Goal: Task Accomplishment & Management: Manage account settings

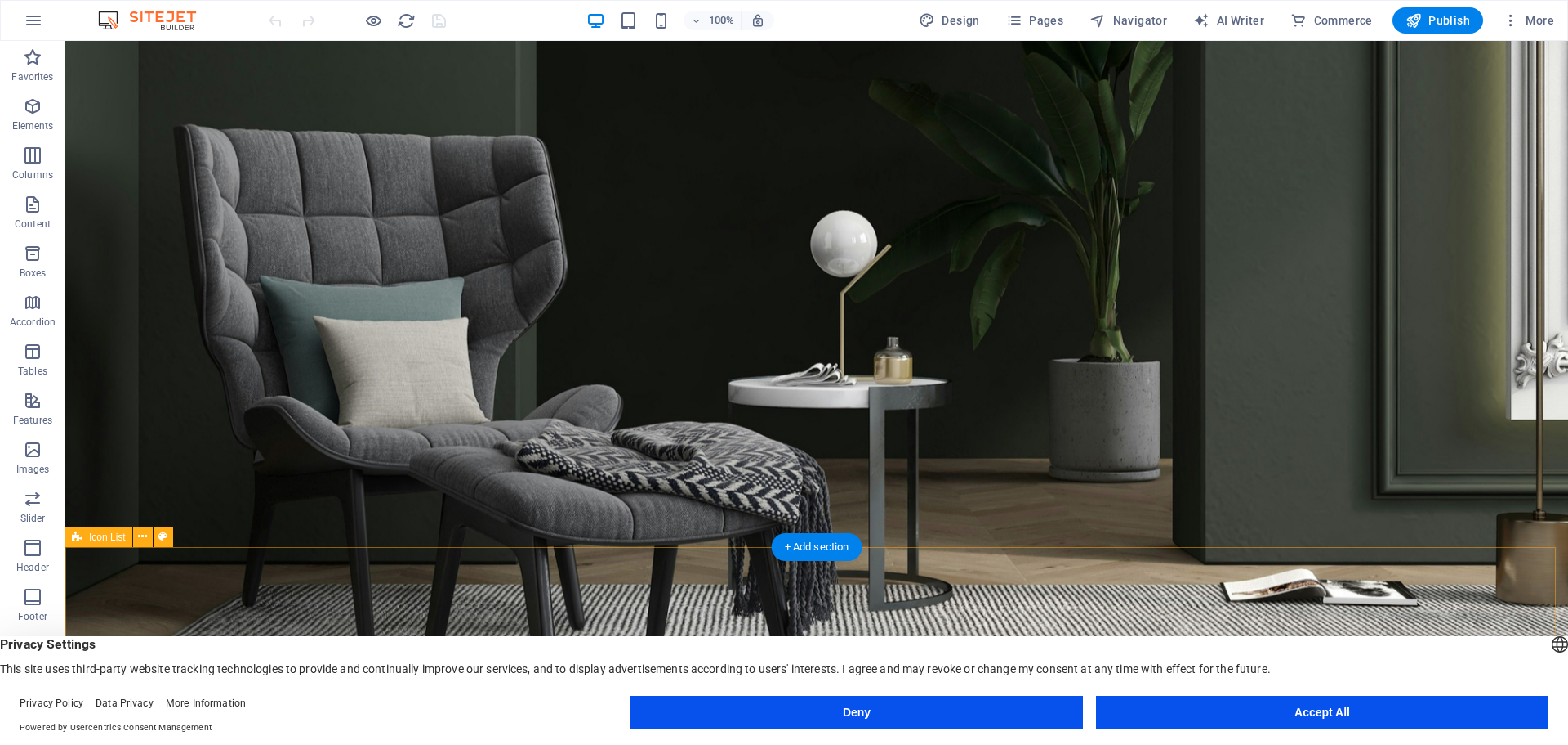
scroll to position [82, 0]
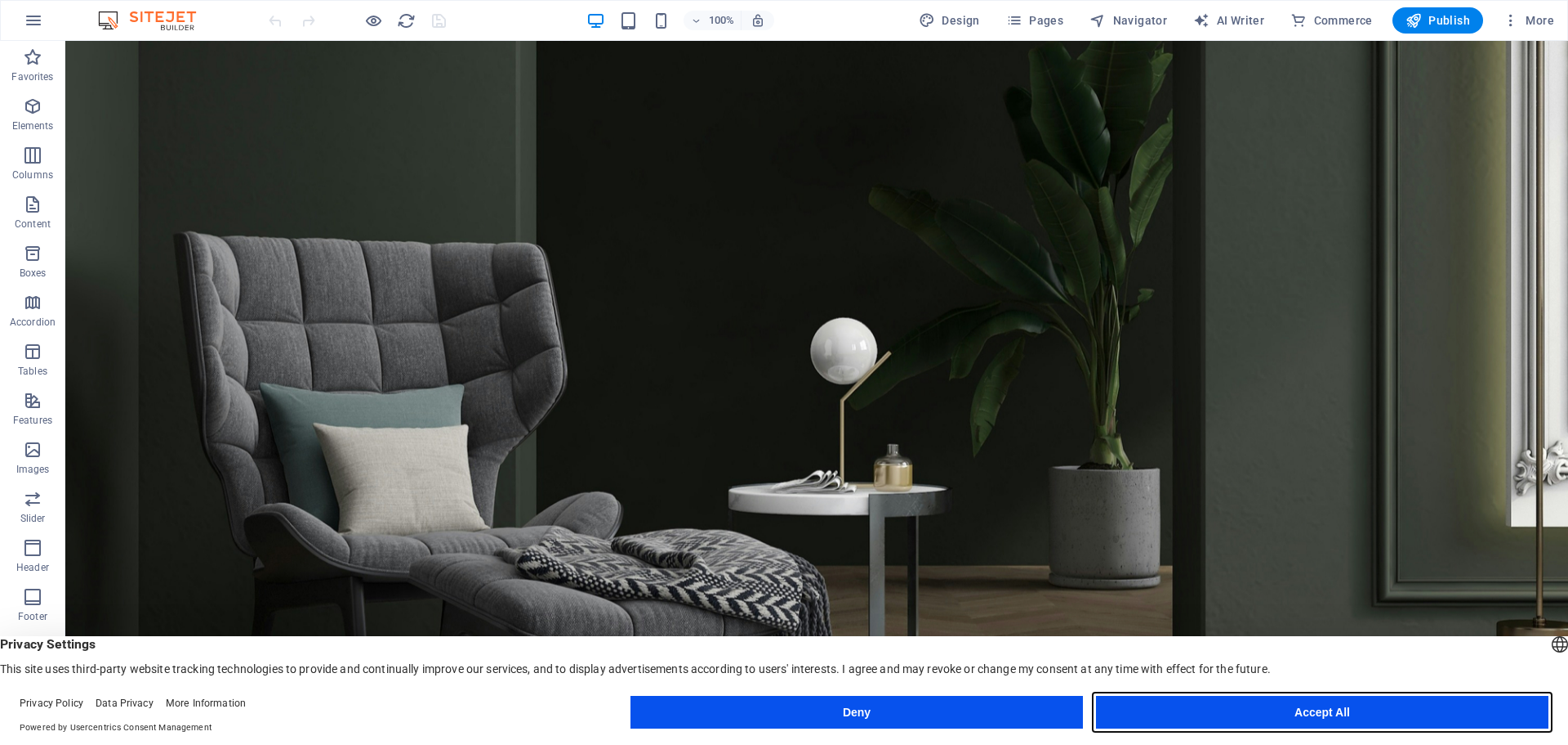
click at [1389, 710] on button "Accept All" at bounding box center [1323, 712] width 453 height 32
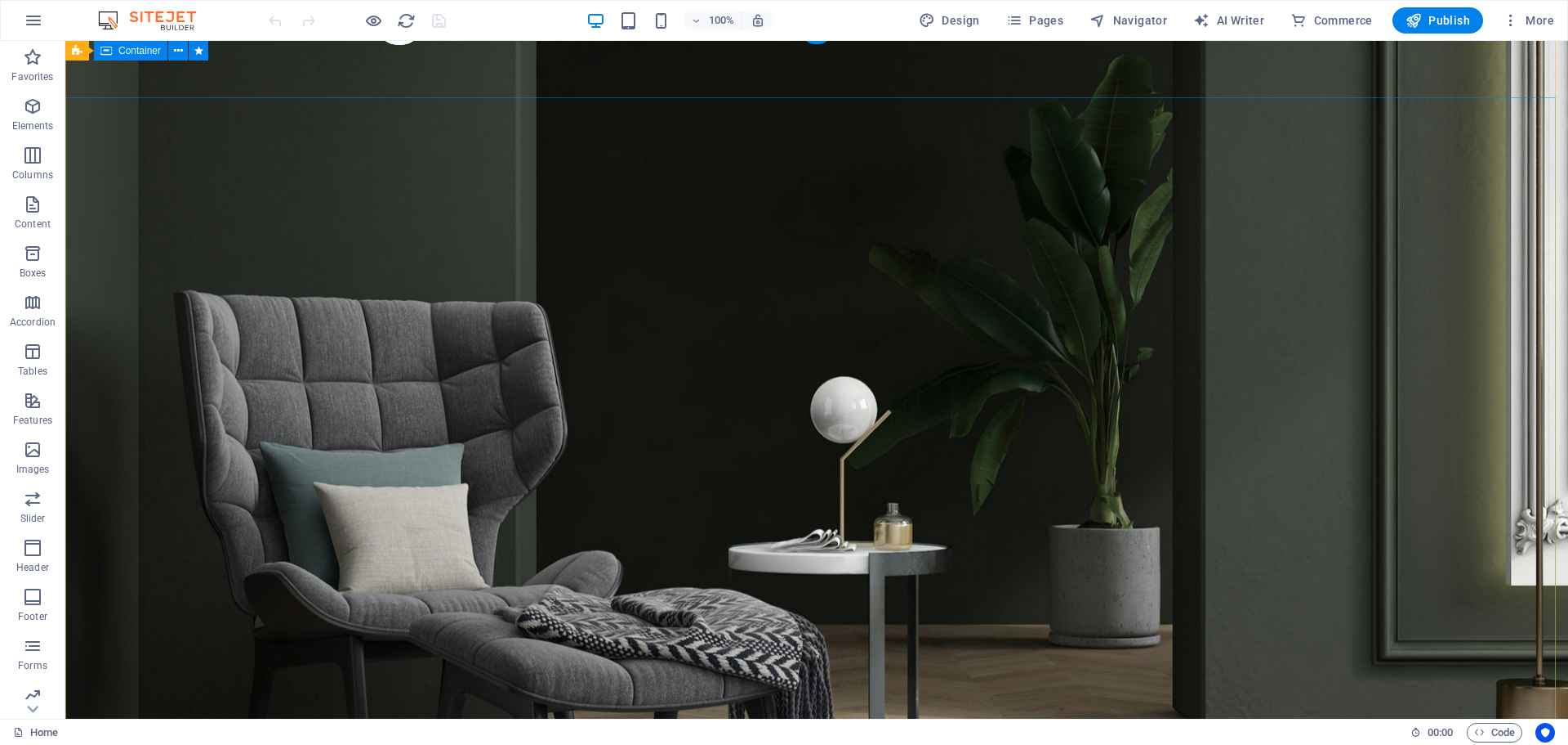
scroll to position [0, 0]
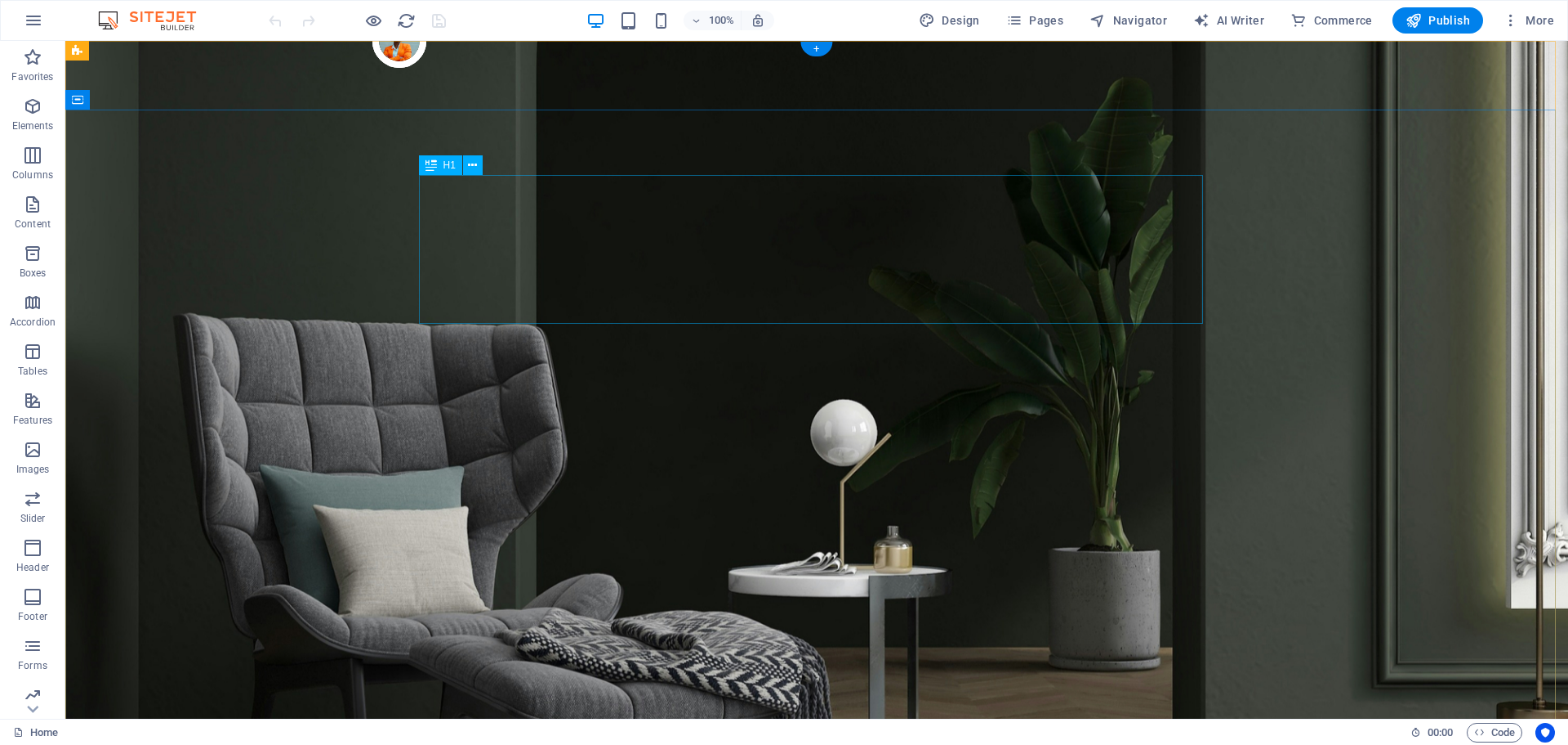
click at [1540, 14] on span "More" at bounding box center [1529, 20] width 51 height 16
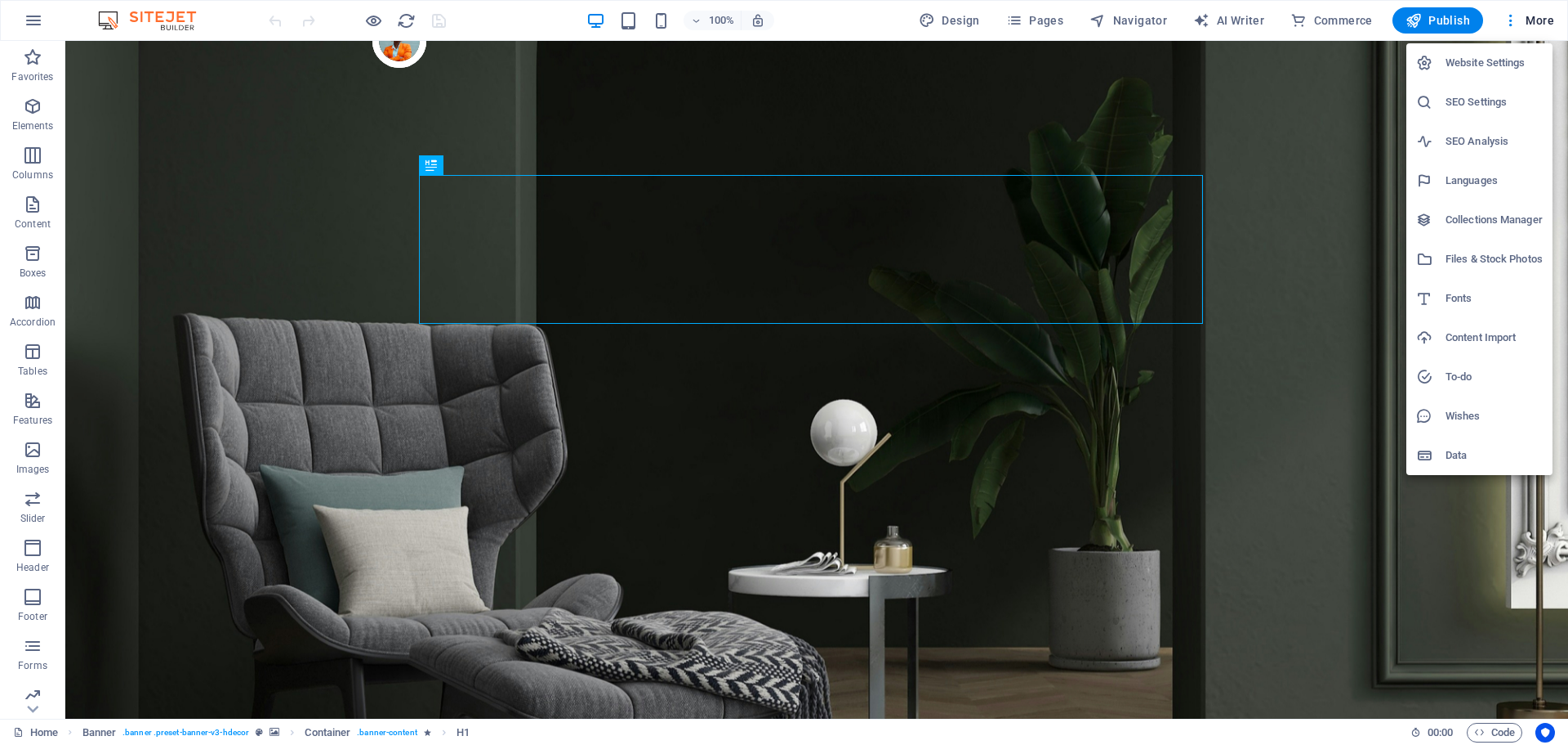
click at [1491, 61] on h6 "Website Settings" at bounding box center [1495, 63] width 97 height 20
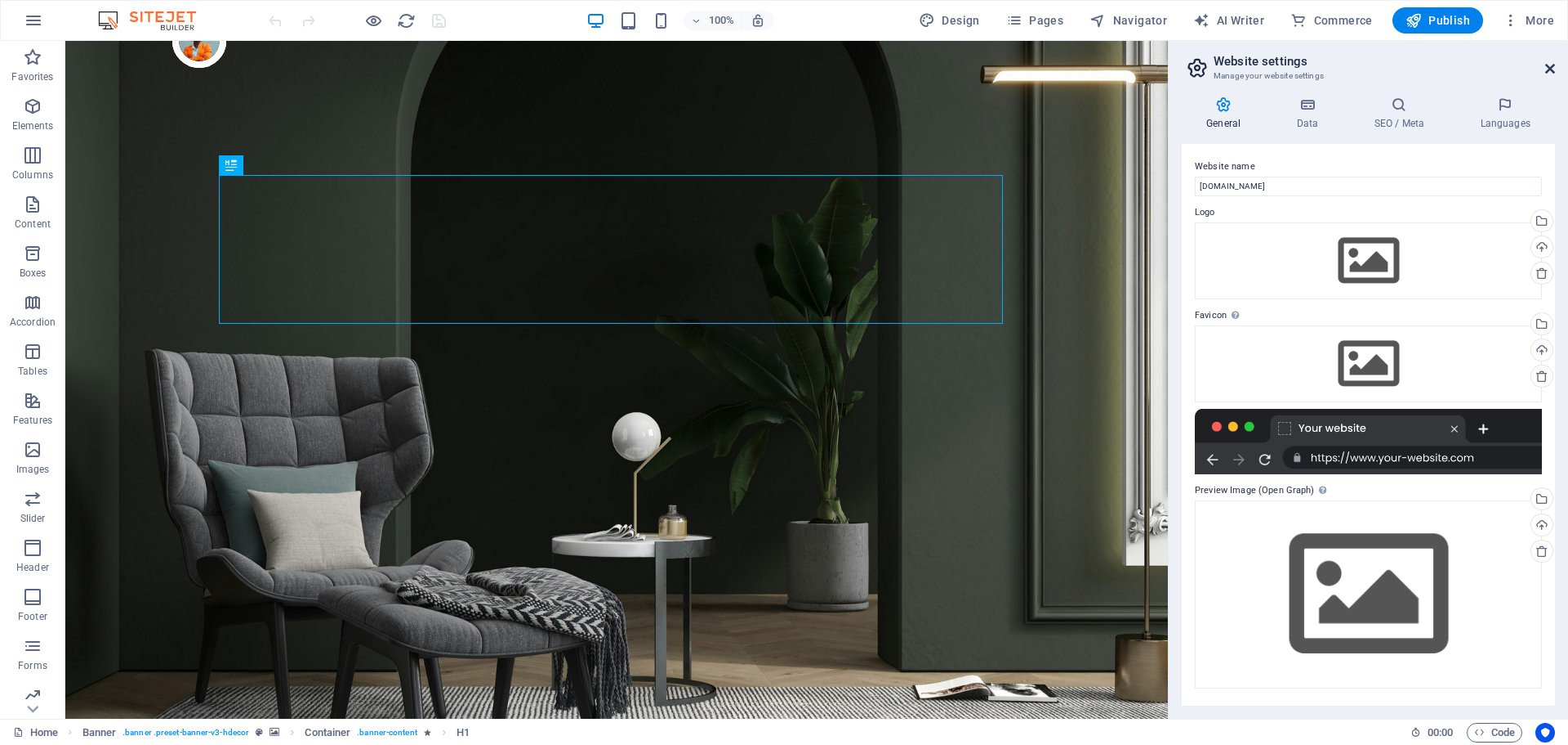
click at [1553, 70] on icon at bounding box center [1550, 69] width 10 height 13
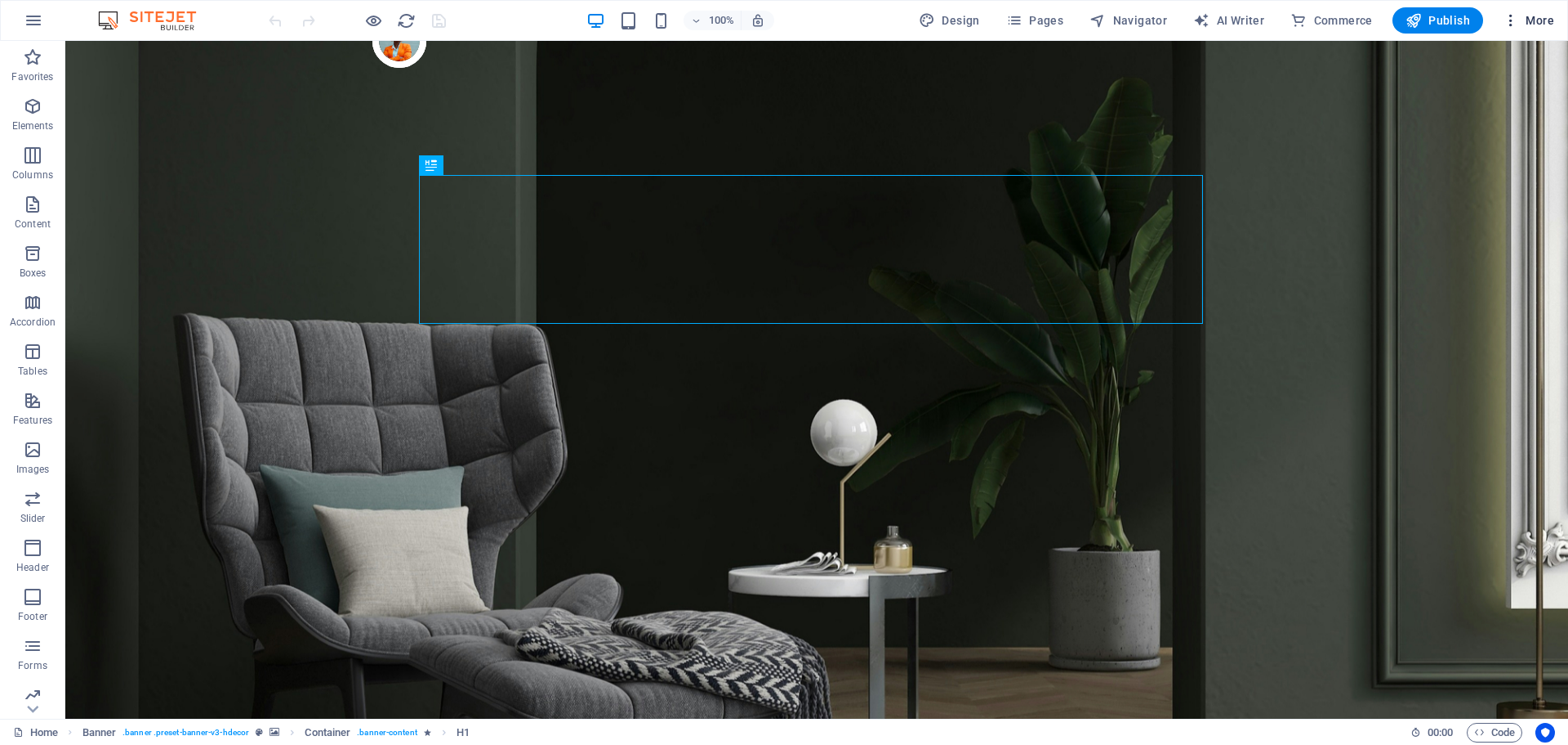
click at [1541, 21] on span "More" at bounding box center [1529, 20] width 51 height 16
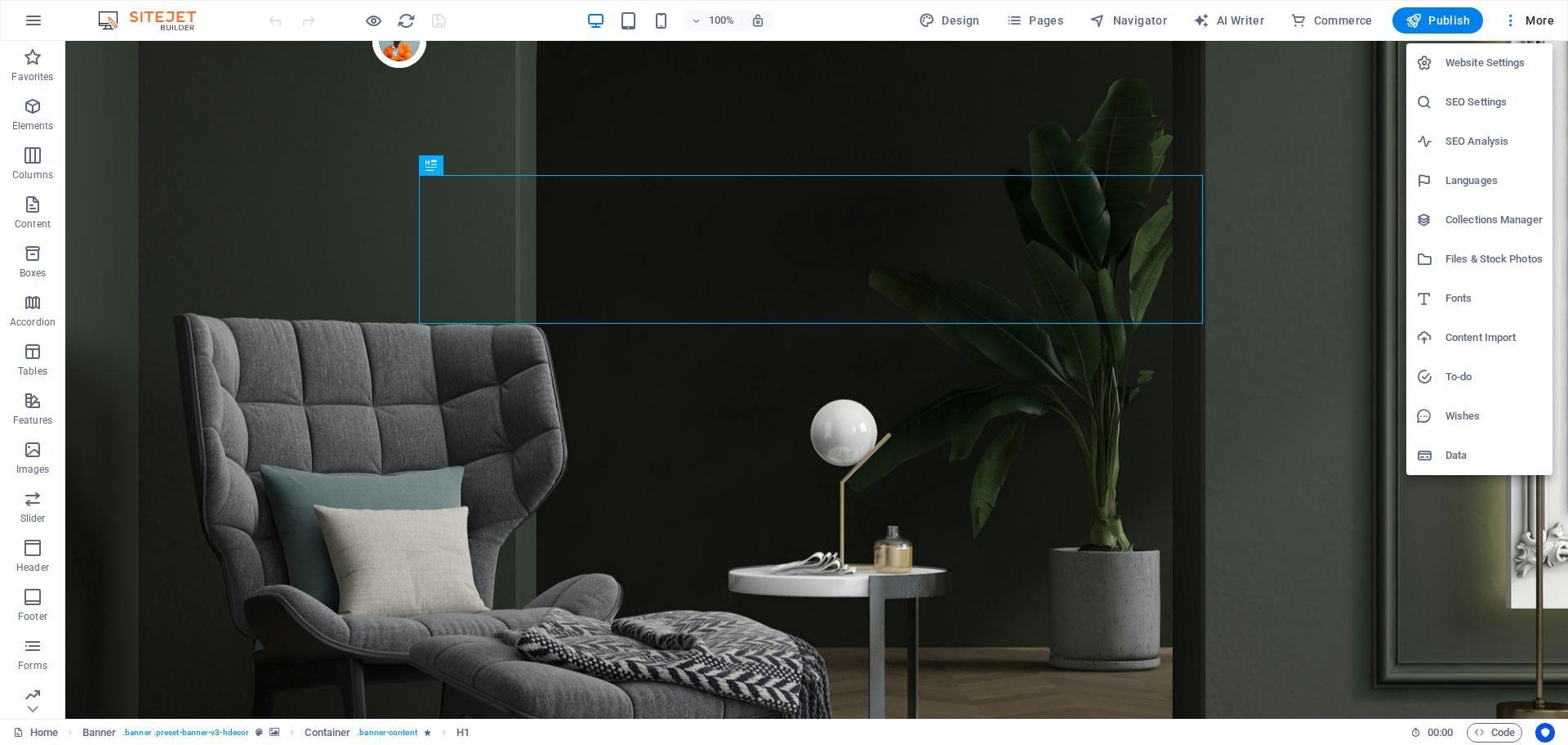
click at [1477, 192] on li "Languages" at bounding box center [1480, 180] width 146 height 39
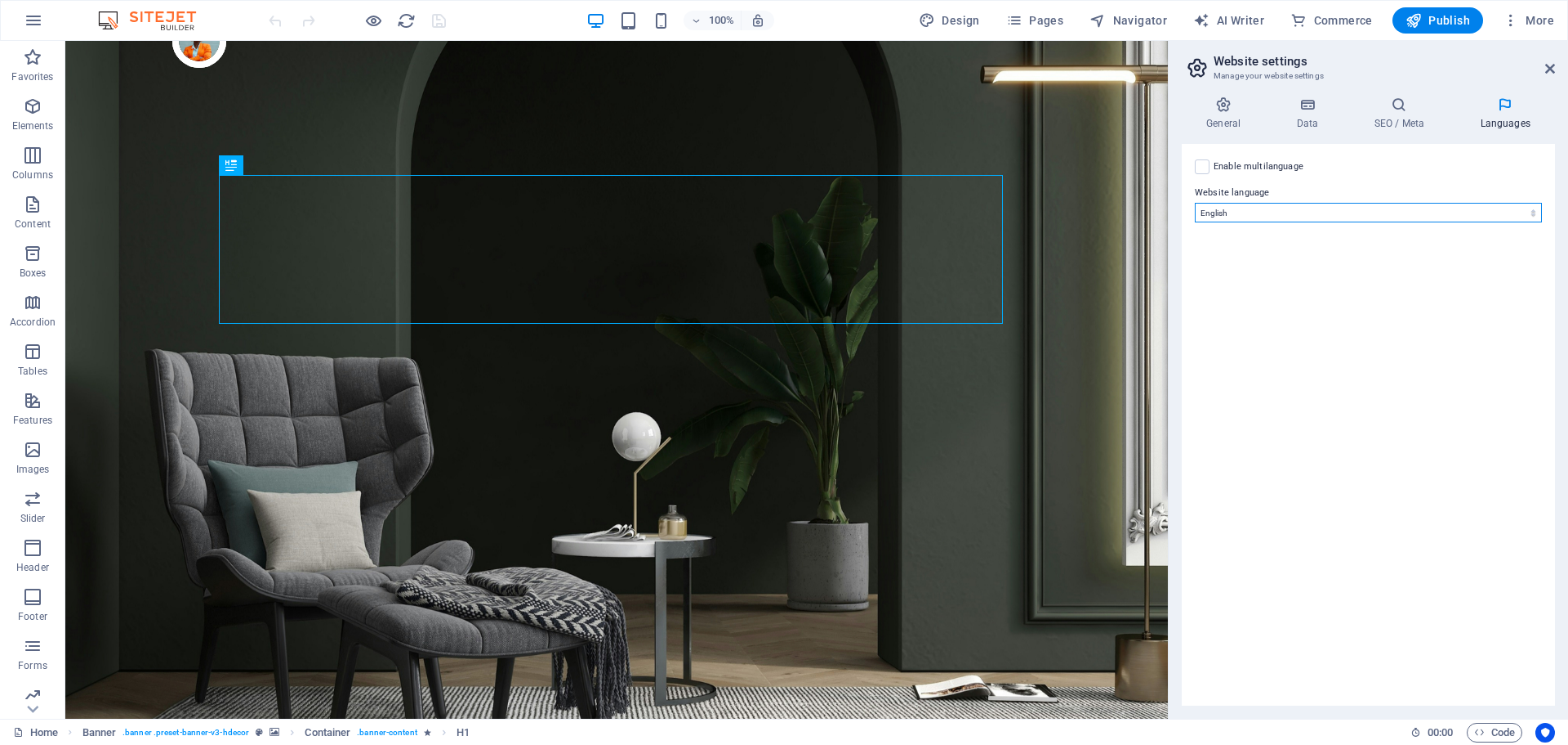
click at [1453, 210] on select "Abkhazian Afar Afrikaans Akan Albanian Amharic Arabic Aragonese Armenian Assame…" at bounding box center [1368, 212] width 347 height 20
select select "148"
click at [1195, 203] on select "Abkhazian Afar Afrikaans Akan Albanian Amharic Arabic Aragonese Armenian Assame…" at bounding box center [1368, 212] width 347 height 20
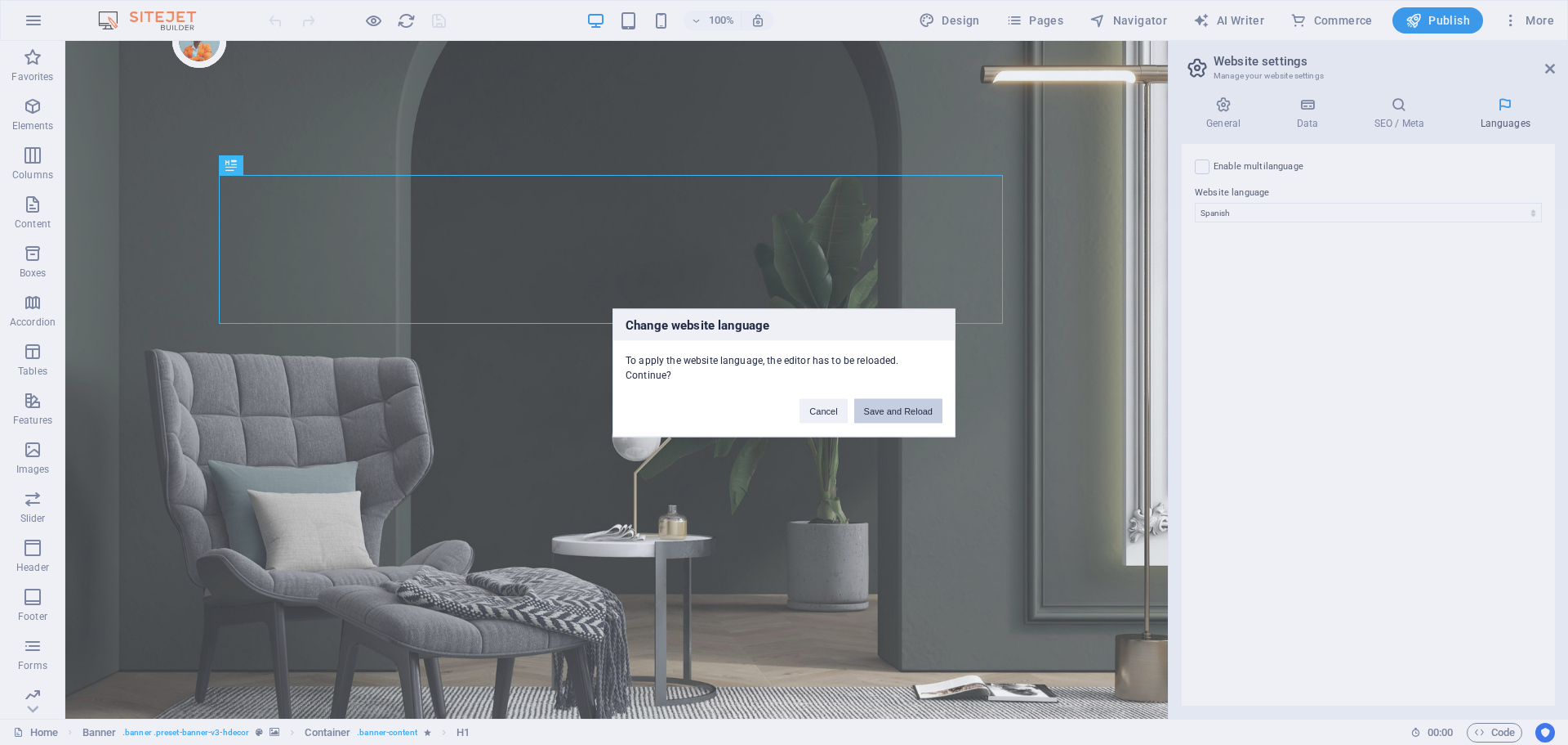
click at [873, 410] on button "Save and Reload" at bounding box center [899, 410] width 88 height 25
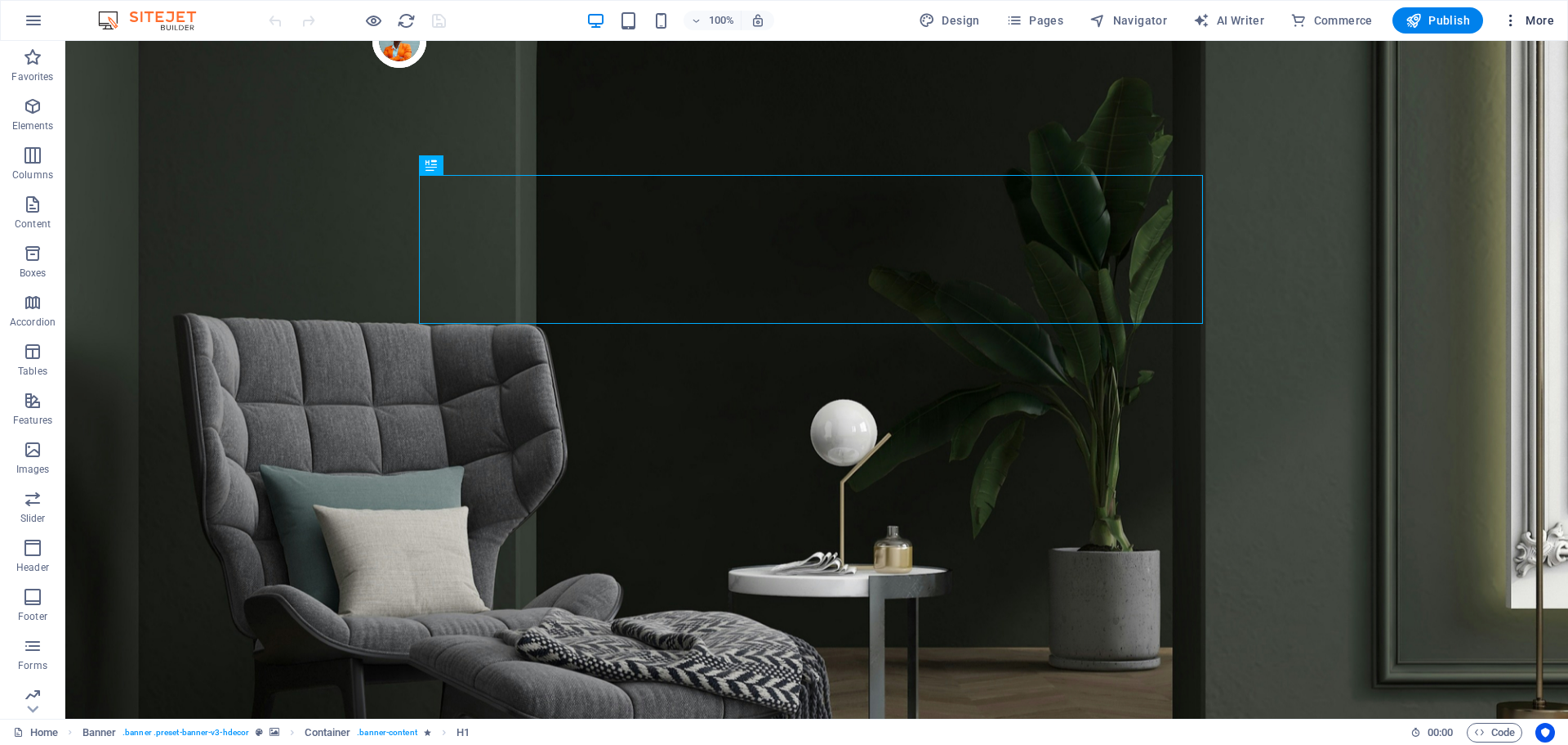
click at [1539, 18] on span "More" at bounding box center [1529, 20] width 51 height 16
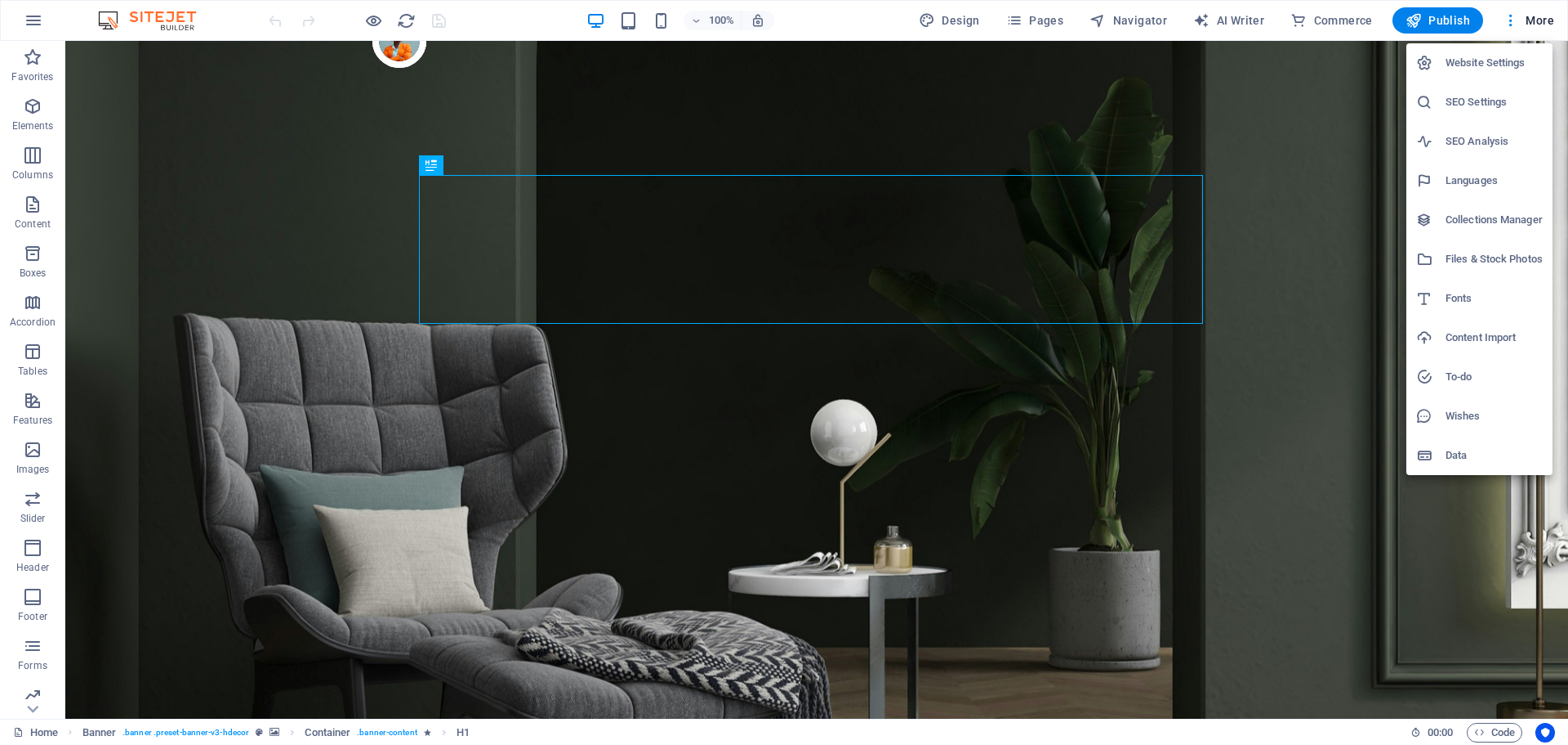
click at [1476, 175] on h6 "Languages" at bounding box center [1495, 181] width 97 height 20
select select "148"
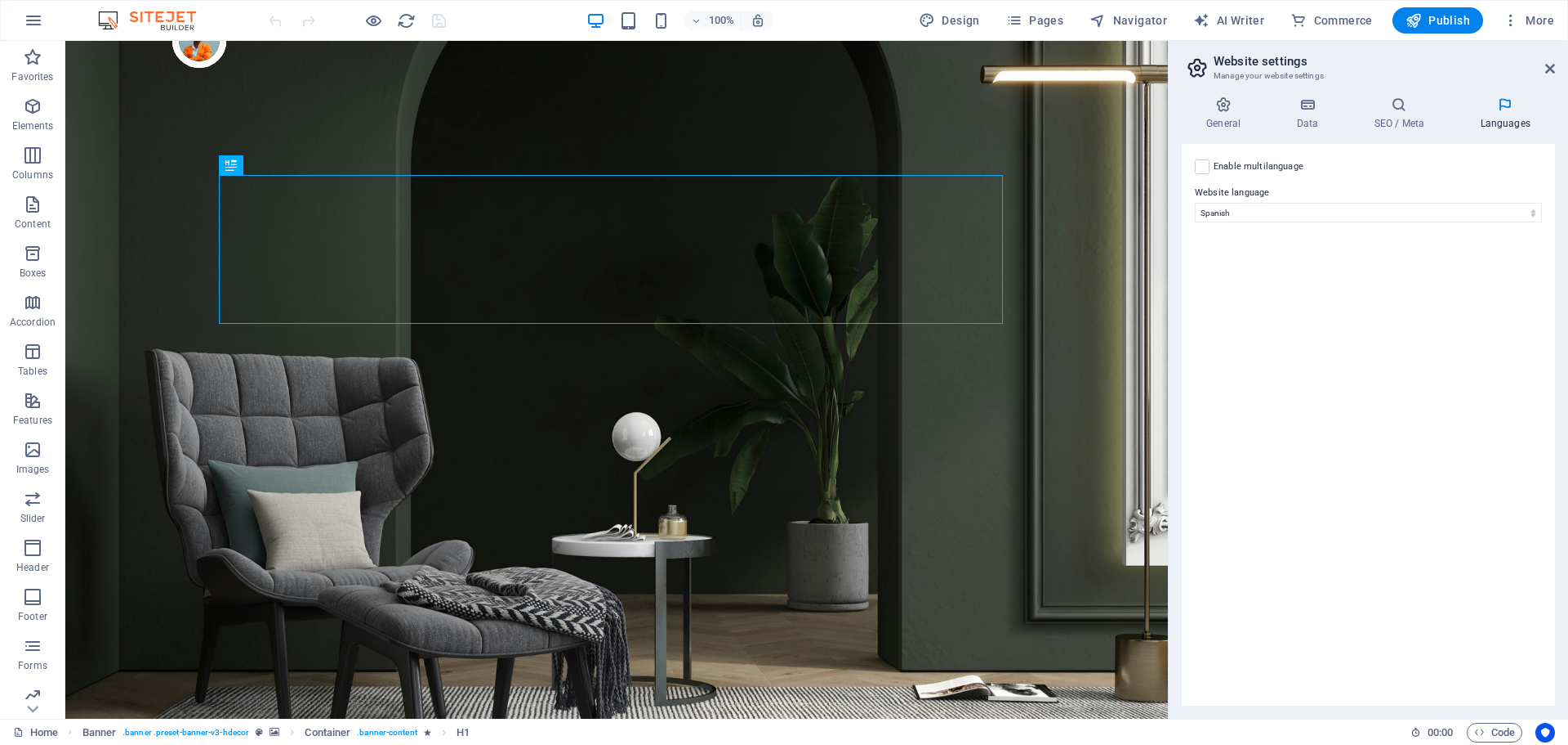
drag, startPoint x: 1312, startPoint y: 166, endPoint x: 1216, endPoint y: 170, distance: 96.1
click at [1216, 170] on div "Enable multilanguage To disable multilanguage delete all languages until only o…" at bounding box center [1368, 167] width 347 height 20
click at [1278, 163] on label "Enable multilanguage To disable multilanguage delete all languages until only o…" at bounding box center [1259, 167] width 90 height 20
click at [0, 0] on input "Enable multilanguage To disable multilanguage delete all languages until only o…" at bounding box center [0, 0] width 0 height 0
select select
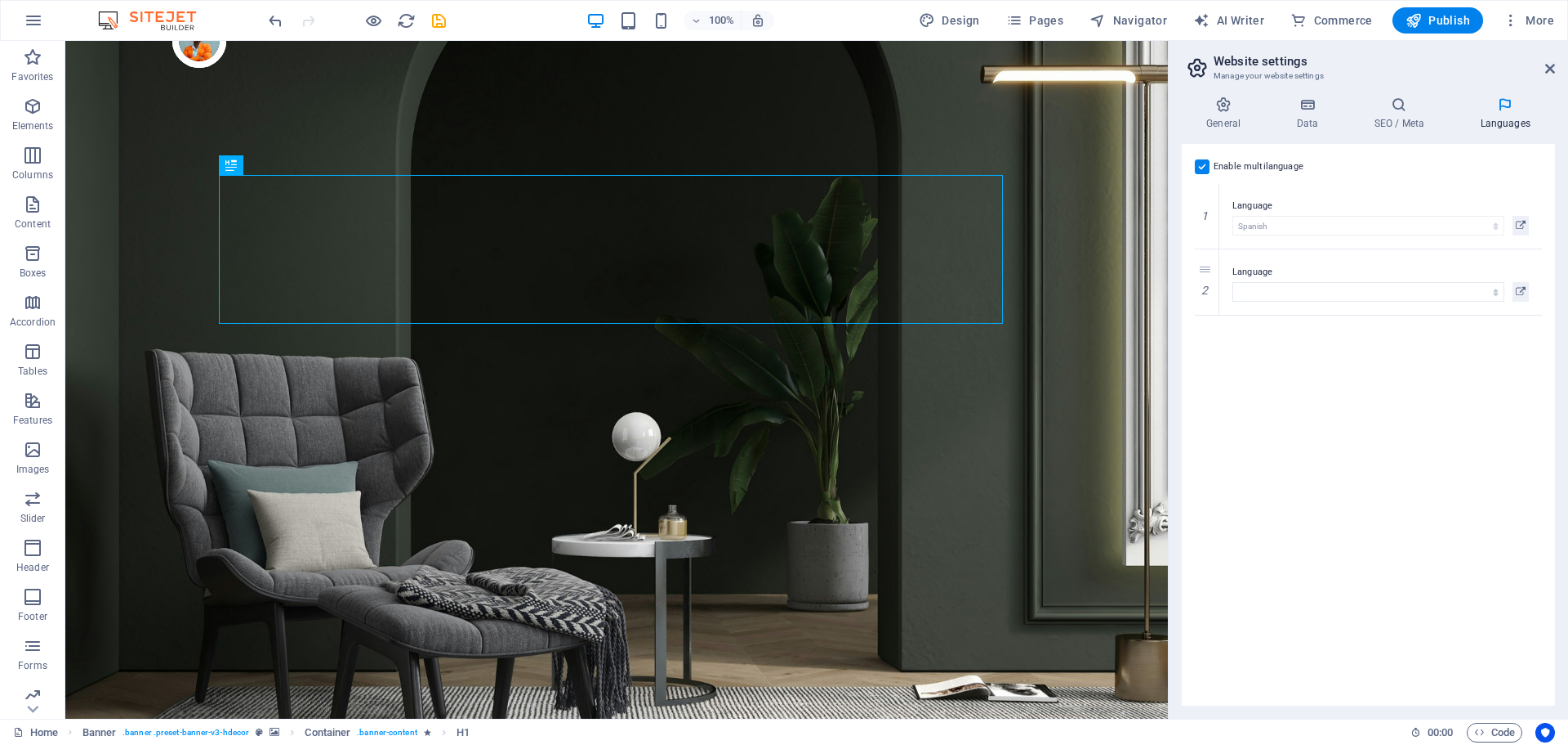
click at [1278, 163] on label "Enable multilanguage To disable multilanguage delete all languages until only o…" at bounding box center [1259, 167] width 90 height 20
click at [0, 0] on input "Enable multilanguage To disable multilanguage delete all languages until only o…" at bounding box center [0, 0] width 0 height 0
click at [1276, 166] on label "Enable multilanguage To disable multilanguage delete all languages until only o…" at bounding box center [1259, 167] width 90 height 20
click at [0, 0] on input "Enable multilanguage To disable multilanguage delete all languages until only o…" at bounding box center [0, 0] width 0 height 0
click at [1198, 166] on label at bounding box center [1202, 167] width 14 height 14
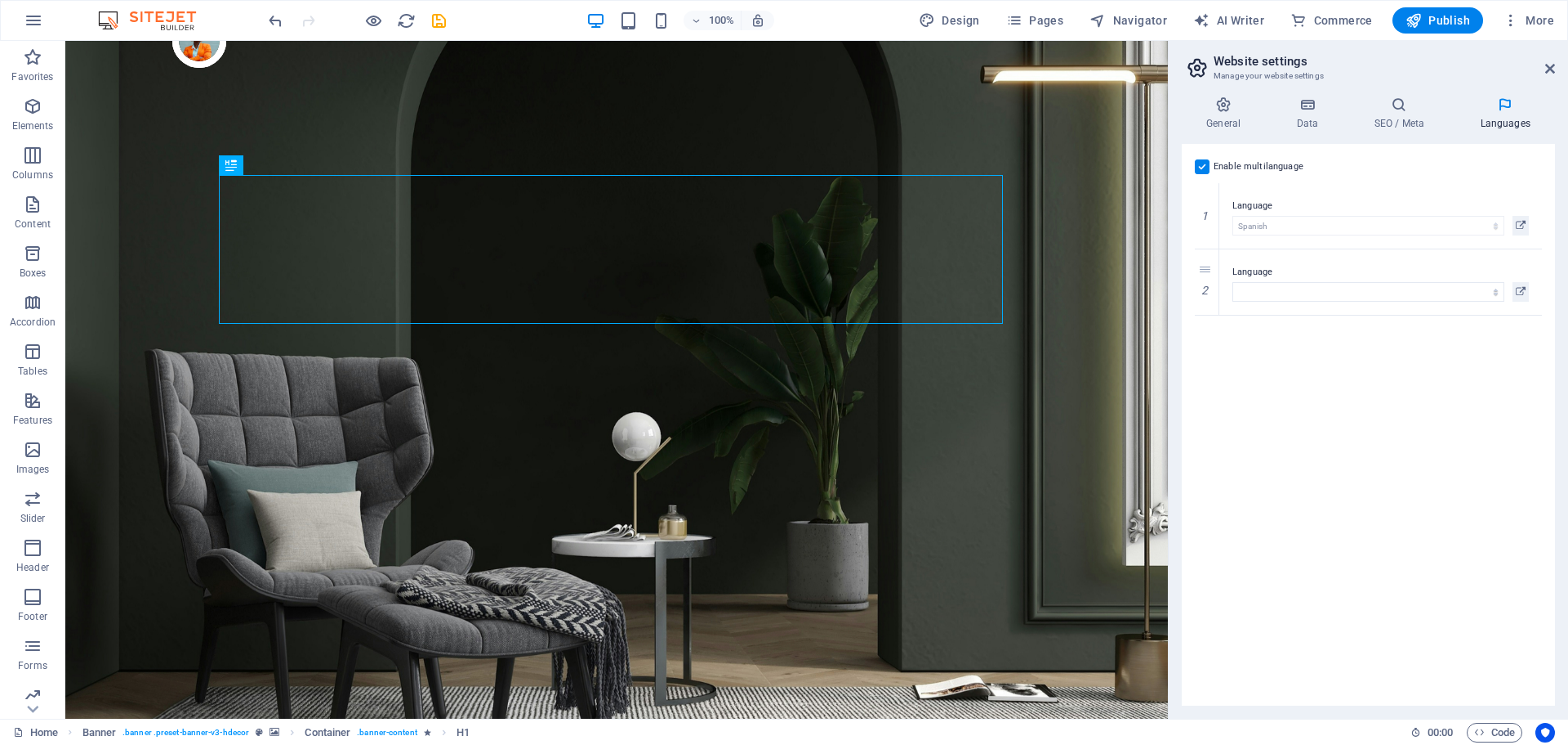
click at [0, 0] on input "Enable multilanguage To disable multilanguage delete all languages until only o…" at bounding box center [0, 0] width 0 height 0
click at [1382, 219] on select "Abkhazian Afar Afrikaans Akan Albanian Amharic Arabic Aragonese Armenian Assame…" at bounding box center [1368, 212] width 347 height 20
click at [1523, 155] on div "Enable multilanguage To disable multilanguage delete all languages until only o…" at bounding box center [1368, 424] width 374 height 561
click at [1210, 173] on div "Enable multilanguage To disable multilanguage delete all languages until only o…" at bounding box center [1368, 167] width 347 height 20
click at [1203, 164] on label at bounding box center [1202, 167] width 14 height 14
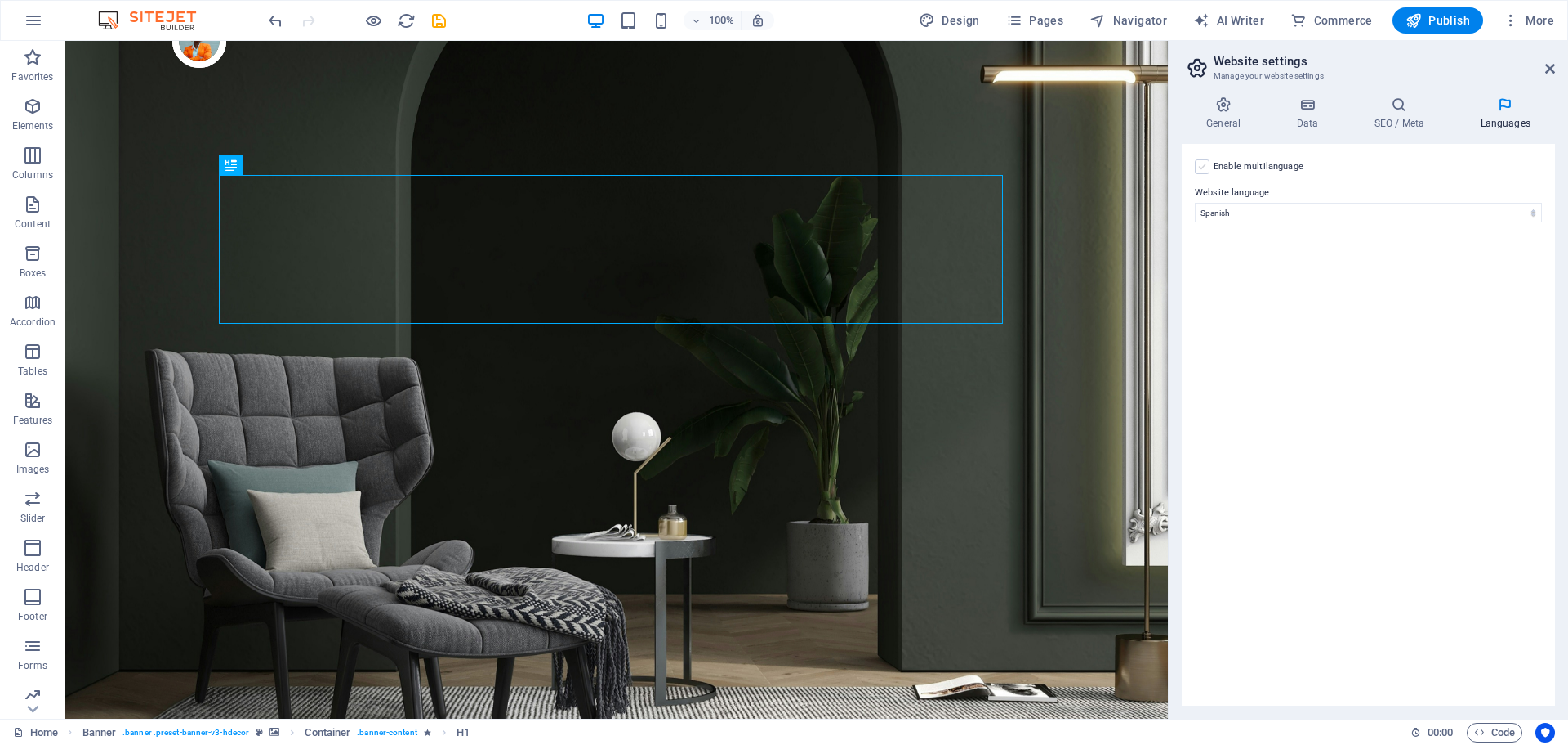
click at [0, 0] on input "Enable multilanguage To disable multilanguage delete all languages until only o…" at bounding box center [0, 0] width 0 height 0
click at [1206, 164] on label at bounding box center [1202, 167] width 14 height 14
click at [0, 0] on input "Enable multilanguage To disable multilanguage delete all languages until only o…" at bounding box center [0, 0] width 0 height 0
click at [1554, 72] on icon at bounding box center [1550, 69] width 10 height 13
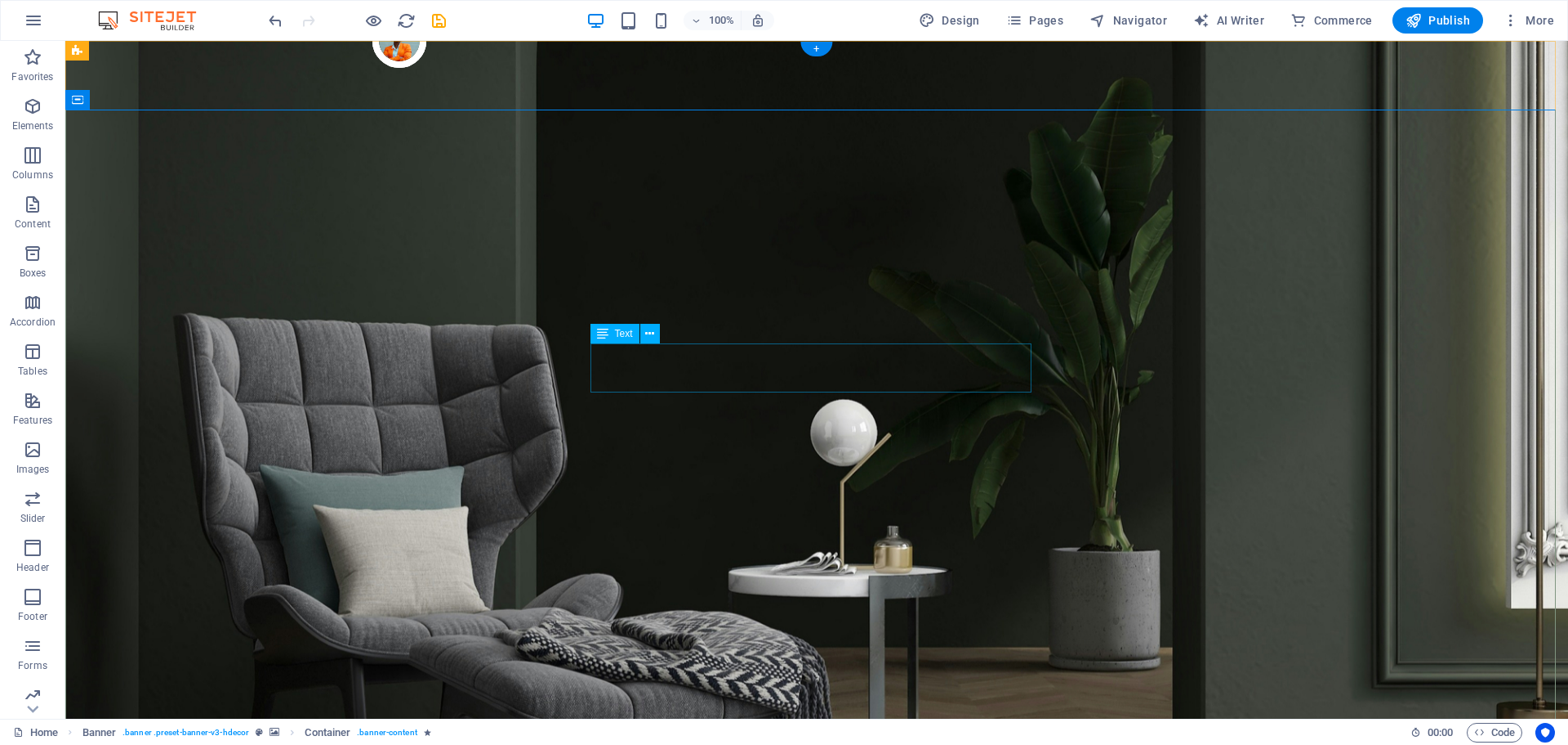
click at [652, 336] on icon at bounding box center [649, 334] width 9 height 17
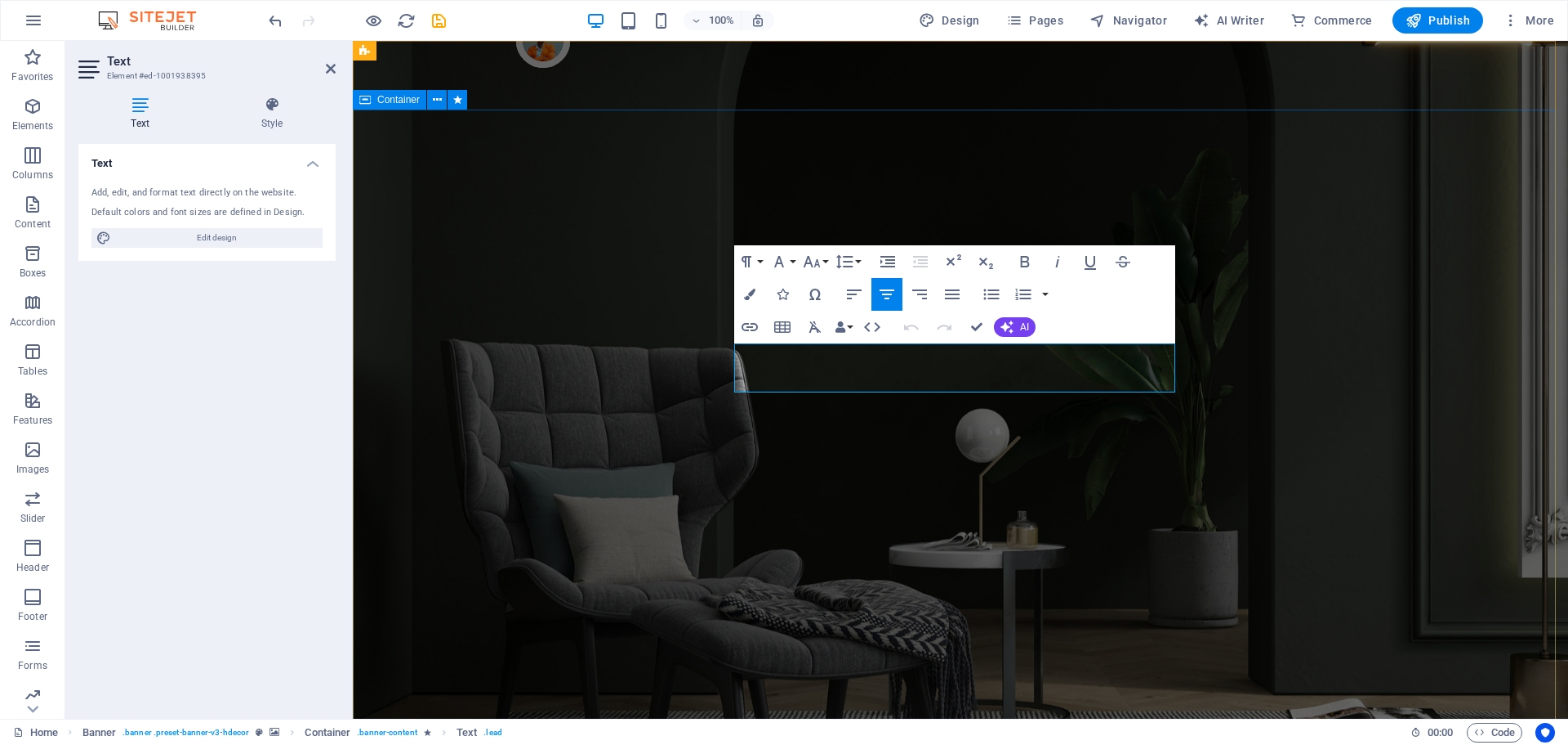
drag, startPoint x: 1094, startPoint y: 384, endPoint x: 710, endPoint y: 355, distance: 385.1
copy span "Turn your room with panto into a lot more minimalist and modern with ease and s…"
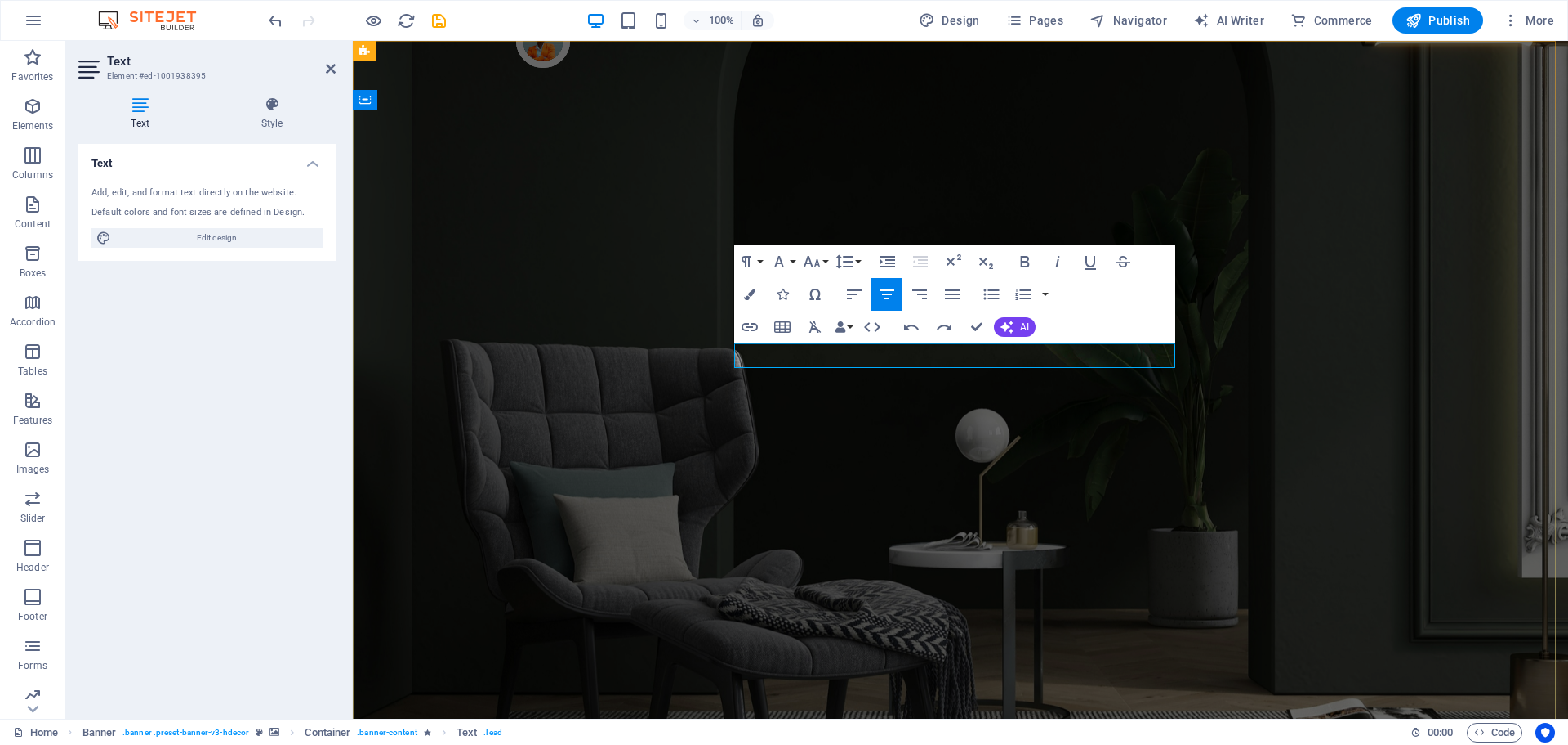
drag, startPoint x: 1017, startPoint y: 356, endPoint x: 1103, endPoint y: 359, distance: 86.1
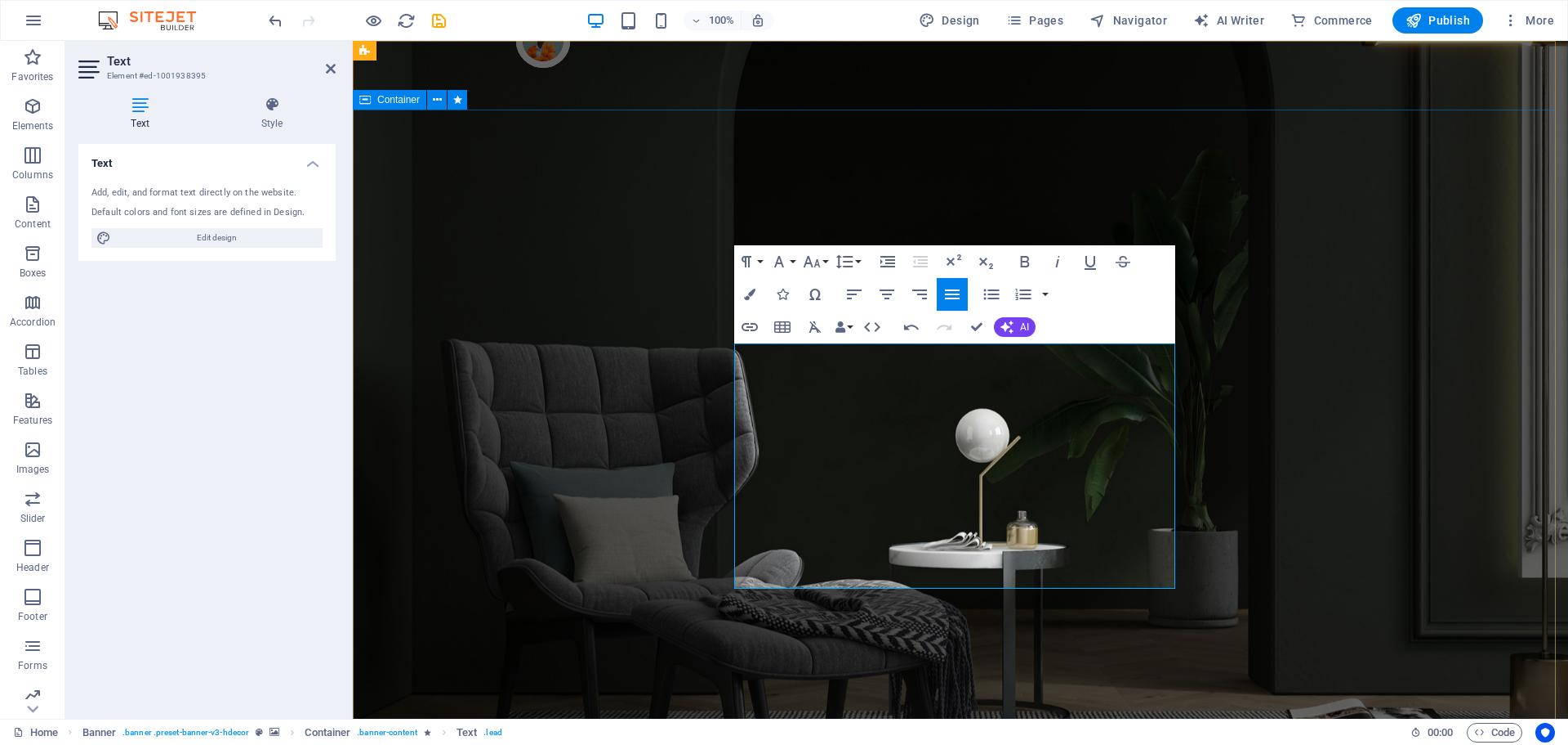
drag, startPoint x: 1056, startPoint y: 381, endPoint x: 733, endPoint y: 380, distance: 323.0
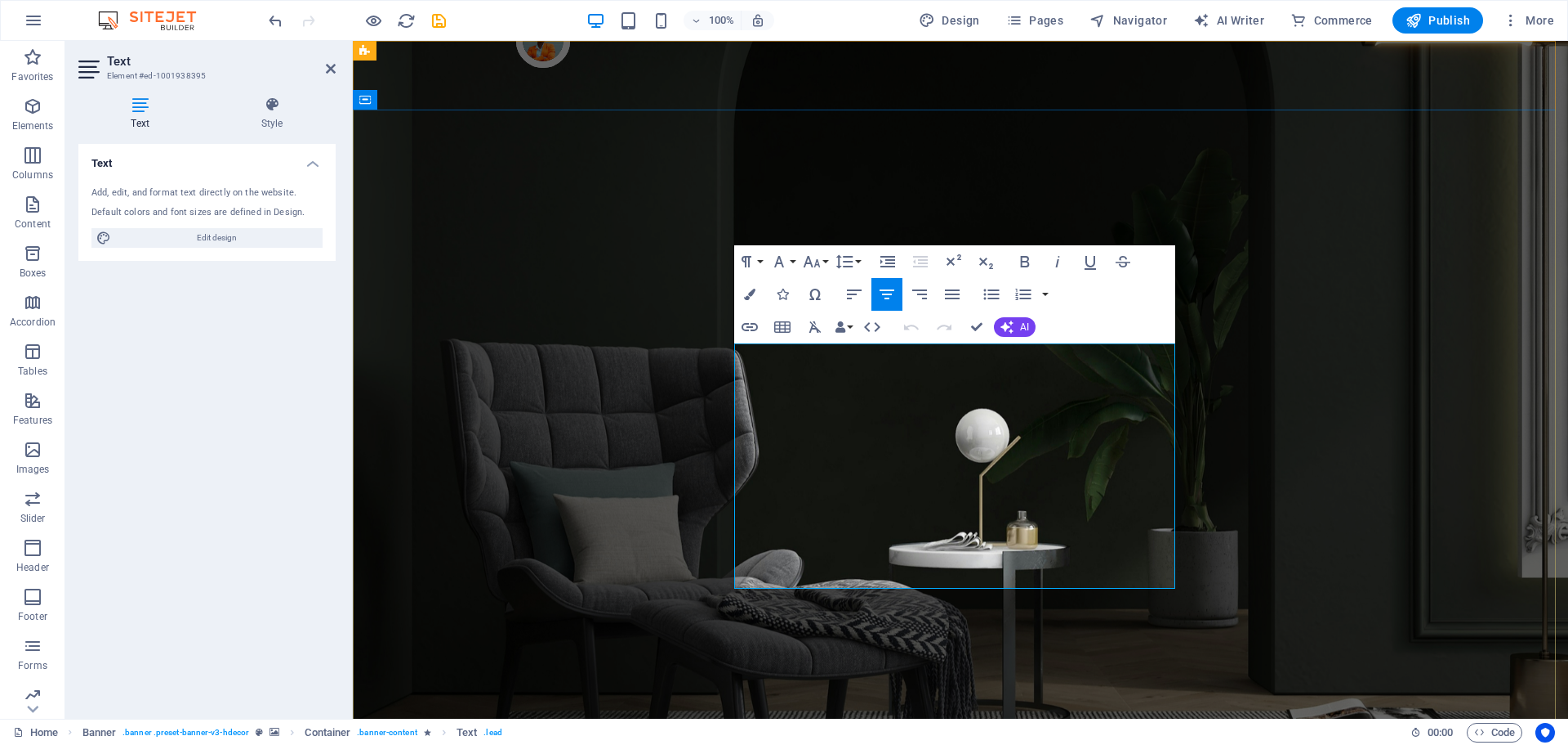
drag, startPoint x: 739, startPoint y: 381, endPoint x: 929, endPoint y: 578, distance: 273.7
click at [1022, 329] on span "AI" at bounding box center [1024, 326] width 9 height 10
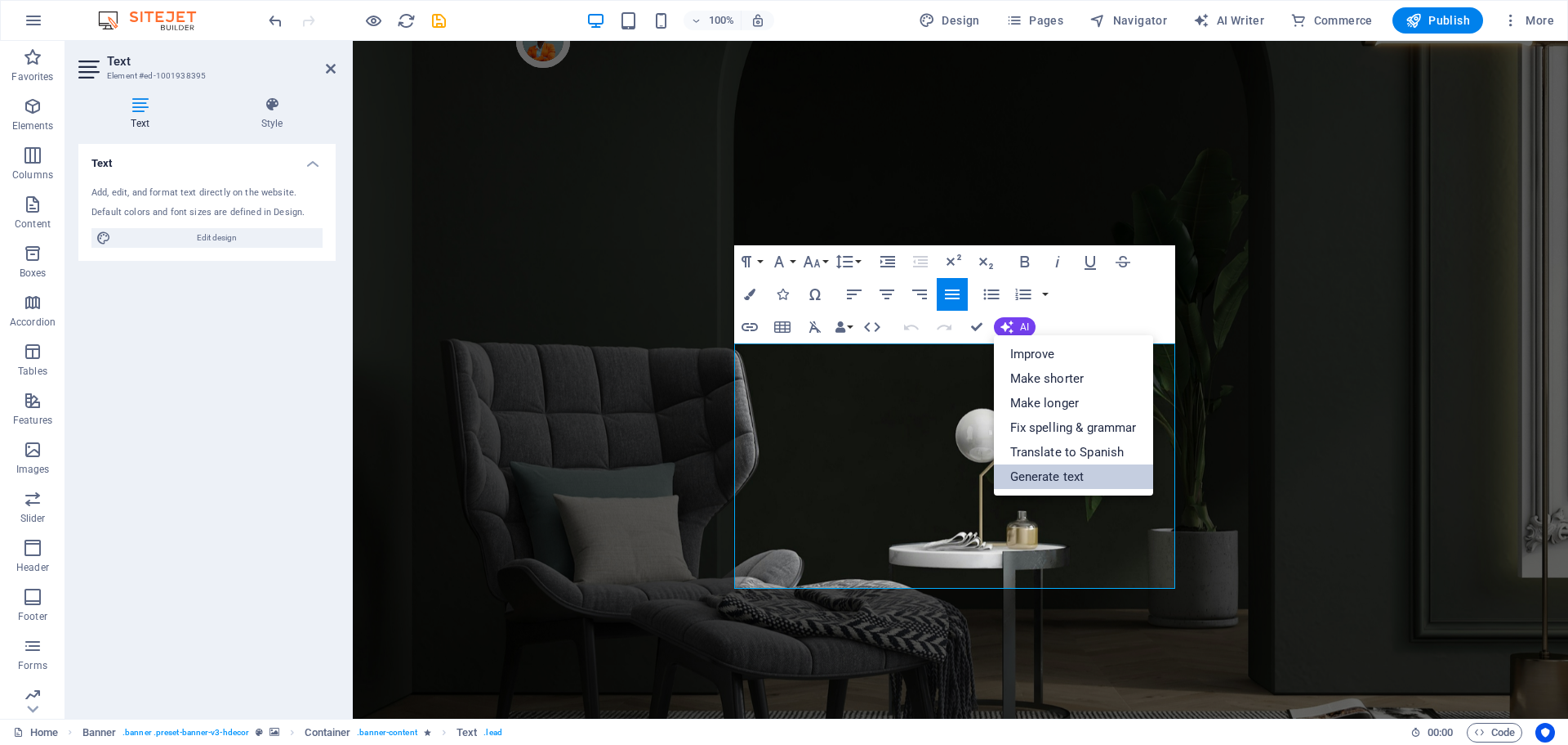
click at [1050, 480] on link "Generate text" at bounding box center [1074, 477] width 160 height 25
select select "English"
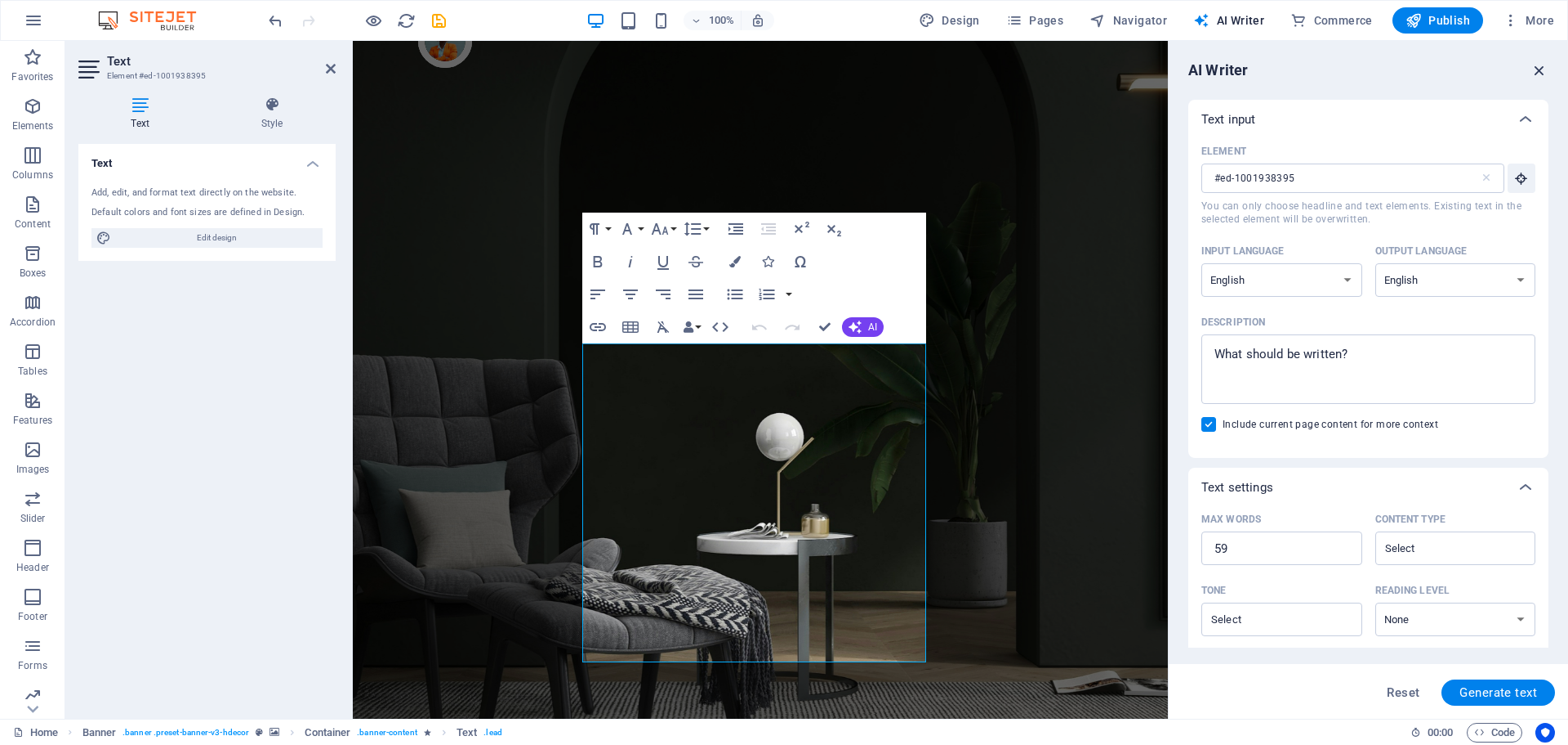
click at [1544, 70] on icon "button" at bounding box center [1539, 69] width 18 height 18
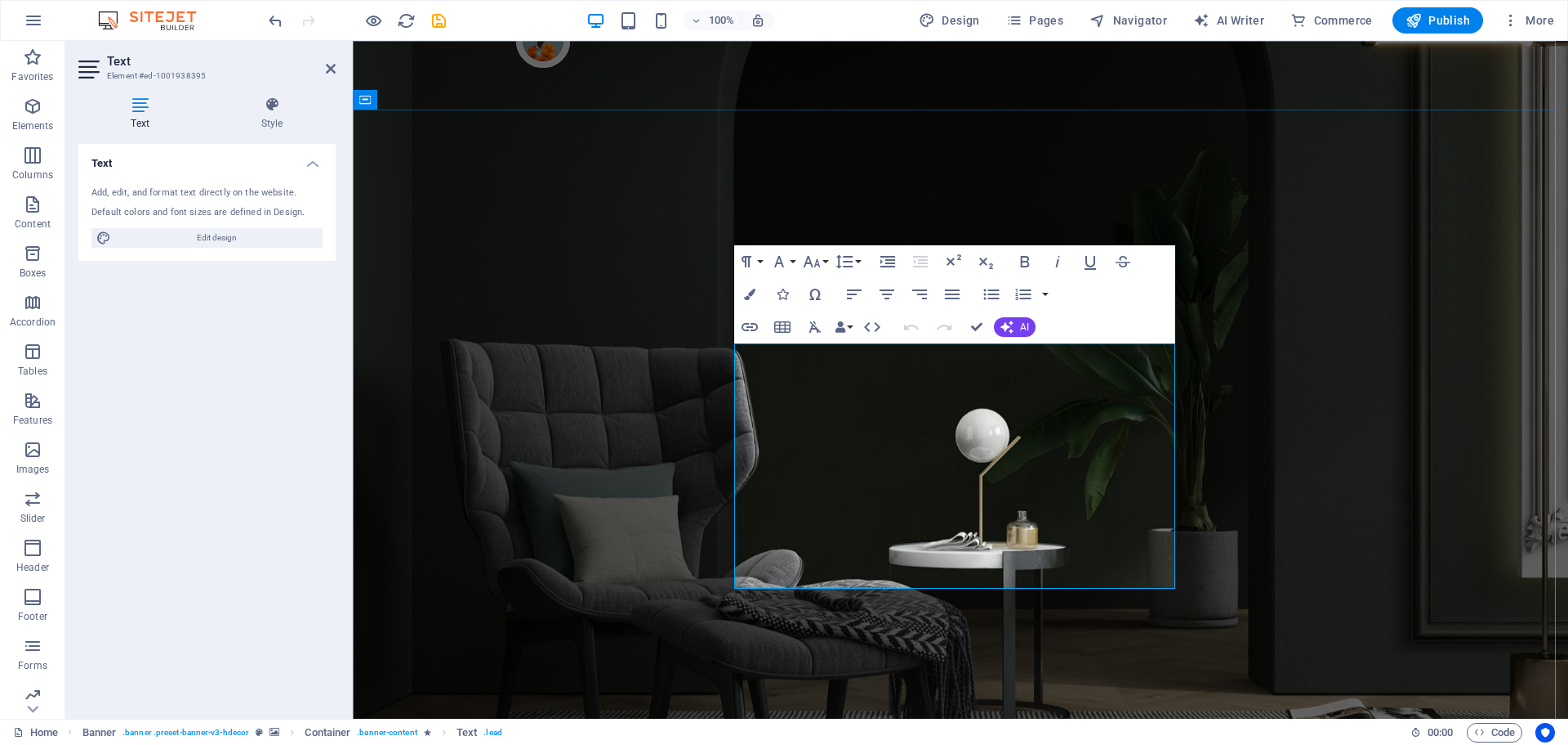
drag, startPoint x: 739, startPoint y: 380, endPoint x: 1020, endPoint y: 573, distance: 340.9
drag, startPoint x: 864, startPoint y: 578, endPoint x: 732, endPoint y: 384, distance: 234.6
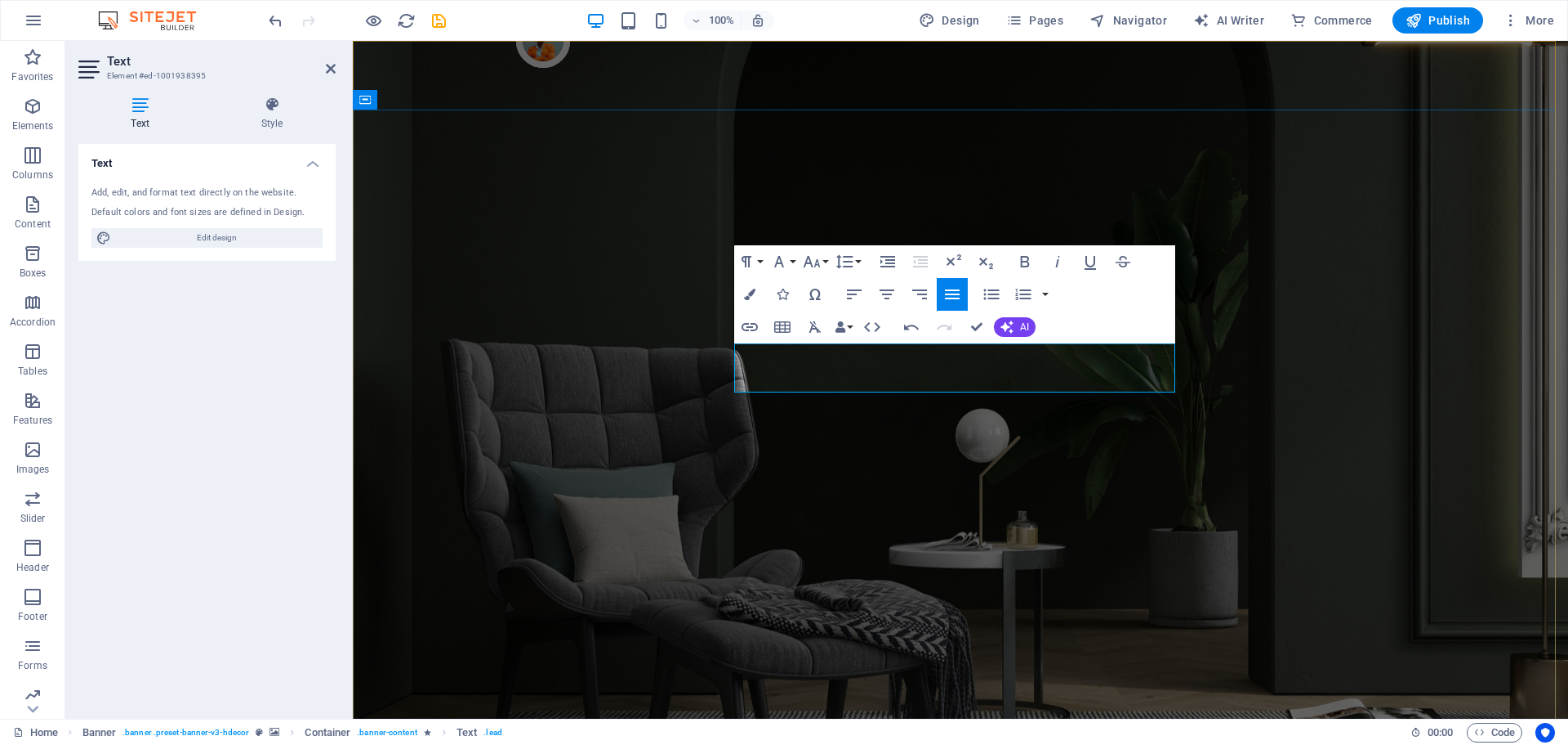
drag, startPoint x: 991, startPoint y: 355, endPoint x: 896, endPoint y: 356, distance: 95.0
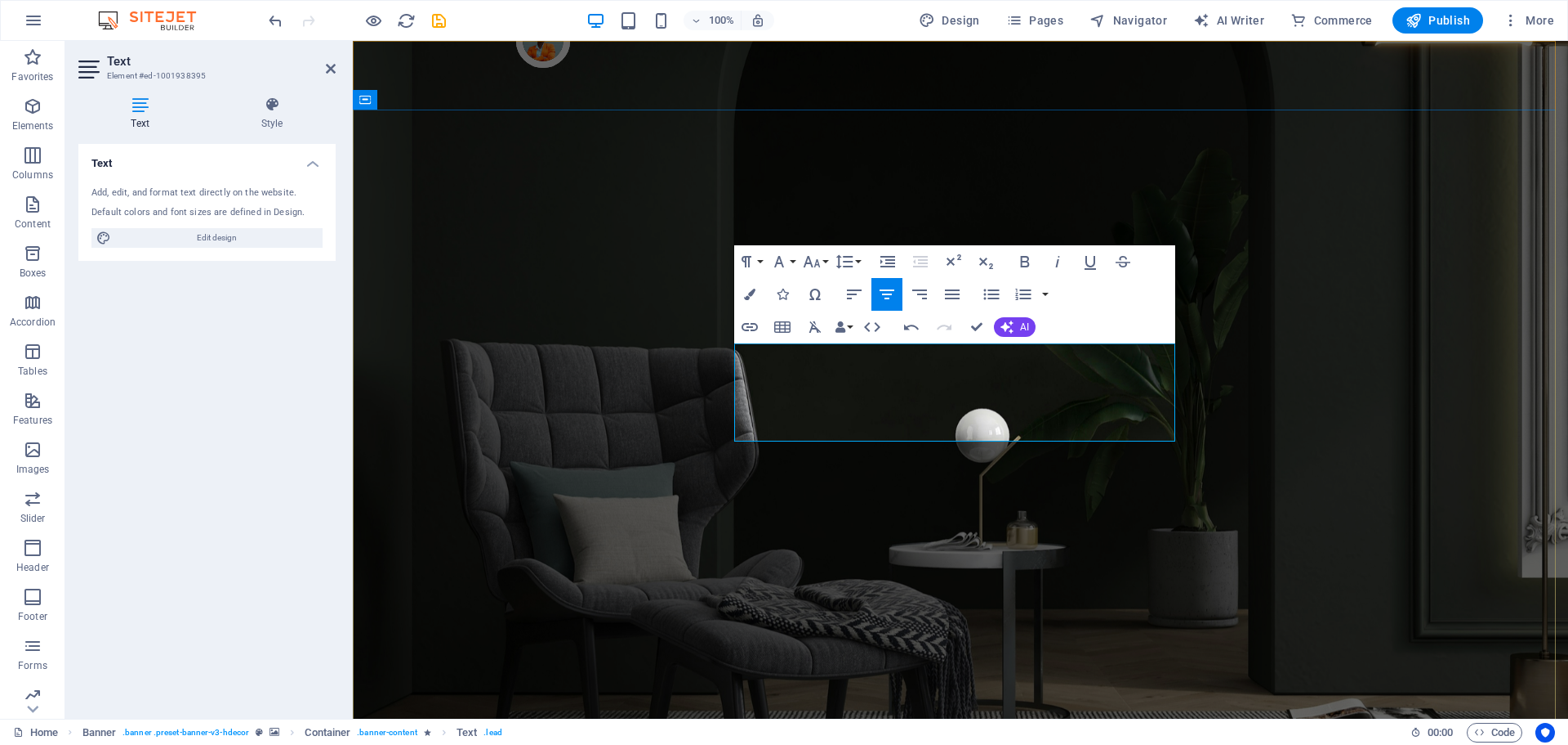
drag, startPoint x: 1053, startPoint y: 403, endPoint x: 798, endPoint y: 363, distance: 258.1
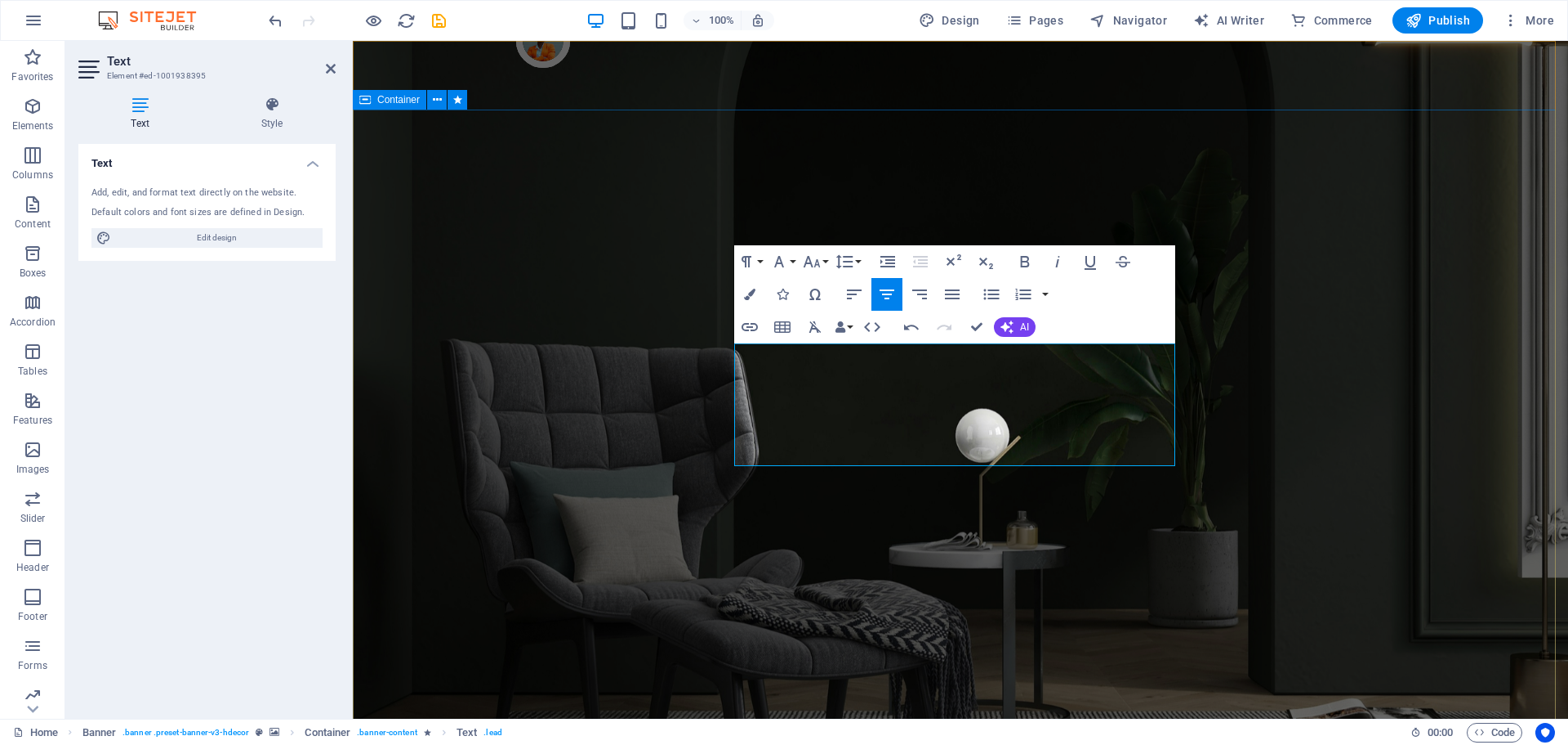
scroll to position [2371, 2]
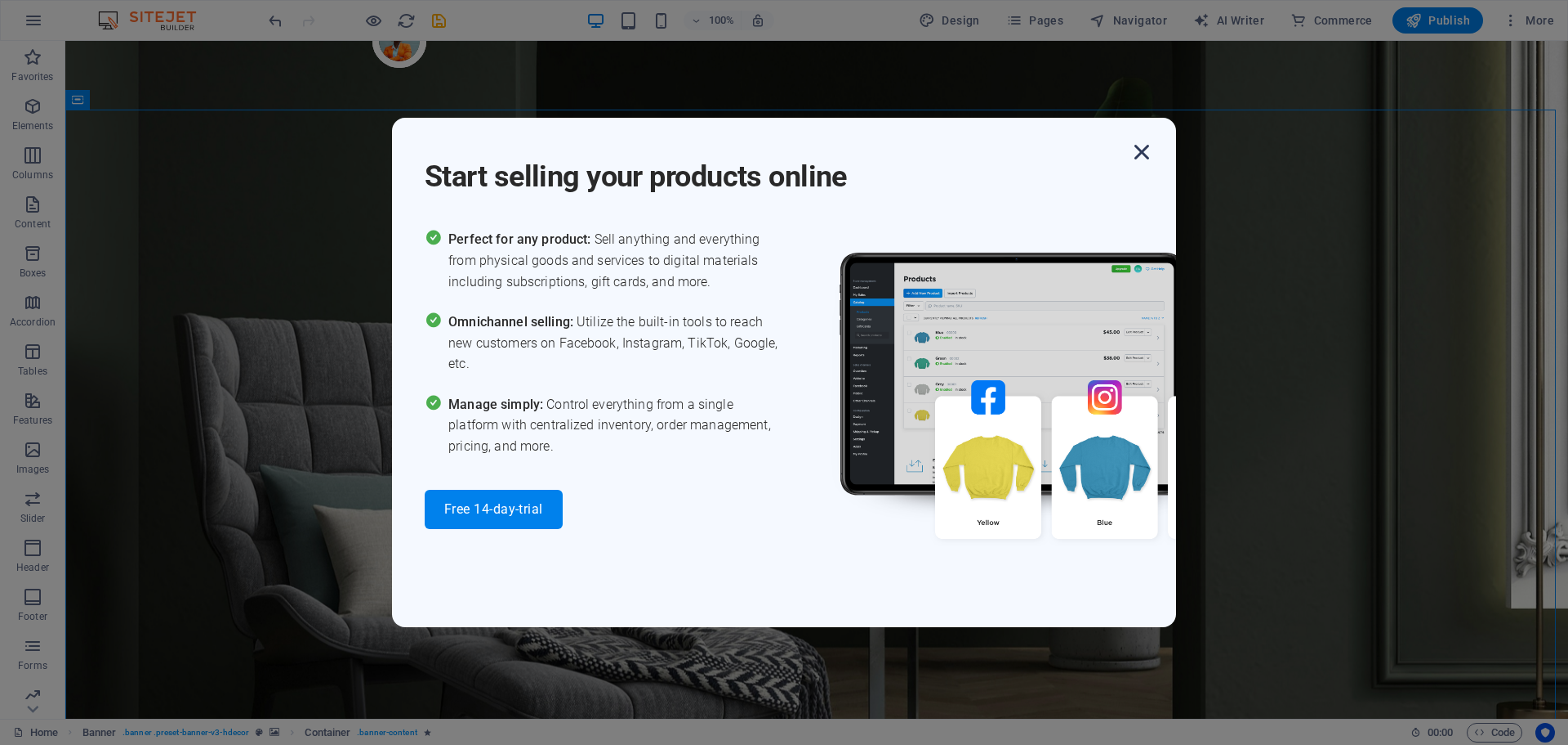
click at [1144, 153] on icon "button" at bounding box center [1142, 151] width 29 height 29
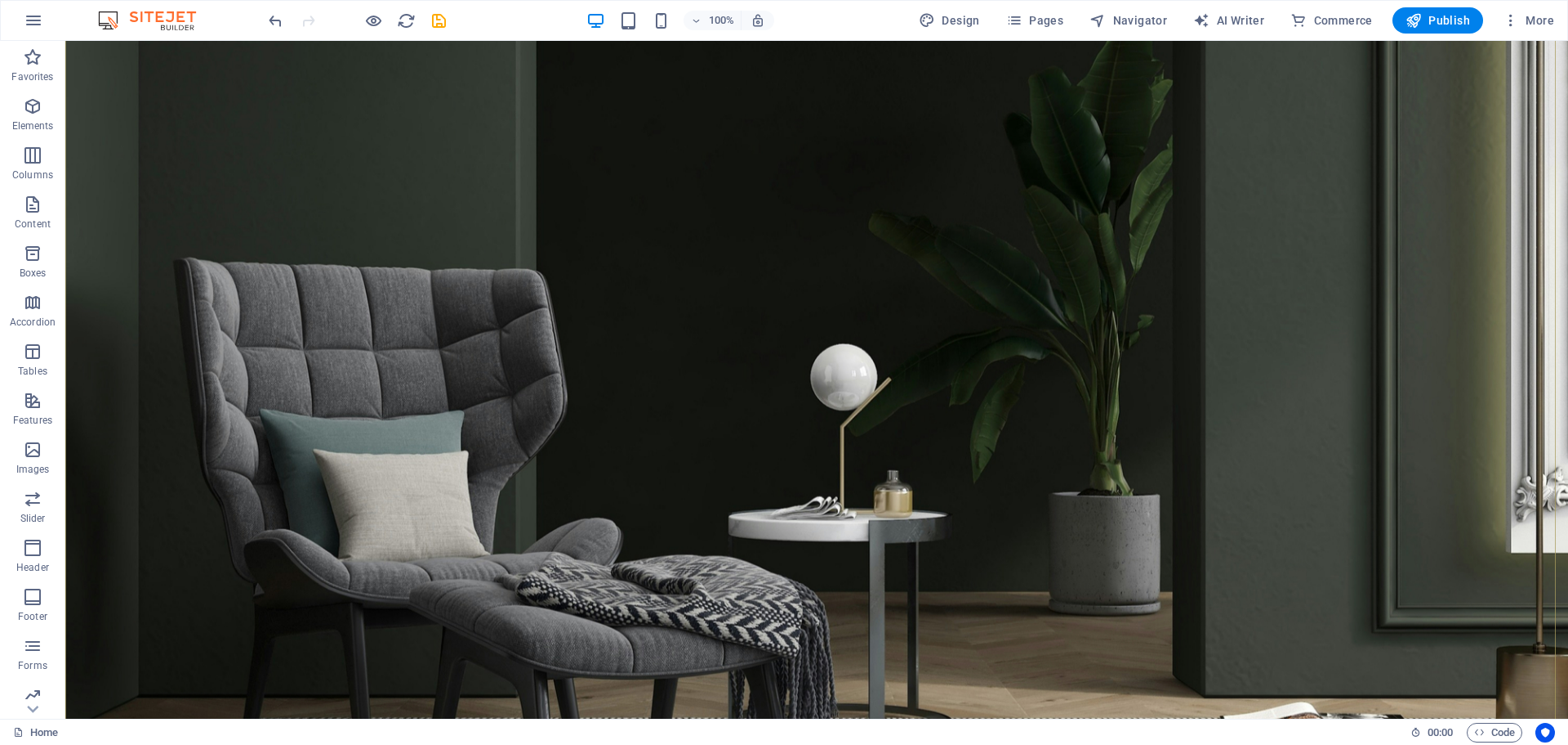
scroll to position [82, 0]
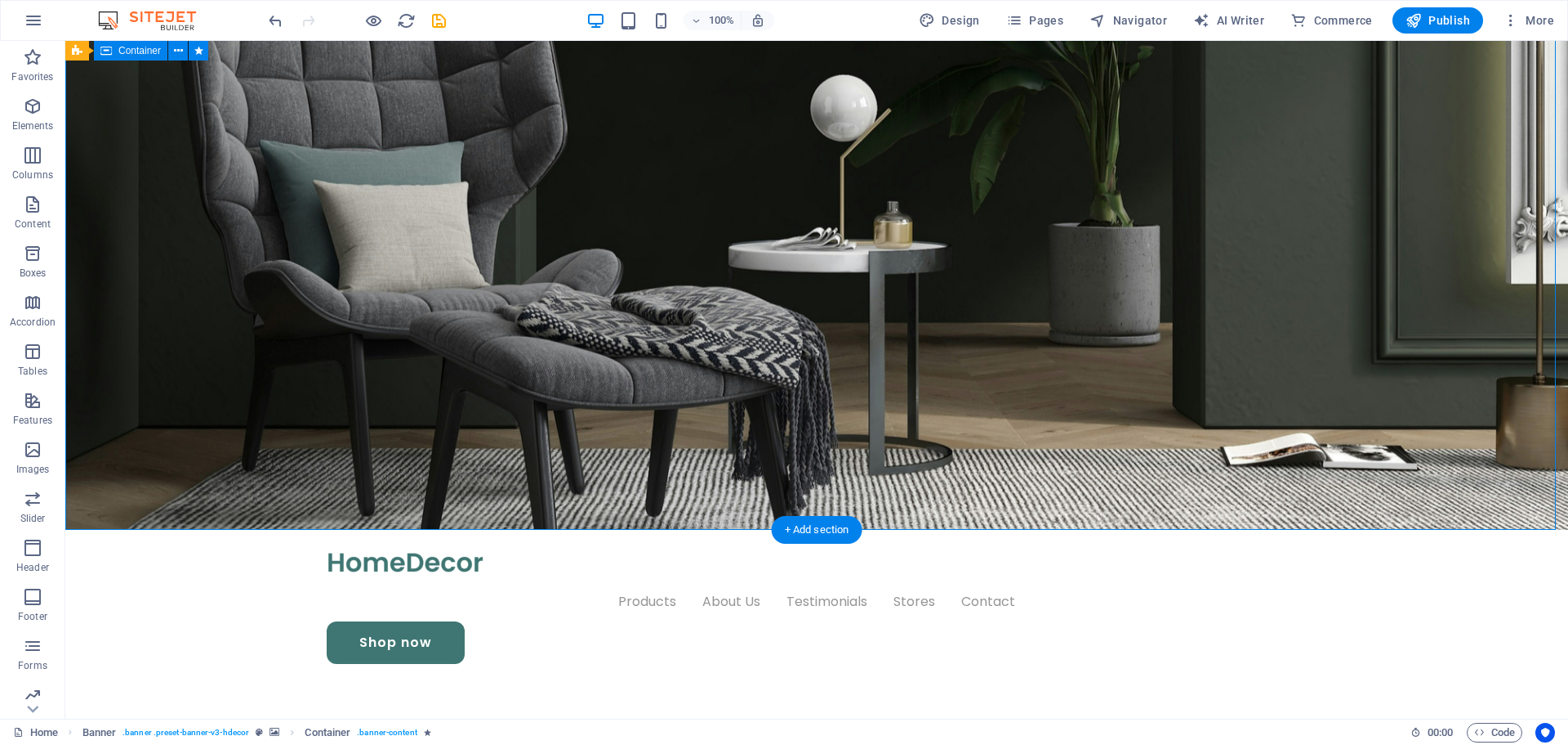
scroll to position [245, 0]
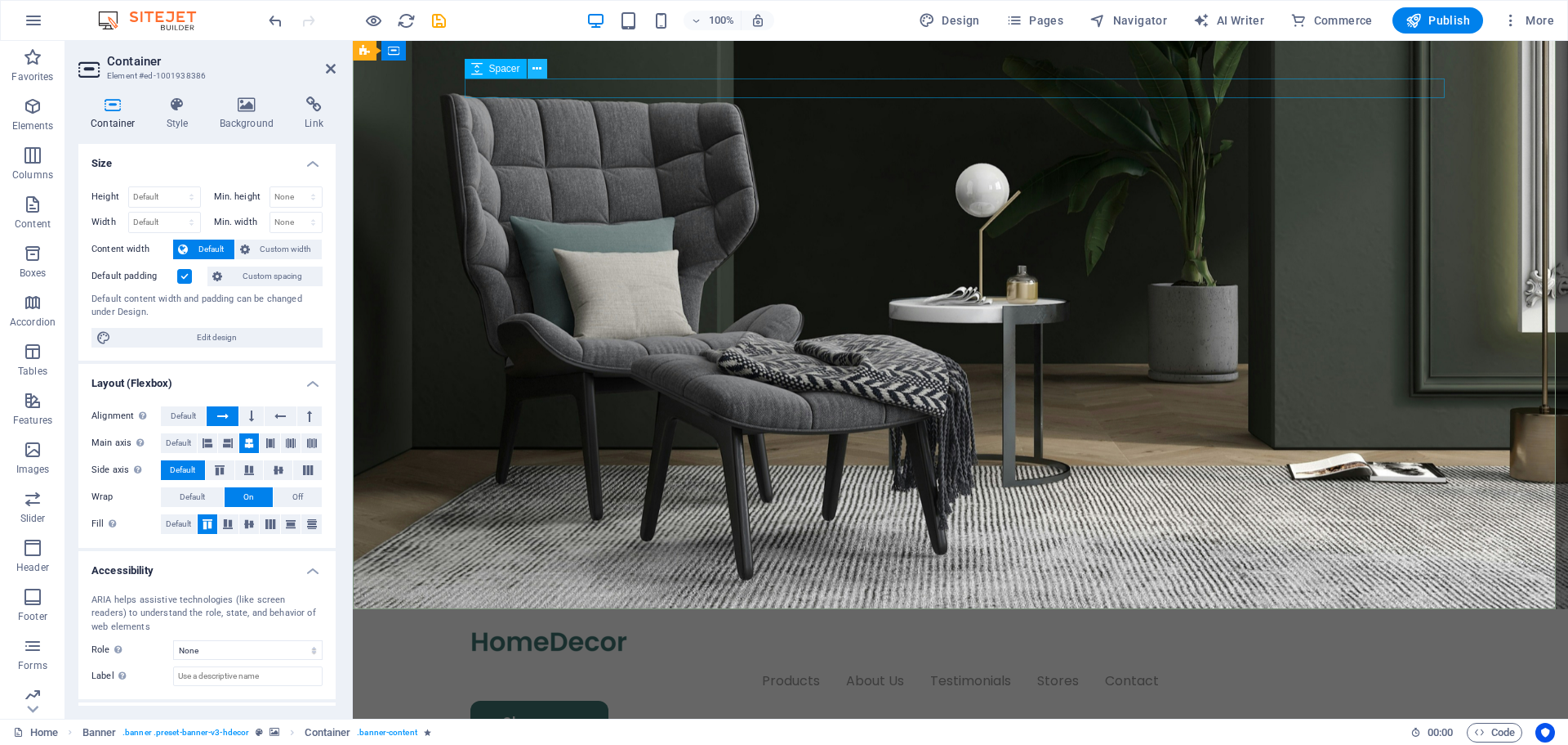
click at [536, 69] on icon at bounding box center [536, 69] width 9 height 17
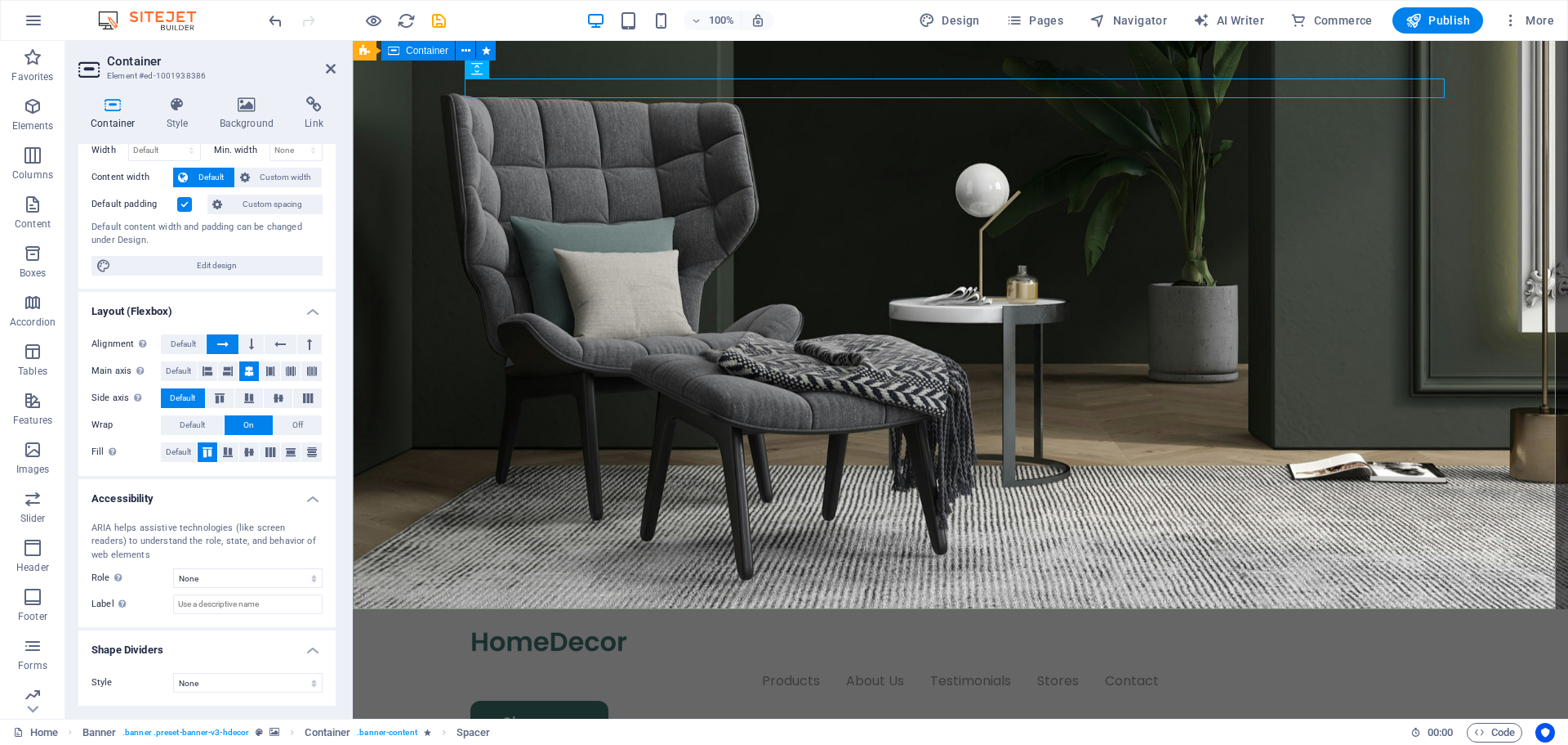
scroll to position [0, 0]
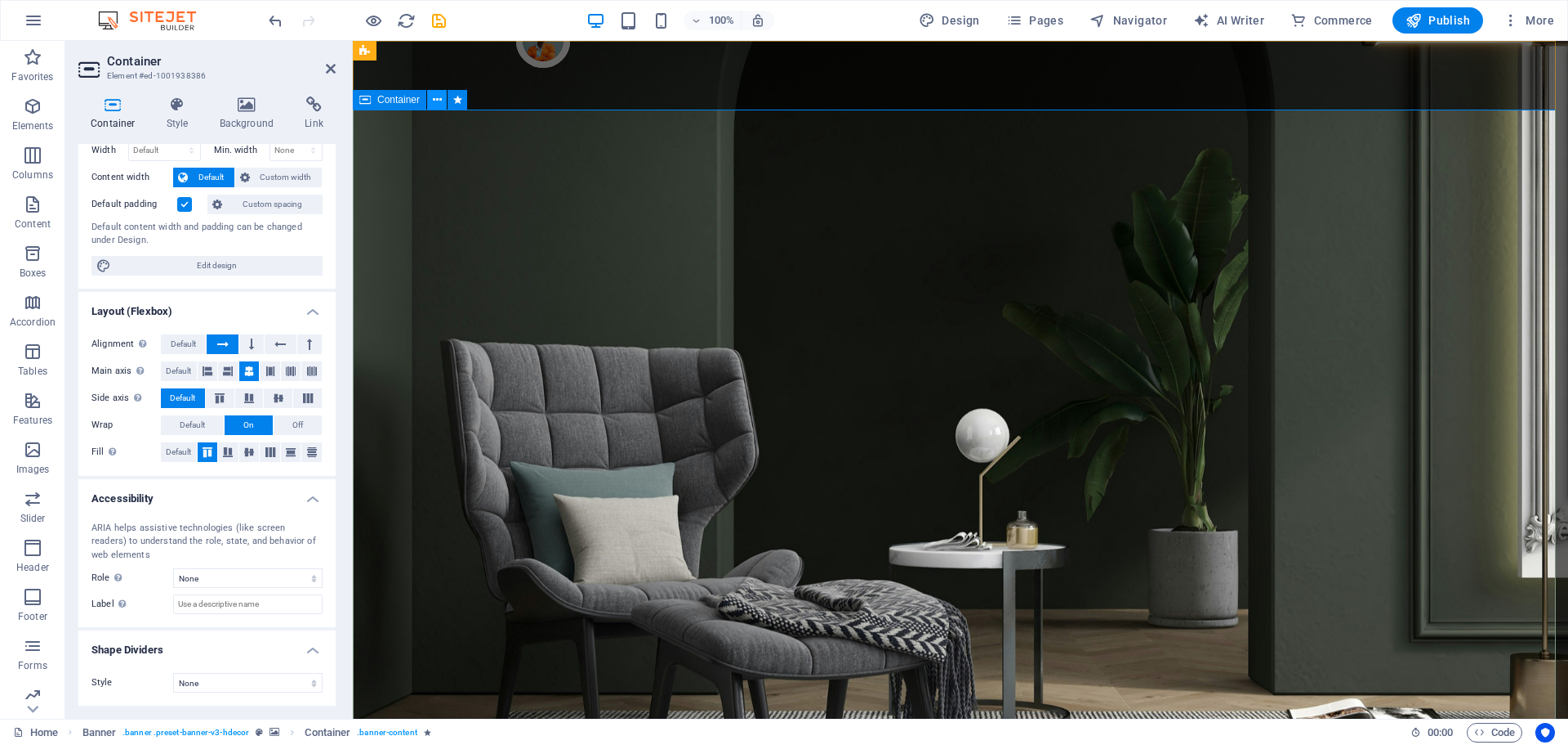
click at [431, 102] on button at bounding box center [436, 100] width 20 height 20
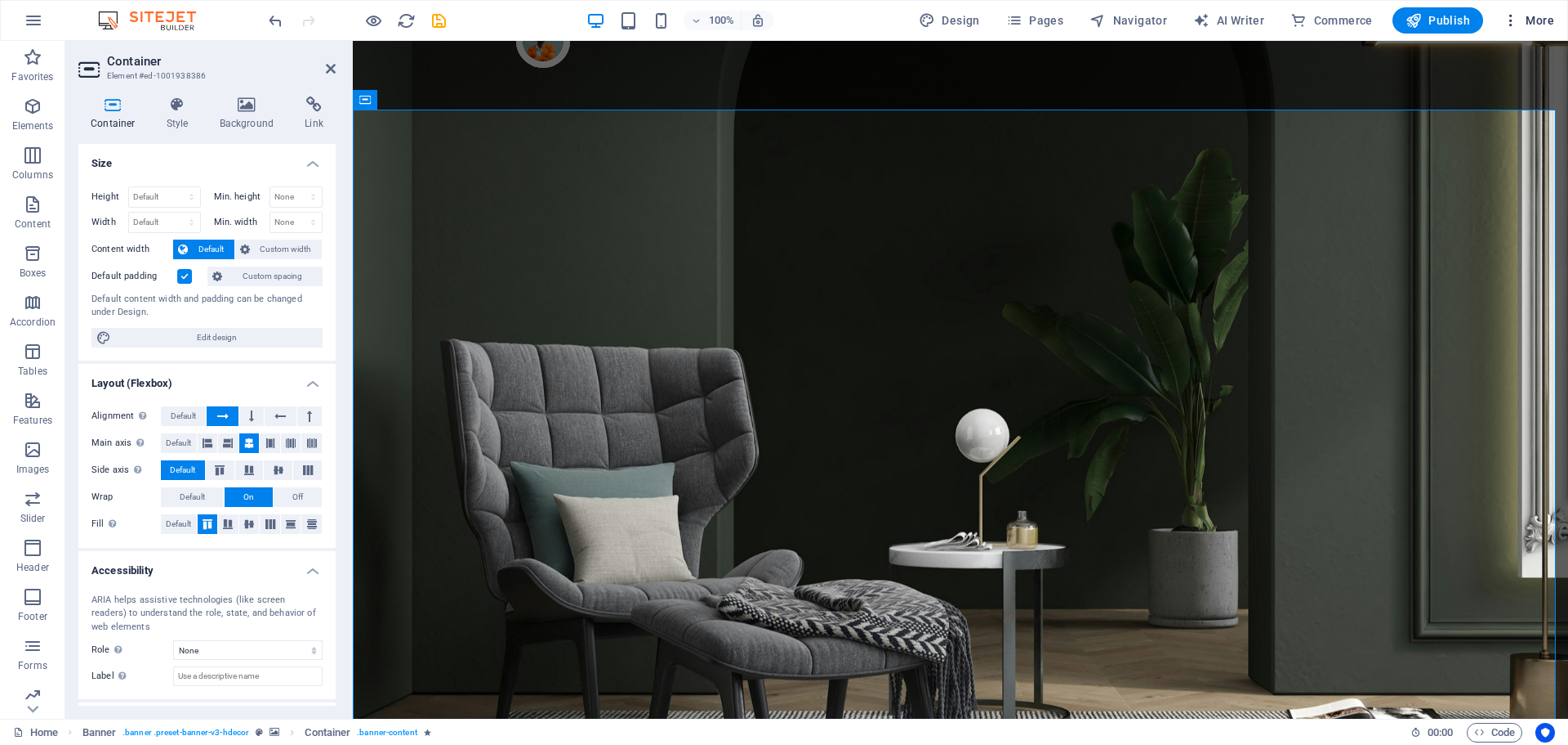
click at [1535, 16] on span "More" at bounding box center [1529, 20] width 51 height 16
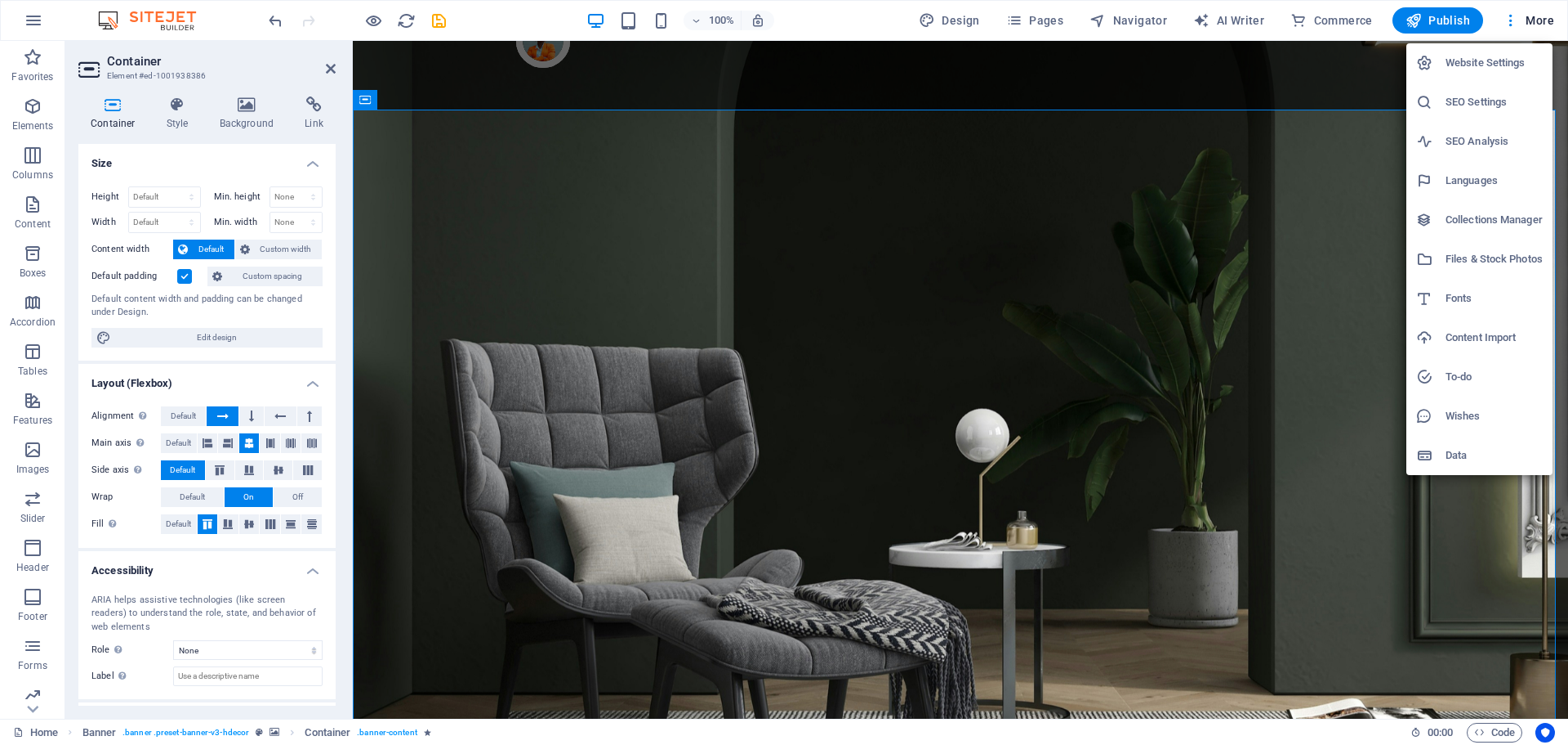
click at [1498, 187] on h6 "Languages" at bounding box center [1495, 181] width 97 height 20
select select "148"
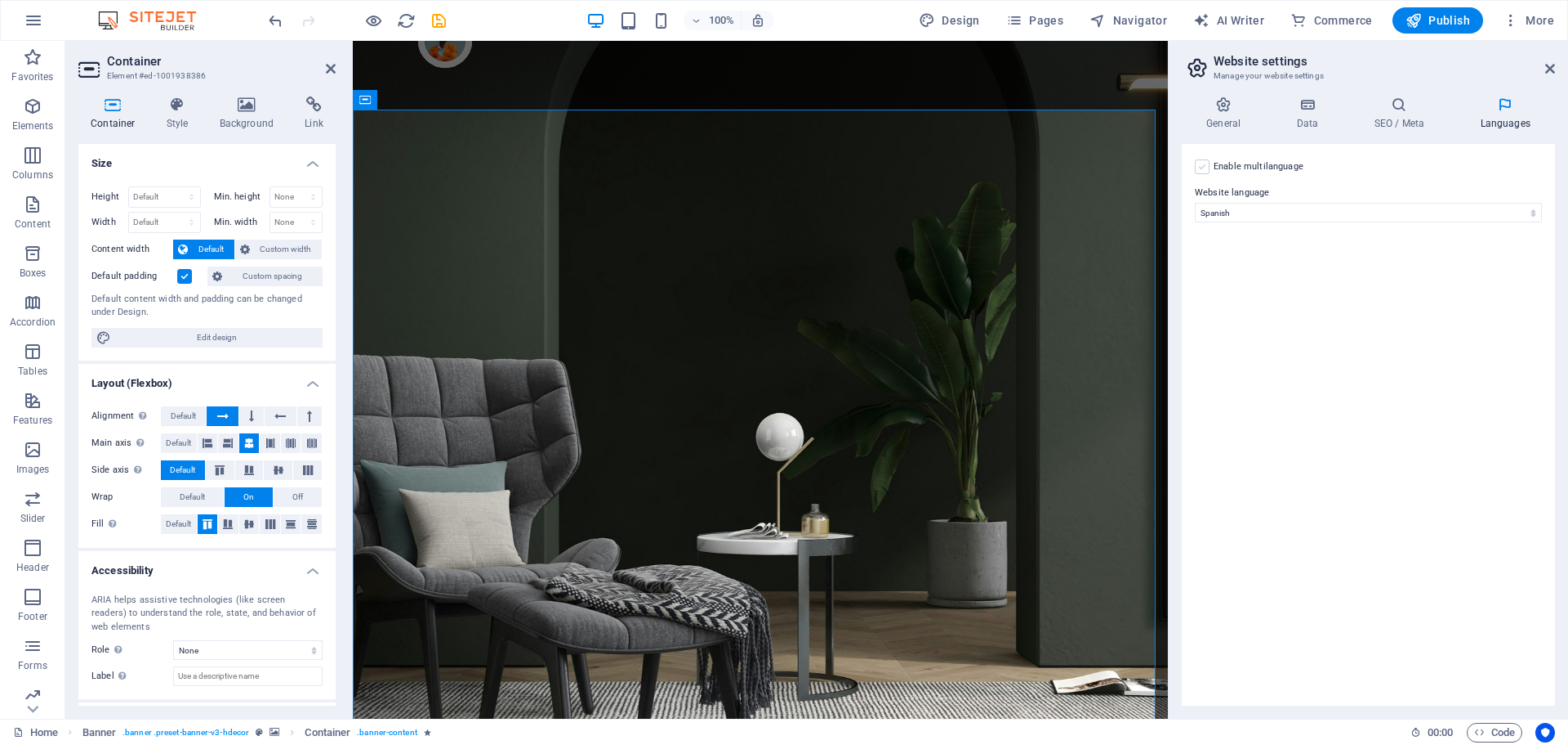
click at [1202, 169] on label at bounding box center [1202, 167] width 14 height 14
click at [0, 0] on input "Enable multilanguage To disable multilanguage delete all languages until only o…" at bounding box center [0, 0] width 0 height 0
click at [1344, 288] on select "Abkhazian Afar Afrikaans Akan Albanian Amharic Arabic Aragonese Armenian Assame…" at bounding box center [1368, 291] width 272 height 20
select select "41"
click at [1232, 282] on select "Abkhazian Afar Afrikaans Akan Albanian Amharic Arabic Aragonese Armenian Assame…" at bounding box center [1368, 291] width 272 height 20
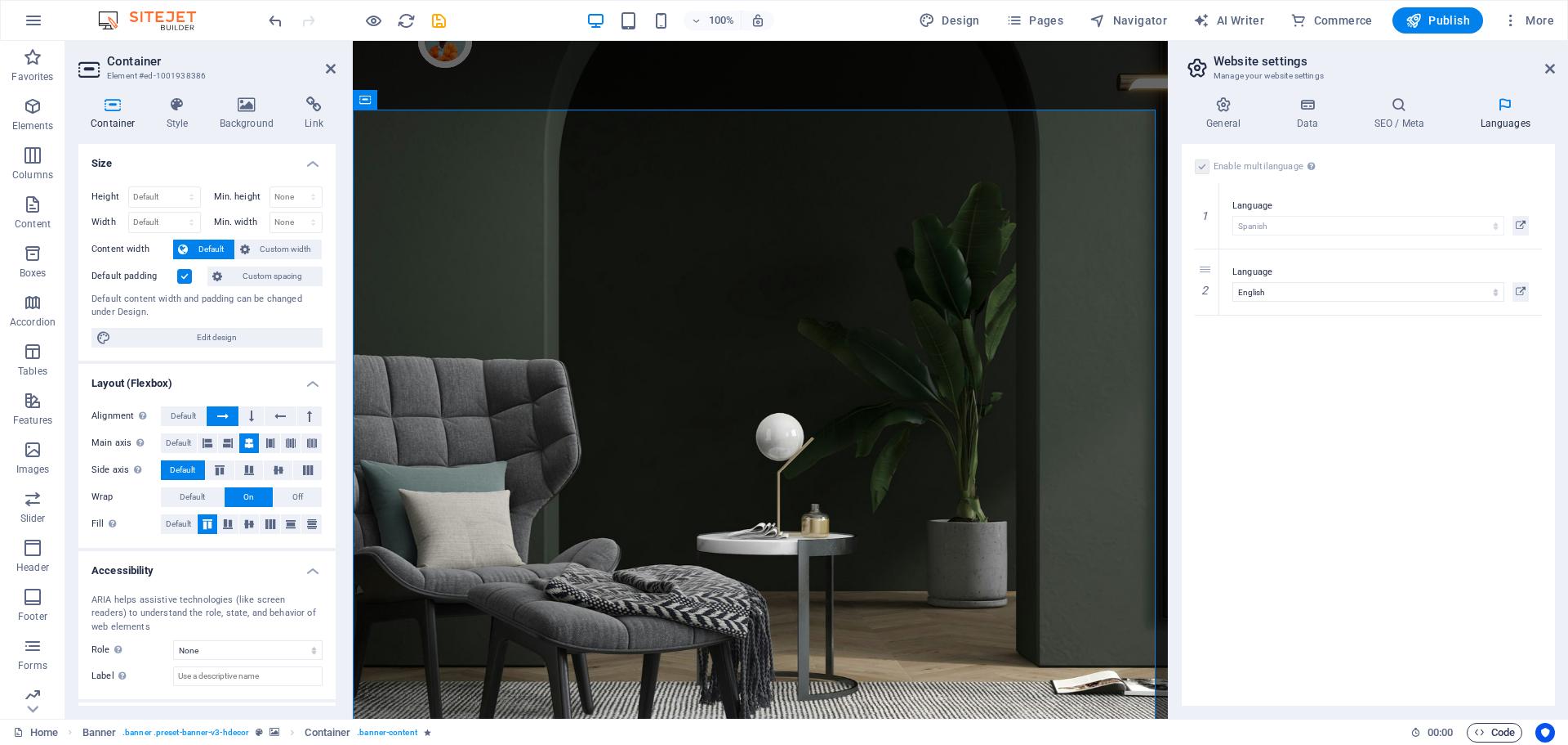
click at [1510, 738] on span "Code" at bounding box center [1495, 732] width 41 height 20
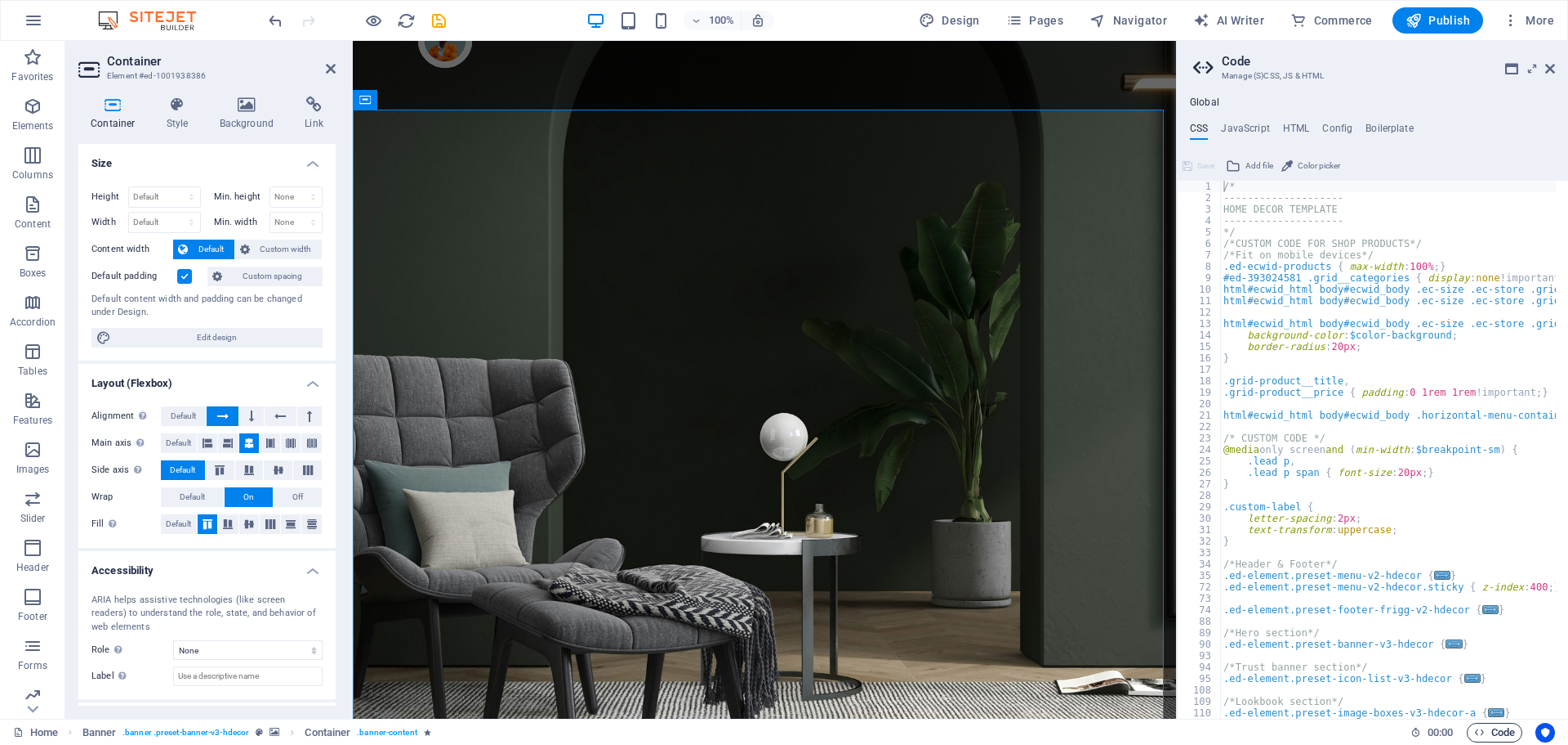
click at [1510, 738] on span "Code" at bounding box center [1495, 732] width 41 height 20
click at [1510, 739] on span "Code" at bounding box center [1495, 732] width 41 height 20
click at [1553, 68] on icon at bounding box center [1550, 69] width 10 height 13
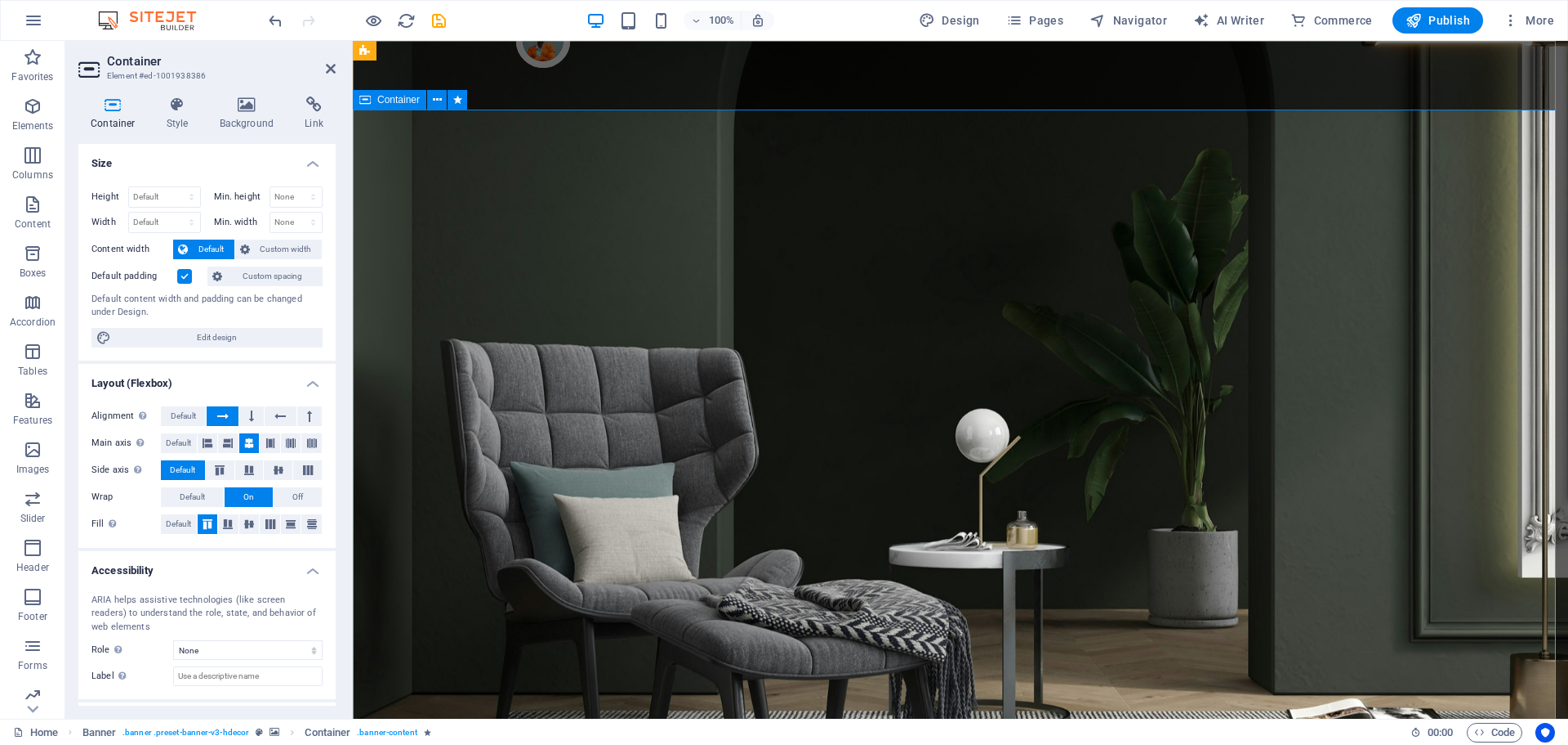
click at [442, 20] on icon "save" at bounding box center [439, 21] width 19 height 19
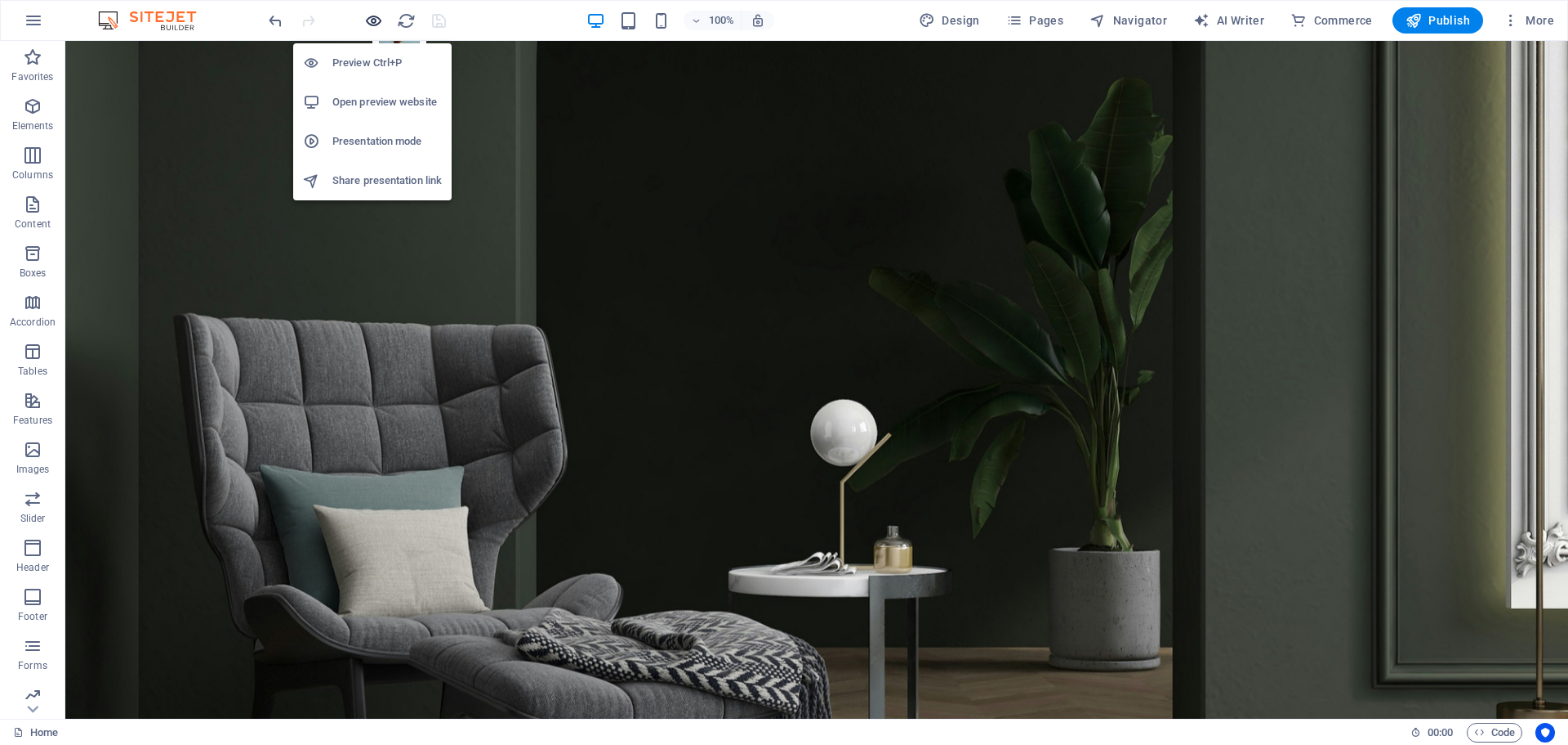
click at [375, 20] on icon "button" at bounding box center [374, 21] width 19 height 19
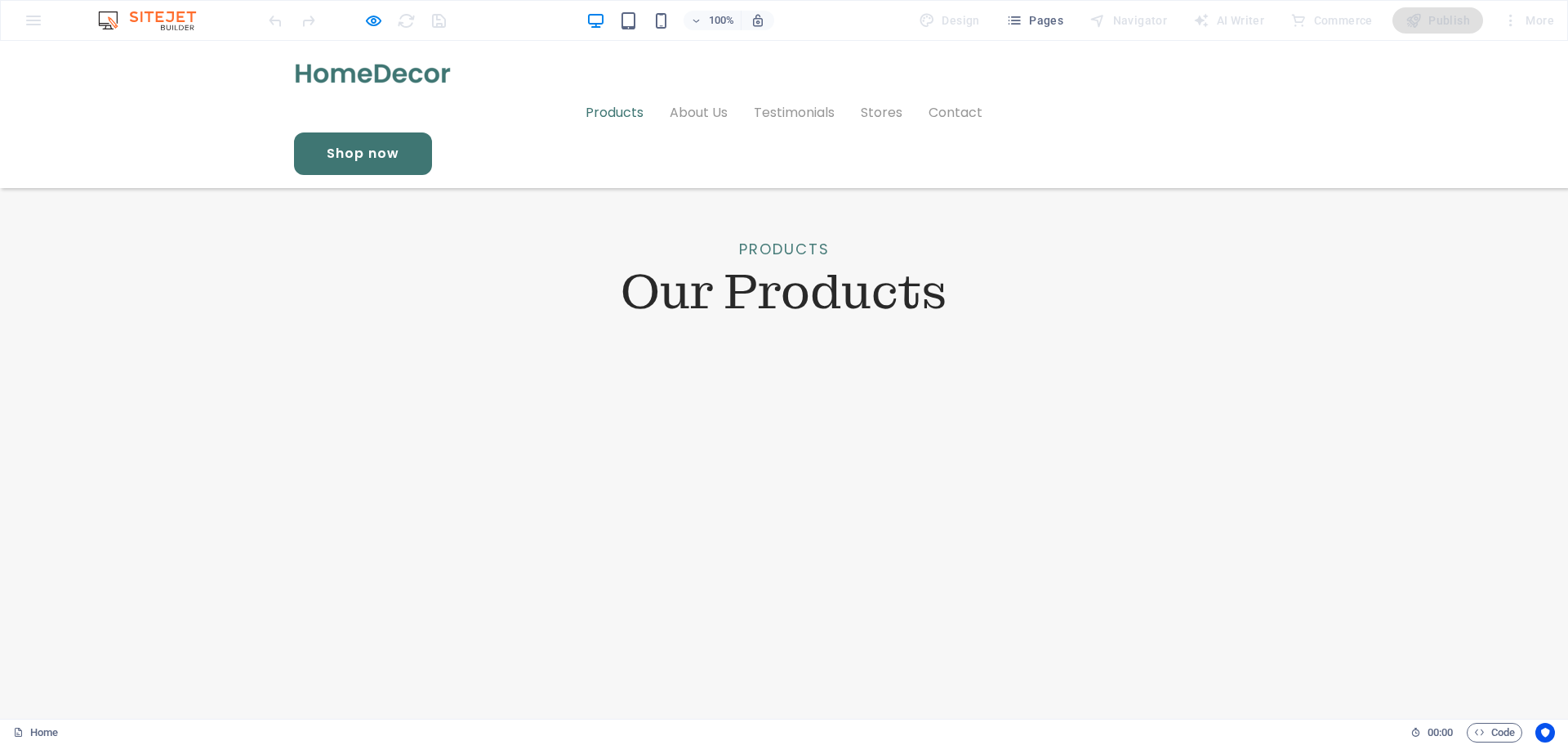
scroll to position [1880, 0]
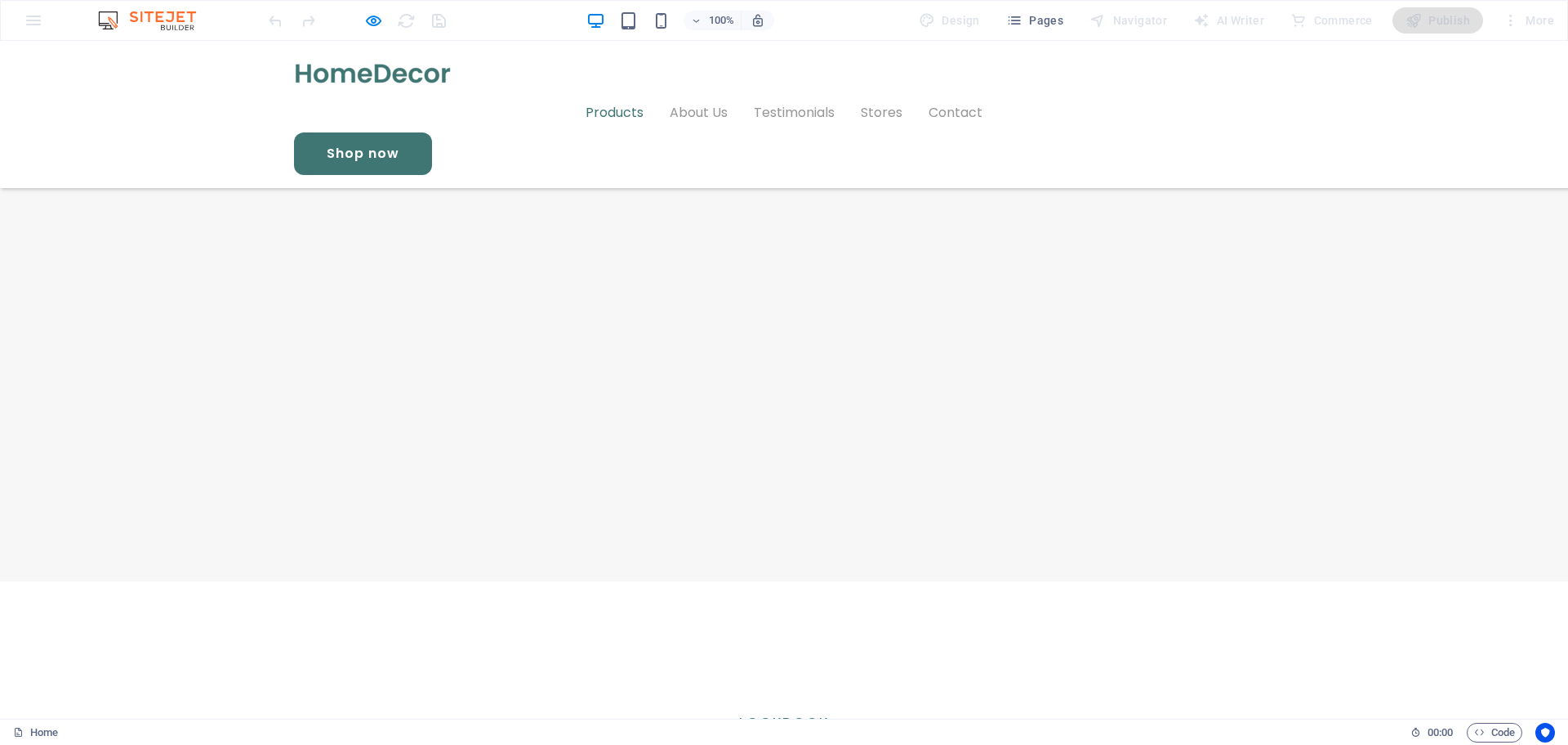
click at [622, 93] on link "Products" at bounding box center [614, 112] width 58 height 39
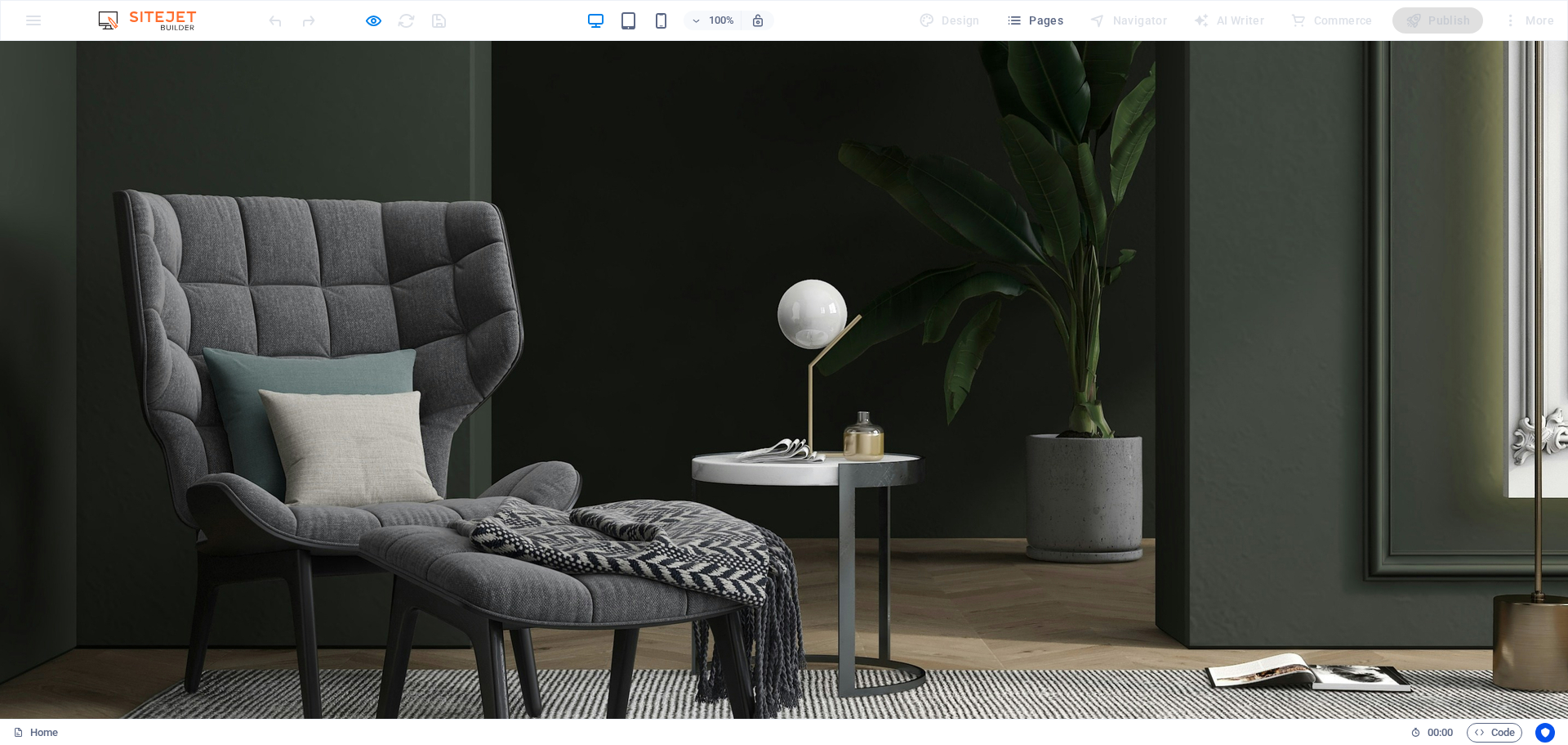
scroll to position [0, 0]
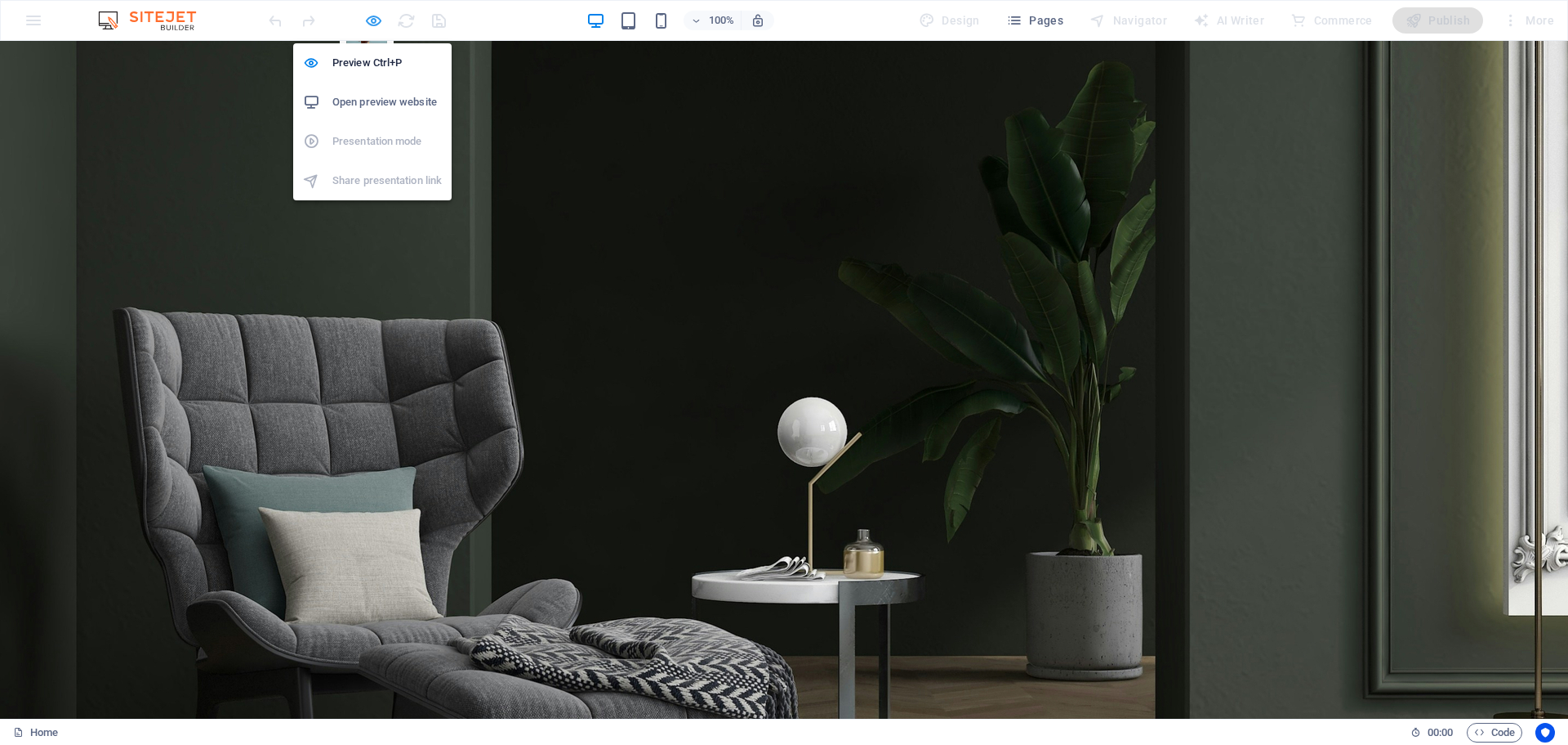
click at [376, 26] on icon "button" at bounding box center [374, 21] width 19 height 19
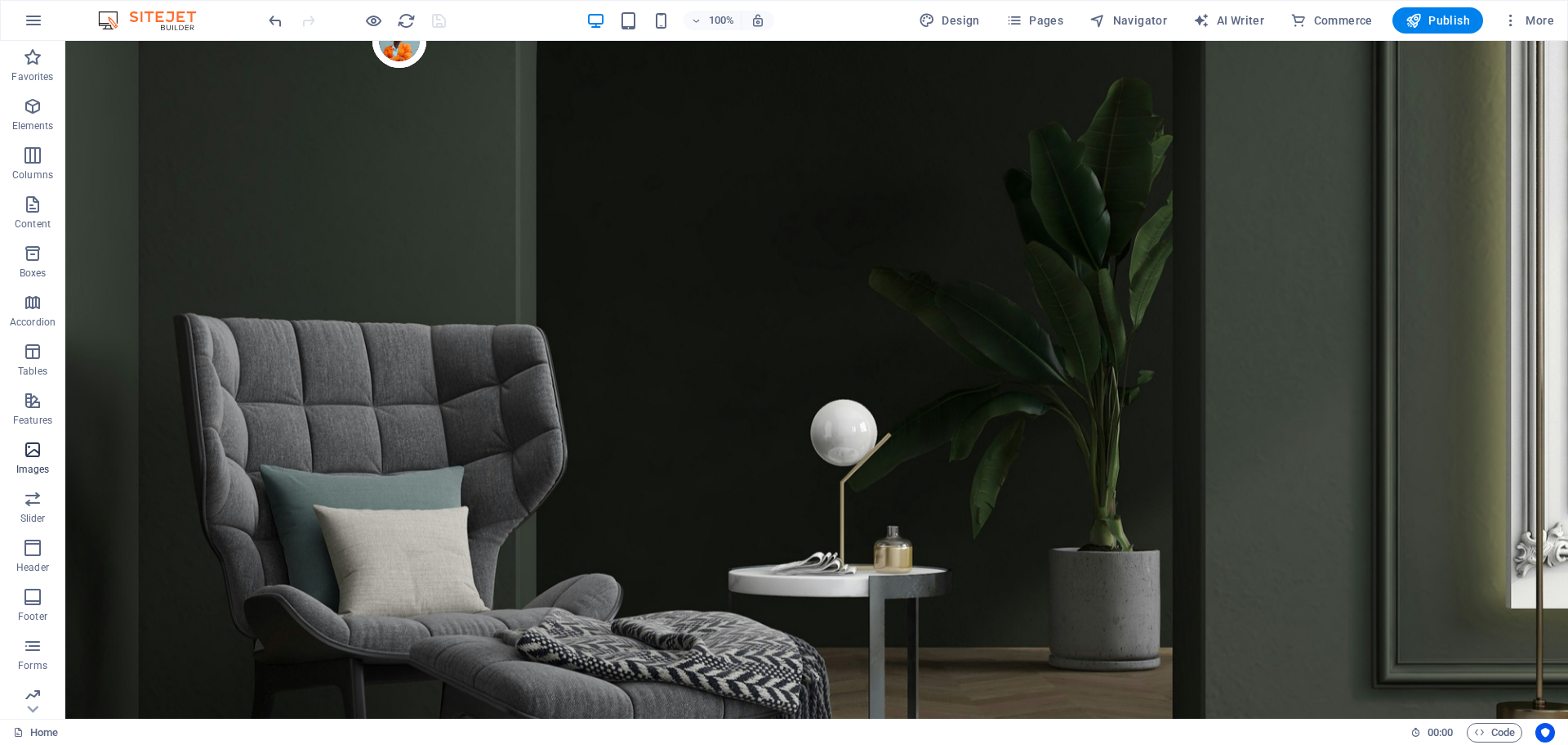
click at [39, 471] on p "Images" at bounding box center [32, 469] width 33 height 13
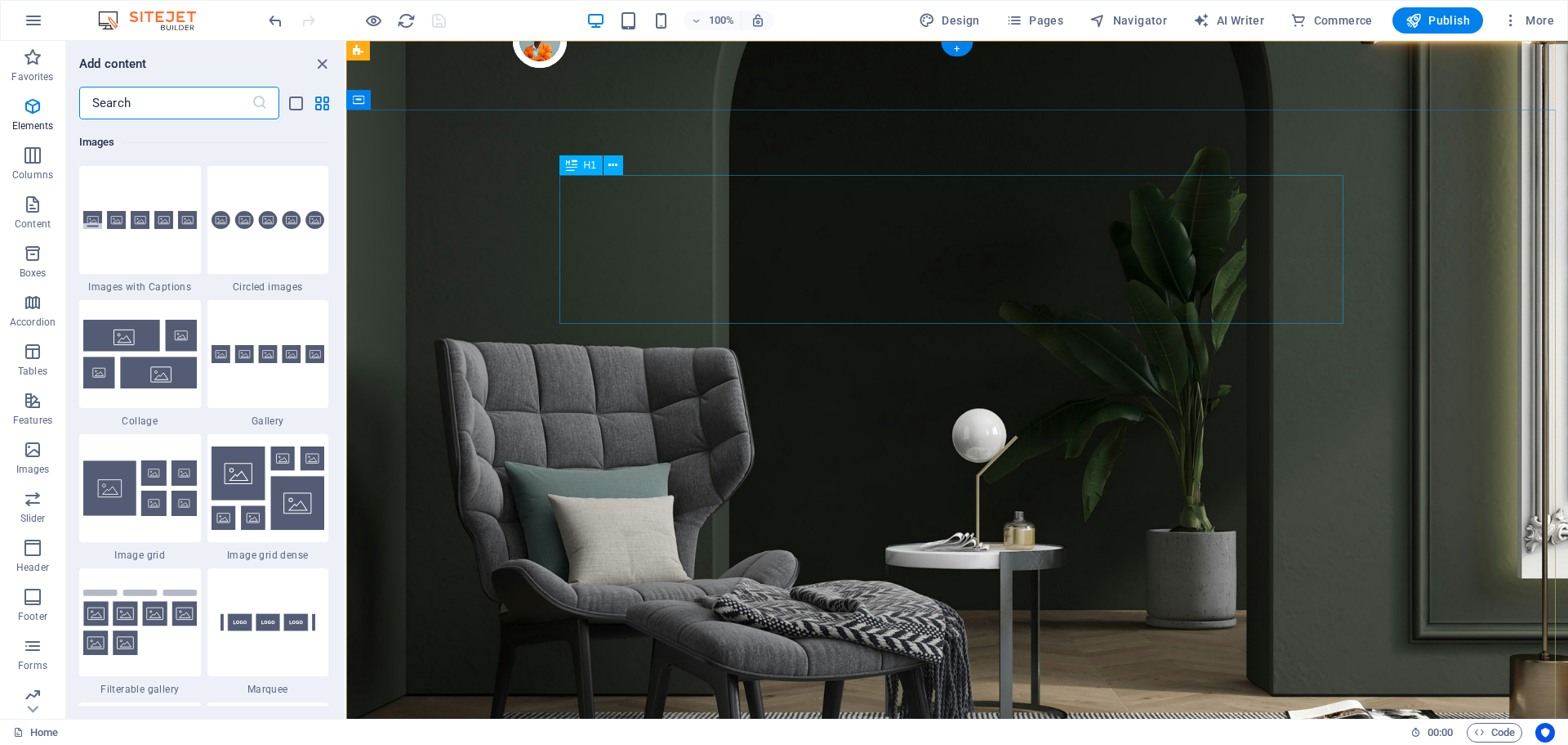
scroll to position [8288, 0]
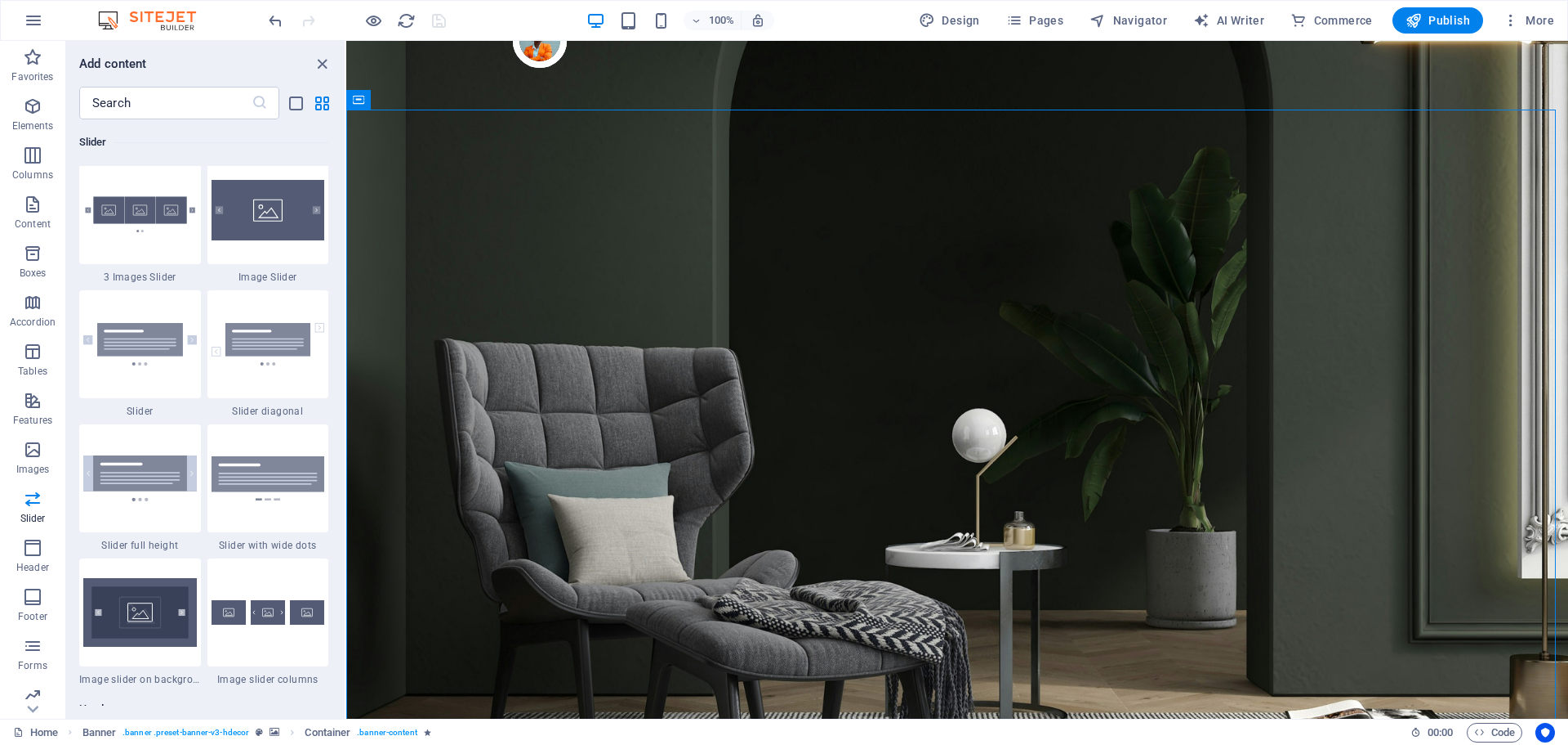
scroll to position [9187, 0]
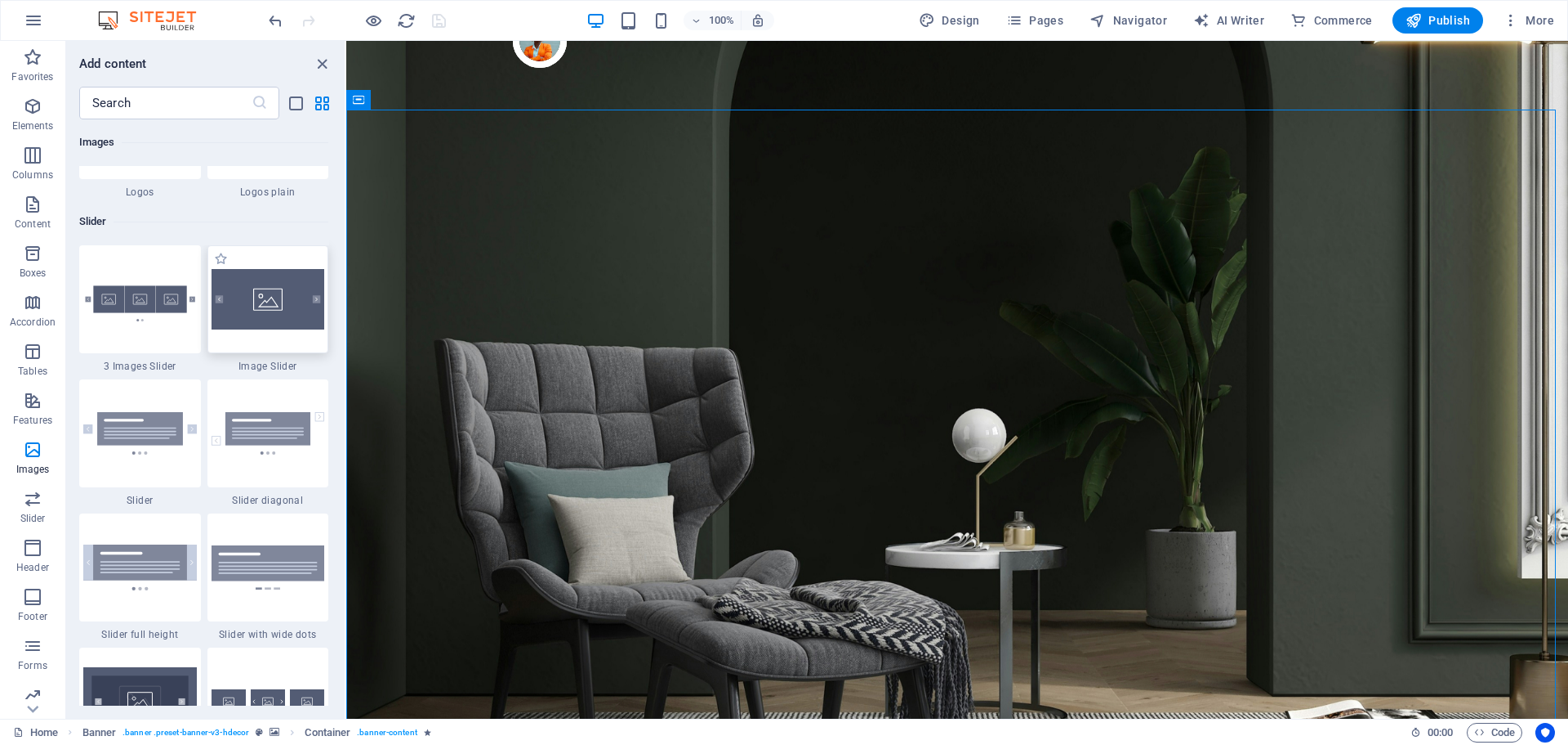
click at [269, 299] on img at bounding box center [268, 300] width 113 height 61
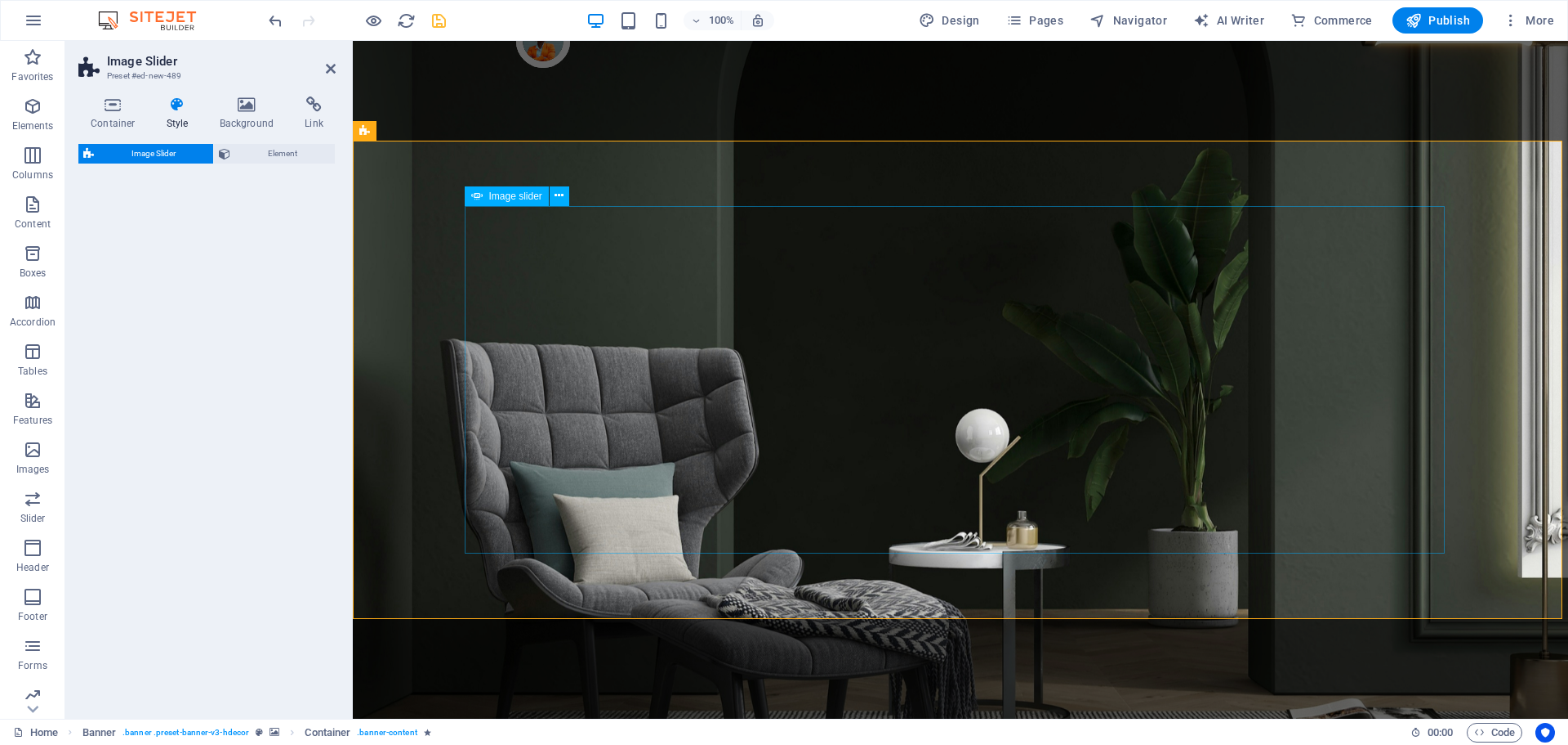
select select "rem"
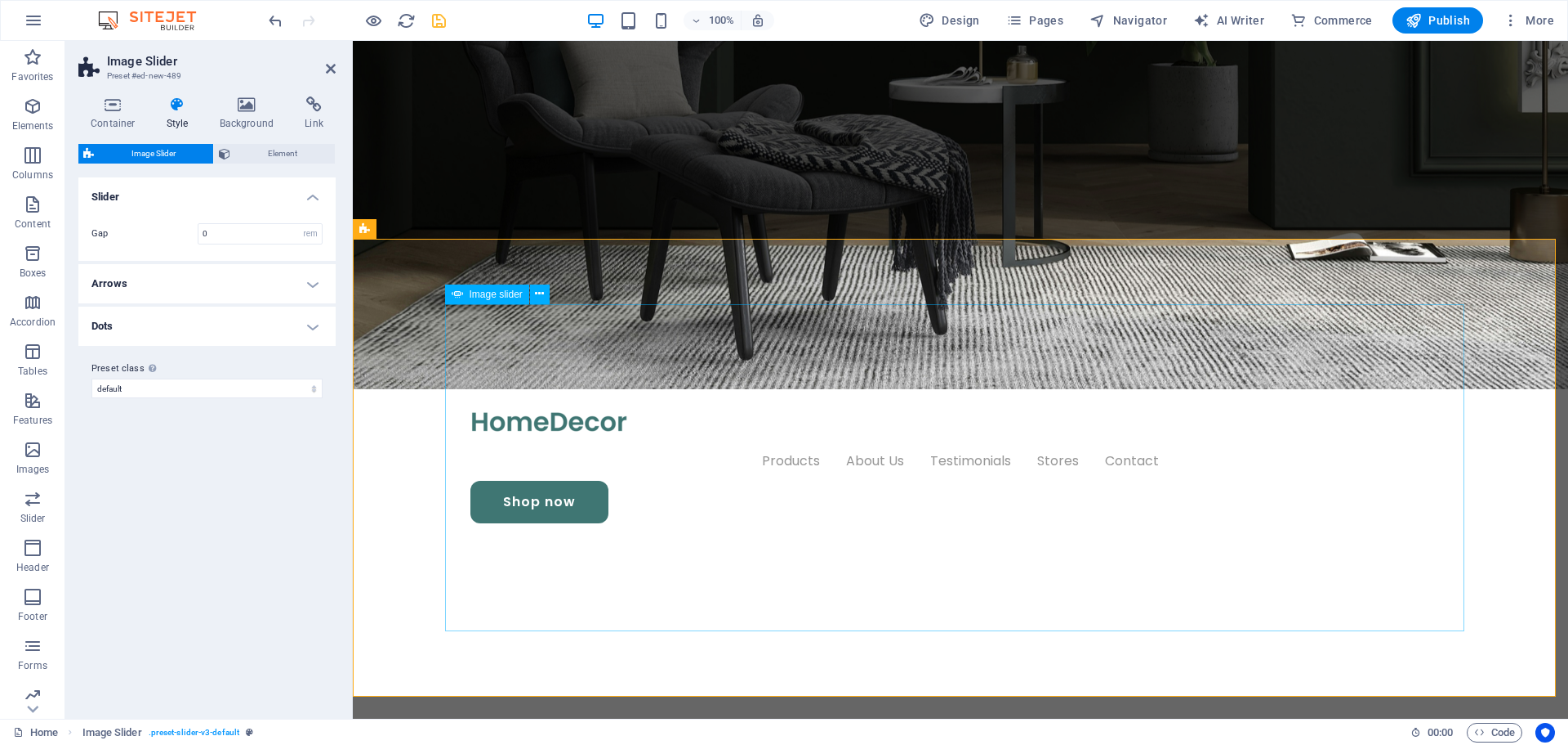
scroll to position [632, 0]
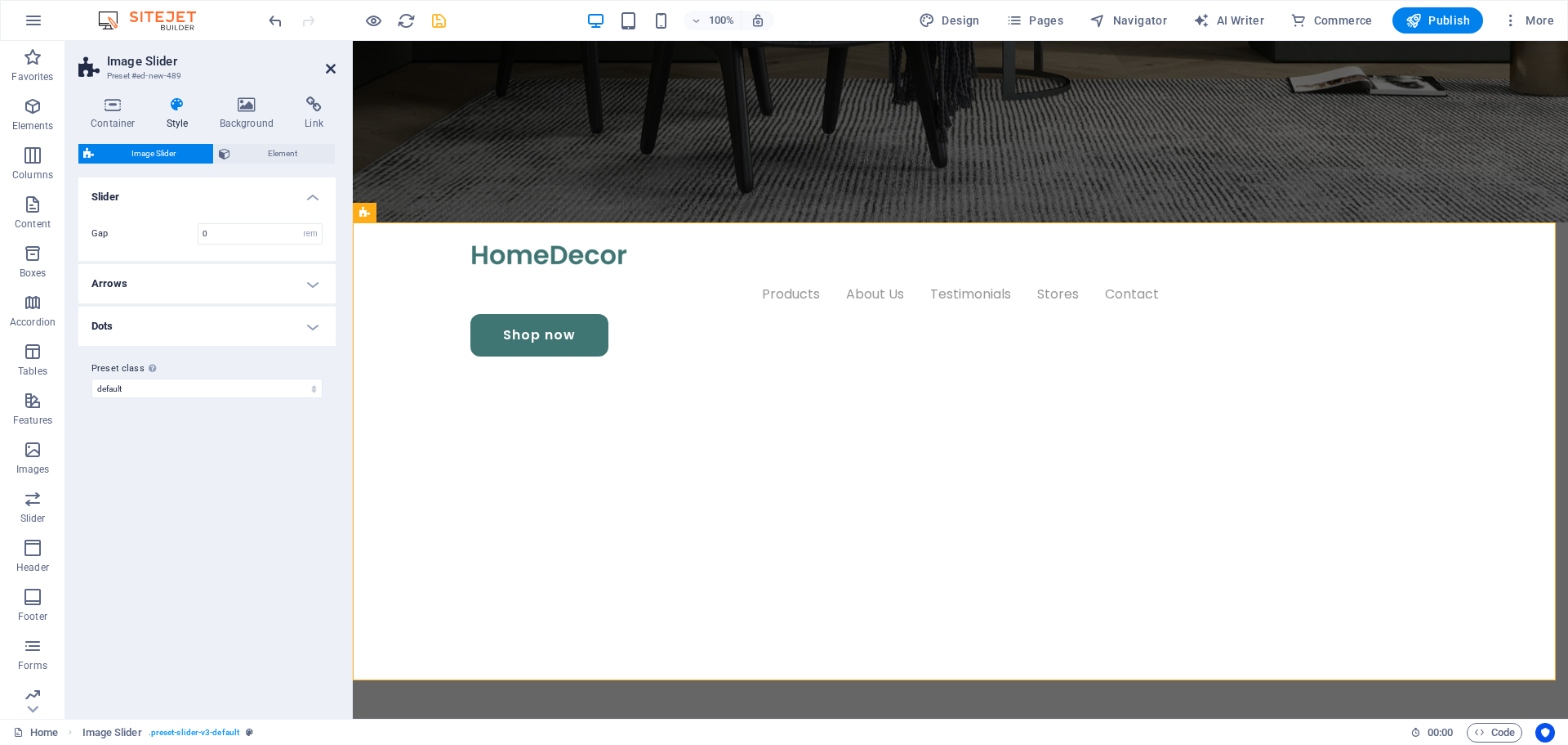
click at [329, 67] on icon at bounding box center [331, 69] width 10 height 13
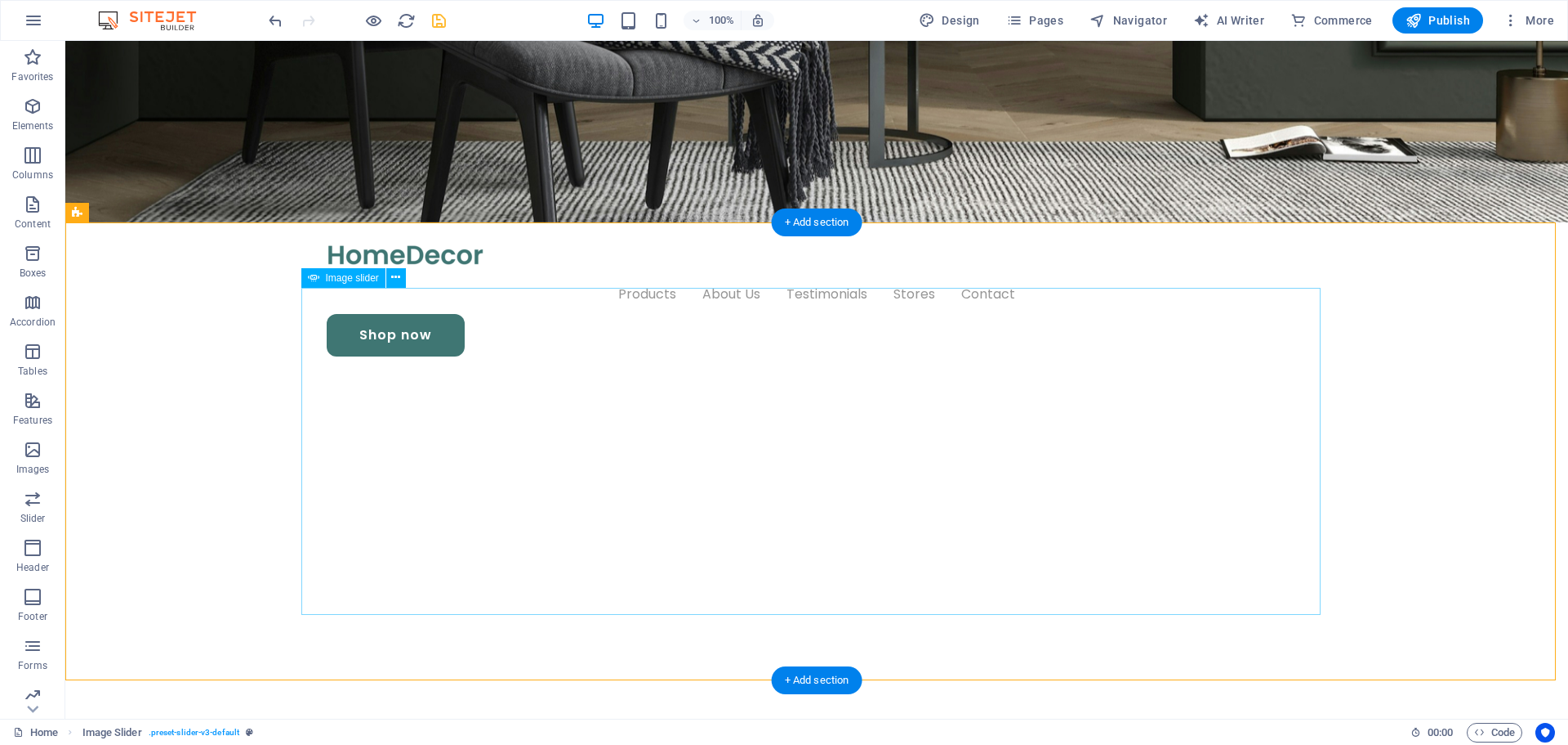
click at [403, 276] on button at bounding box center [396, 278] width 20 height 20
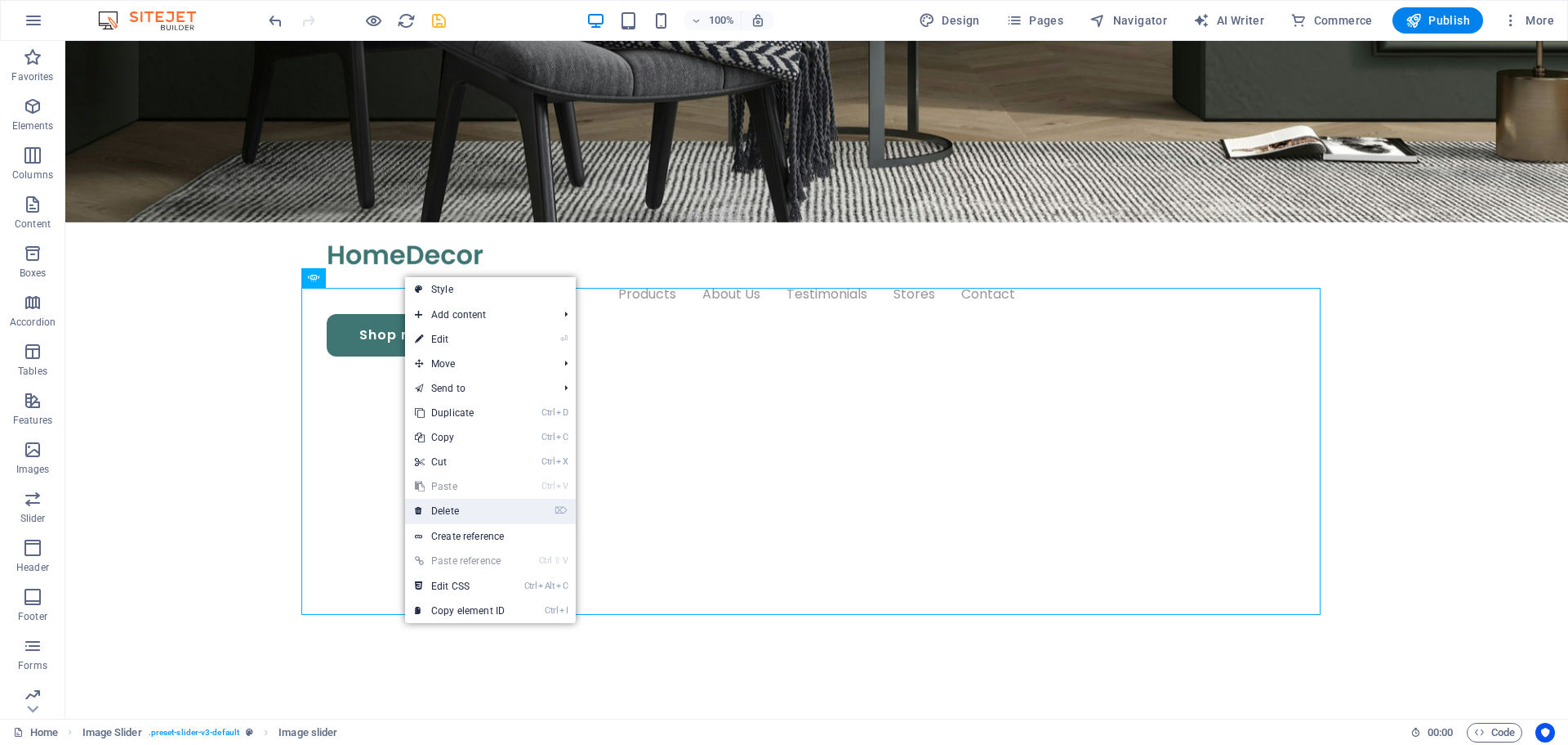
drag, startPoint x: 496, startPoint y: 513, endPoint x: 505, endPoint y: 385, distance: 128.3
click at [496, 513] on link "⌦ Delete" at bounding box center [459, 511] width 109 height 25
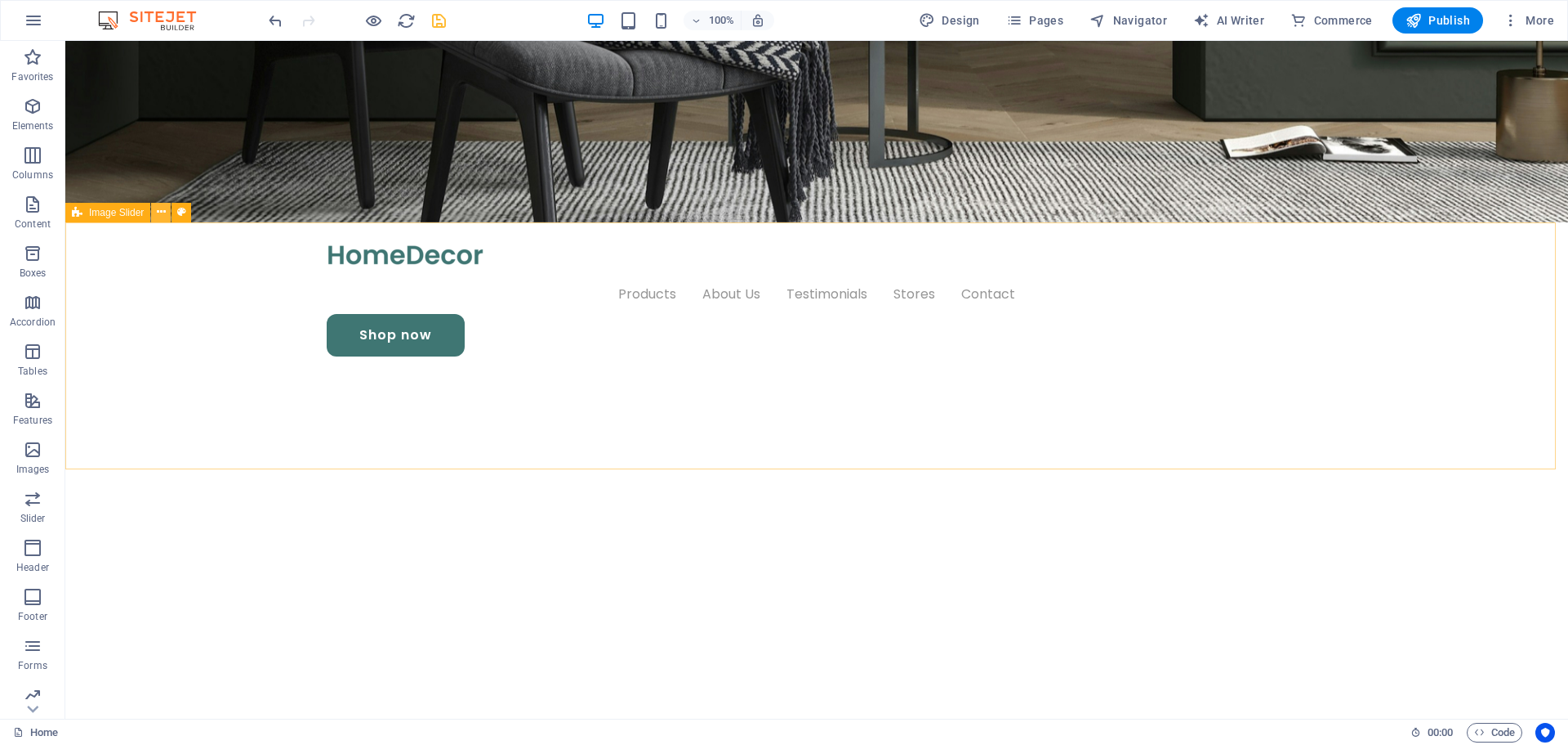
click at [167, 211] on button at bounding box center [161, 212] width 20 height 20
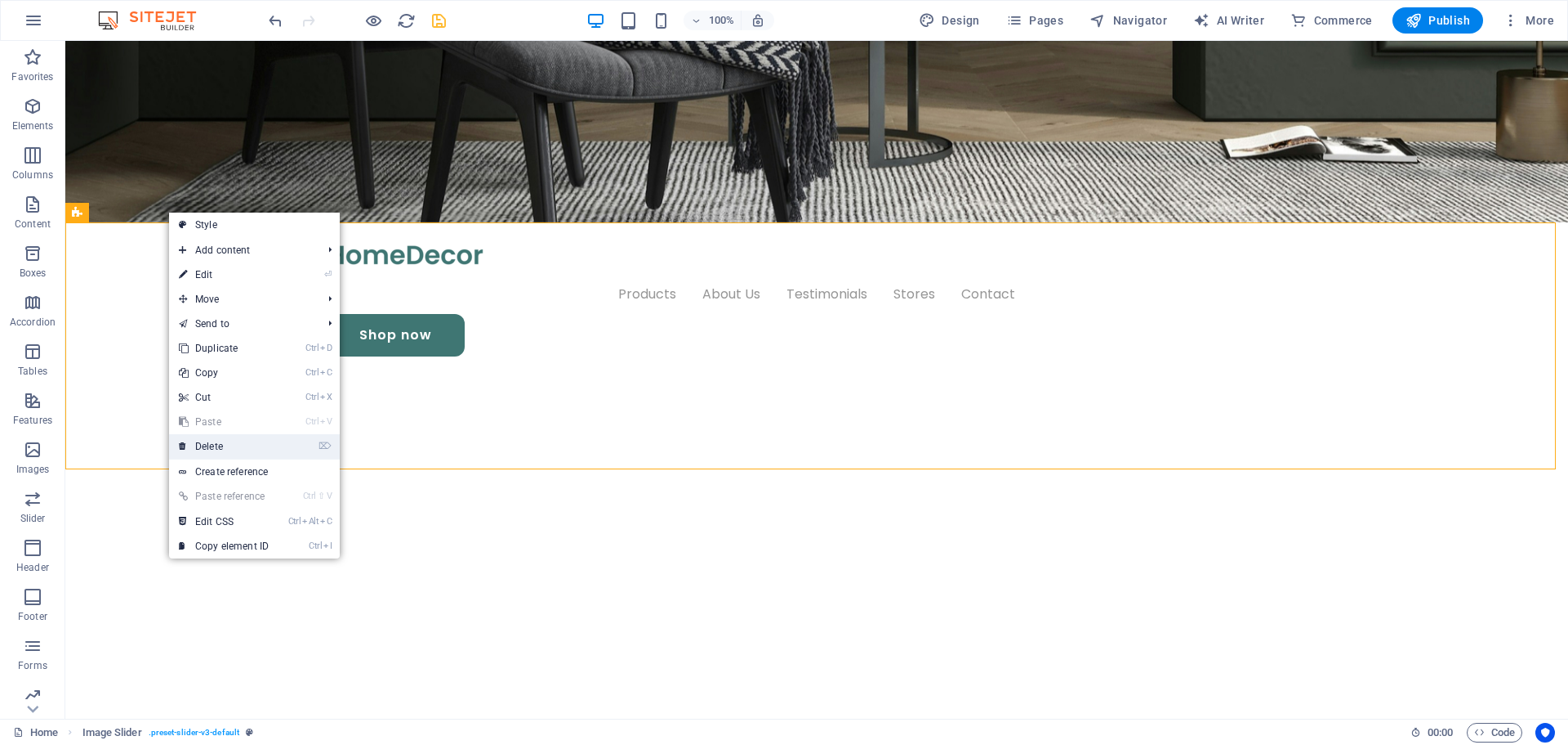
drag, startPoint x: 235, startPoint y: 450, endPoint x: 694, endPoint y: 322, distance: 476.5
click at [235, 450] on link "⌦ Delete" at bounding box center [223, 446] width 109 height 25
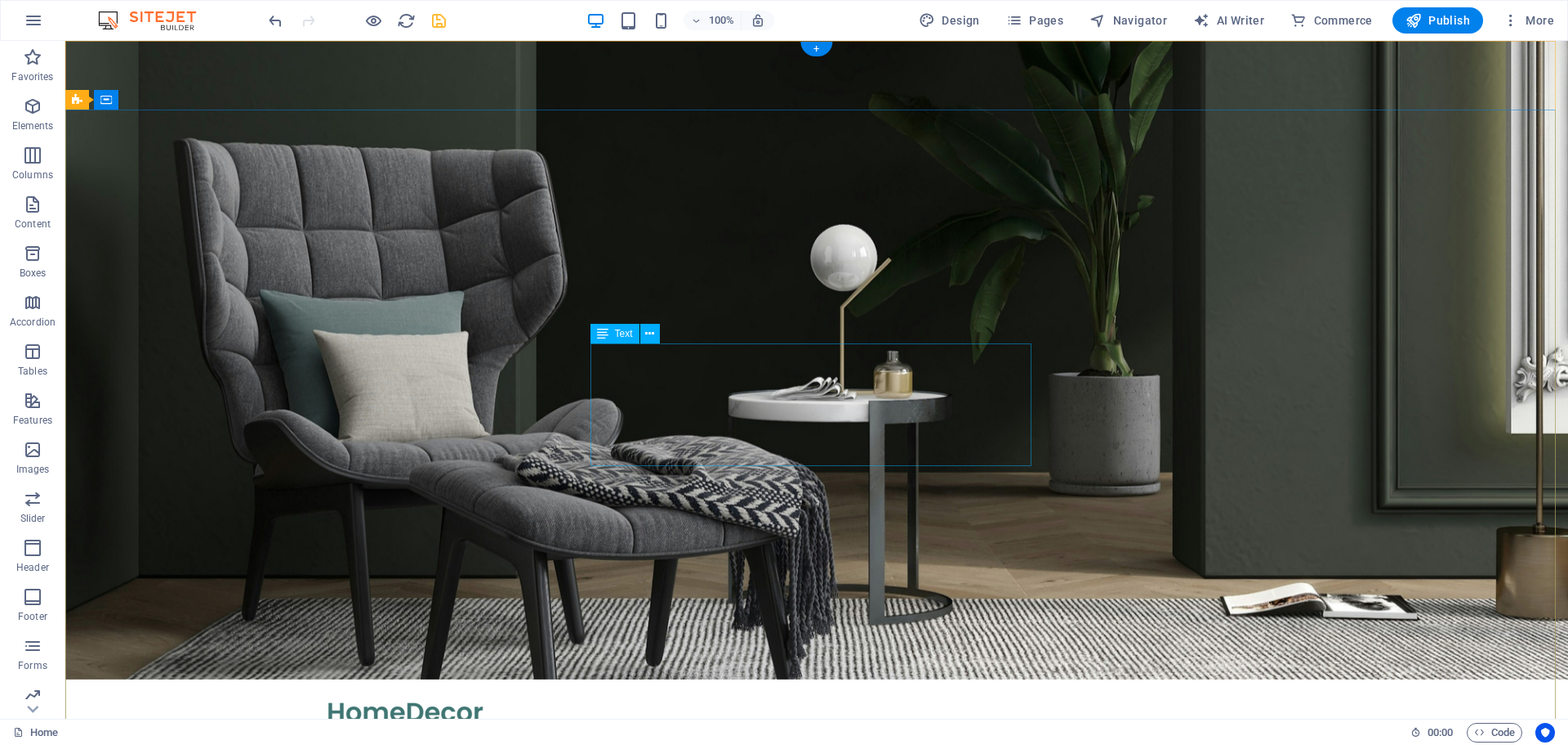
scroll to position [0, 0]
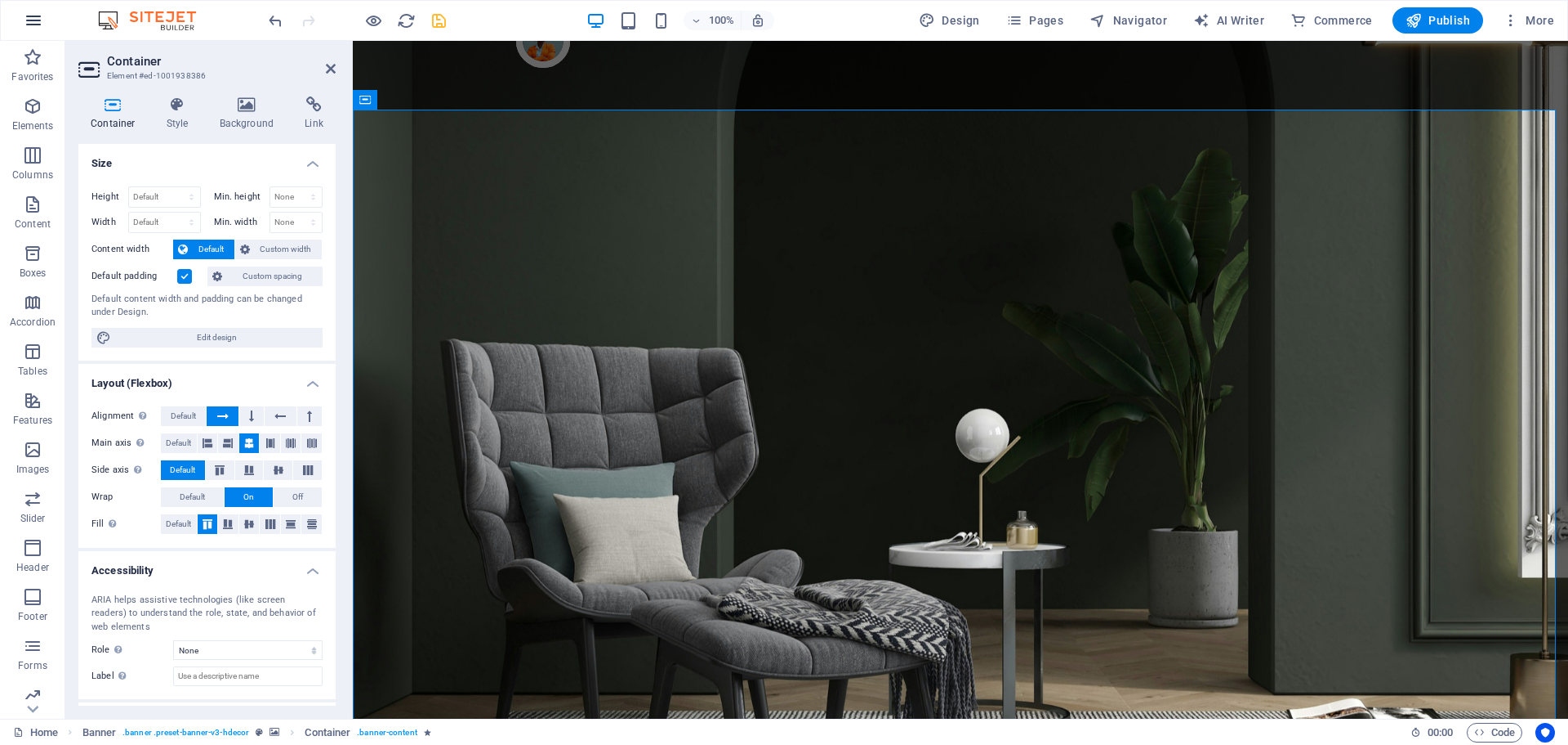
click at [35, 14] on icon "button" at bounding box center [33, 20] width 20 height 20
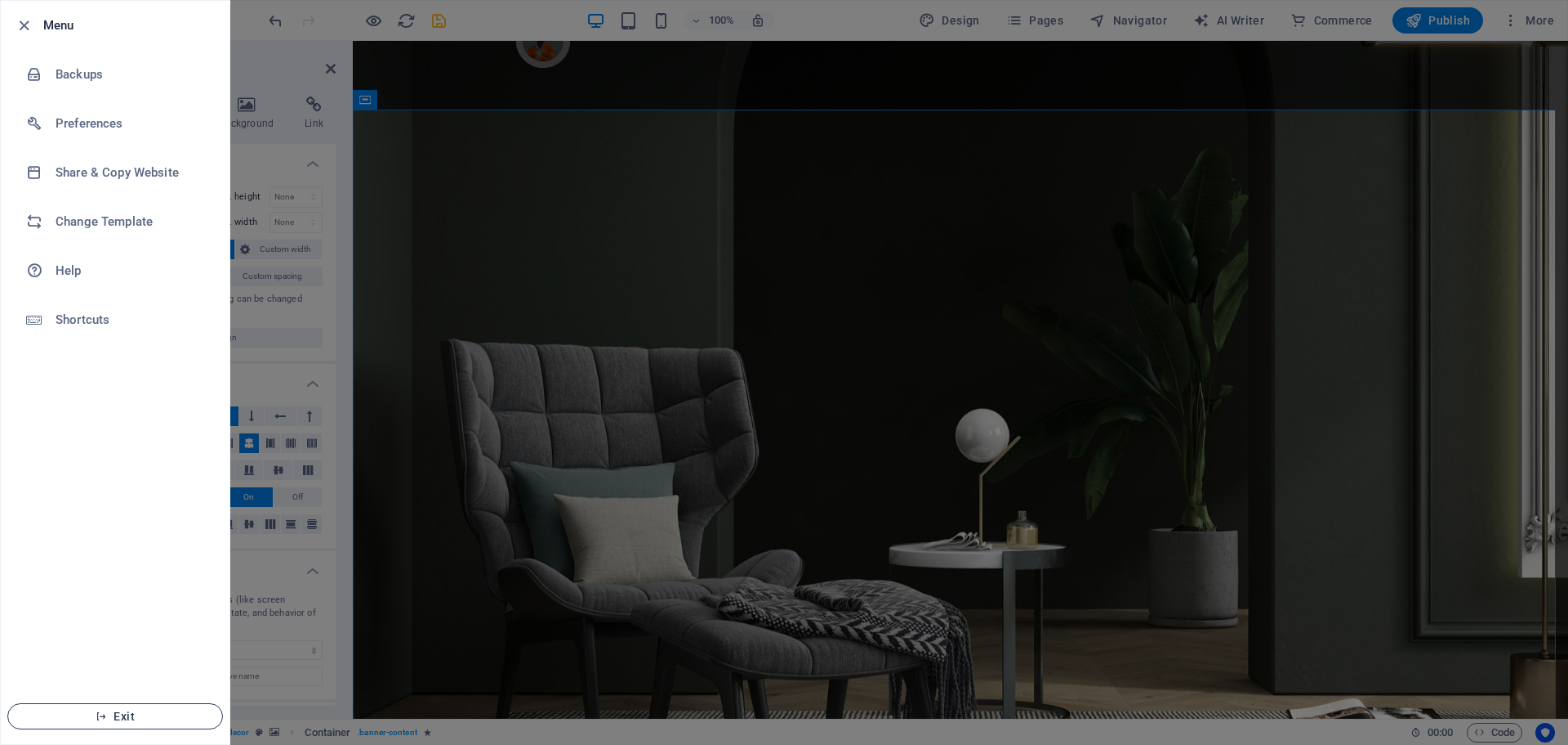
click at [119, 711] on span "Exit" at bounding box center [115, 716] width 188 height 13
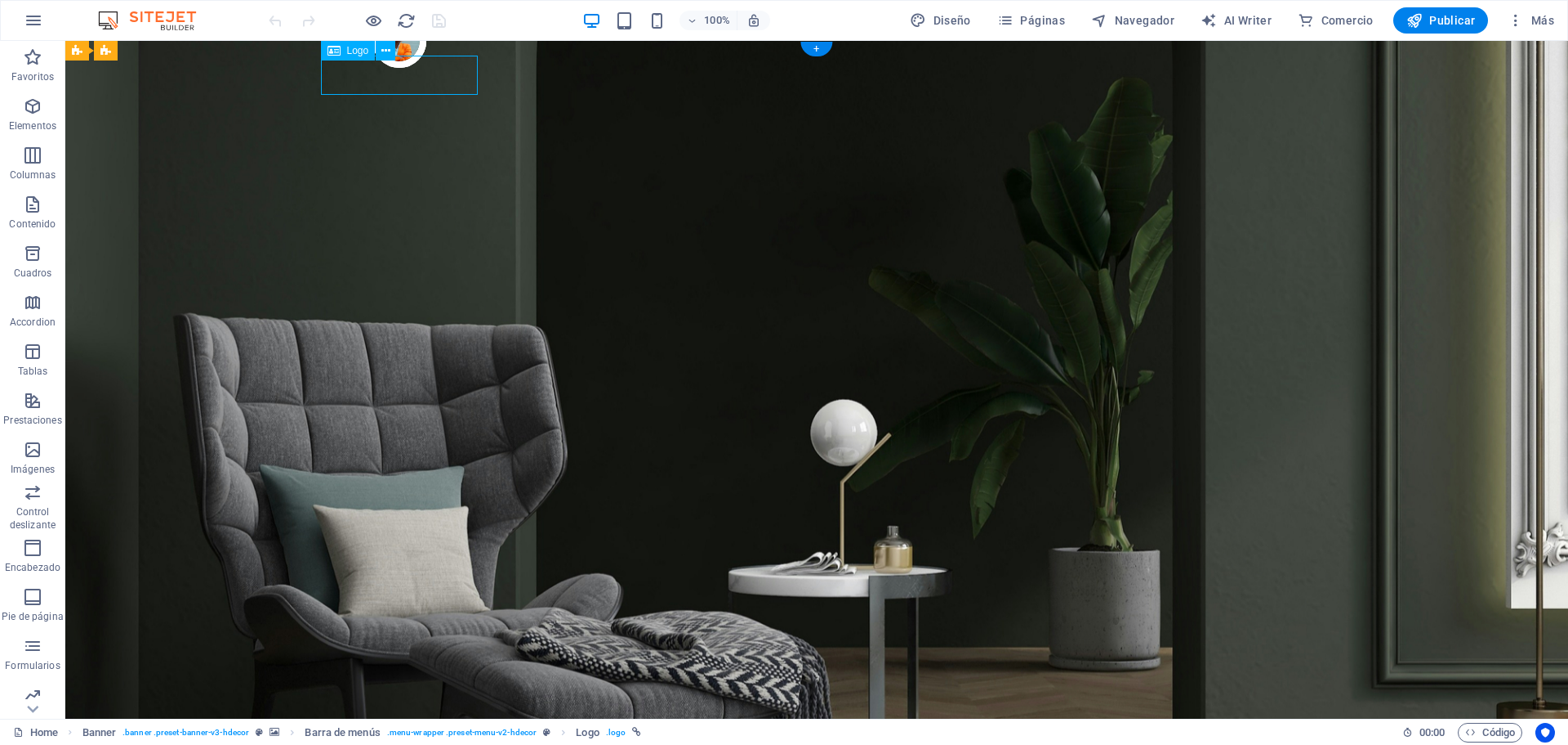
select select "px"
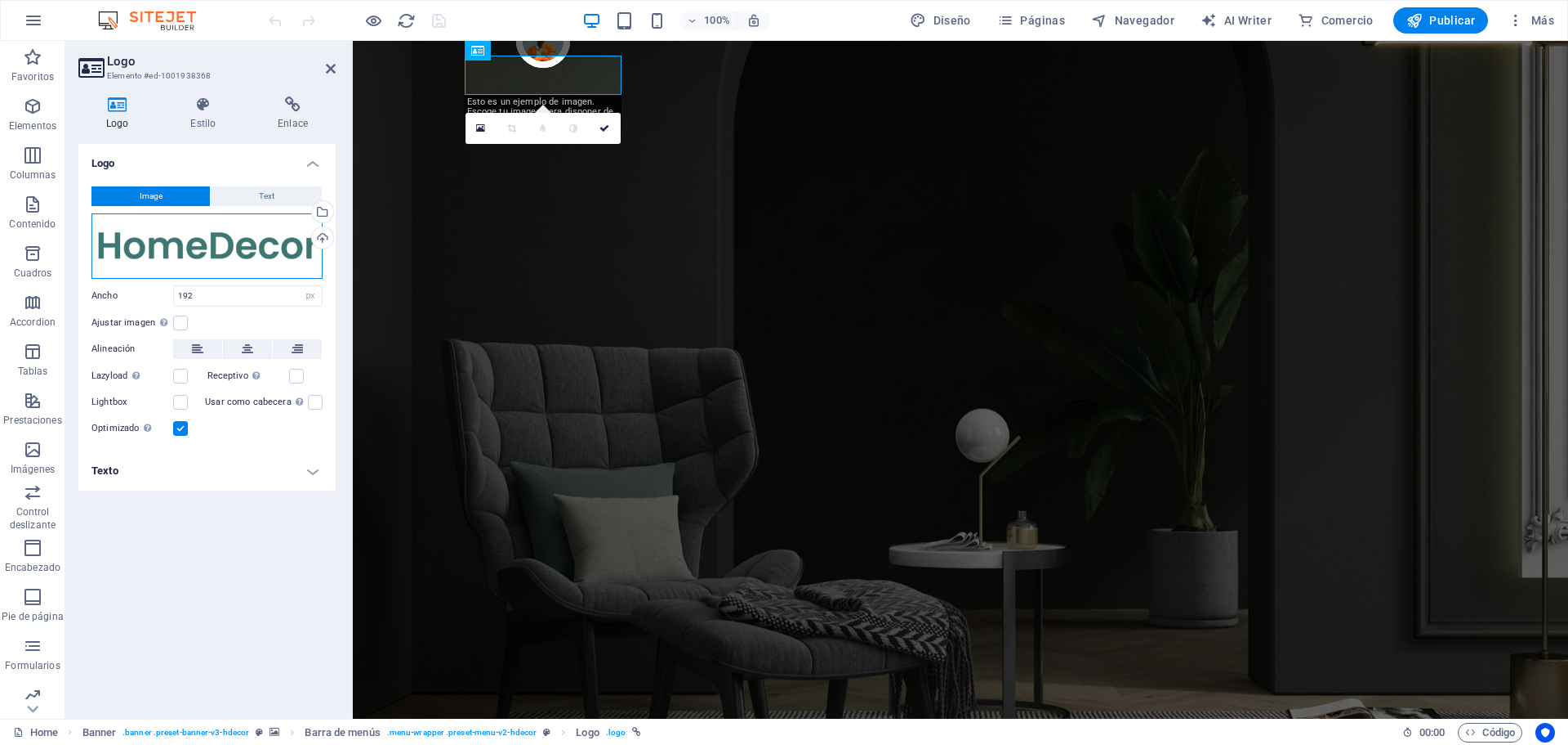
click at [252, 249] on div "Arrastra archivos aquí, haz clic para escoger archivos o selecciona archivos de…" at bounding box center [206, 245] width 231 height 66
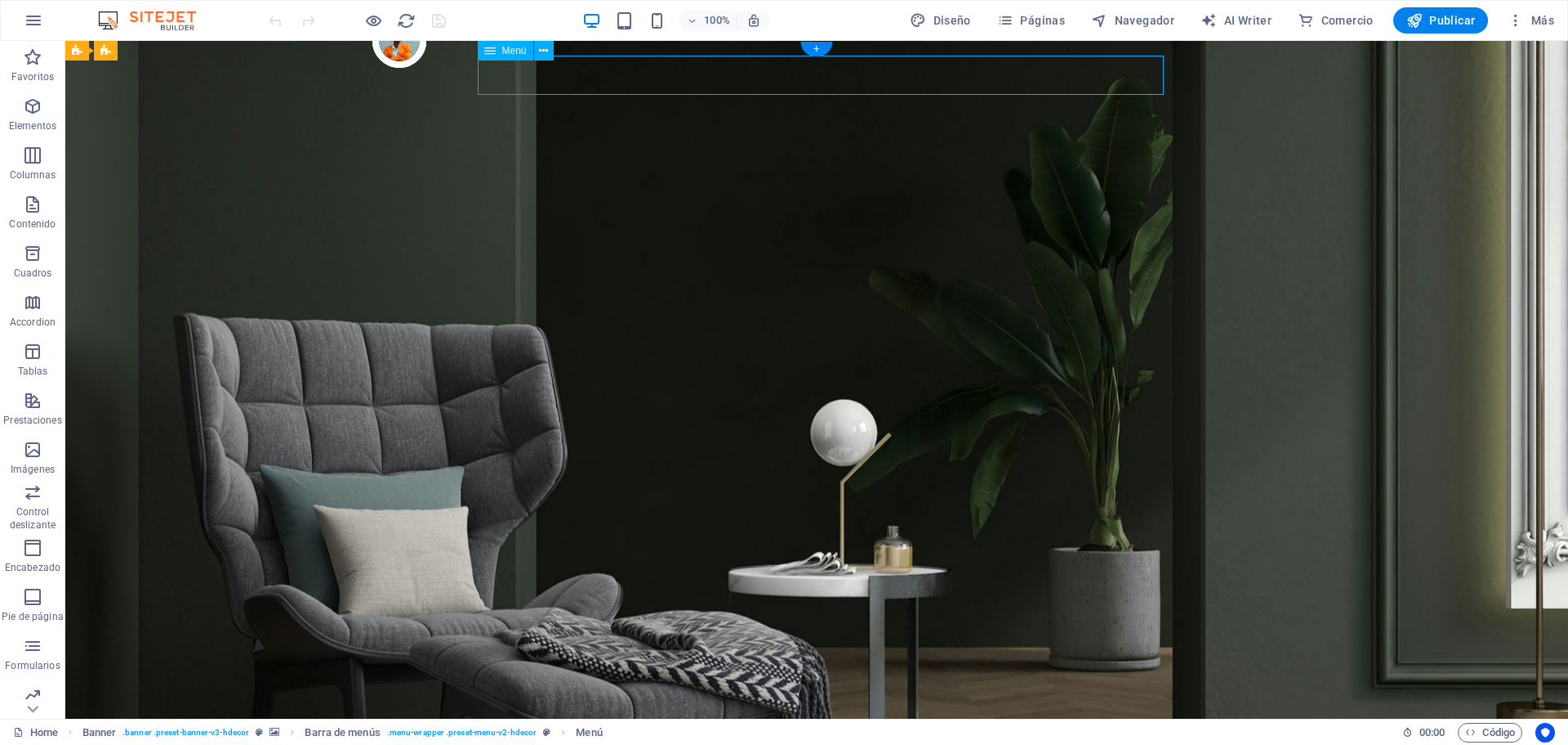
select select "1"
select select
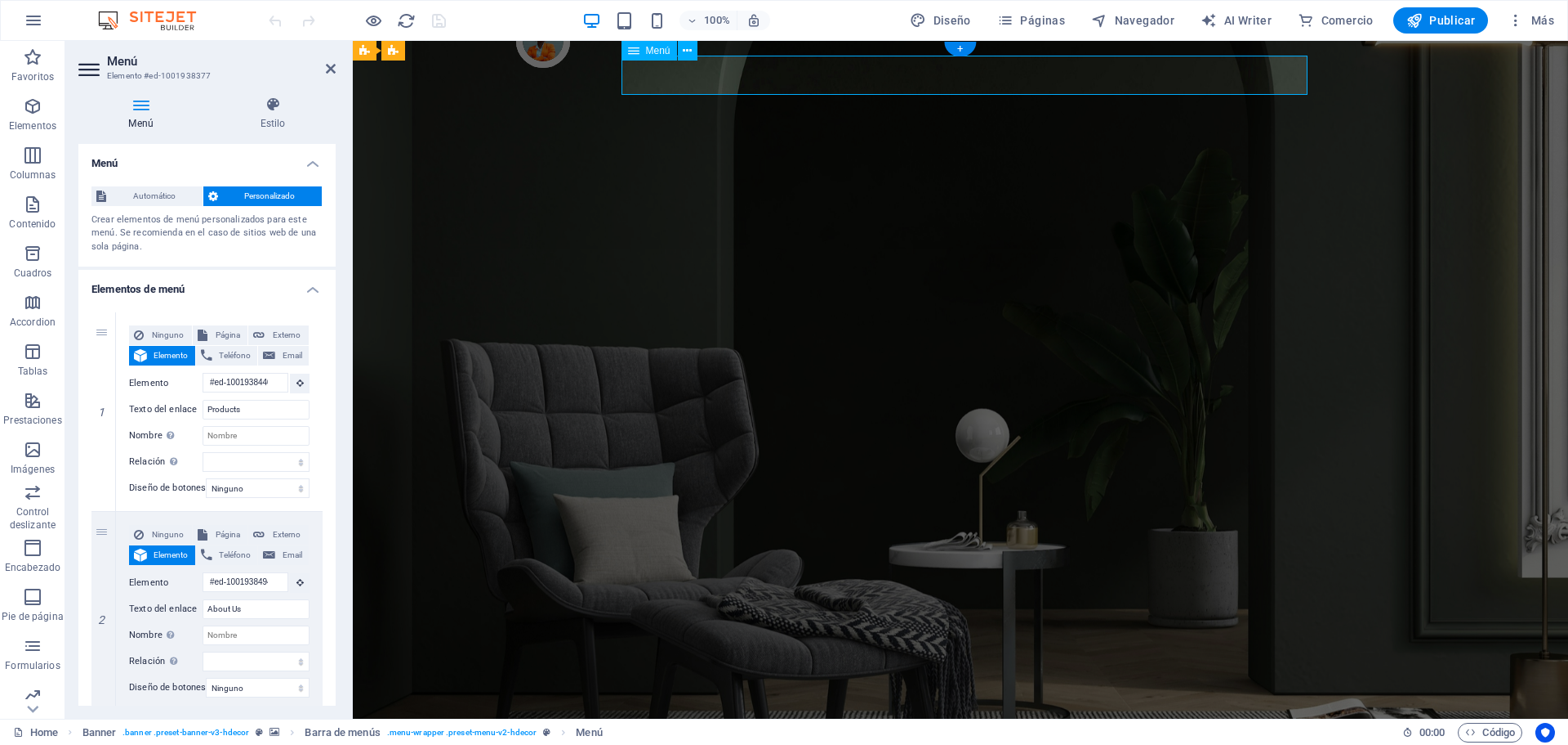
click at [329, 68] on icon at bounding box center [331, 69] width 10 height 13
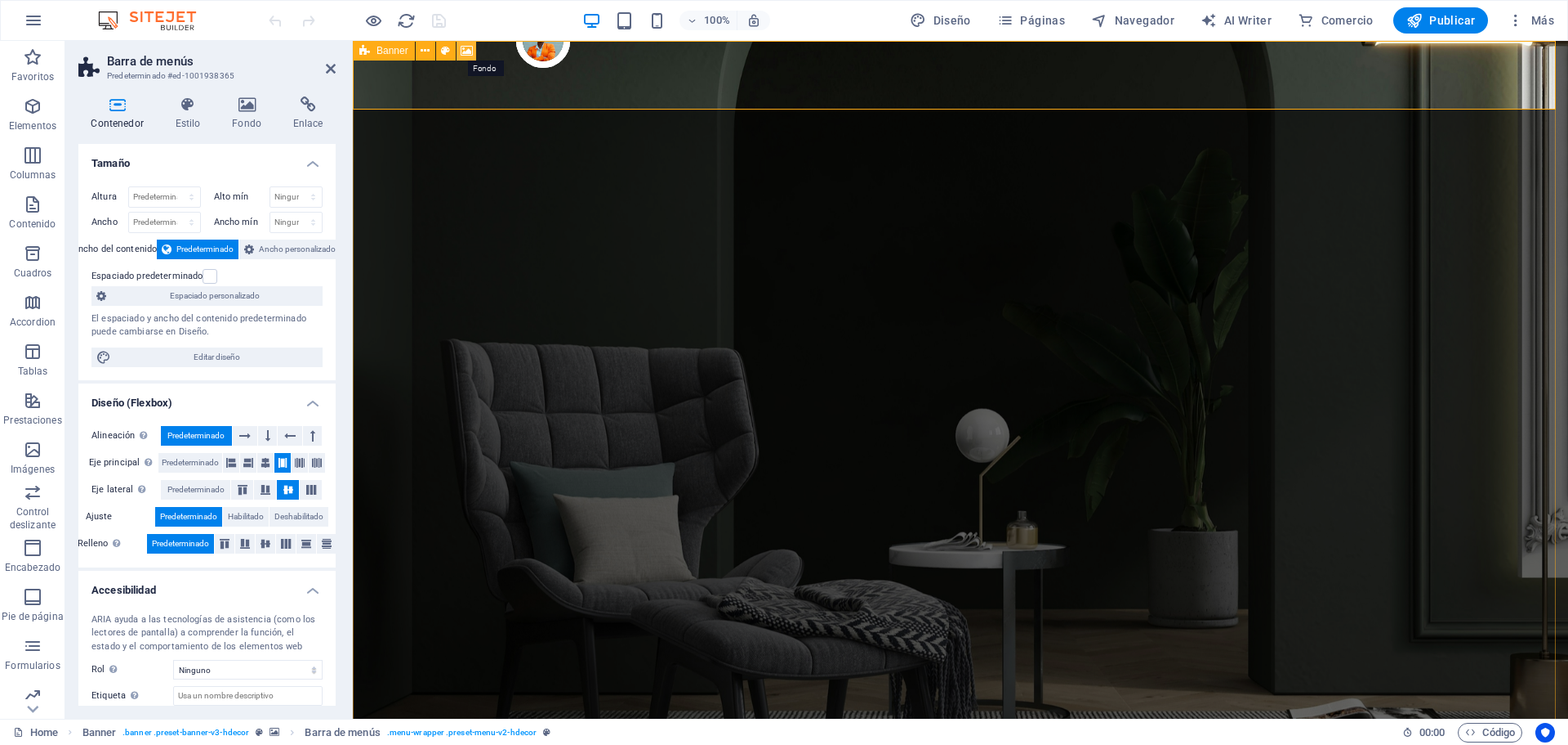
click at [473, 49] on icon at bounding box center [467, 51] width 12 height 17
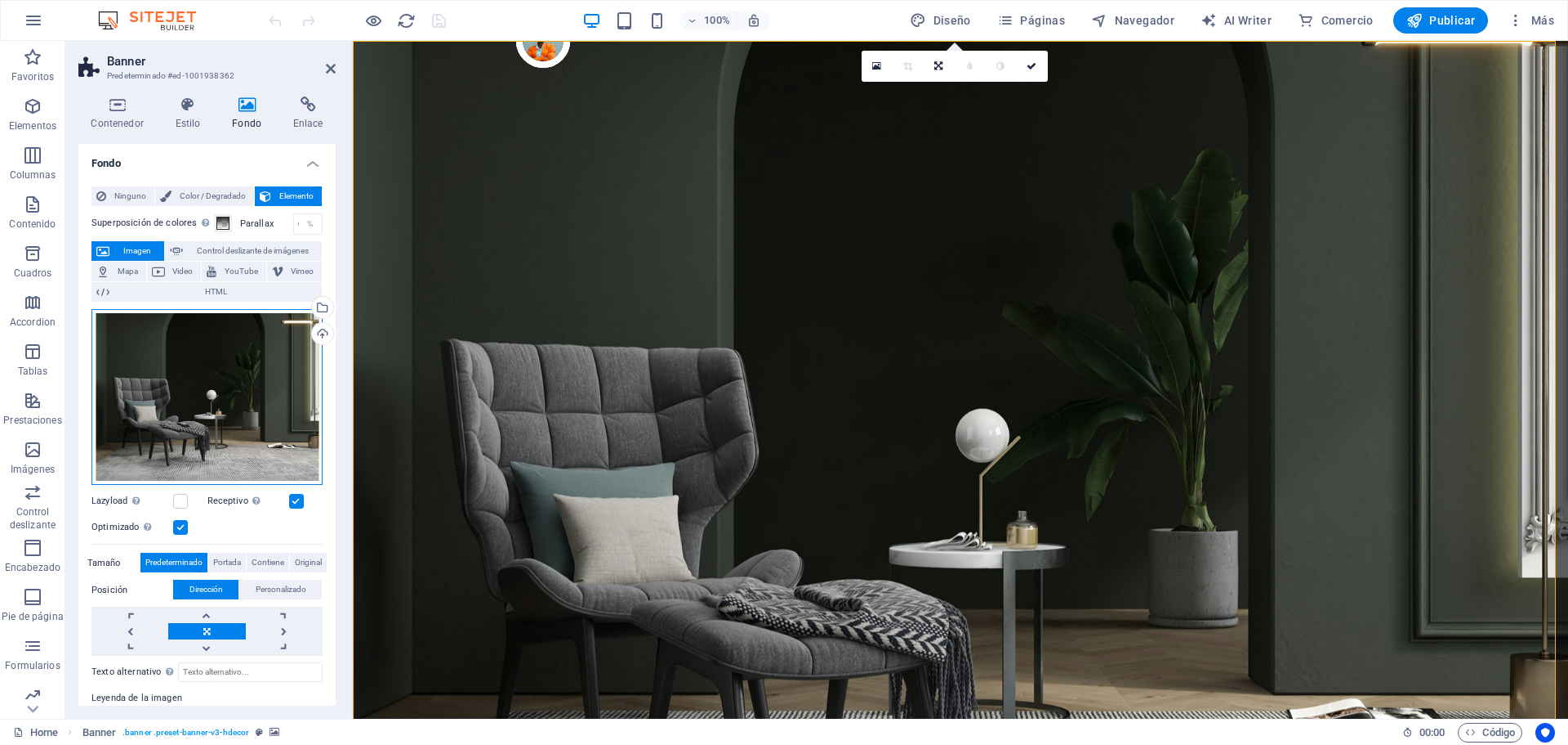
click at [240, 369] on div "Arrastra archivos aquí, haz clic para escoger archivos o selecciona archivos de…" at bounding box center [206, 397] width 231 height 176
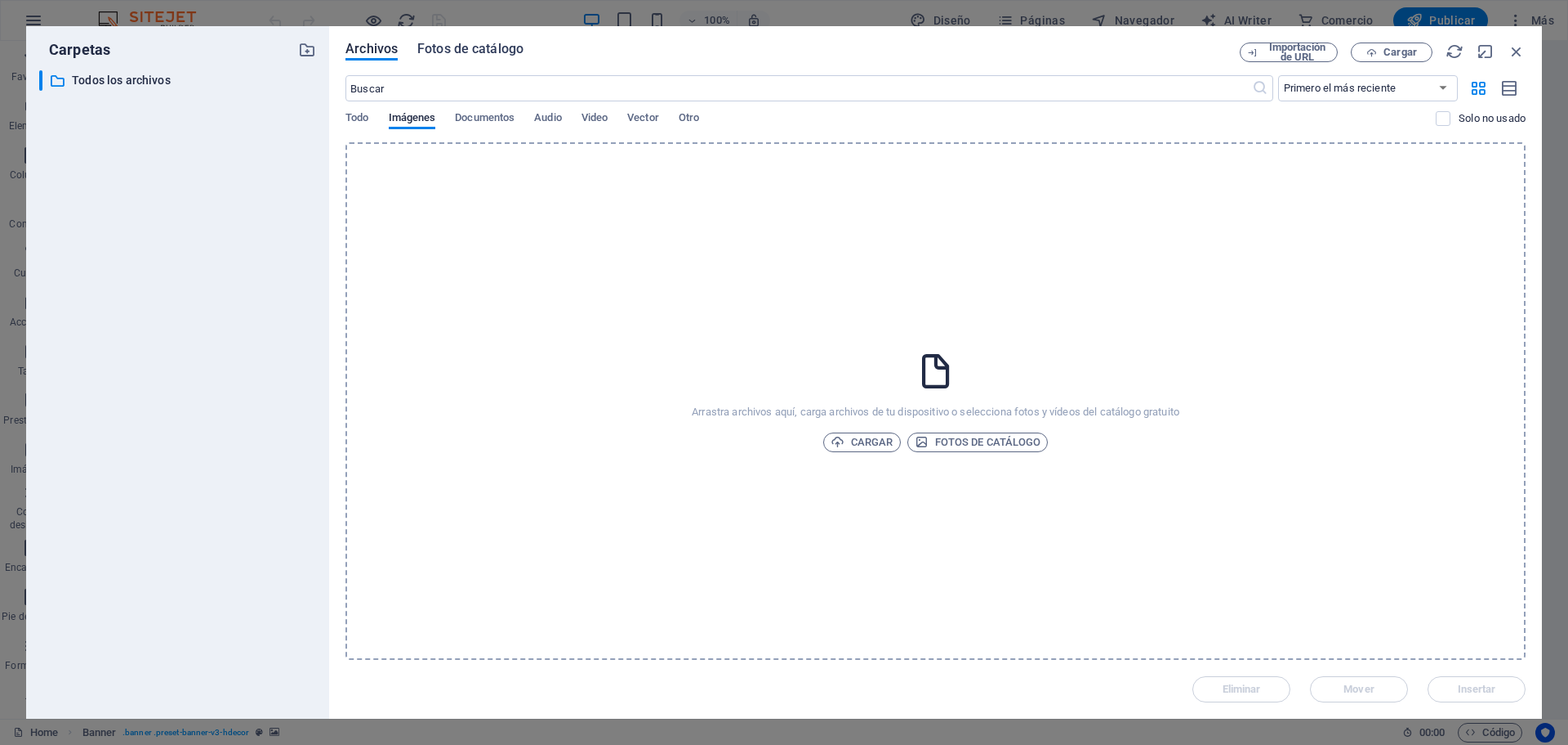
click at [482, 55] on span "Fotos de catálogo" at bounding box center [471, 49] width 106 height 20
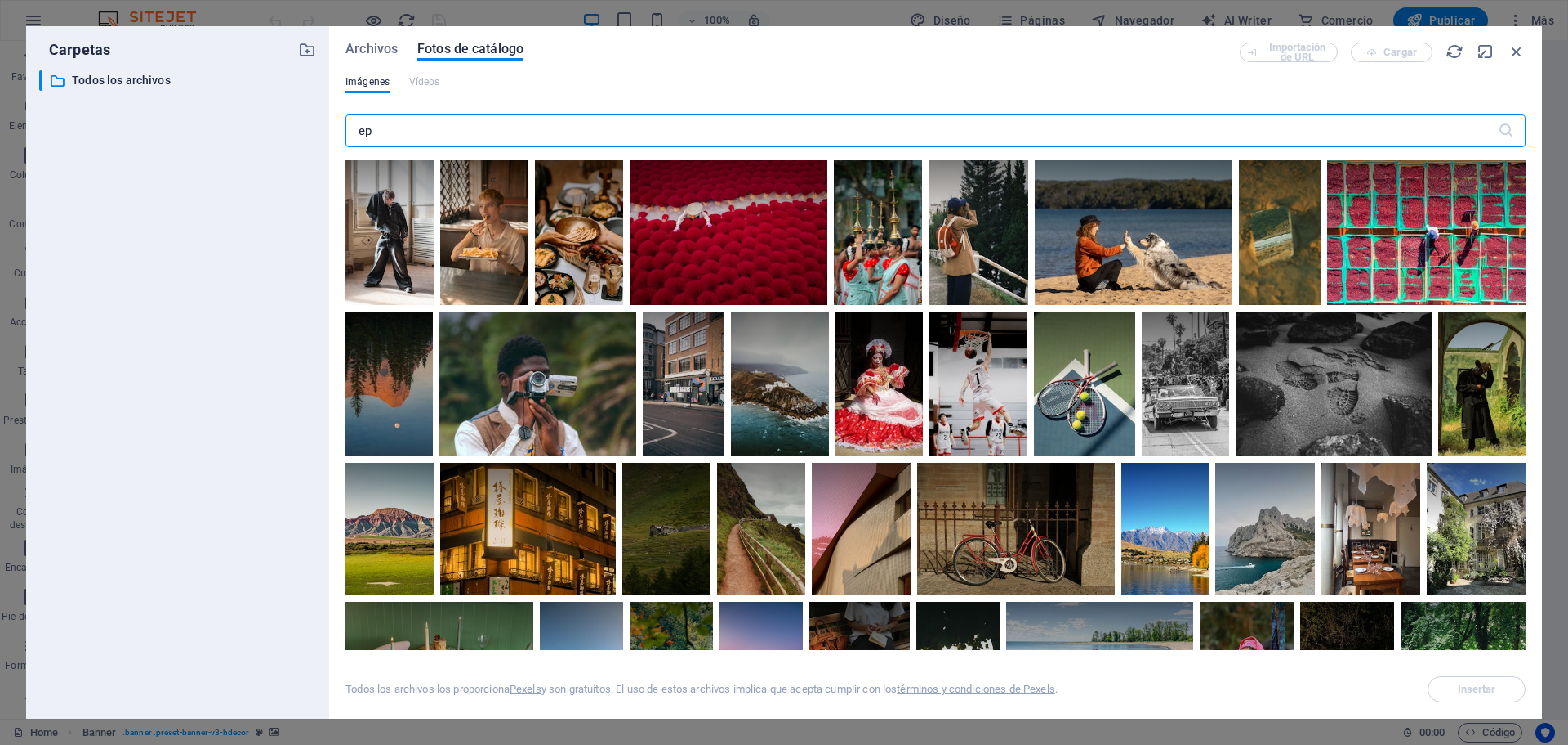
type input "epp"
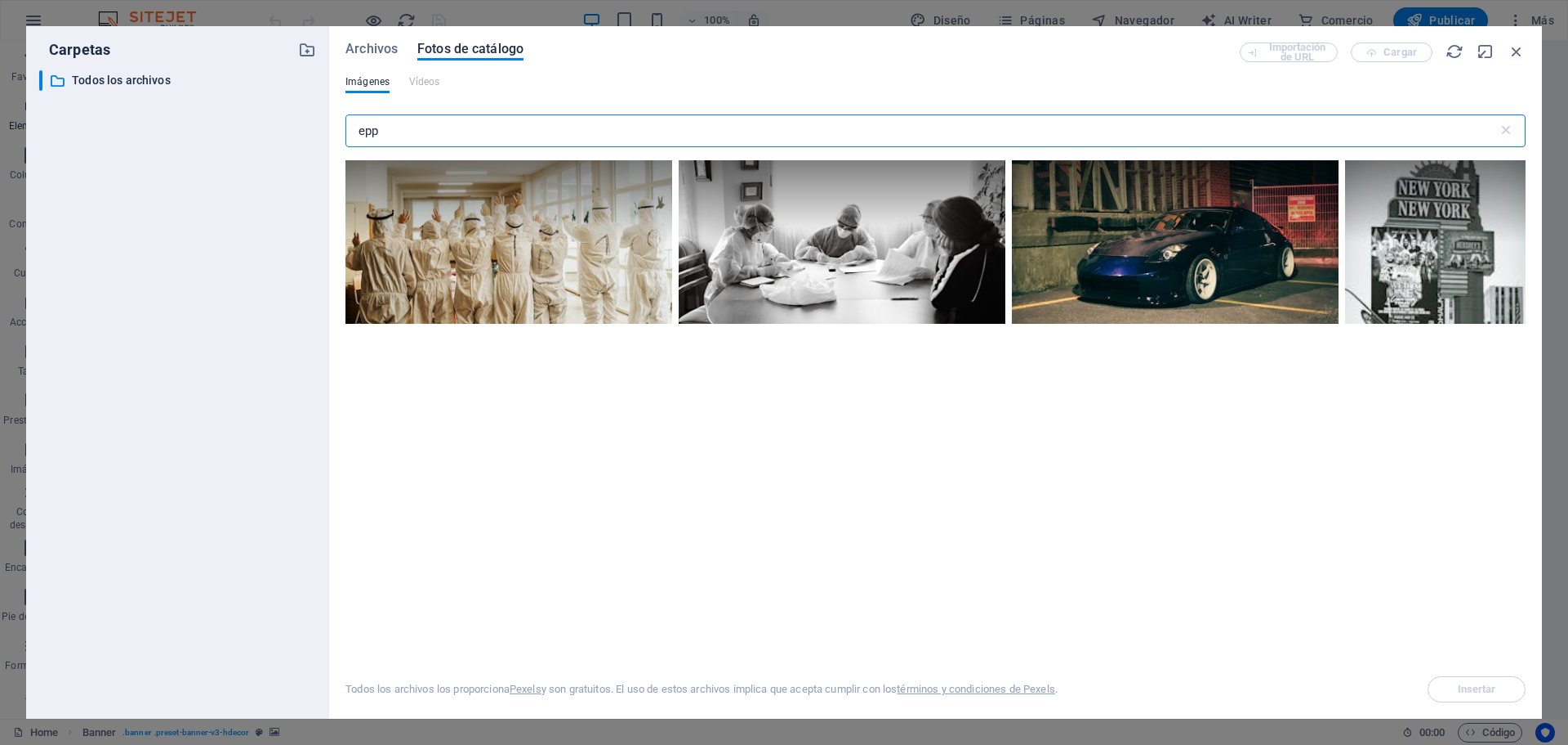
drag, startPoint x: 417, startPoint y: 132, endPoint x: 0, endPoint y: 130, distance: 417.0
click at [0, 131] on div "Carpetas ​ Todos los archivos Todos los archivos Archivos Fotos de catálogo Imp…" at bounding box center [784, 372] width 1568 height 745
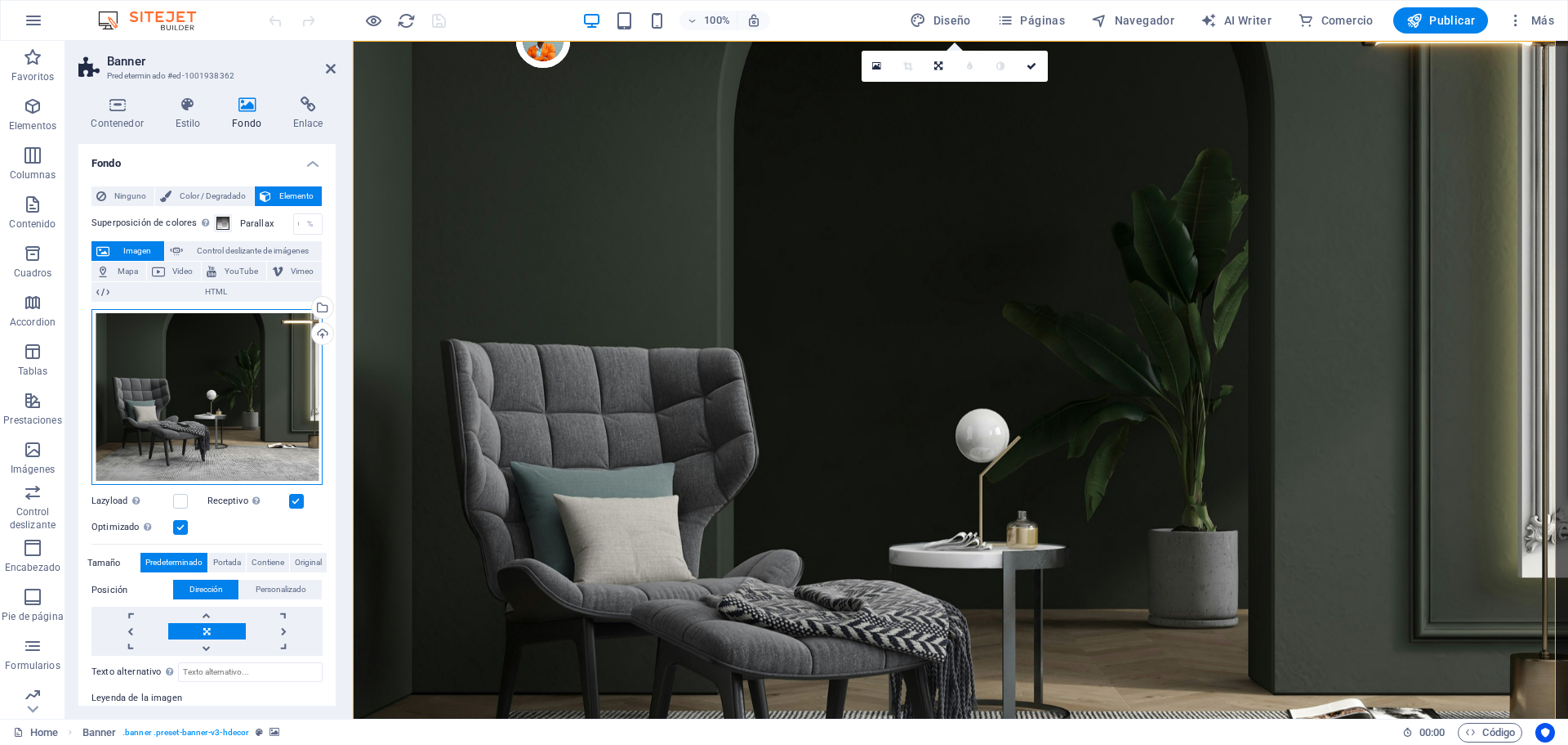
click at [258, 422] on div "Arrastra archivos aquí, haz clic para escoger archivos o selecciona archivos de…" at bounding box center [206, 397] width 231 height 176
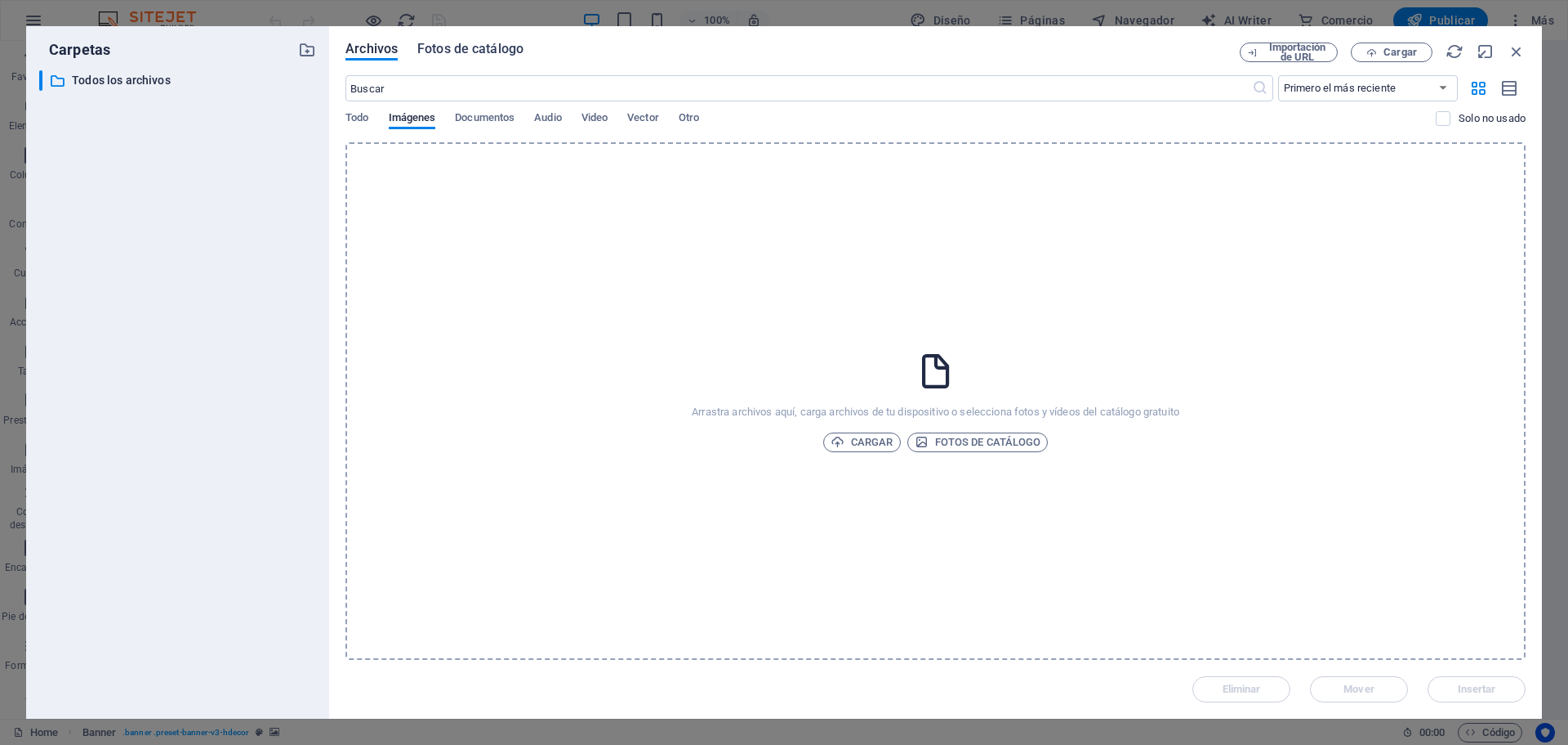
click at [503, 45] on span "Fotos de catálogo" at bounding box center [471, 49] width 106 height 20
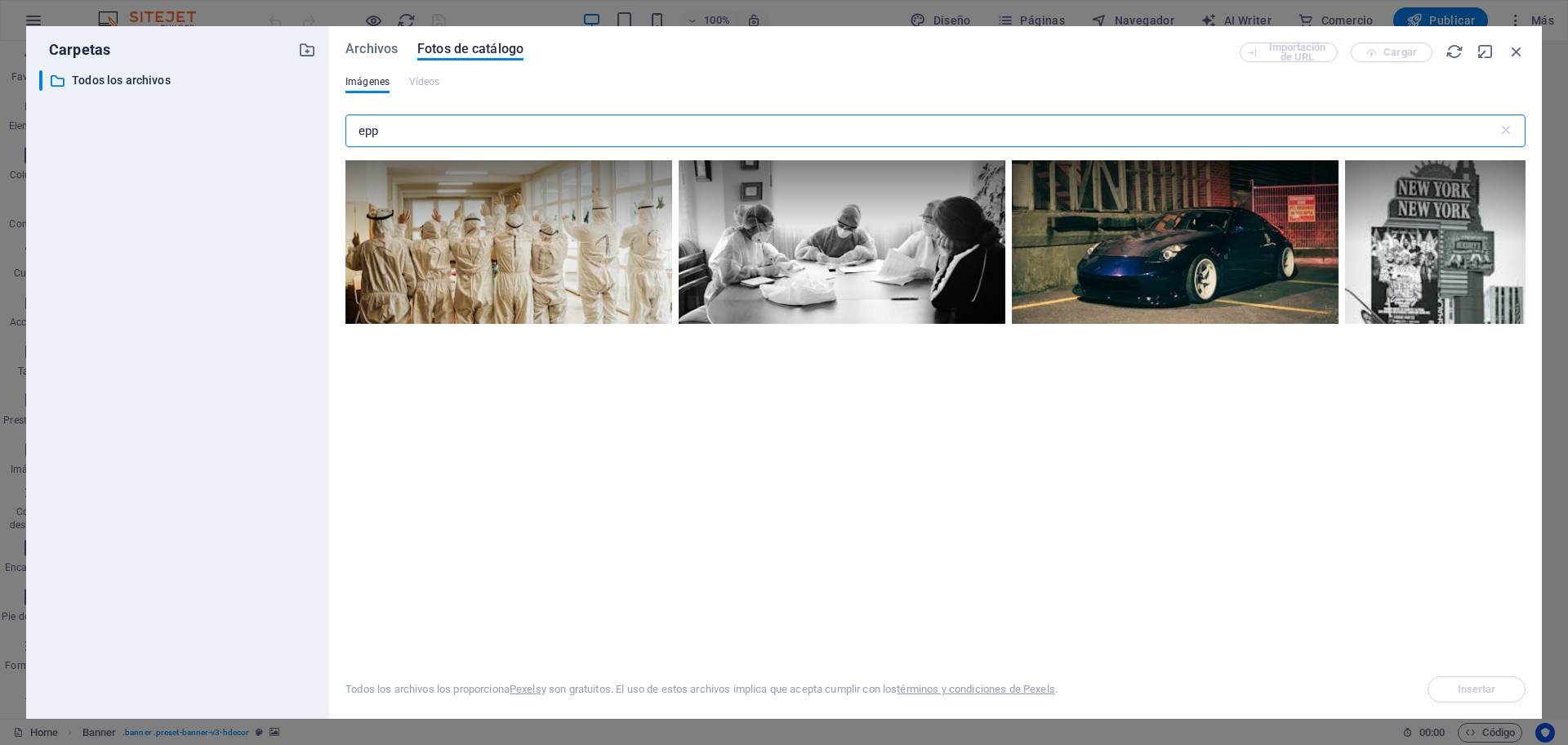
drag, startPoint x: 446, startPoint y: 132, endPoint x: 281, endPoint y: 128, distance: 165.0
click at [281, 128] on div "Carpetas ​ Todos los archivos Todos los archivos Archivos Fotos de catálogo Imp…" at bounding box center [784, 372] width 1517 height 693
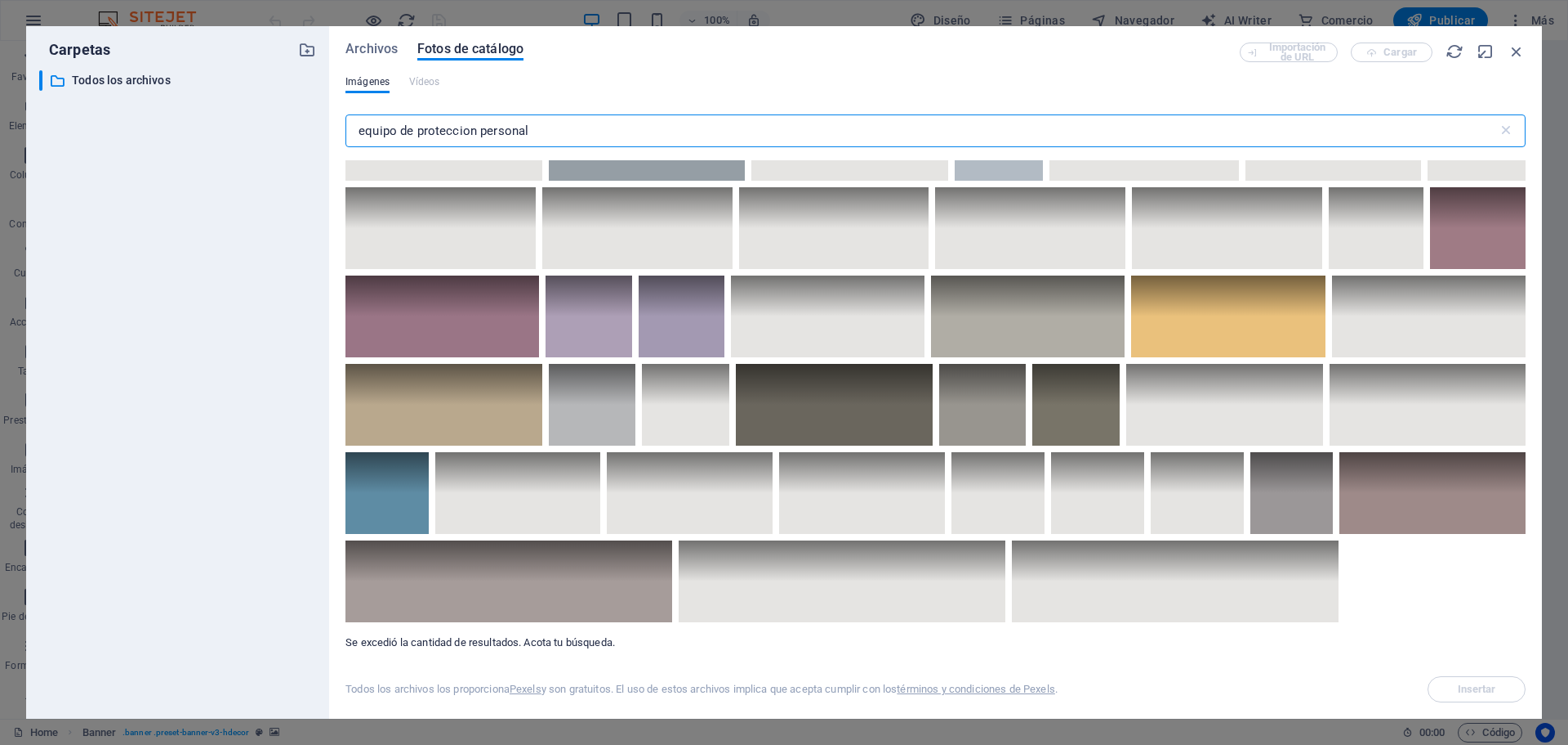
scroll to position [5477, 0]
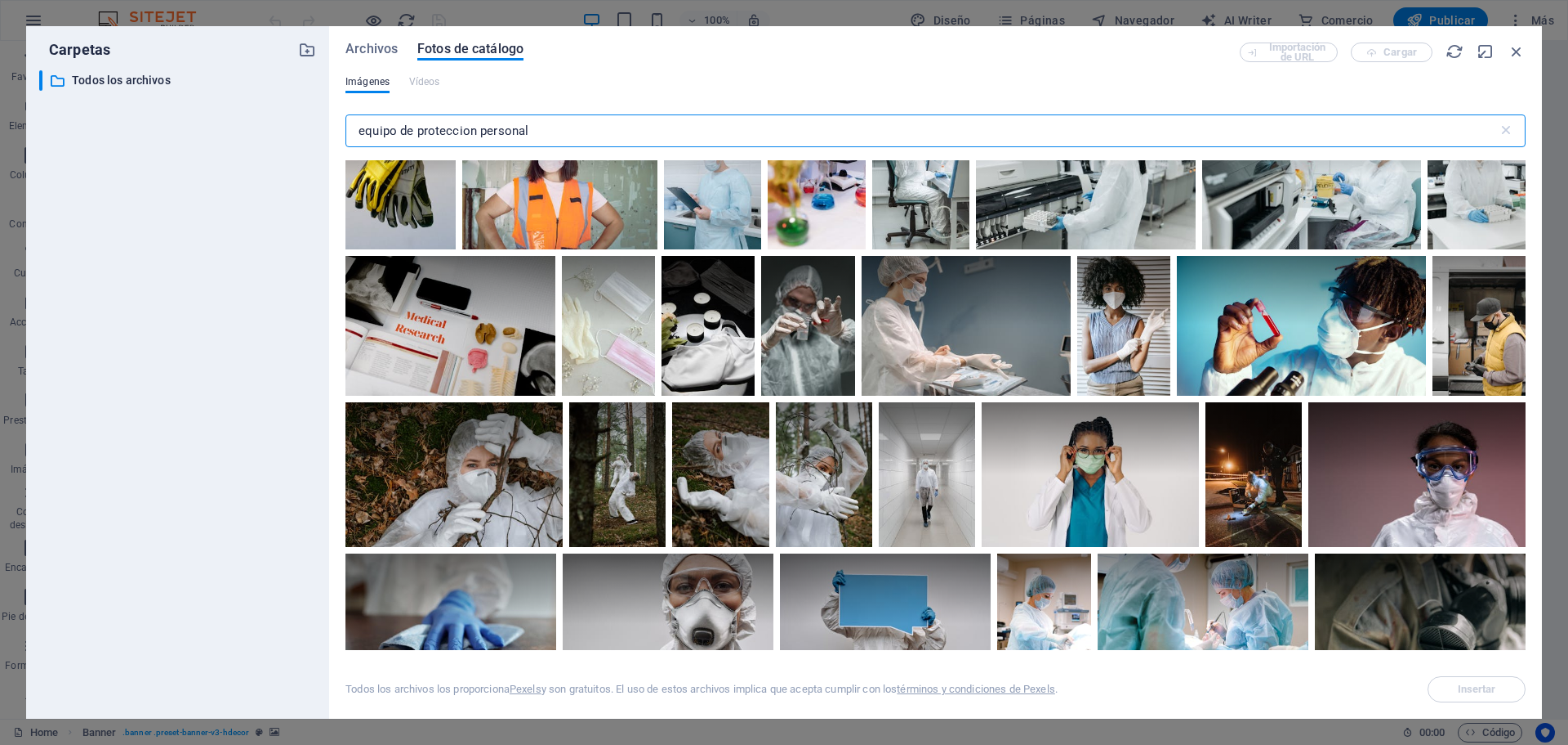
drag, startPoint x: 479, startPoint y: 128, endPoint x: 764, endPoint y: 123, distance: 285.0
click at [764, 123] on input "equipo de proteccion personal" at bounding box center [921, 130] width 1152 height 32
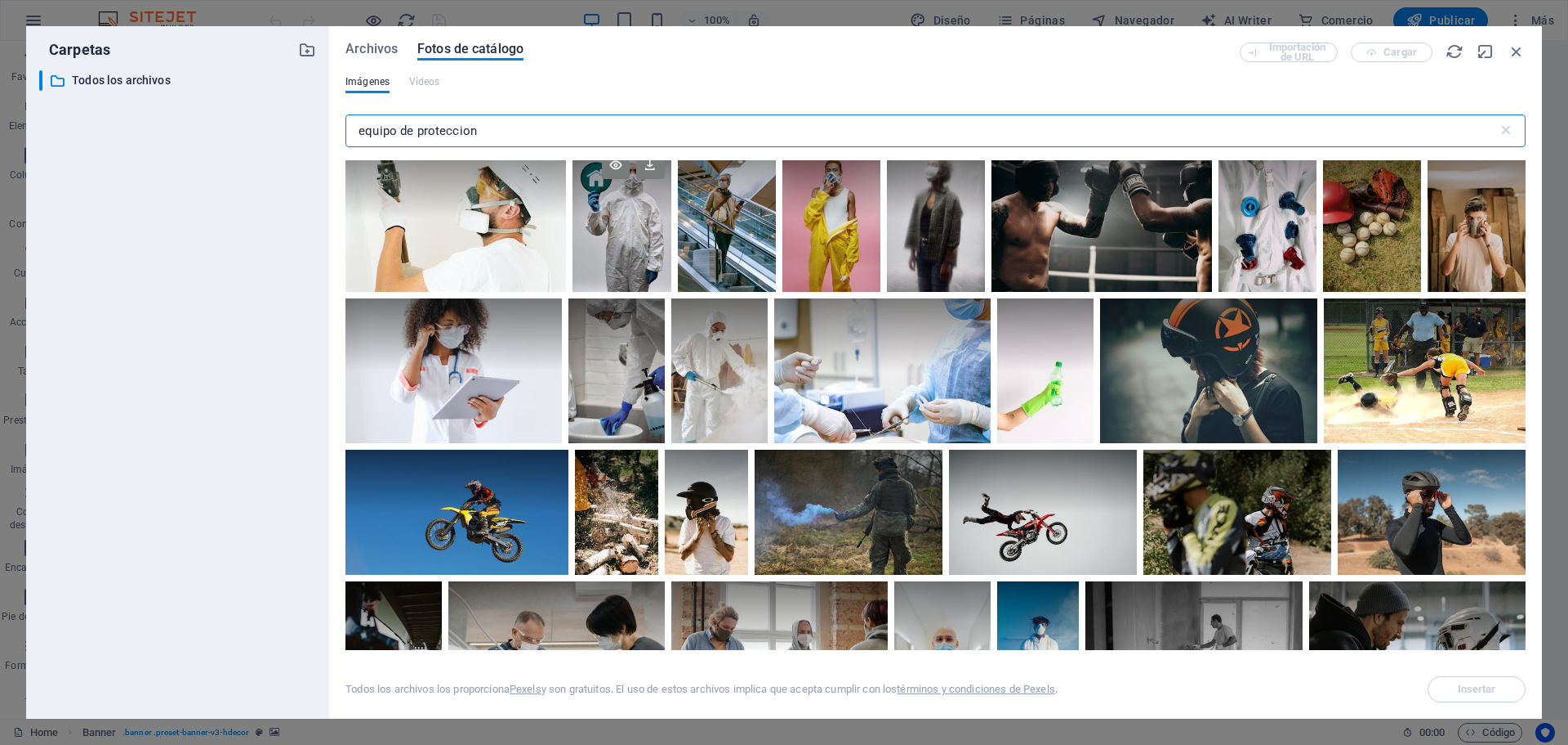
scroll to position [7597, 0]
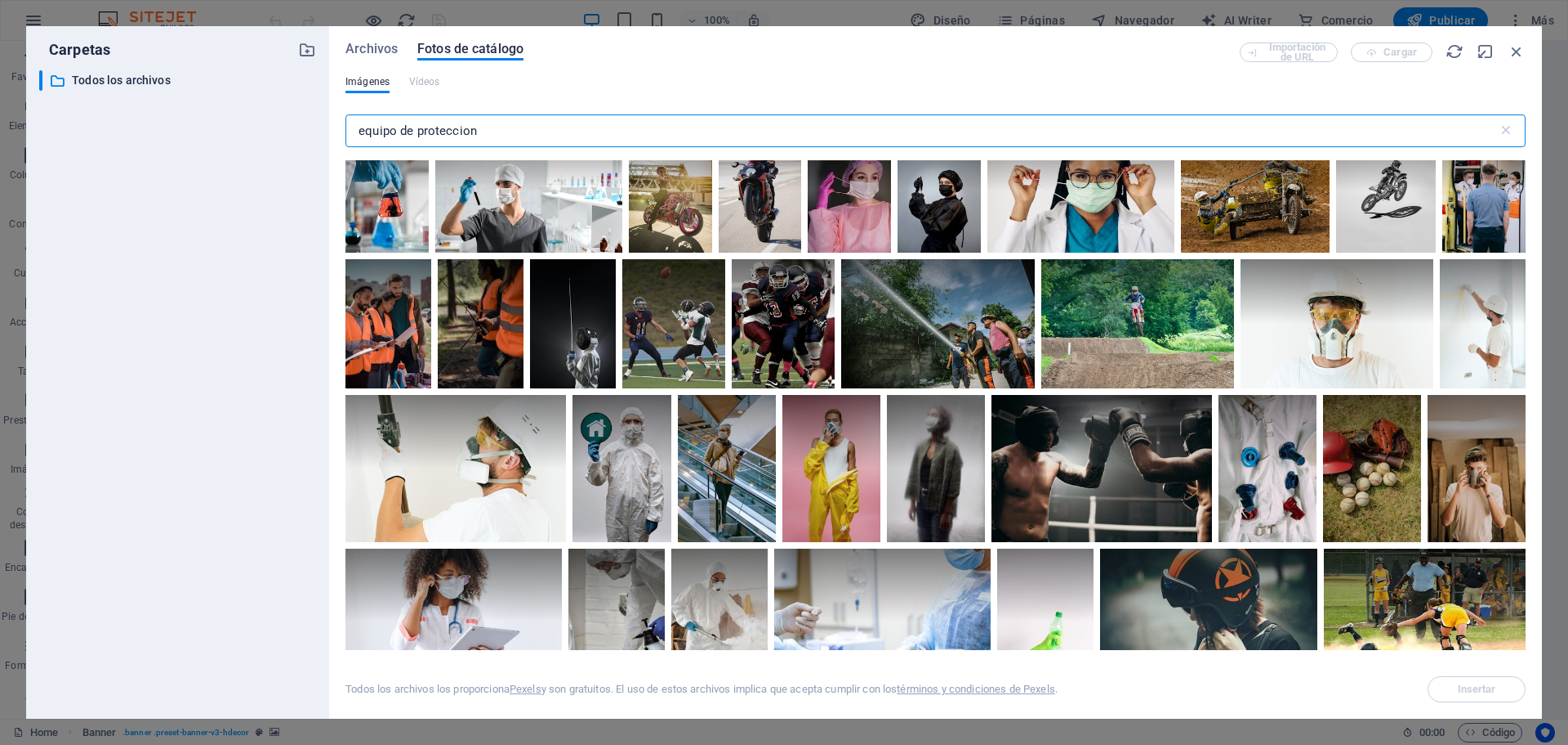
drag, startPoint x: 489, startPoint y: 131, endPoint x: 261, endPoint y: 130, distance: 228.0
click at [263, 130] on div "Carpetas ​ Todos los archivos Todos los archivos Archivos Fotos de catálogo Imp…" at bounding box center [784, 372] width 1517 height 693
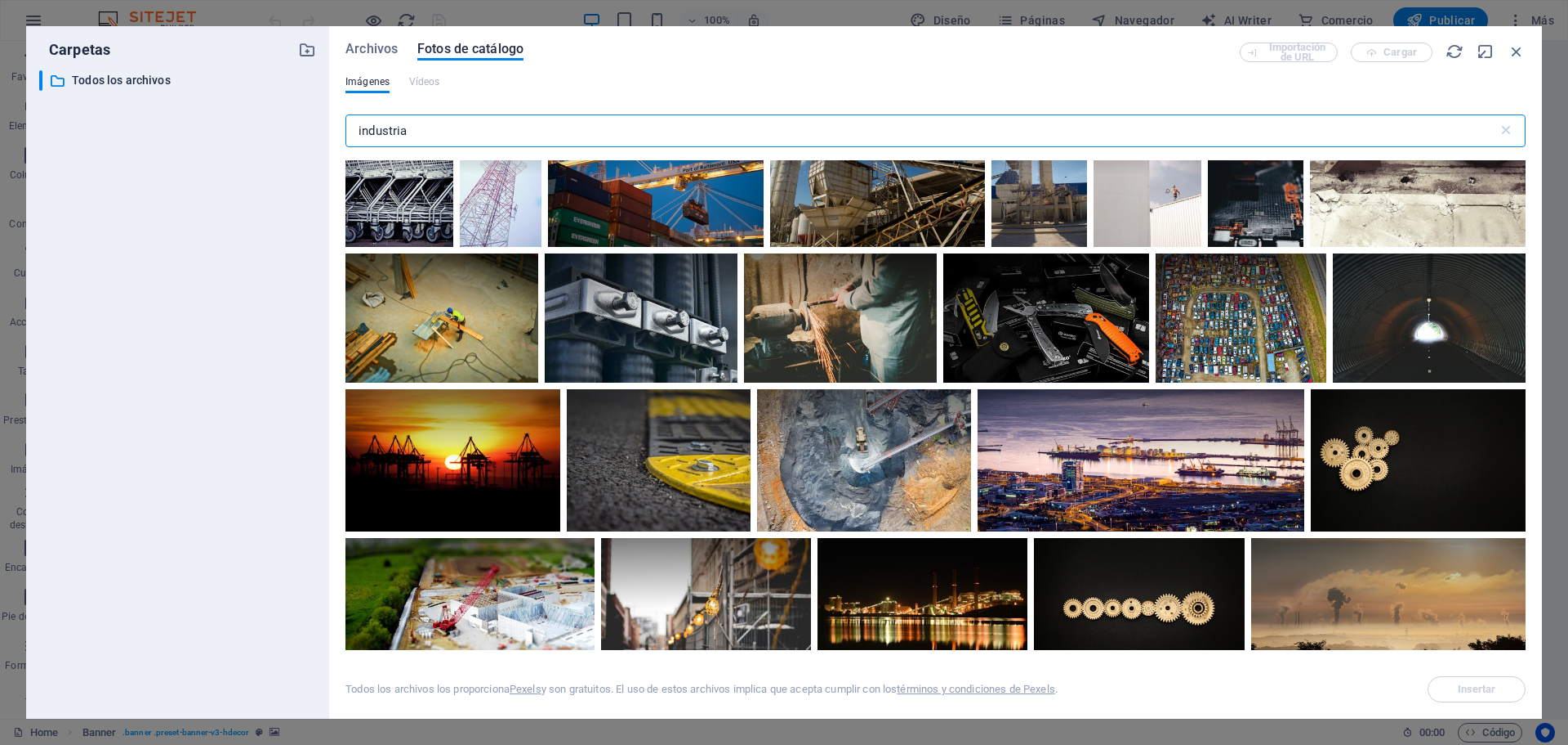
scroll to position [2697, 0]
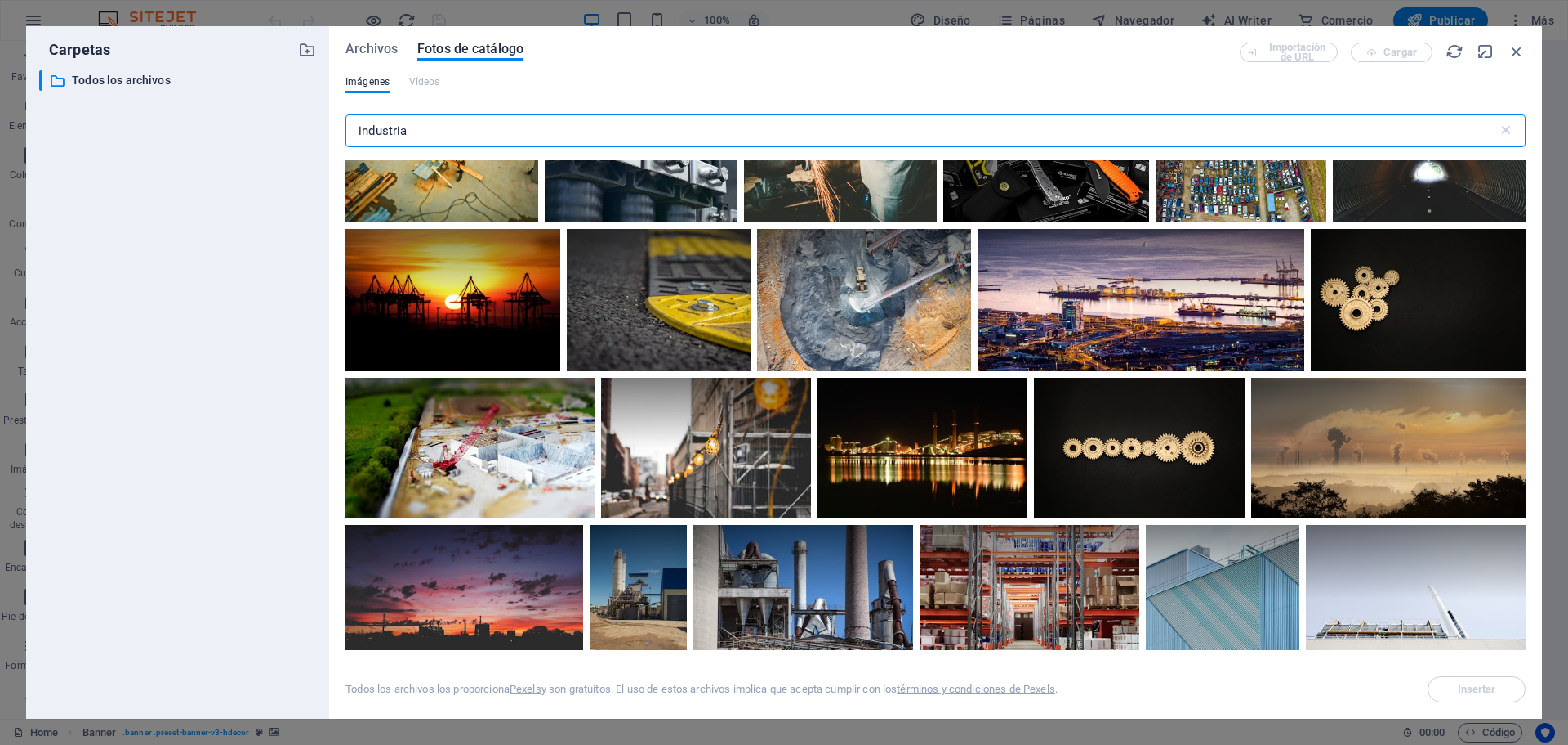
drag, startPoint x: 497, startPoint y: 141, endPoint x: 201, endPoint y: 138, distance: 296.0
click at [201, 138] on div "Carpetas ​ Todos los archivos Todos los archivos Archivos Fotos de catálogo Imp…" at bounding box center [784, 372] width 1517 height 693
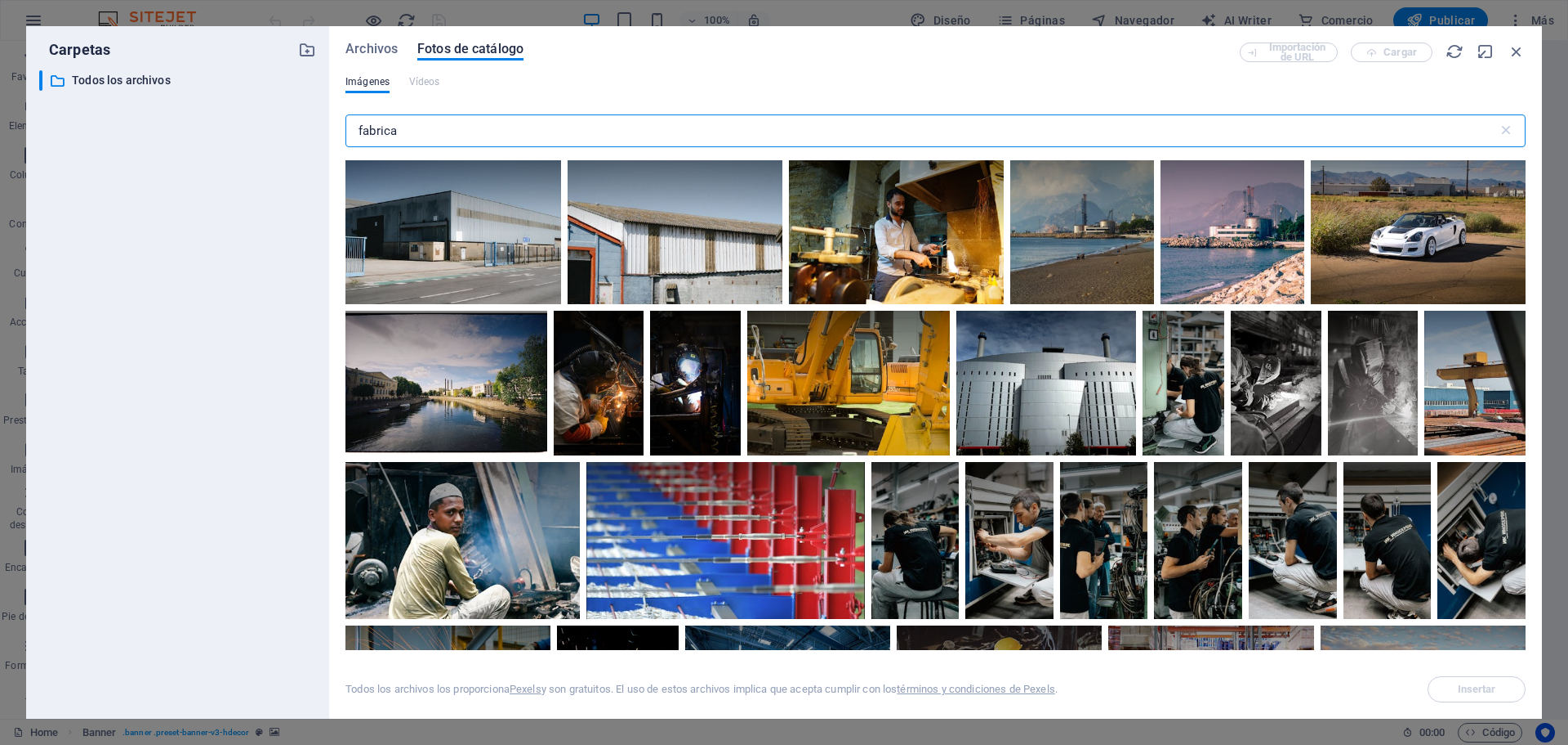
drag, startPoint x: 299, startPoint y: 121, endPoint x: 199, endPoint y: 117, distance: 100.1
click at [207, 120] on div "Carpetas ​ Todos los archivos Todos los archivos Archivos Fotos de catálogo Imp…" at bounding box center [784, 372] width 1517 height 693
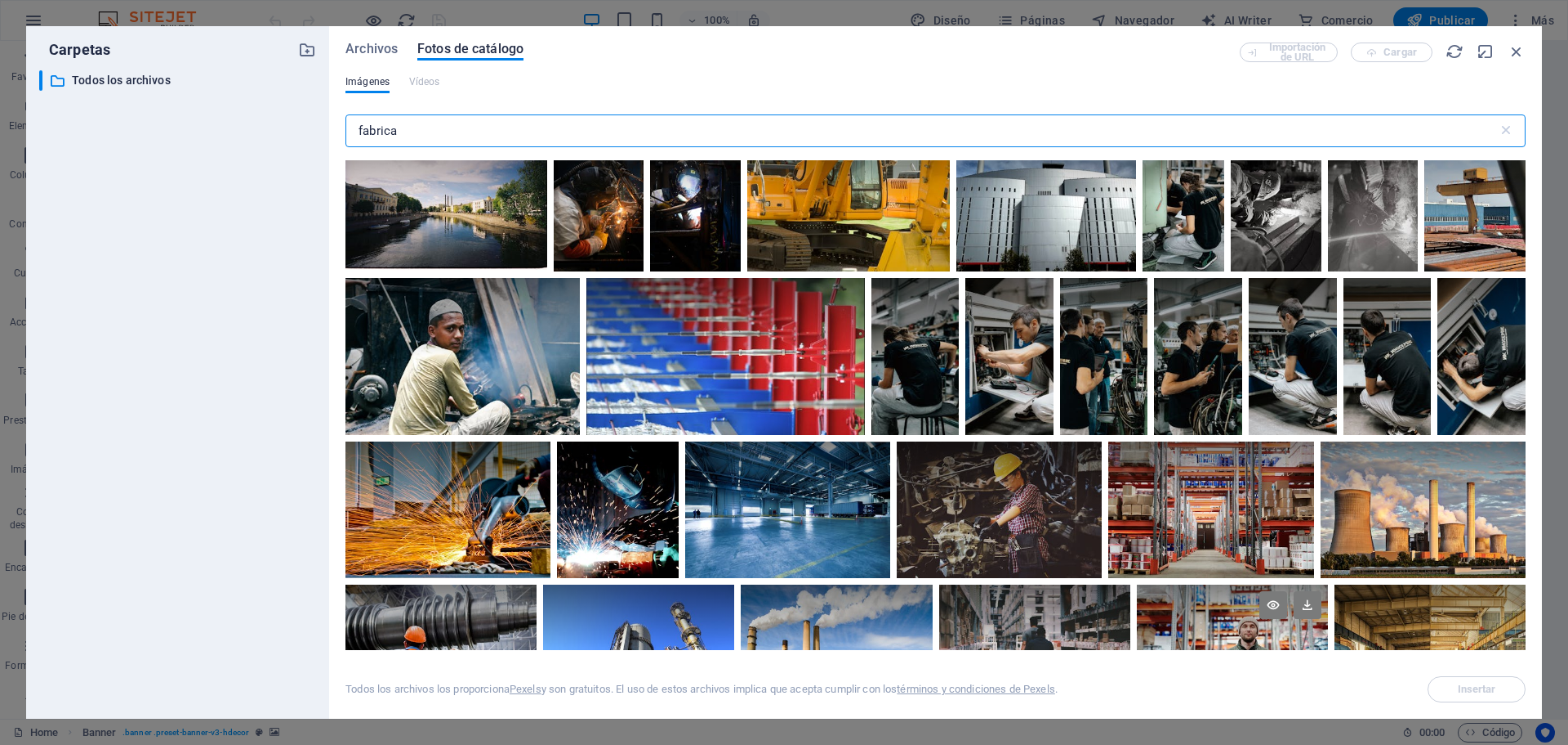
scroll to position [409, 0]
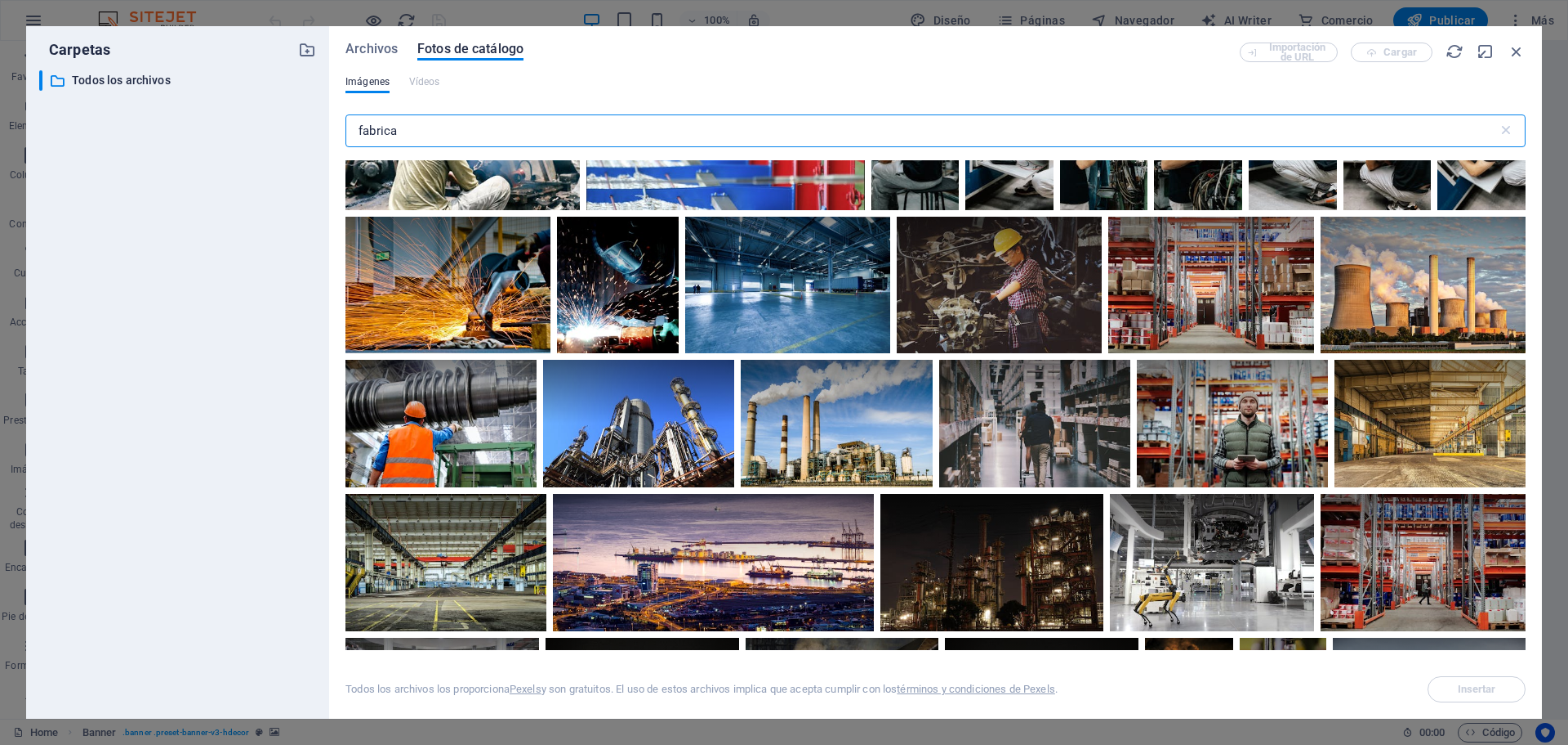
type input "fabrica"
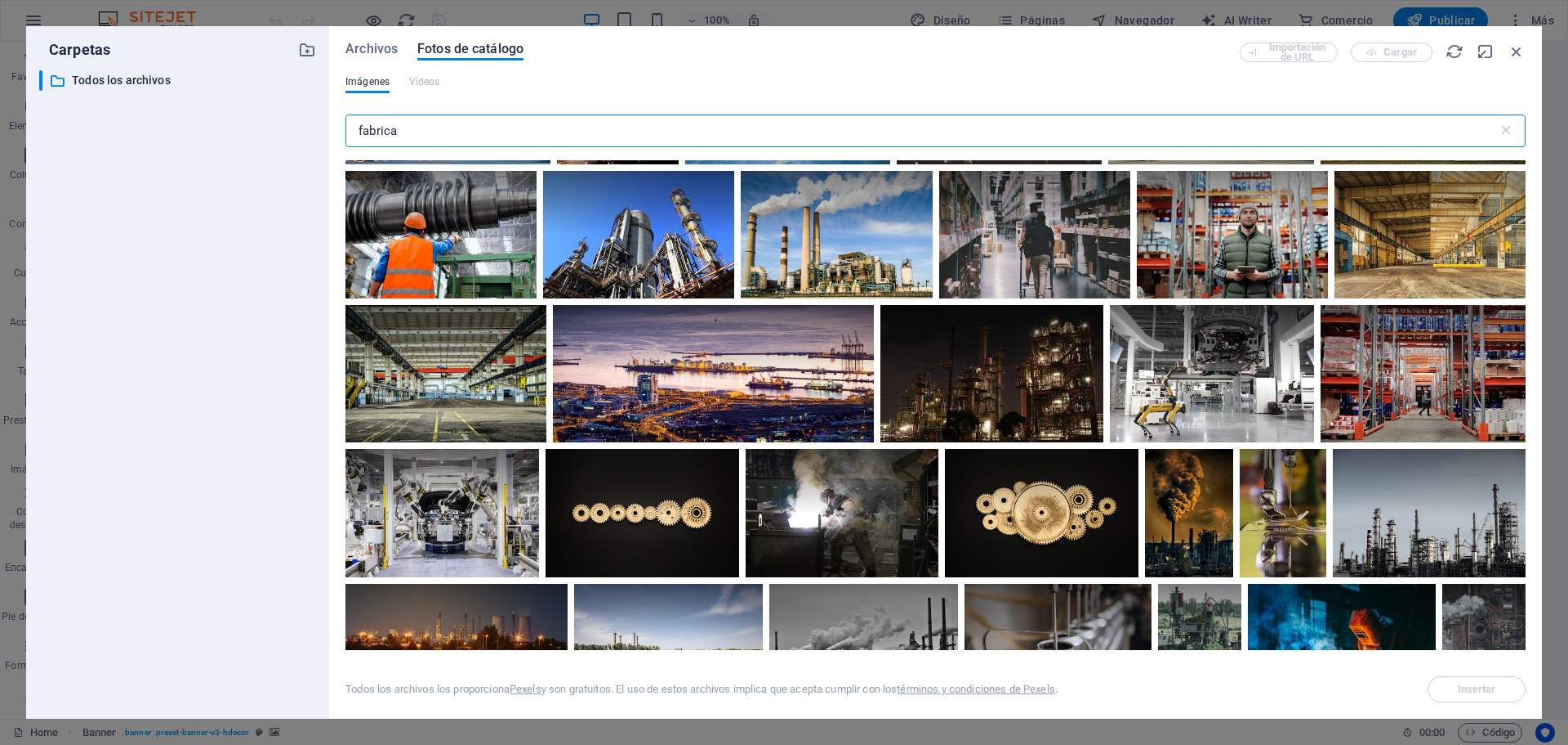
scroll to position [735, 0]
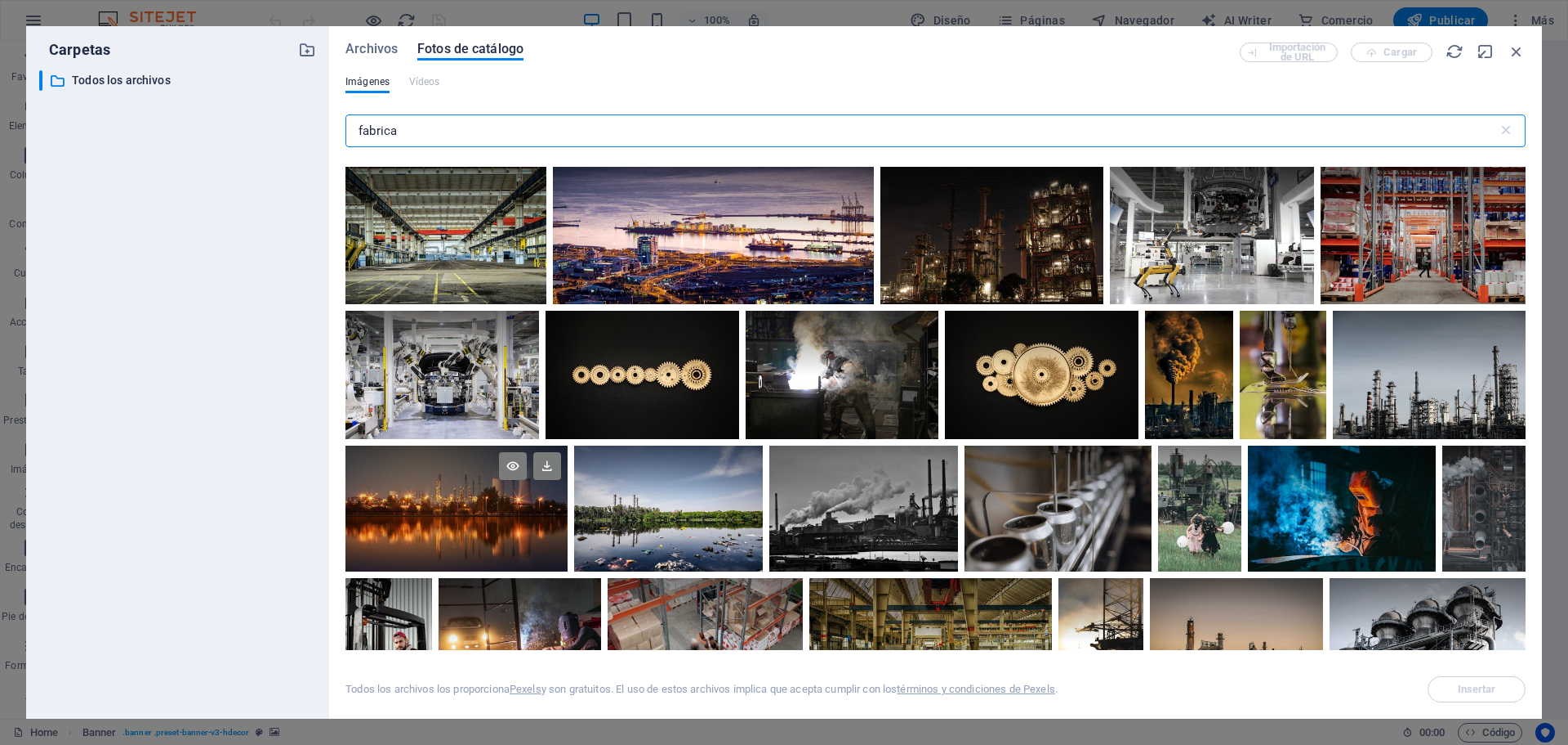
click at [501, 529] on div at bounding box center [456, 507] width 223 height 125
click at [544, 468] on icon at bounding box center [547, 465] width 28 height 28
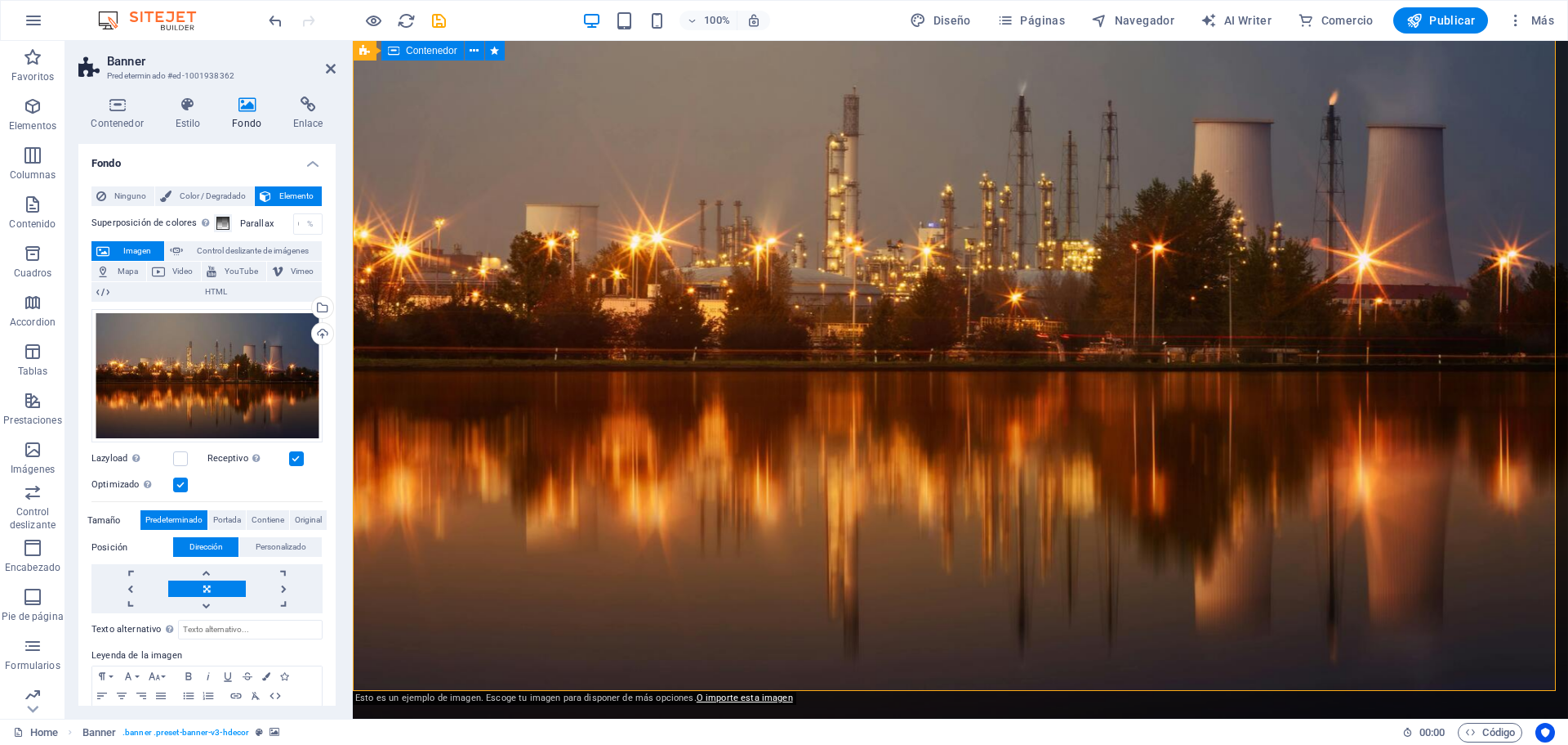
scroll to position [82, 0]
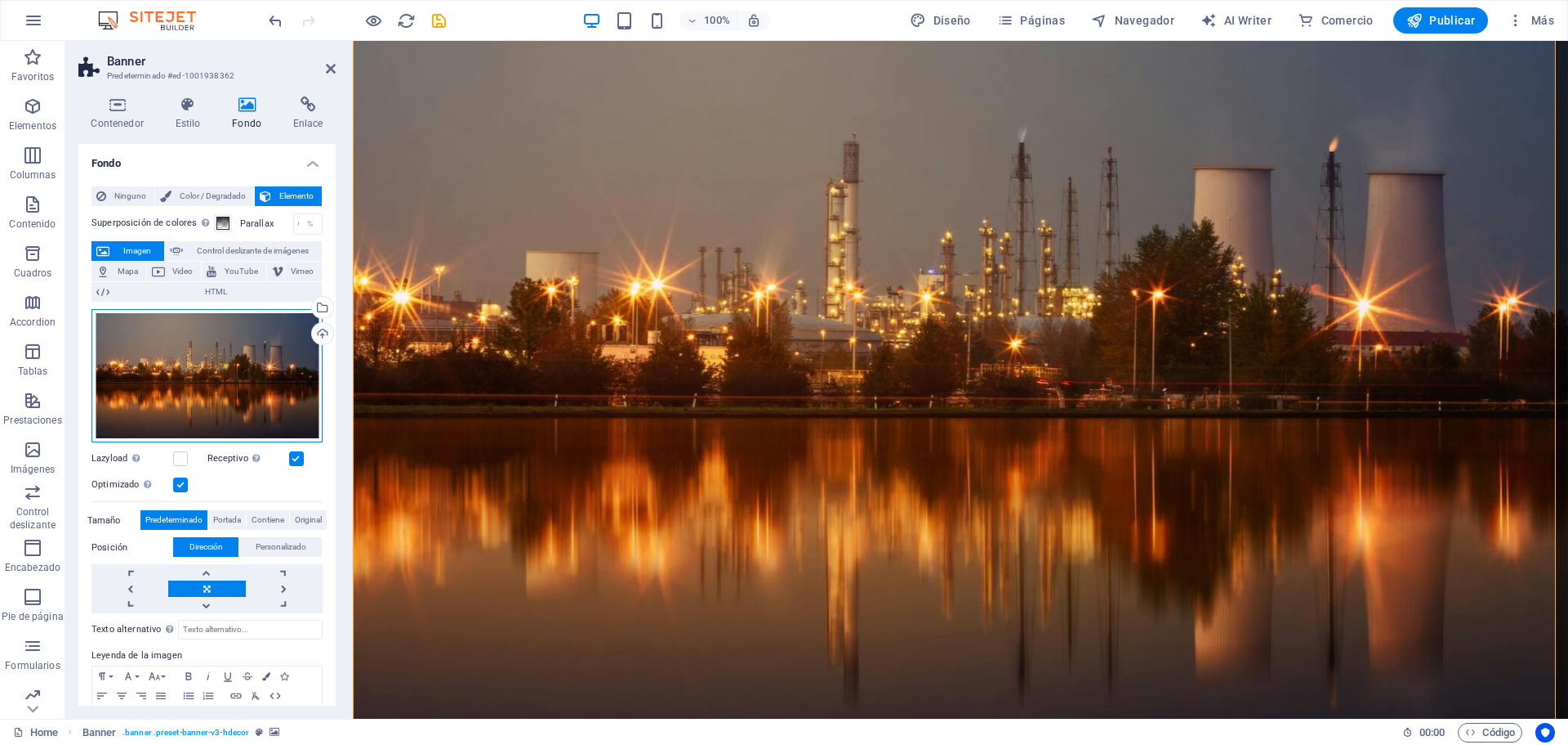
click at [267, 351] on div "Arrastra archivos aquí, haz clic para escoger archivos o selecciona archivos de…" at bounding box center [206, 376] width 231 height 134
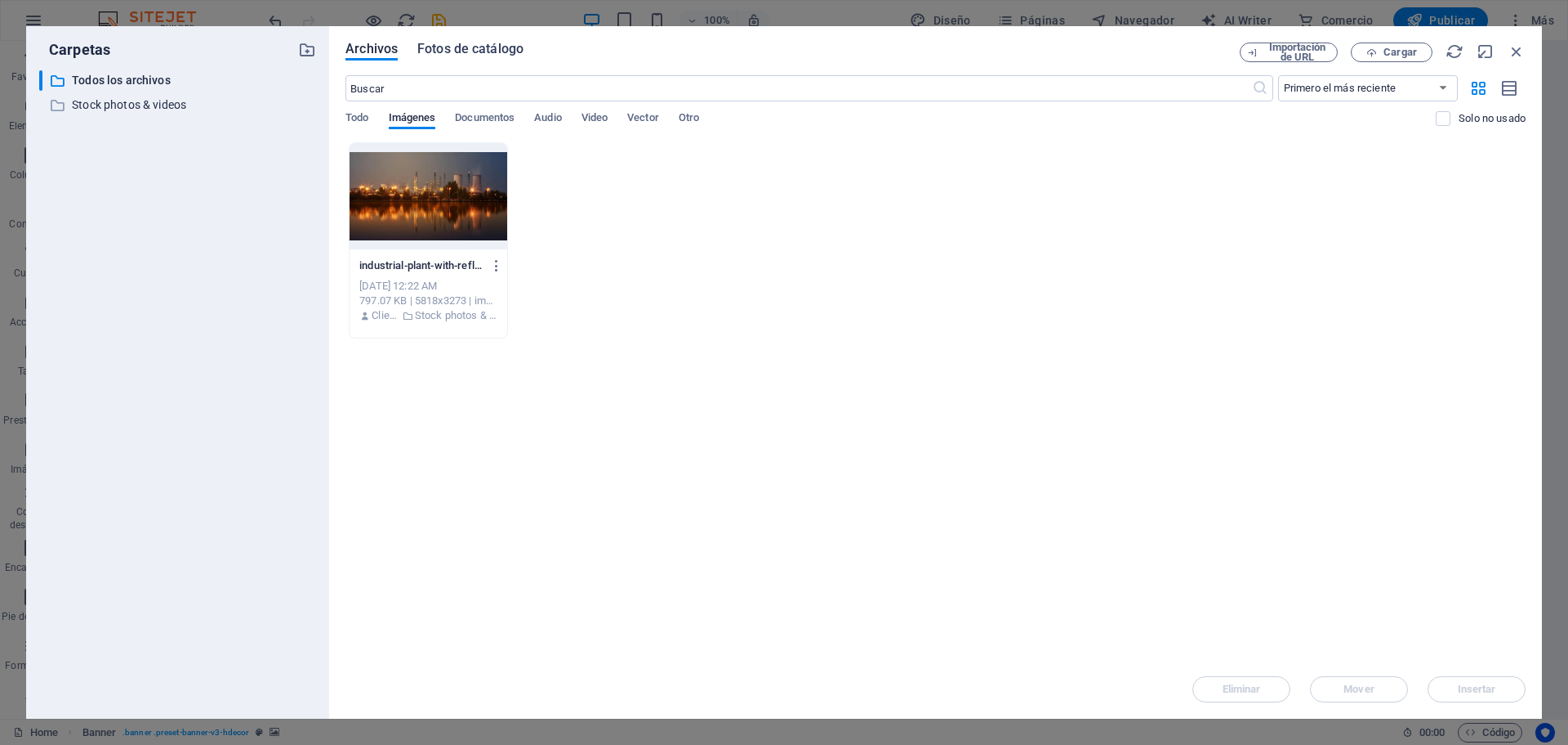
click at [479, 55] on span "Fotos de catálogo" at bounding box center [471, 49] width 106 height 20
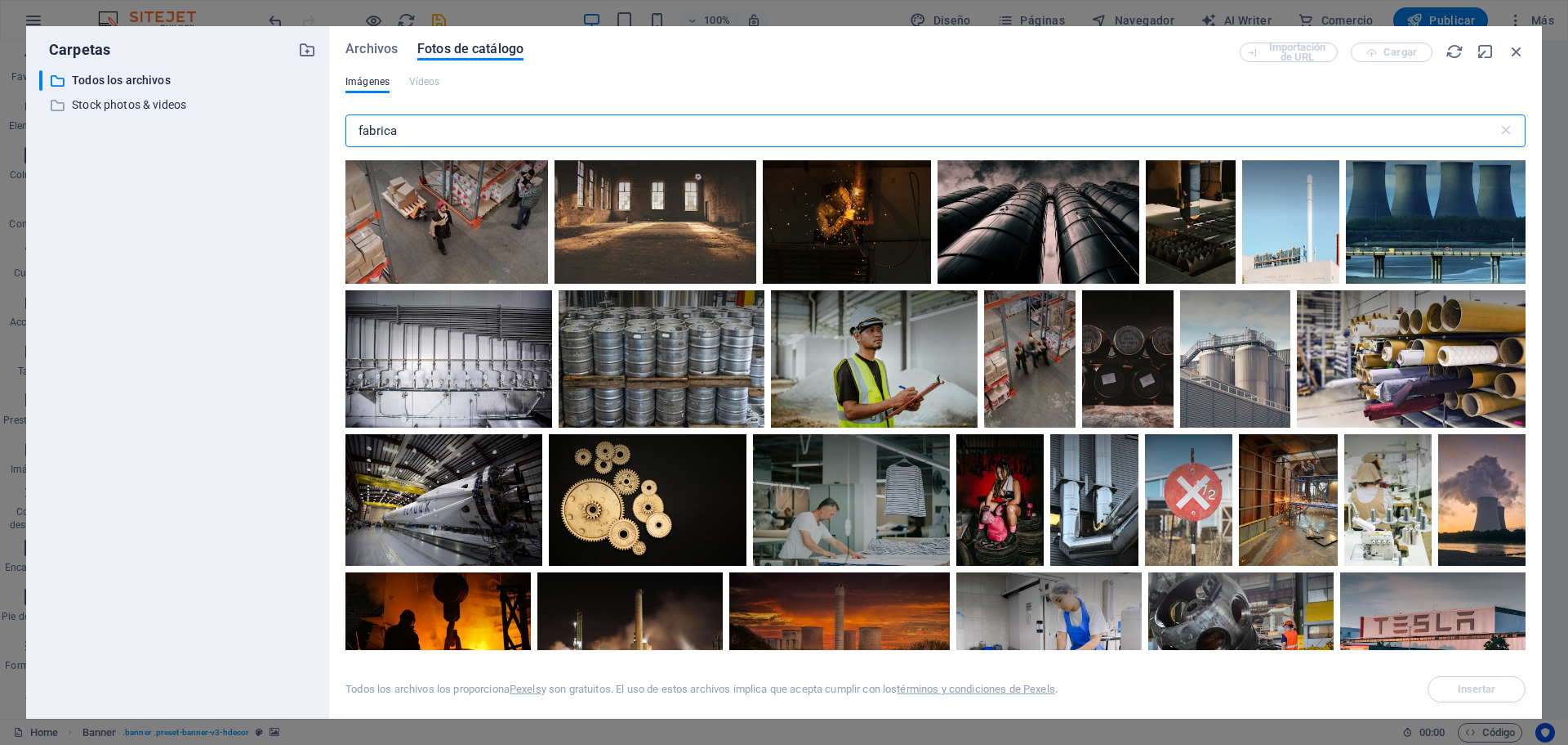
scroll to position [1635, 0]
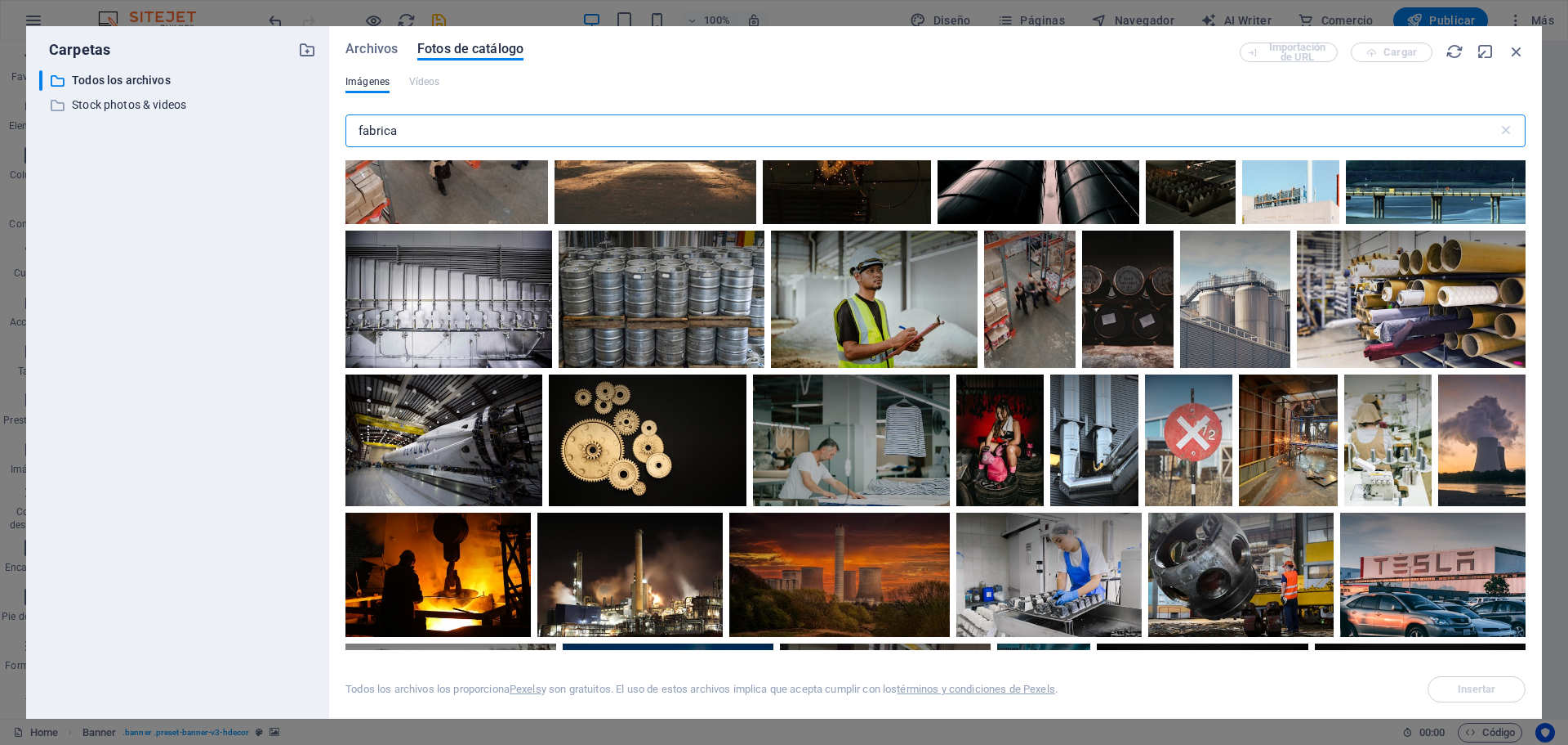
drag, startPoint x: 400, startPoint y: 131, endPoint x: 277, endPoint y: 126, distance: 123.1
click at [279, 126] on div "Carpetas ​ Todos los archivos Todos los archivos ​ Stock photos & videos Stock …" at bounding box center [784, 372] width 1517 height 693
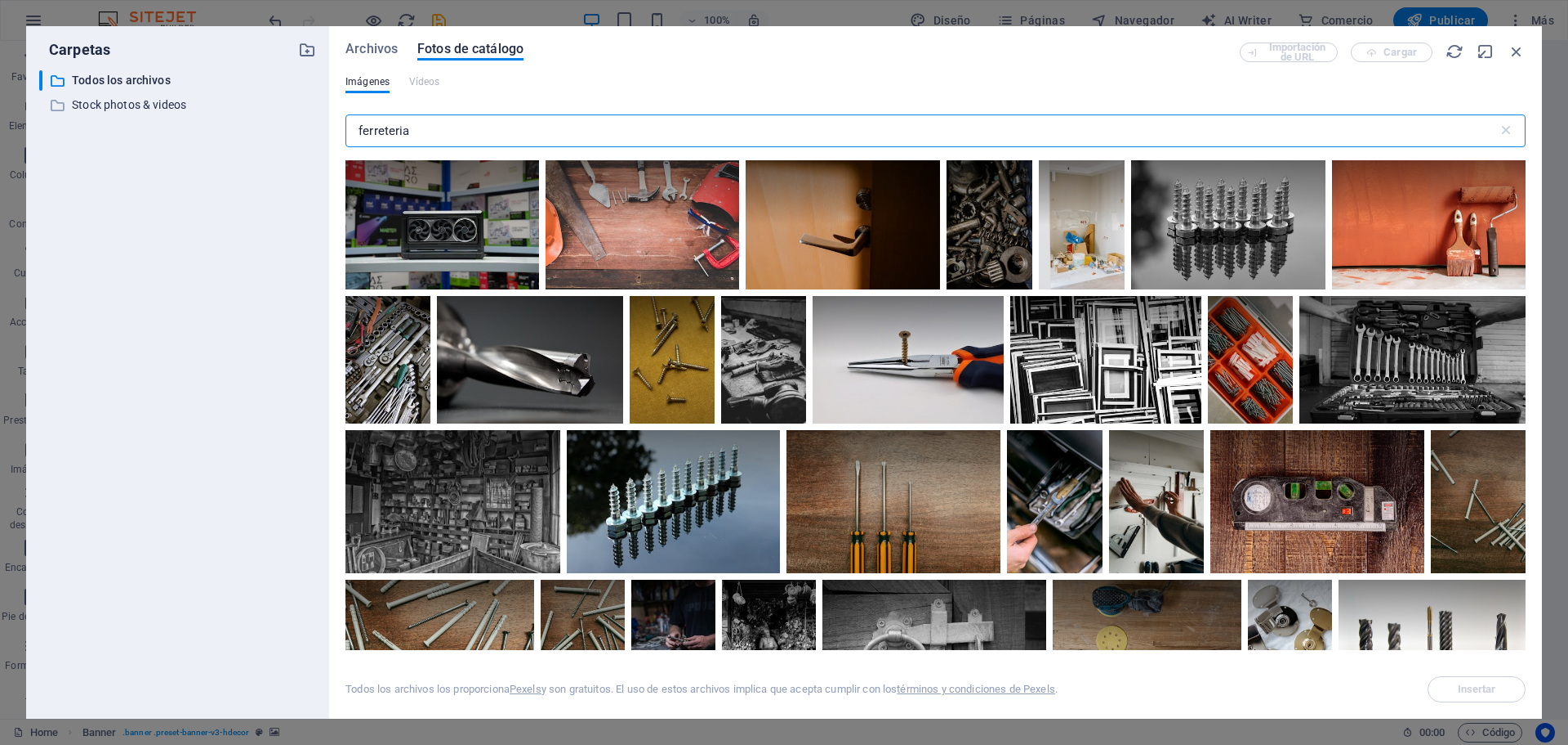
drag, startPoint x: 427, startPoint y: 133, endPoint x: 191, endPoint y: 131, distance: 236.0
click at [193, 132] on div "Carpetas ​ Todos los archivos Todos los archivos ​ Stock photos & videos Stock …" at bounding box center [784, 372] width 1517 height 693
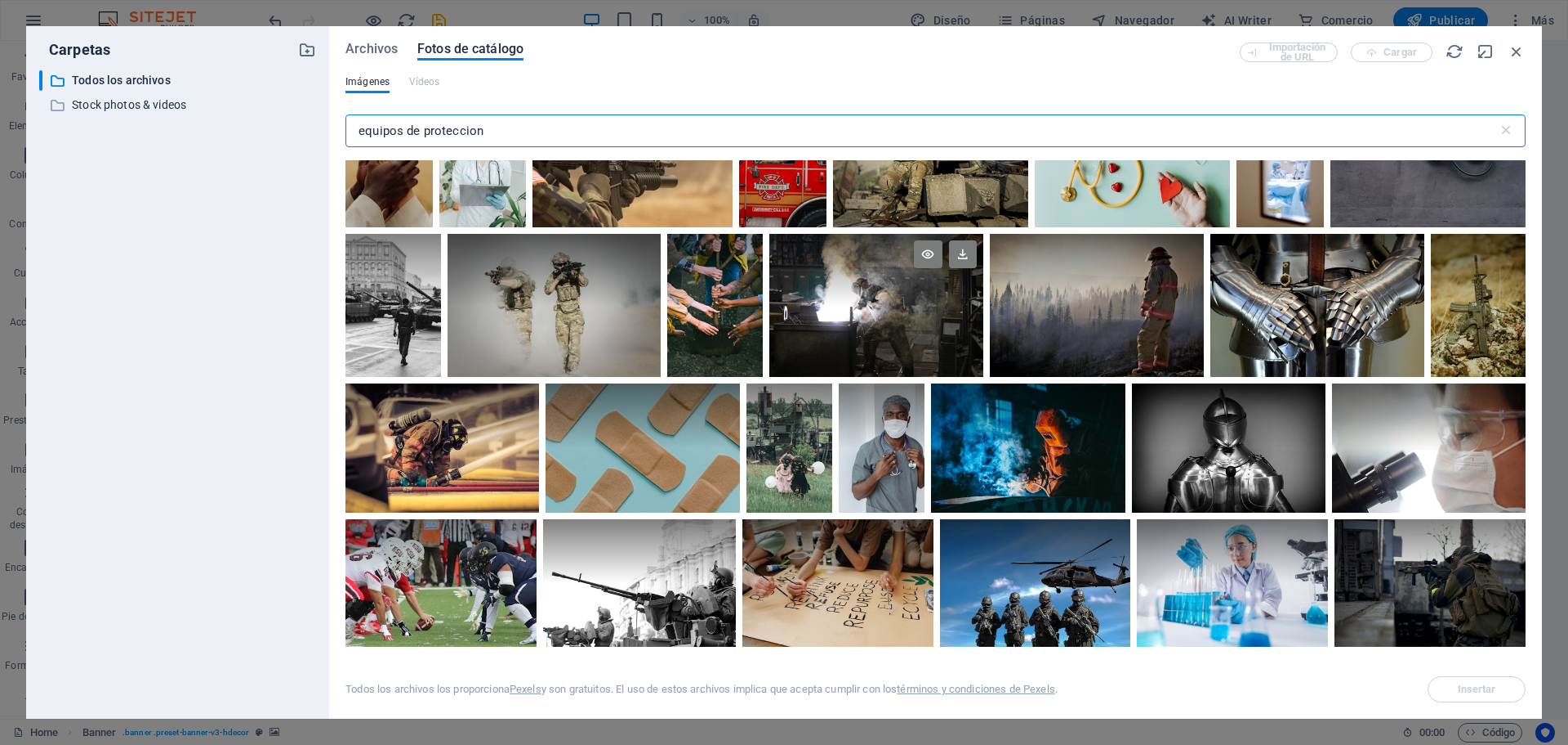
scroll to position [735, 0]
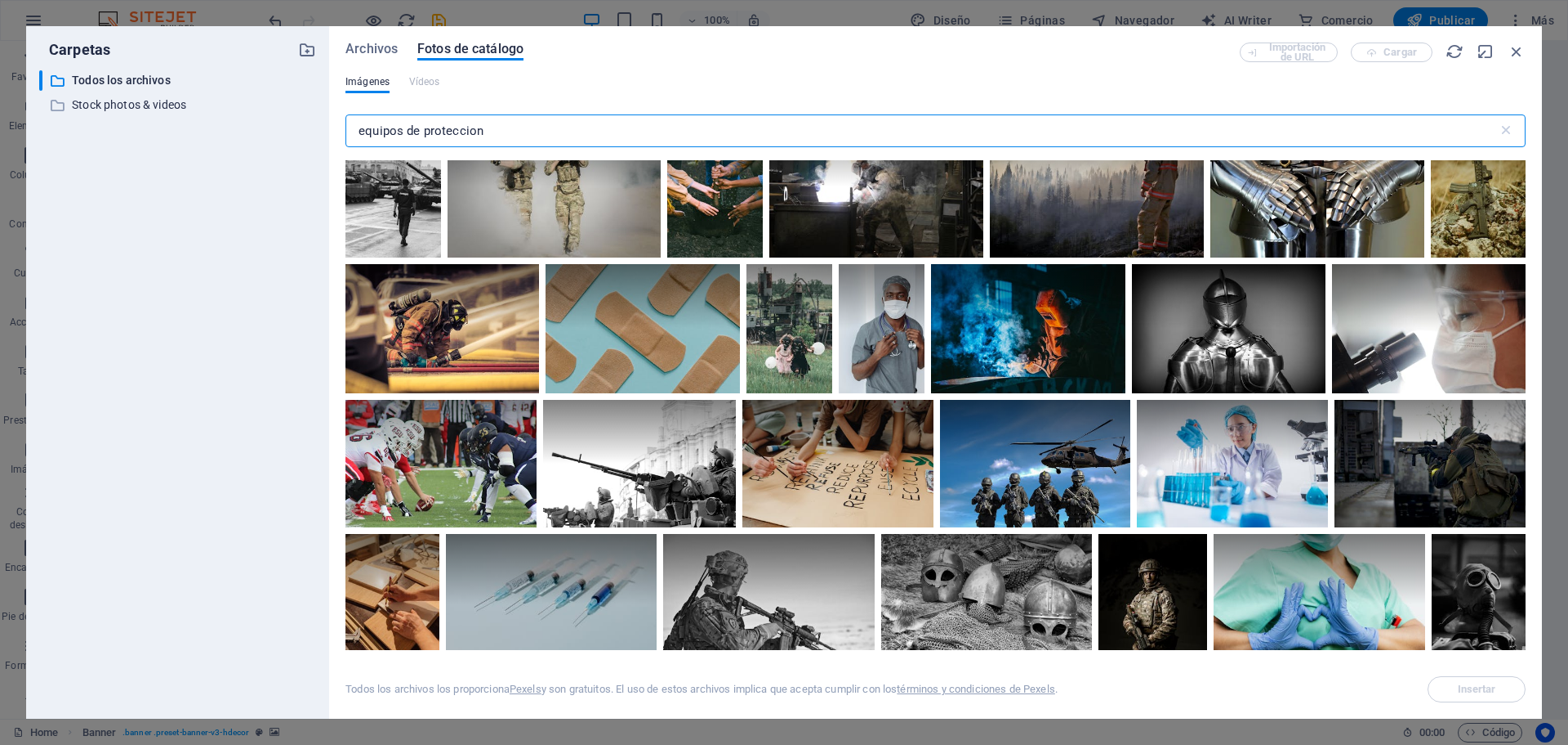
click at [409, 131] on input "equipos de proteccion" at bounding box center [921, 130] width 1152 height 32
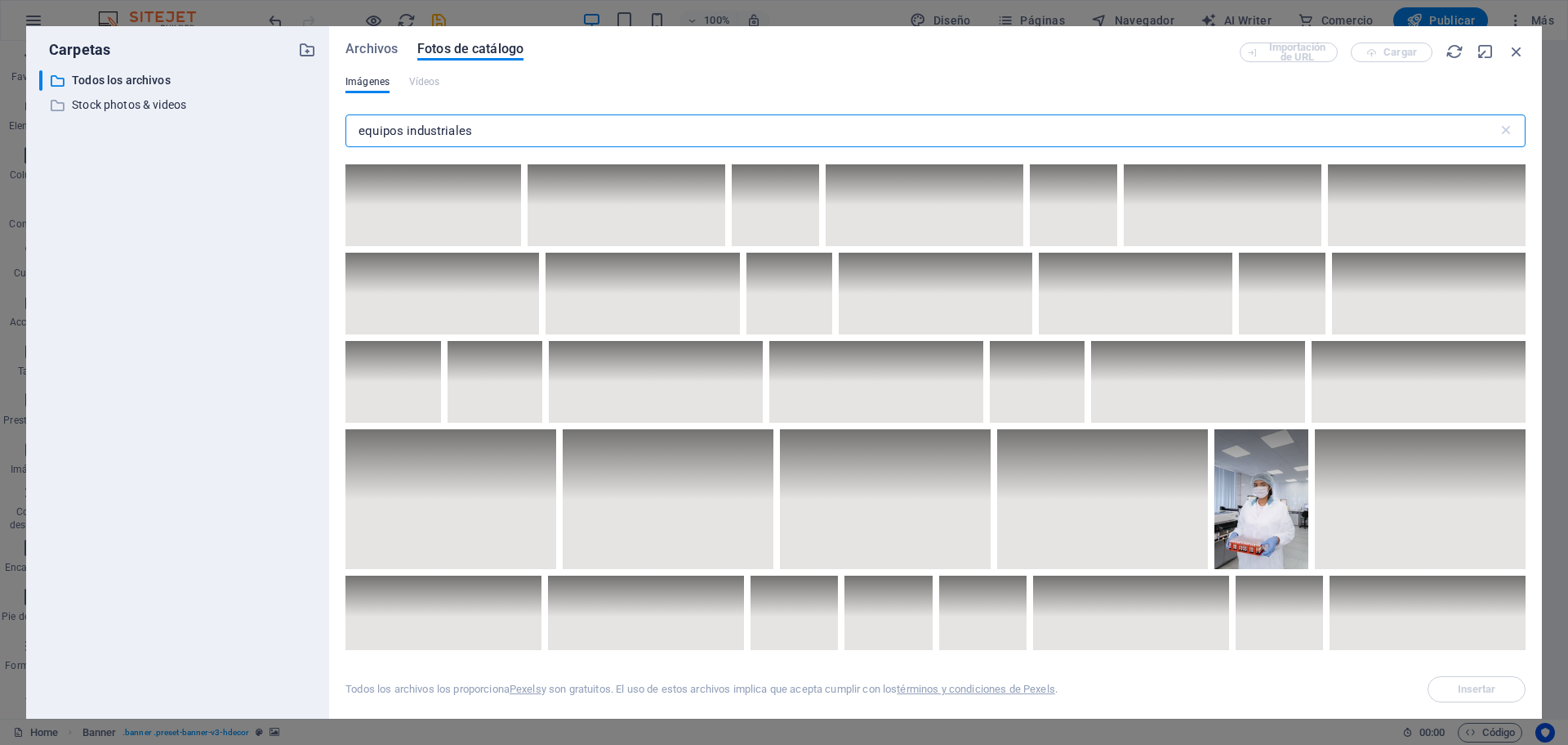
scroll to position [3760, 0]
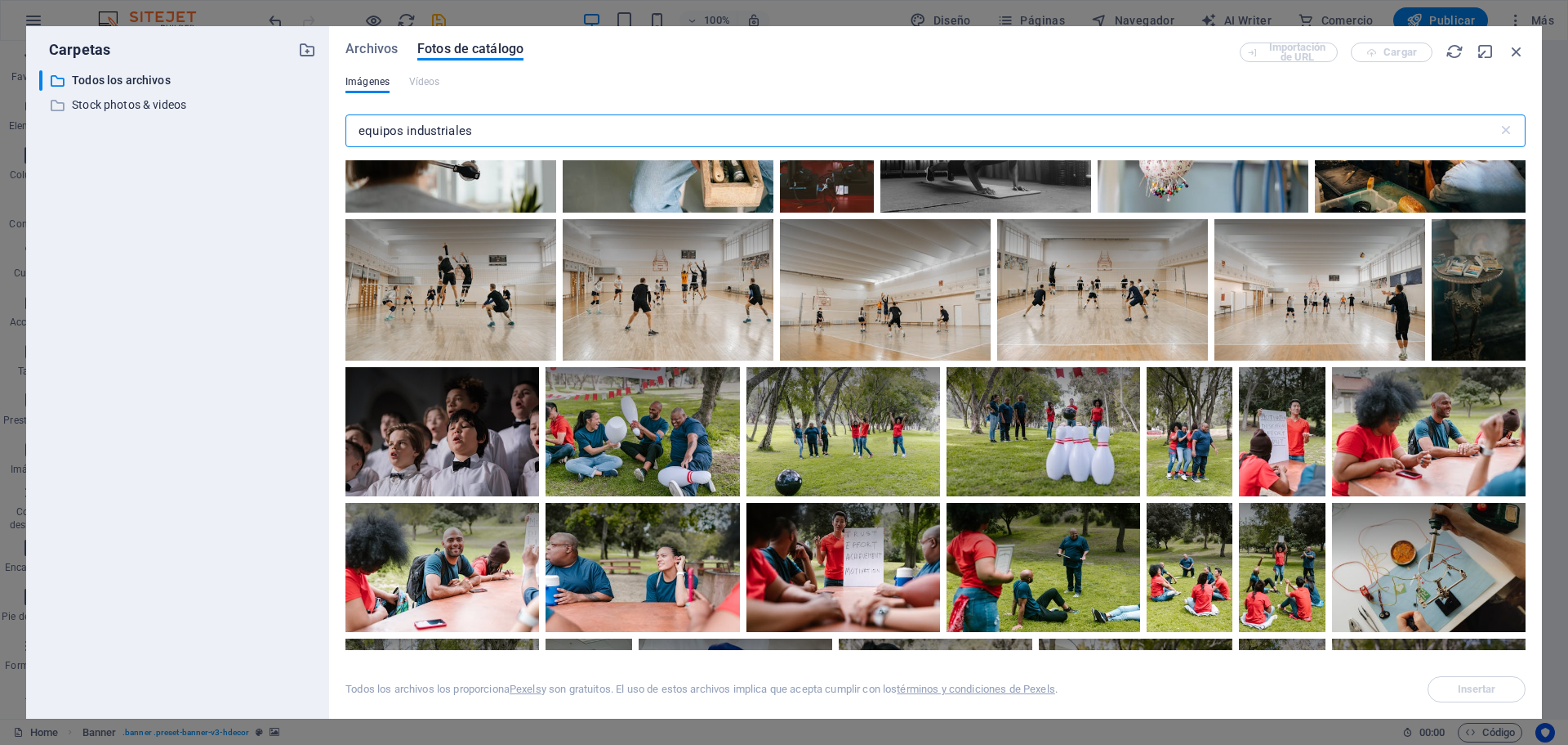
drag, startPoint x: 273, startPoint y: 116, endPoint x: 141, endPoint y: 93, distance: 134.0
click at [175, 103] on div "Carpetas ​ Todos los archivos Todos los archivos ​ Stock photos & videos Stock …" at bounding box center [784, 372] width 1517 height 693
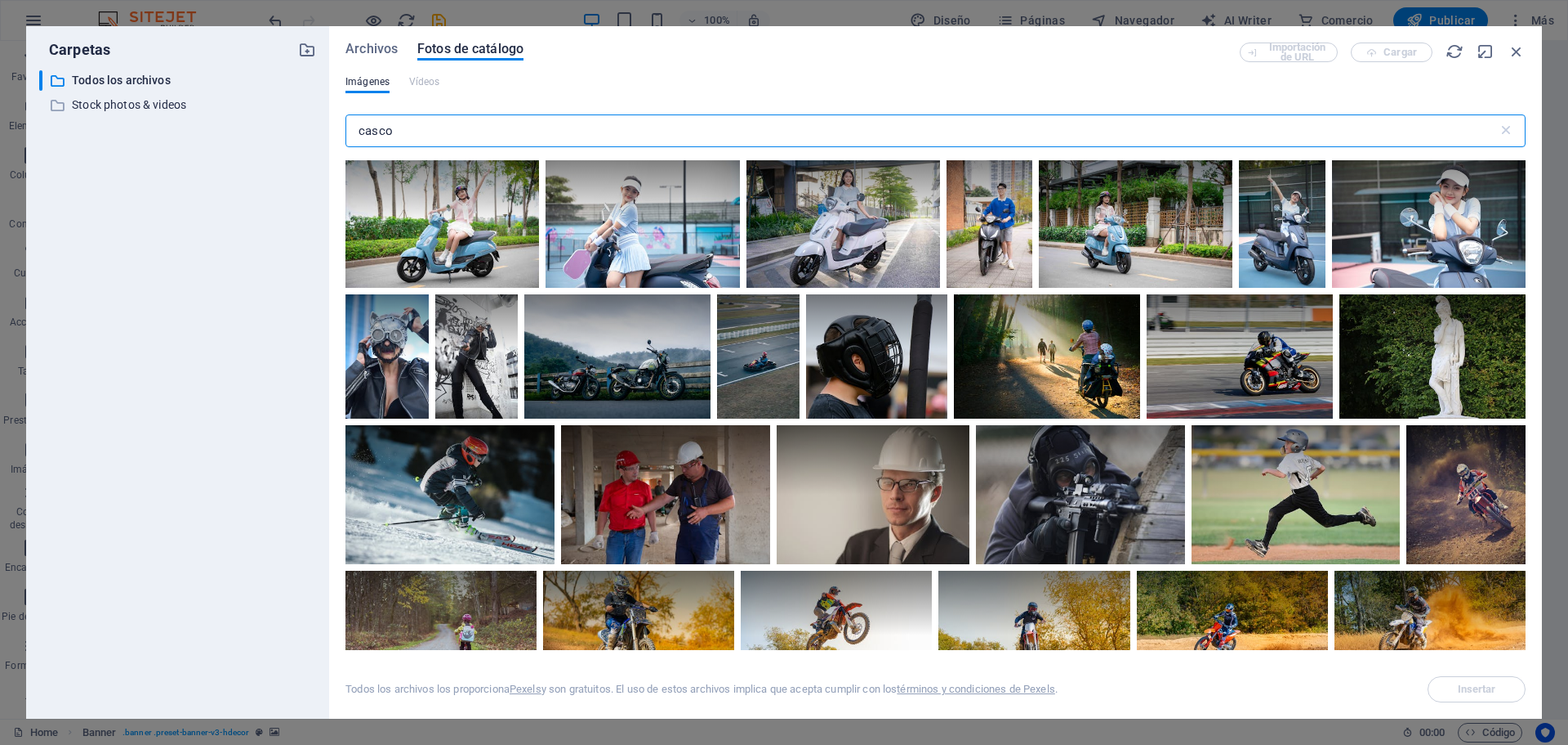
scroll to position [1962, 0]
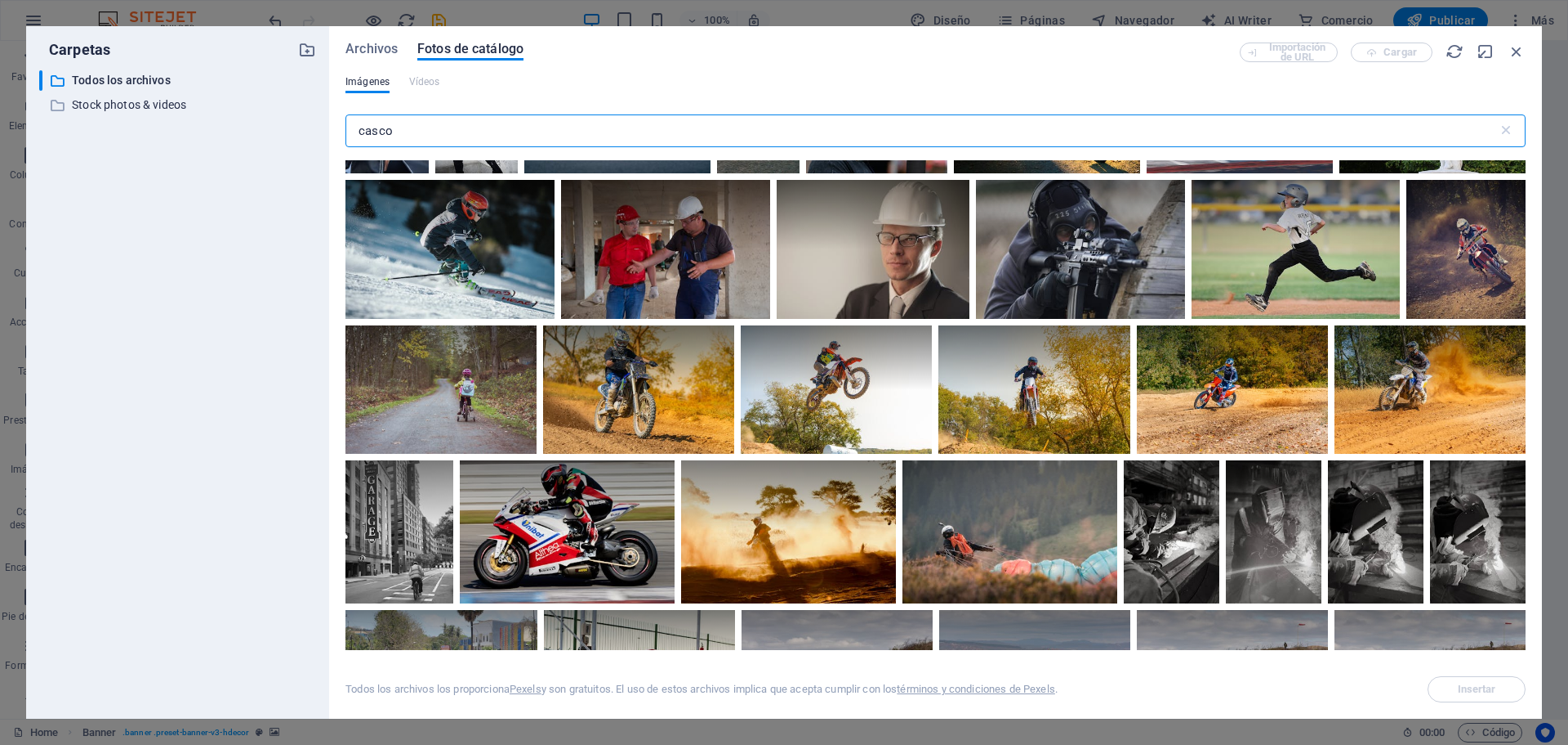
drag, startPoint x: 443, startPoint y: 131, endPoint x: 182, endPoint y: 123, distance: 261.1
click at [182, 123] on div "Carpetas ​ Todos los archivos Todos los archivos ​ Stock photos & videos Stock …" at bounding box center [784, 372] width 1517 height 693
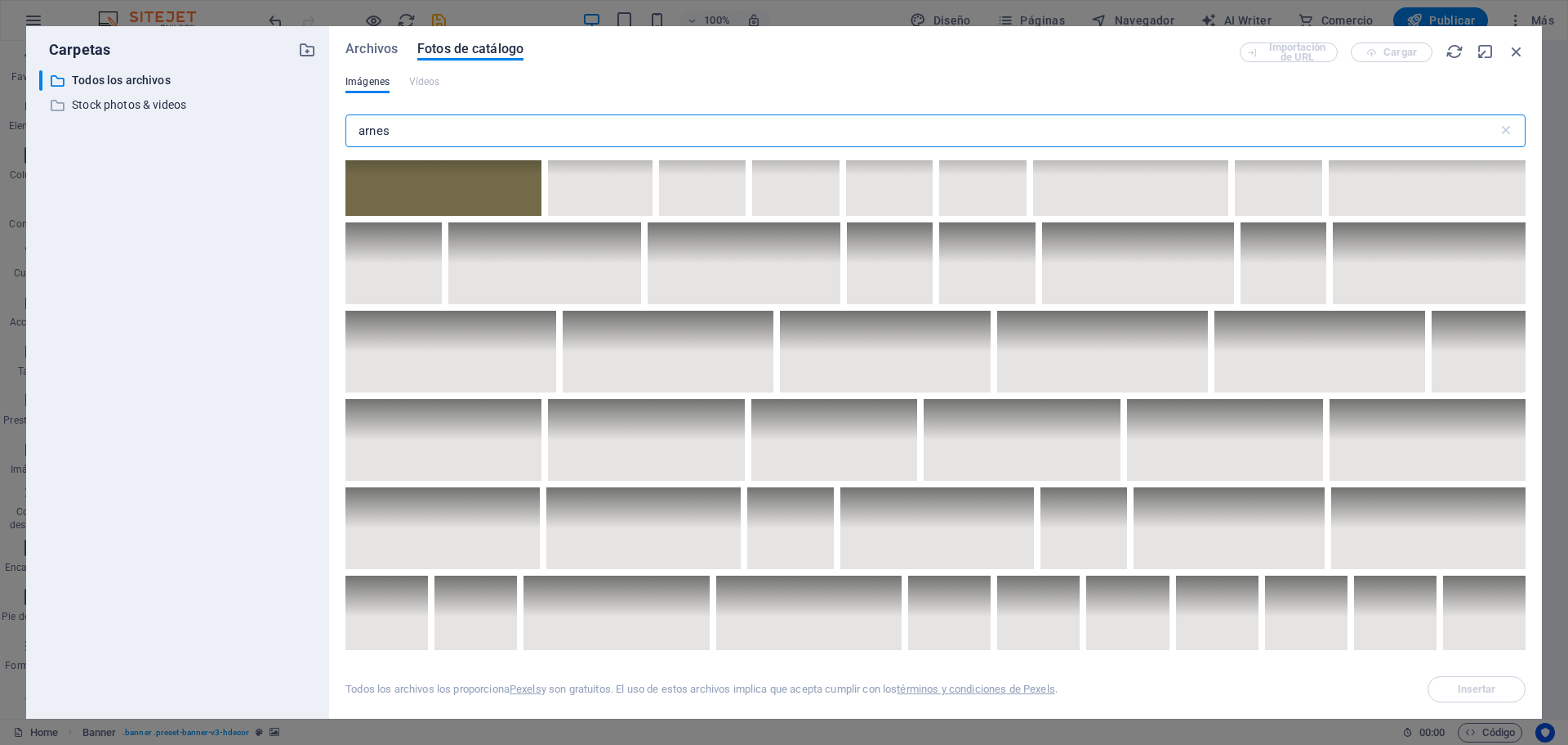
scroll to position [2370, 0]
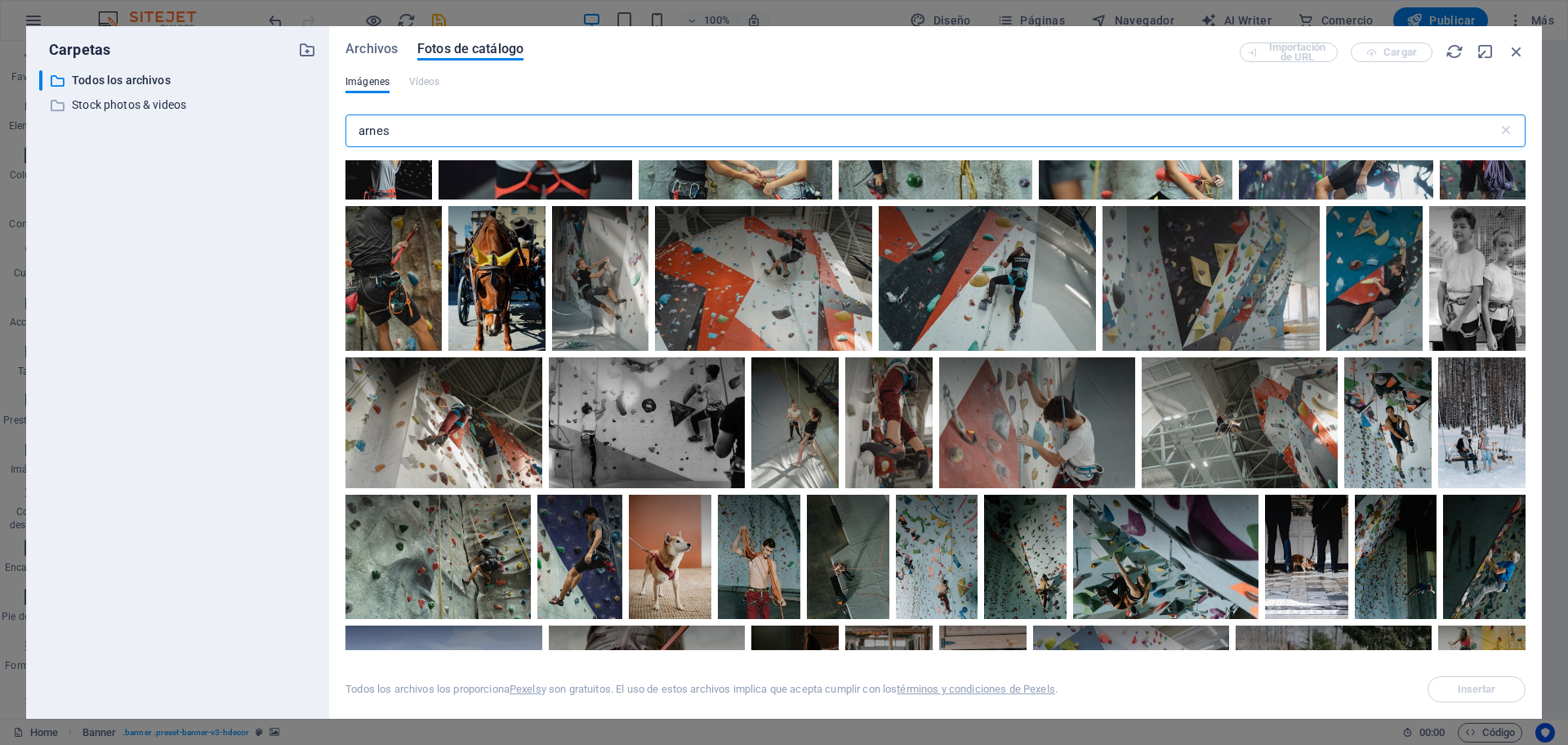
drag, startPoint x: 473, startPoint y: 141, endPoint x: 102, endPoint y: 129, distance: 371.2
click at [92, 131] on div "Carpetas ​ Todos los archivos Todos los archivos ​ Stock photos & videos Stock …" at bounding box center [784, 372] width 1517 height 693
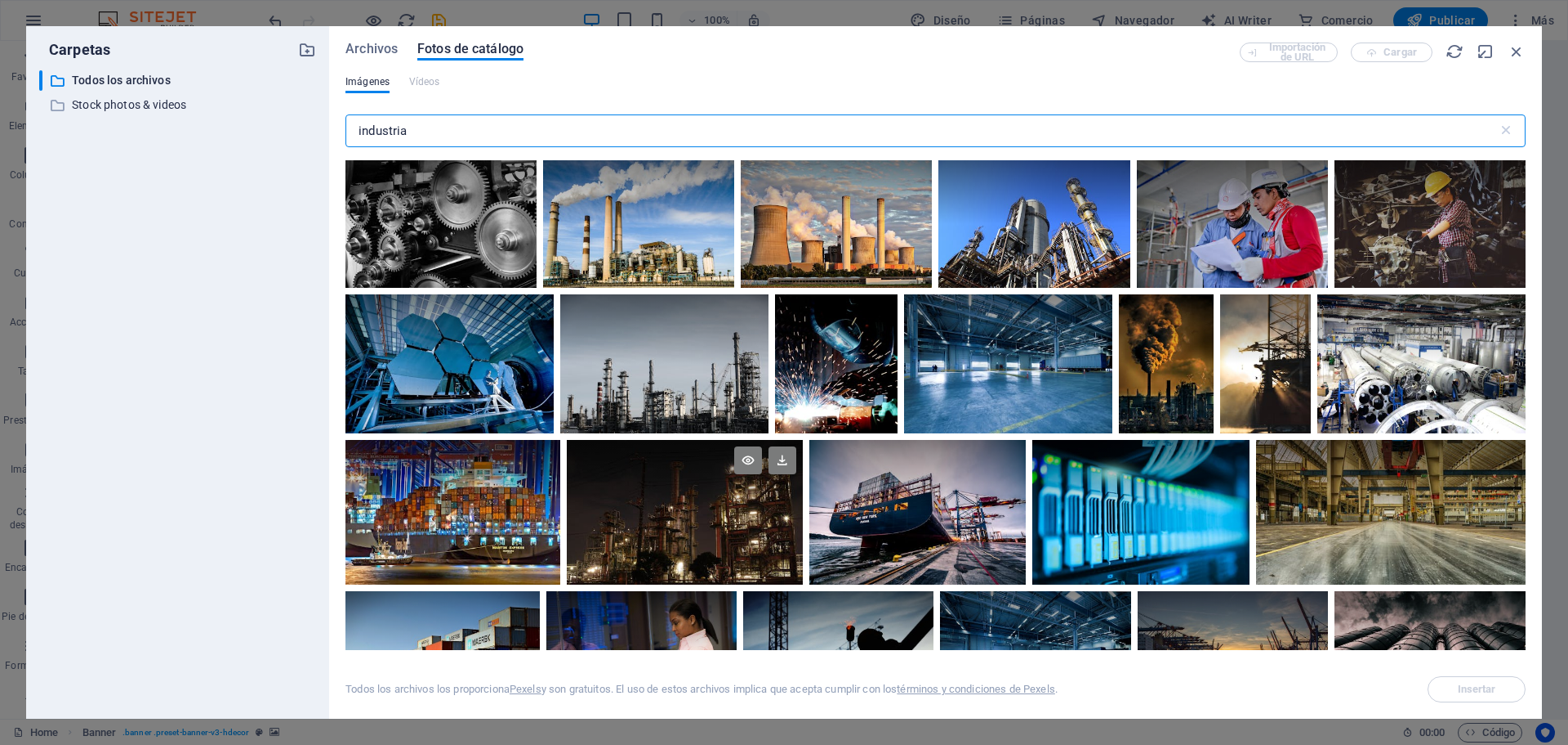
type input "industria"
click at [664, 495] on div at bounding box center [685, 476] width 236 height 72
click at [779, 458] on icon at bounding box center [782, 460] width 28 height 28
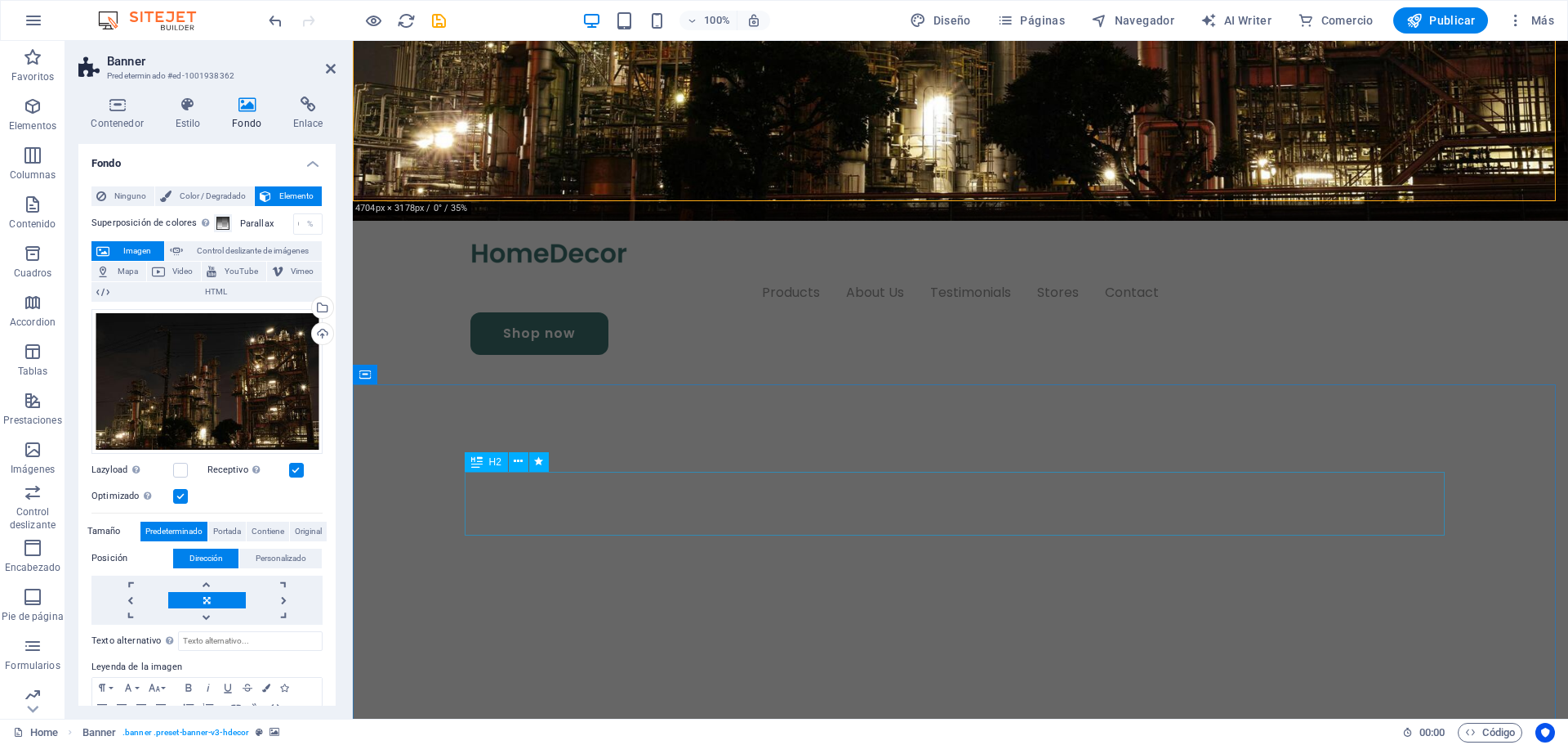
scroll to position [654, 0]
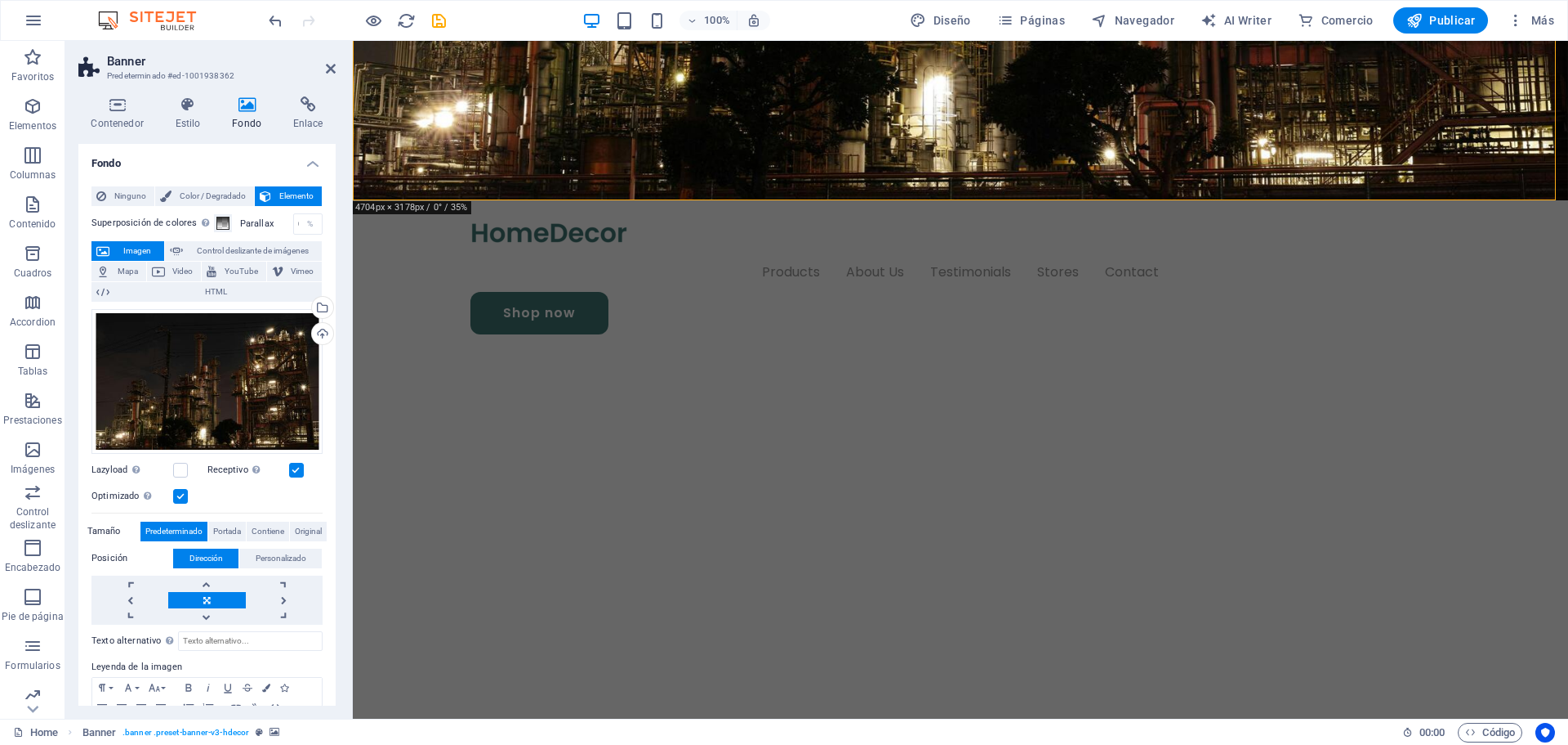
click at [335, 68] on aside "Banner Predeterminado #ed-1001938362 Contenedor Estilo Fondo Enlace Tamaño Altu…" at bounding box center [209, 380] width 287 height 677
click at [328, 68] on icon at bounding box center [331, 69] width 10 height 13
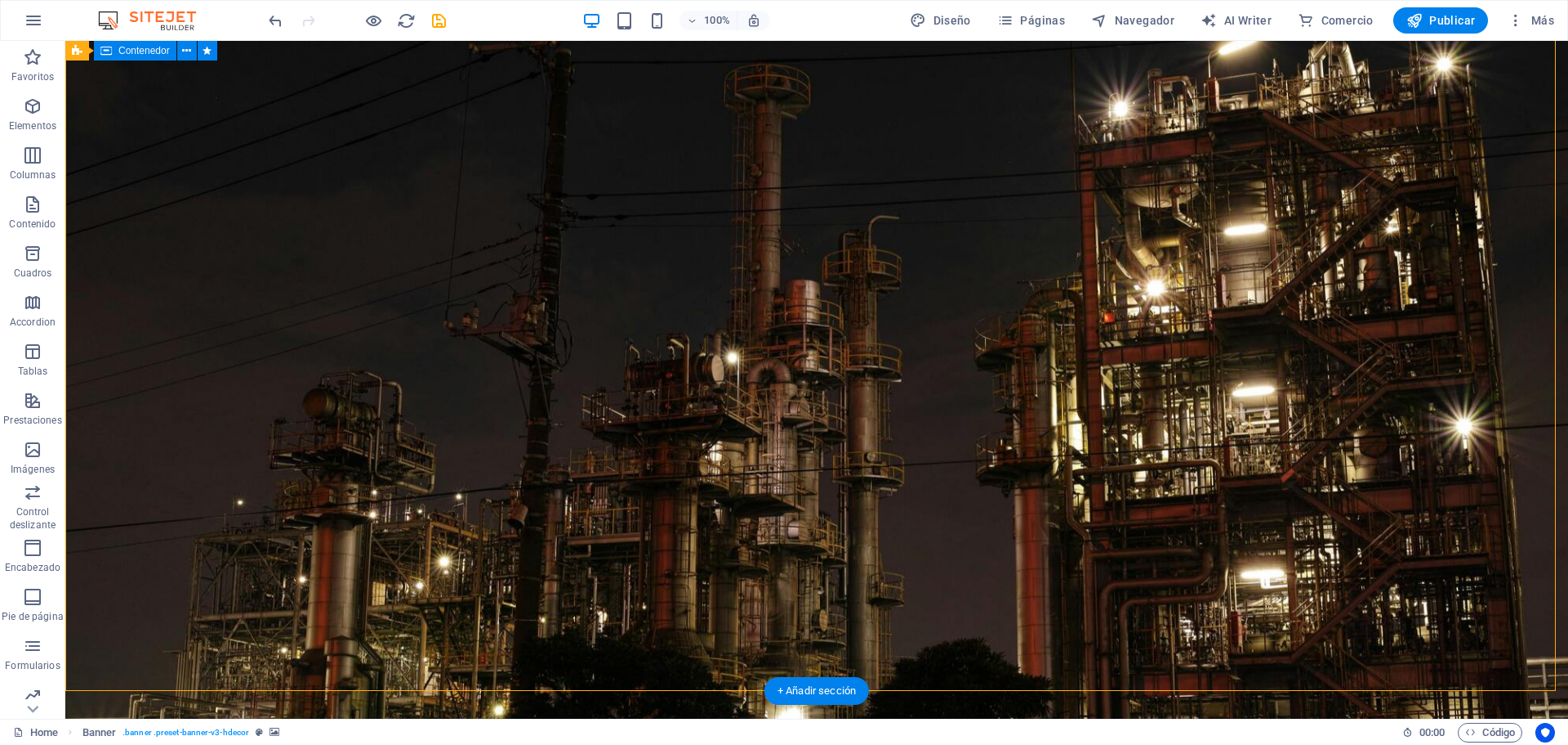
scroll to position [0, 0]
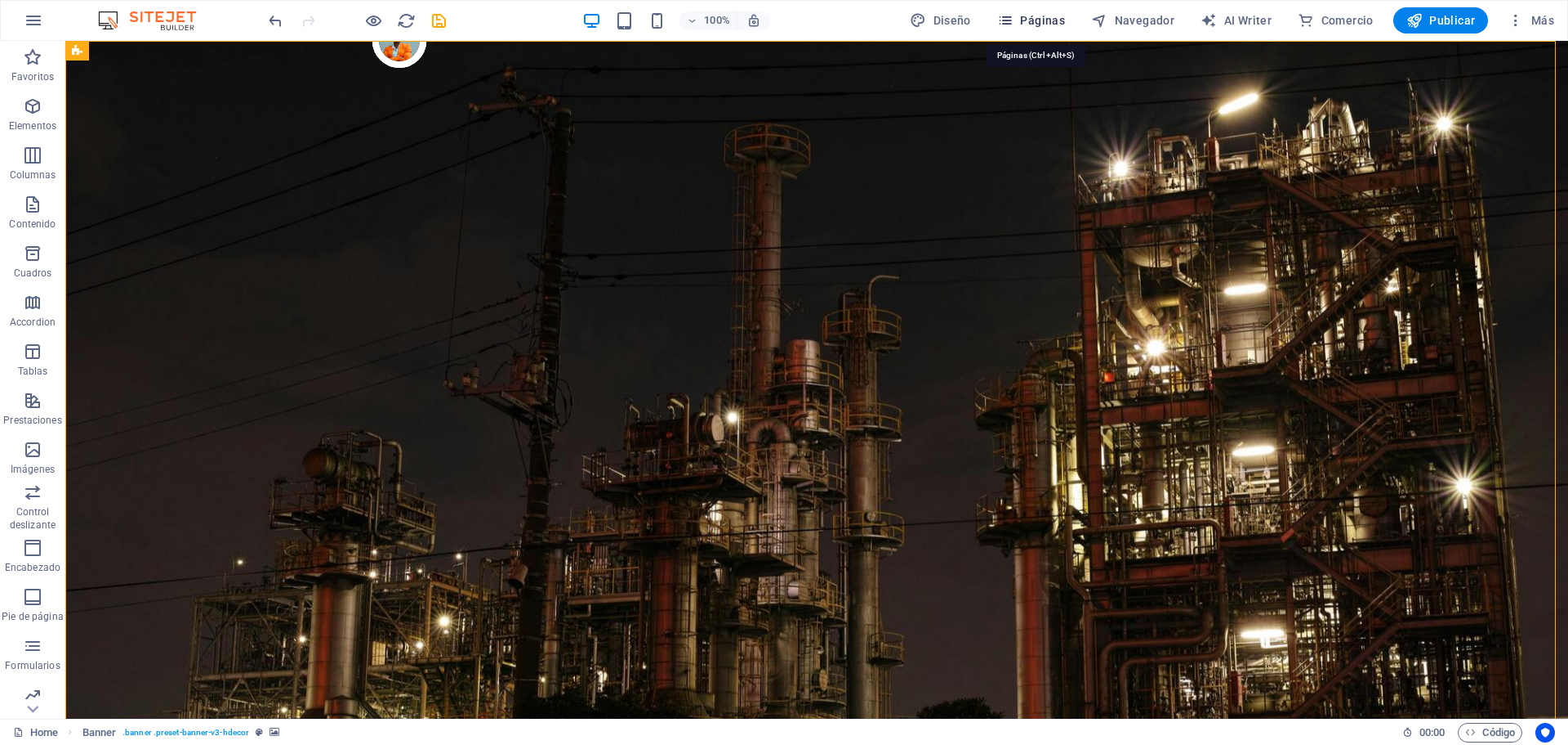
click at [1033, 20] on span "Páginas" at bounding box center [1031, 20] width 68 height 16
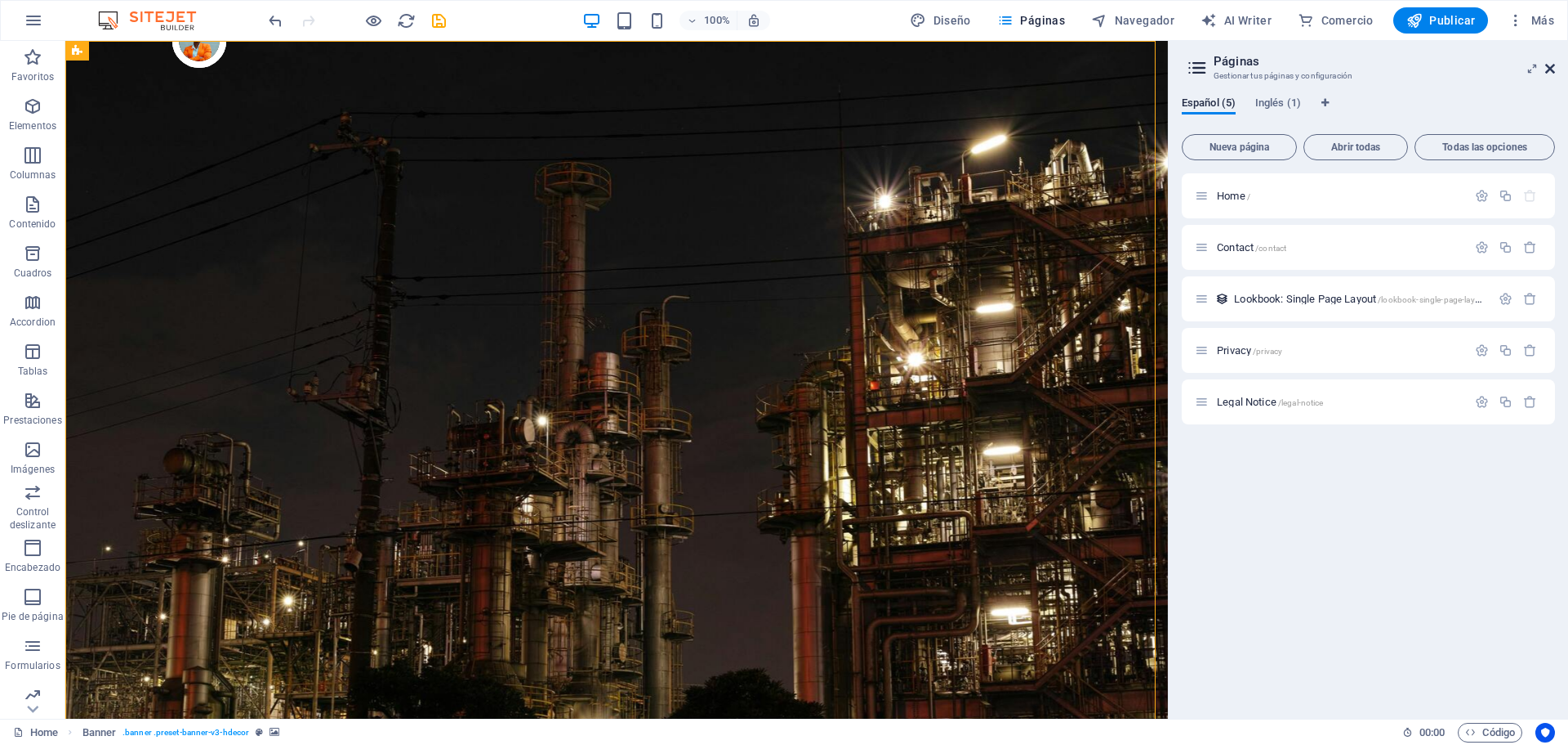
click at [1554, 69] on icon at bounding box center [1550, 69] width 10 height 13
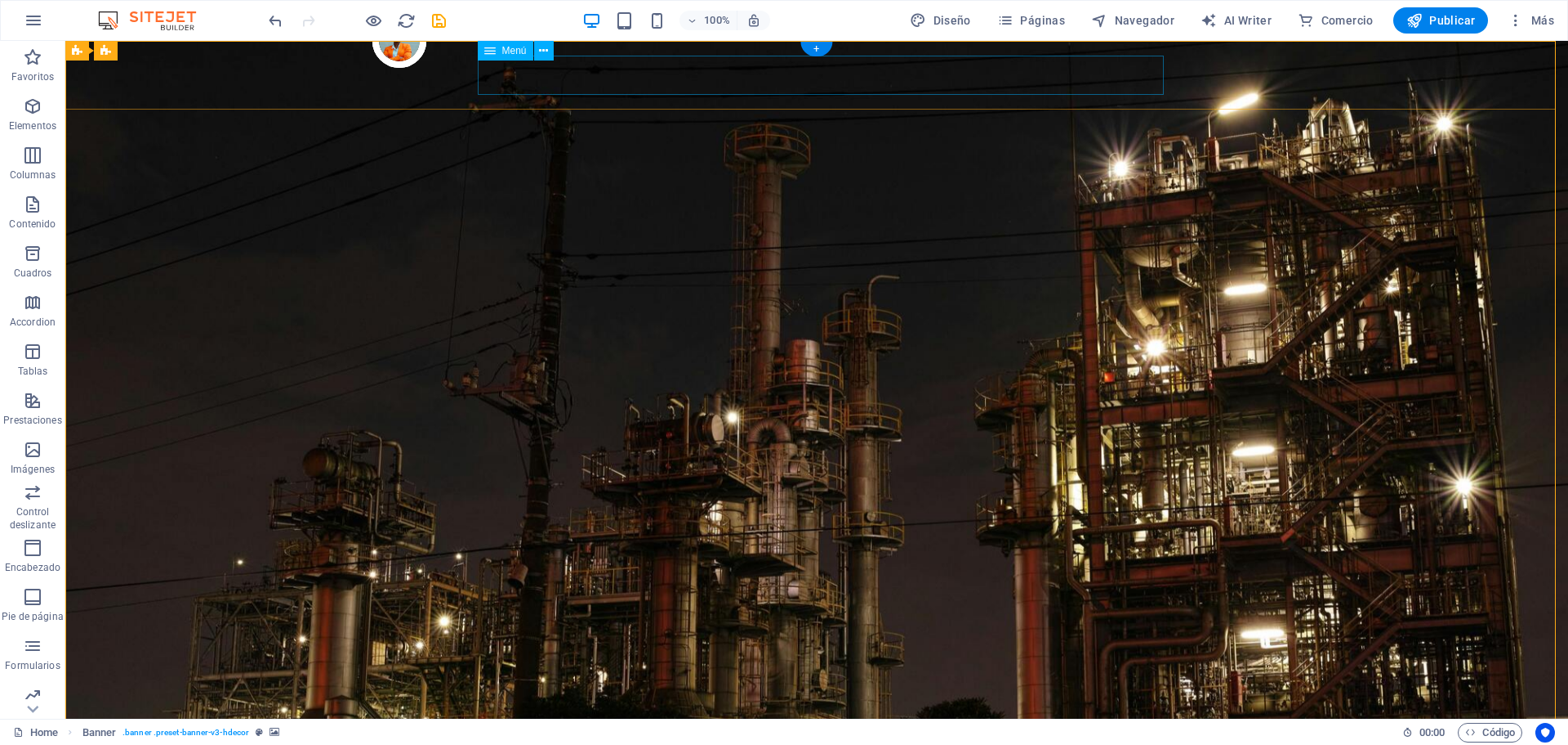
click at [542, 55] on icon at bounding box center [543, 51] width 9 height 17
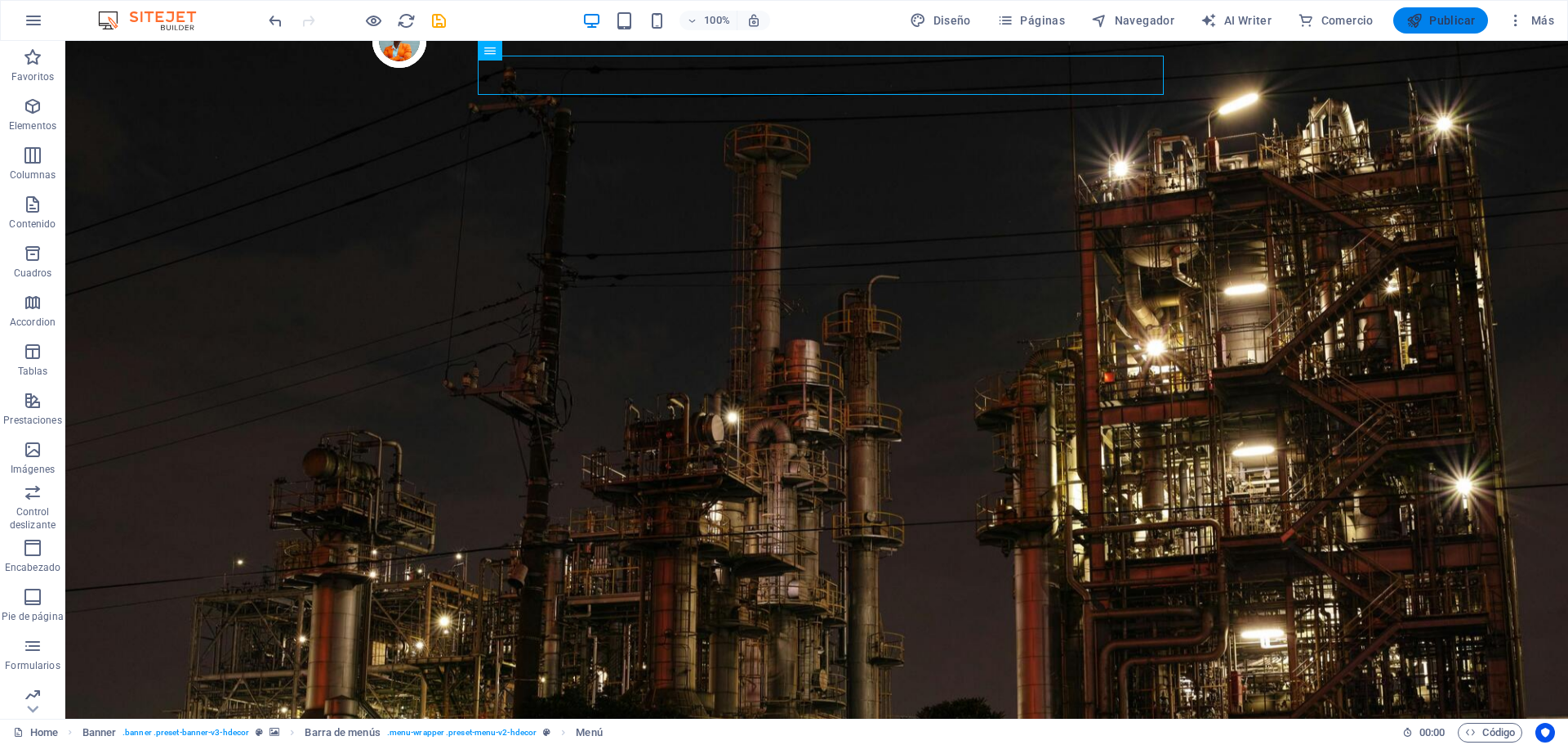
click at [1469, 20] on span "Publicar" at bounding box center [1441, 20] width 69 height 16
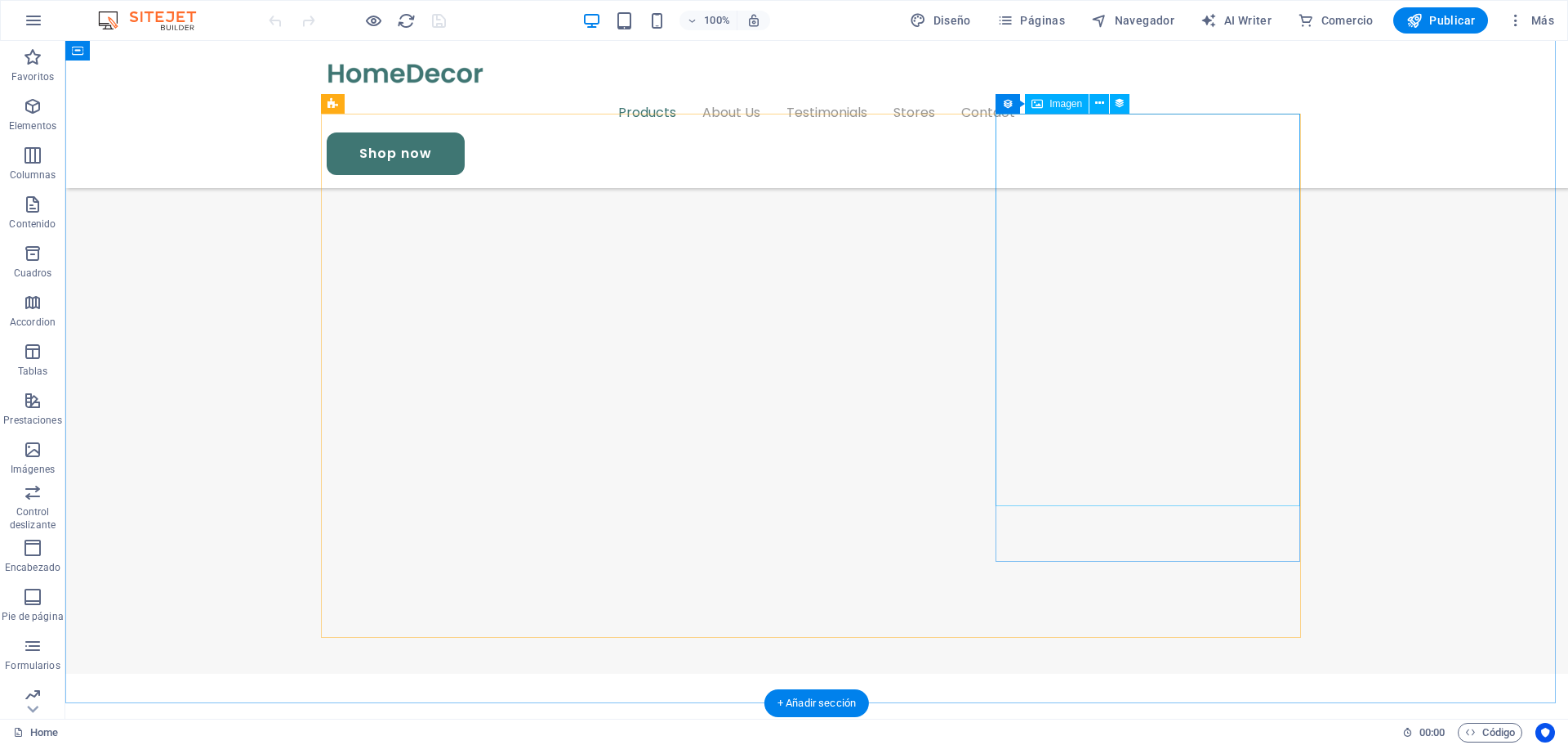
scroll to position [1798, 0]
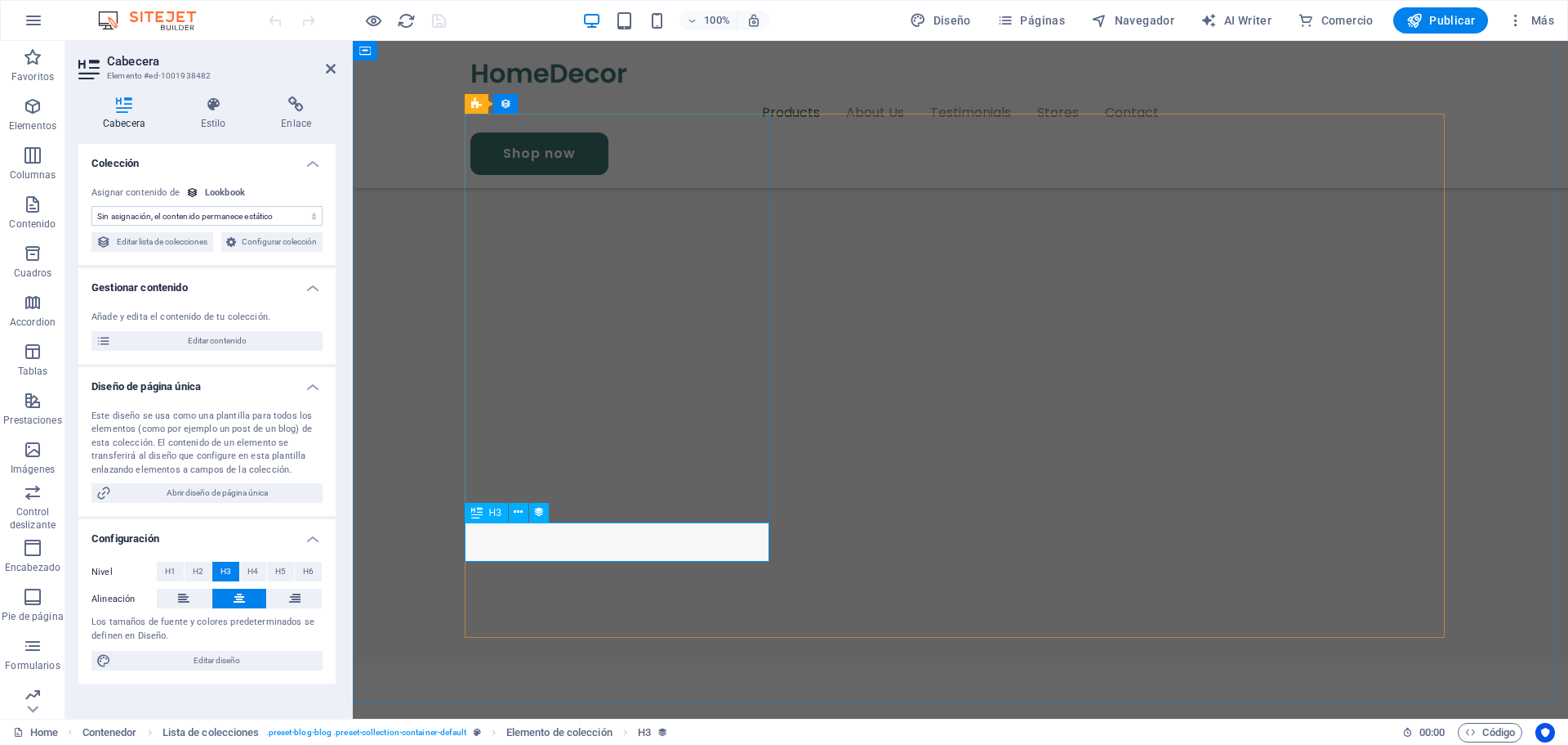
select select "name"
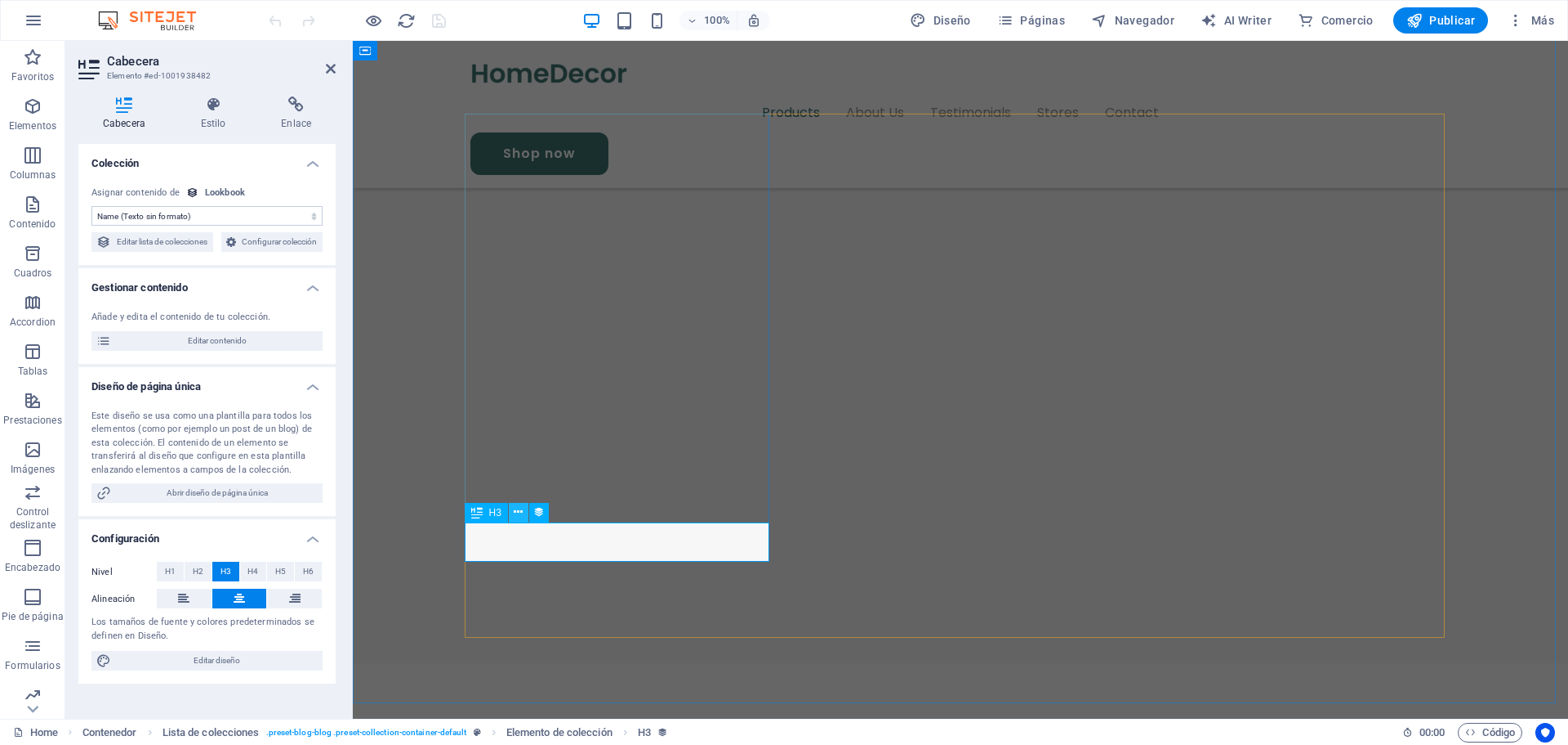
click at [524, 515] on button at bounding box center [518, 512] width 20 height 20
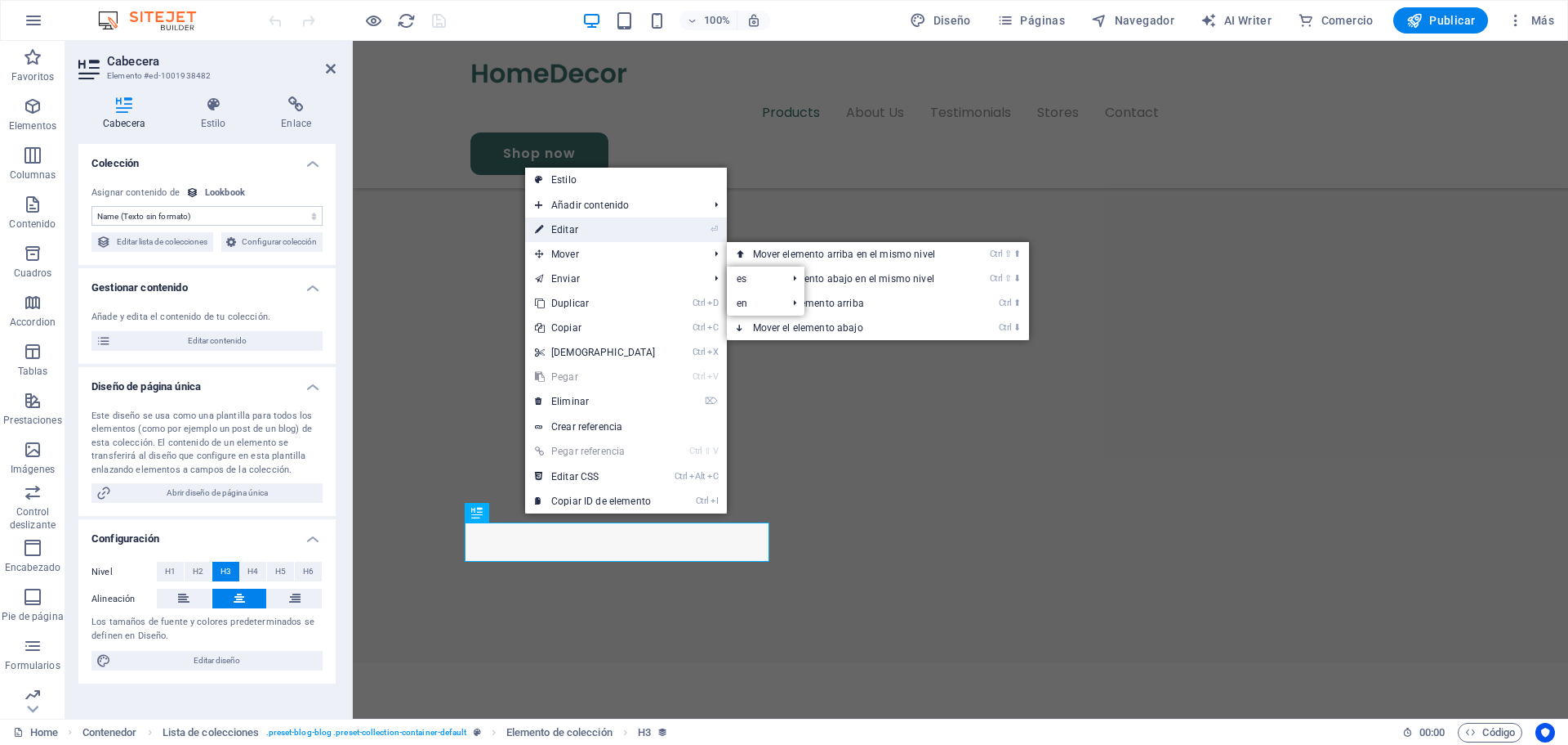
click at [583, 227] on link "⏎ Editar" at bounding box center [595, 230] width 141 height 25
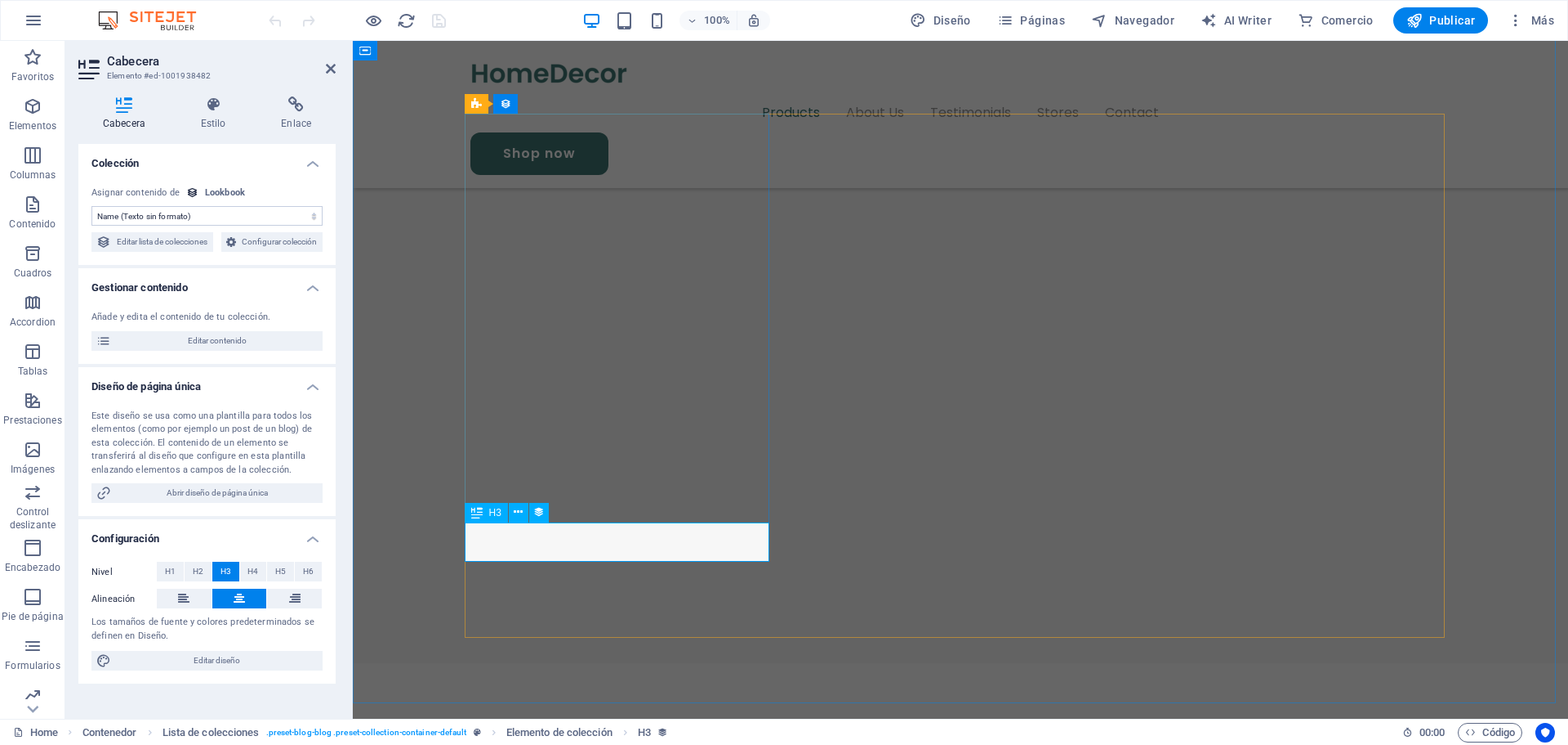
click at [262, 351] on span "Editar contenido" at bounding box center [217, 341] width 202 height 20
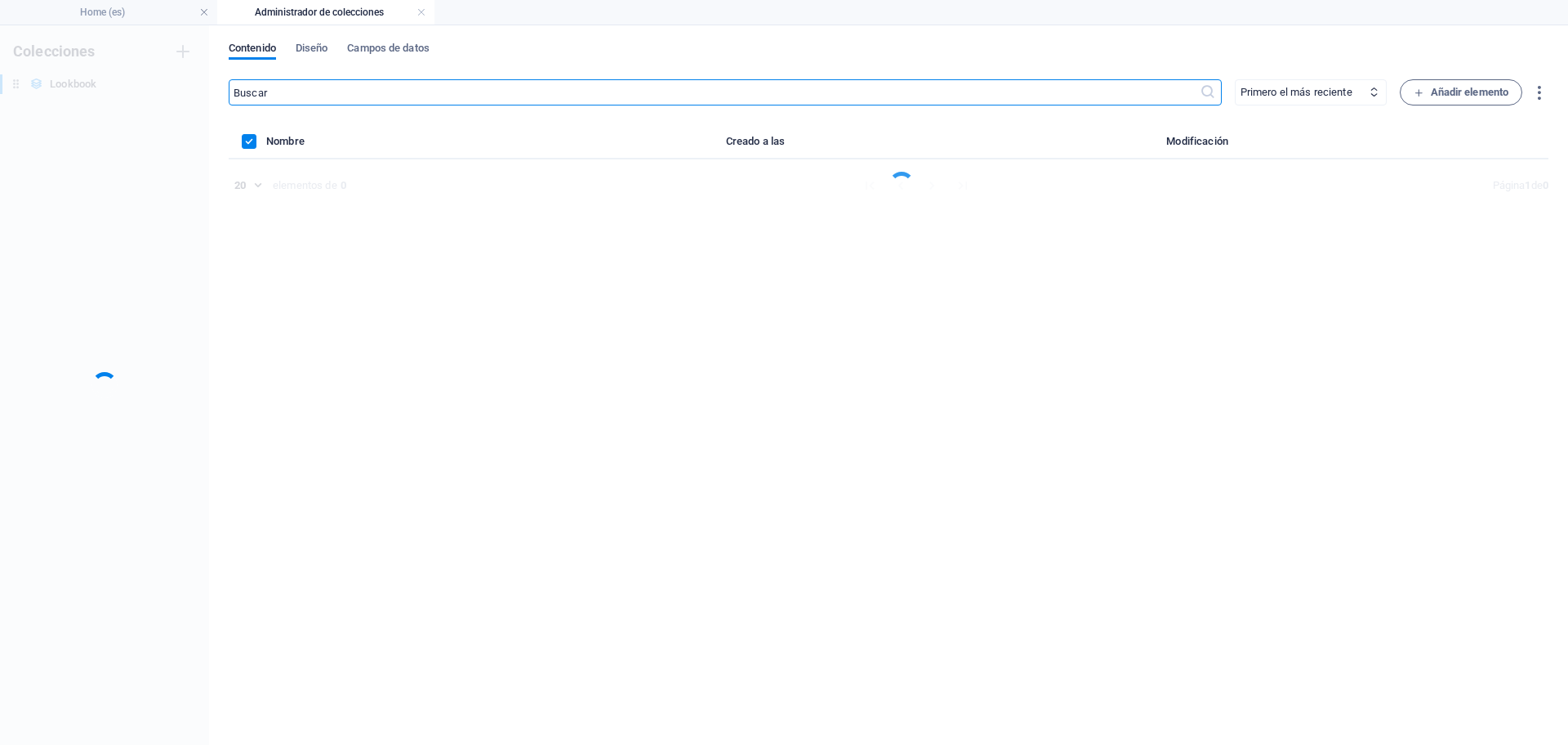
scroll to position [0, 0]
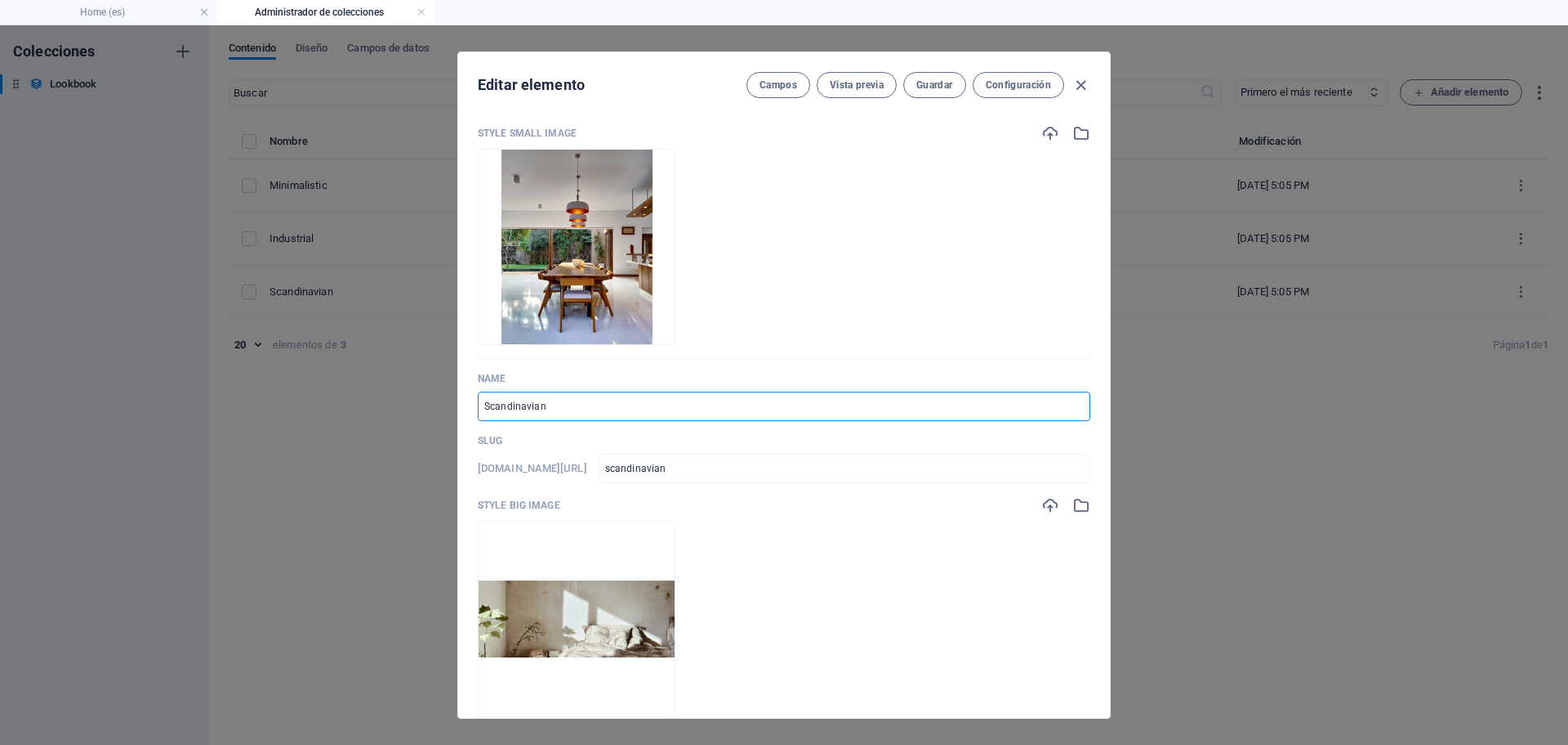
drag, startPoint x: 589, startPoint y: 400, endPoint x: 422, endPoint y: 402, distance: 167.0
click at [422, 402] on div "Editar elemento Campos Vista previa Guardar Configuración Style Small Image Arr…" at bounding box center [784, 385] width 1568 height 719
type input "E"
type input "e"
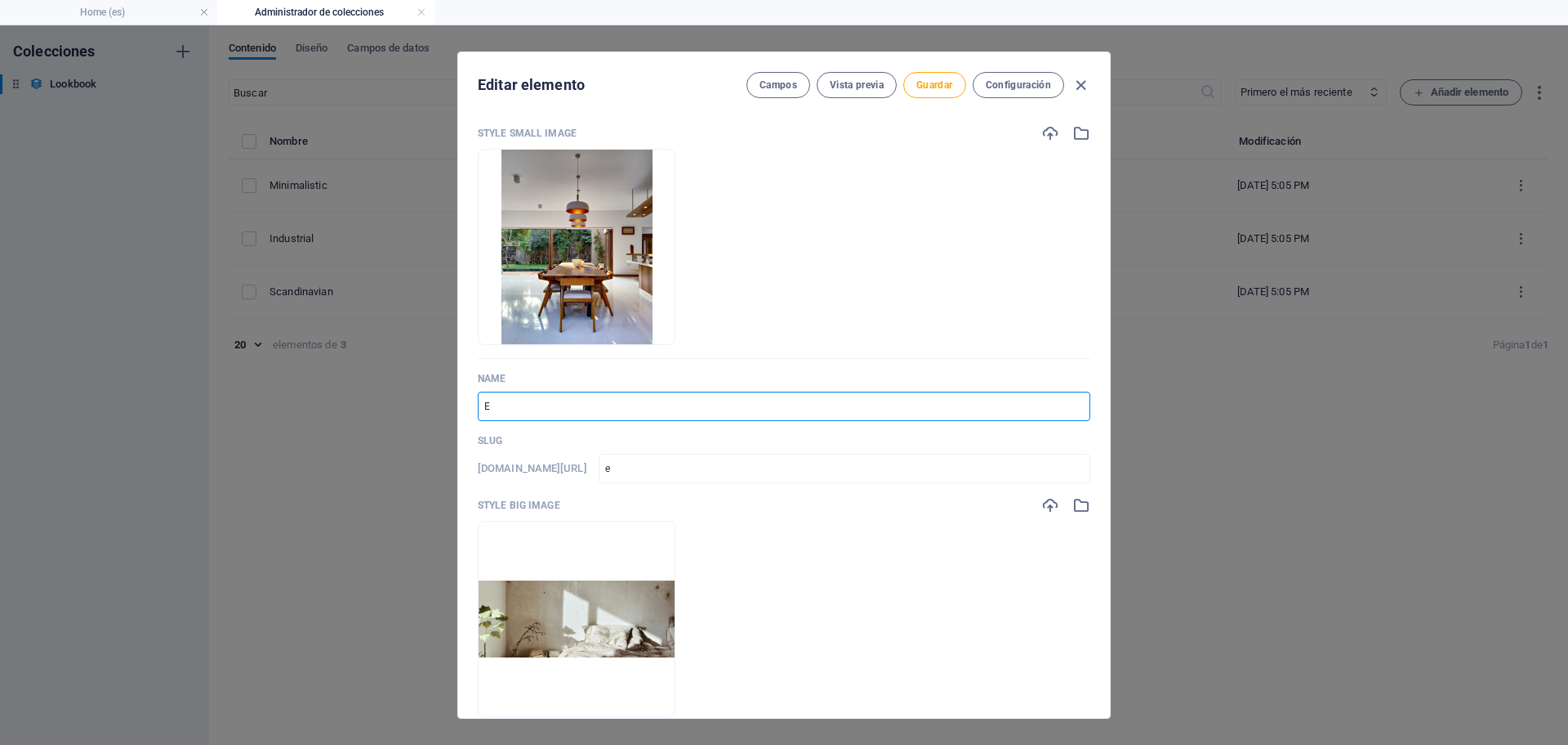
type input "Eq"
type input "eq"
type input "Equ"
type input "equ"
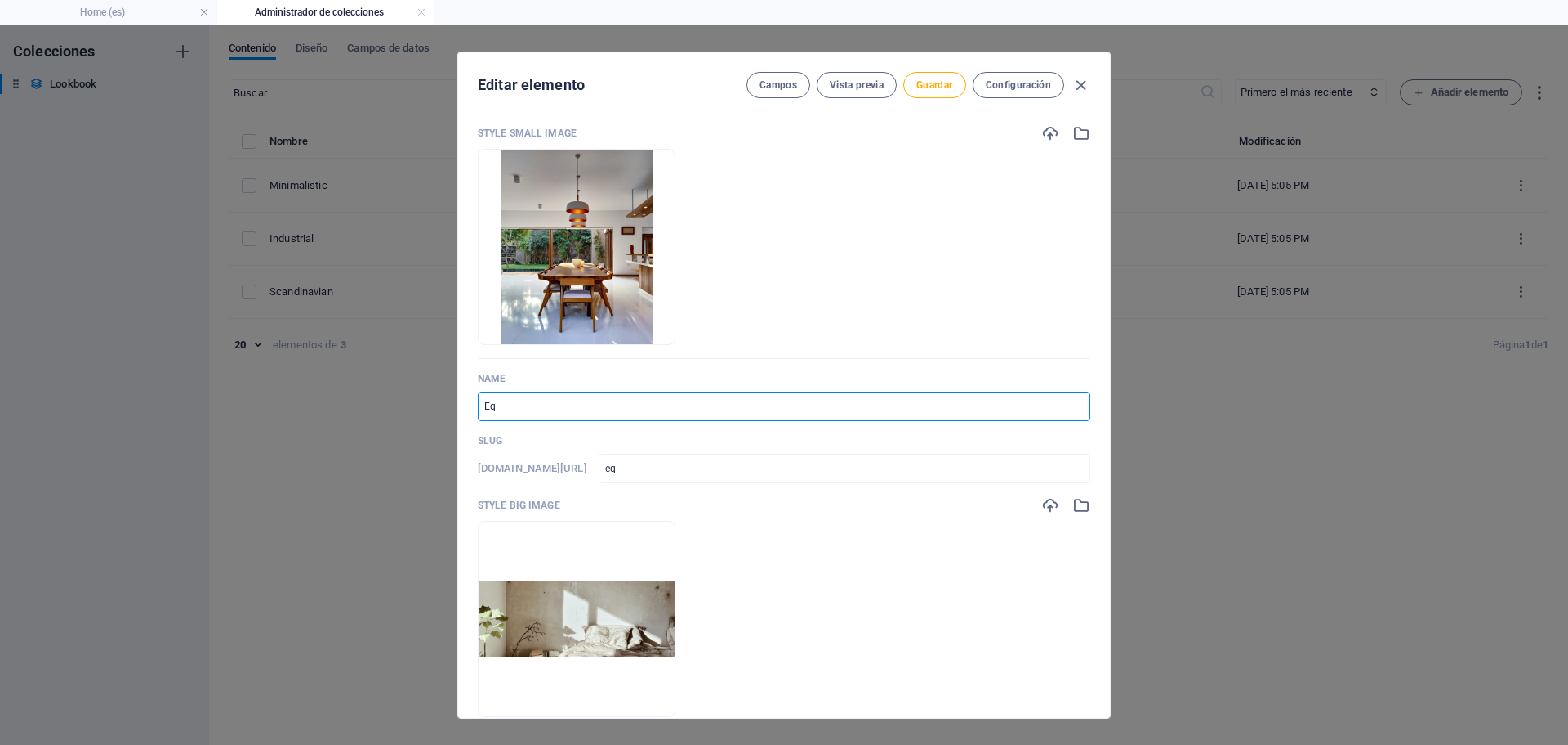
type input "equ"
type input "Equi"
type input "equi"
type input "Equip"
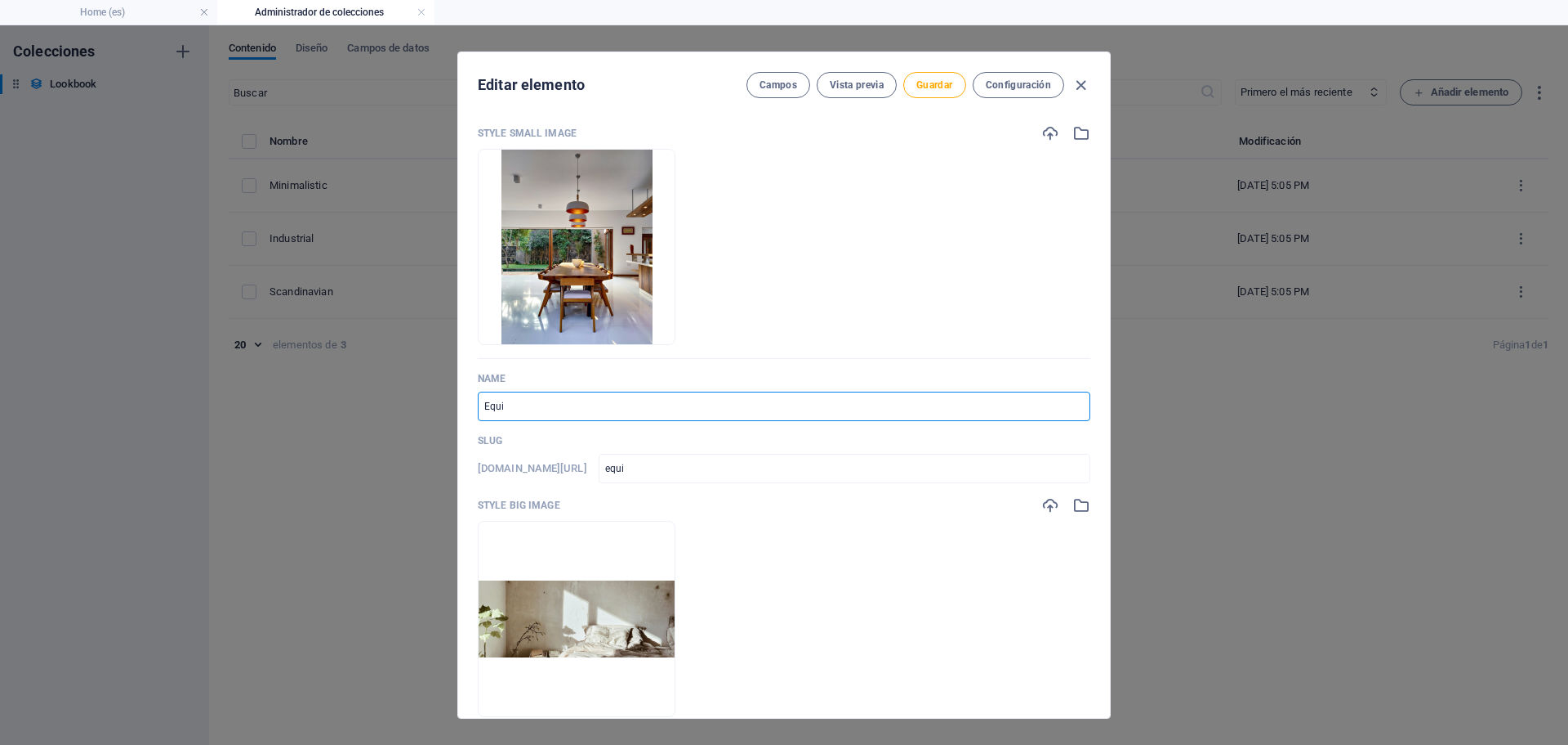
type input "equip"
type input "Equipo"
type input "equipo"
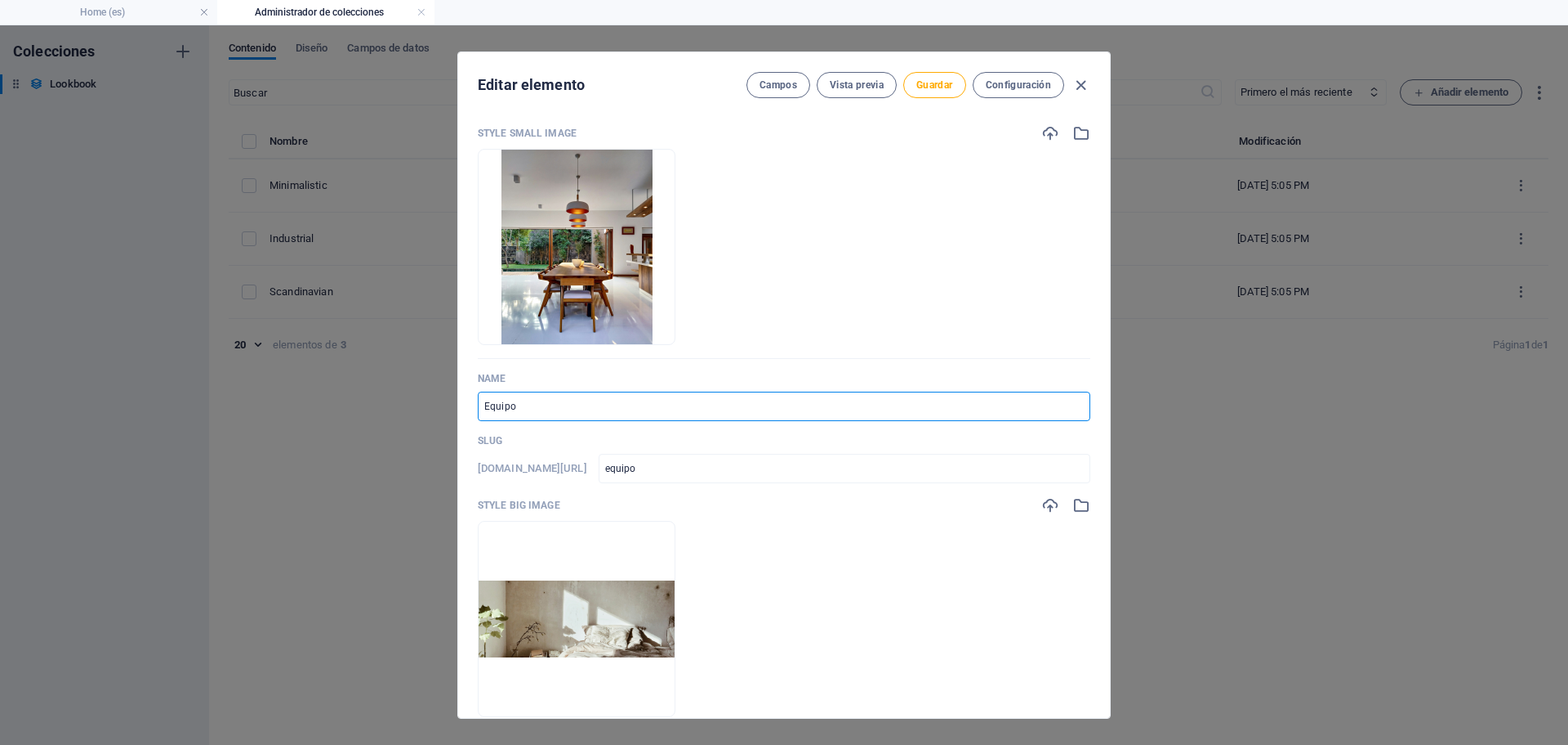
type input "Equipo d"
type input "equipo-d"
type input "Equipo de"
type input "equipo-de"
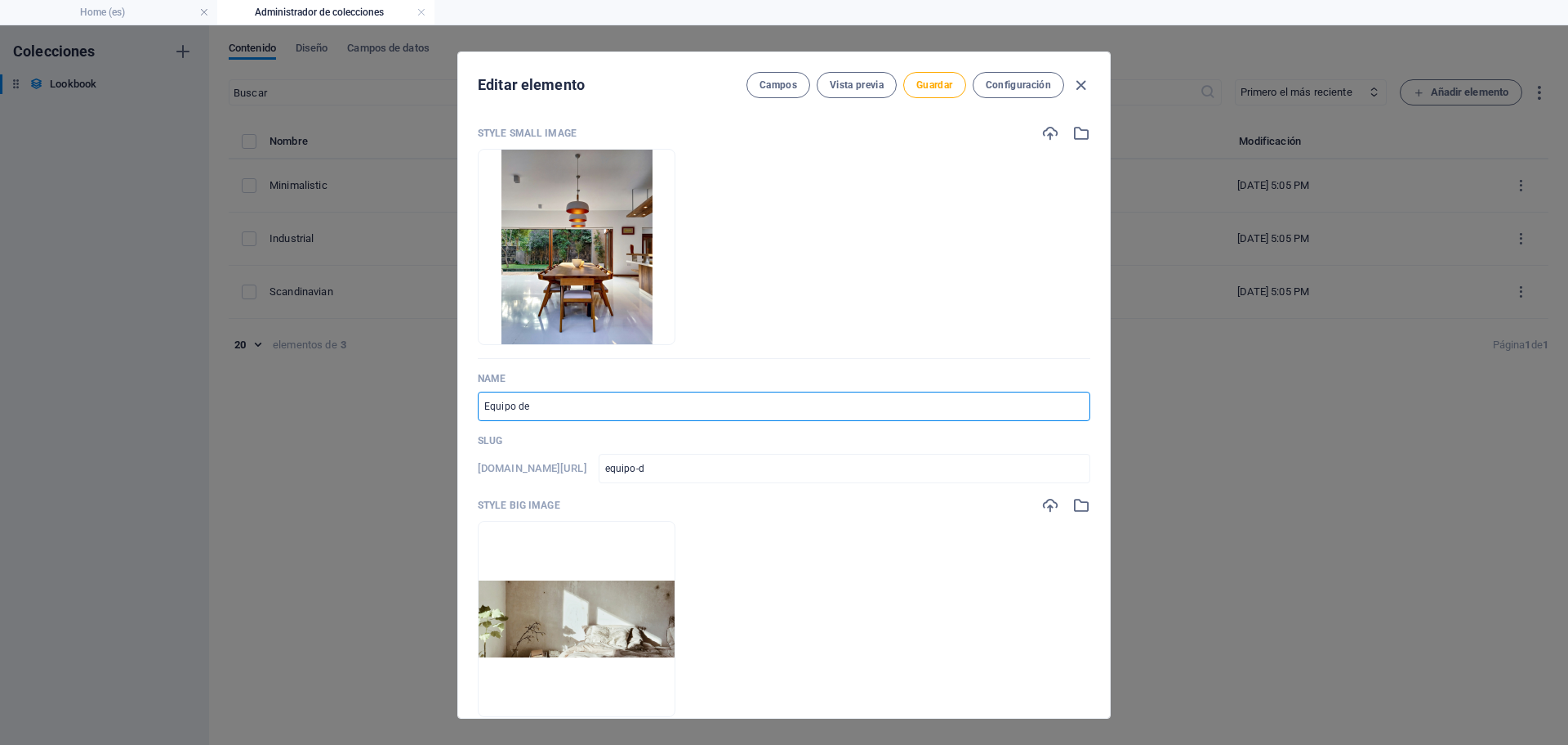
type input "equipo-de"
type input "Equipo de p"
type input "equipo-de-p"
type input "Equipo de pr"
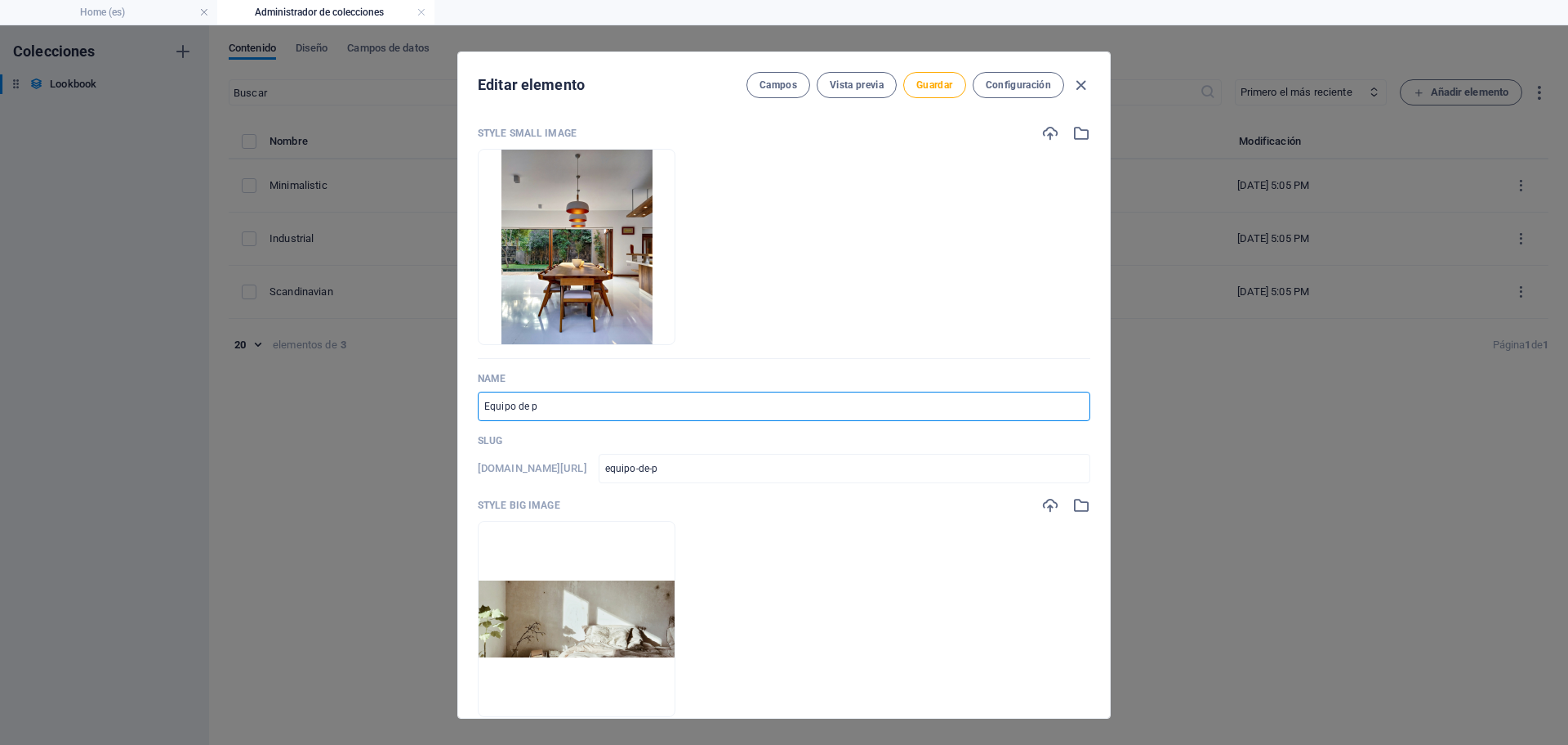
type input "equipo-de-pr"
type input "Equipo de pro"
type input "equipo-de-pro"
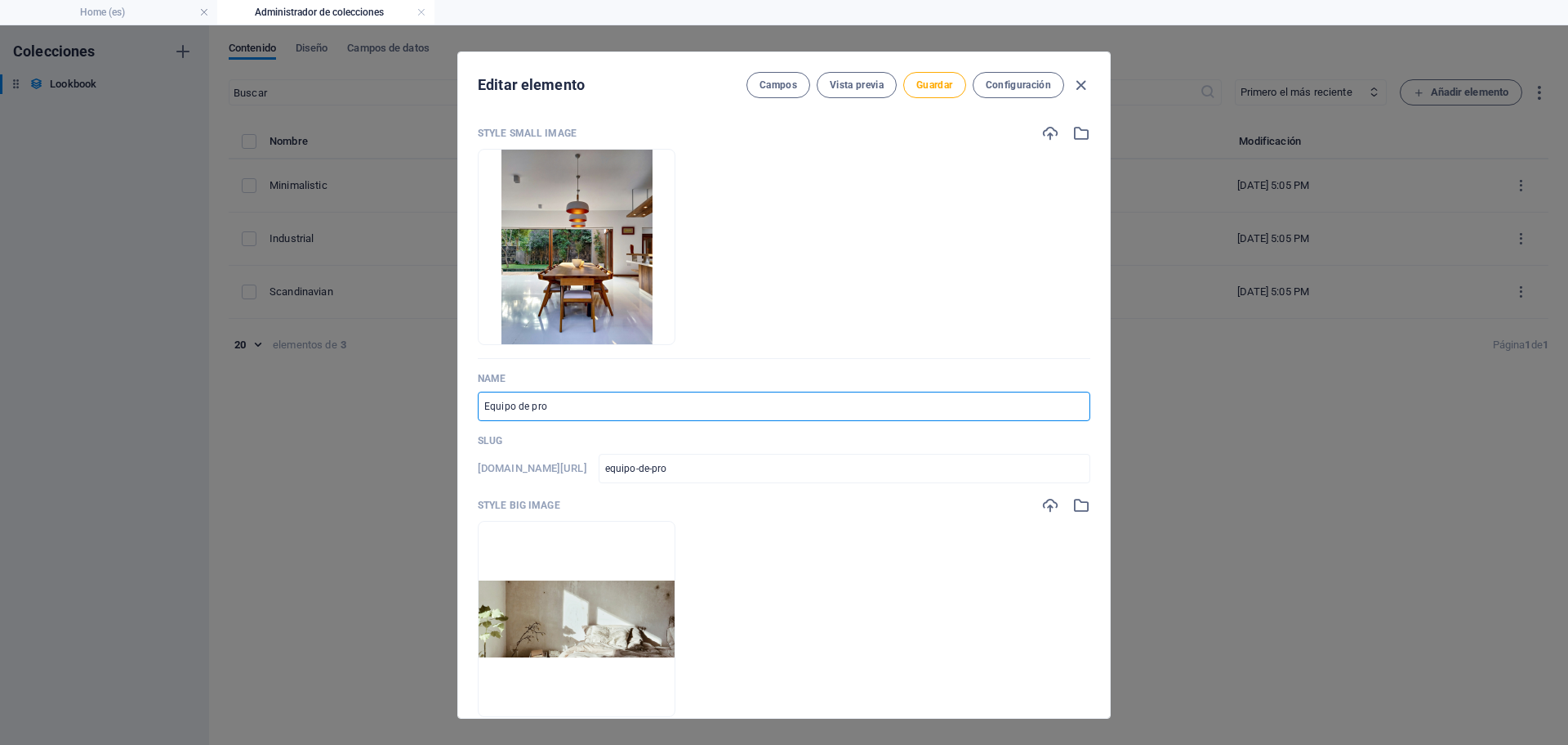
type input "Equipo de prot"
type input "equipo-de-prot"
type input "Equipo de prote"
type input "equipo-de-prote"
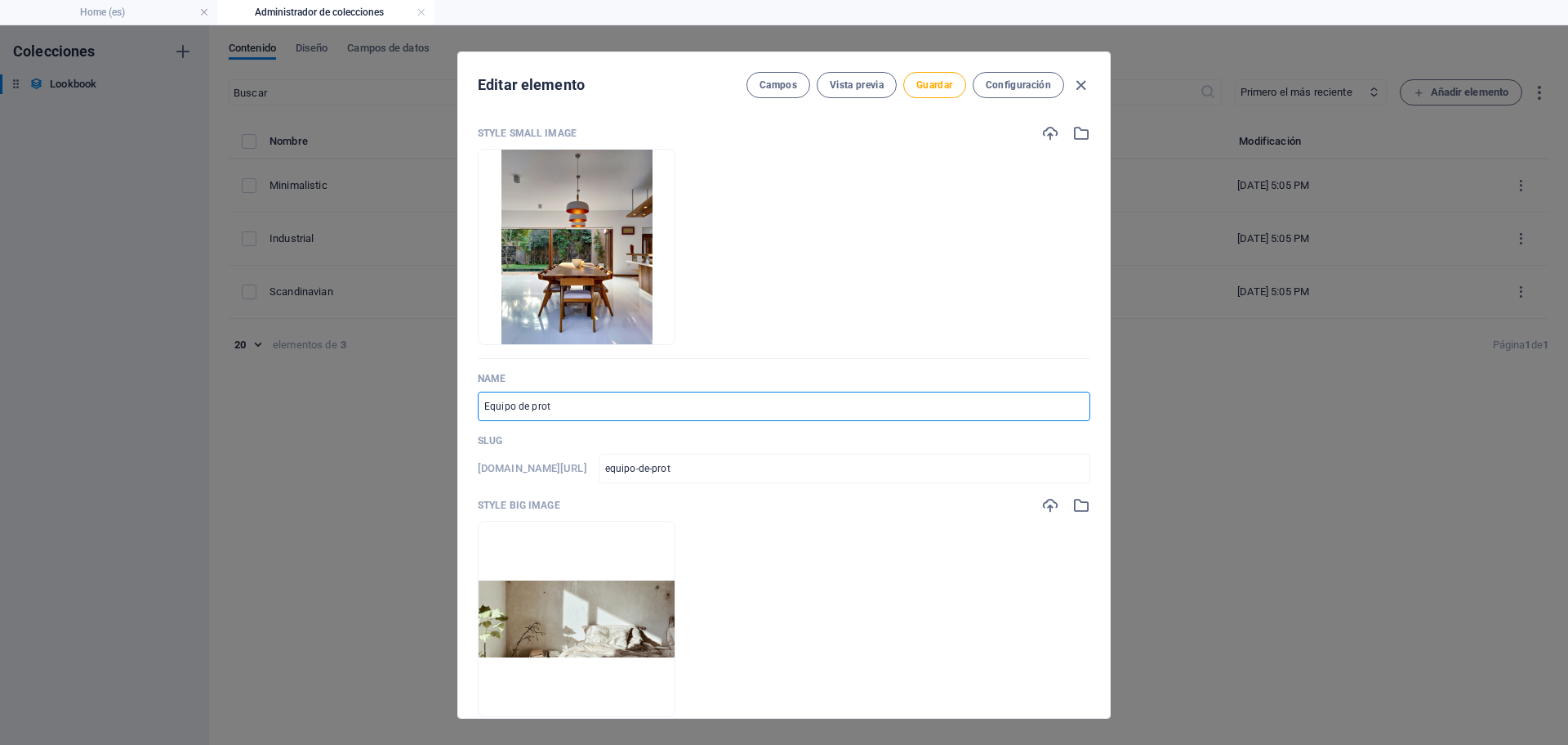
type input "equipo-de-prote"
type input "Equipo de protec"
type input "equipo-de-protec"
type input "Equipo de protecc"
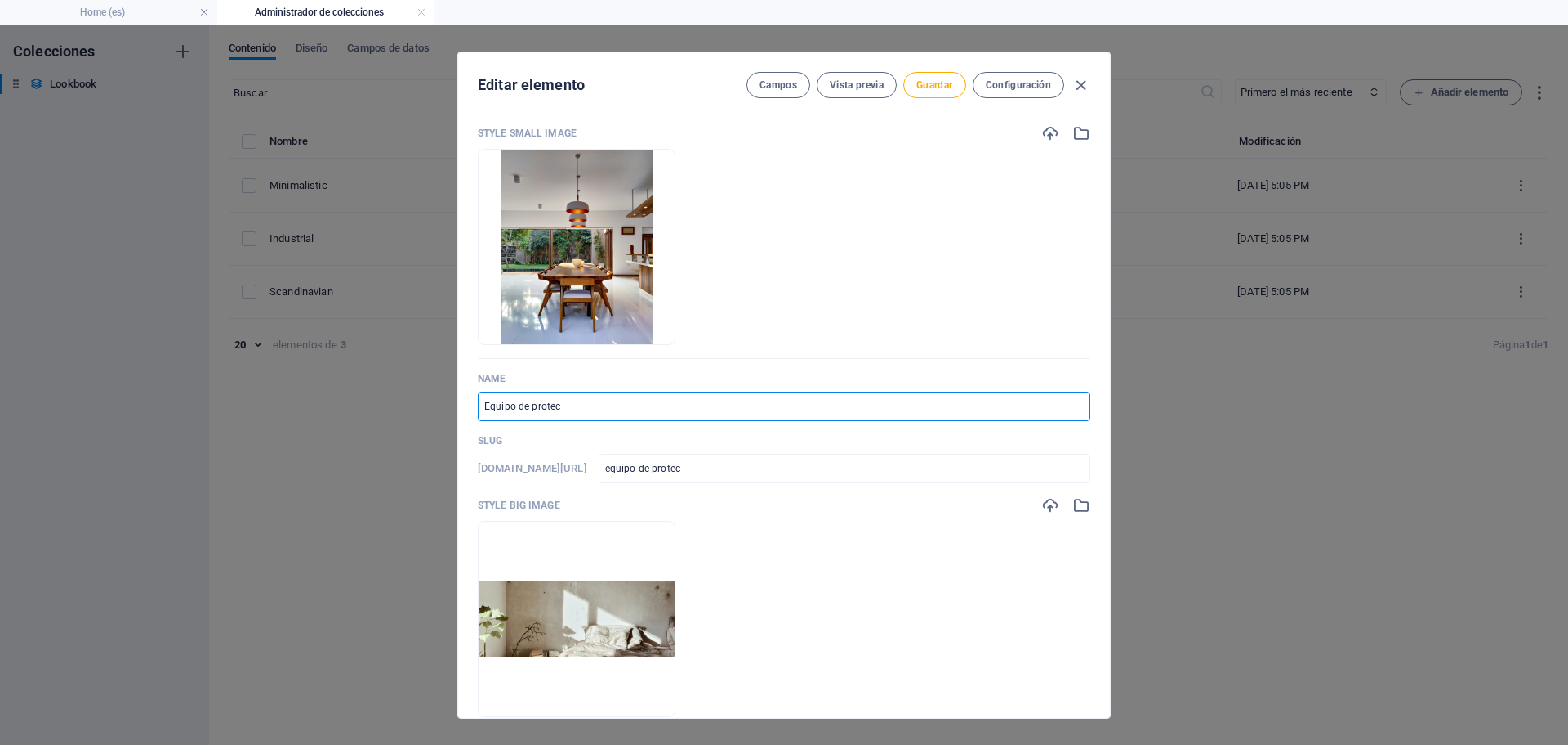
type input "equipo-de-protecc"
type input "Equipo de protecci"
type input "equipo-de-protecci"
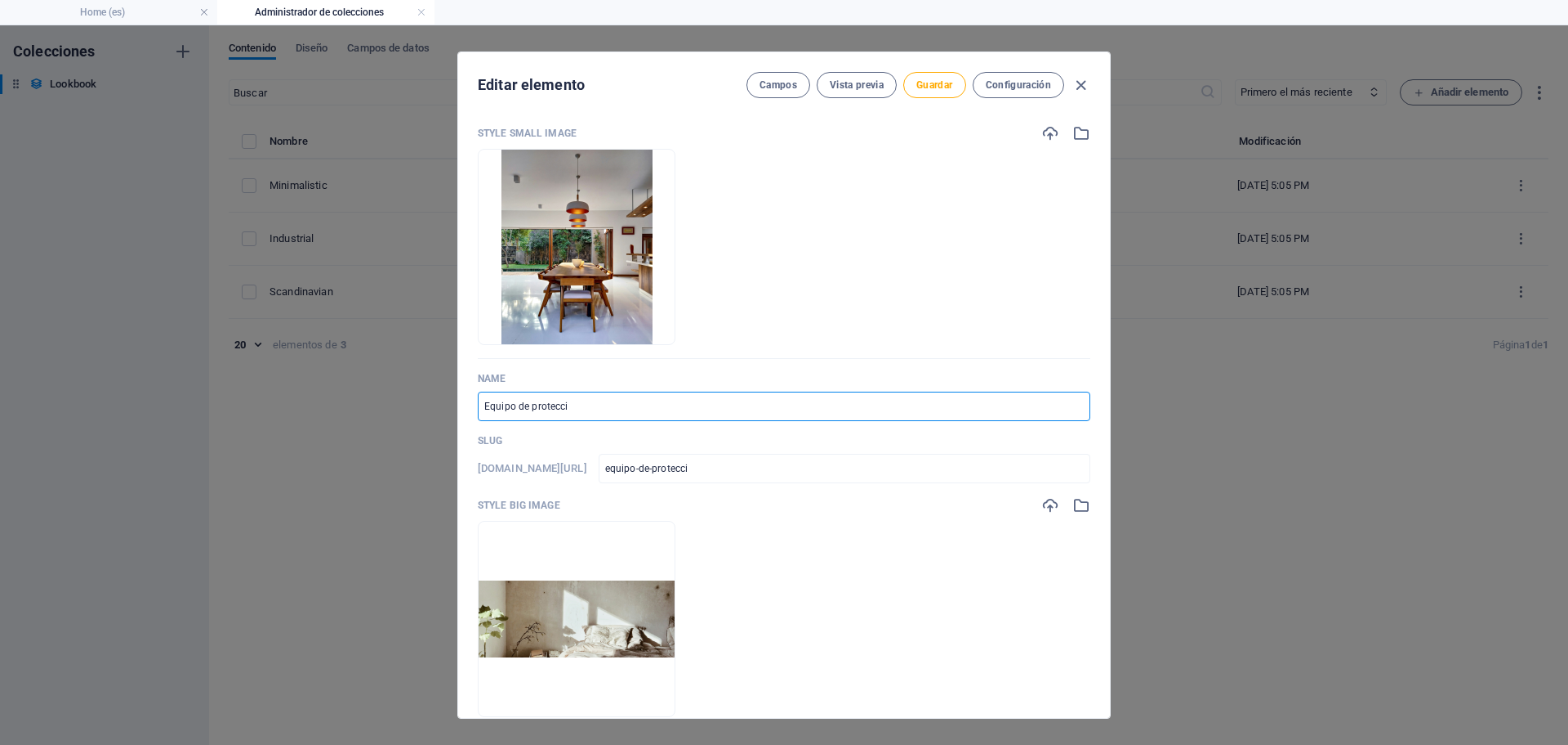
type input "Equipo de protecció"
type input "equipo-de-proteccio"
type input "Equipo de protección"
type input "equipo-de-proteccion"
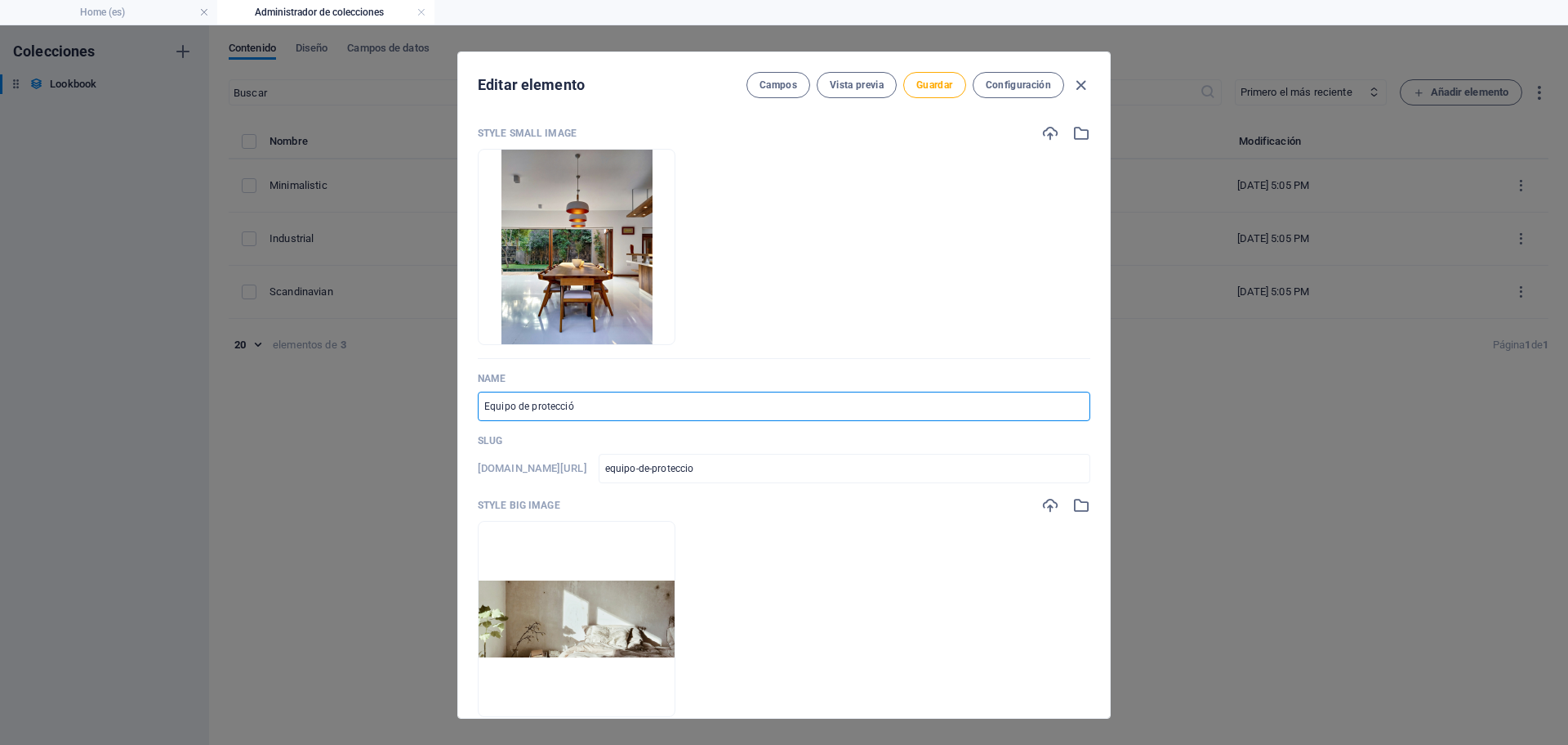
type input "equipo-de-proteccion"
type input "Equipo de protección p"
type input "equipo-de-proteccion-p"
type input "Equipo de protección pe"
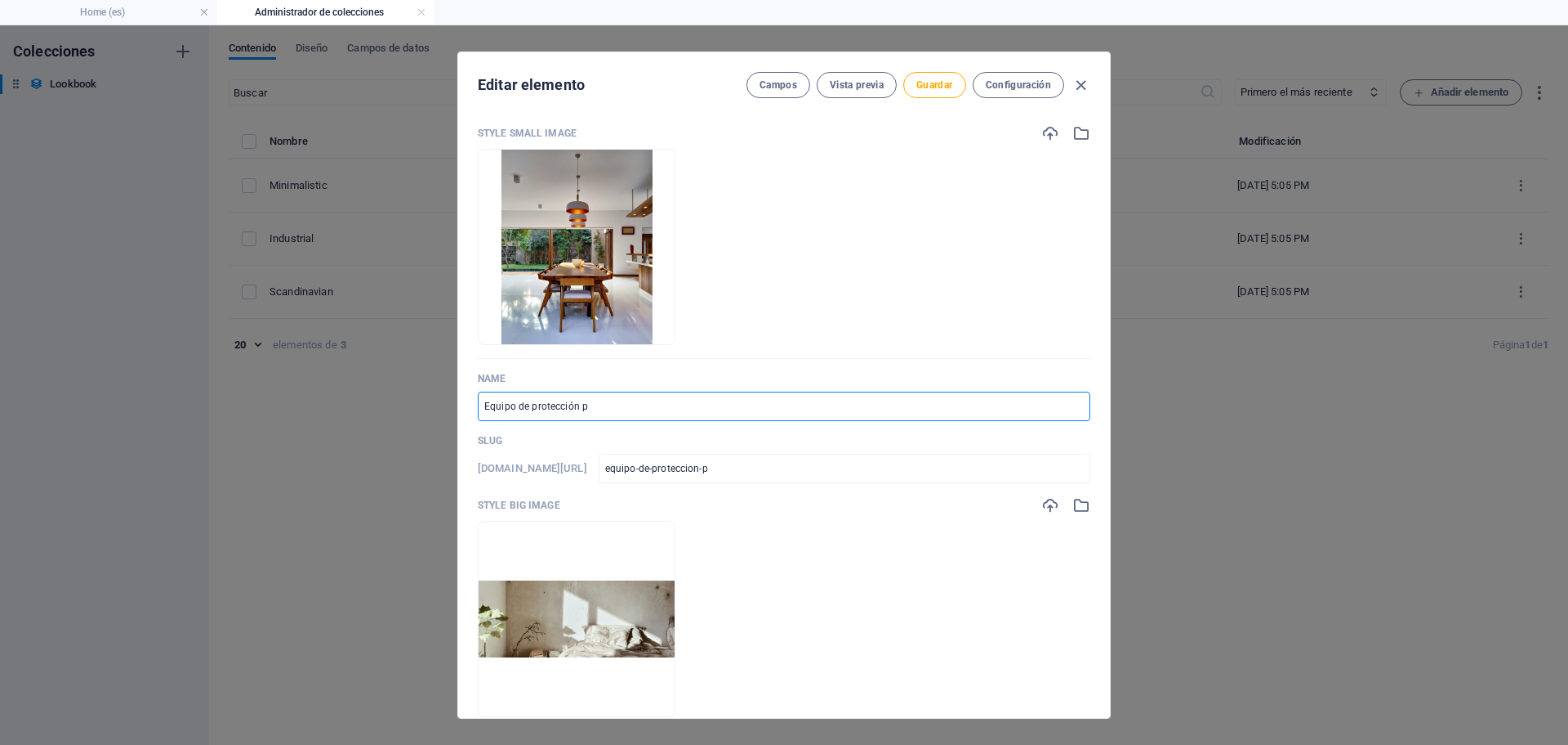
type input "equipo-de-proteccion-pe"
type input "Equipo de protección per"
type input "equipo-de-proteccion-per"
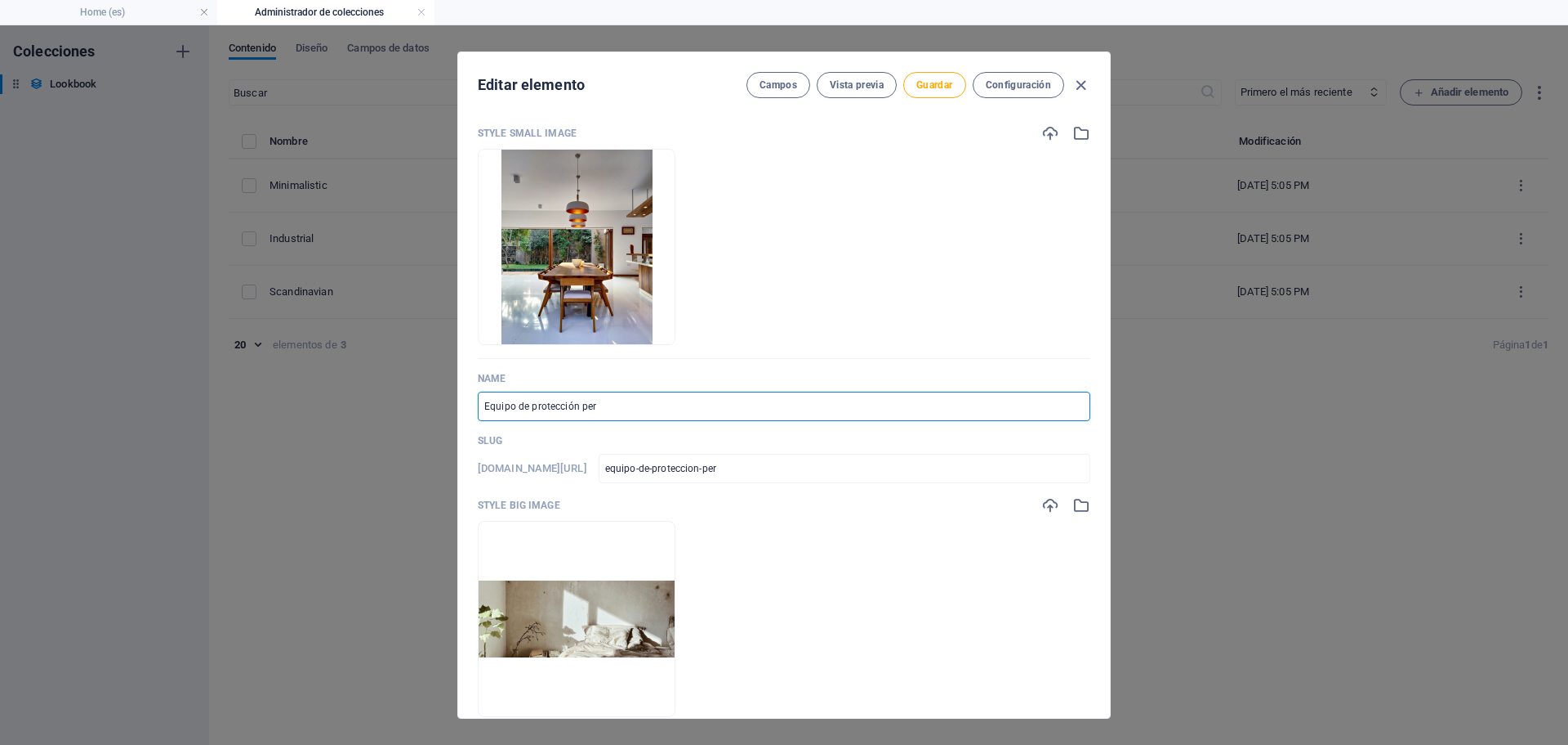
type input "Equipo de protección pers"
type input "equipo-de-proteccion-pers"
type input "Equipo de protección perso"
type input "equipo-de-proteccion-perso"
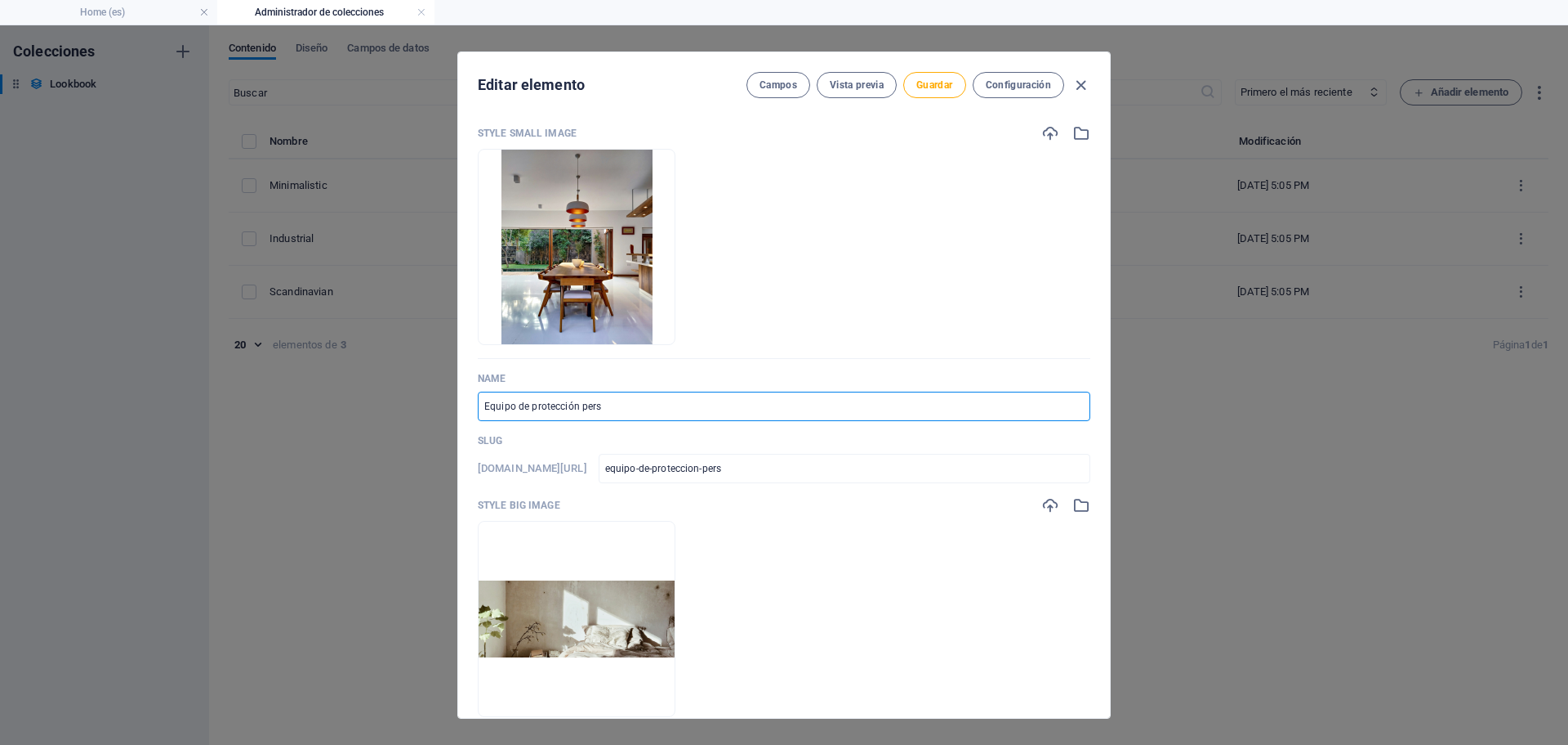
type input "equipo-de-proteccion-perso"
type input "Equipo de protección person"
type input "equipo-de-proteccion-person"
type input "Equipo de protección persona"
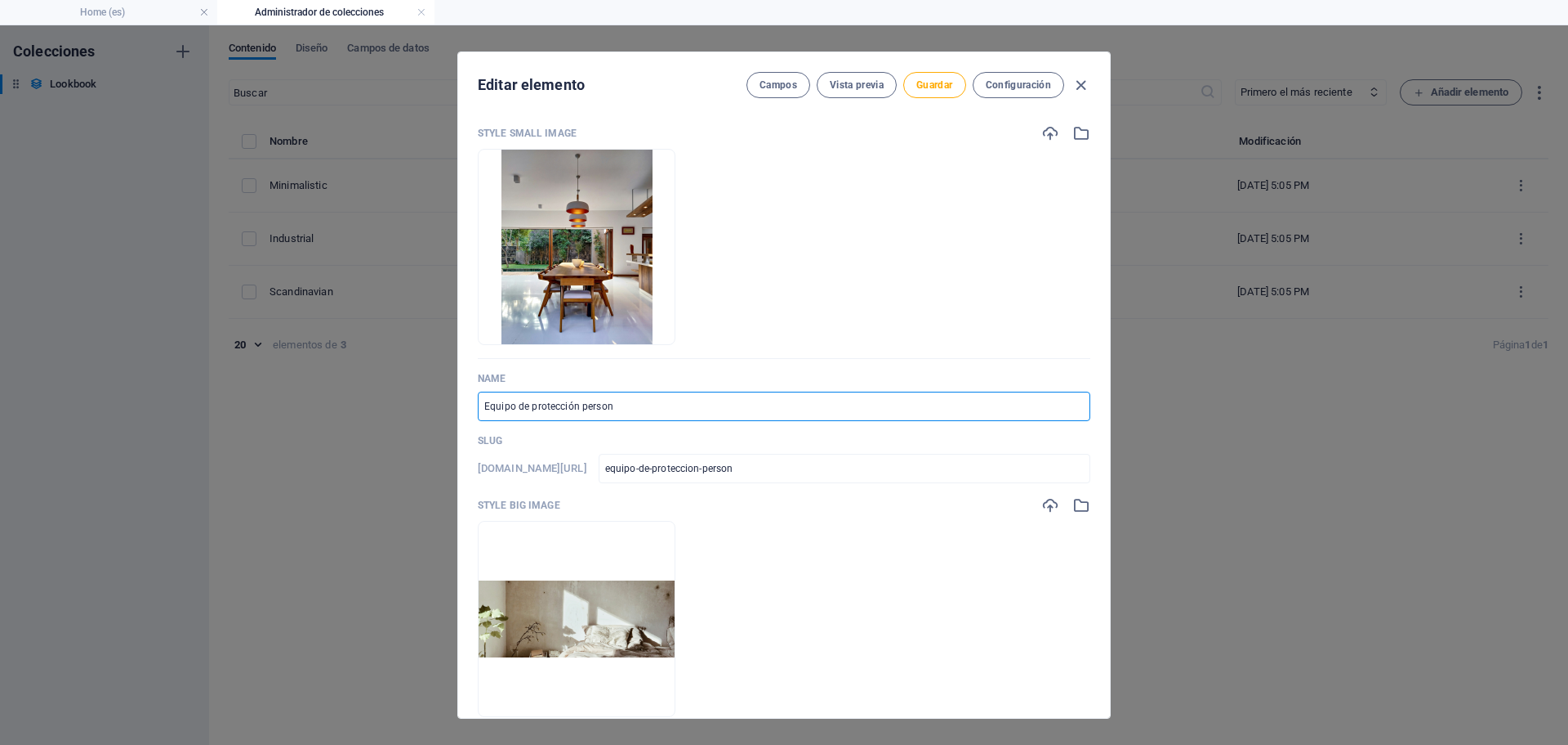
type input "equipo-de-proteccion-persona"
type input "Equipo de protección personal"
type input "equipo-de-proteccion-personal"
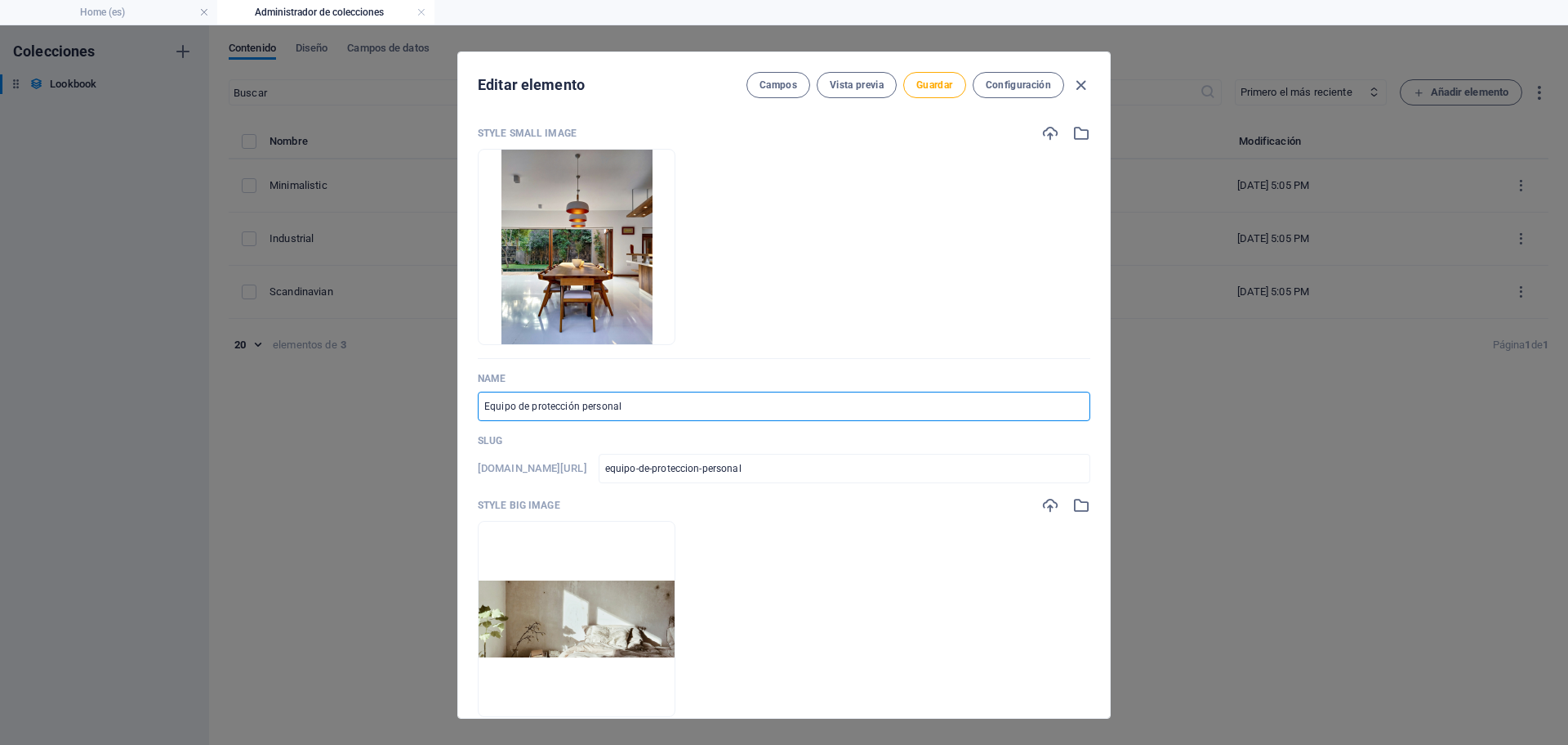
type input "Equipo de protección personal E"
type input "equipo-de-proteccion-personal-e"
type input "Equipo de protección personal EP"
type input "equipo-de-proteccion-personal-ep"
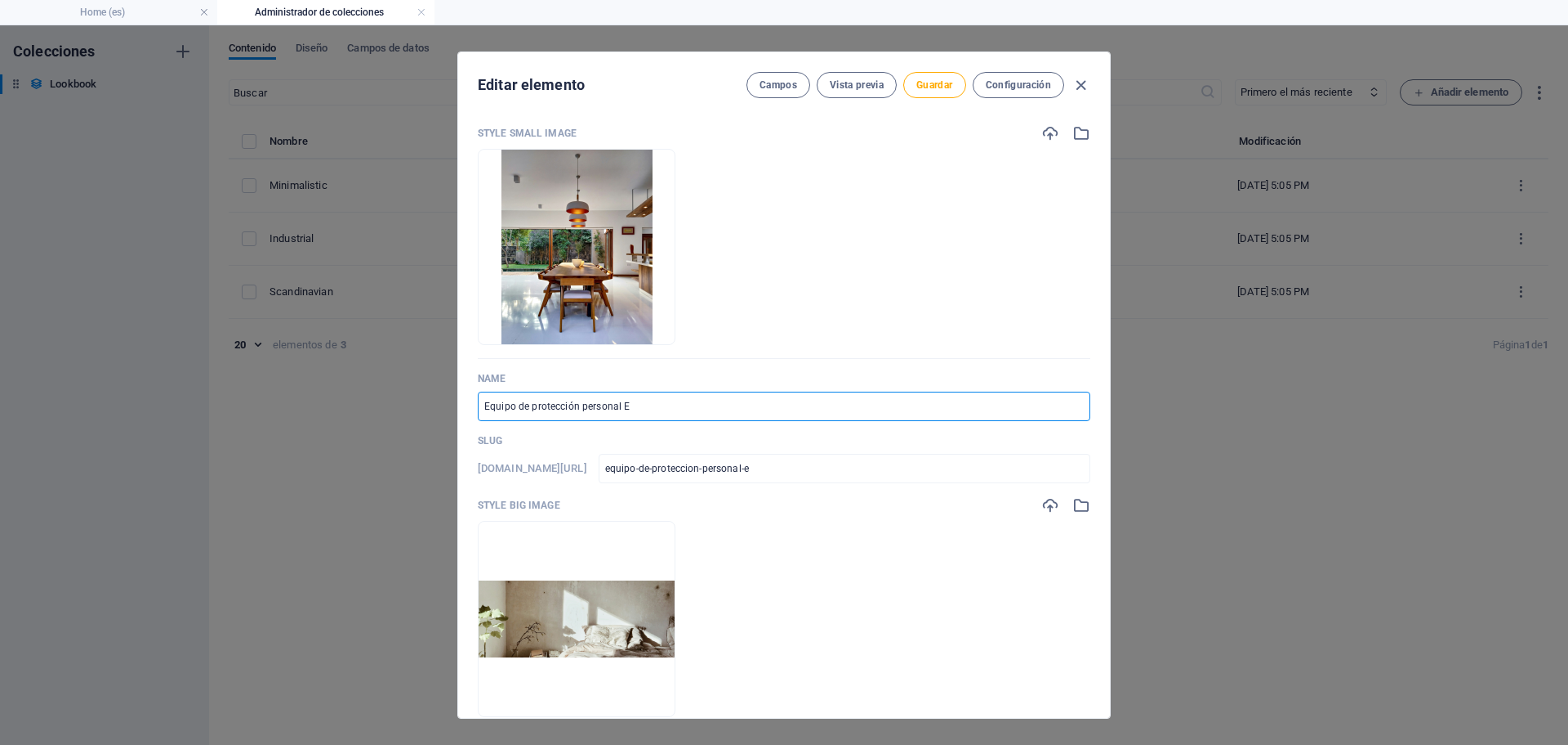
type input "equipo-de-proteccion-personal-ep"
type input "Equipo de protección personal EPP"
type input "equipo-de-proteccion-personal-epp"
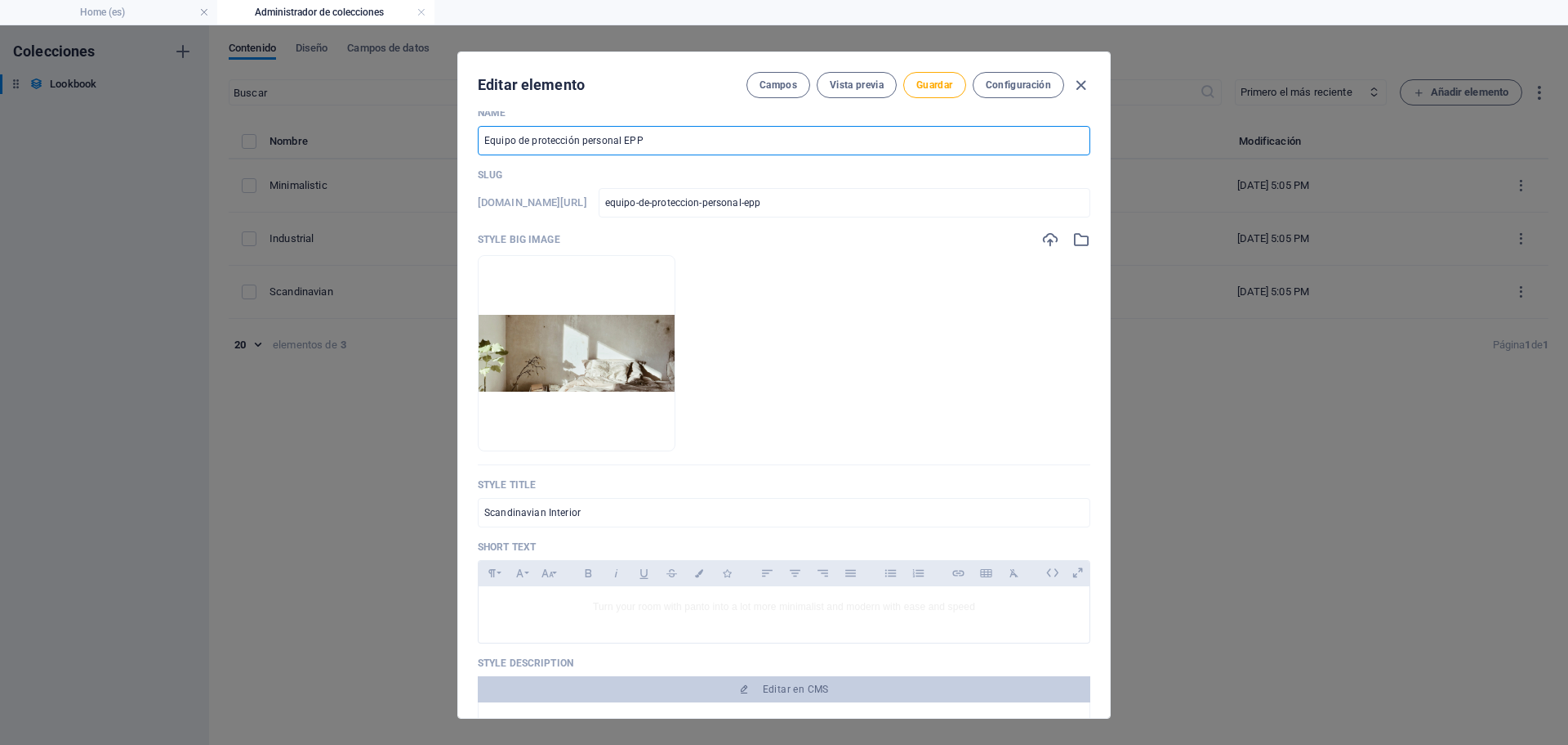
scroll to position [327, 0]
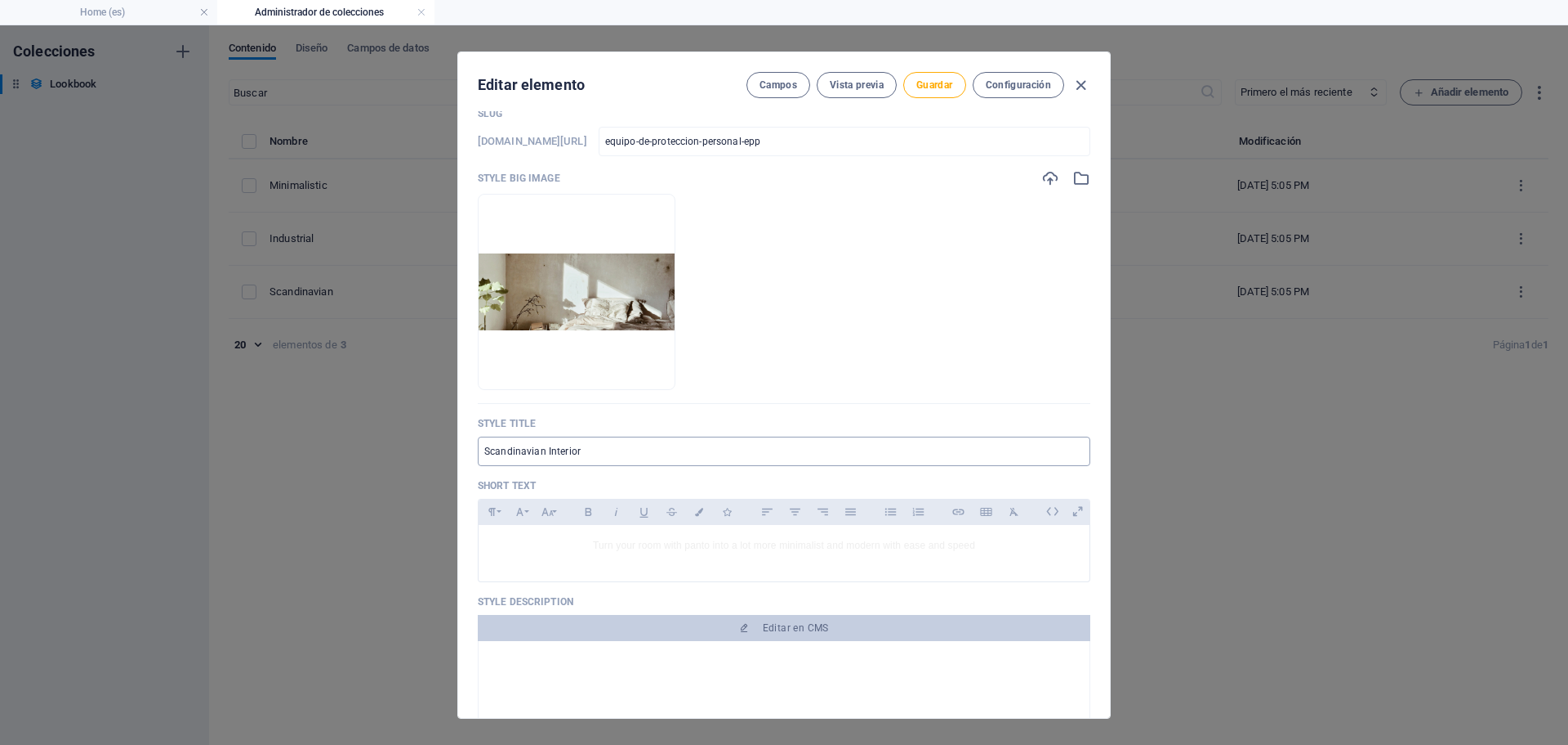
type input "Equipo de protección personal EPP"
drag, startPoint x: 611, startPoint y: 449, endPoint x: 355, endPoint y: 442, distance: 256.1
click at [355, 442] on div "Editar elemento Campos Vista previa Guardar Configuración Style Small Image Arr…" at bounding box center [784, 385] width 1568 height 719
type input "l"
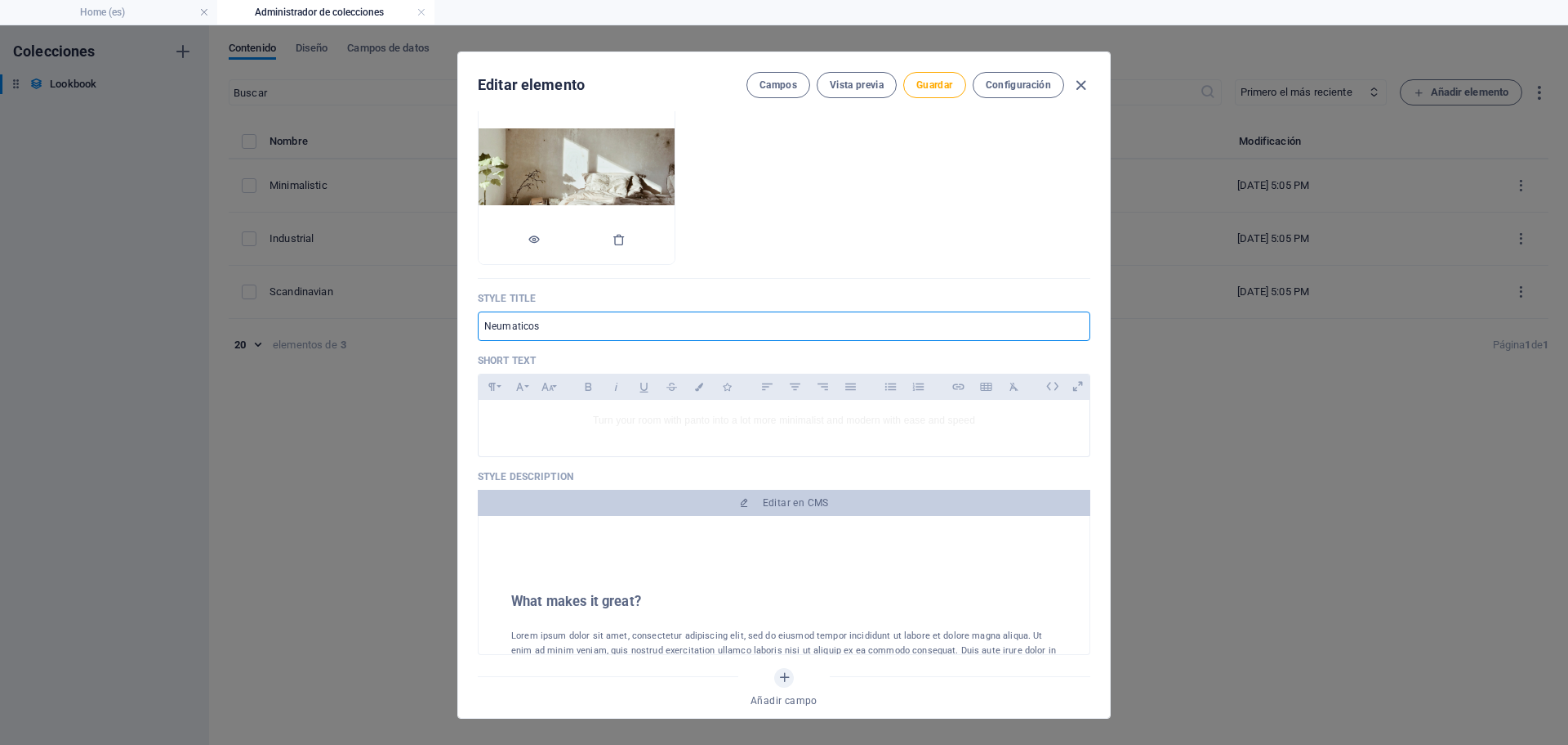
scroll to position [490, 0]
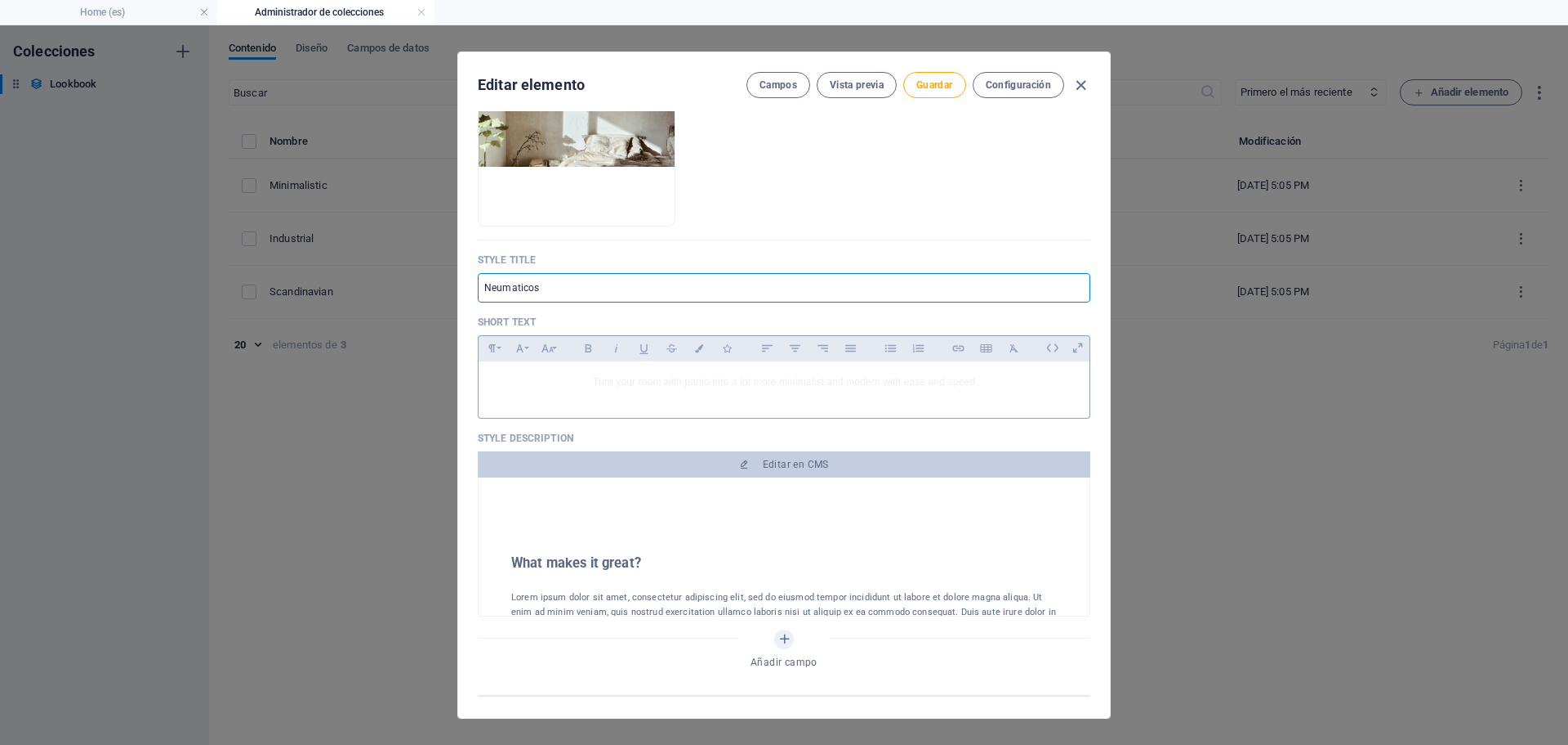
type input "Neumaticos"
click at [707, 410] on div "Turn your room with panto into a lot more minimalist and modern with ease and s…" at bounding box center [784, 386] width 611 height 49
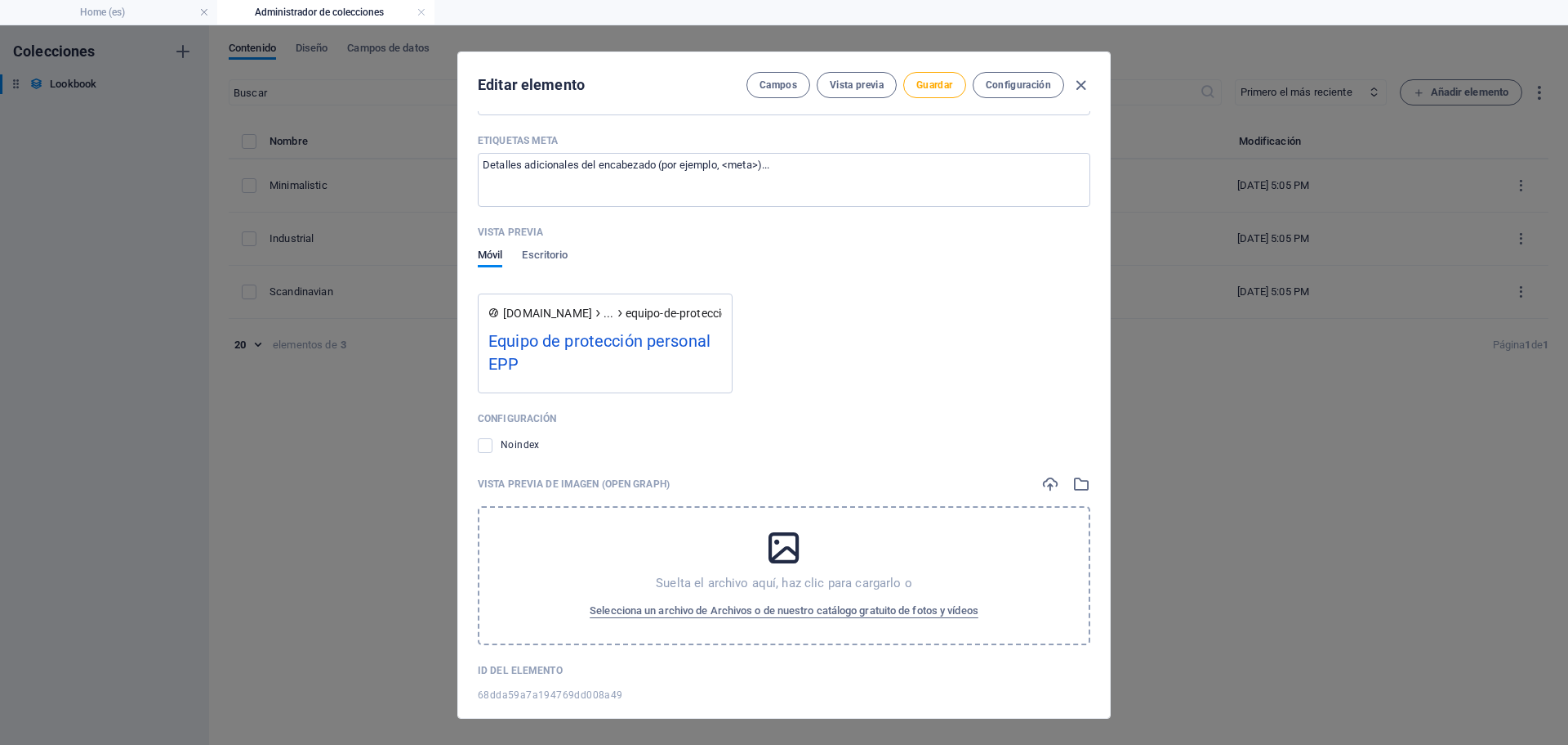
scroll to position [1448, 0]
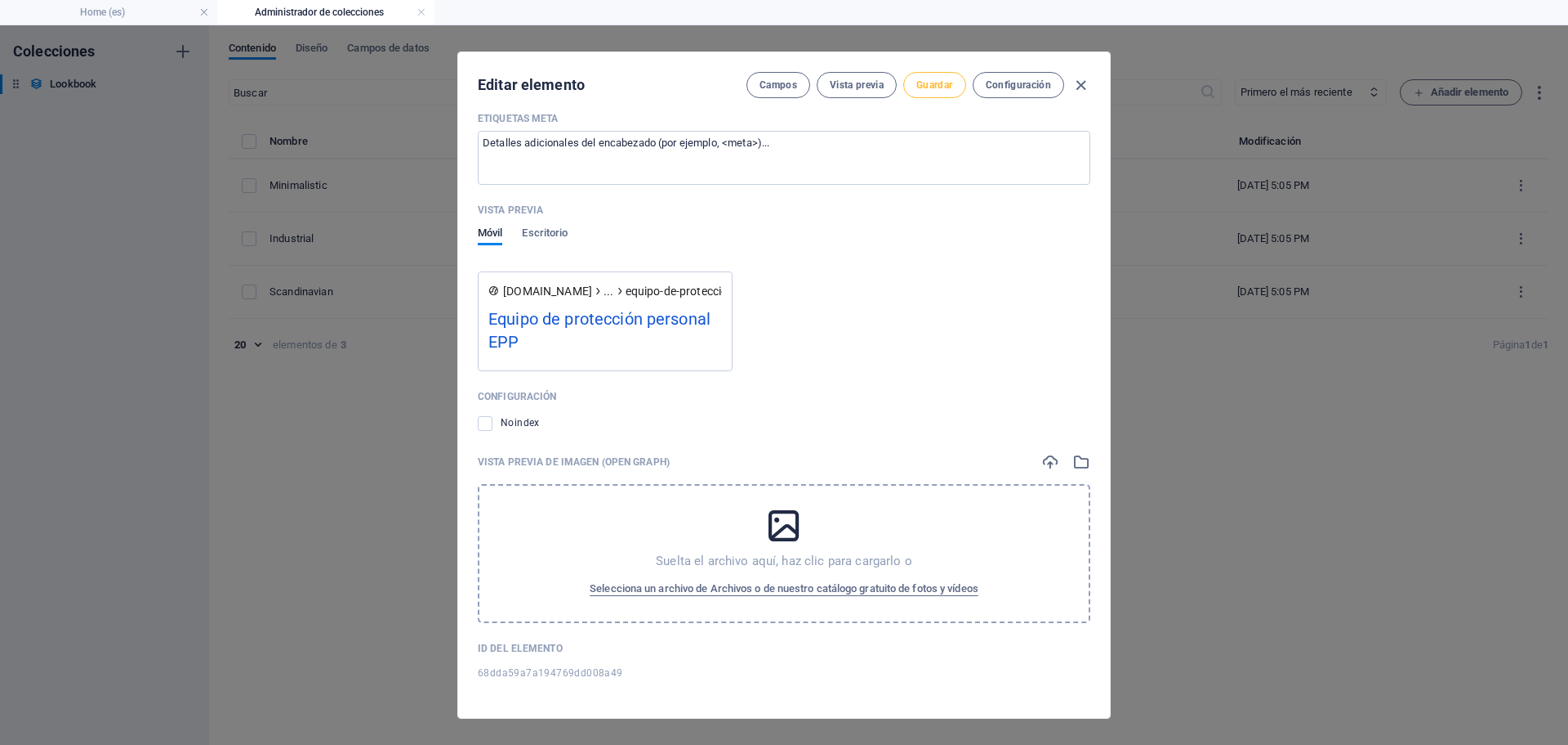
click at [936, 85] on span "Guardar" at bounding box center [935, 85] width 36 height 13
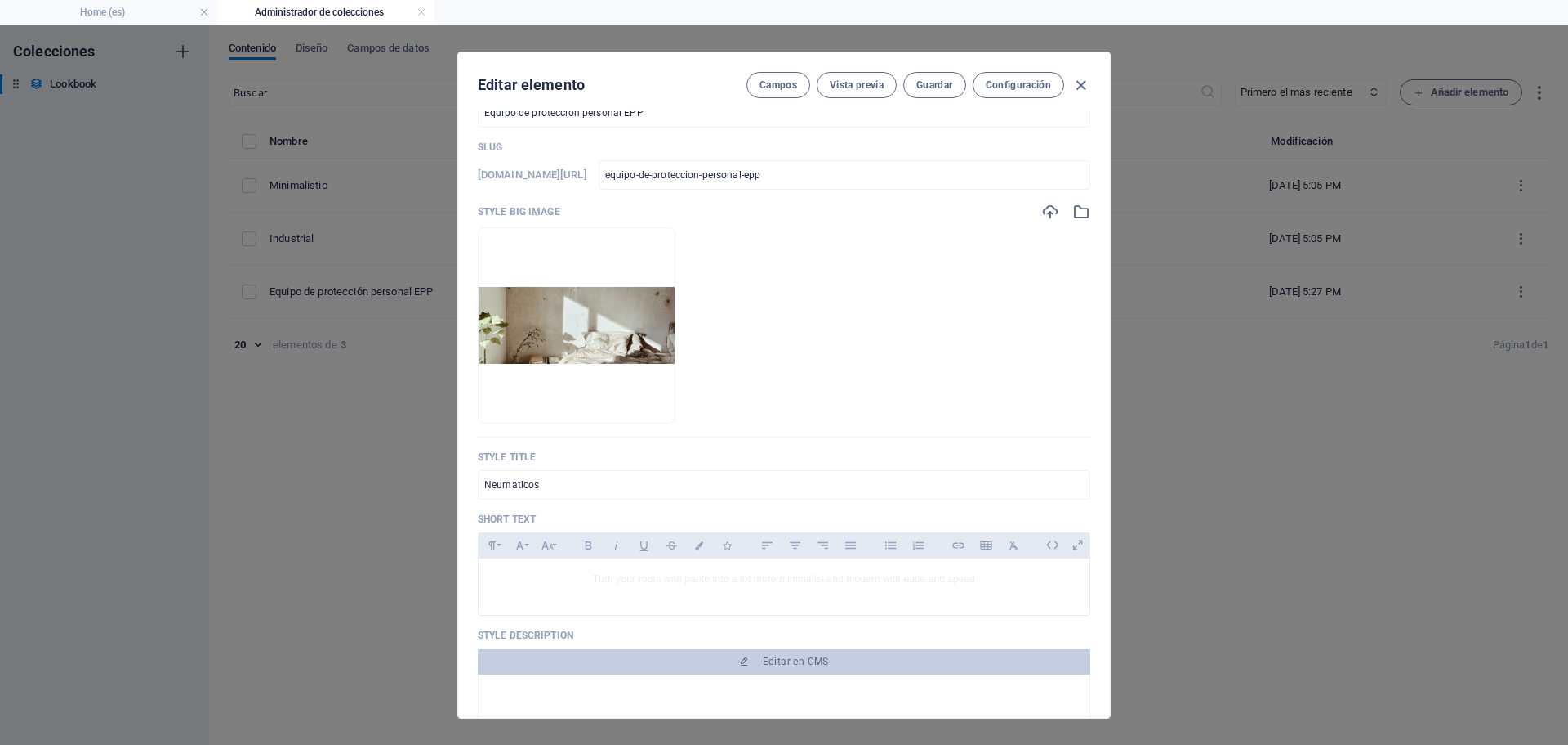
scroll to position [327, 0]
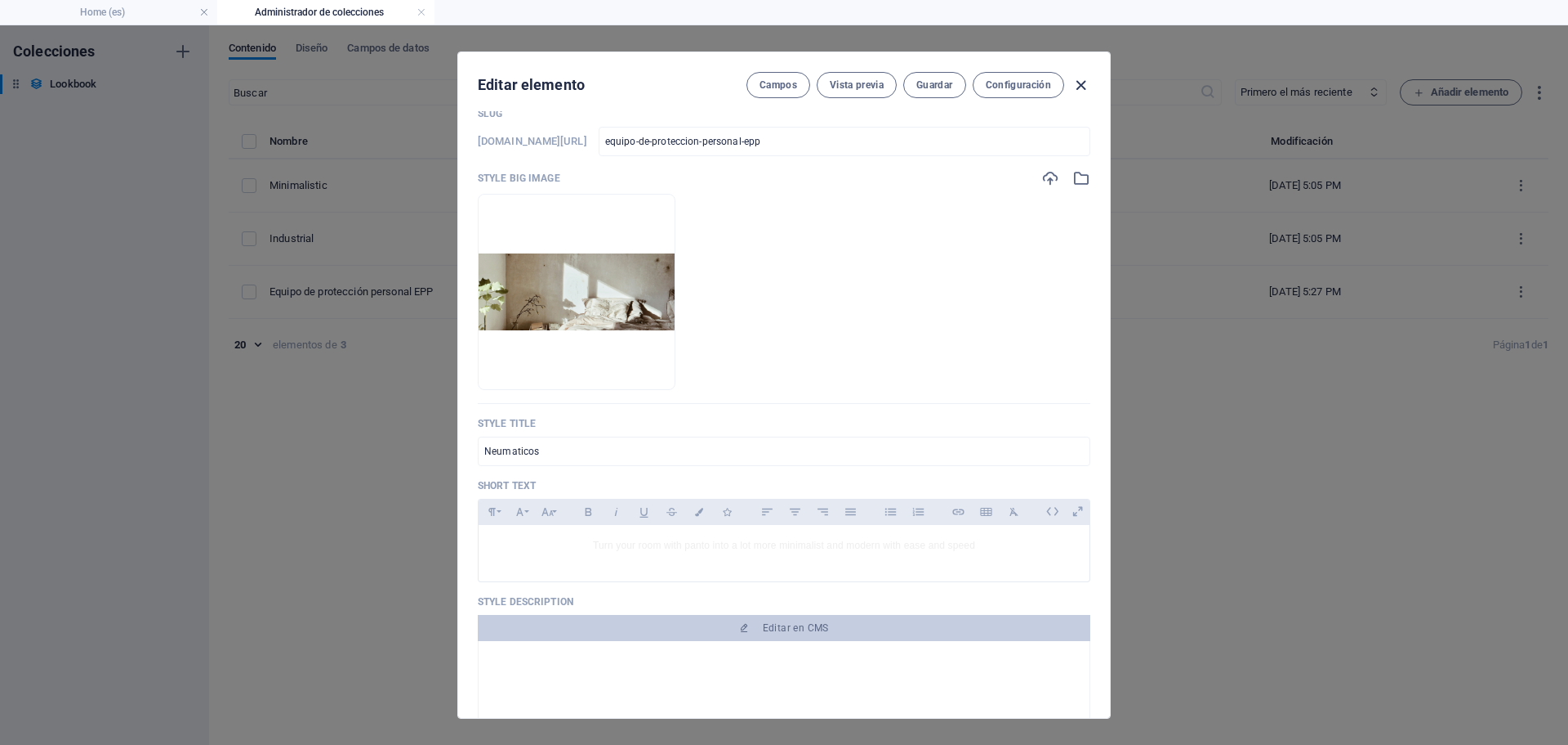
click at [1075, 88] on icon "button" at bounding box center [1081, 86] width 19 height 19
type input "equipo-de-proteccion-personal-epp"
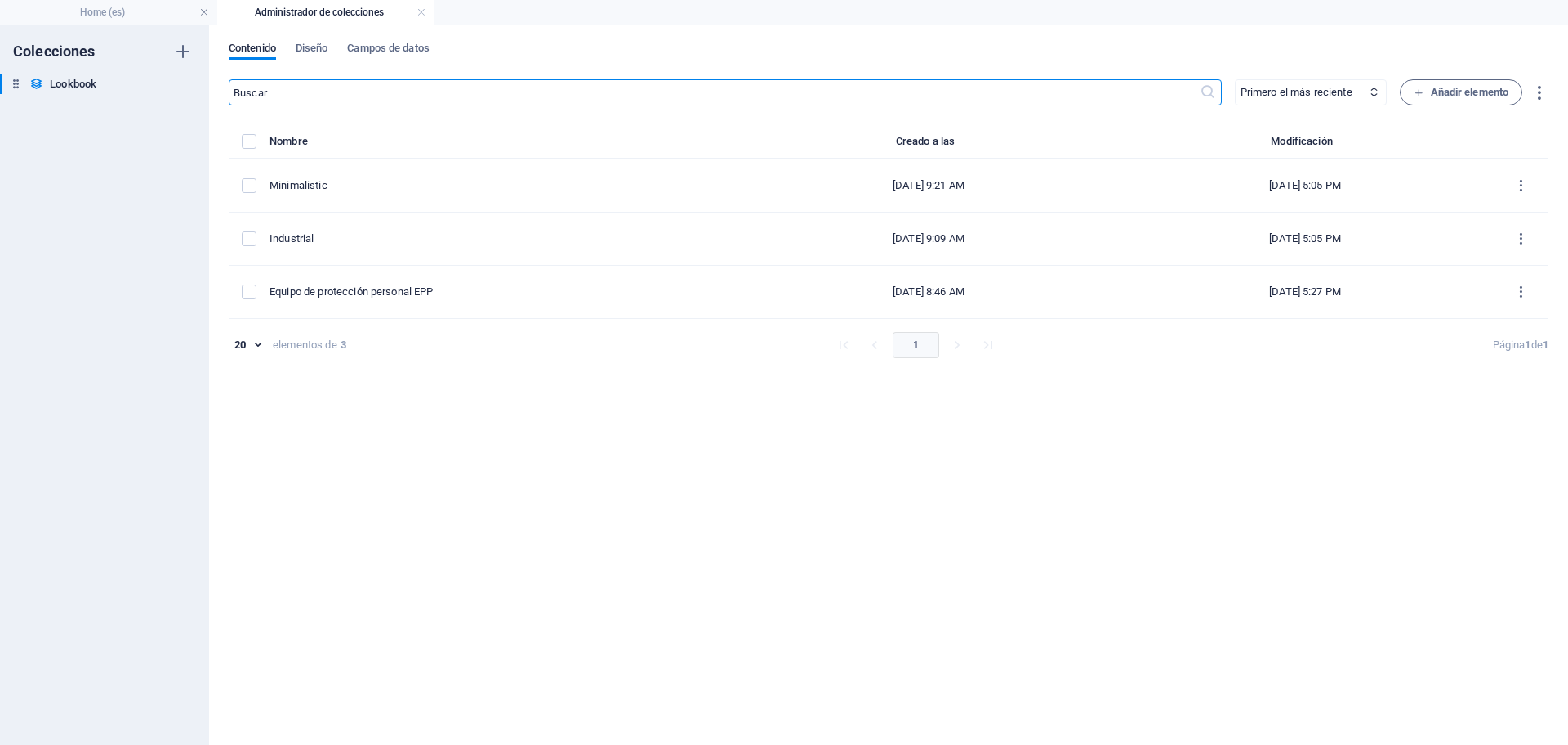
scroll to position [263, 0]
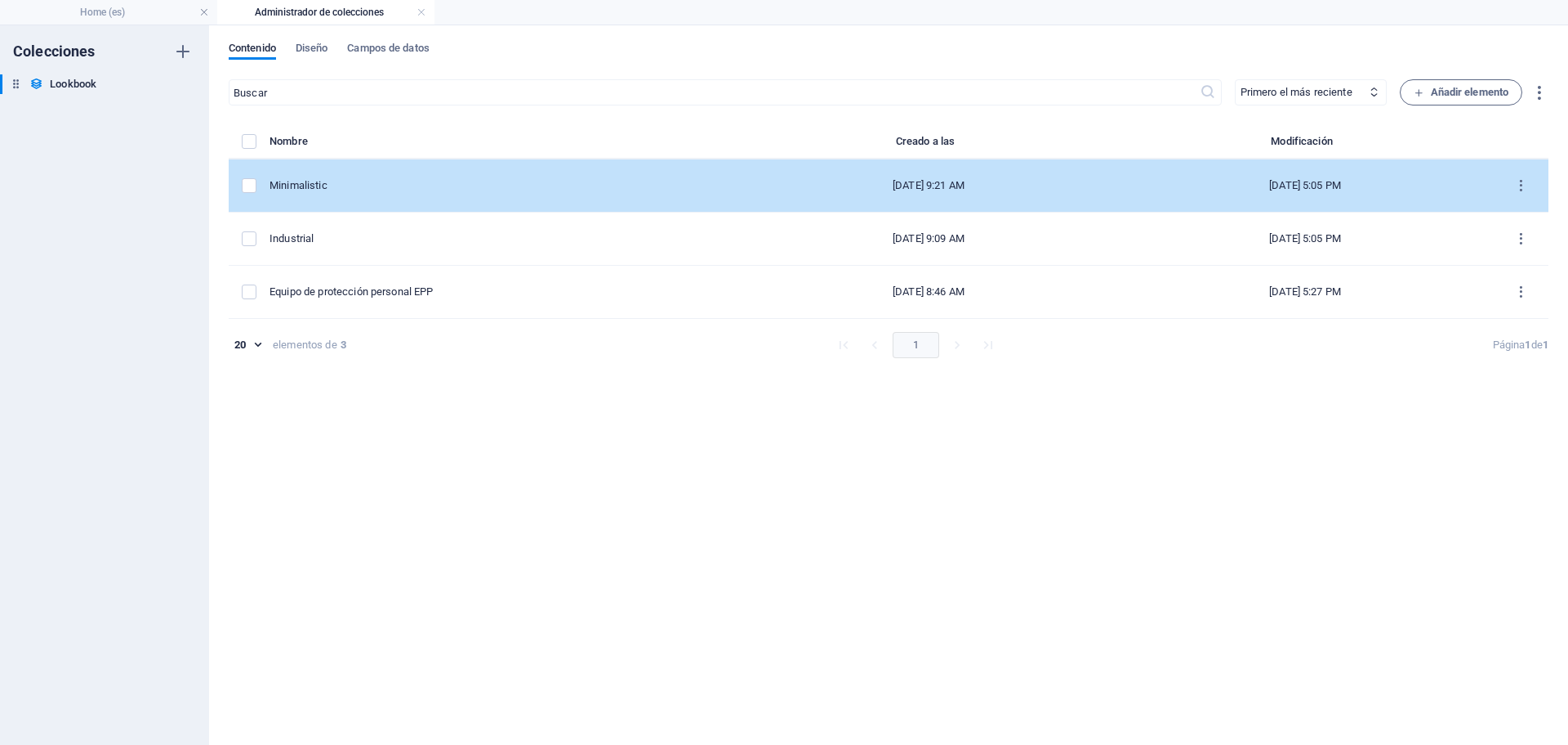
click at [339, 183] on div "Minimalistic" at bounding box center [499, 185] width 458 height 14
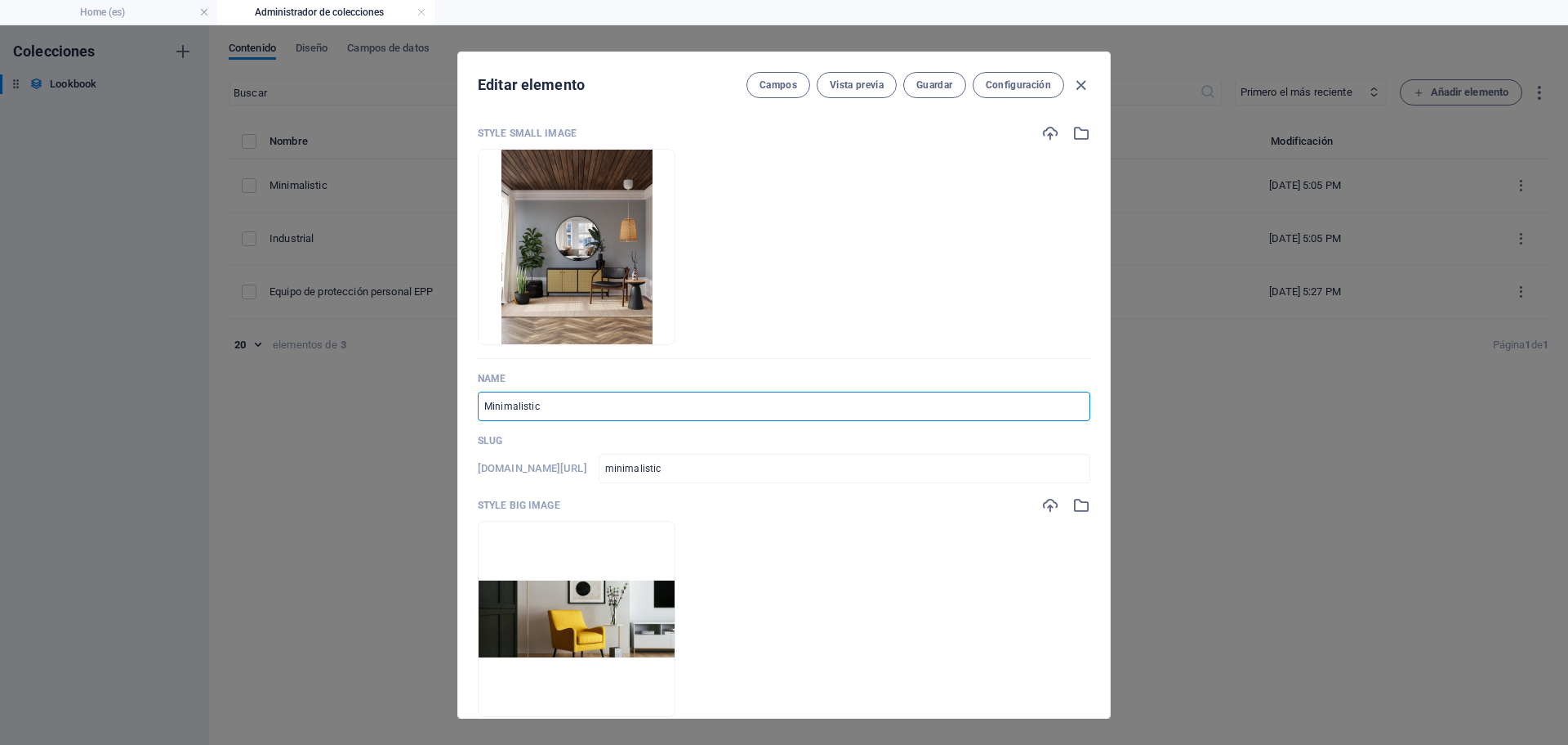
drag, startPoint x: 553, startPoint y: 405, endPoint x: 253, endPoint y: 409, distance: 300.0
click at [266, 409] on div "Editar elemento Campos Vista previa Guardar Configuración Style Small Image Arr…" at bounding box center [784, 385] width 1568 height 719
type input "N"
type input "n"
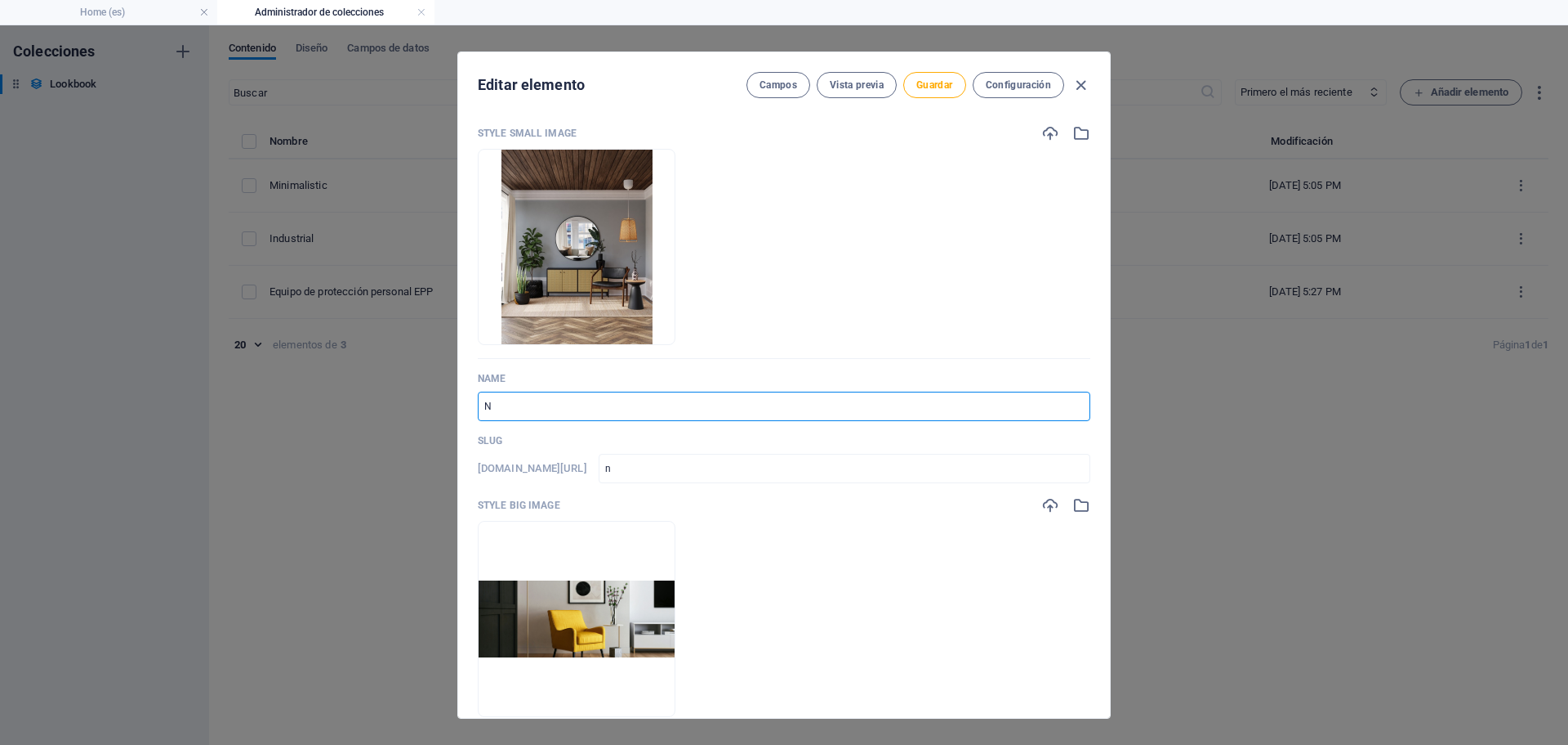
type input "Ne"
type input "ne"
type input "Neu"
type input "neu"
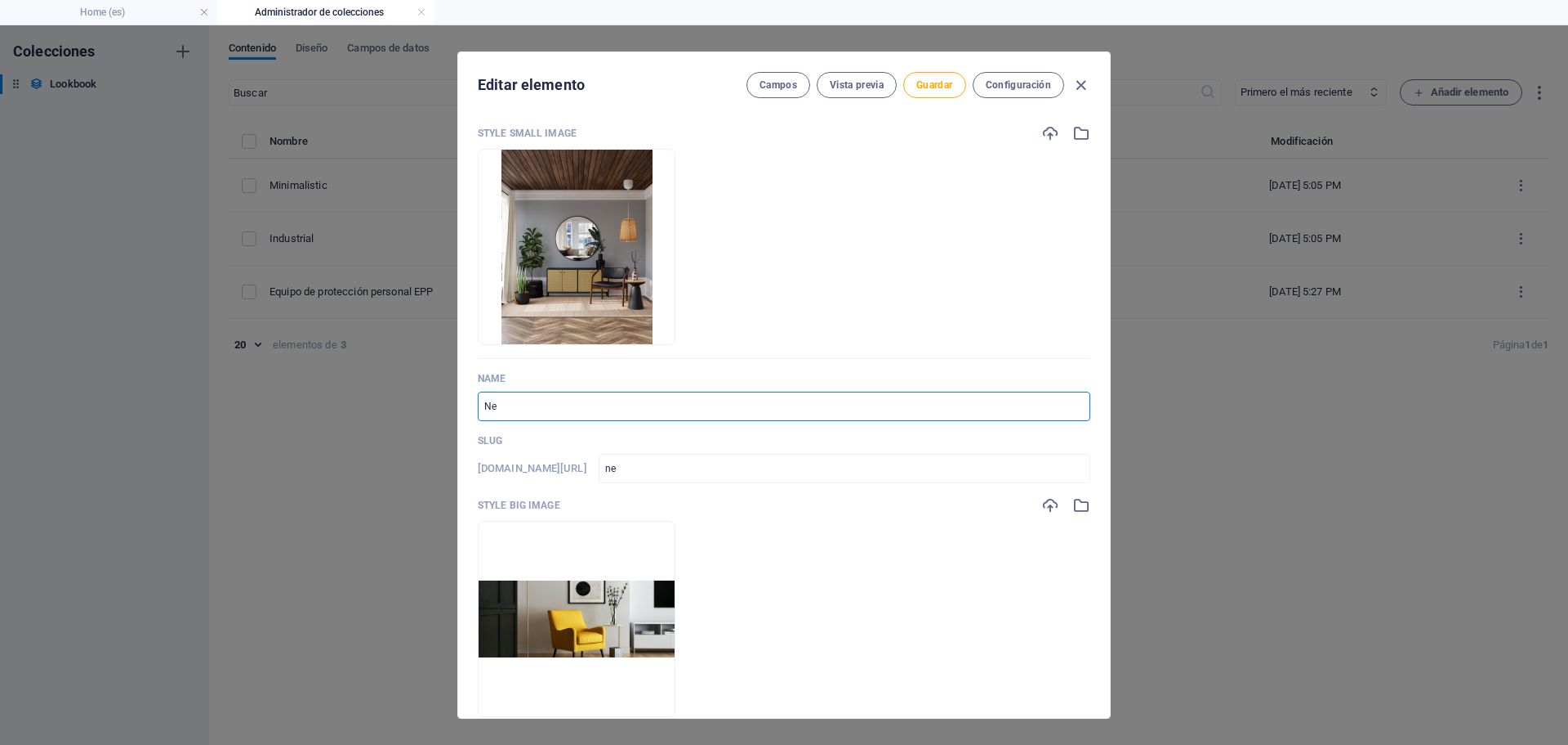
type input "neu"
type input "Neum"
type input "neum"
type input "Neuma"
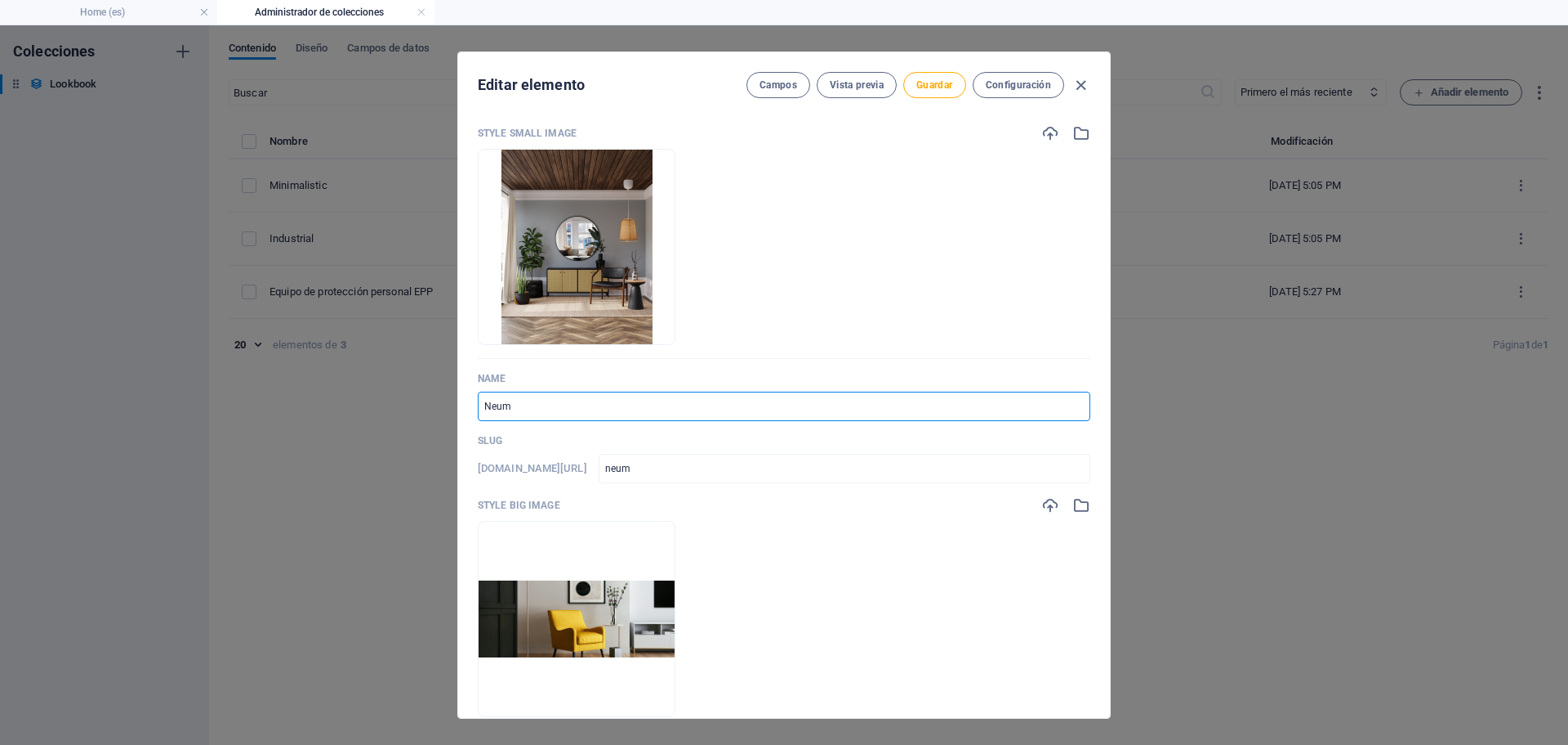
type input "neuma"
type input "Neumat"
type input "neumat"
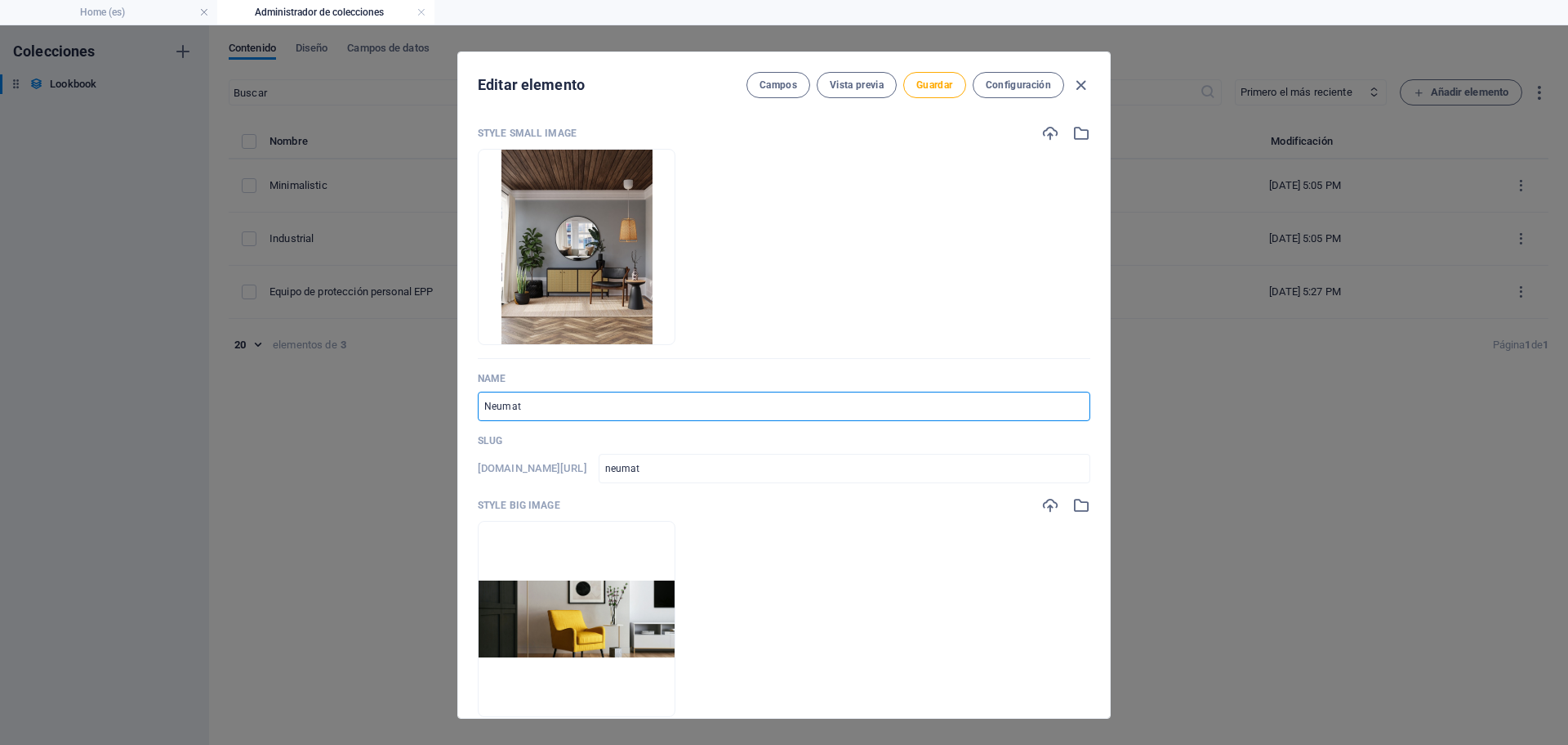
type input "Neumati"
type input "neumati"
type input "Neumatic"
type input "neumatic"
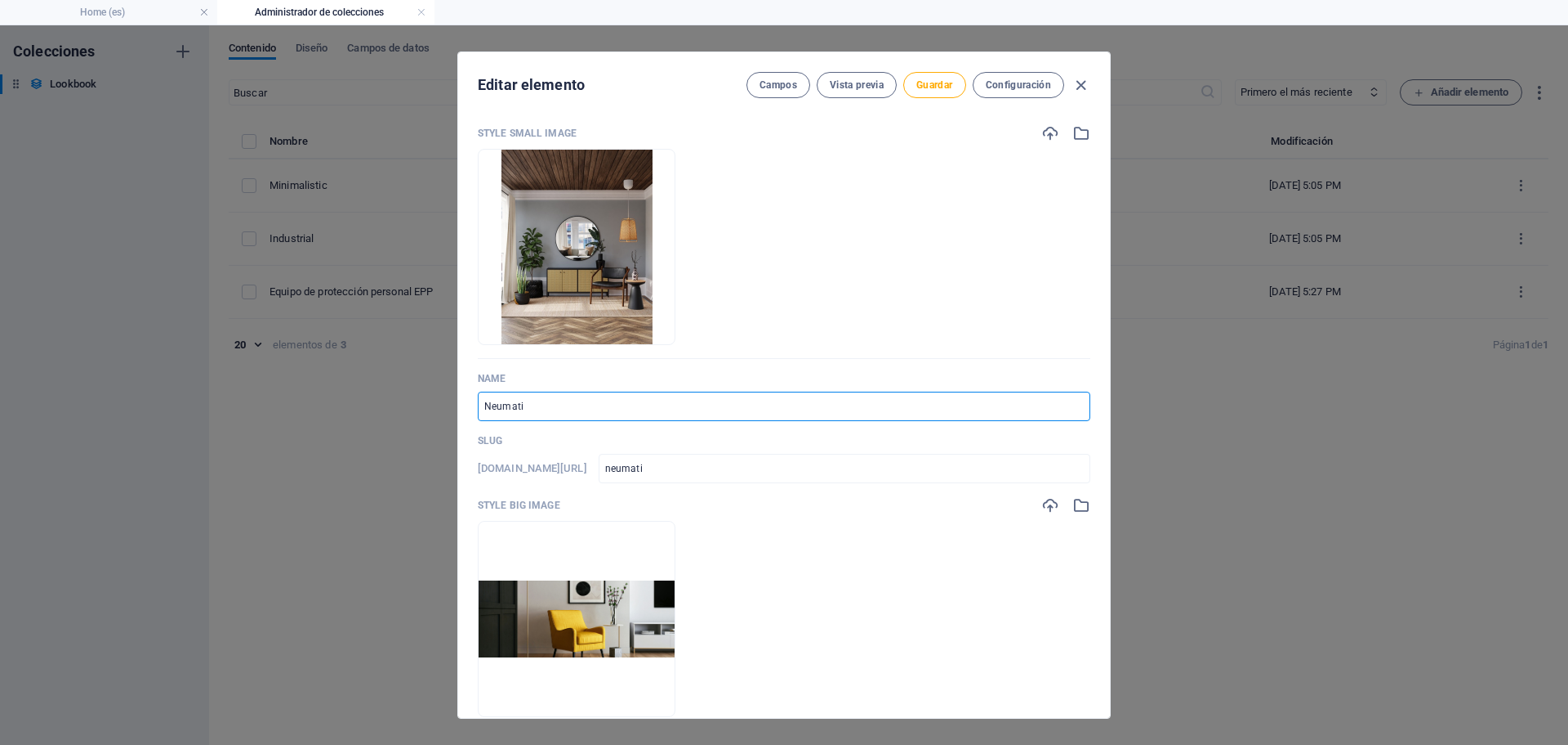
type input "neumatic"
type input "Neumatico"
type input "neumatico"
type input "Neumaticos"
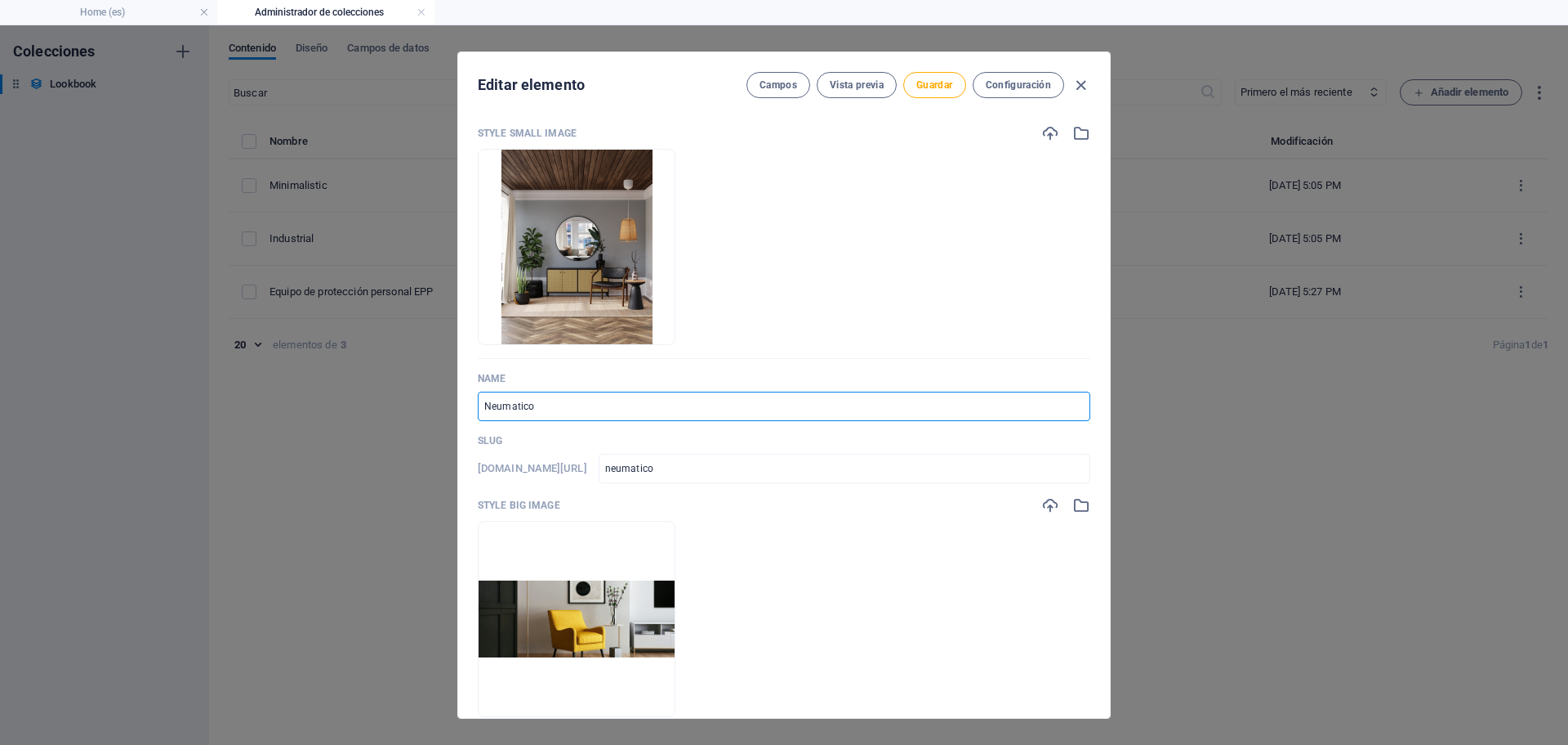
type input "neumaticos"
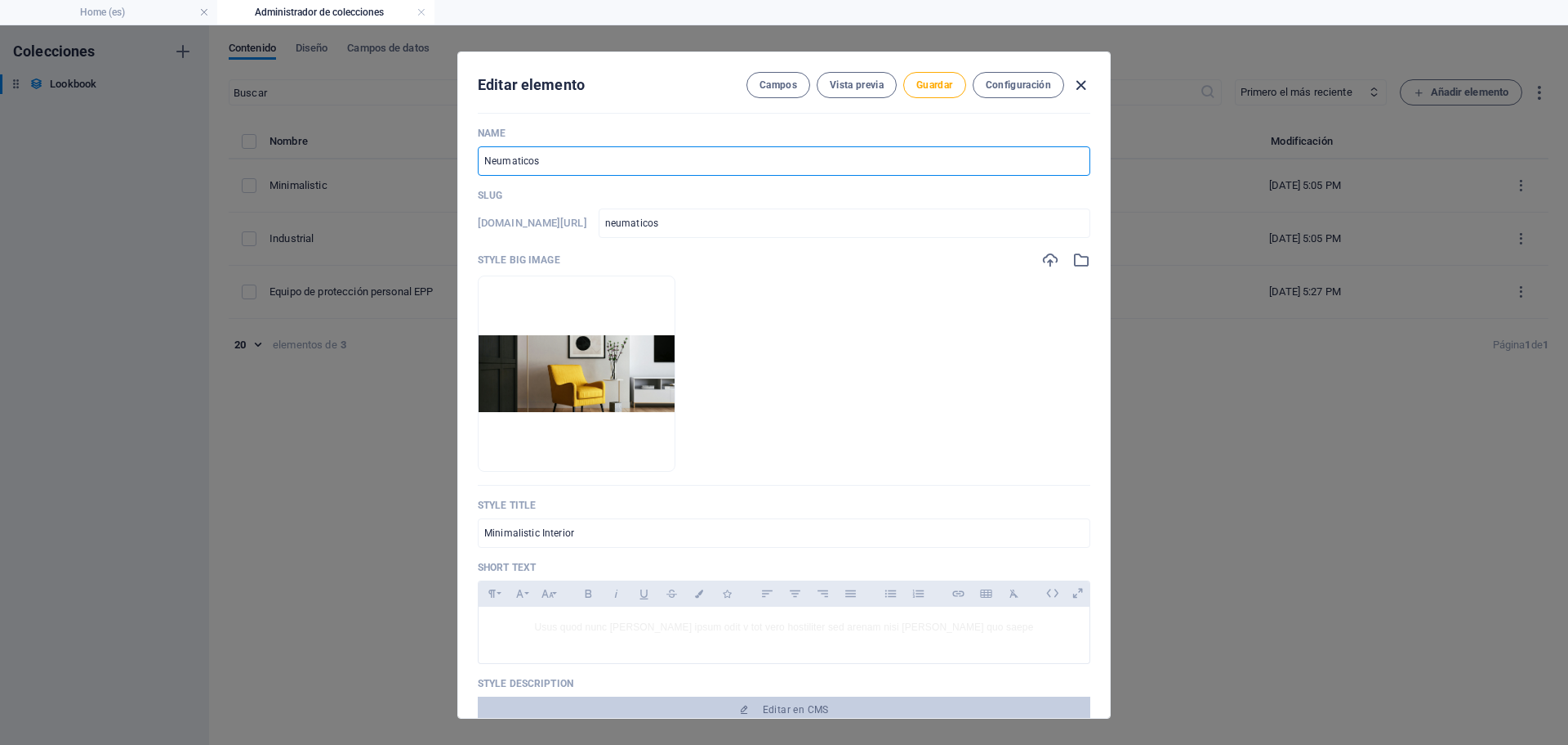
type input "Neumaticos"
click at [1078, 84] on icon "button" at bounding box center [1081, 86] width 19 height 19
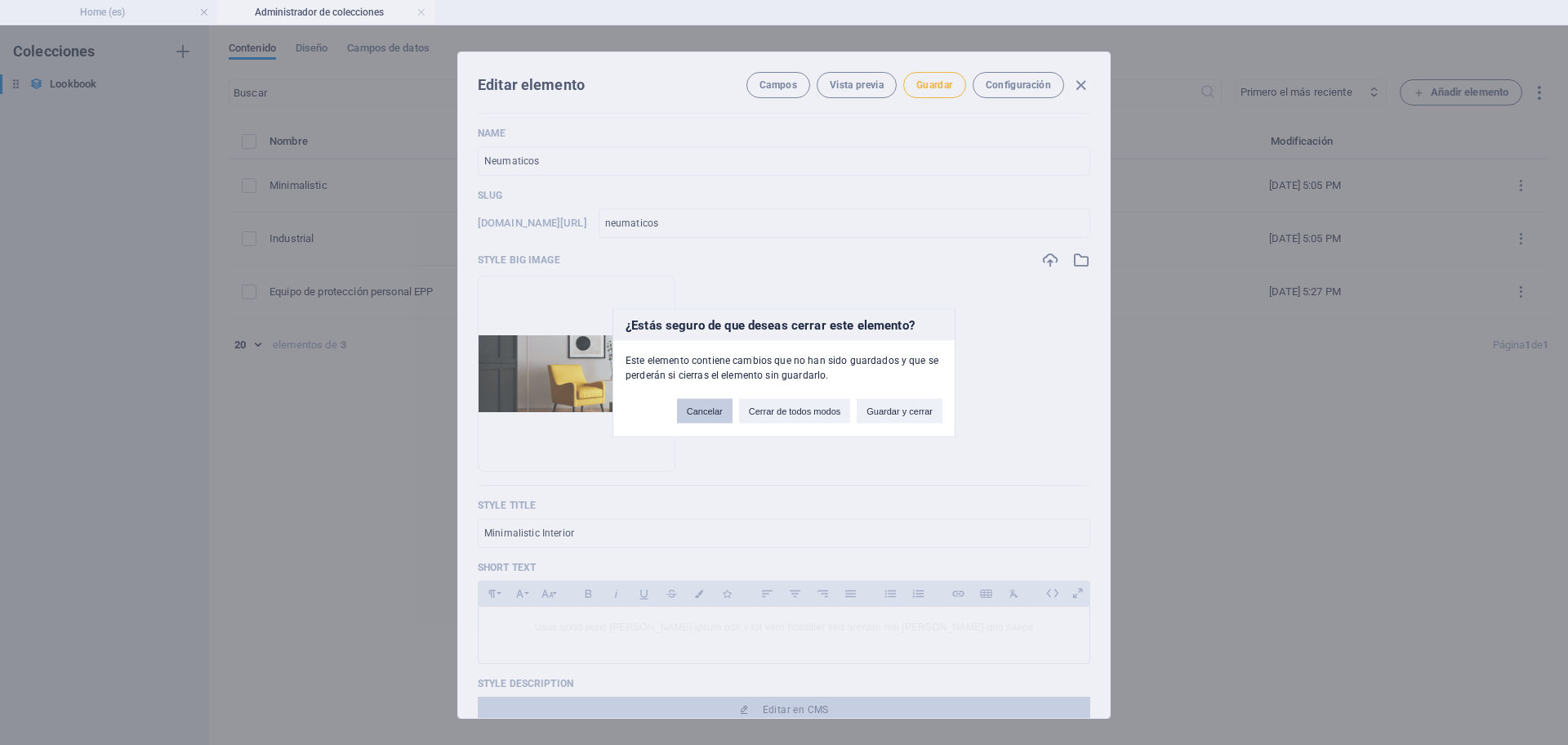
click at [700, 415] on button "Cancelar" at bounding box center [705, 410] width 55 height 25
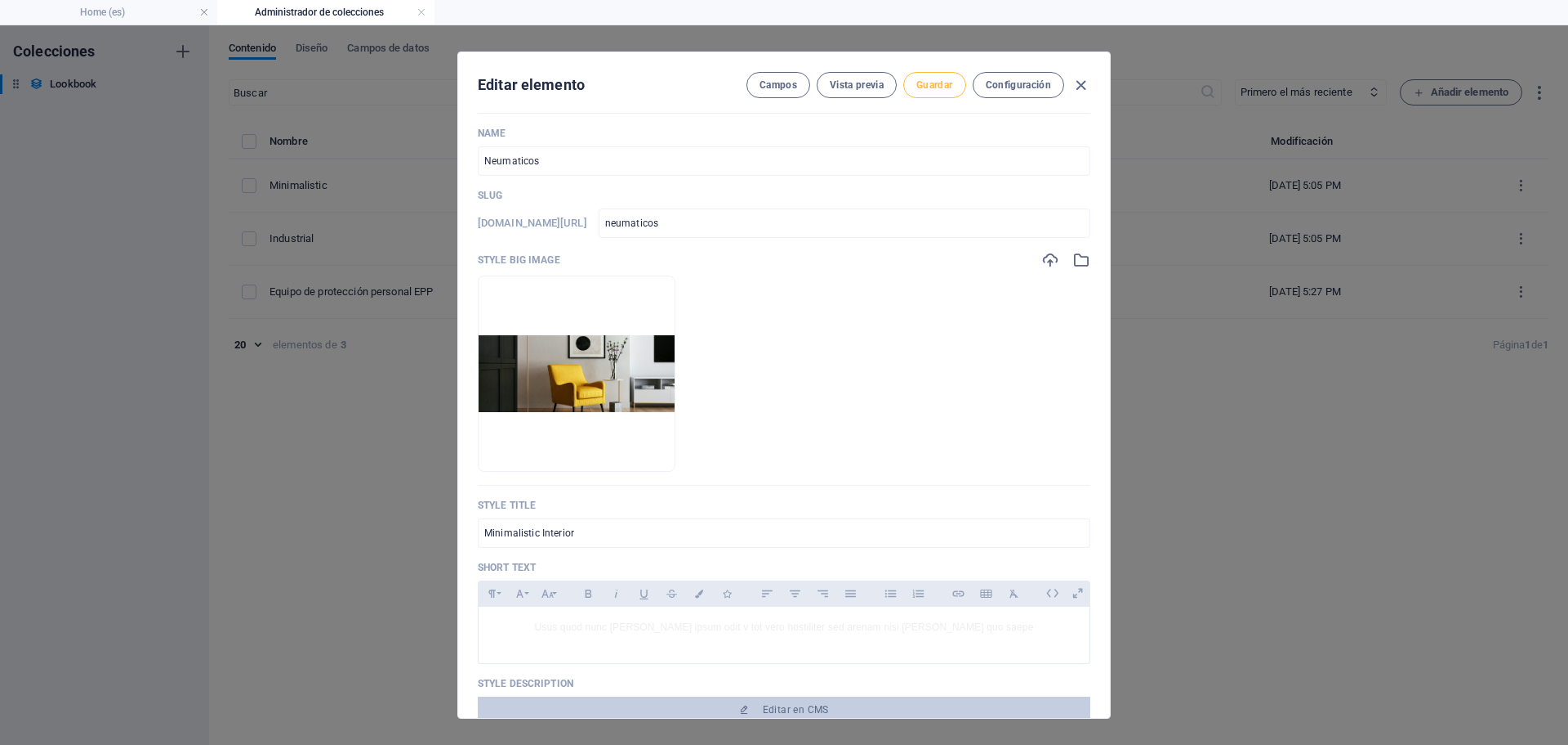
click at [927, 72] on button "Guardar" at bounding box center [934, 85] width 62 height 26
click at [1078, 84] on icon "button" at bounding box center [1081, 86] width 19 height 19
type input "neumaticos"
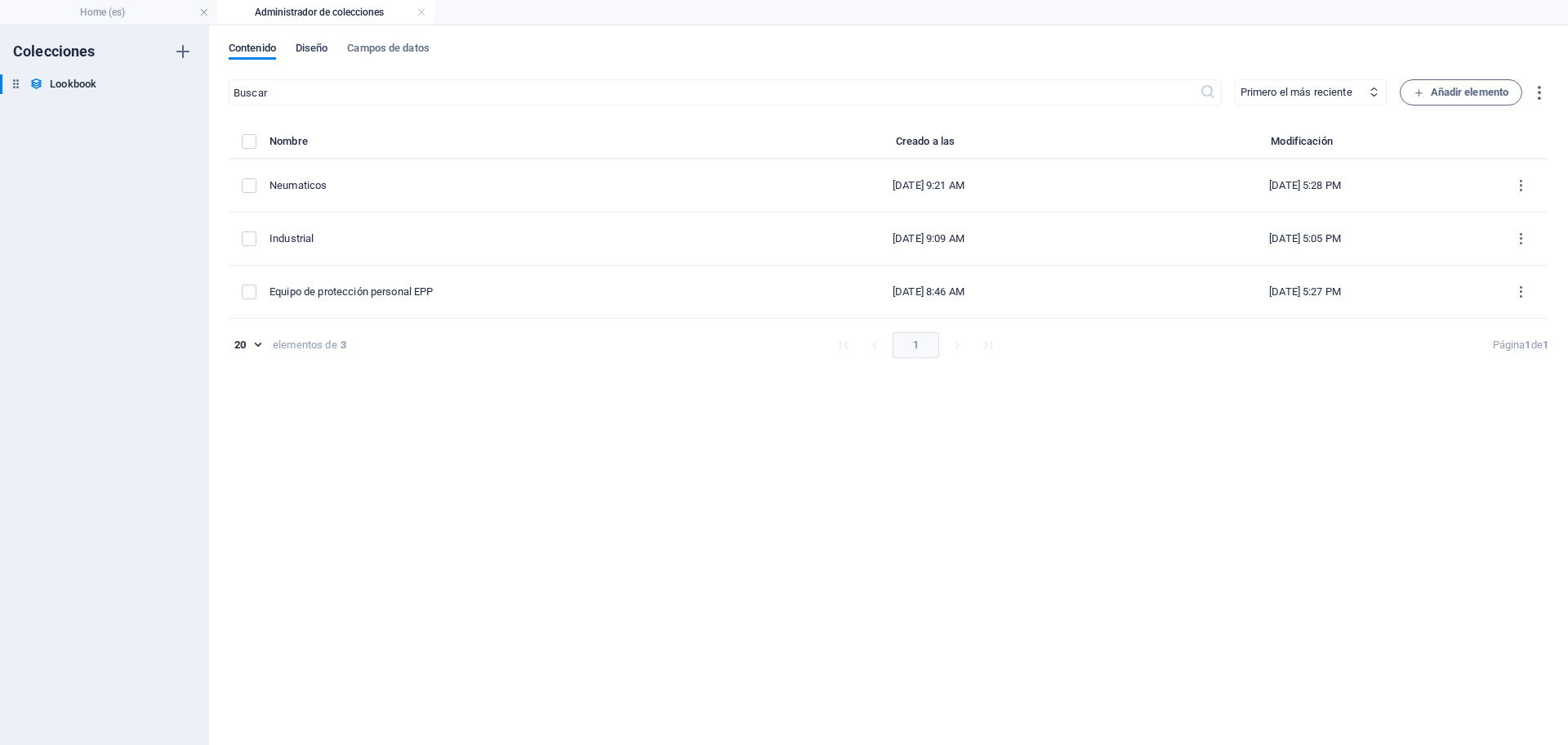
click at [321, 54] on span "Diseño" at bounding box center [312, 49] width 32 height 23
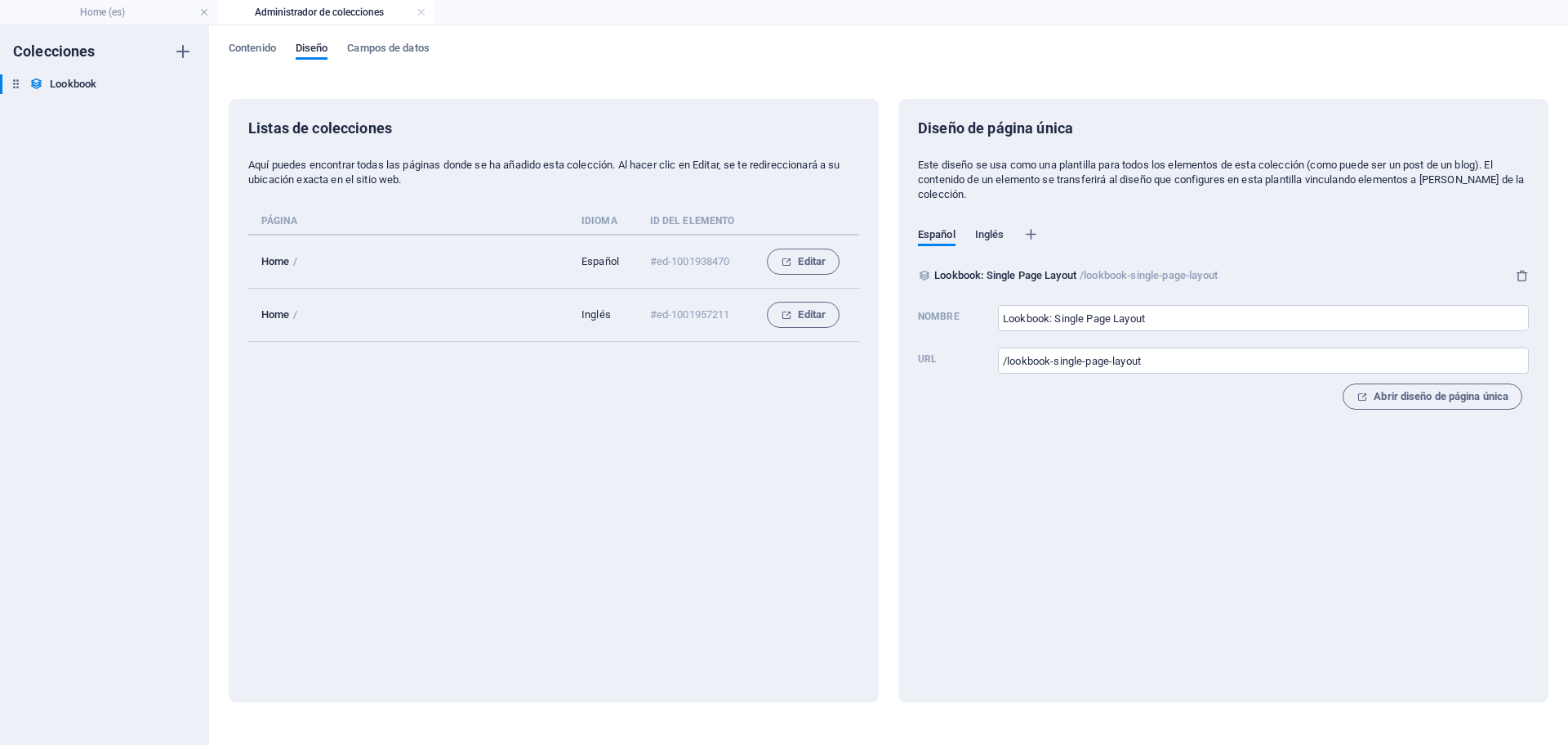
click at [998, 235] on span "Inglés" at bounding box center [990, 236] width 29 height 23
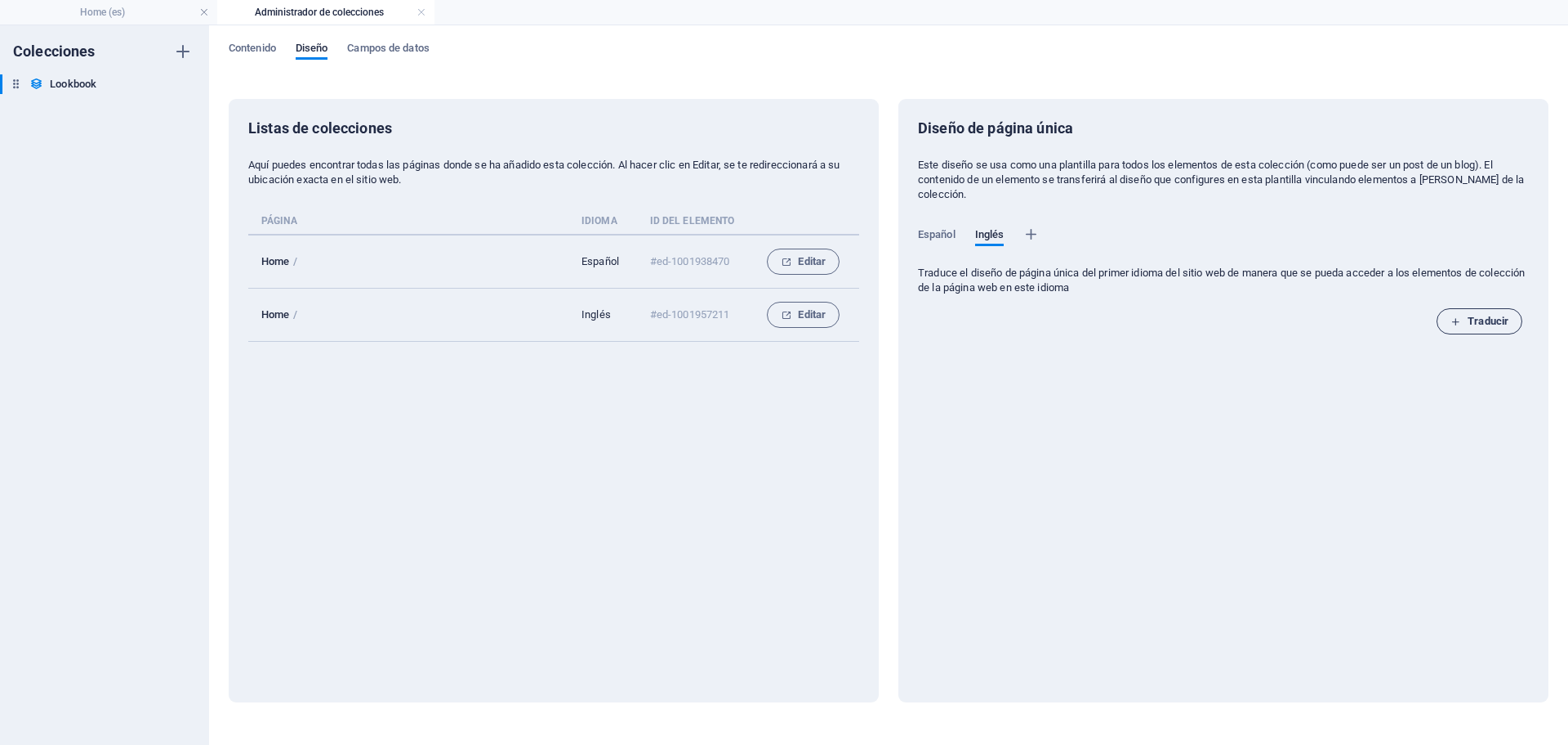
click at [1476, 322] on span "Traducir" at bounding box center [1480, 321] width 58 height 20
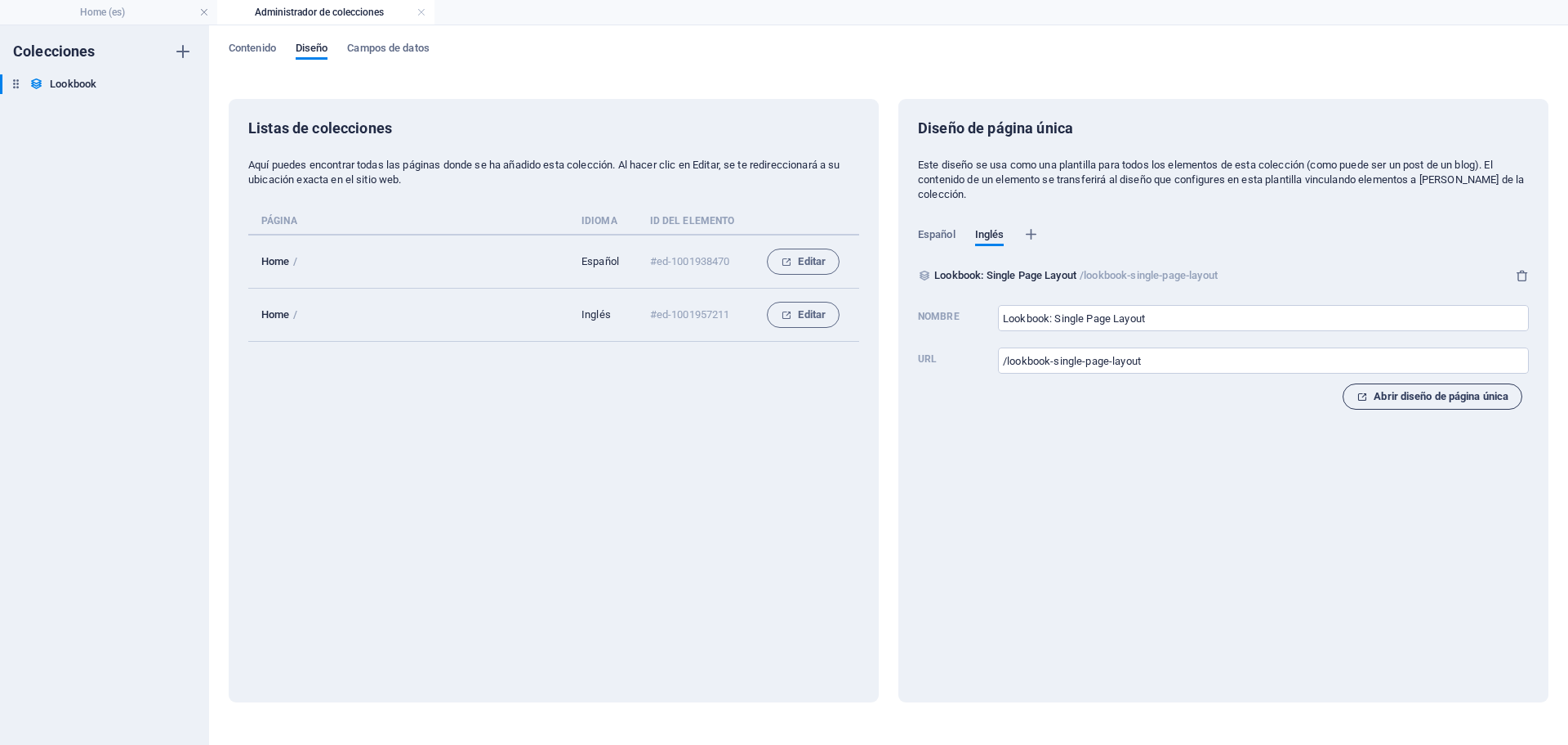
click at [1403, 402] on span "Abrir diseño de página única" at bounding box center [1433, 396] width 152 height 20
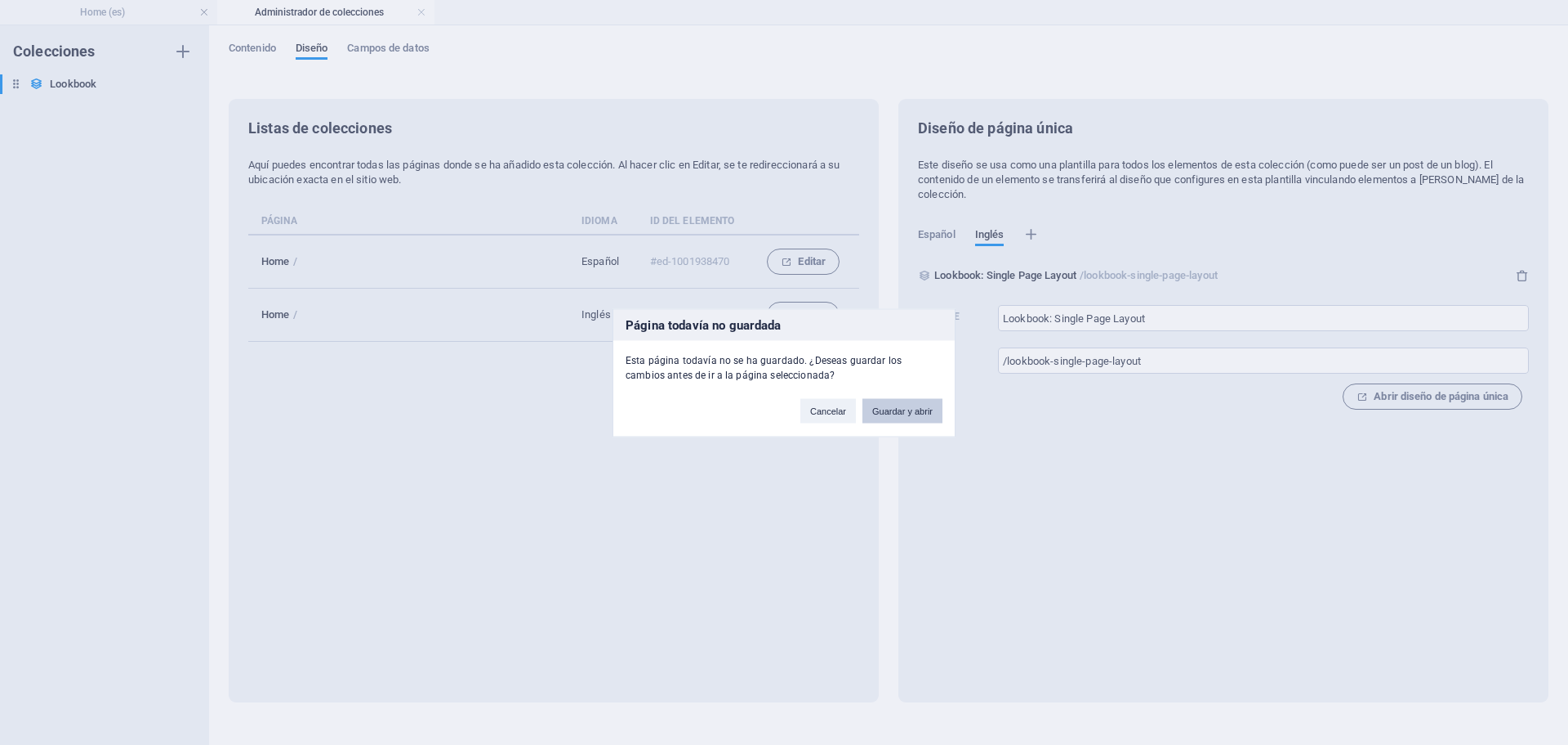
click at [899, 411] on button "Guardar y abrir" at bounding box center [902, 410] width 80 height 25
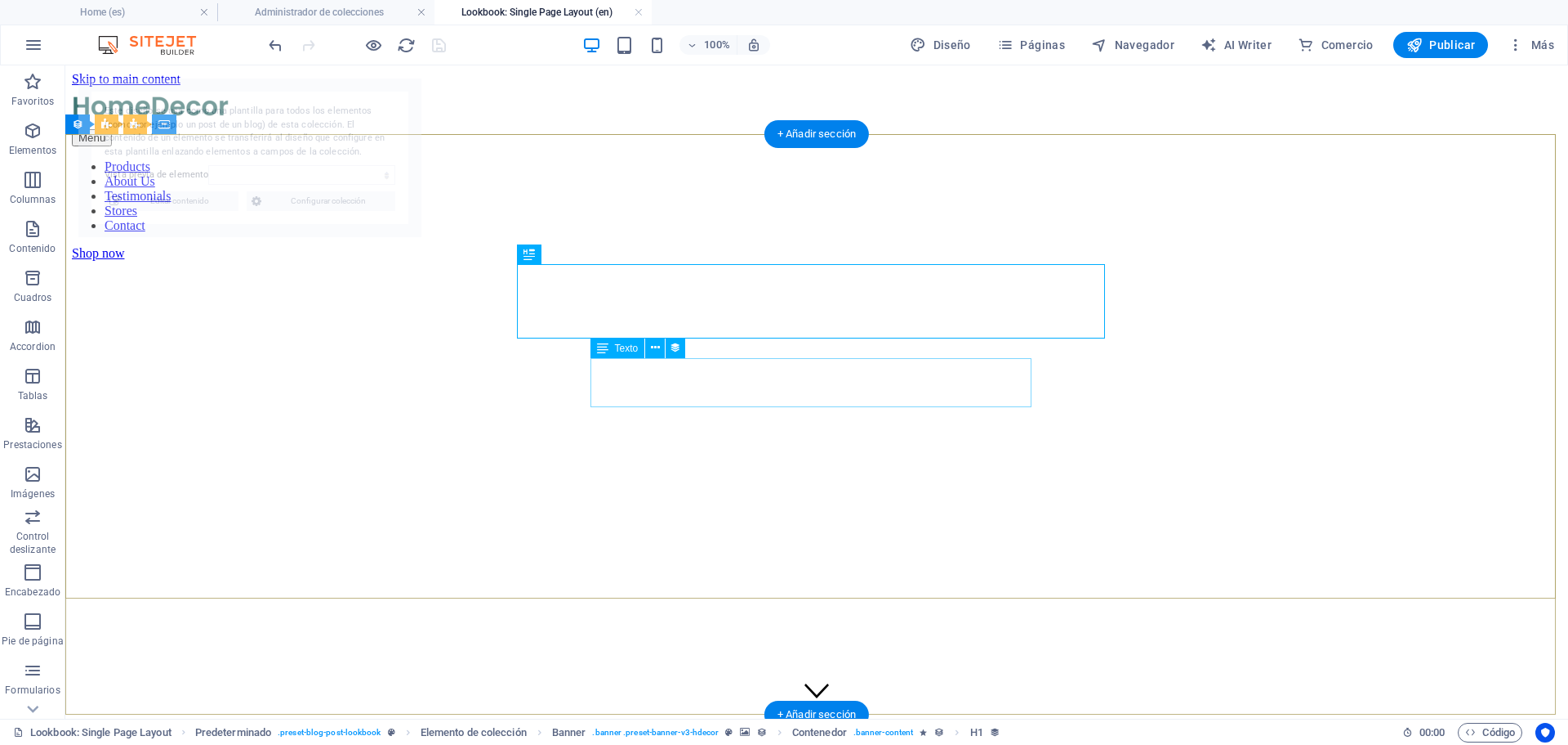
scroll to position [0, 0]
select select "68dda59a7a194769dd008a48"
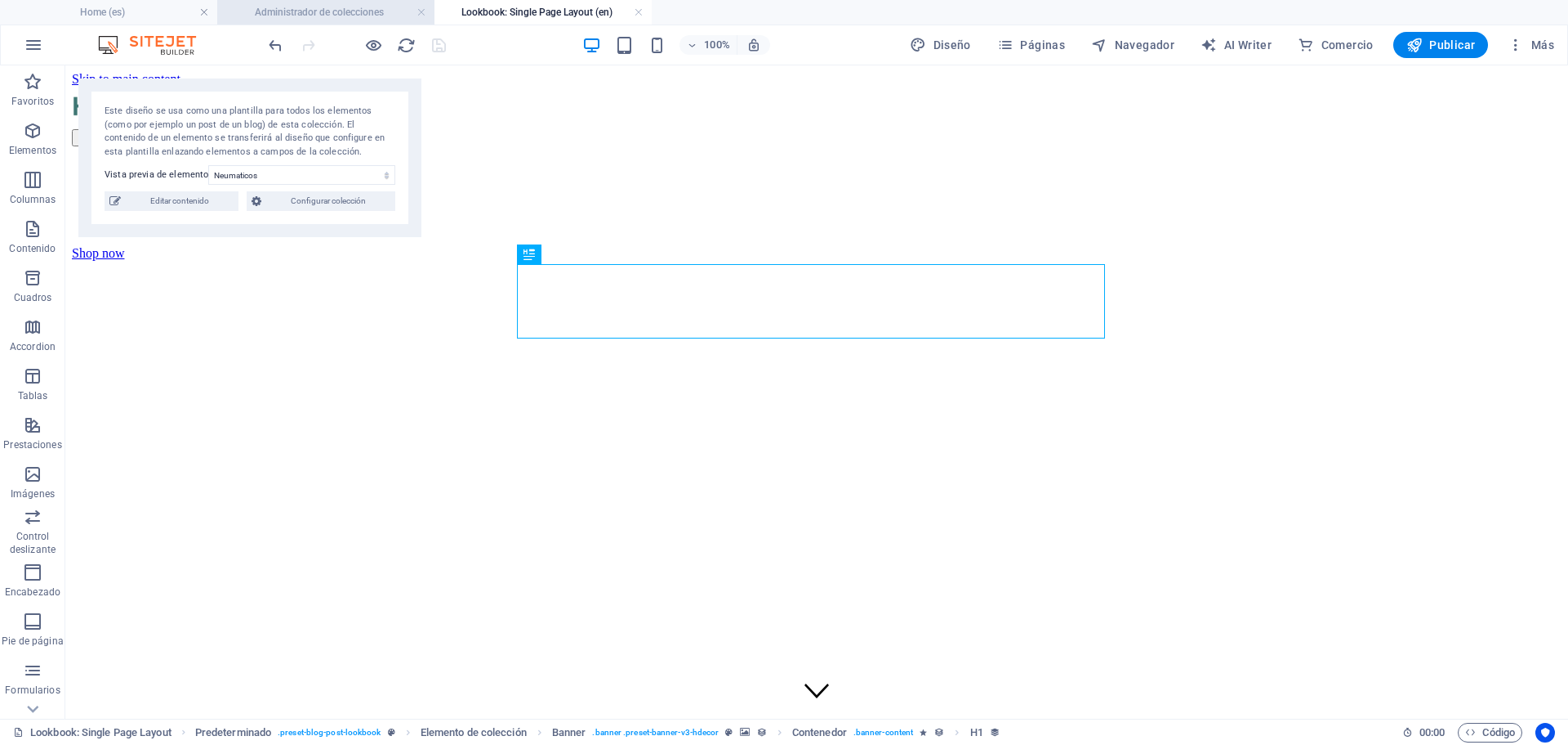
click at [339, 9] on h4 "Administrador de colecciones" at bounding box center [326, 11] width 218 height 18
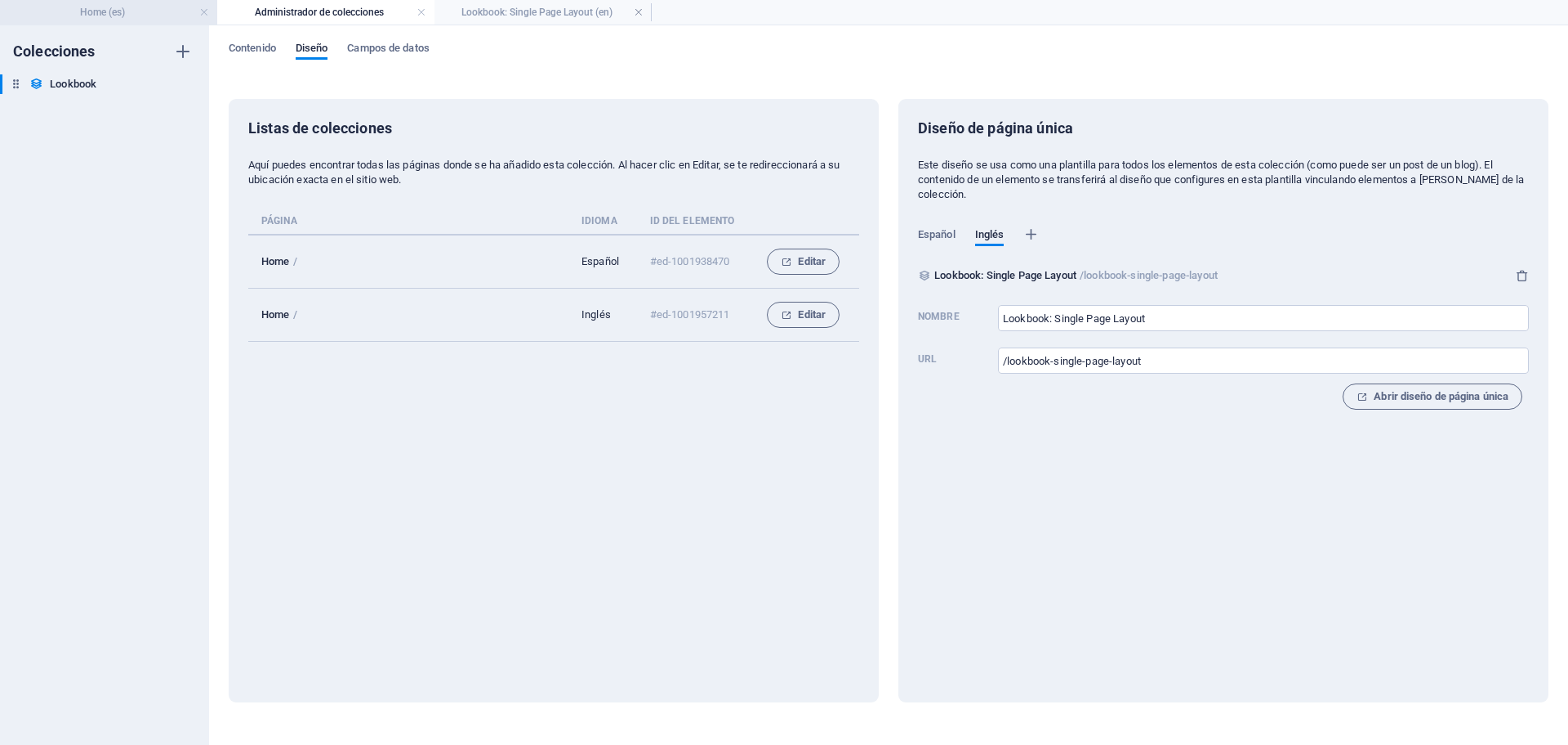
click at [113, 12] on h4 "Home (es)" at bounding box center [108, 11] width 218 height 18
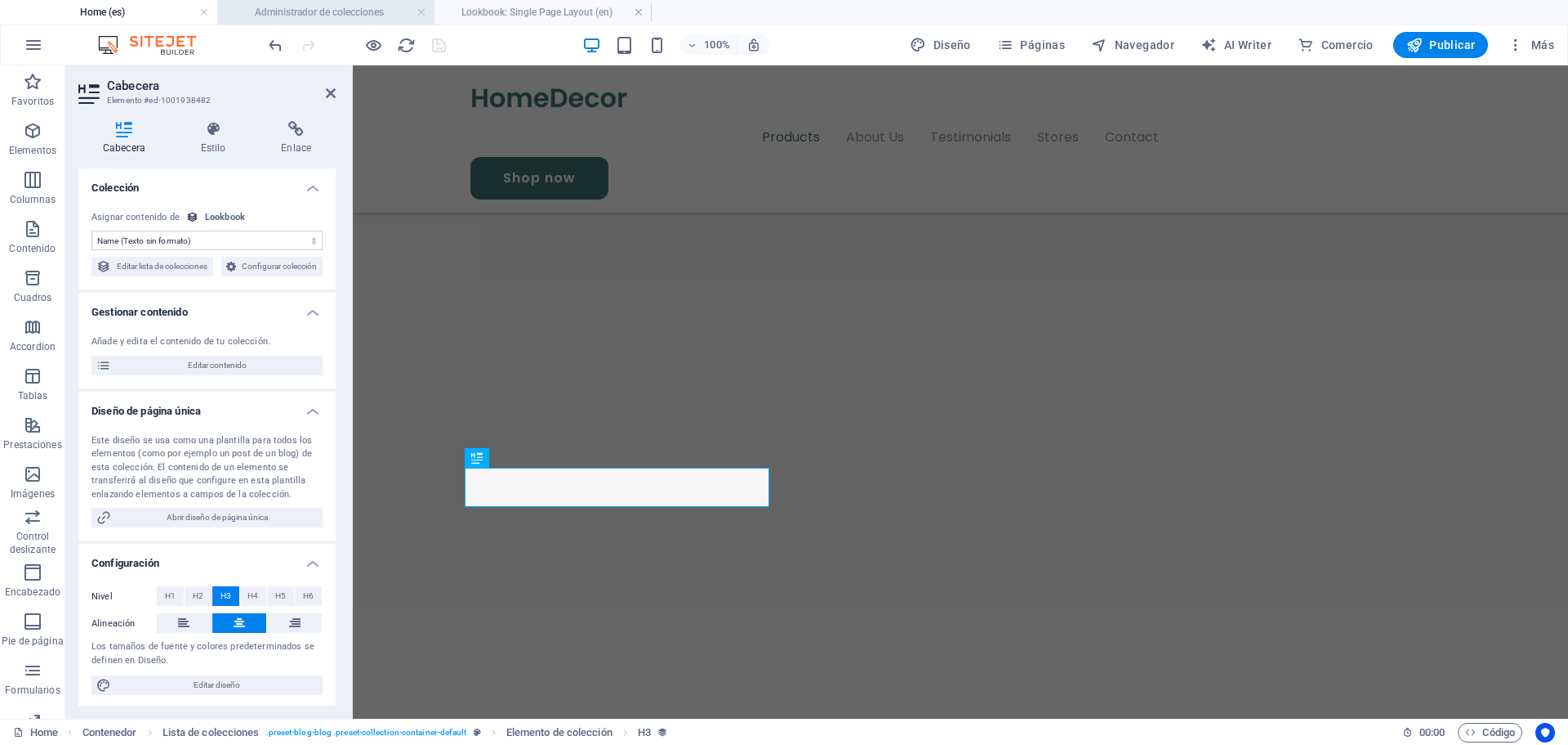
click at [364, 15] on h4 "Administrador de colecciones" at bounding box center [326, 11] width 218 height 18
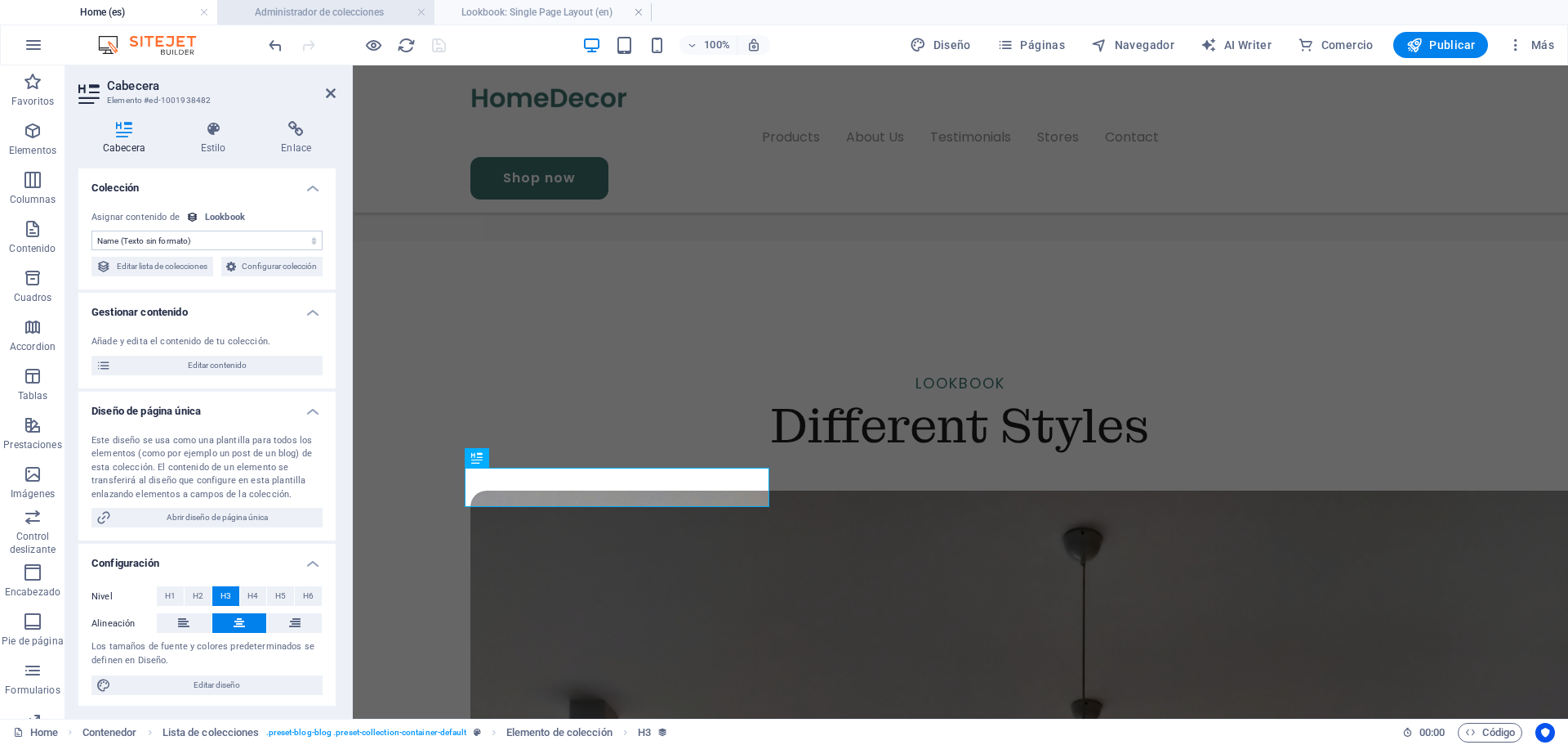
scroll to position [0, 0]
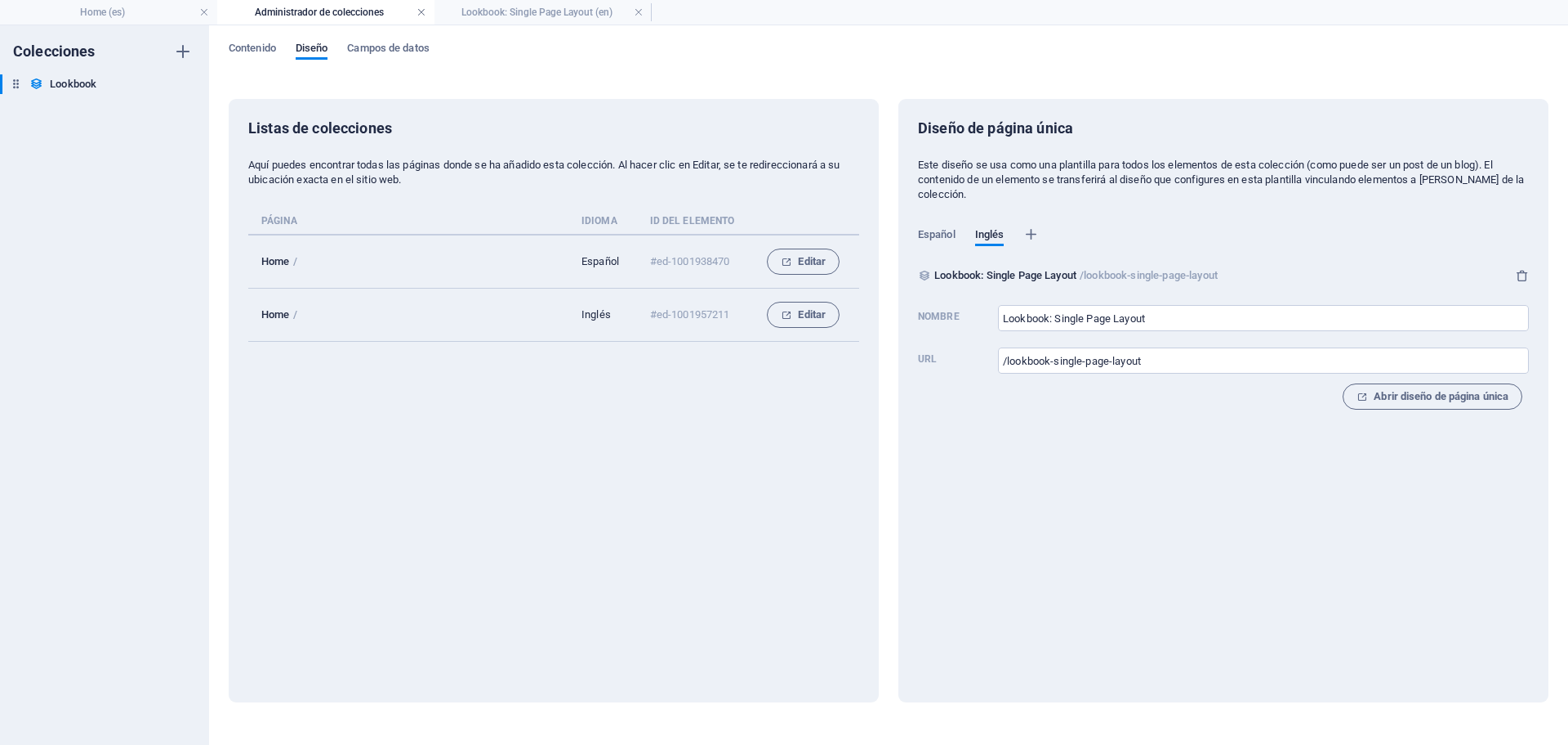
click at [417, 15] on link at bounding box center [421, 12] width 10 height 15
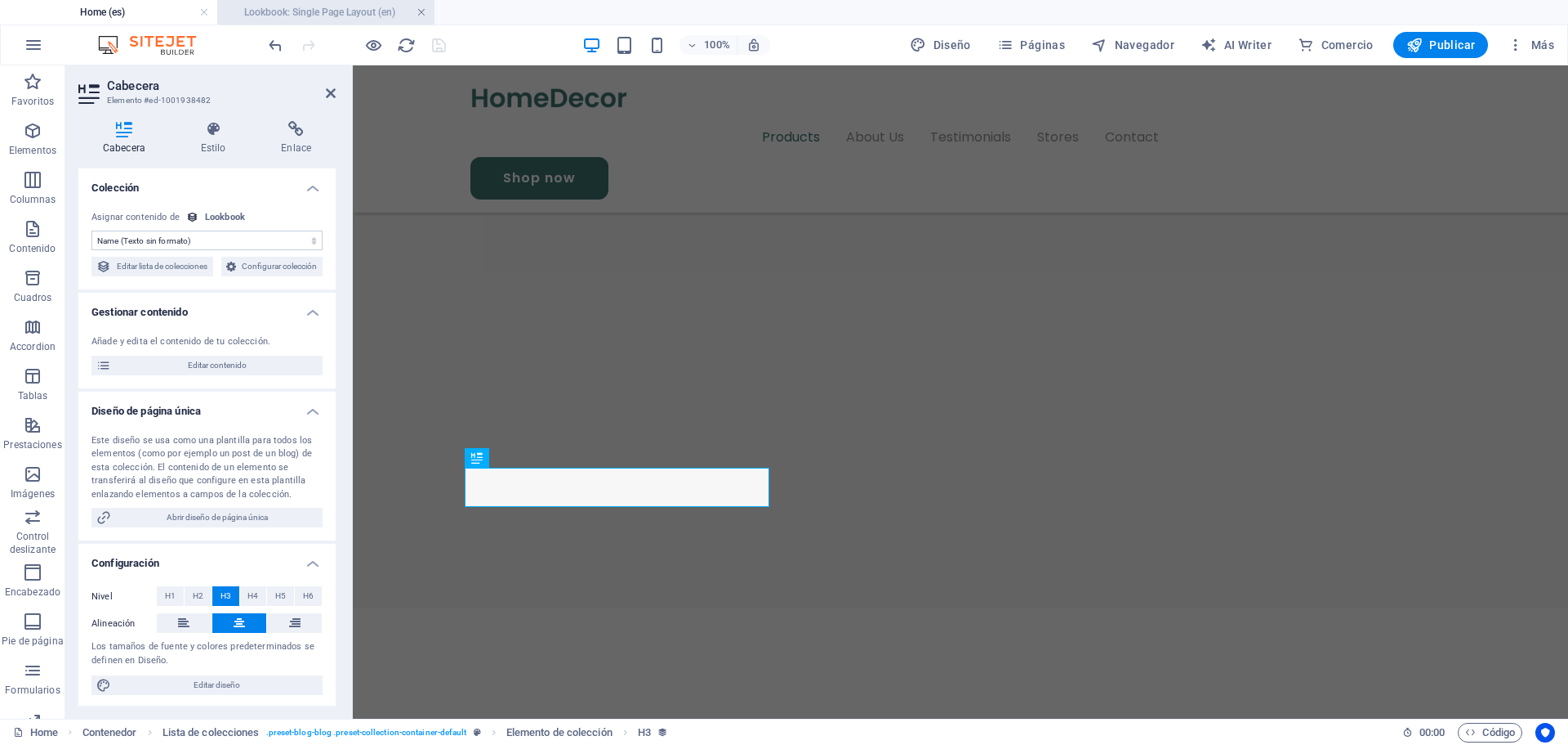
click at [421, 16] on link at bounding box center [421, 12] width 10 height 15
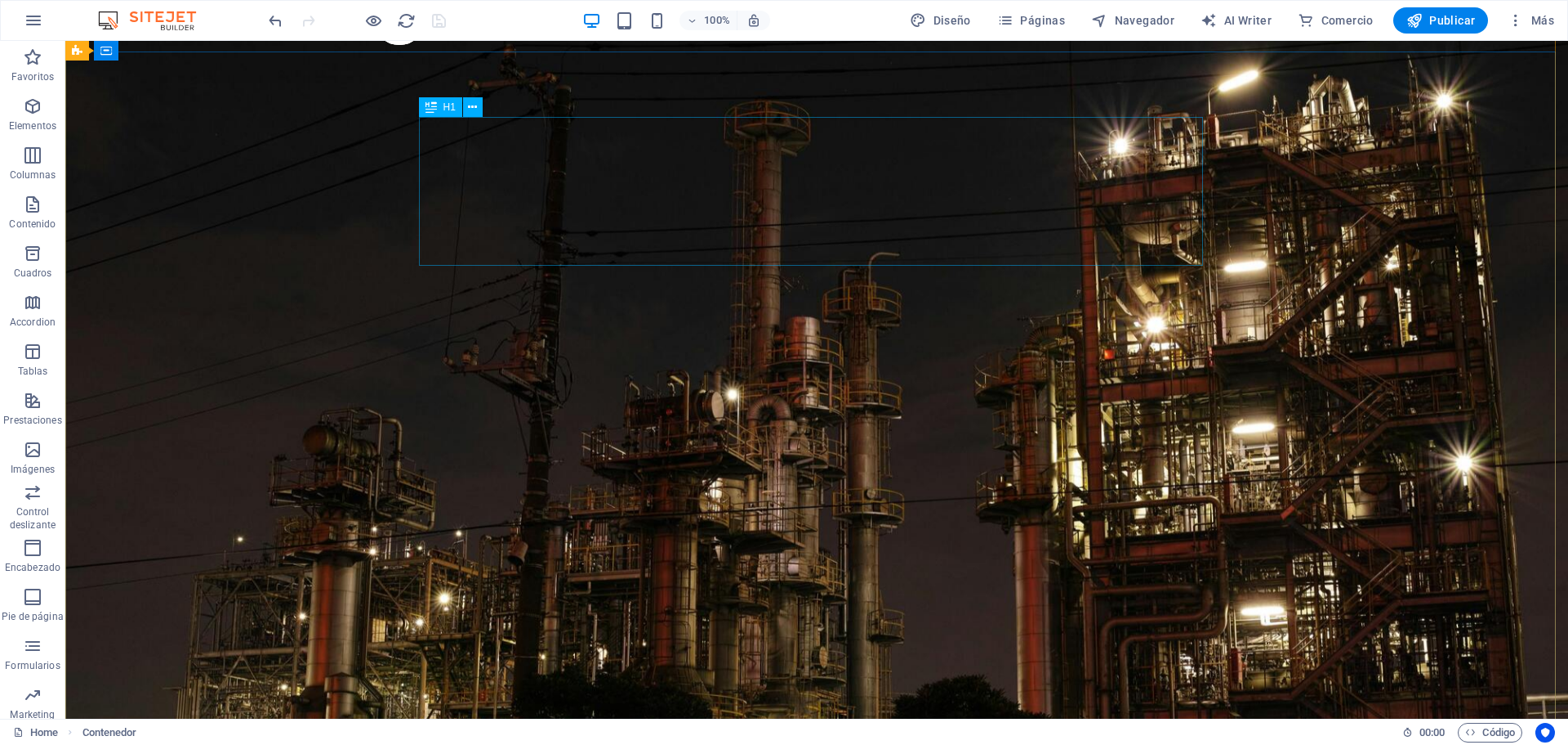
scroll to position [0, 0]
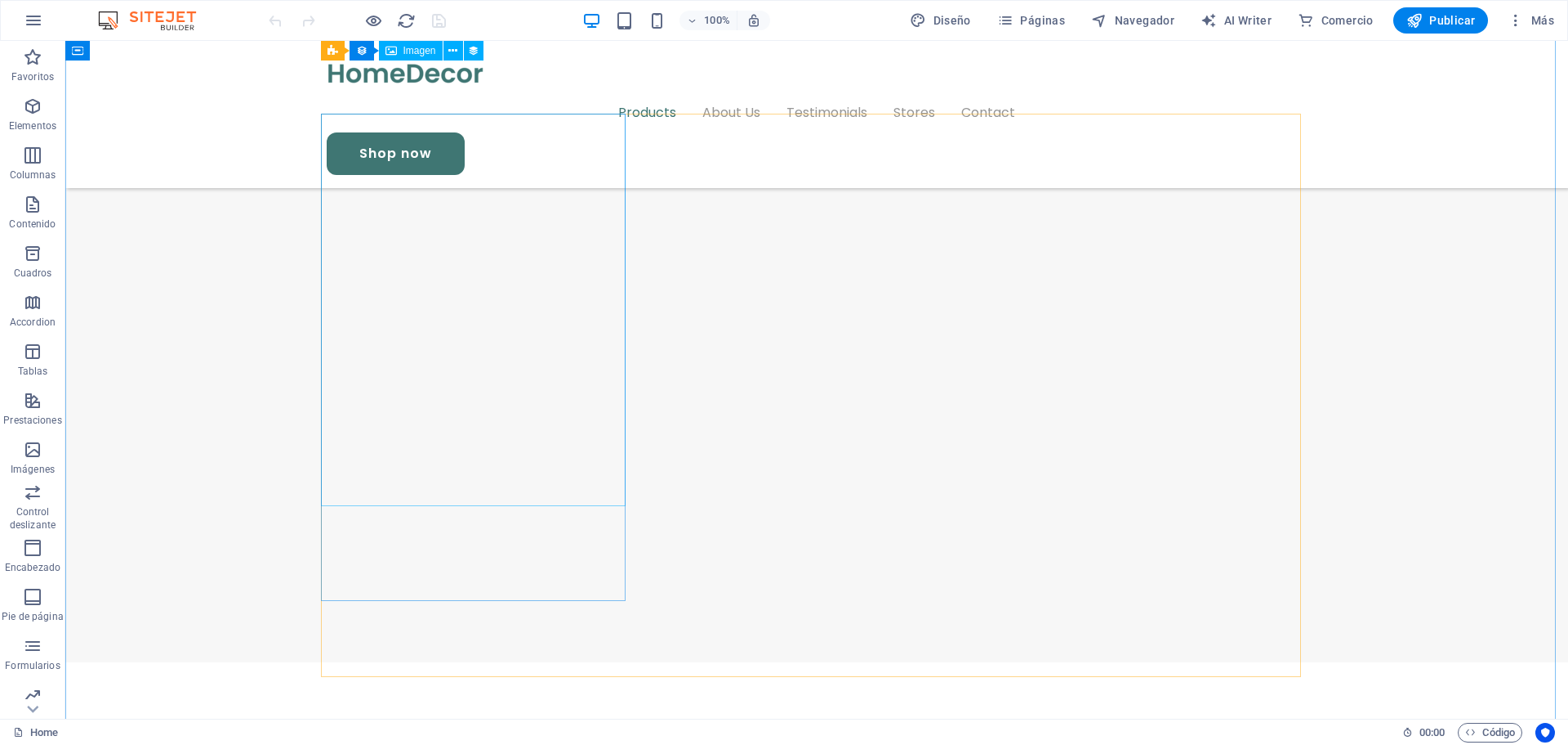
scroll to position [1798, 0]
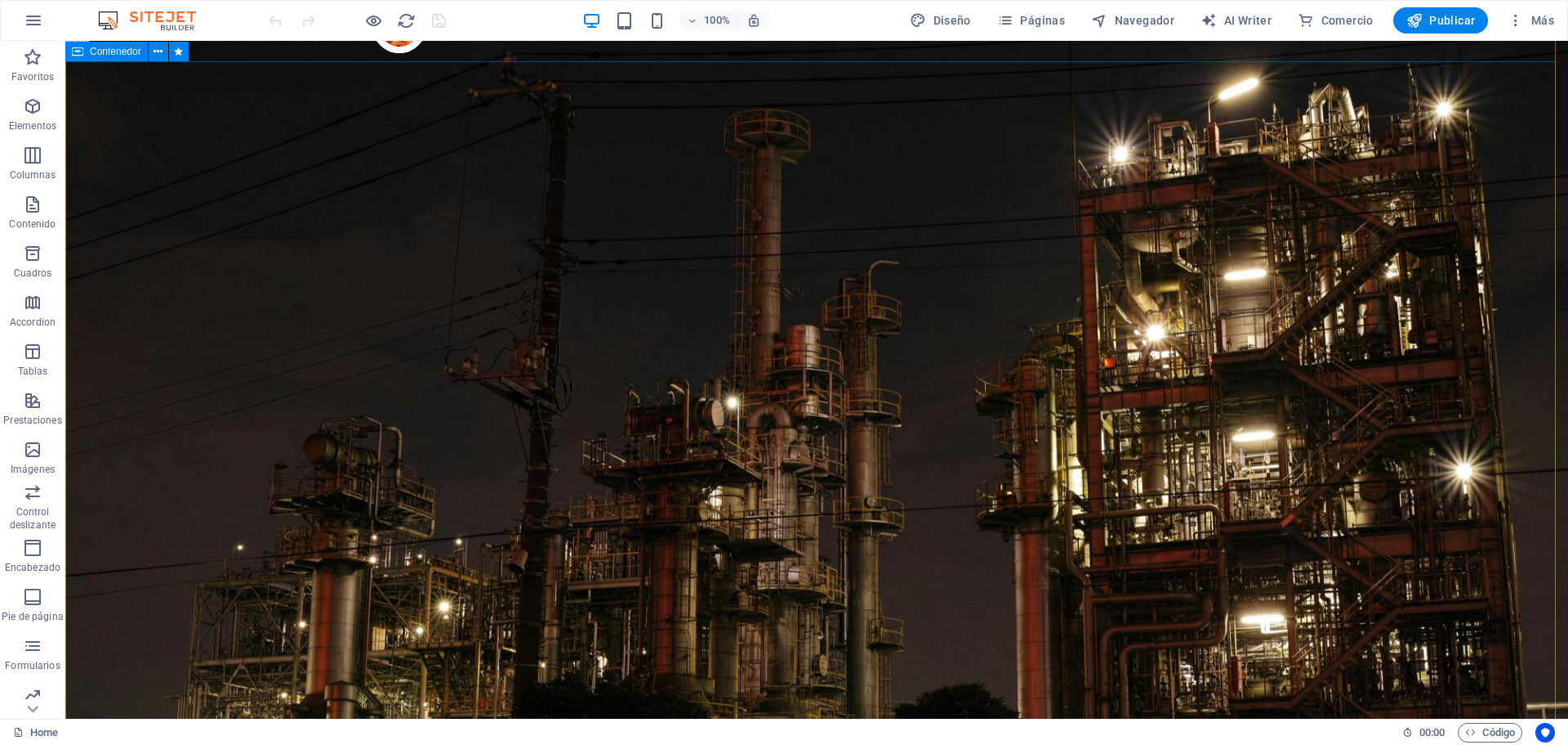
scroll to position [0, 0]
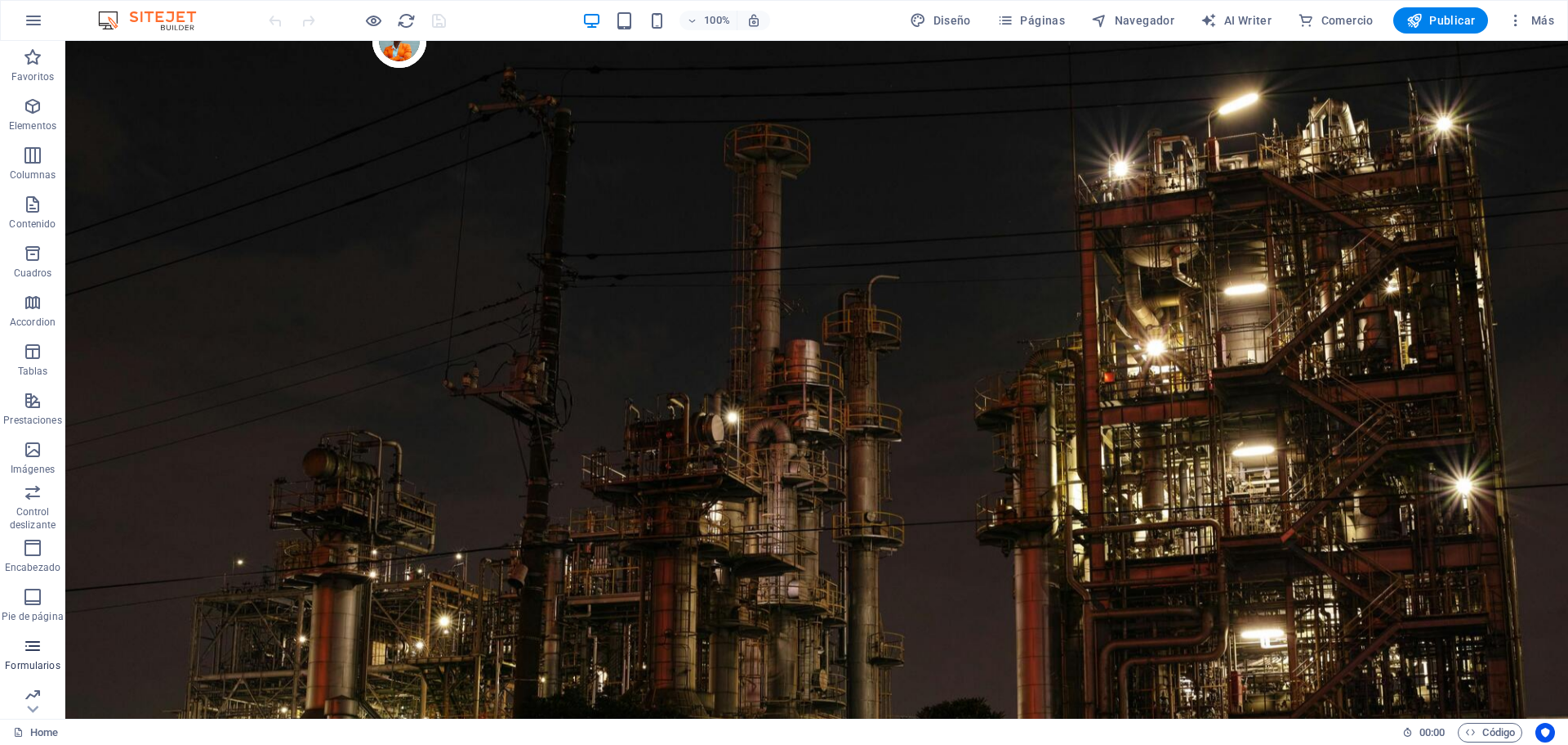
click at [32, 658] on p "Formularios" at bounding box center [32, 665] width 55 height 13
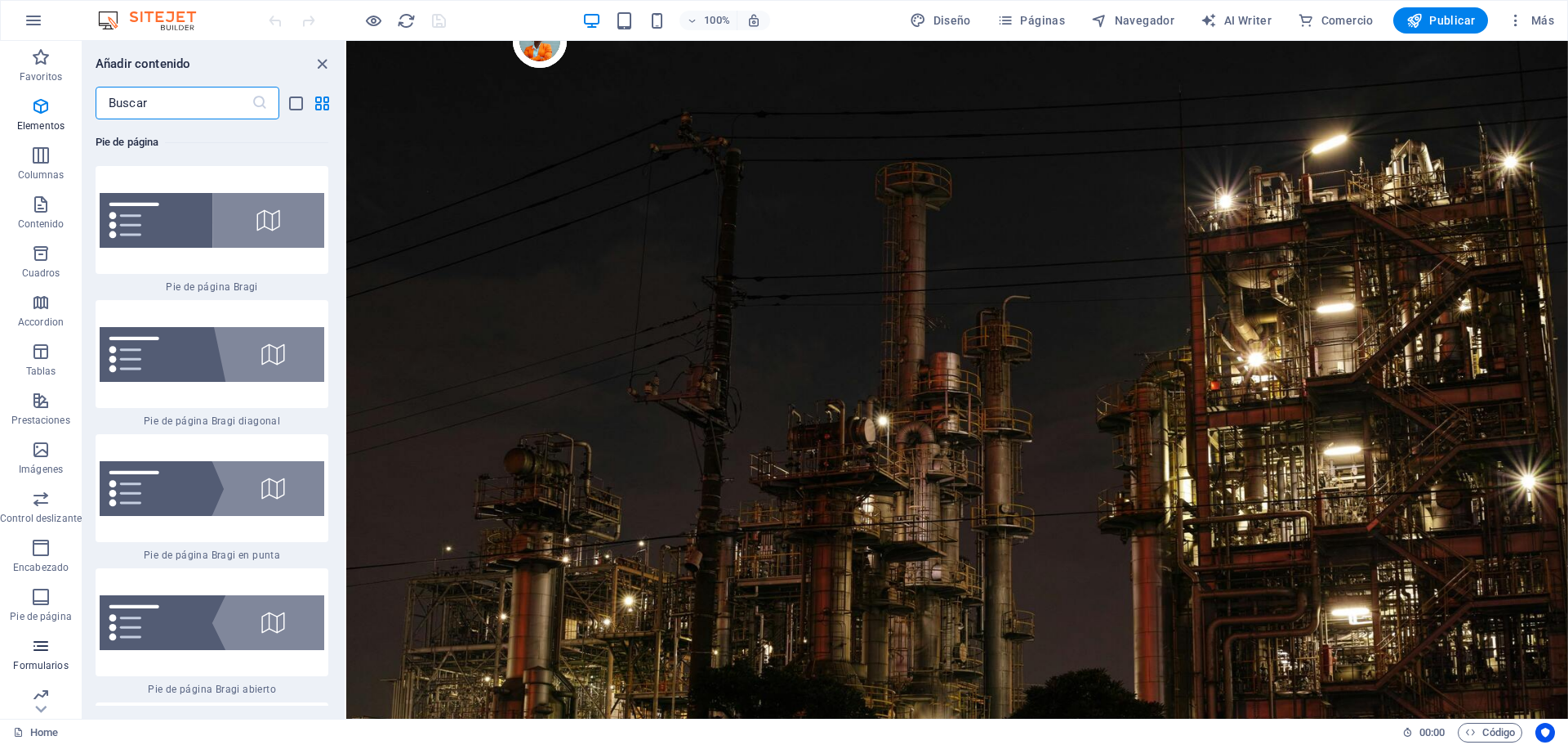
scroll to position [22446, 0]
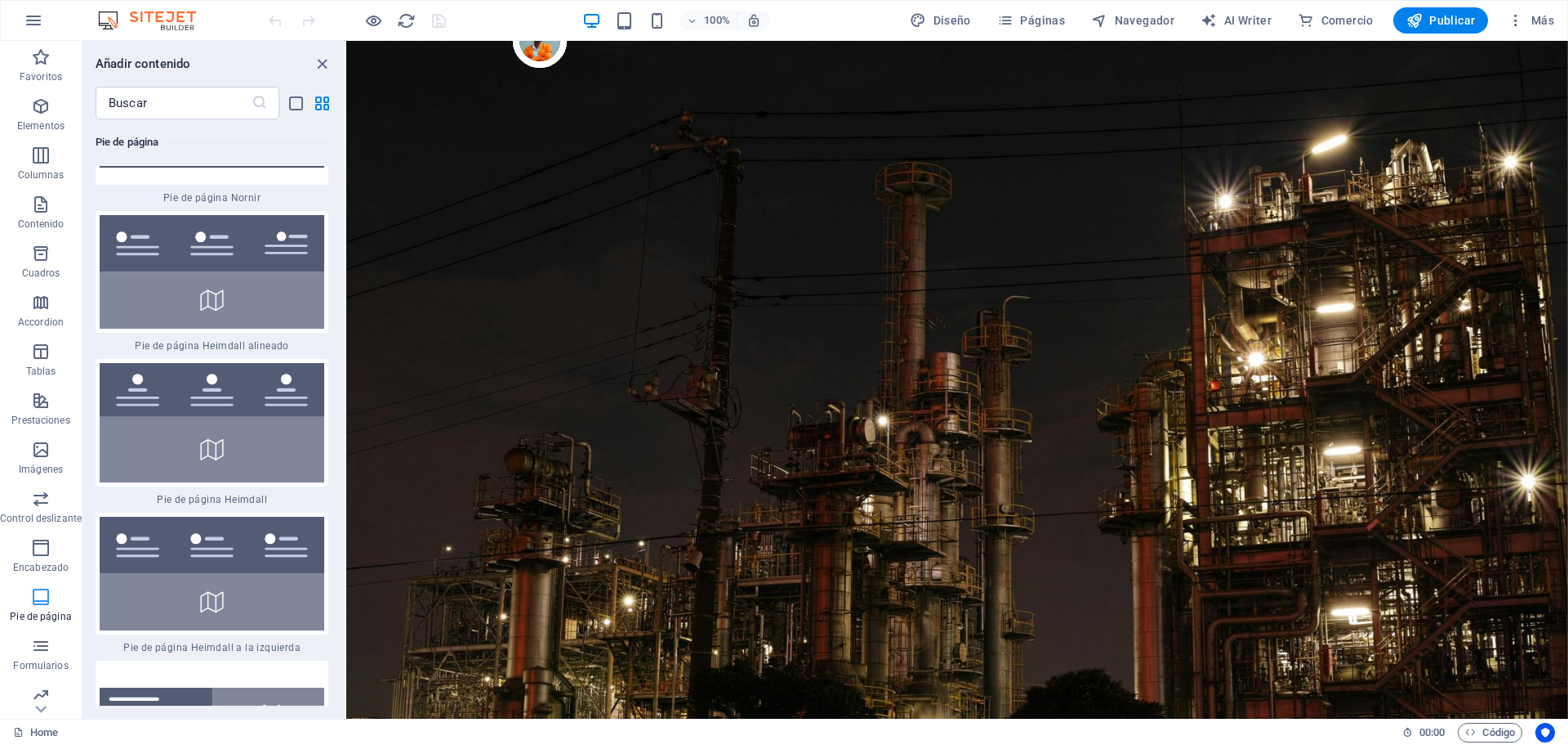
click at [32, 610] on p "Pie de página" at bounding box center [40, 617] width 61 height 13
click at [27, 563] on p "Encabezado" at bounding box center [41, 567] width 55 height 13
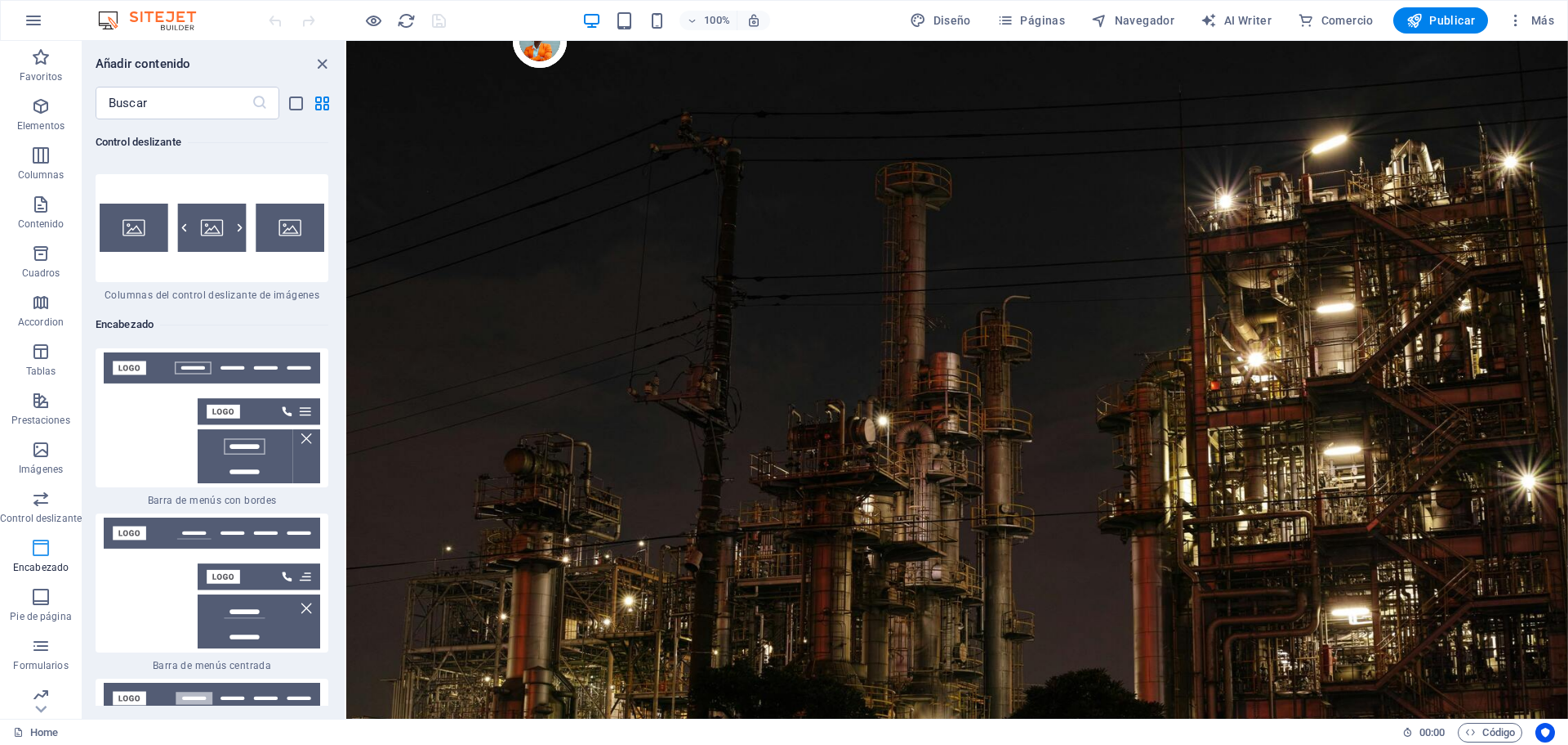
scroll to position [19586, 0]
click at [48, 514] on p "Control deslizante" at bounding box center [41, 519] width 82 height 13
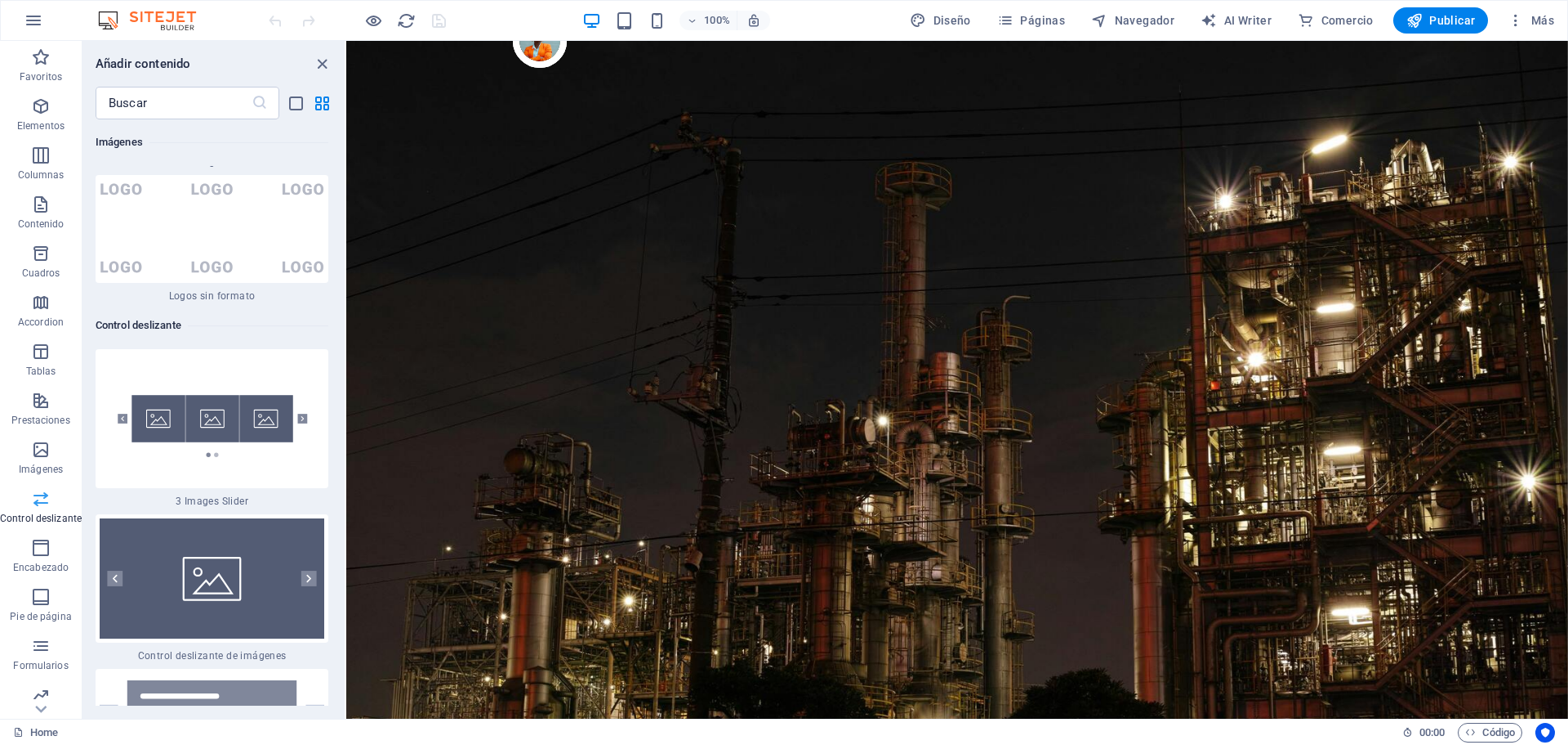
scroll to position [18390, 0]
click at [63, 260] on span "Cuadros" at bounding box center [41, 263] width 82 height 39
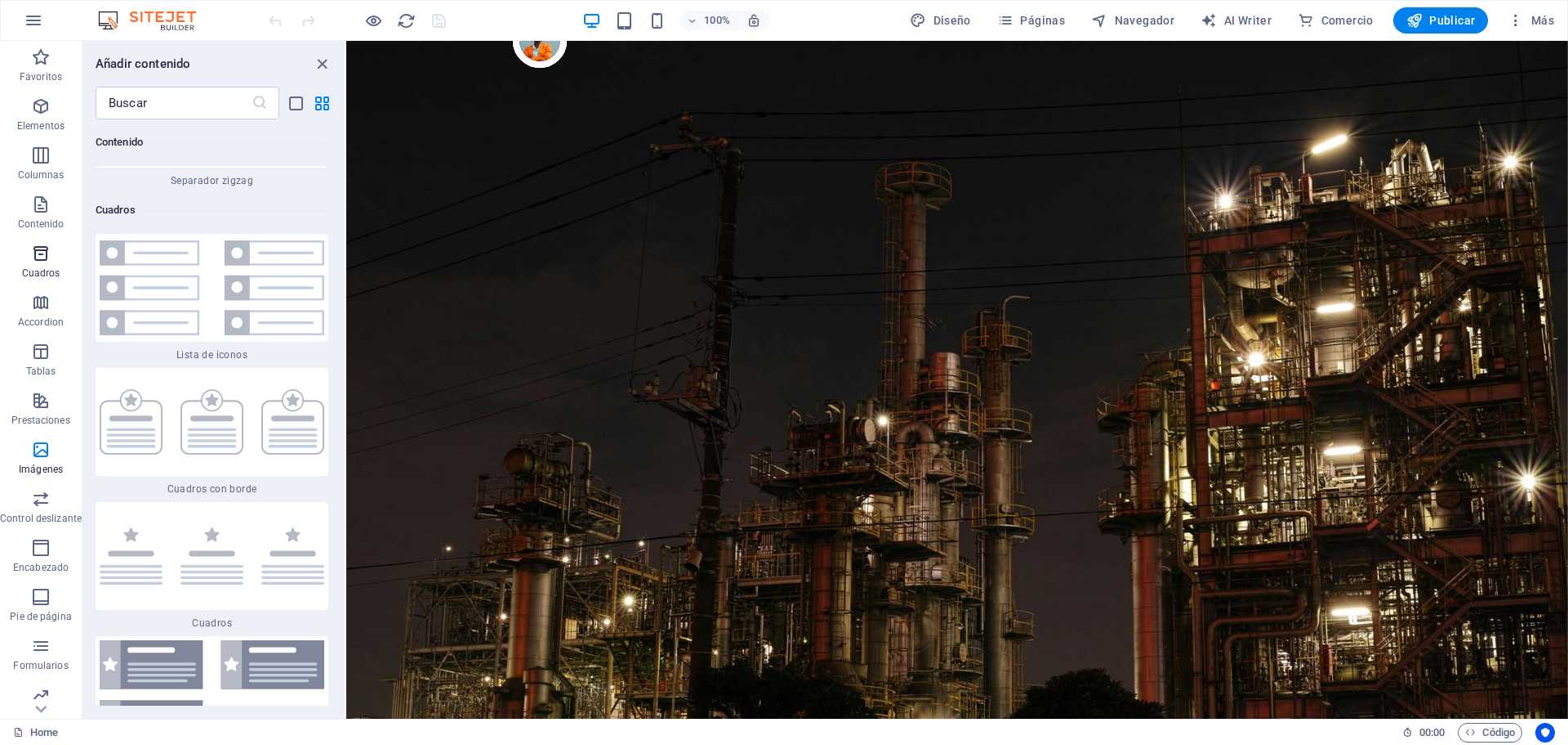
scroll to position [8774, 0]
click at [42, 221] on p "Contenido" at bounding box center [41, 225] width 47 height 13
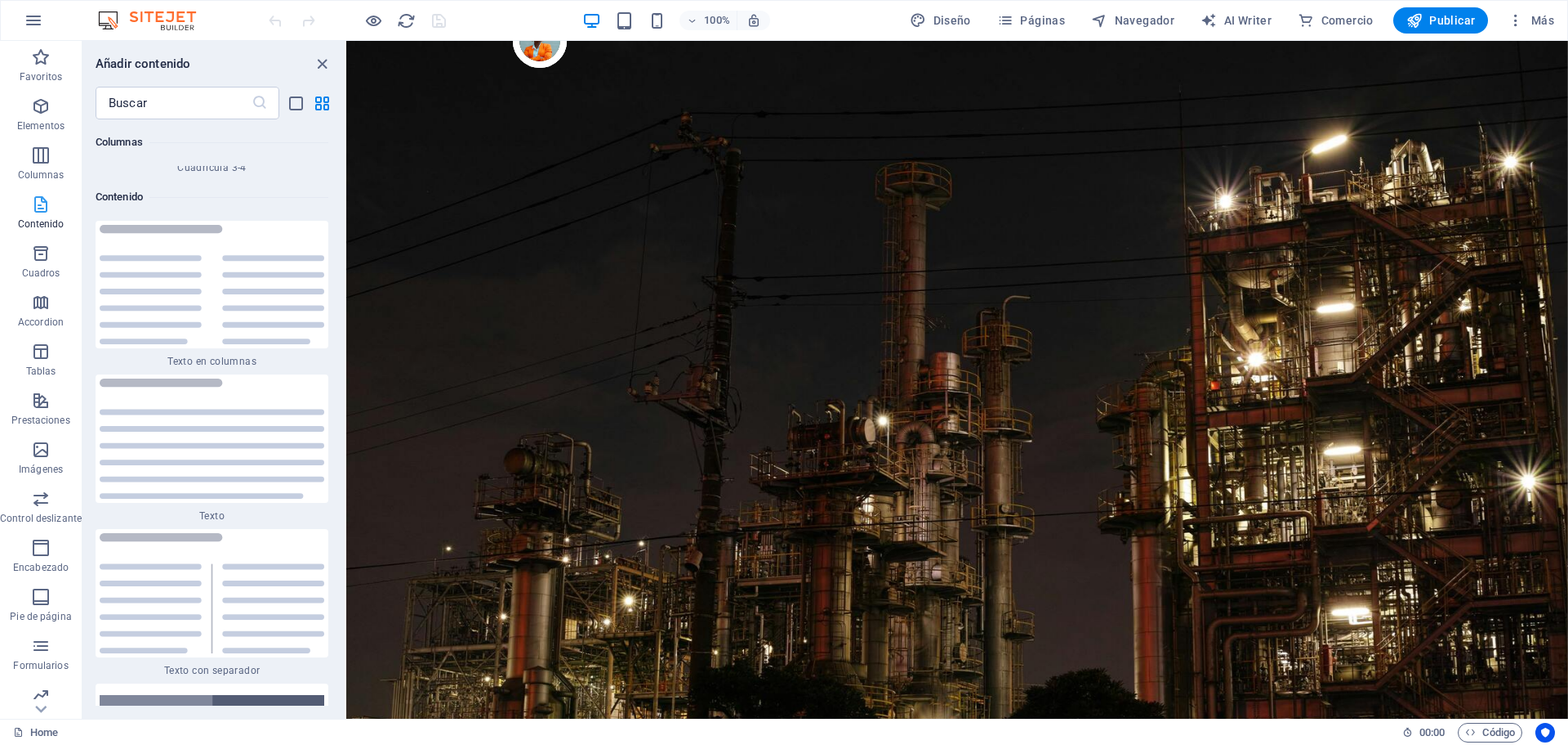
scroll to position [5491, 0]
click at [44, 165] on icon "button" at bounding box center [41, 155] width 20 height 20
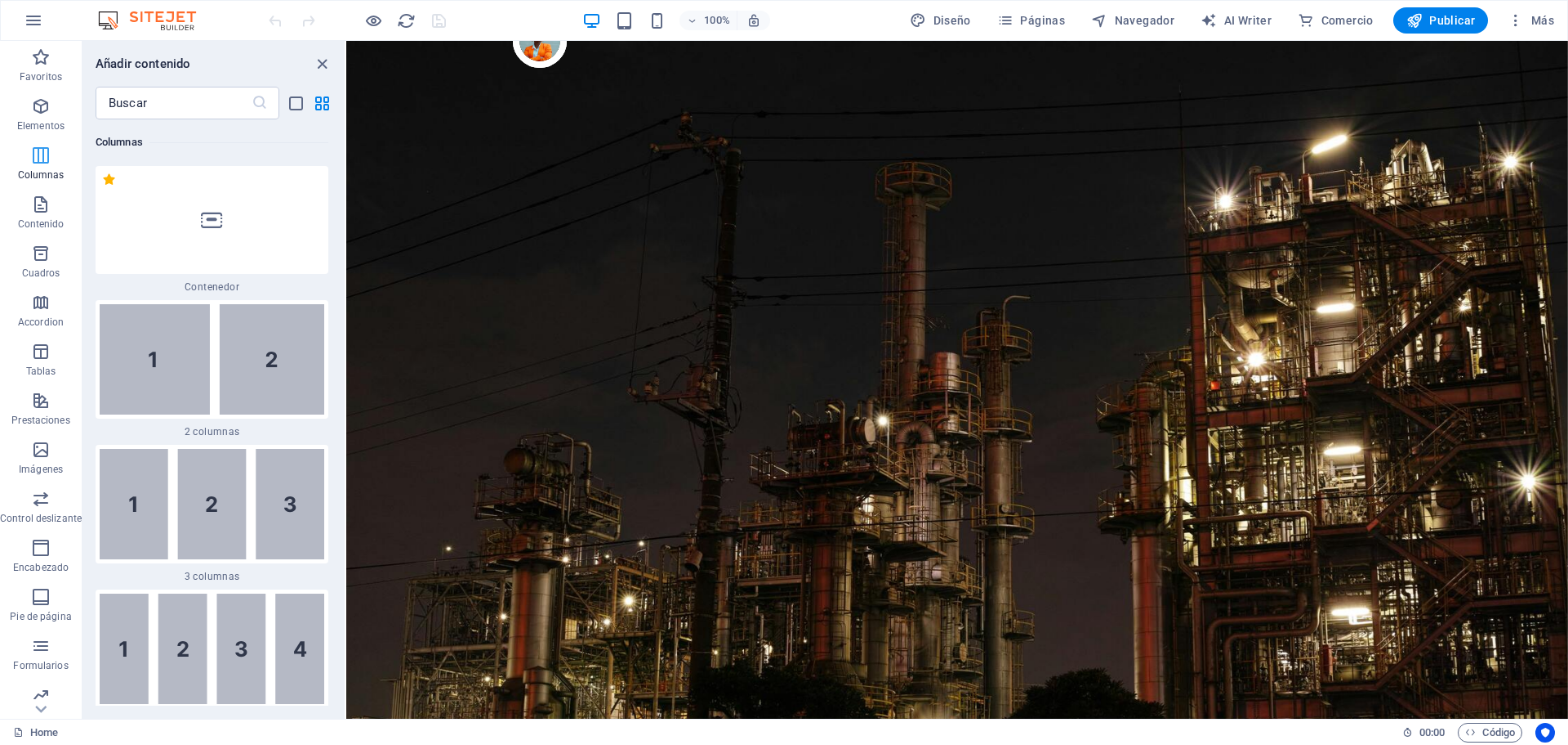
scroll to position [943, 0]
click at [33, 126] on p "Elementos" at bounding box center [41, 126] width 48 height 13
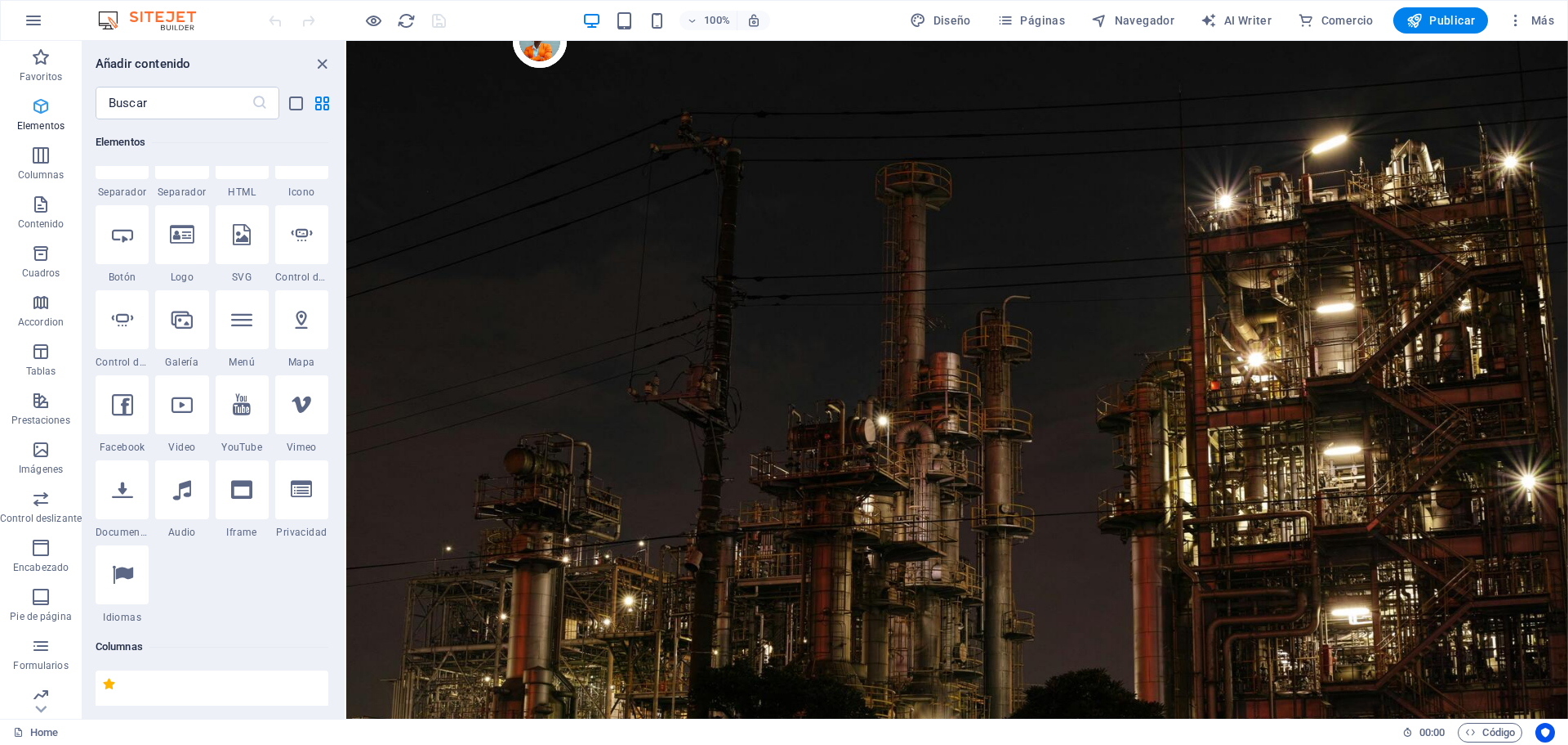
scroll to position [308, 0]
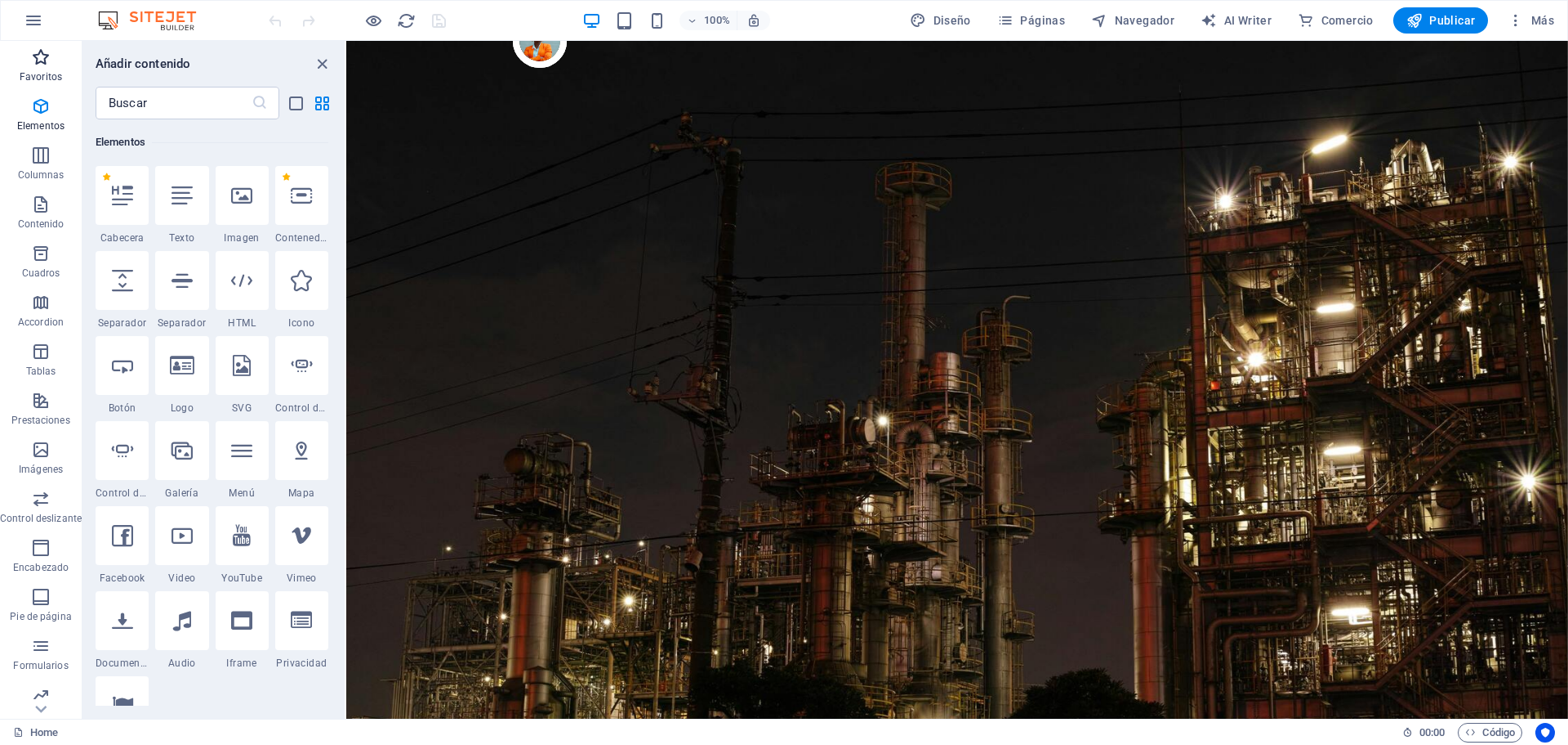
click at [27, 62] on span "Favoritos" at bounding box center [41, 67] width 82 height 39
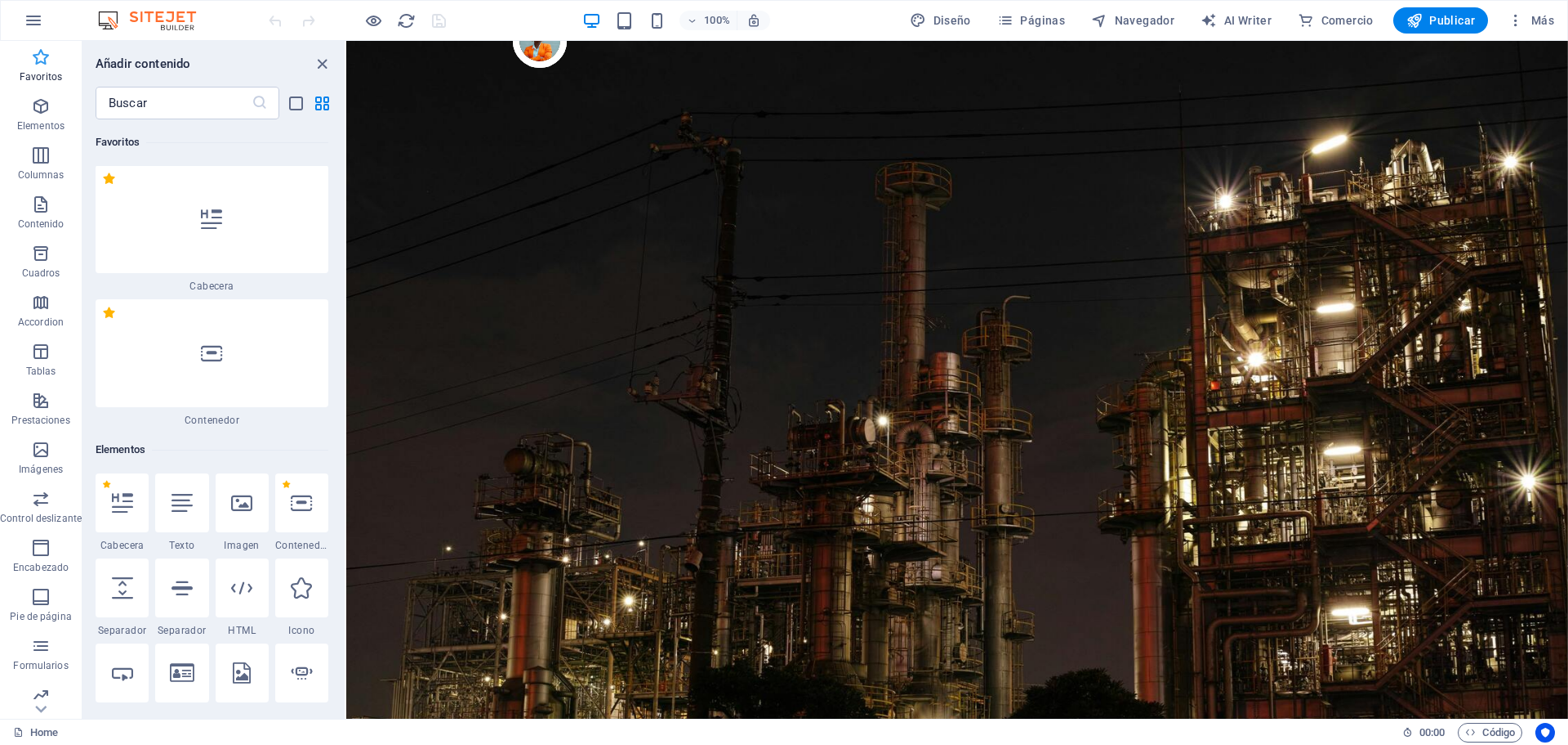
scroll to position [0, 0]
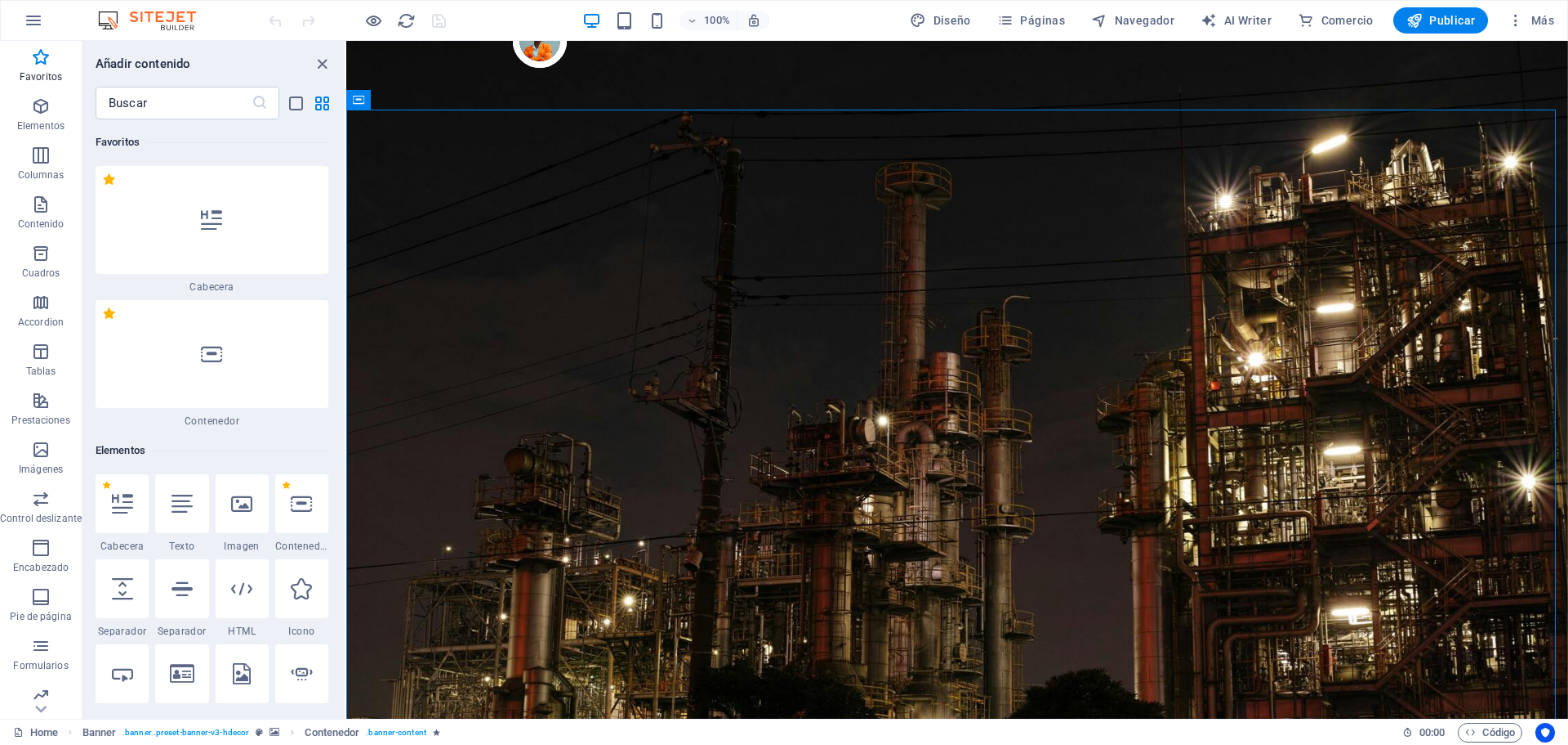
click at [332, 61] on div "Añadir contenido" at bounding box center [214, 64] width 262 height 20
click at [321, 64] on icon "close panel" at bounding box center [322, 65] width 19 height 19
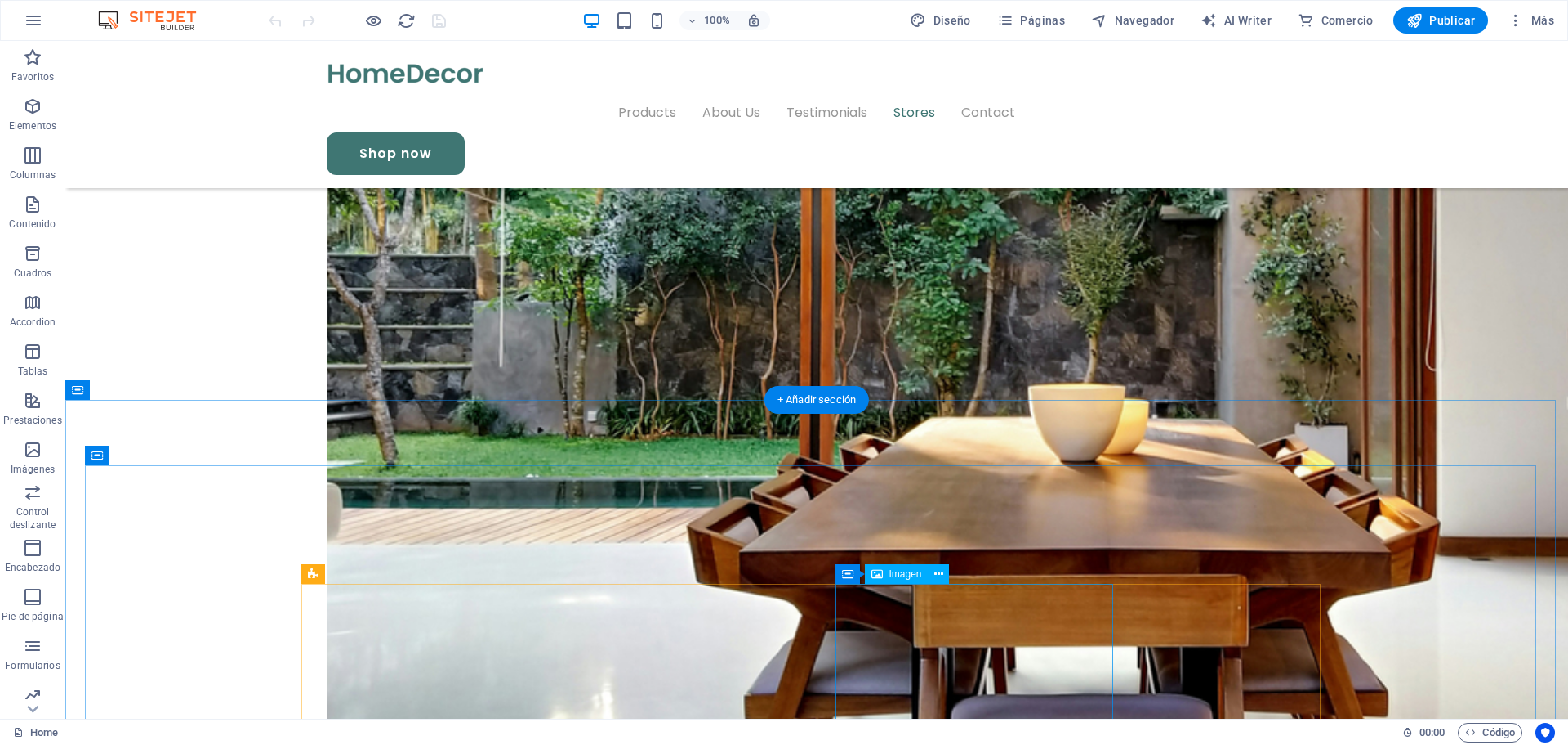
scroll to position [3188, 0]
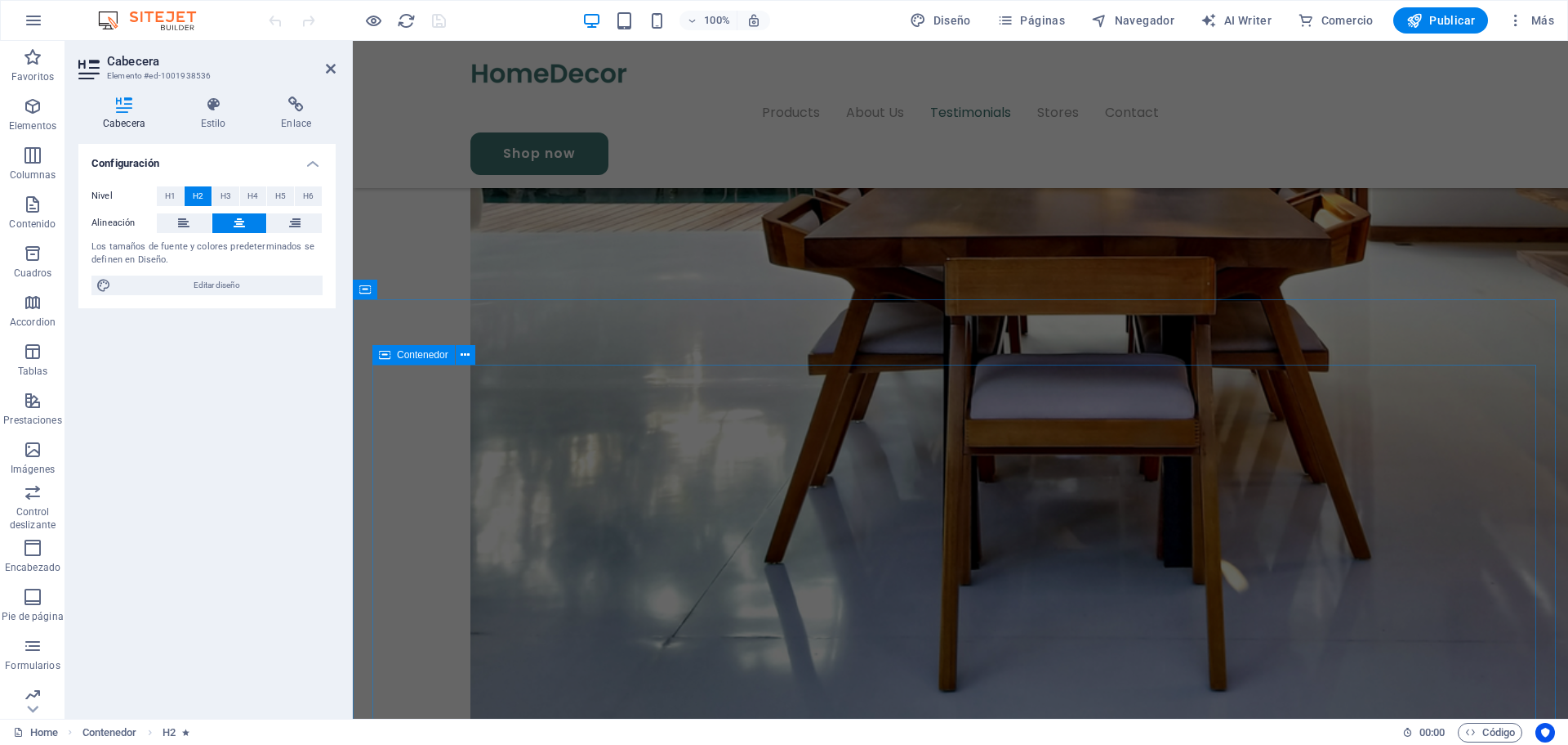
scroll to position [3760, 0]
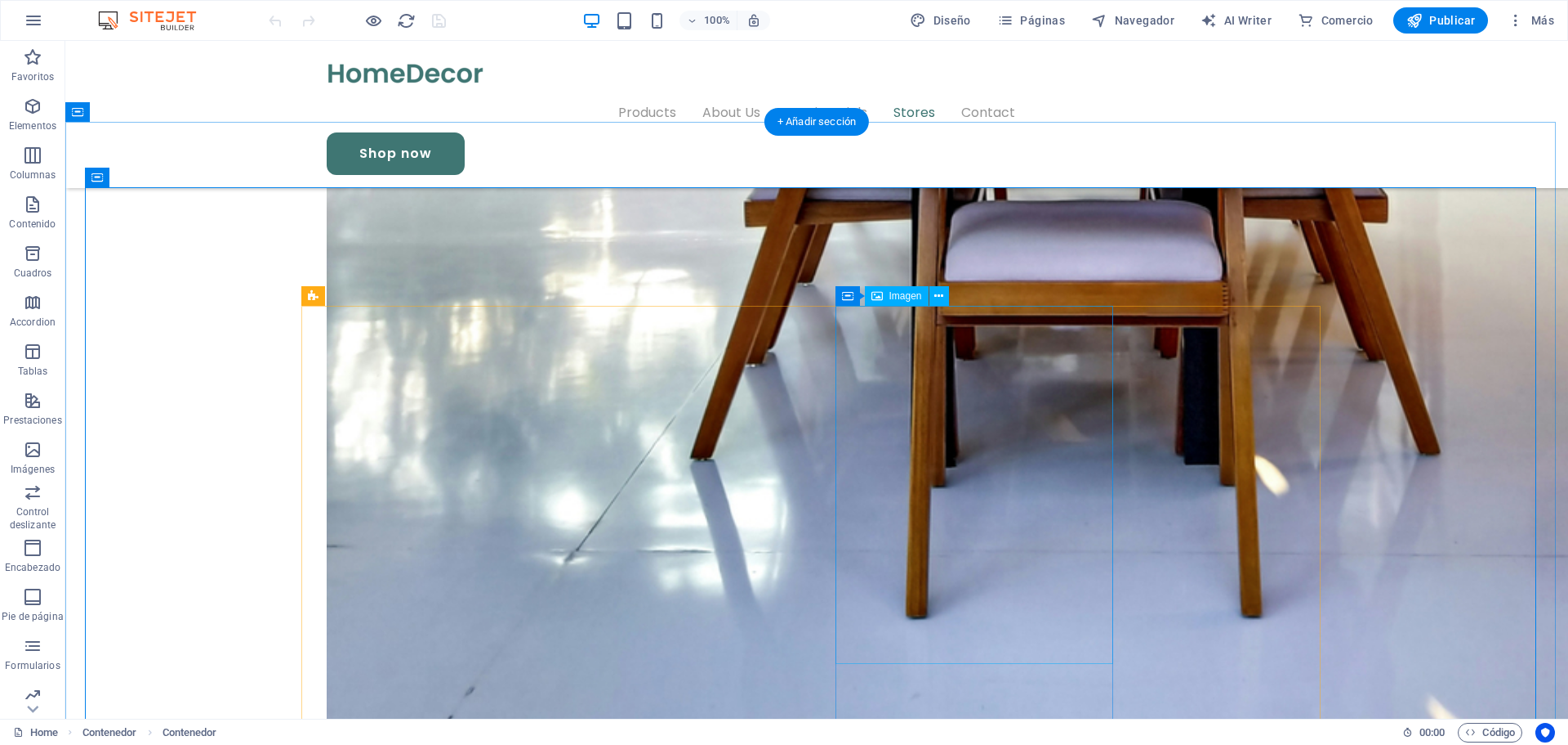
scroll to position [4088, 0]
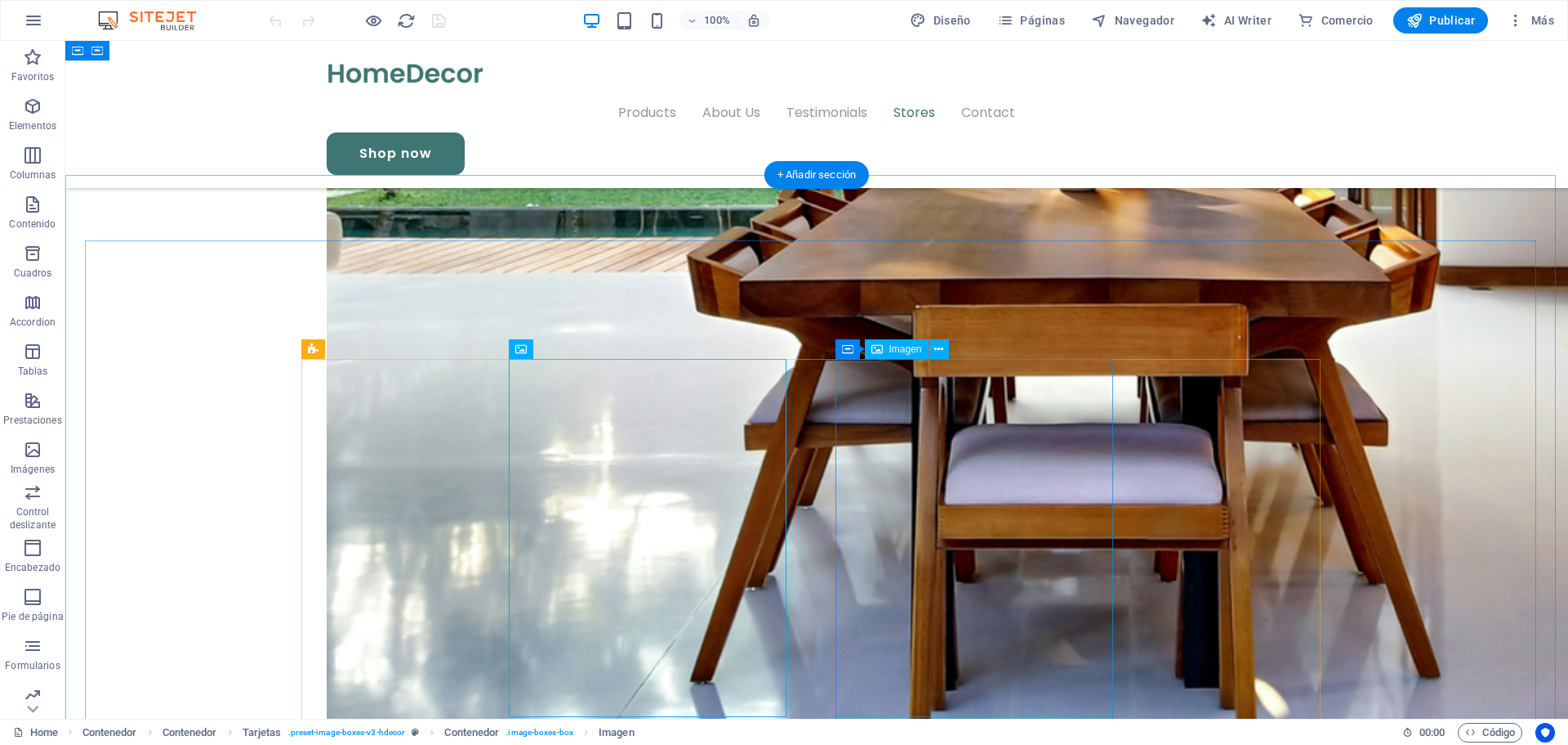
scroll to position [3678, 0]
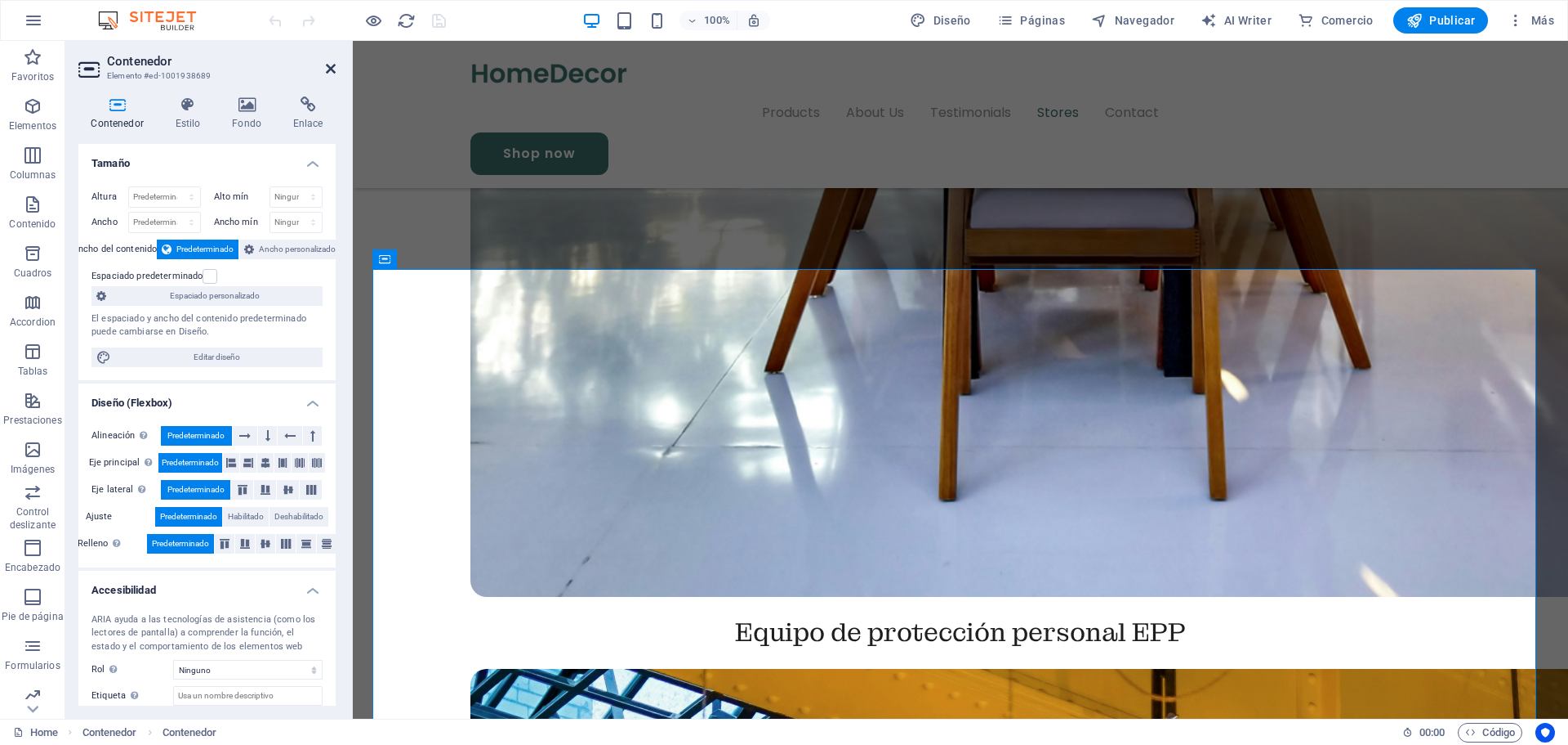
click at [330, 66] on icon at bounding box center [331, 69] width 10 height 13
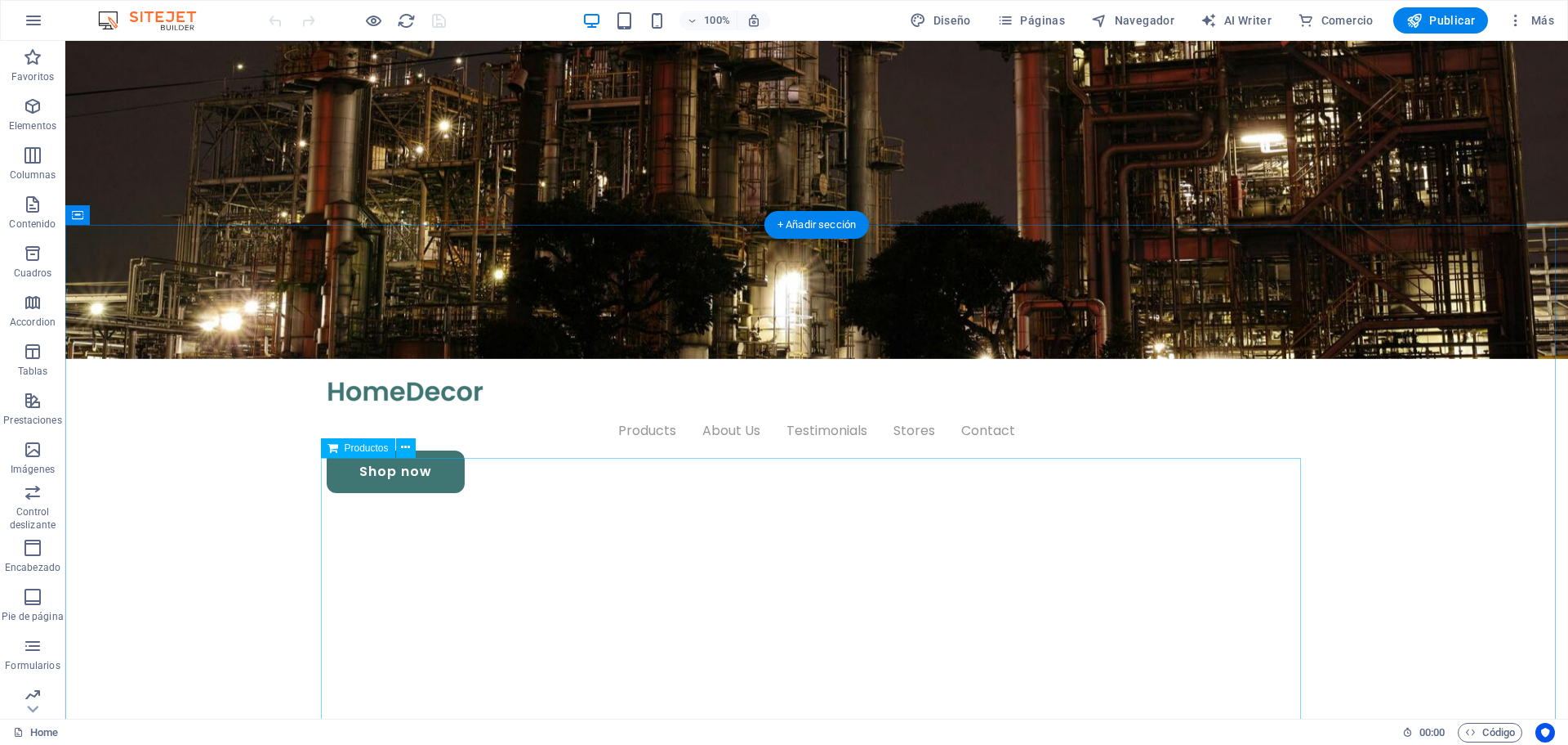
scroll to position [82, 0]
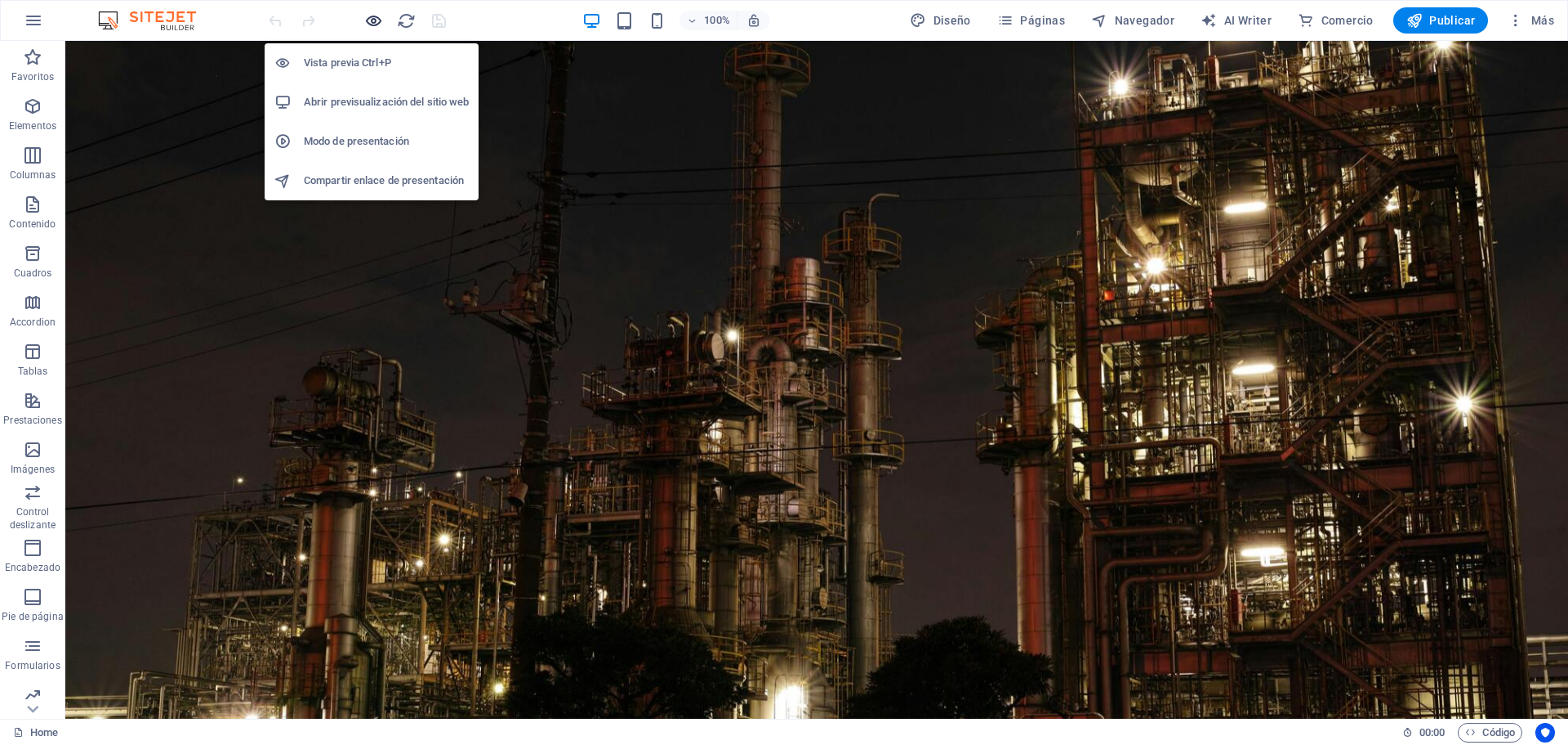
click at [367, 22] on icon "button" at bounding box center [374, 21] width 19 height 19
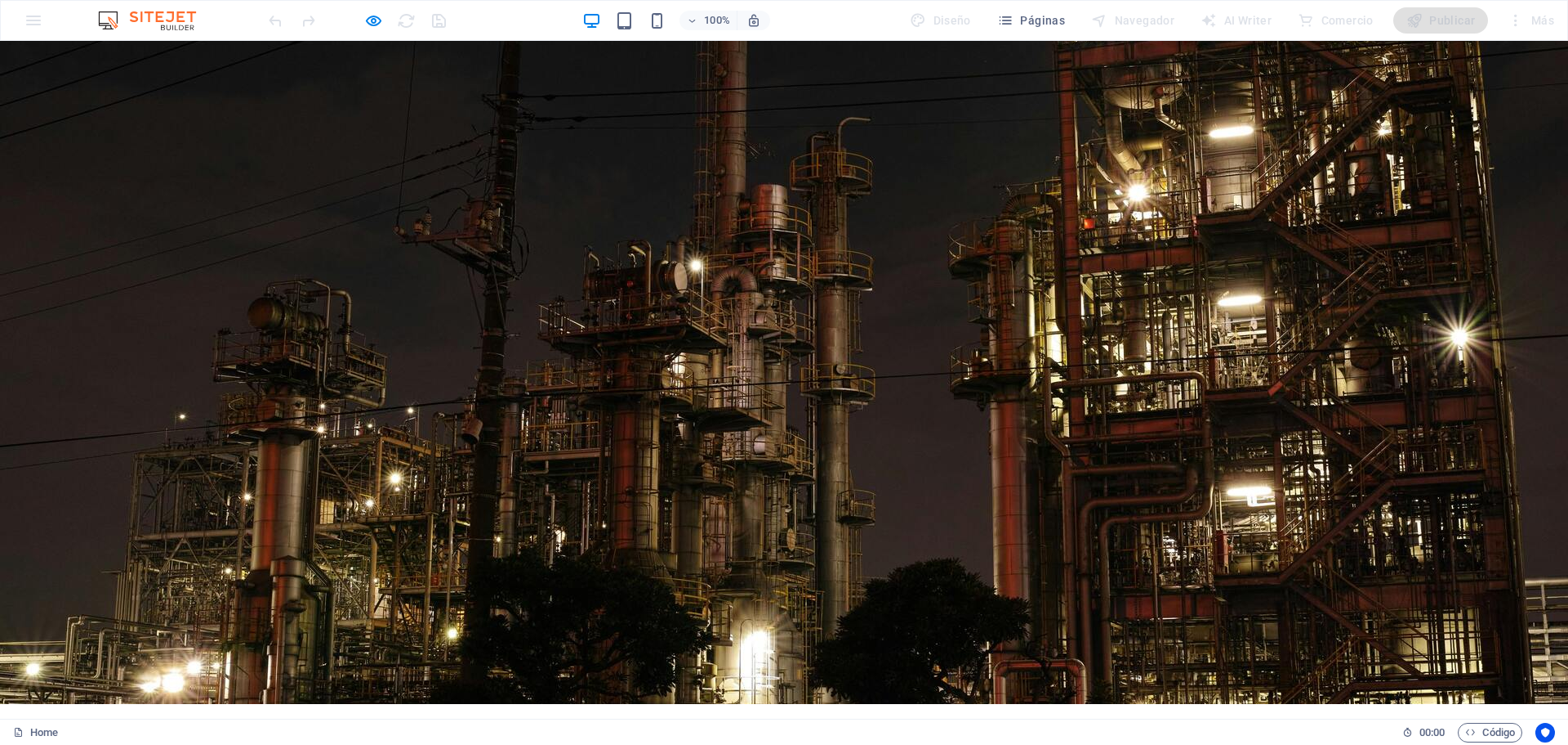
scroll to position [0, 0]
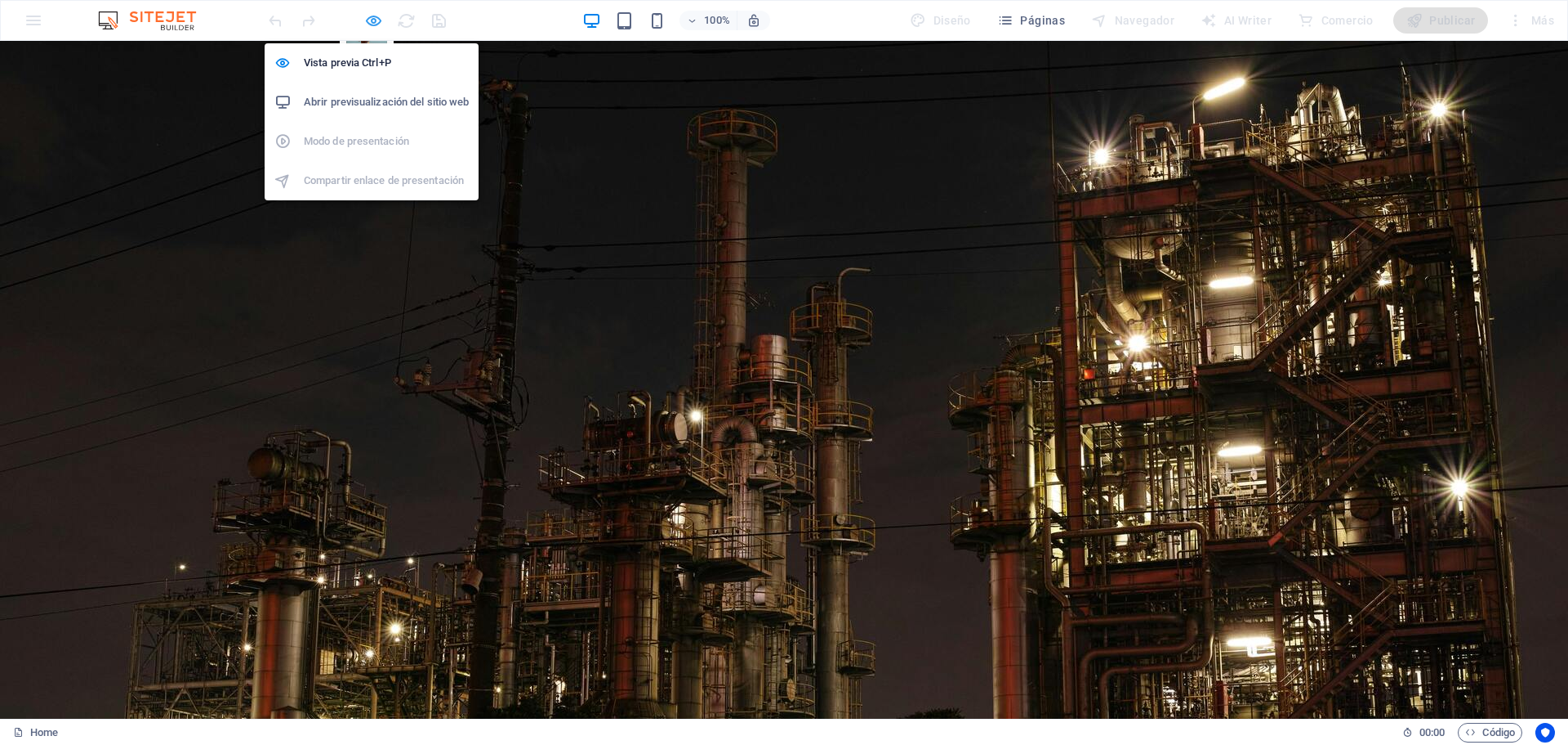
click at [373, 20] on icon "button" at bounding box center [374, 21] width 19 height 19
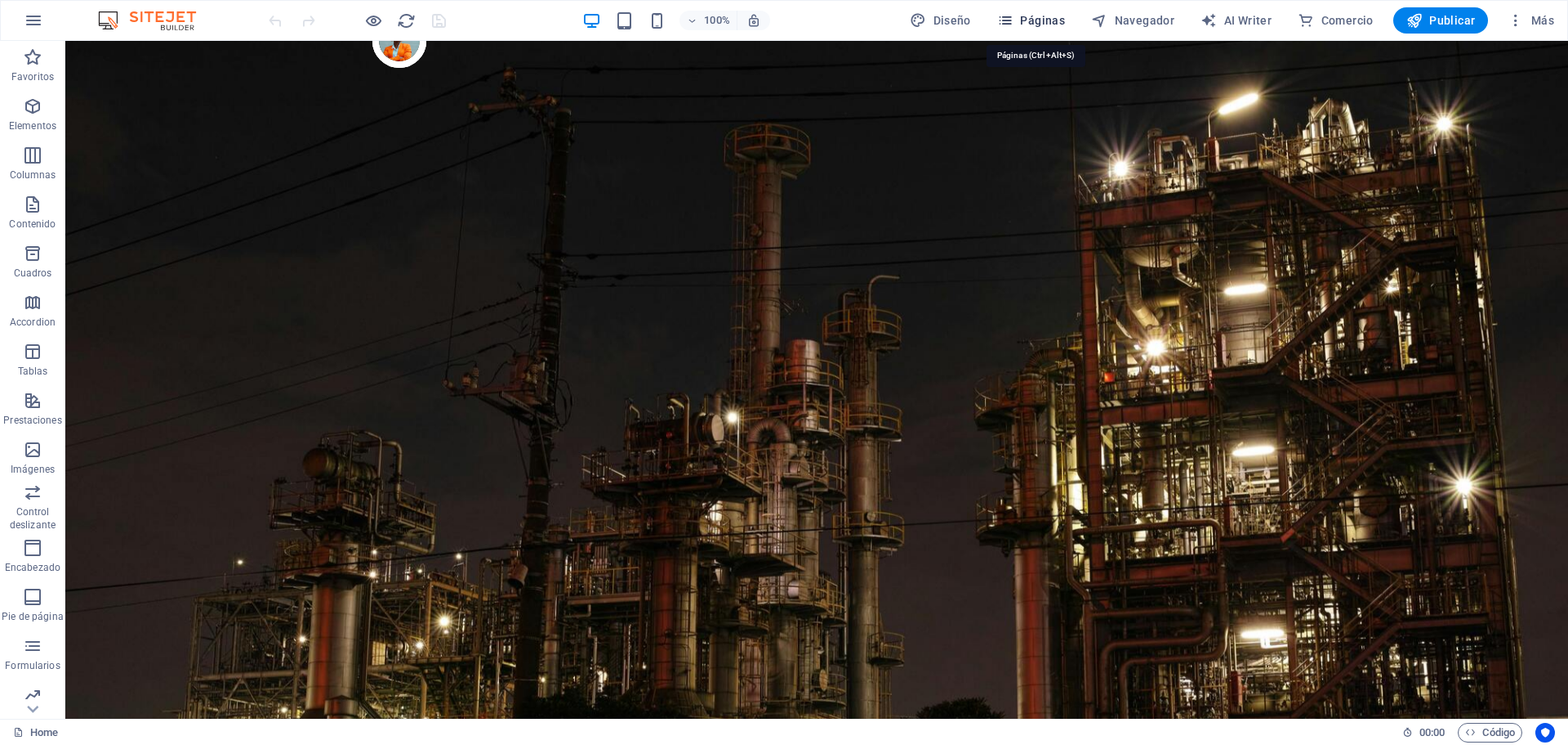
click at [1052, 23] on span "Páginas" at bounding box center [1031, 20] width 68 height 16
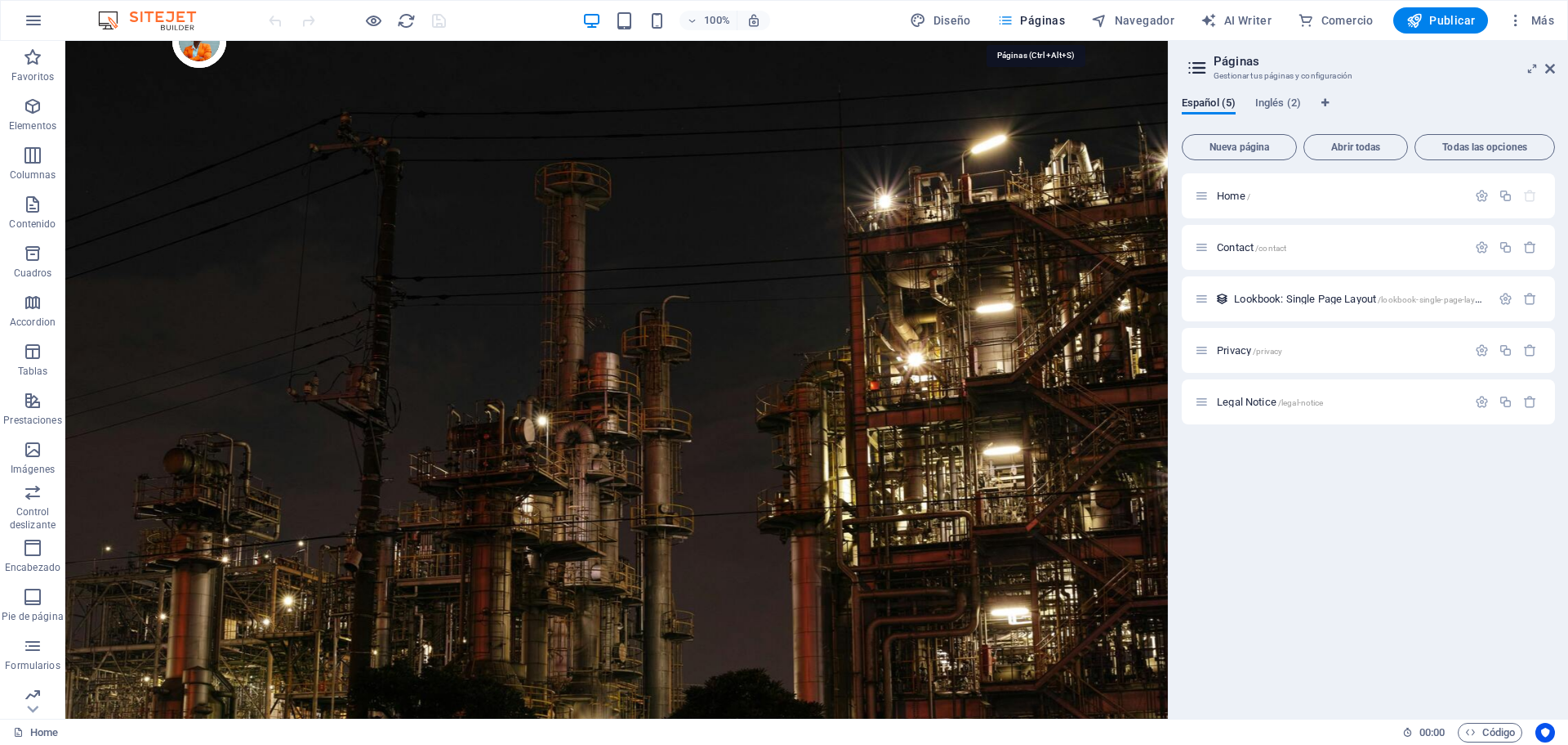
click at [1052, 23] on span "Páginas" at bounding box center [1031, 20] width 68 height 16
click at [1559, 72] on aside "Páginas Gestionar tus páginas y configuración Español (5) Inglés (2) Nueva pági…" at bounding box center [1368, 380] width 400 height 677
click at [1553, 72] on icon at bounding box center [1550, 69] width 10 height 13
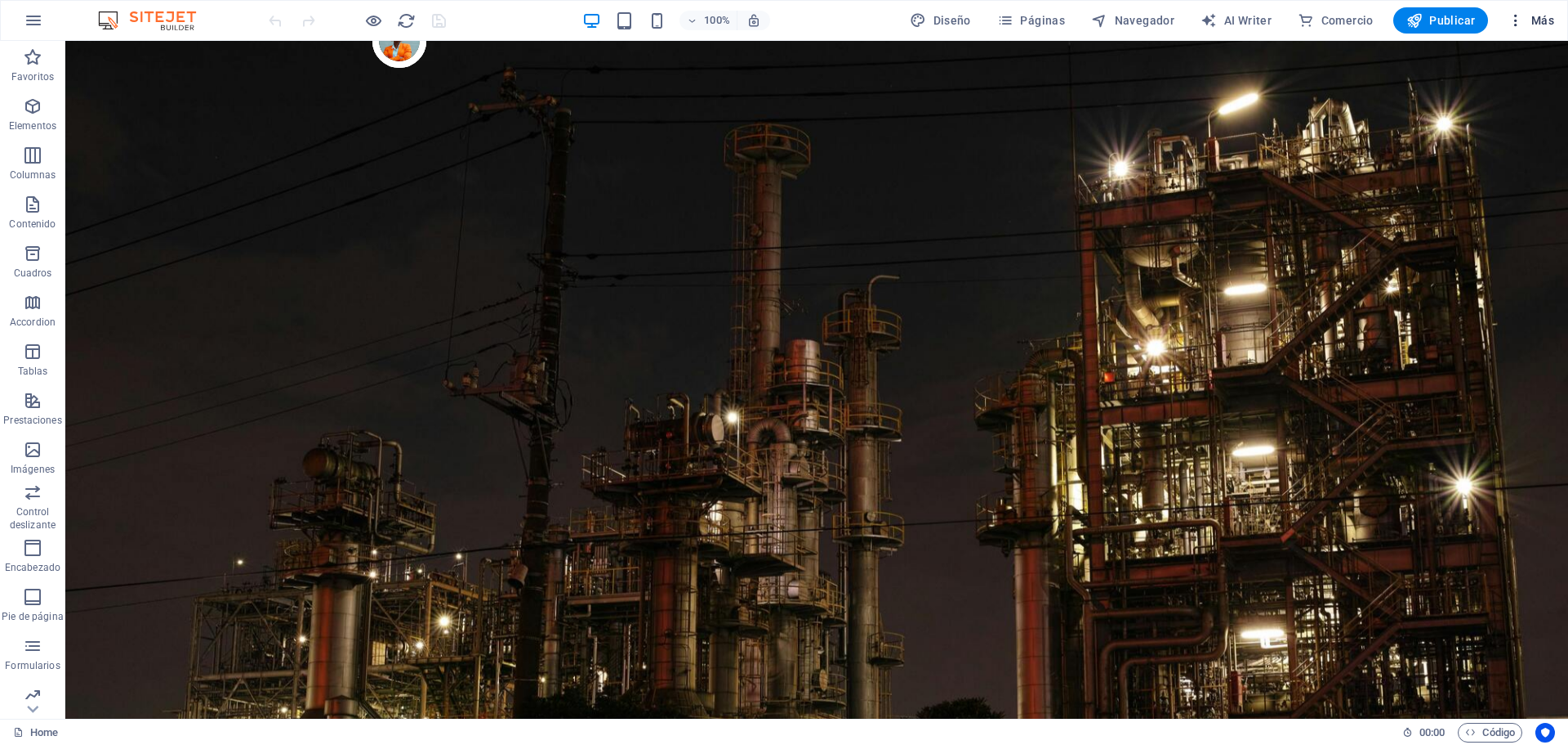
click at [1544, 26] on span "Más" at bounding box center [1531, 20] width 47 height 16
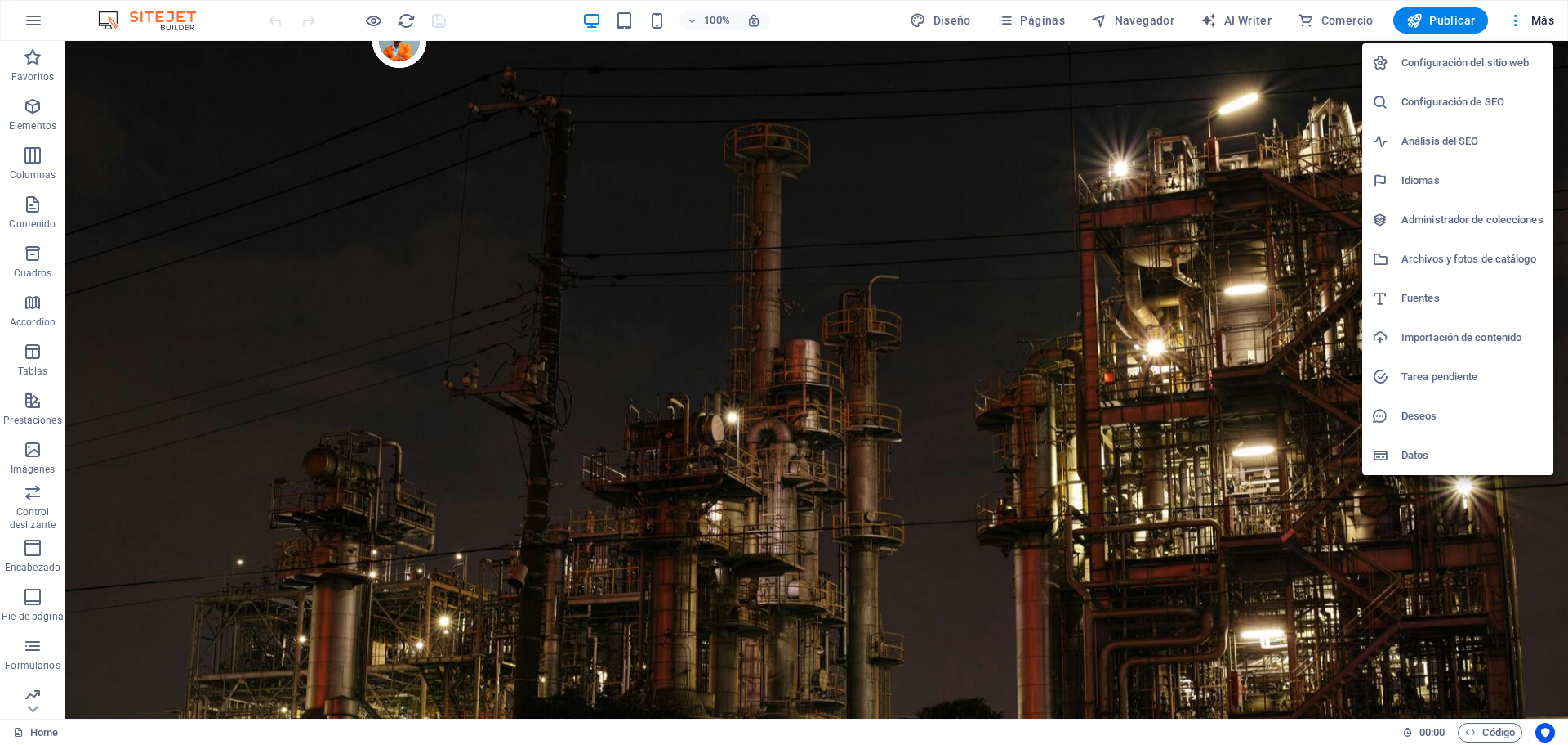
click at [41, 12] on div at bounding box center [784, 372] width 1568 height 745
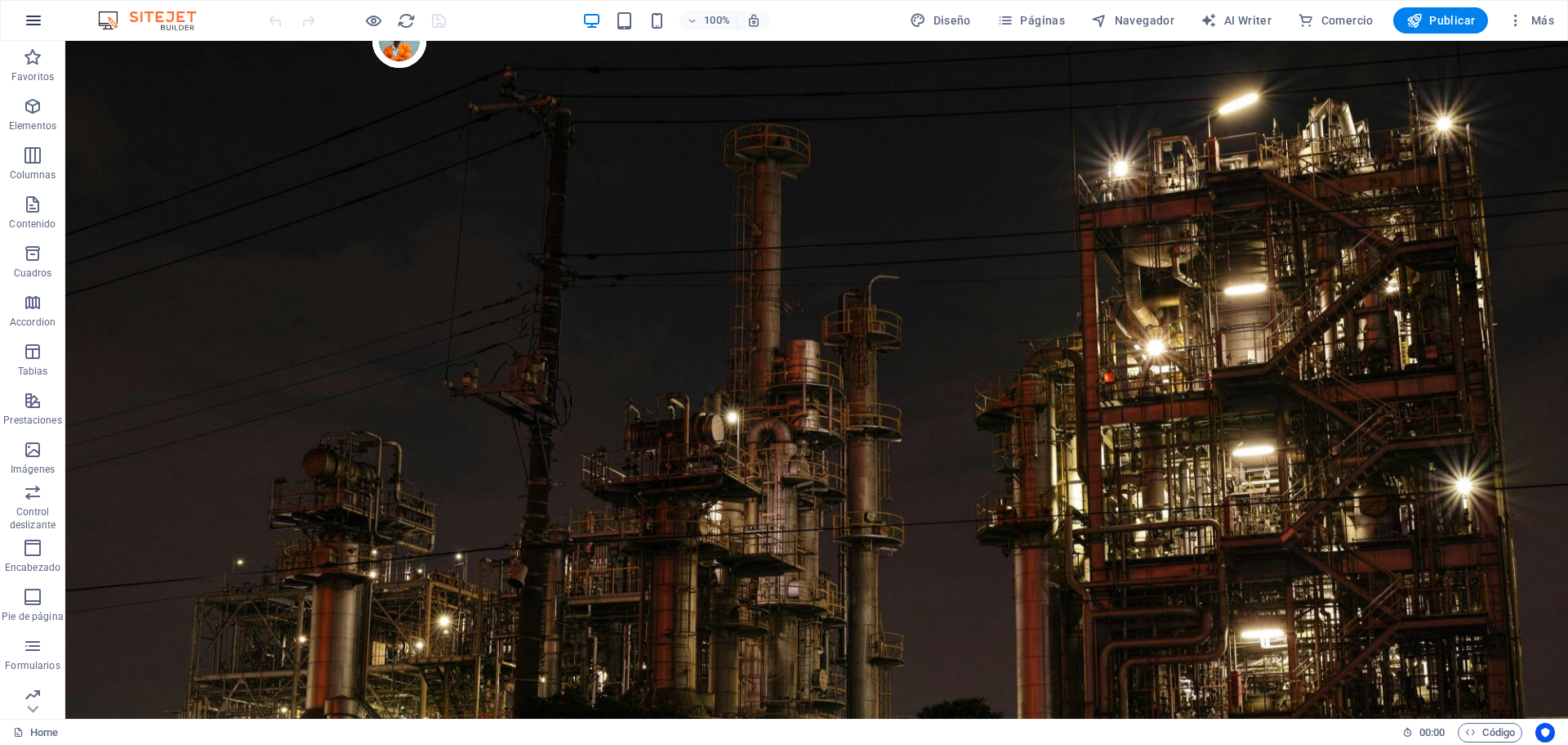
click at [34, 21] on icon "button" at bounding box center [33, 20] width 20 height 20
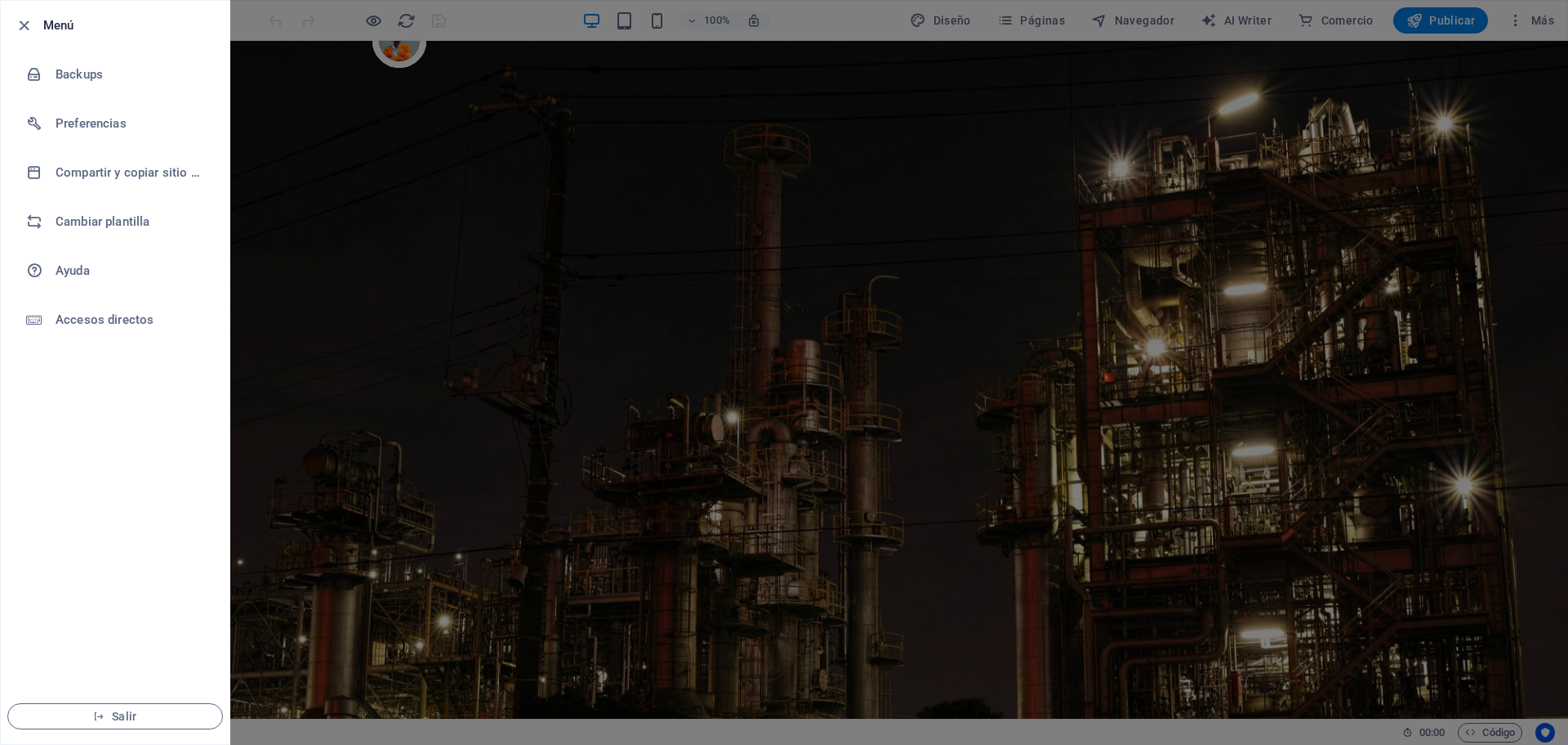
click at [34, 21] on div at bounding box center [29, 25] width 29 height 20
click at [29, 24] on icon "button" at bounding box center [24, 26] width 19 height 19
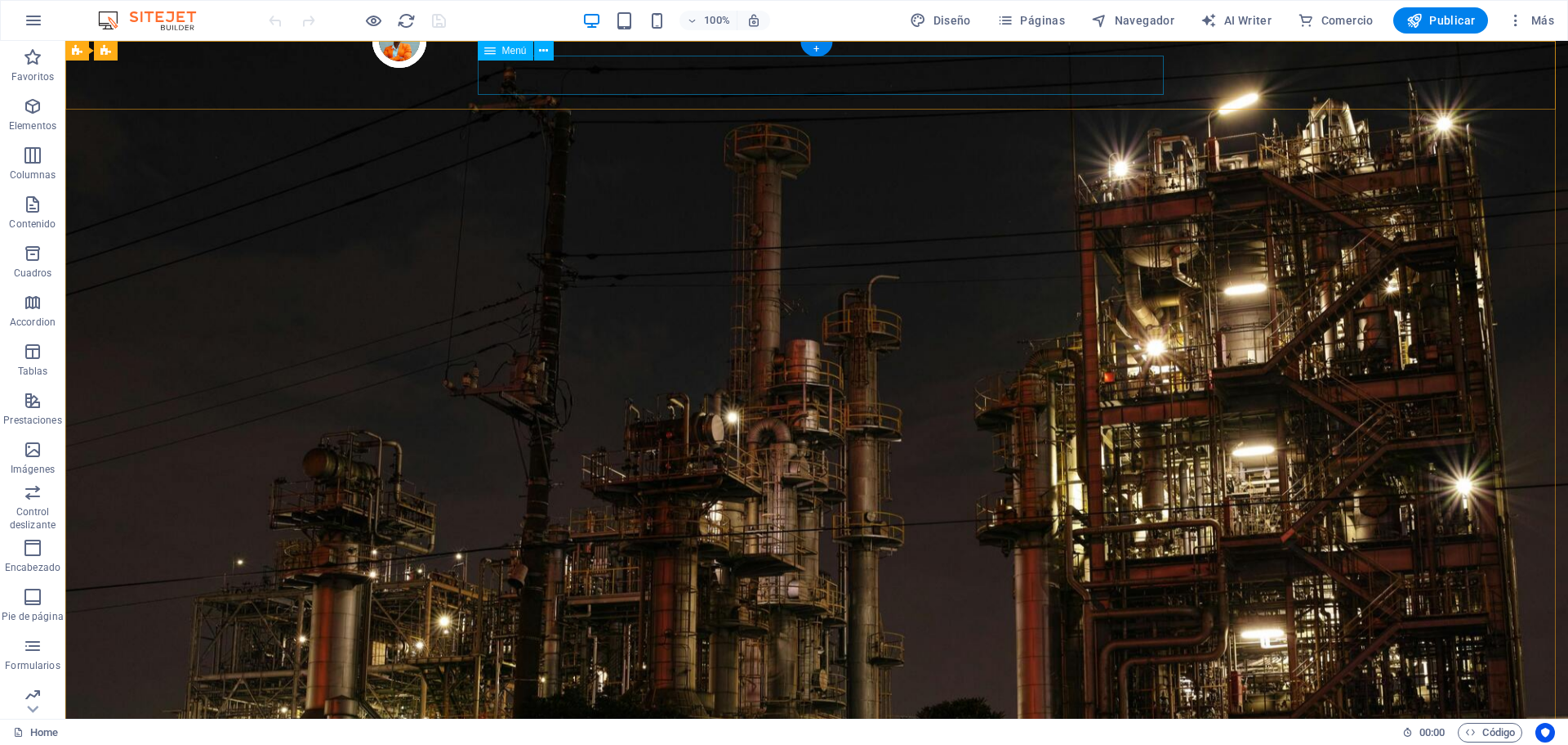
click at [546, 50] on icon at bounding box center [543, 51] width 9 height 17
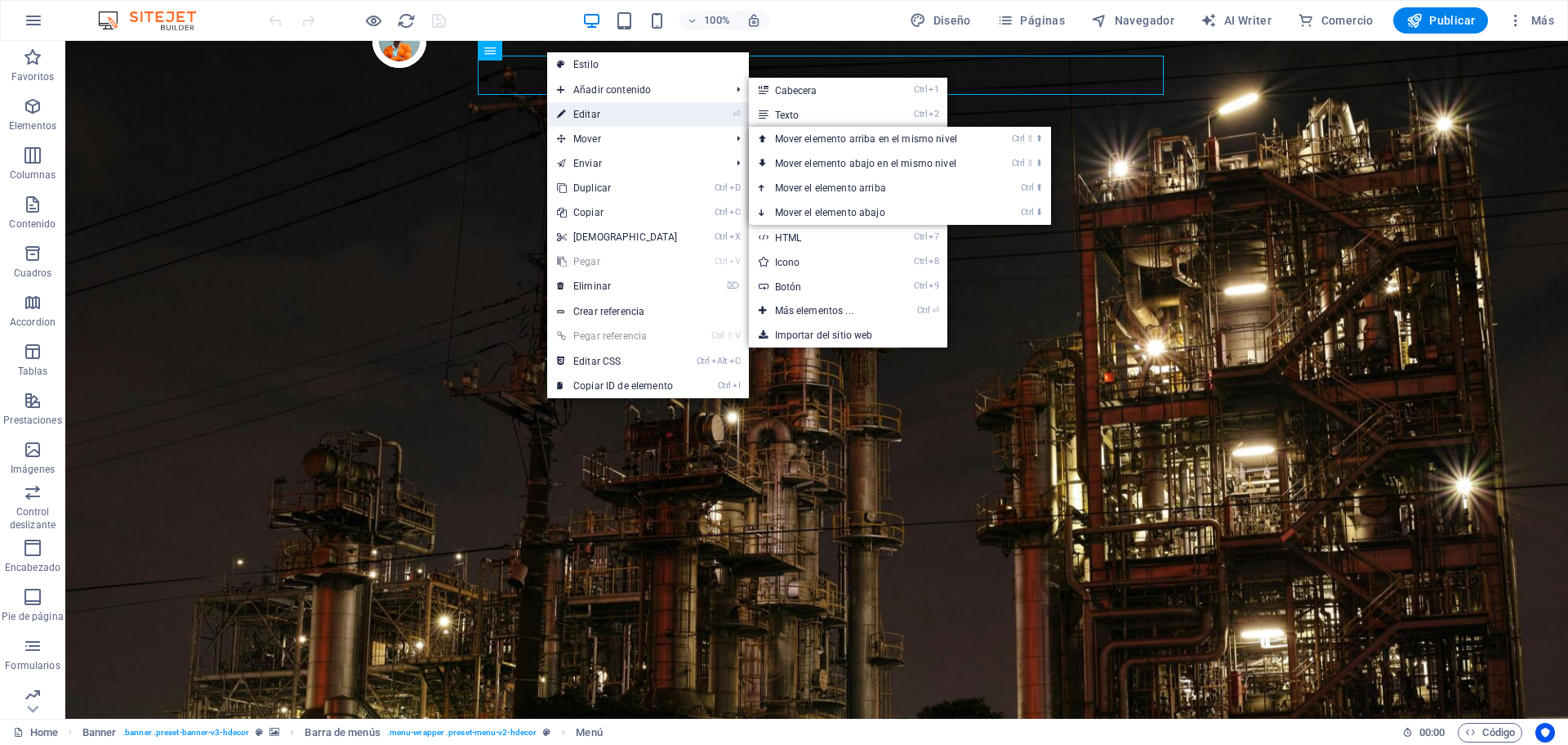
click at [609, 113] on link "⏎ Editar" at bounding box center [618, 114] width 141 height 25
select select "1"
select select
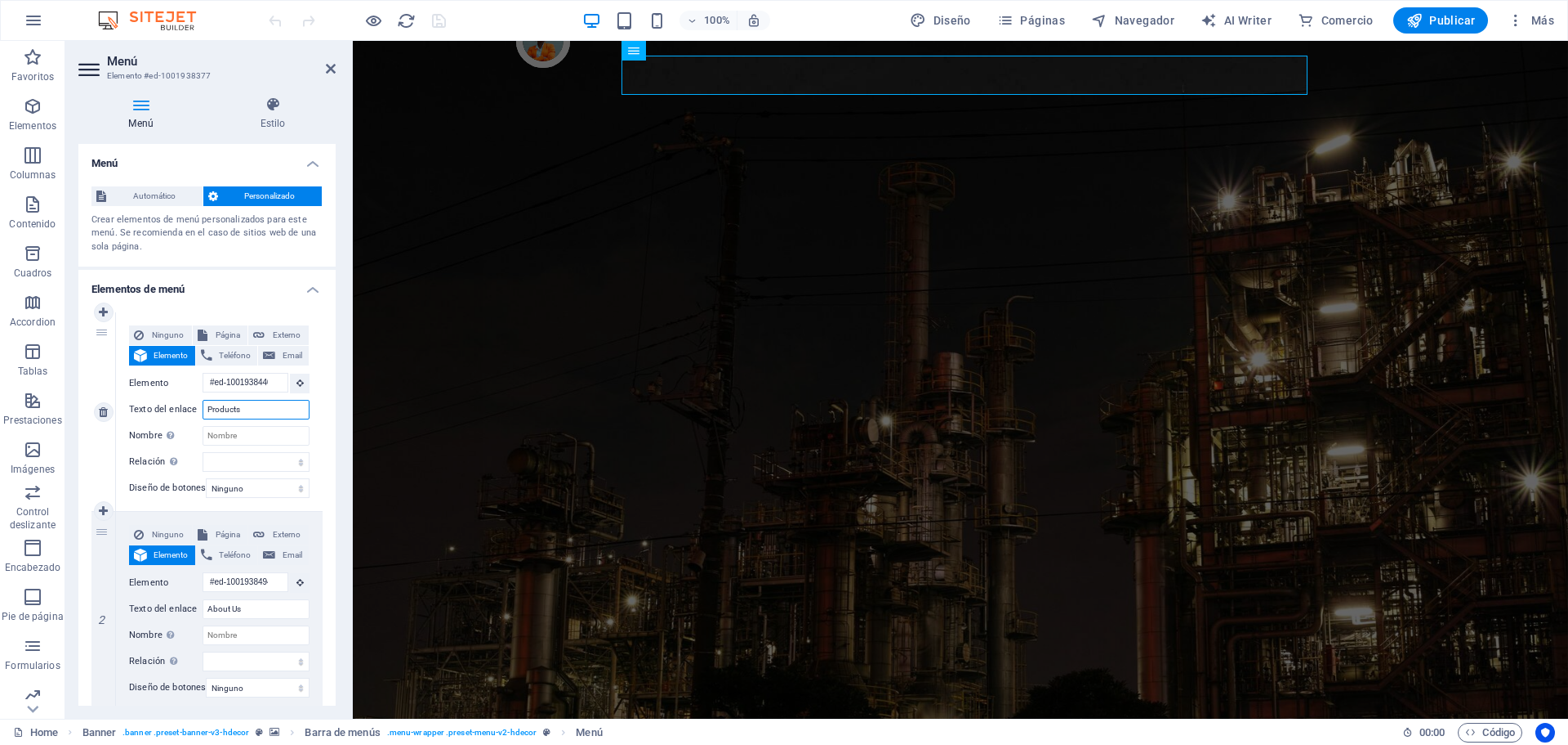
drag, startPoint x: 252, startPoint y: 412, endPoint x: 138, endPoint y: 412, distance: 114.0
click at [138, 412] on div "Texto del enlace Products" at bounding box center [220, 409] width 181 height 20
type input "Productos"
select select
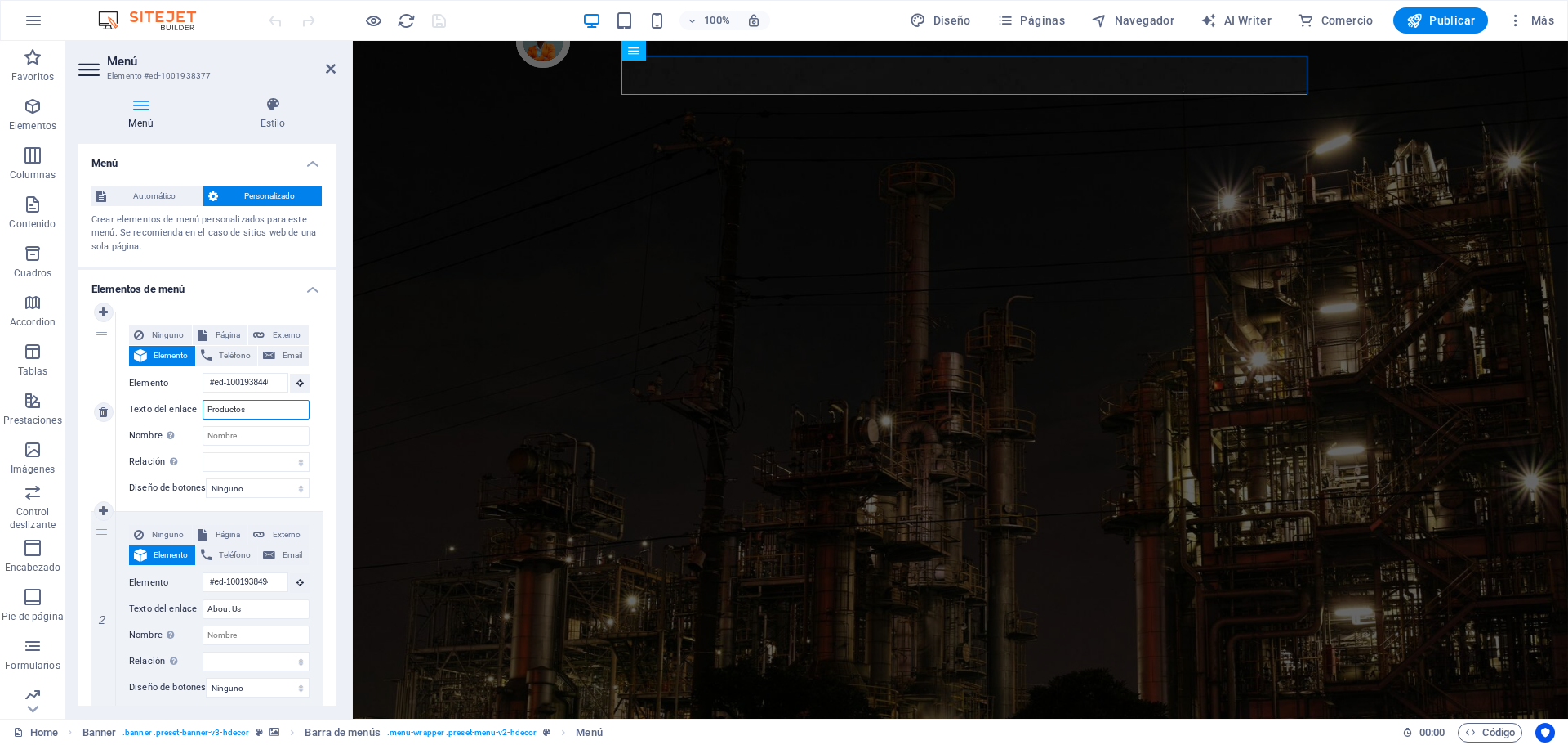
select select
type input "Productos"
drag, startPoint x: 252, startPoint y: 612, endPoint x: 132, endPoint y: 607, distance: 120.1
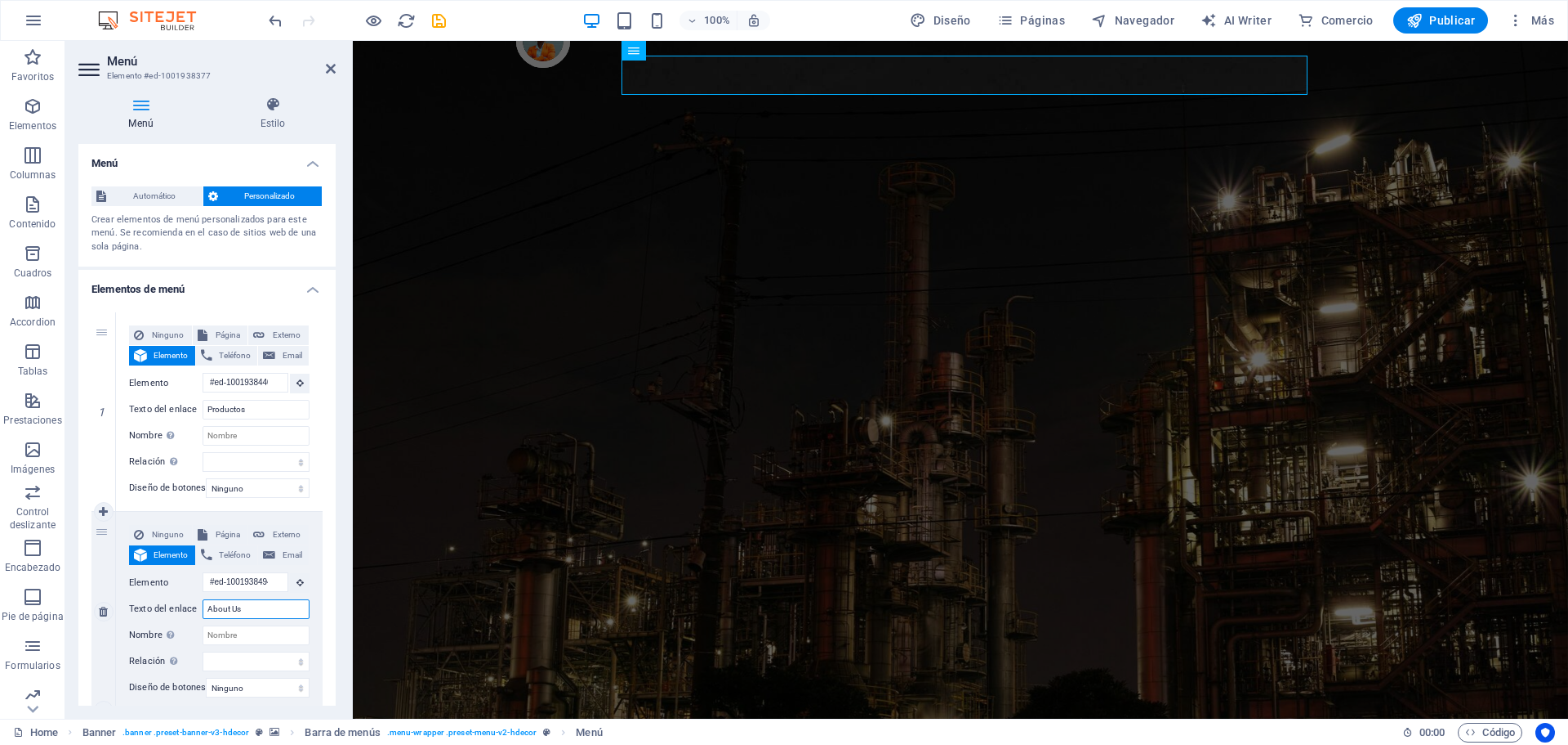
click at [132, 607] on div "Texto del enlace About Us" at bounding box center [220, 609] width 181 height 20
type input "No"
select select
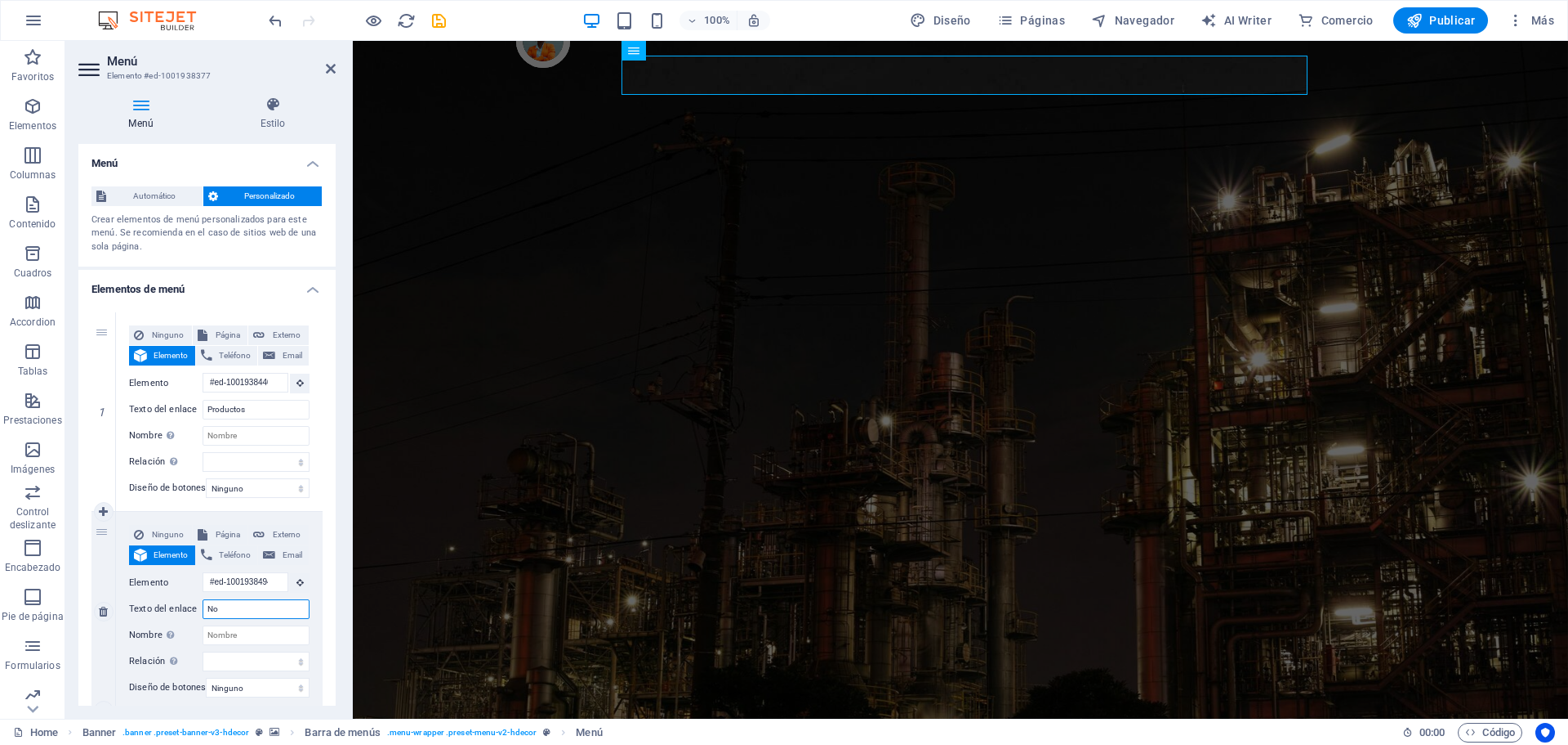
select select
type input "Noso"
select select
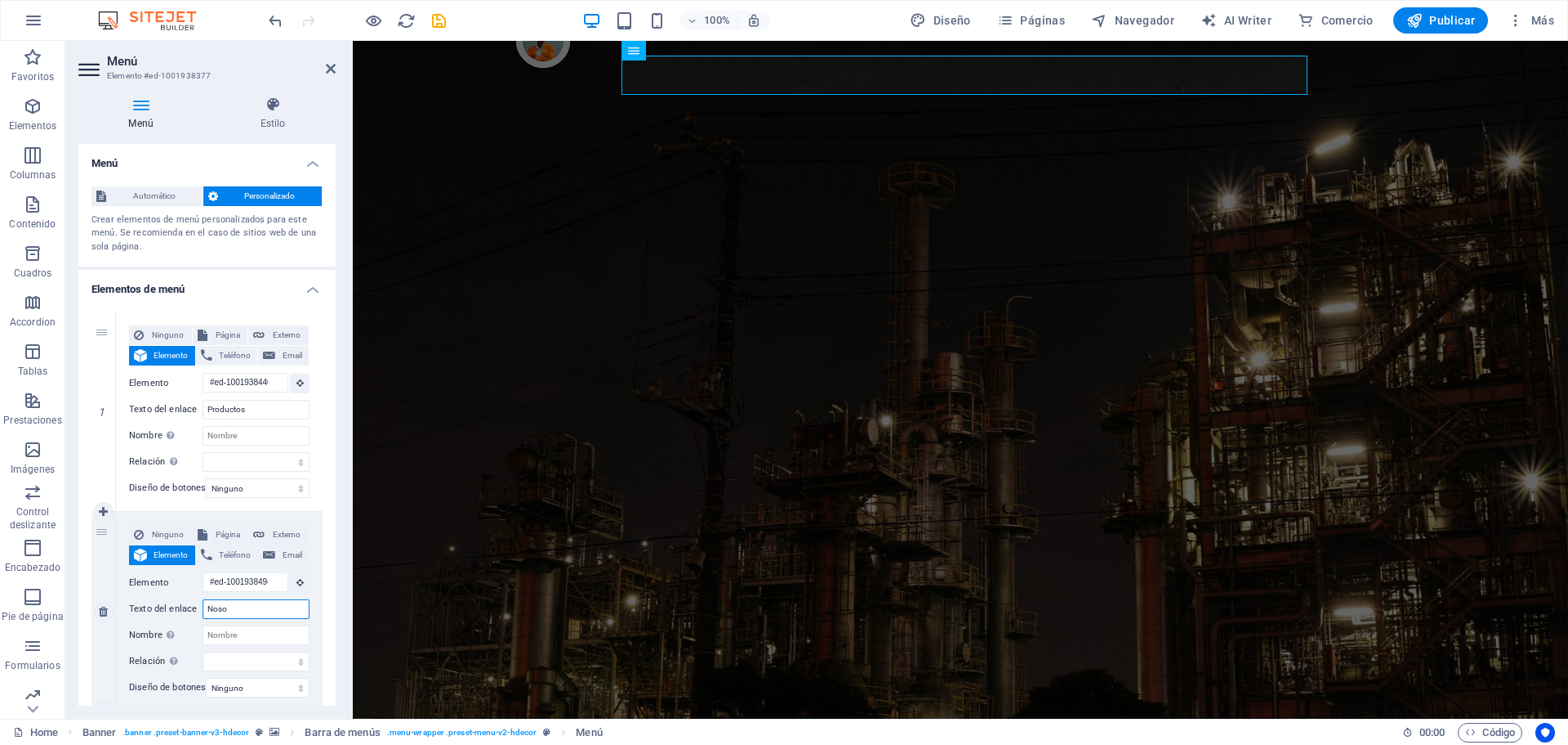
select select
type input "Nosotros"
select select
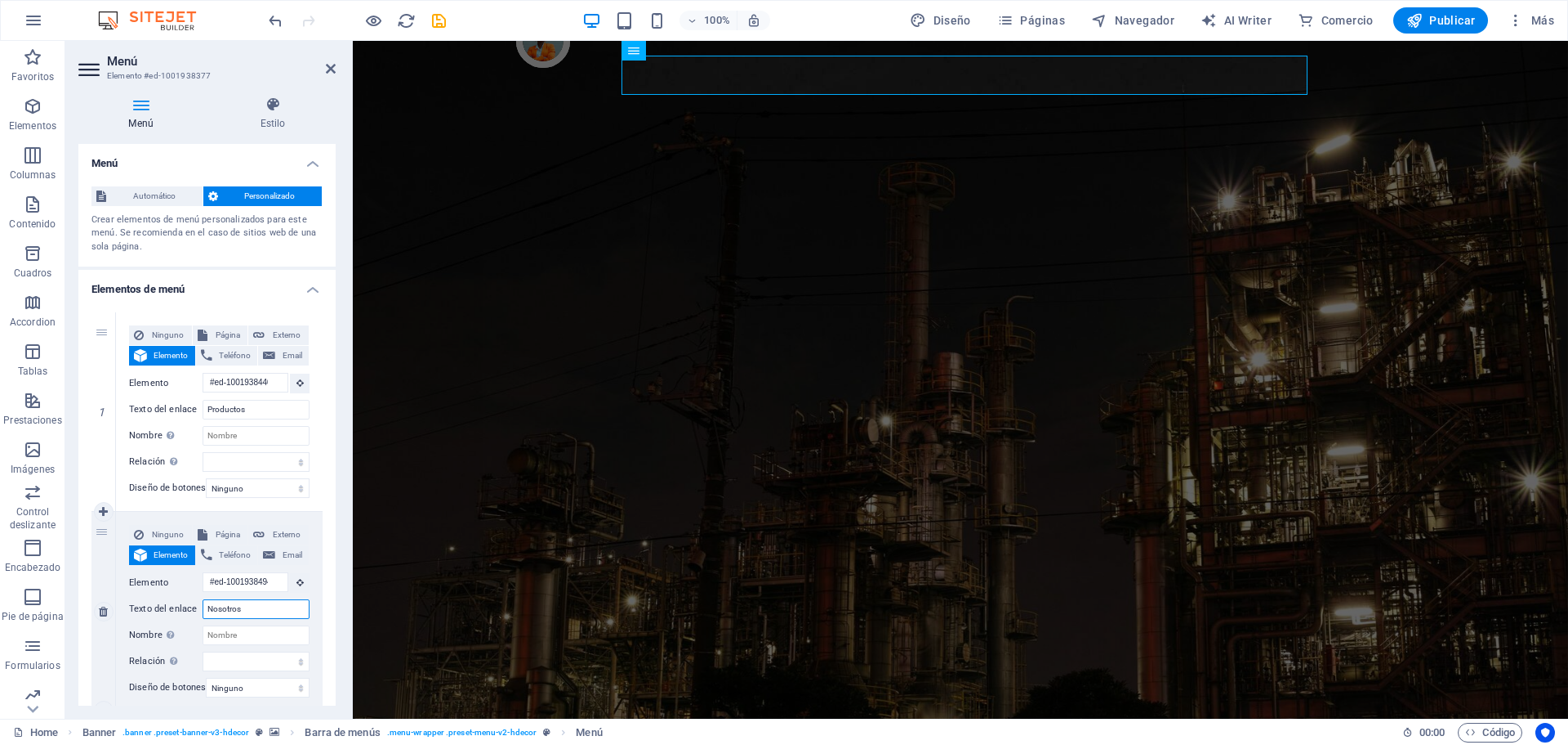
select select
type input "Nosotros"
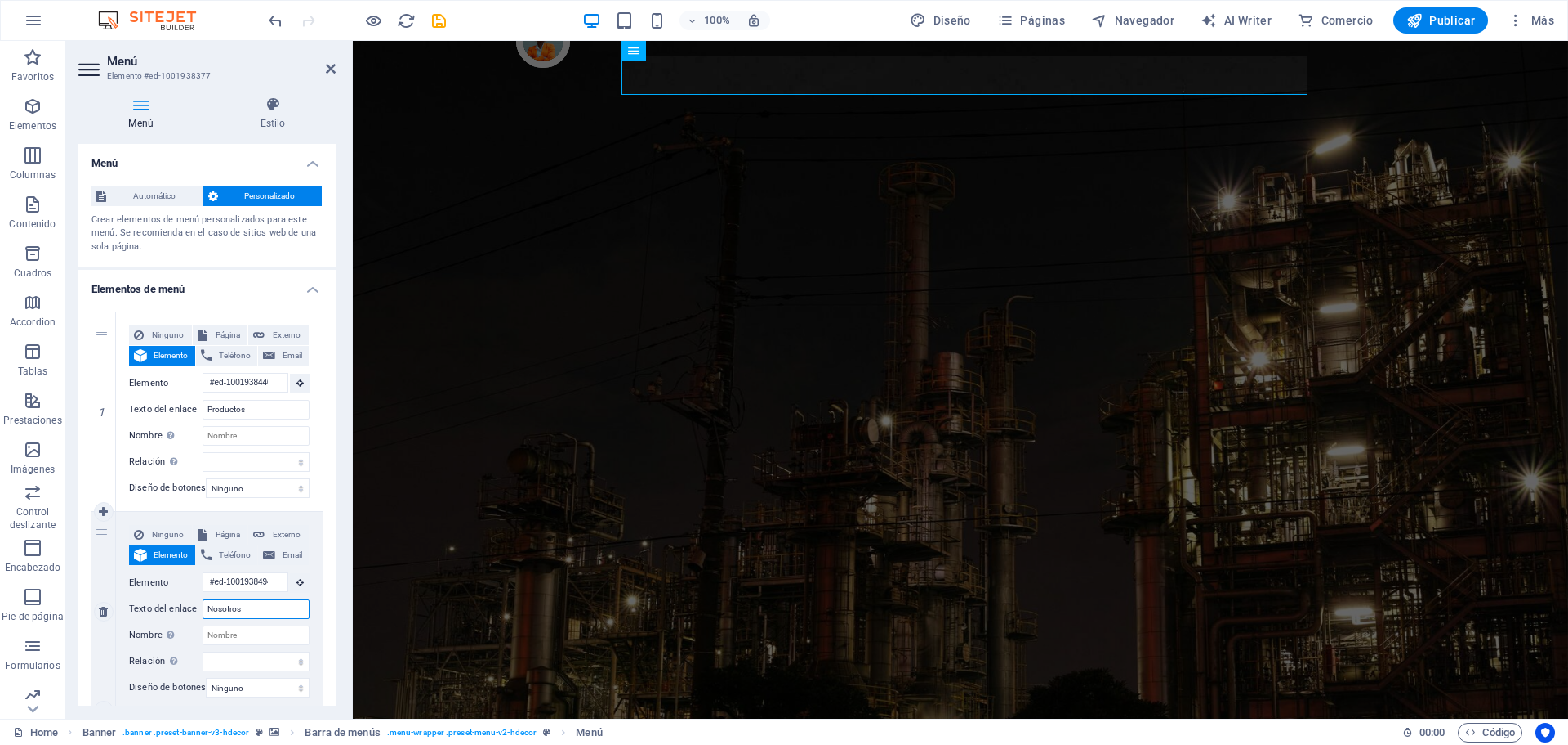
drag, startPoint x: 258, startPoint y: 610, endPoint x: 147, endPoint y: 606, distance: 111.1
click at [147, 606] on div "Texto del enlace Nosotros" at bounding box center [220, 609] width 181 height 20
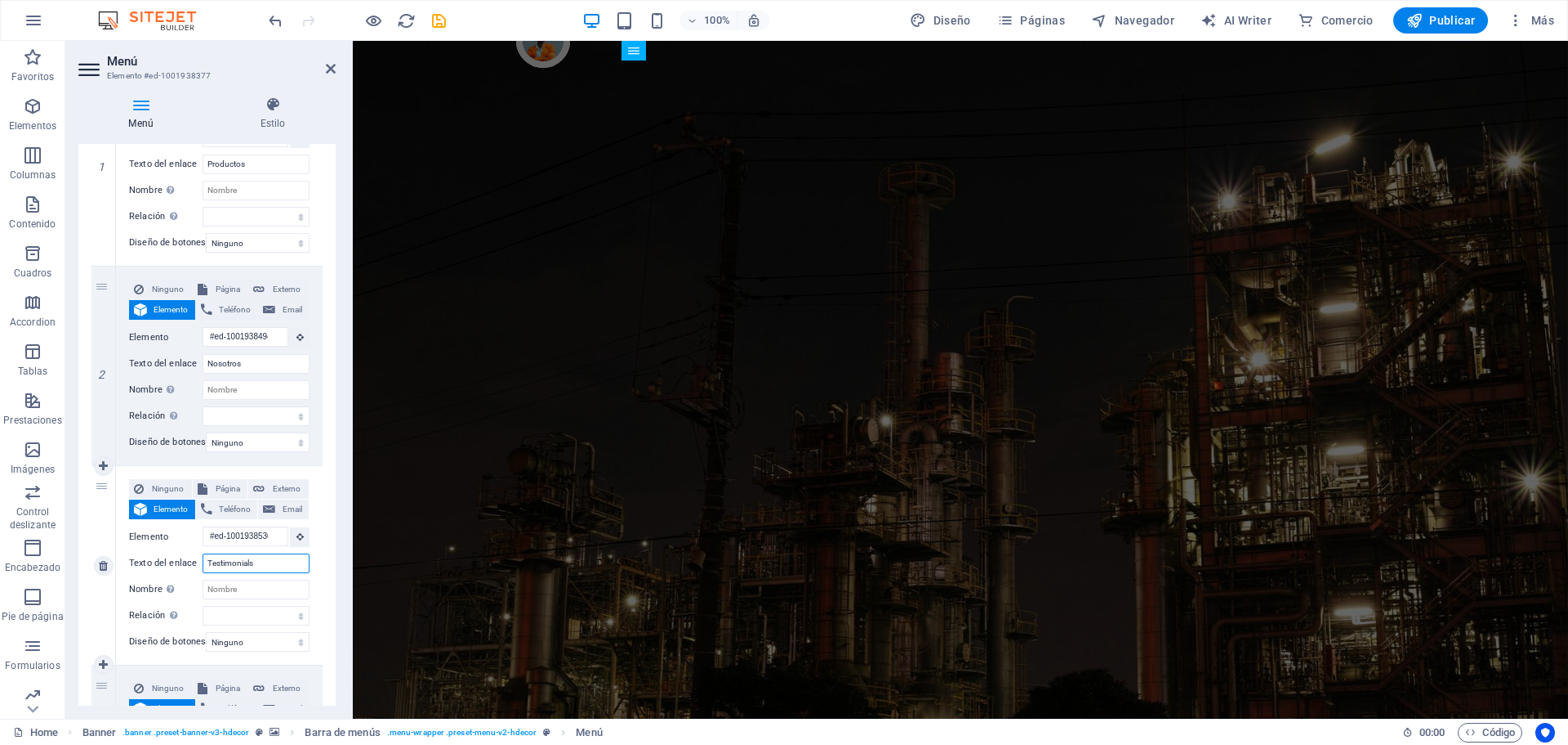
drag, startPoint x: 269, startPoint y: 562, endPoint x: 133, endPoint y: 559, distance: 136.0
click at [133, 559] on div "Texto del enlace Testimonials" at bounding box center [220, 563] width 181 height 20
type input "Trs"
select select
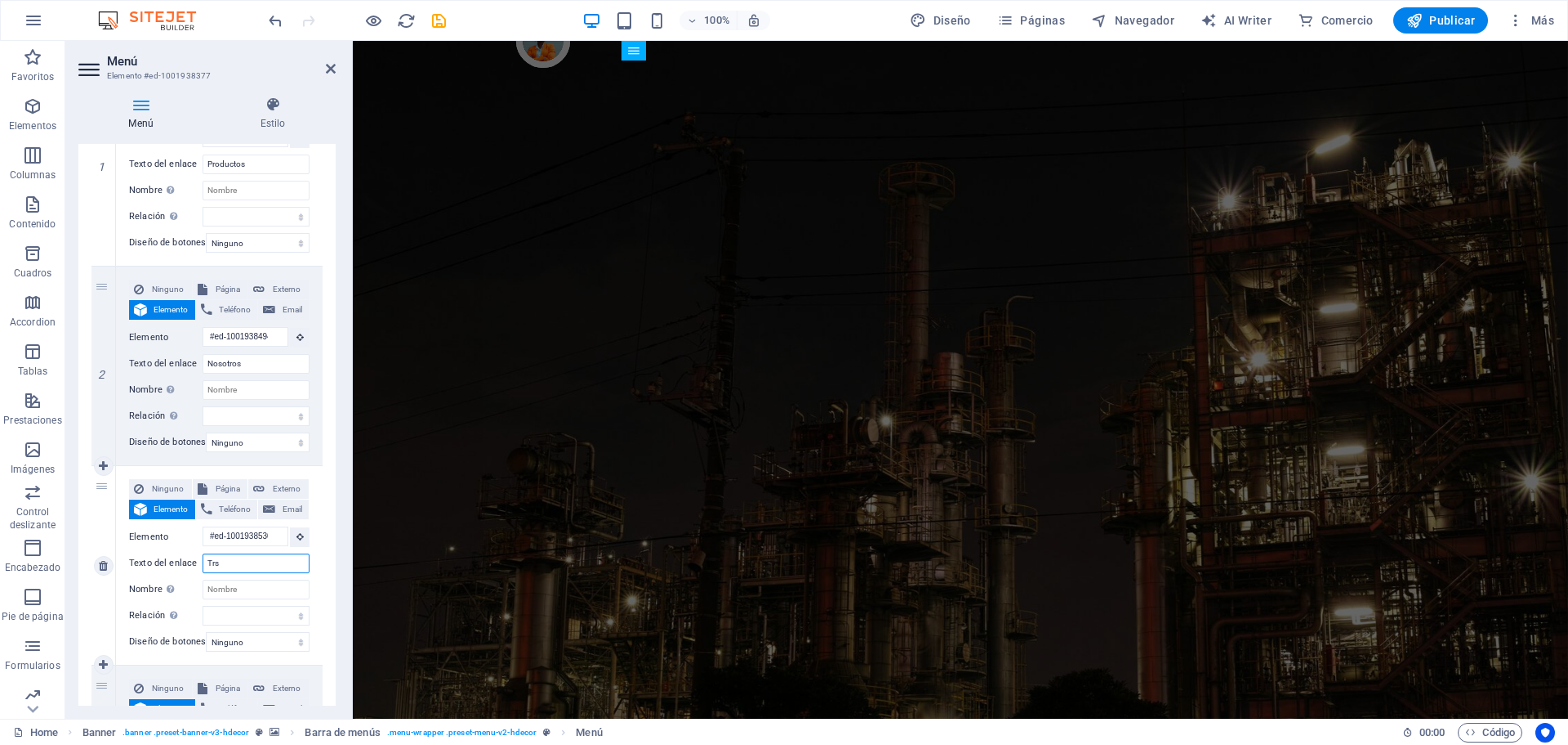
select select
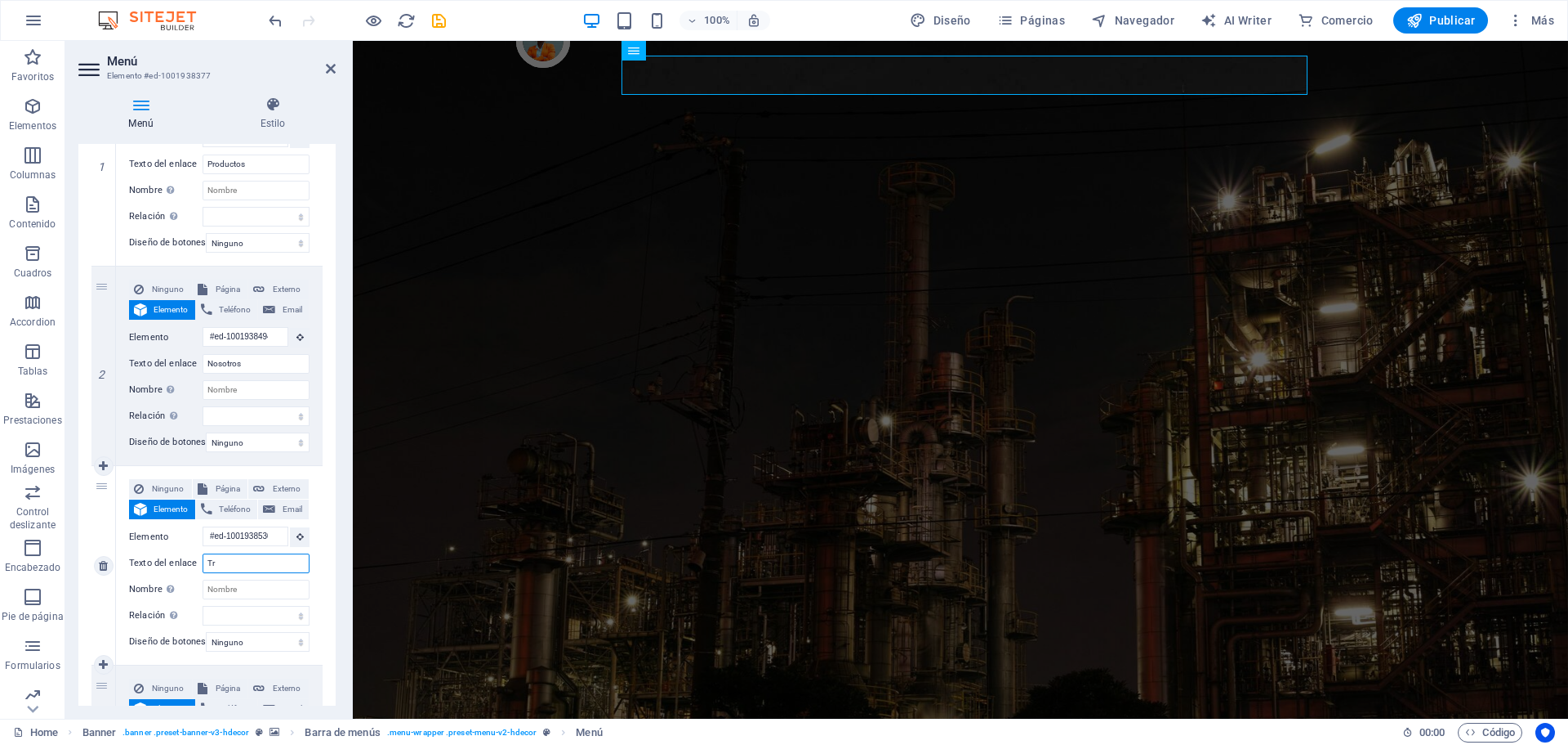
type input "T"
select select
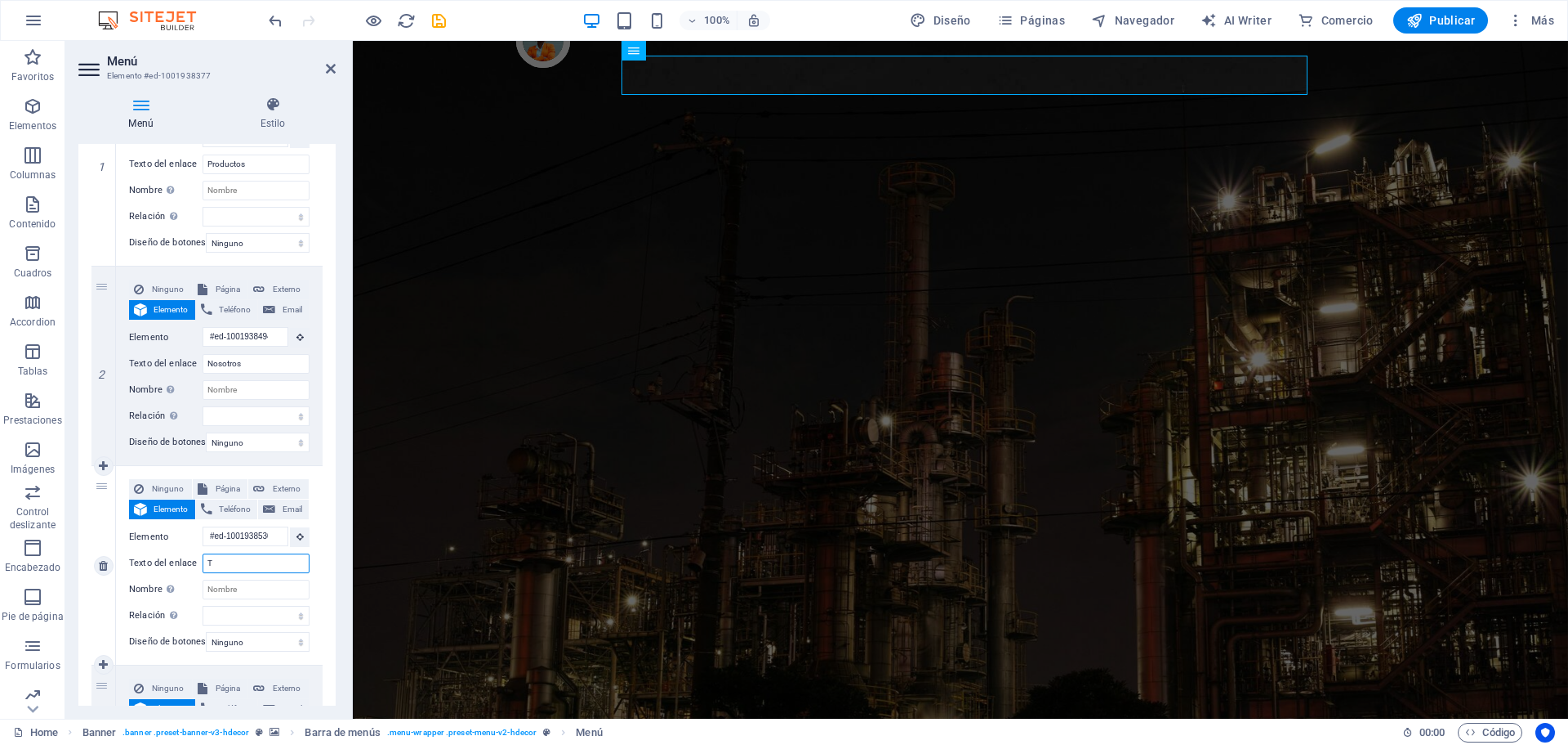
select select
type input "Te"
select select
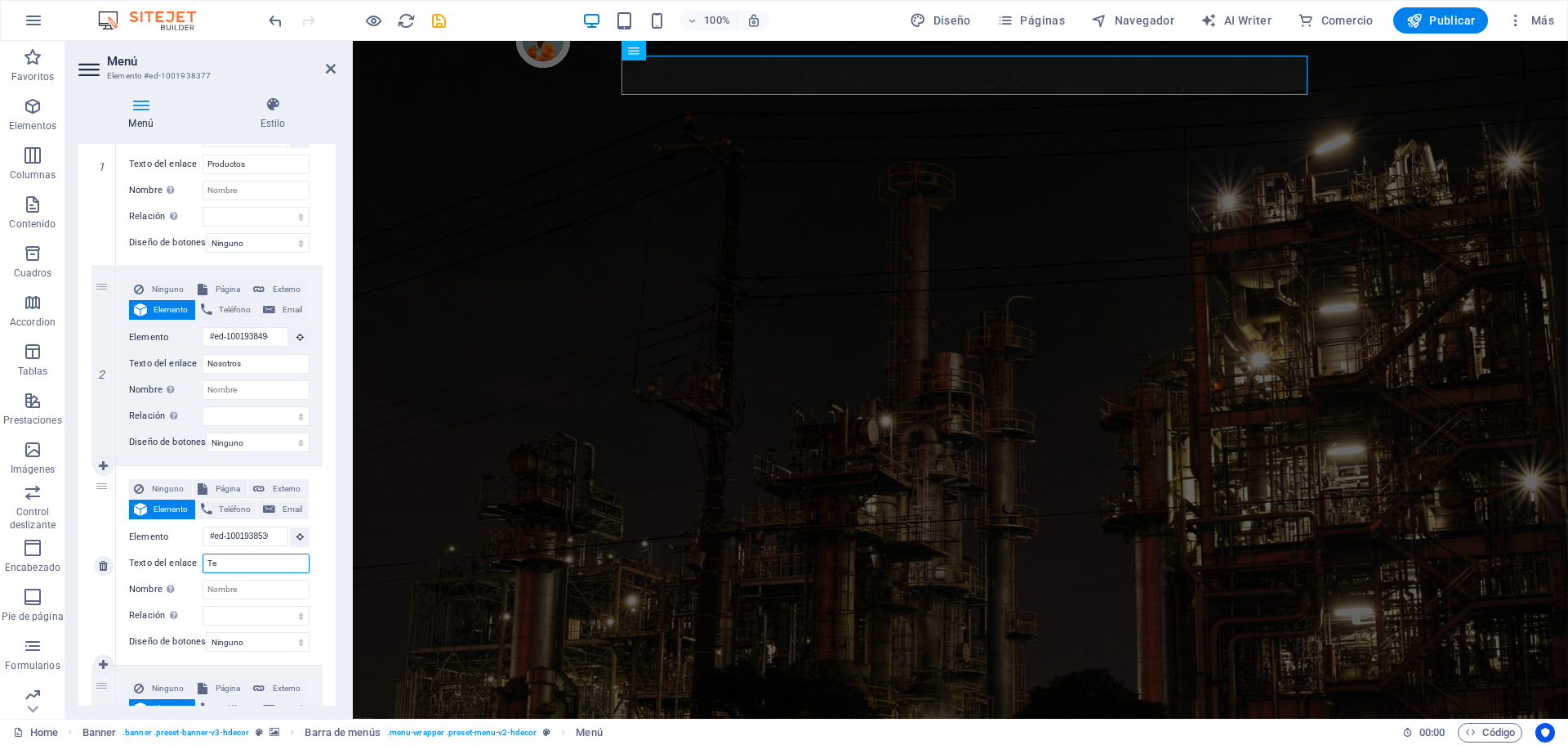
select select
type input "Testimonios"
select select
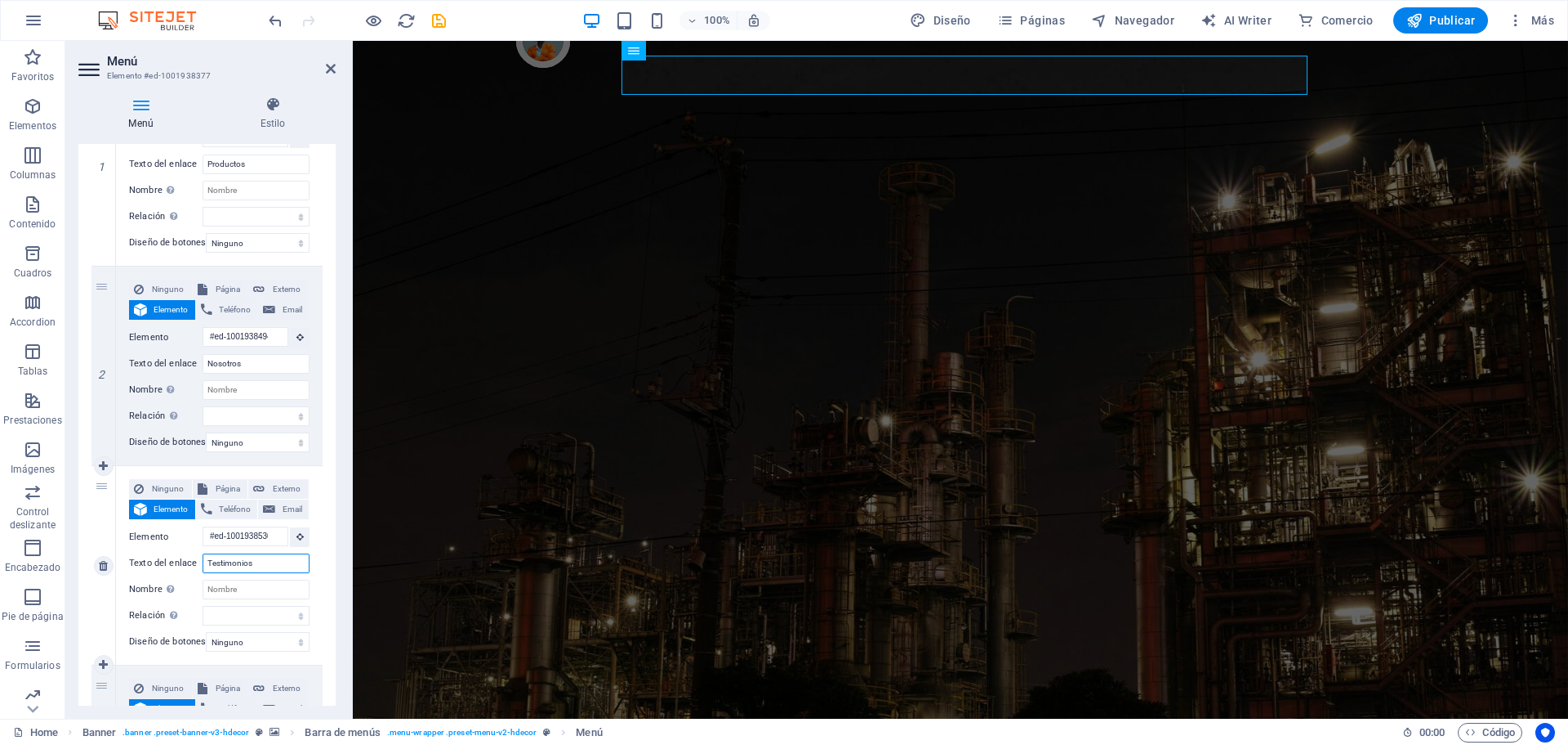
select select
type input "Testimonios"
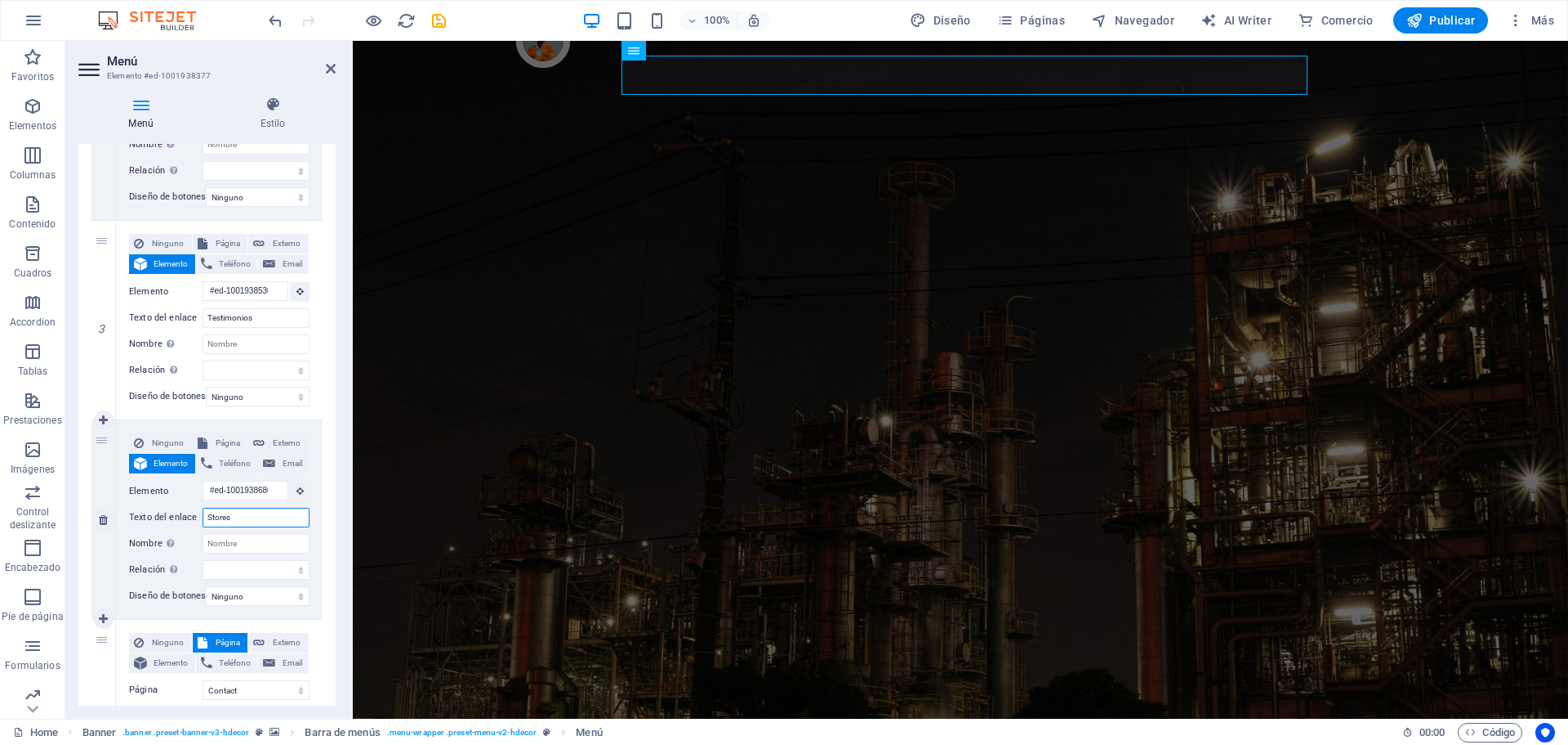
drag, startPoint x: 243, startPoint y: 515, endPoint x: 136, endPoint y: 514, distance: 107.0
click at [136, 514] on div "Texto del enlace Stores" at bounding box center [220, 518] width 181 height 20
type input "Productos"
select select
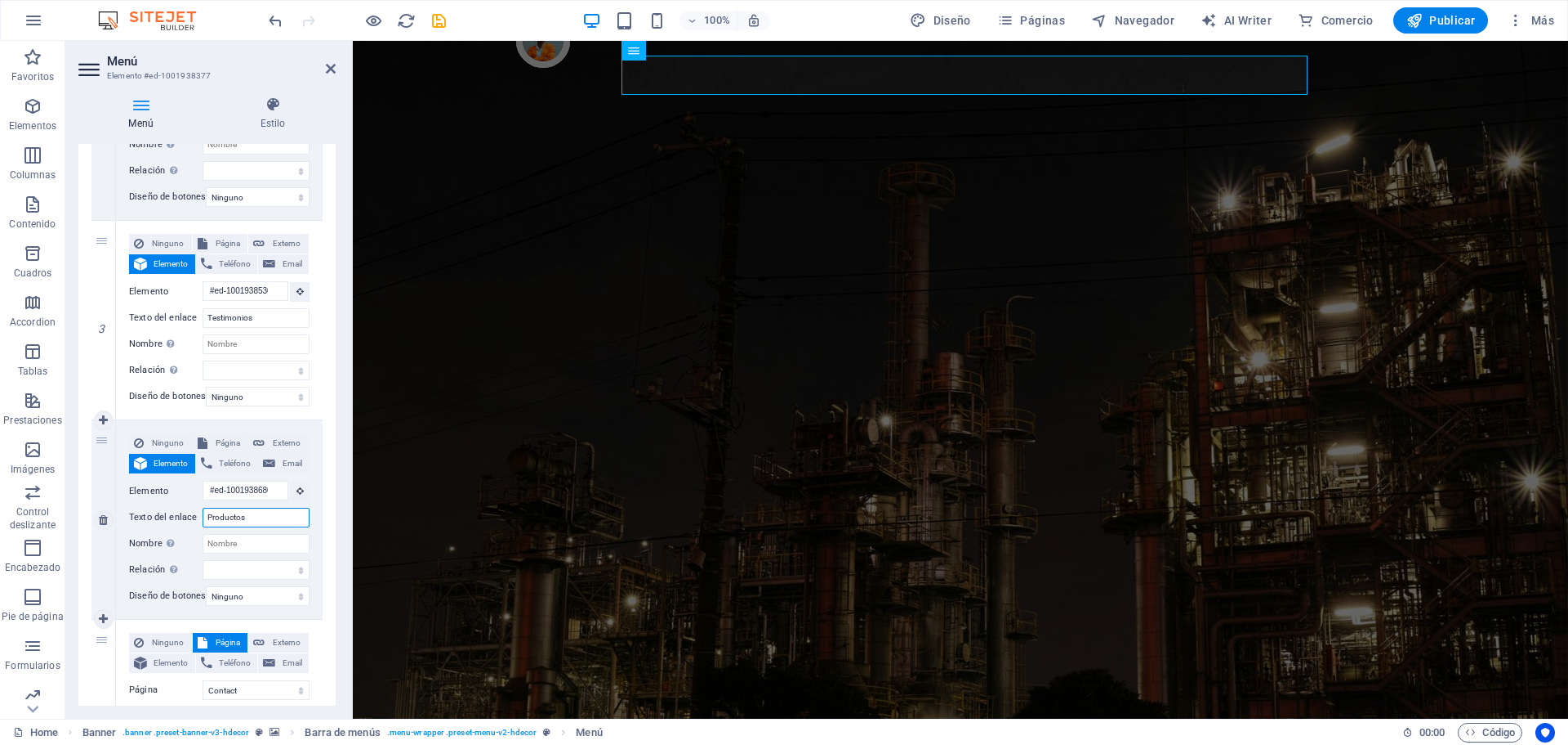
select select
type input "Productos"
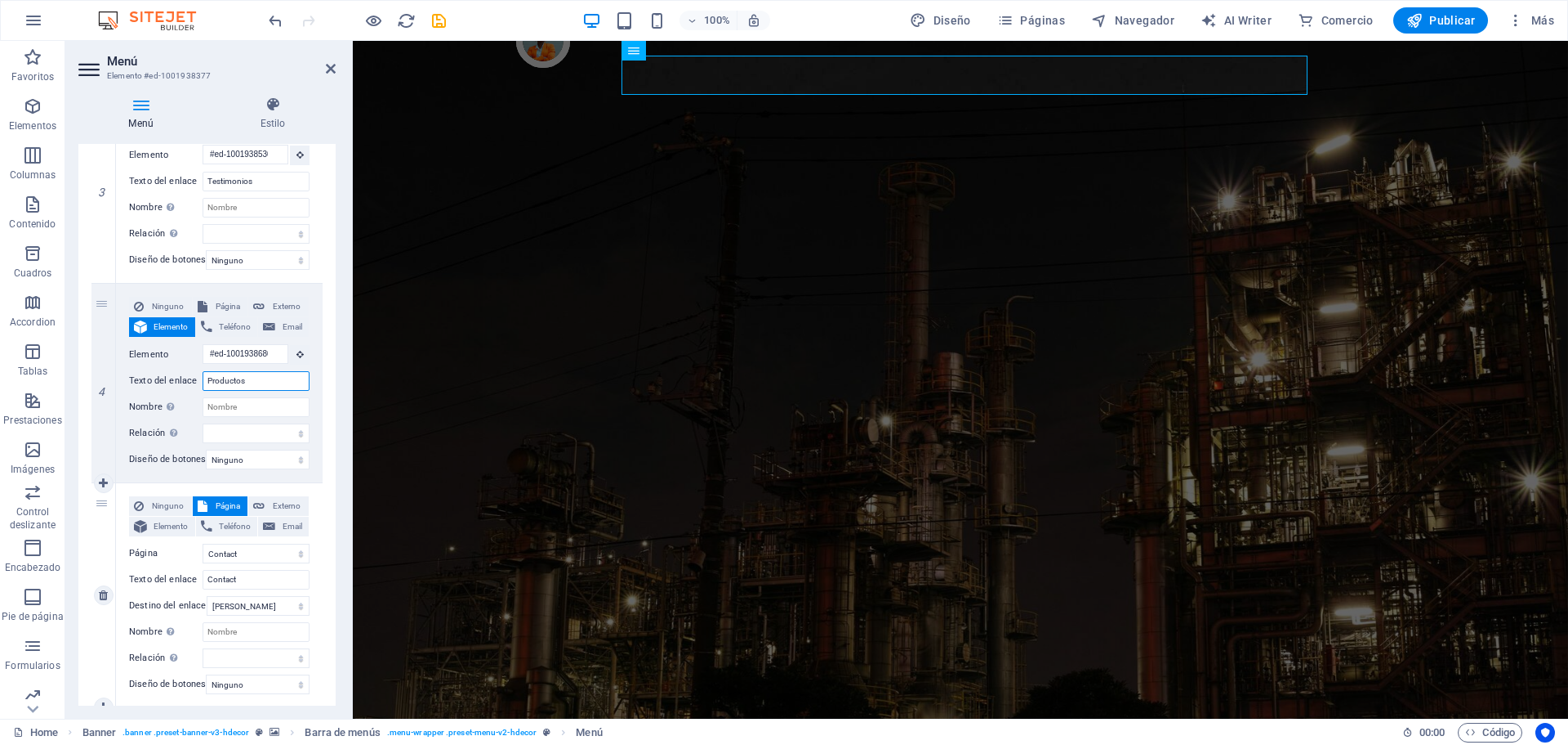
scroll to position [685, 0]
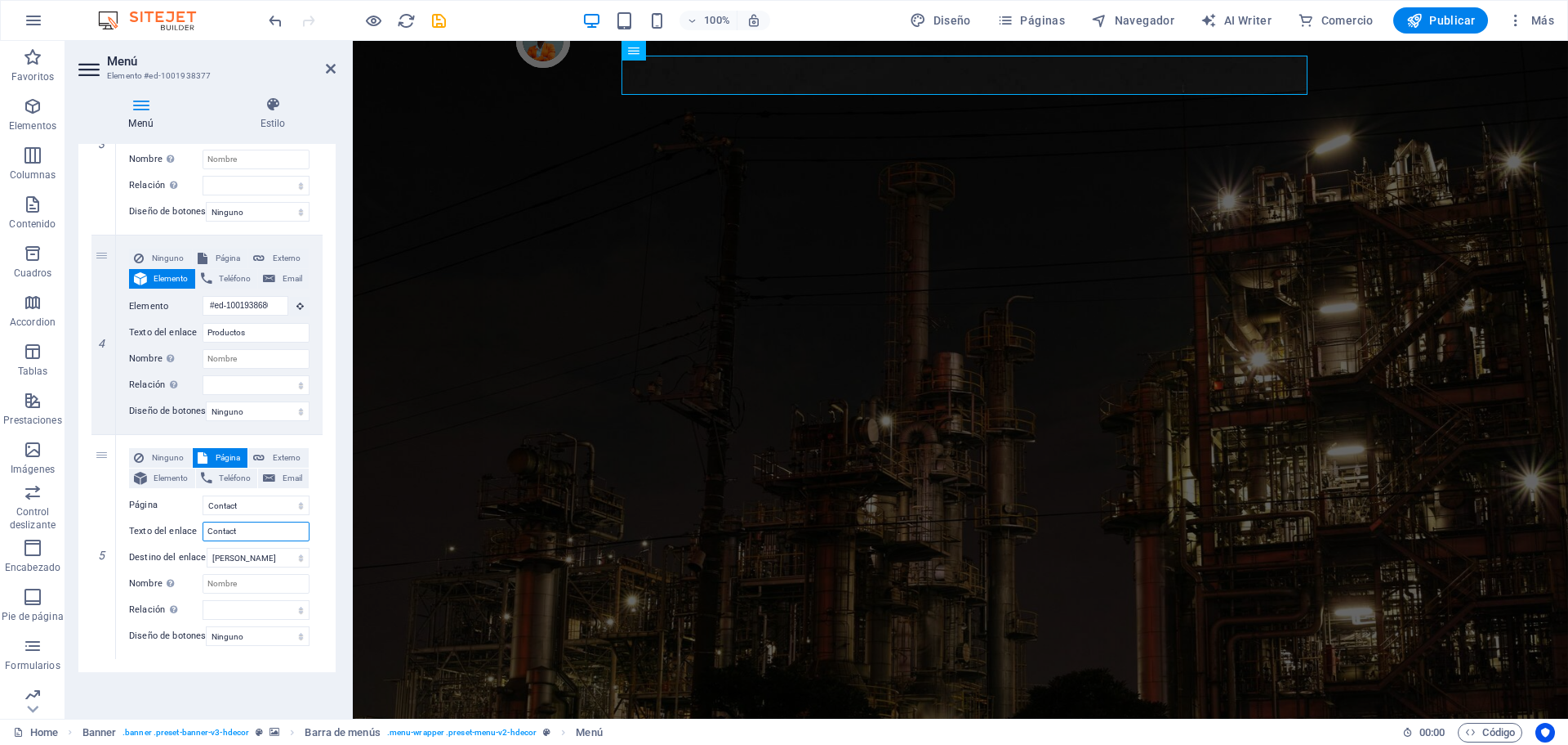
drag, startPoint x: 274, startPoint y: 520, endPoint x: 82, endPoint y: 521, distance: 192.0
click at [82, 521] on div "1 Ninguno Página Externo Elemento Teléfono Email Página Home Contact Privacy Le…" at bounding box center [206, 147] width 258 height 1048
click at [252, 496] on select "Home Contact Privacy Legal Notice Home" at bounding box center [256, 505] width 107 height 20
type input "Concat"
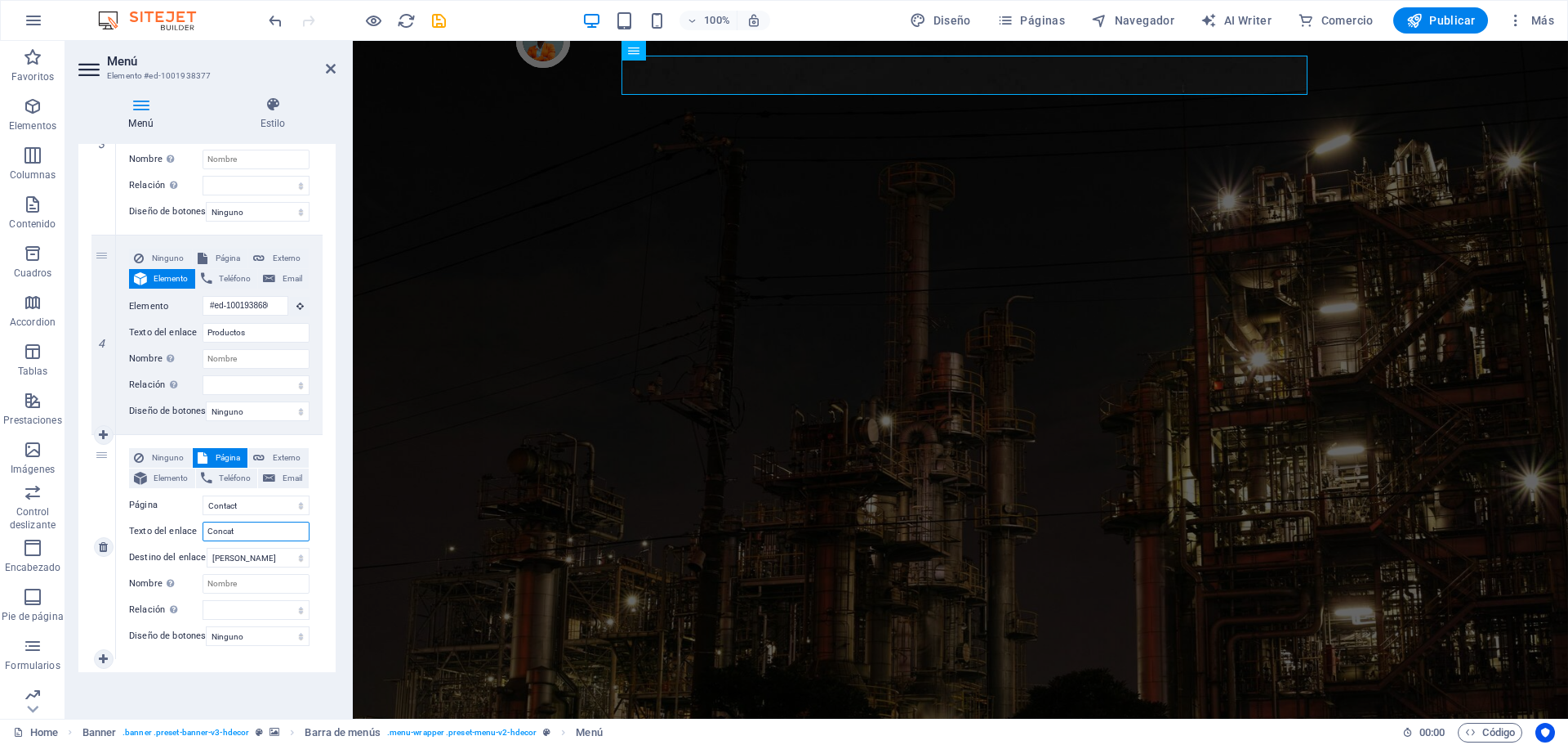
select select
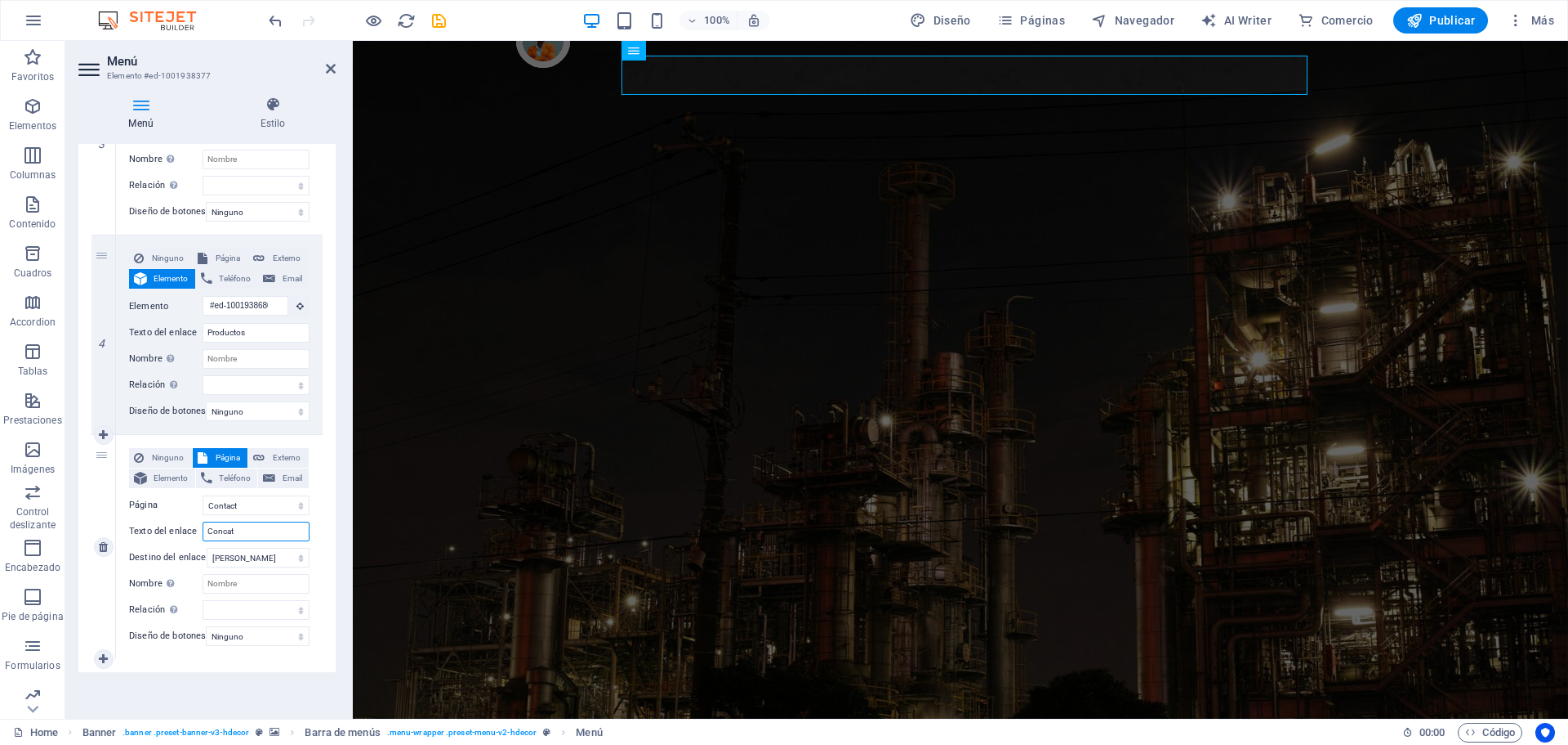
type input "Conca"
select select
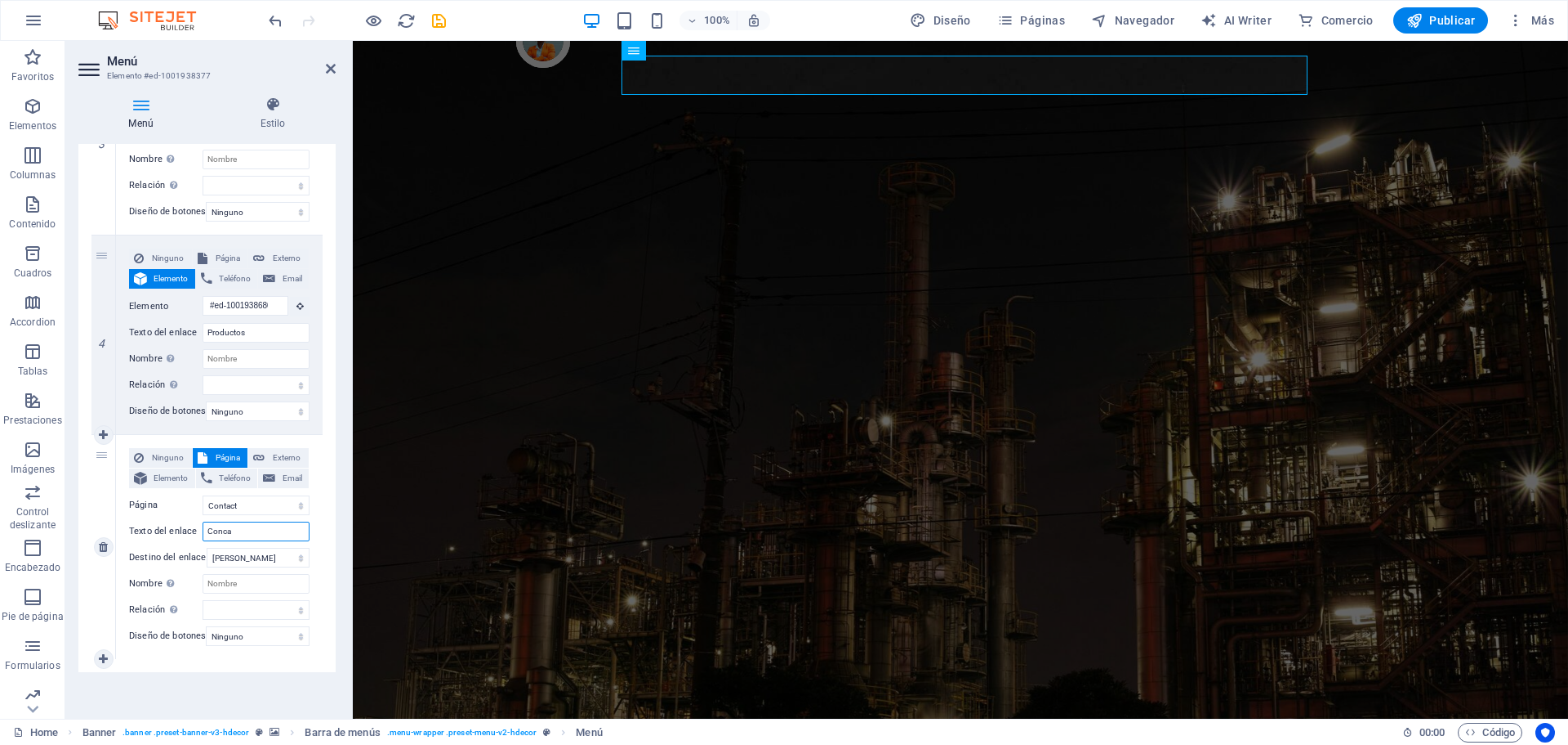
select select
type input "Con"
select select
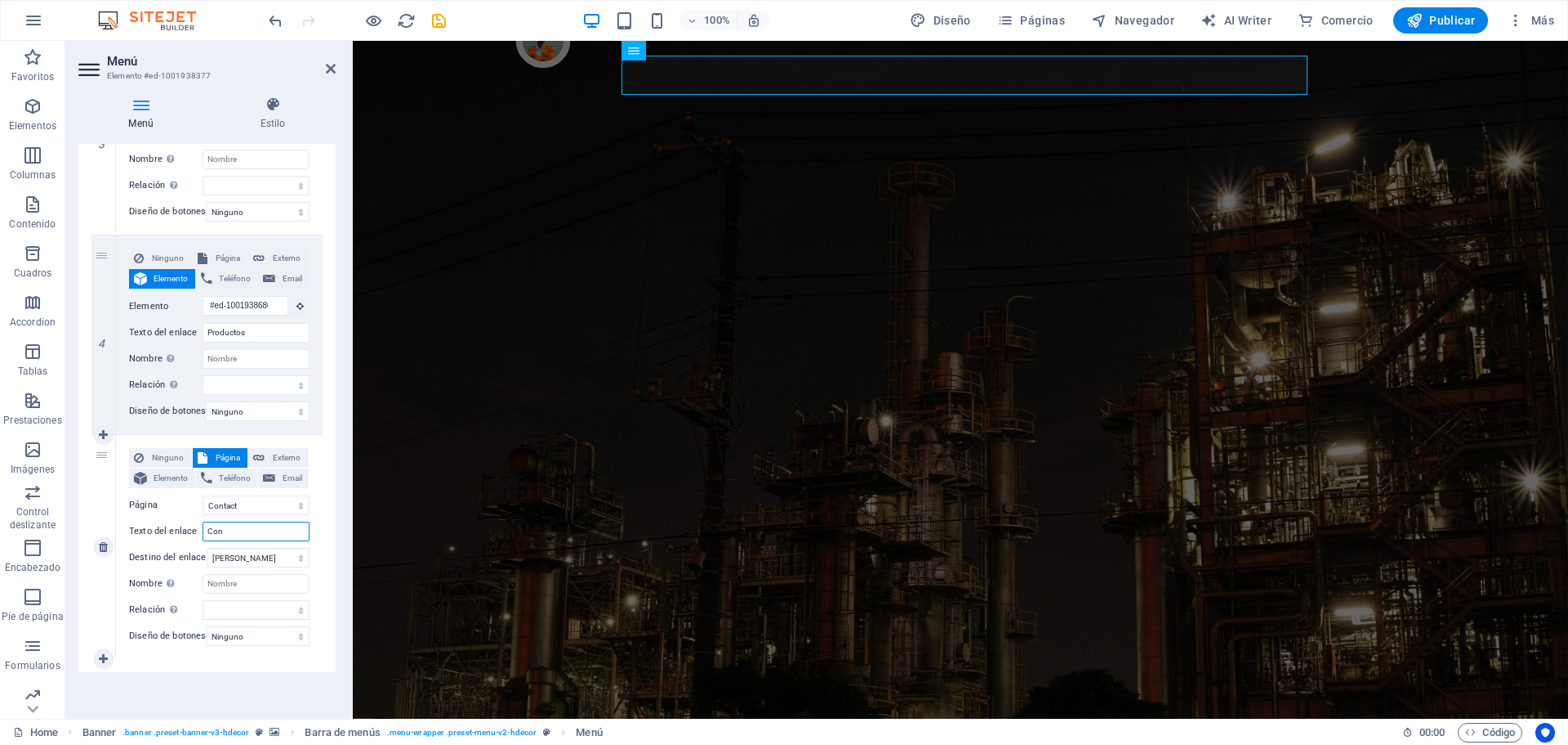
select select
type input "Cont"
select select
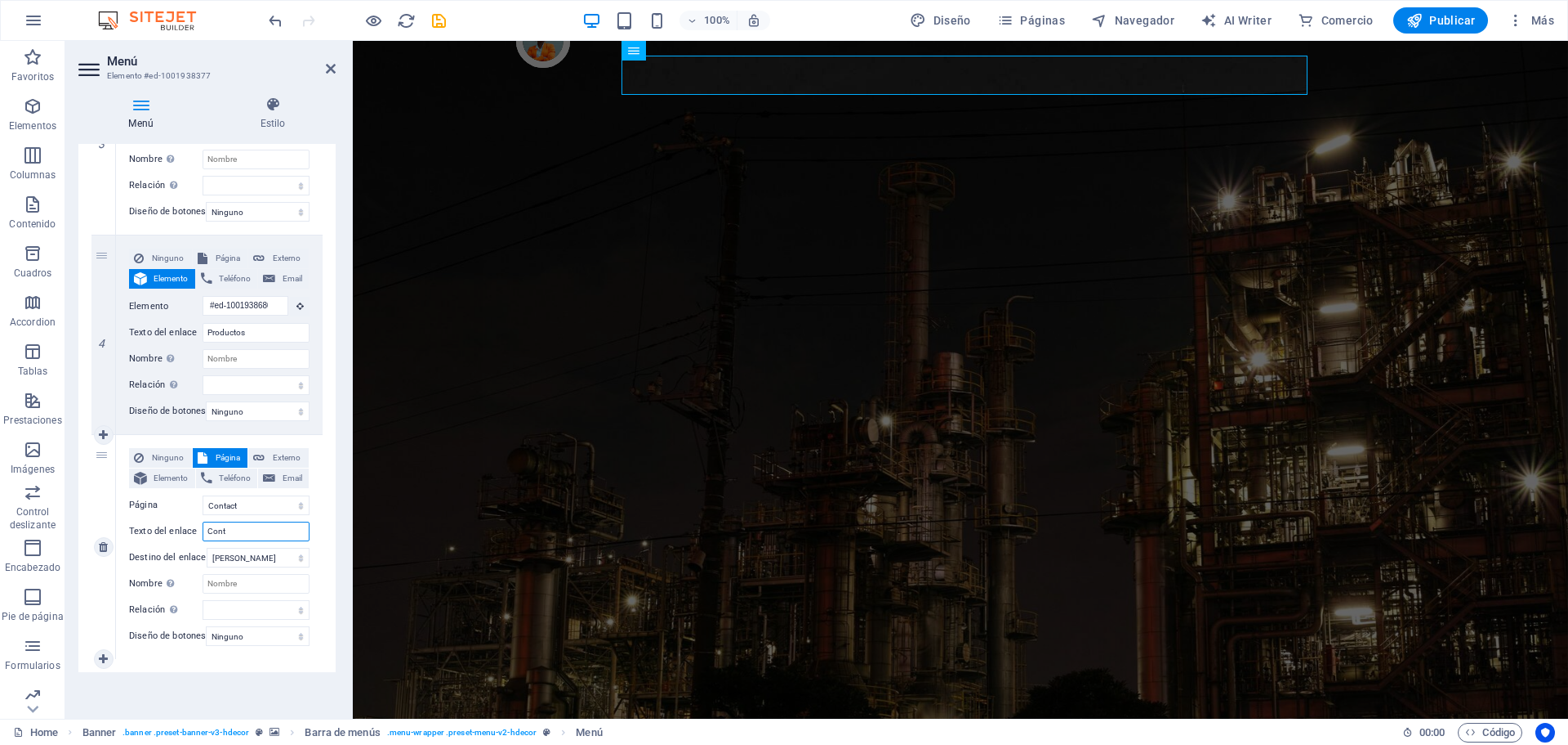
select select
type input "Contácta"
select select
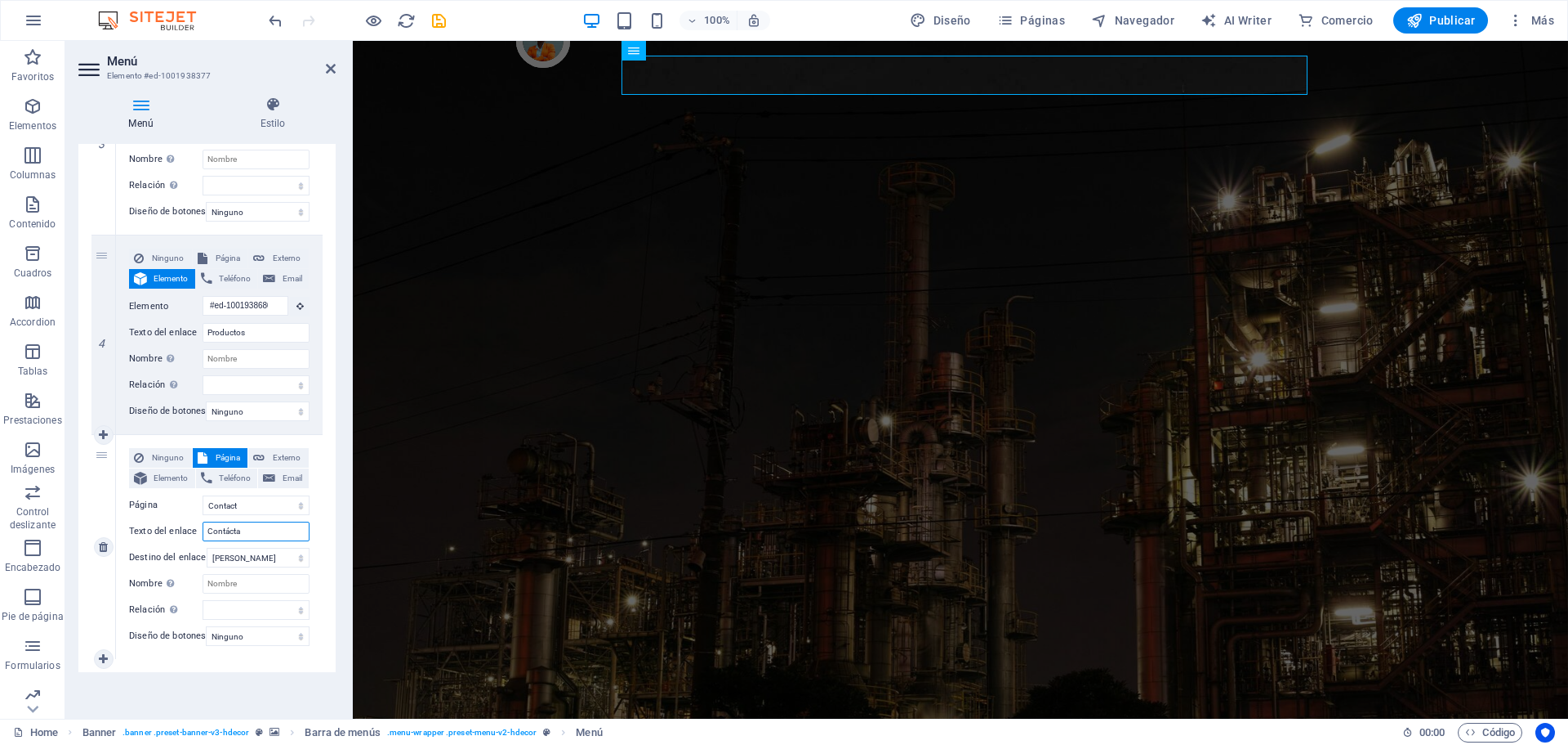
select select
type input "Contáctanos"
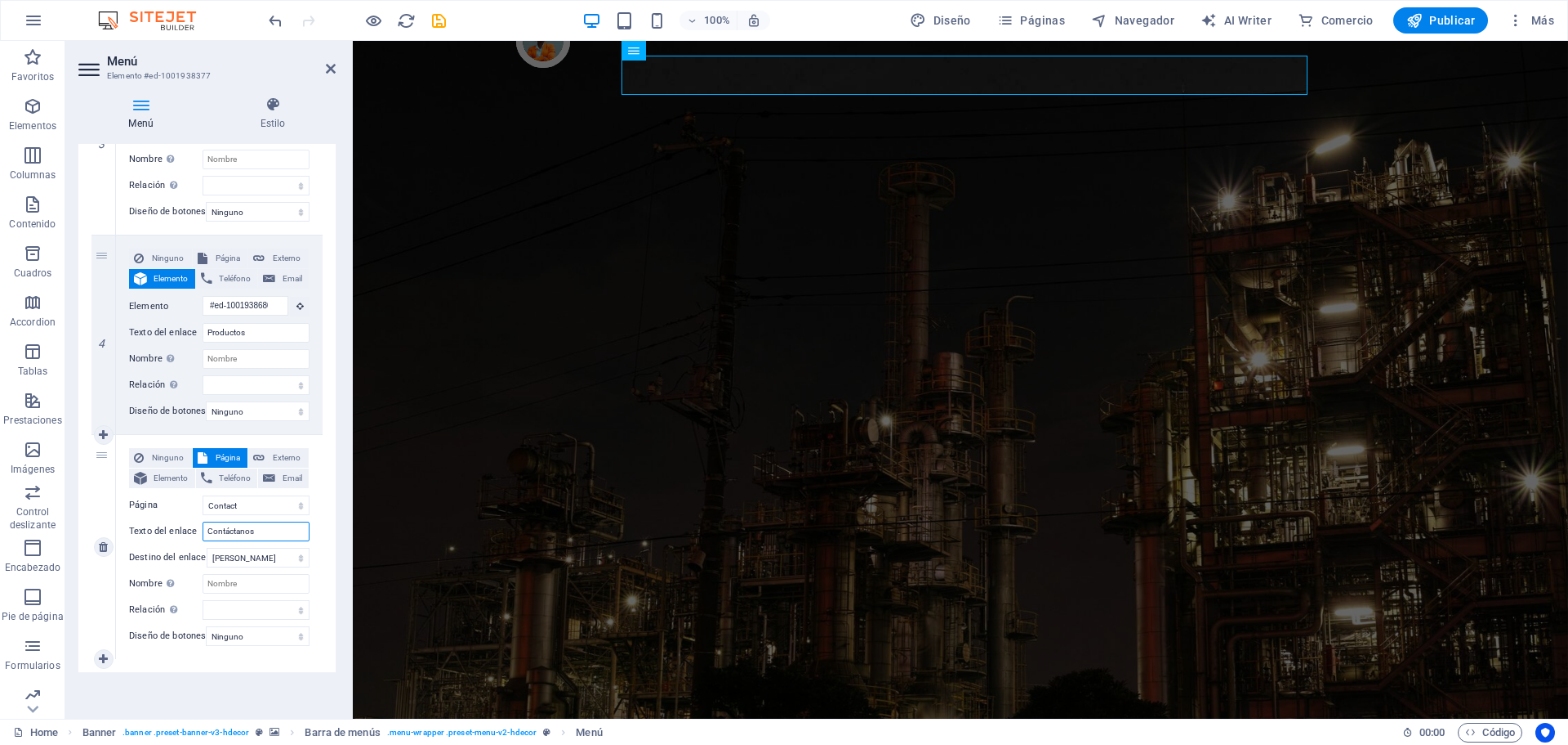
select select
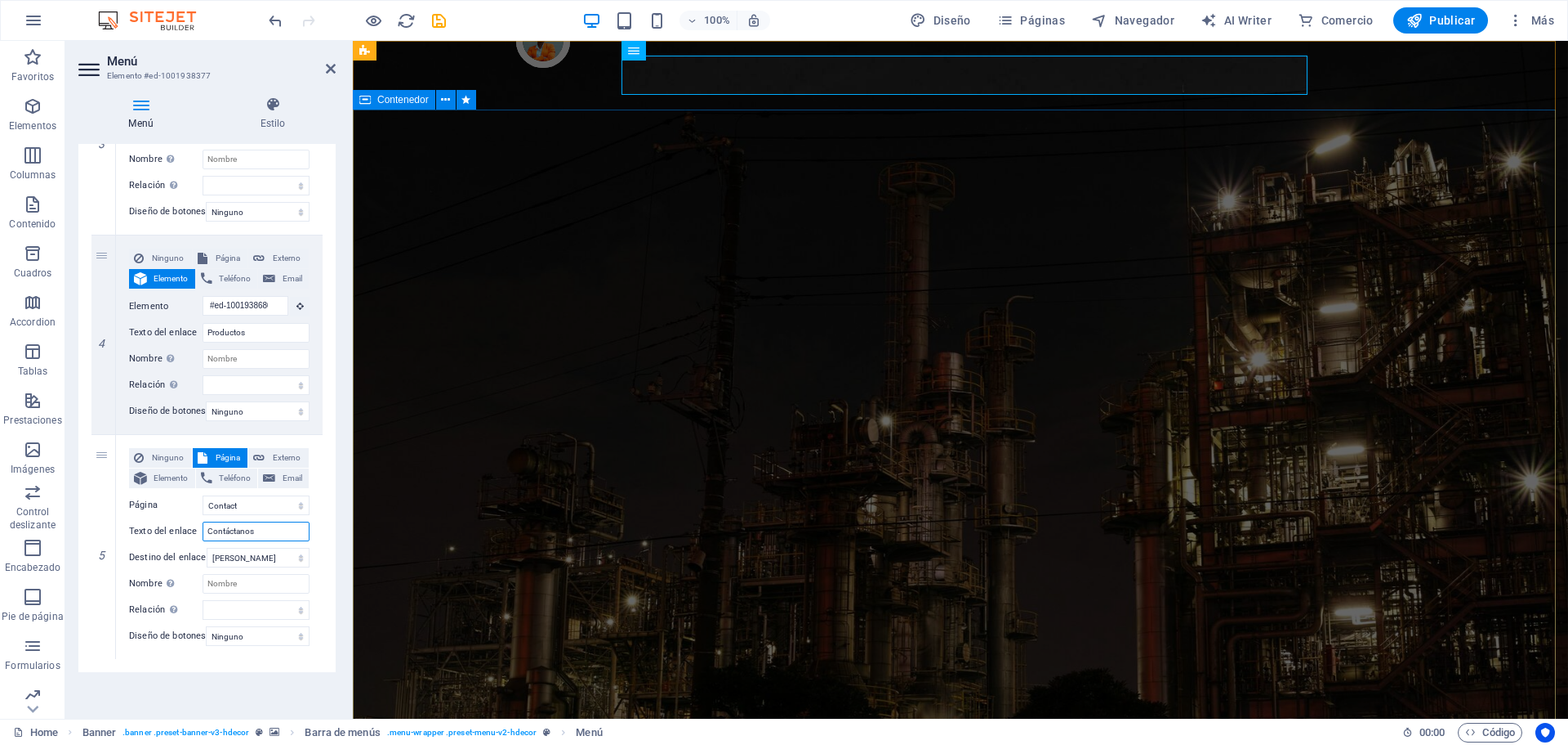
type input "Contáctanos"
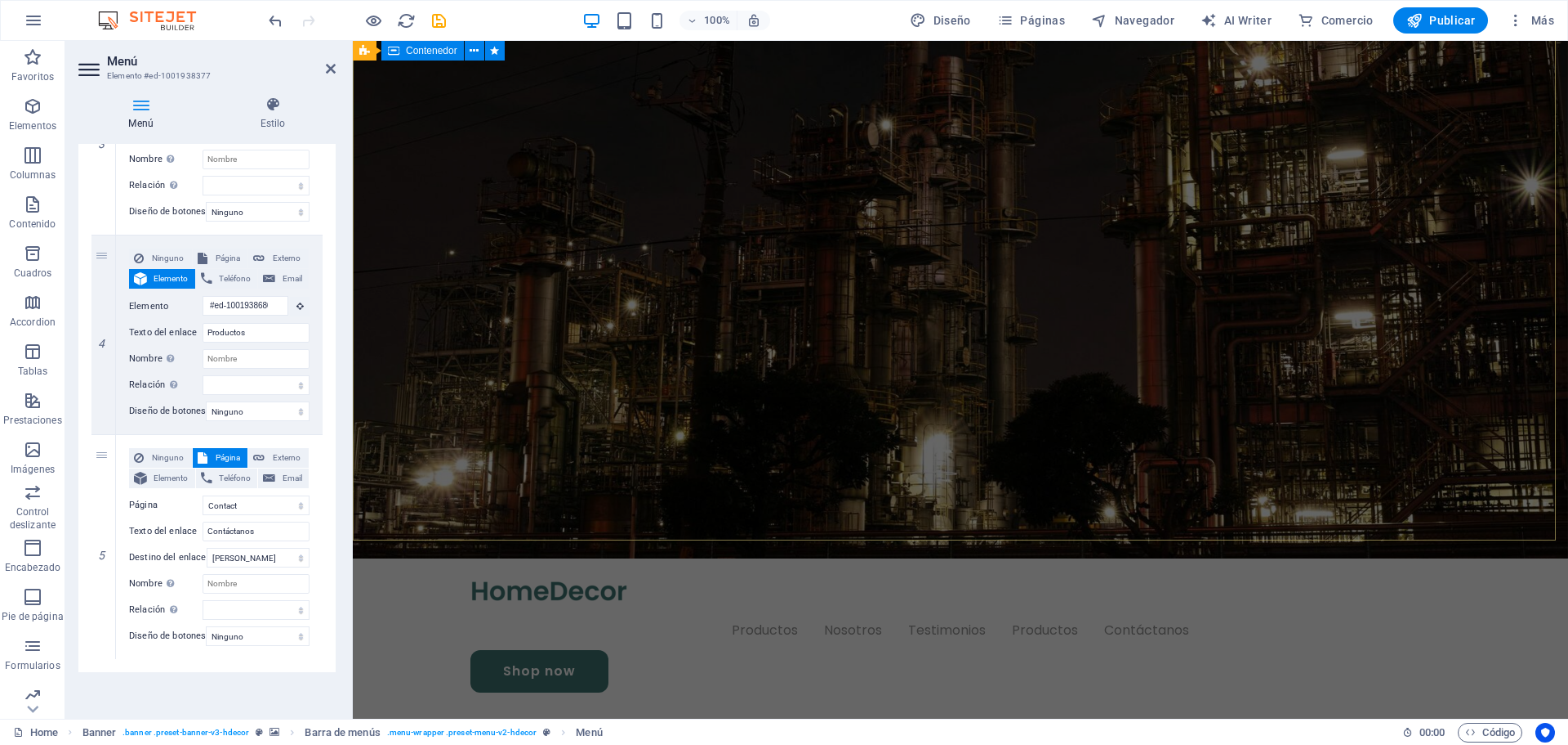
scroll to position [327, 0]
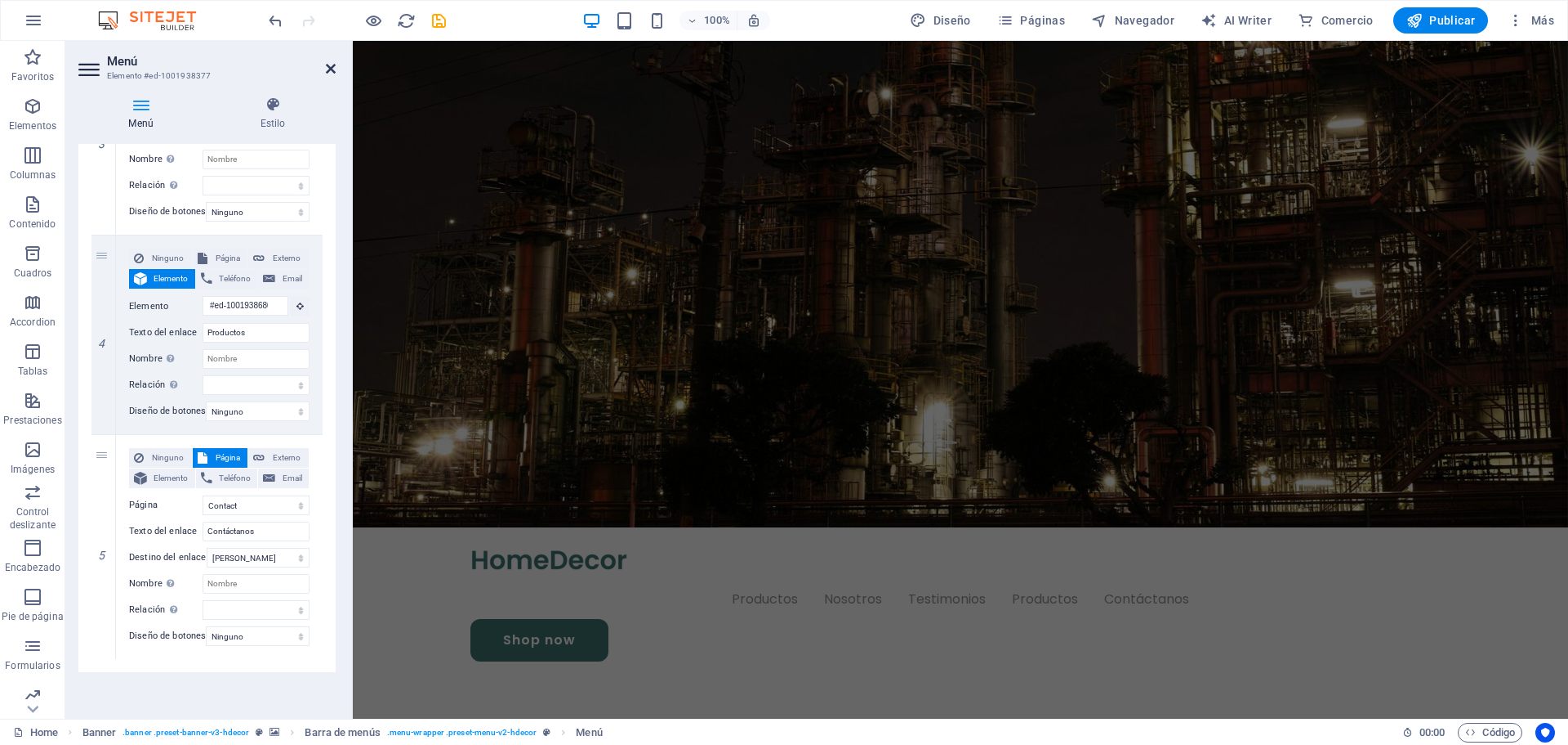
click at [333, 70] on icon at bounding box center [331, 69] width 10 height 13
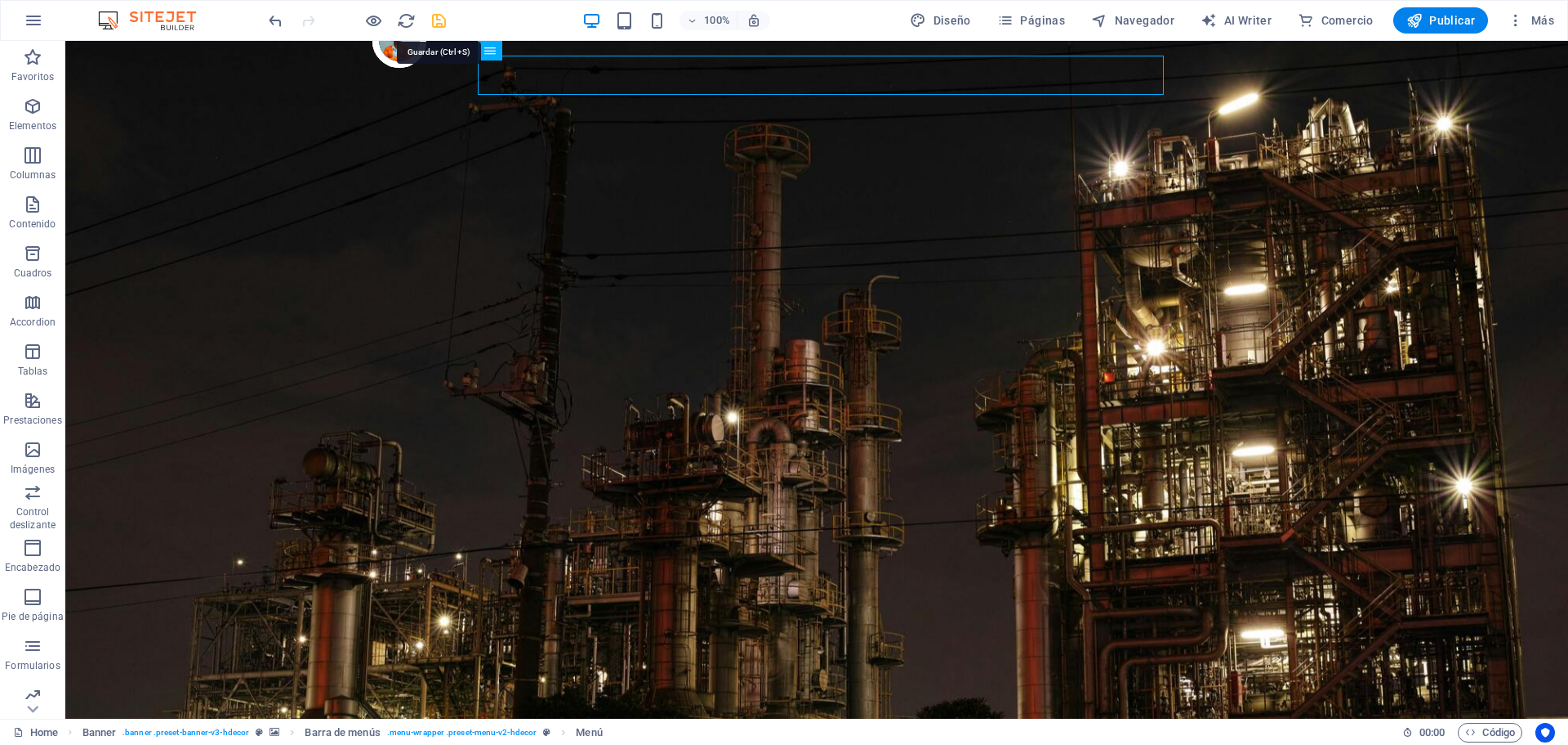
click at [445, 20] on icon "save" at bounding box center [439, 21] width 19 height 19
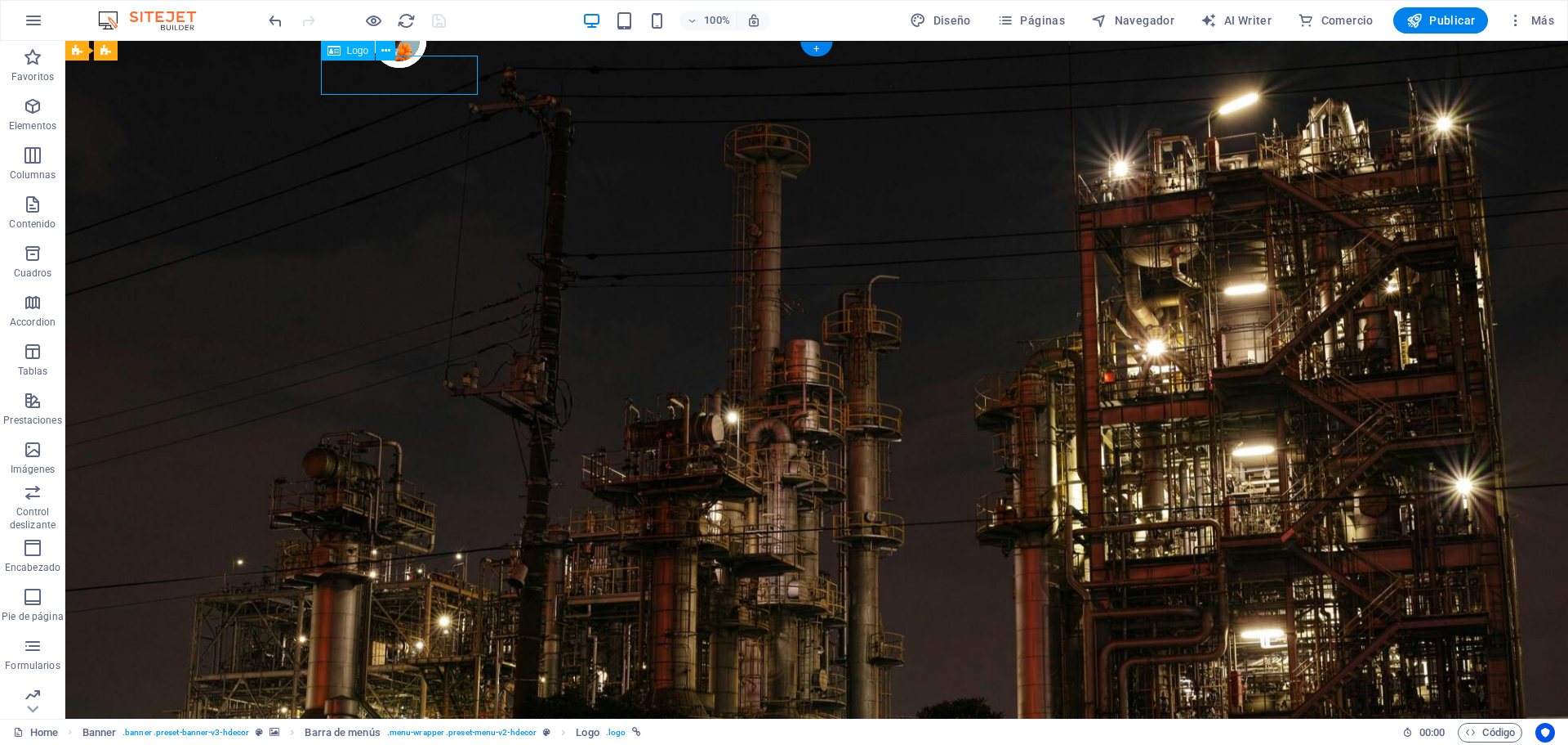
select select "px"
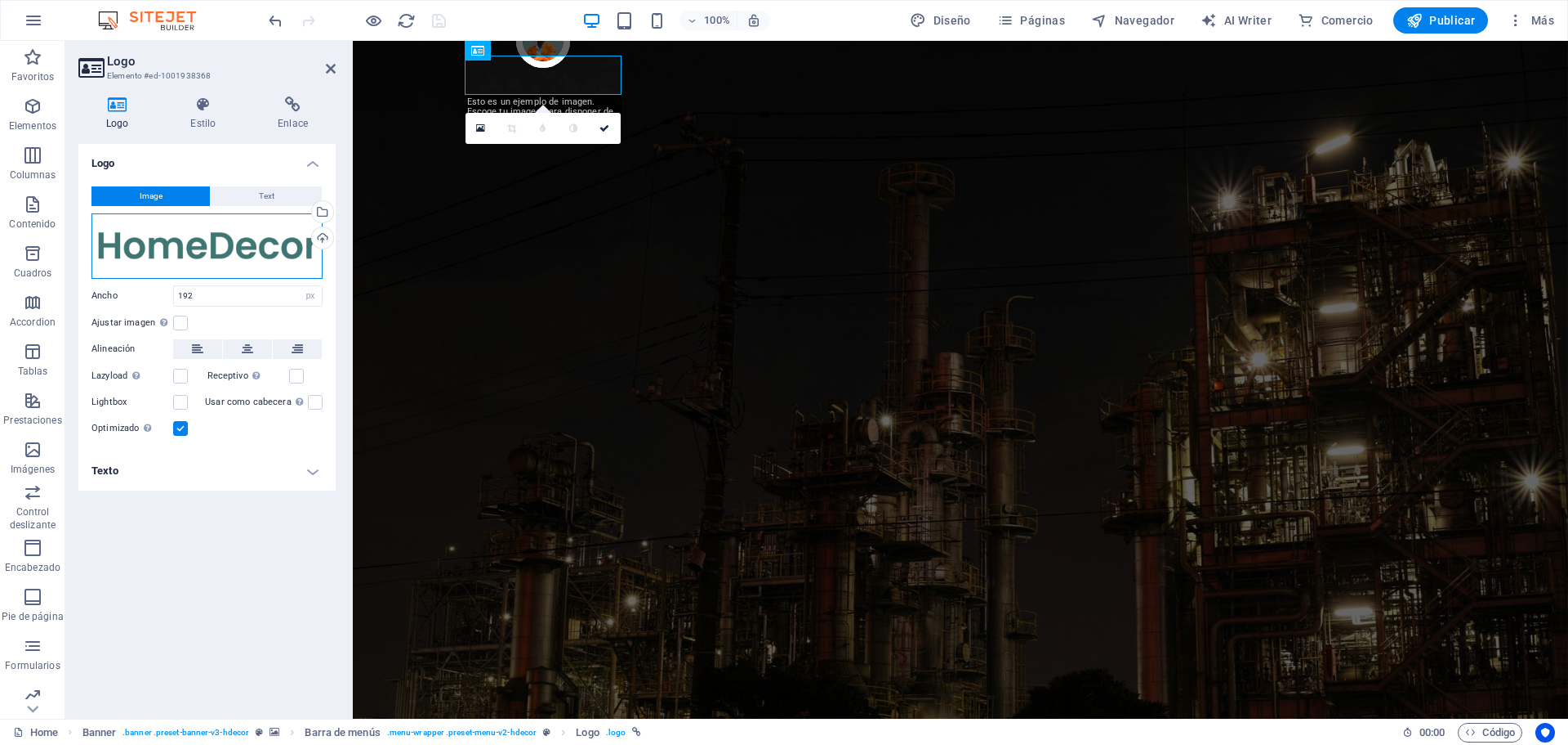
click at [254, 242] on div "Arrastra archivos aquí, haz clic para escoger archivos o selecciona archivos de…" at bounding box center [206, 245] width 231 height 66
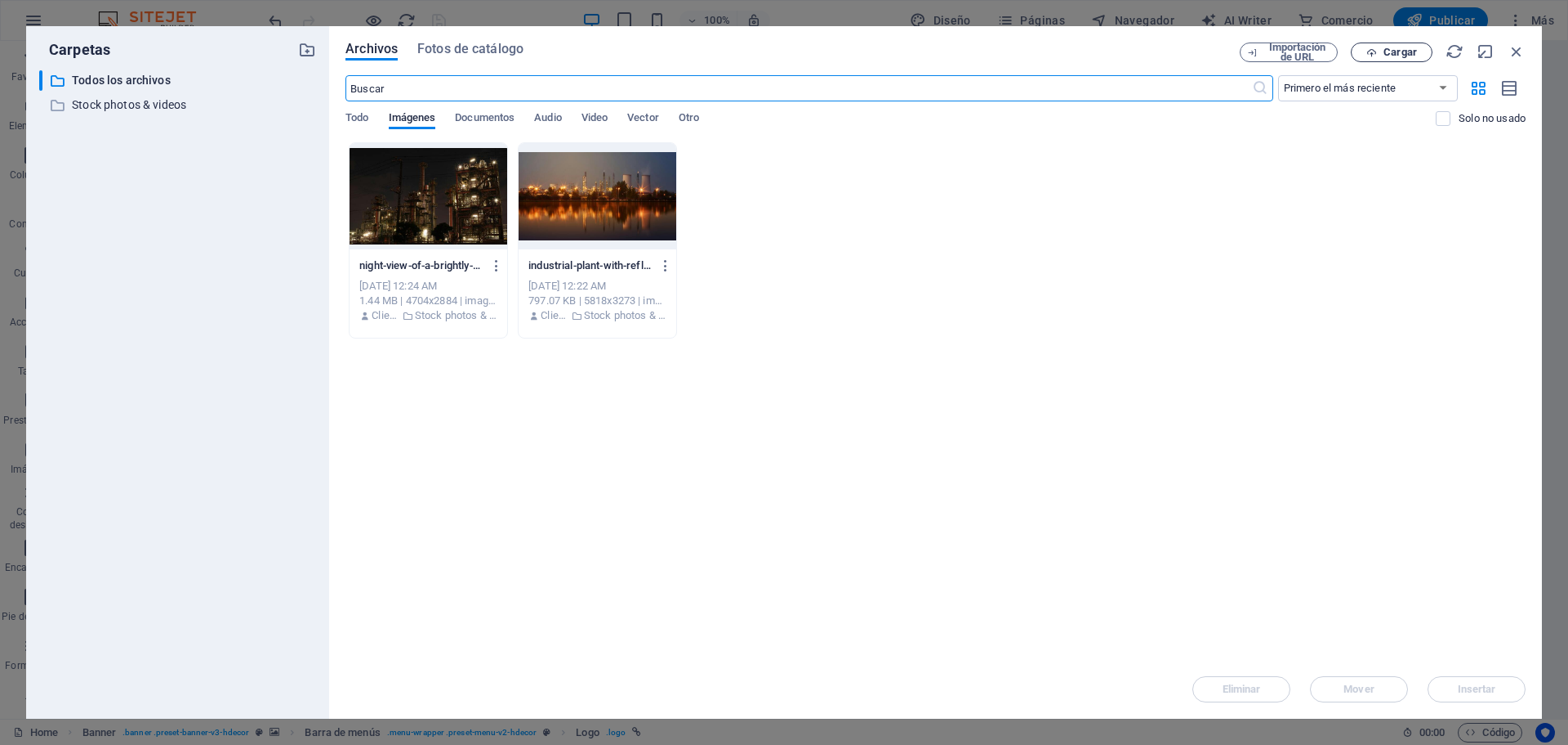
click at [1403, 55] on span "Cargar" at bounding box center [1400, 52] width 33 height 10
click at [1412, 58] on button "Cargar" at bounding box center [1392, 52] width 82 height 20
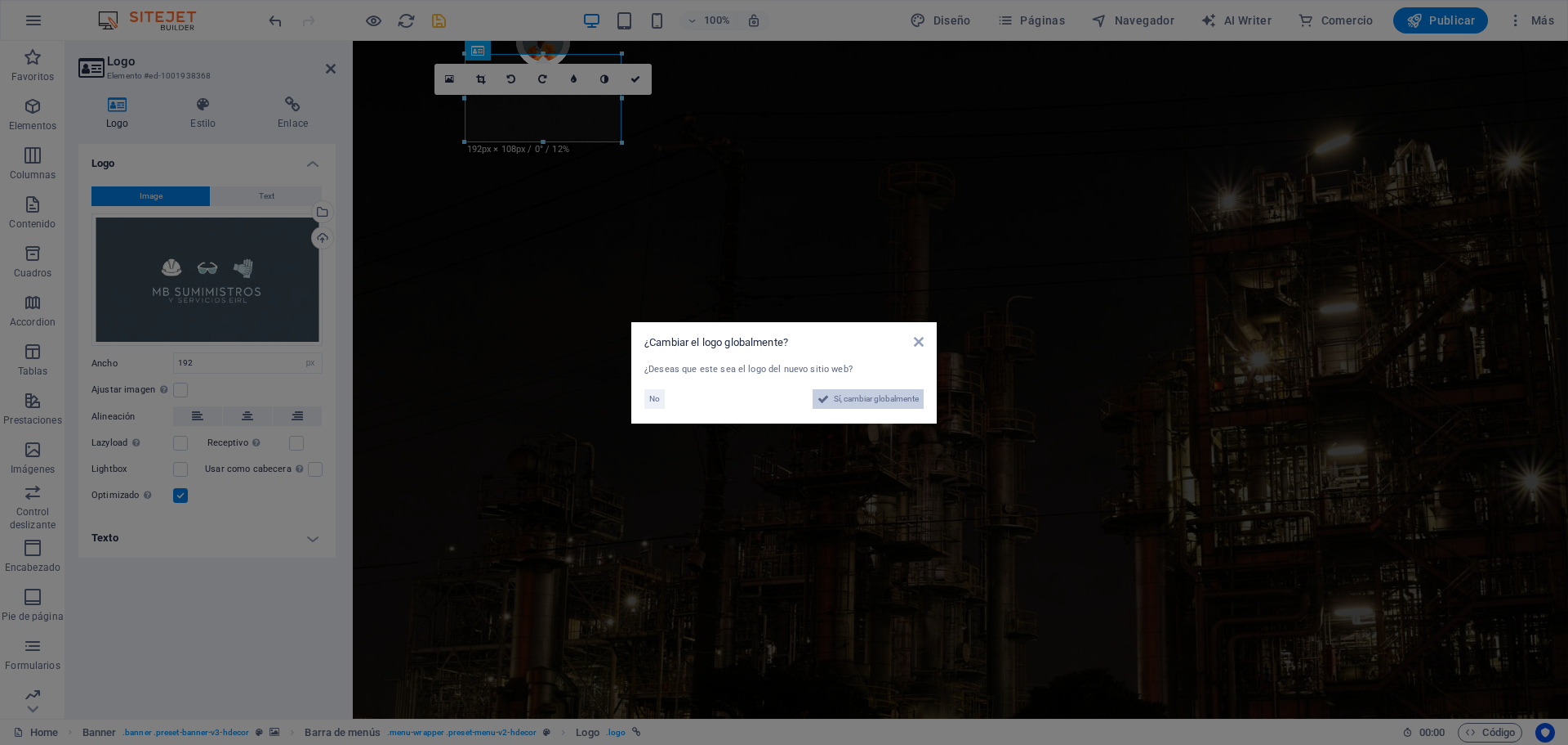
click at [875, 403] on span "Sí, cambiar globalmente" at bounding box center [876, 399] width 85 height 20
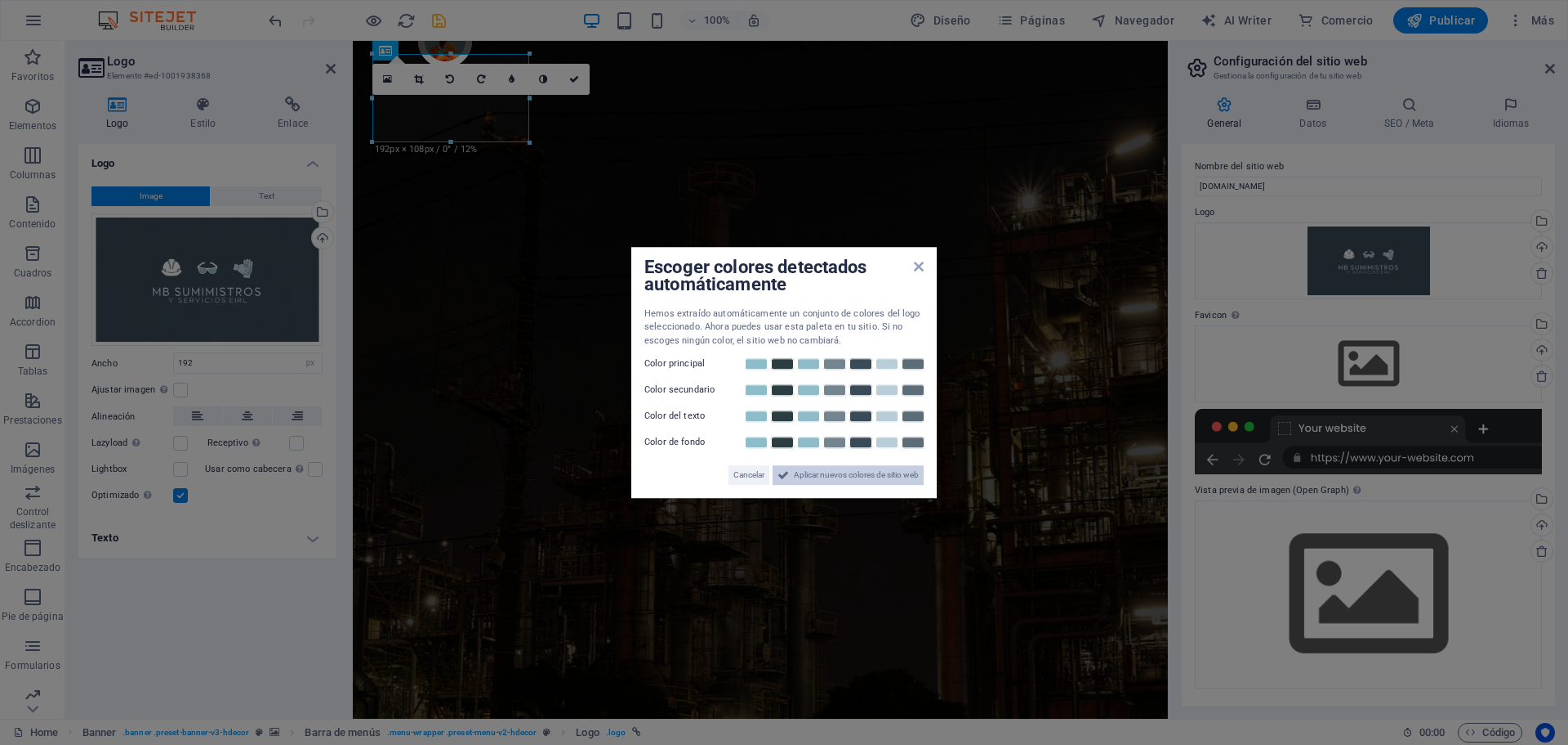
drag, startPoint x: 511, startPoint y: 435, endPoint x: 865, endPoint y: 476, distance: 356.4
click at [865, 476] on span "Aplicar nuevos colores de sitio web" at bounding box center [856, 475] width 125 height 20
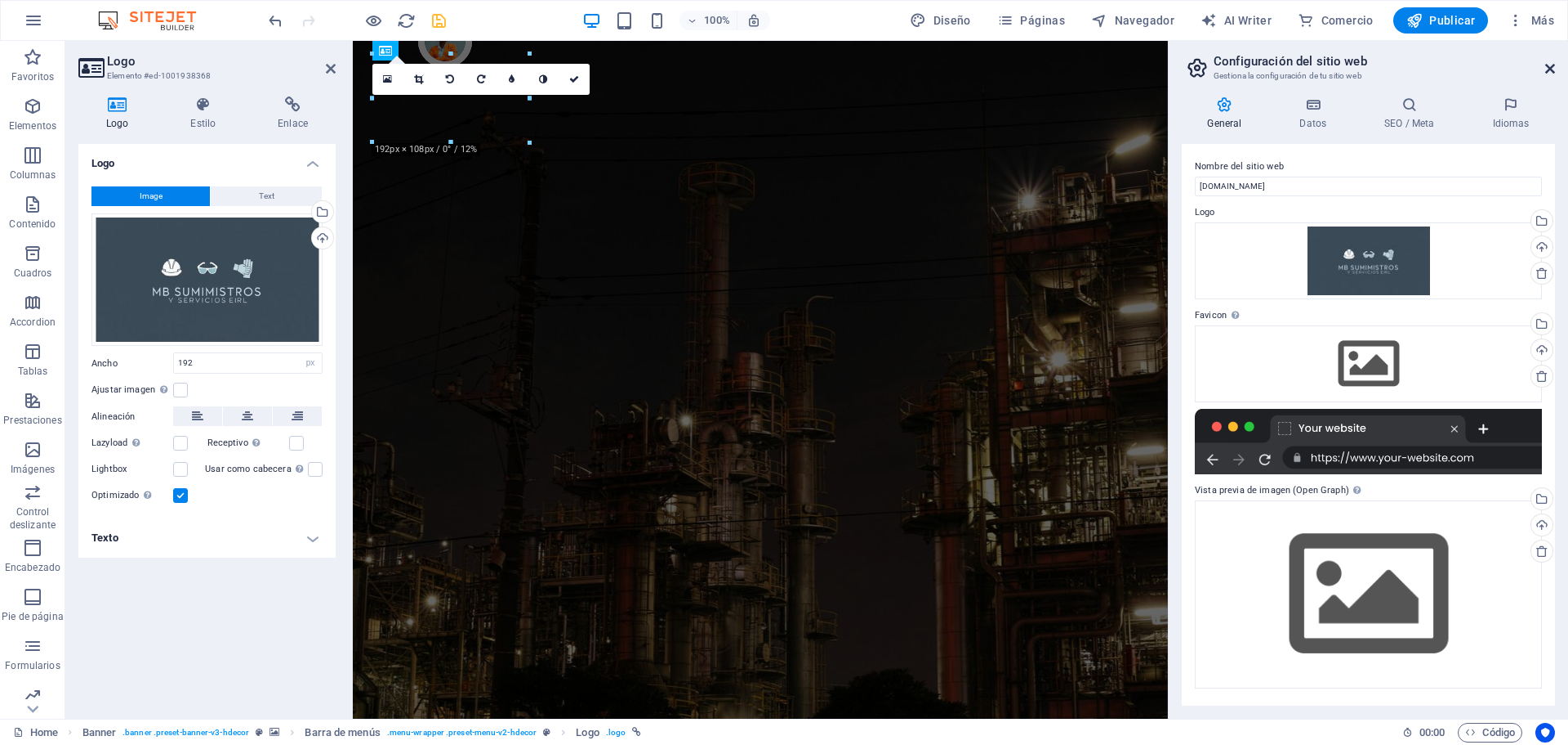
drag, startPoint x: 1551, startPoint y: 71, endPoint x: 952, endPoint y: 151, distance: 604.3
click at [1551, 71] on icon at bounding box center [1550, 69] width 10 height 13
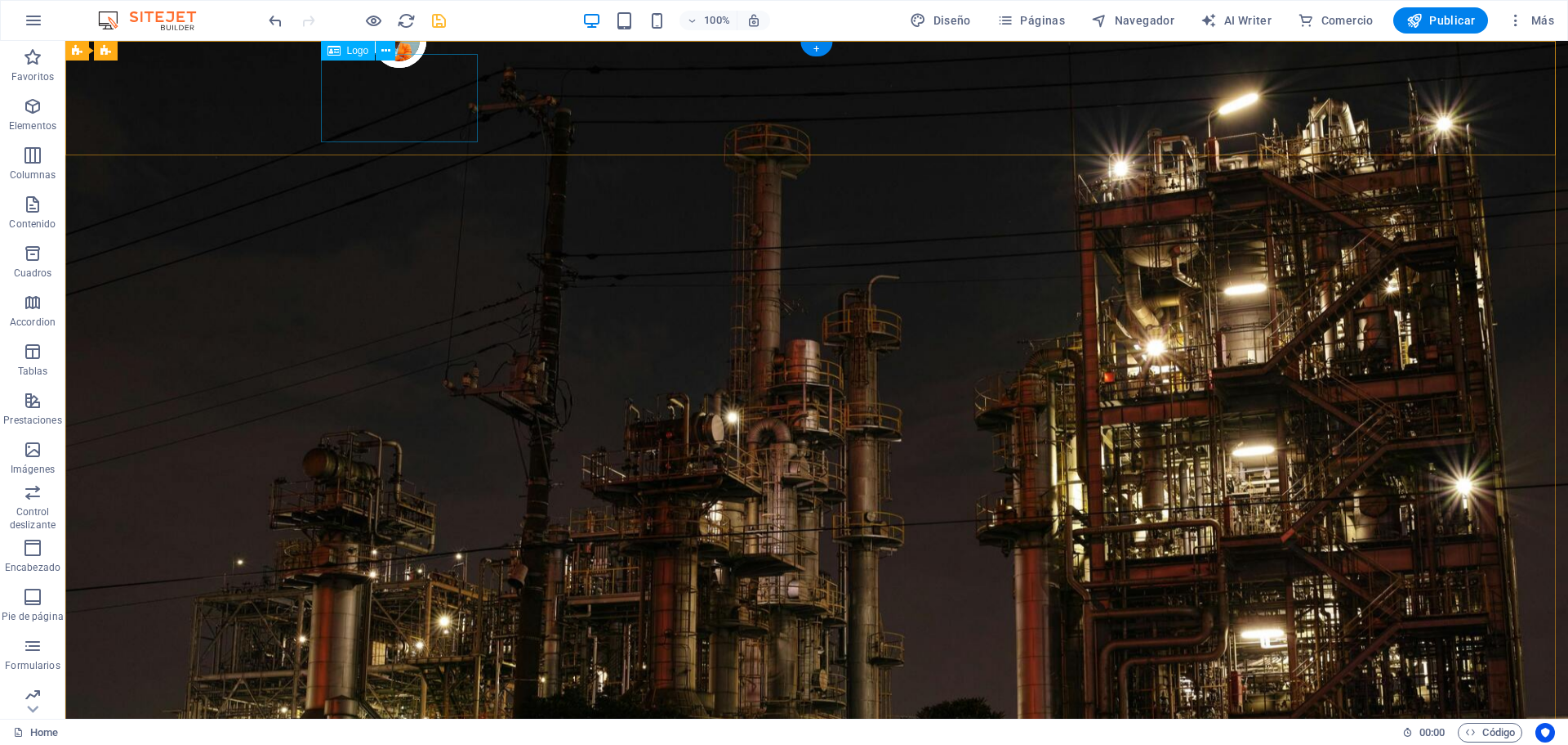
select select "px"
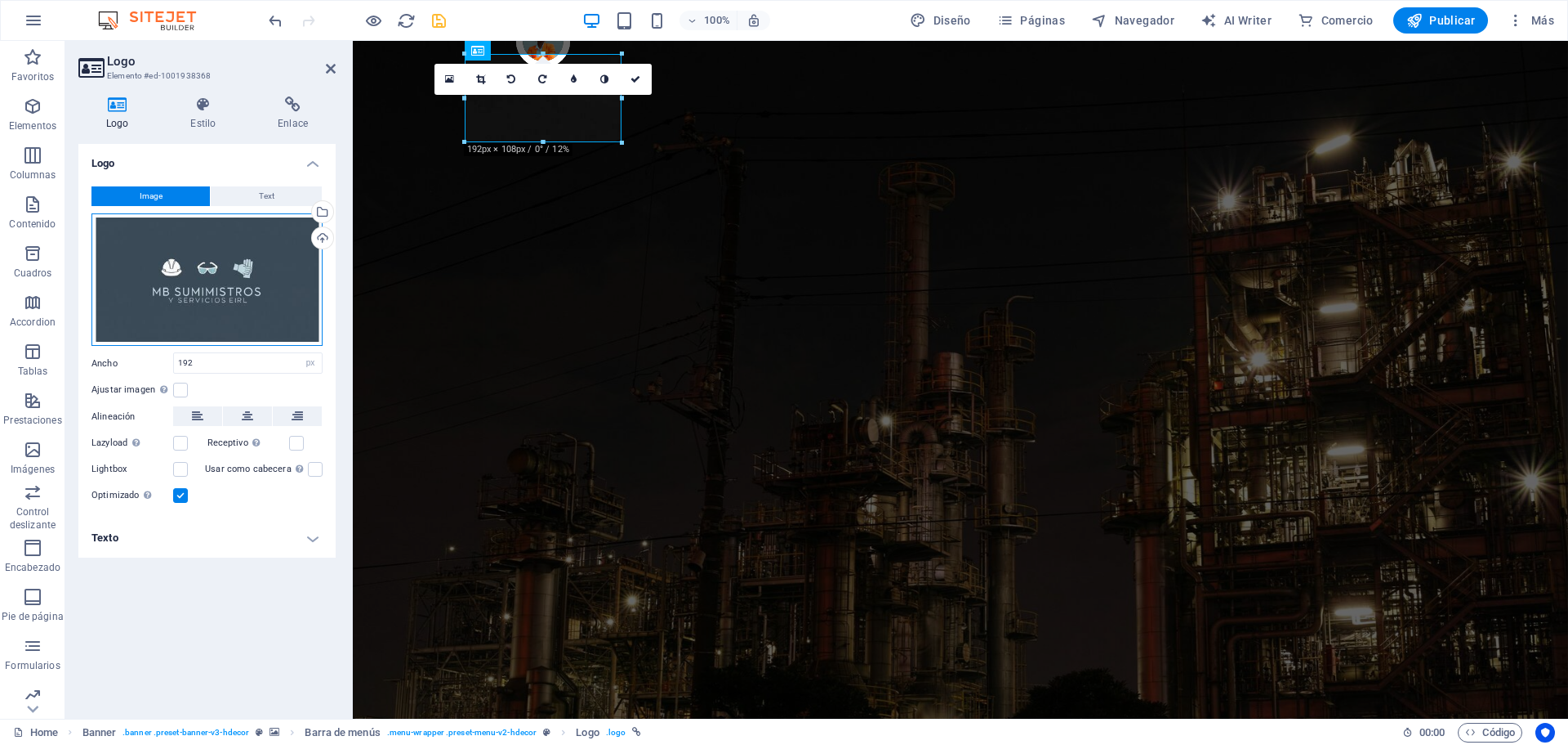
click at [200, 291] on div "Arrastra archivos aquí, haz clic para escoger archivos o selecciona archivos de…" at bounding box center [206, 280] width 231 height 133
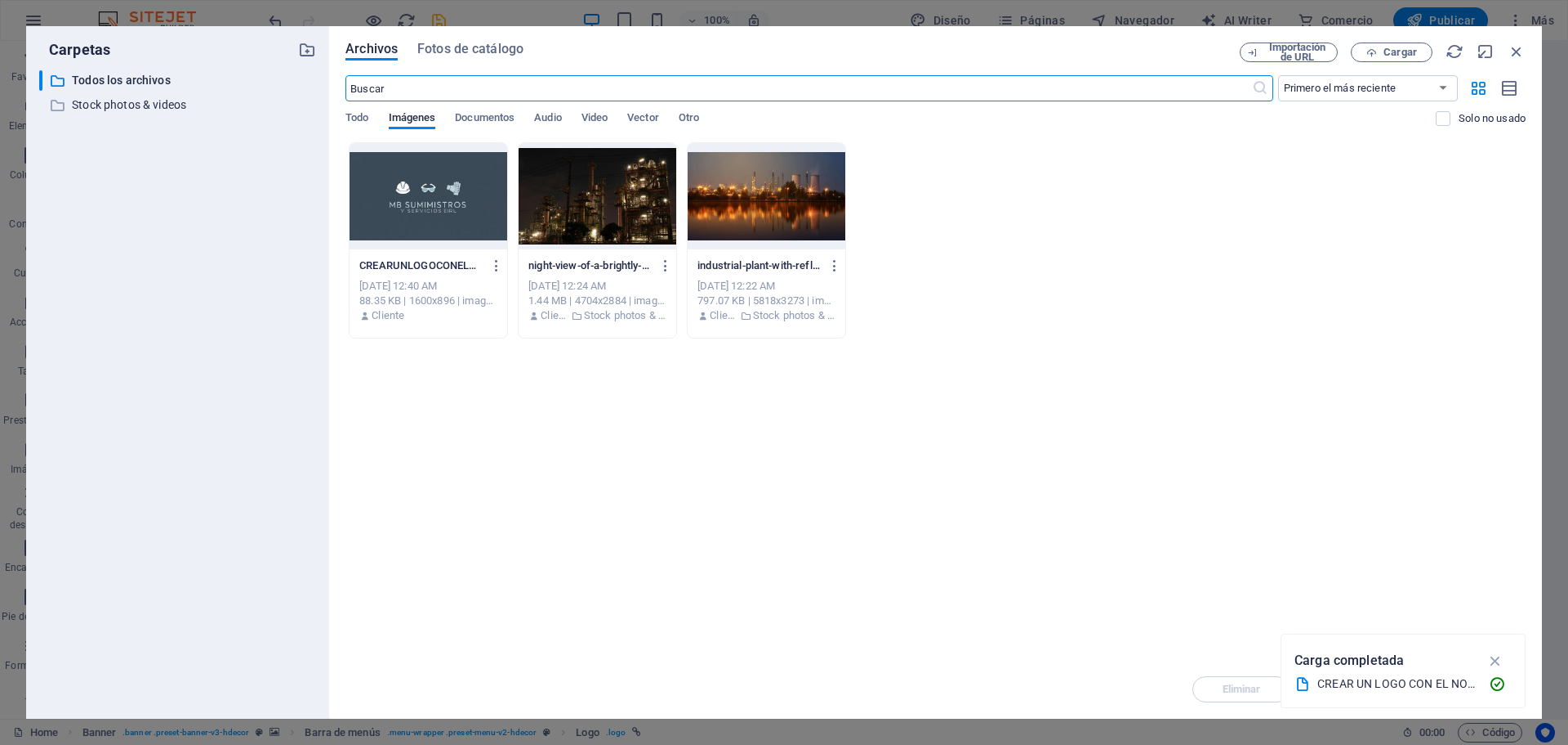
click at [438, 211] on div at bounding box center [429, 196] width 158 height 107
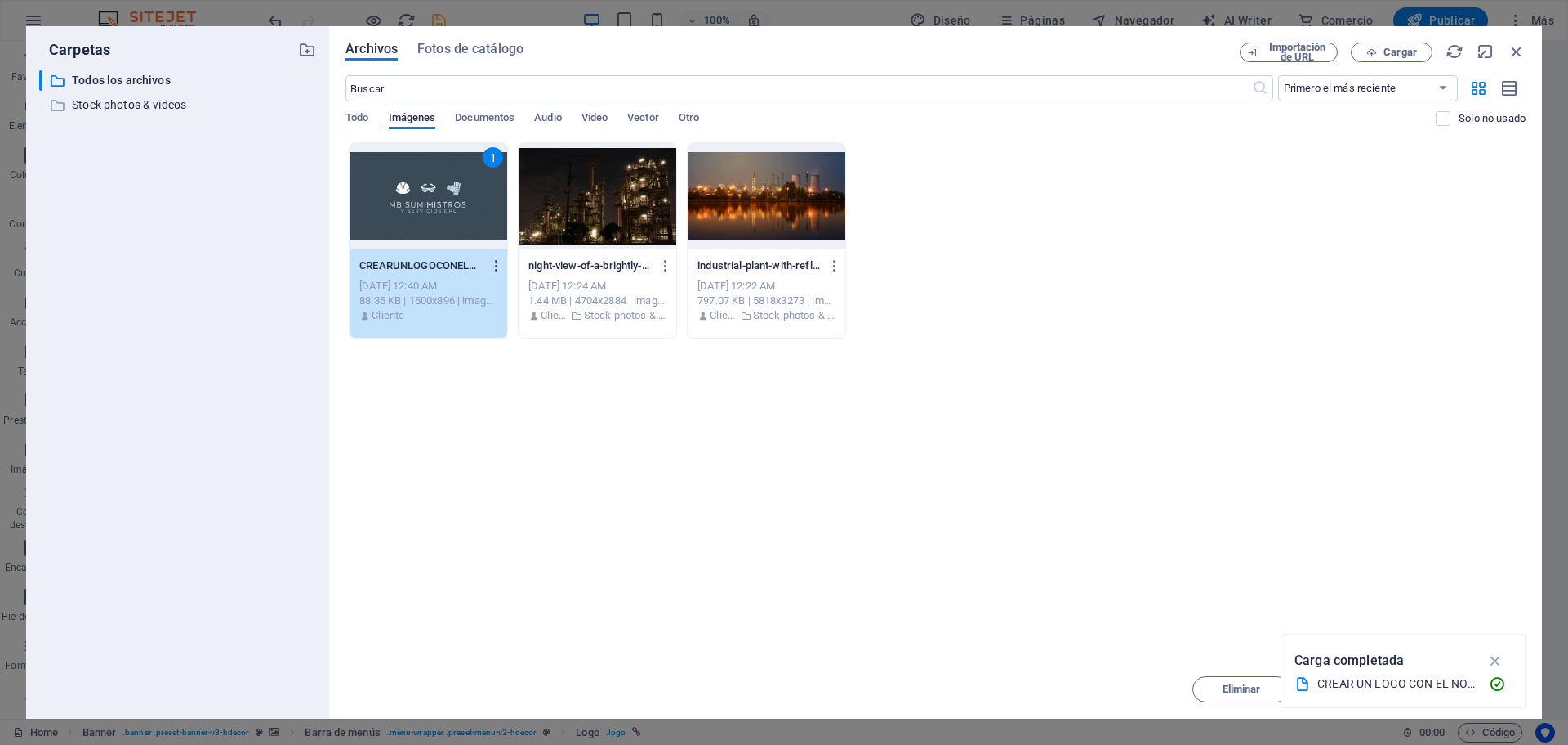
click at [498, 264] on icon "button" at bounding box center [497, 265] width 15 height 14
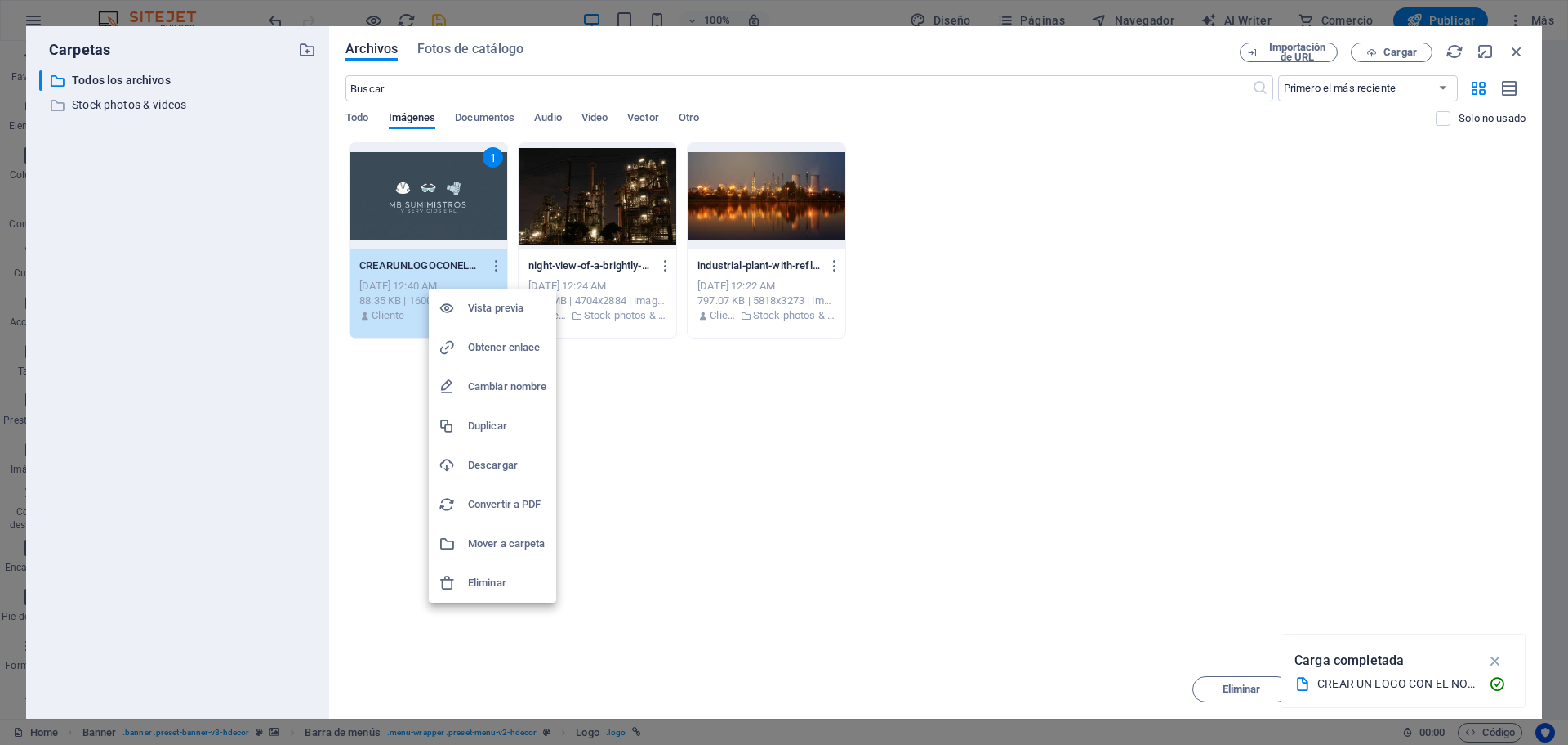
click at [489, 583] on h6 "Eliminar" at bounding box center [507, 582] width 78 height 20
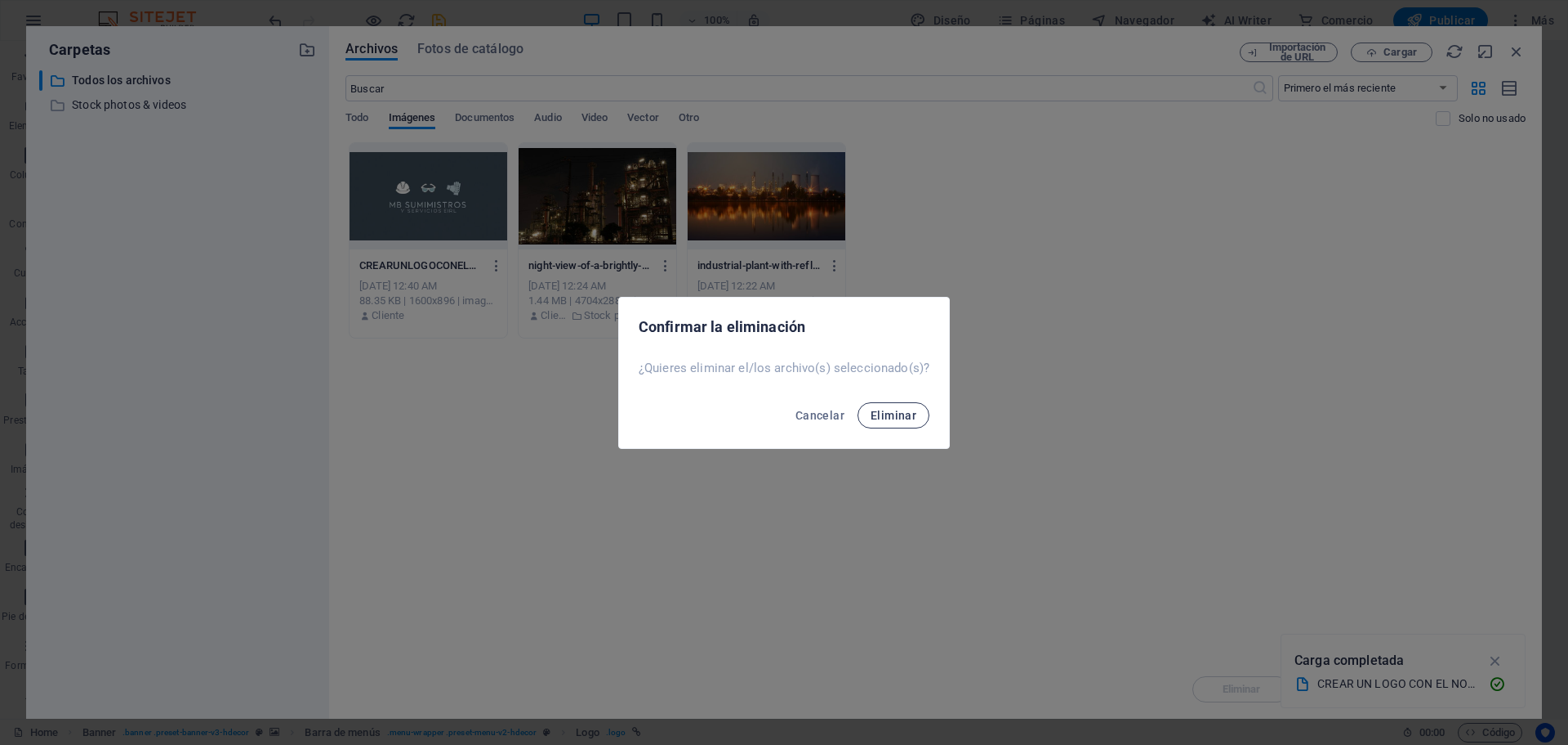
click at [901, 421] on span "Eliminar" at bounding box center [894, 416] width 46 height 13
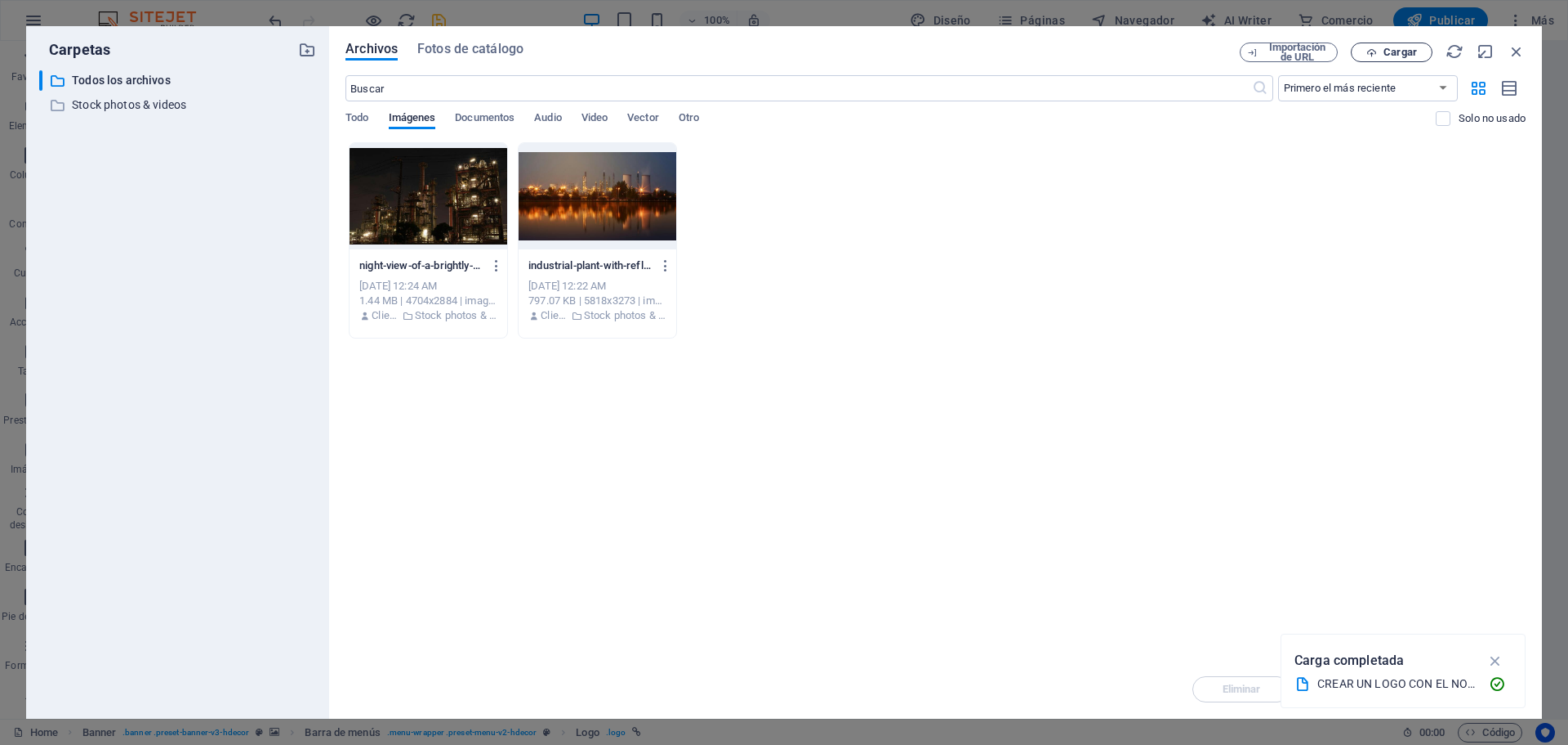
click at [1412, 51] on span "Cargar" at bounding box center [1400, 52] width 33 height 10
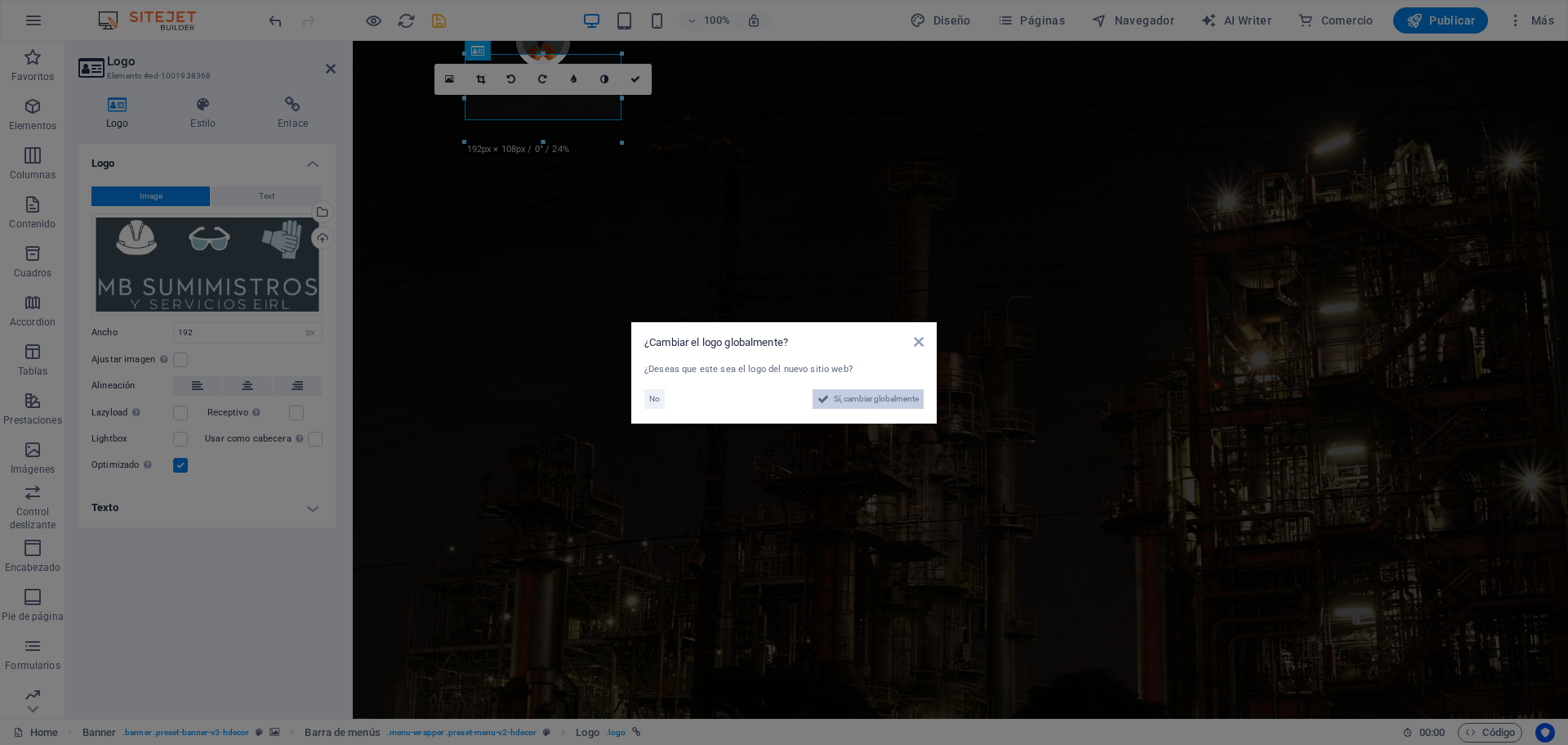
click at [891, 395] on span "Sí, cambiar globalmente" at bounding box center [876, 399] width 85 height 20
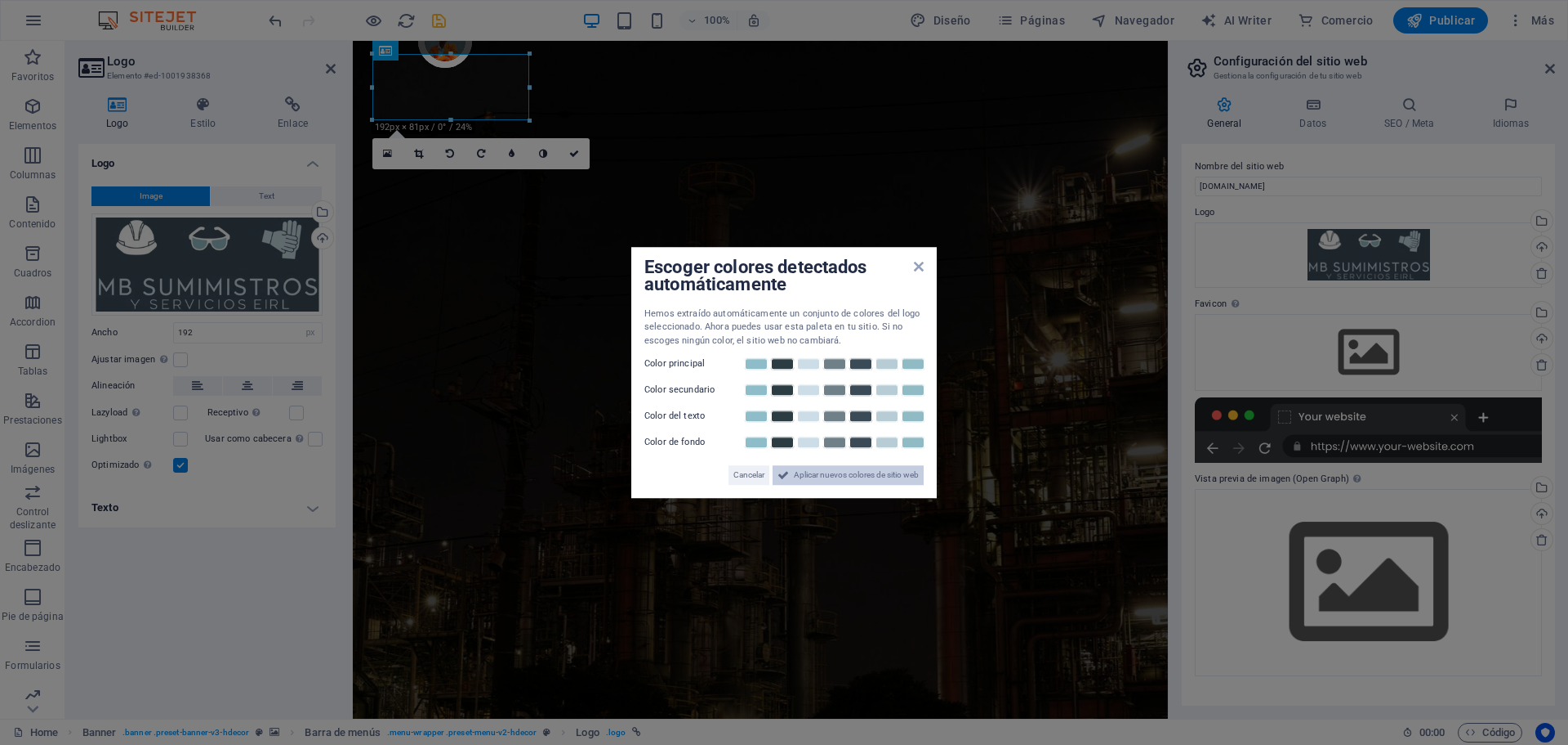
click at [804, 479] on span "Aplicar nuevos colores de sitio web" at bounding box center [856, 475] width 125 height 20
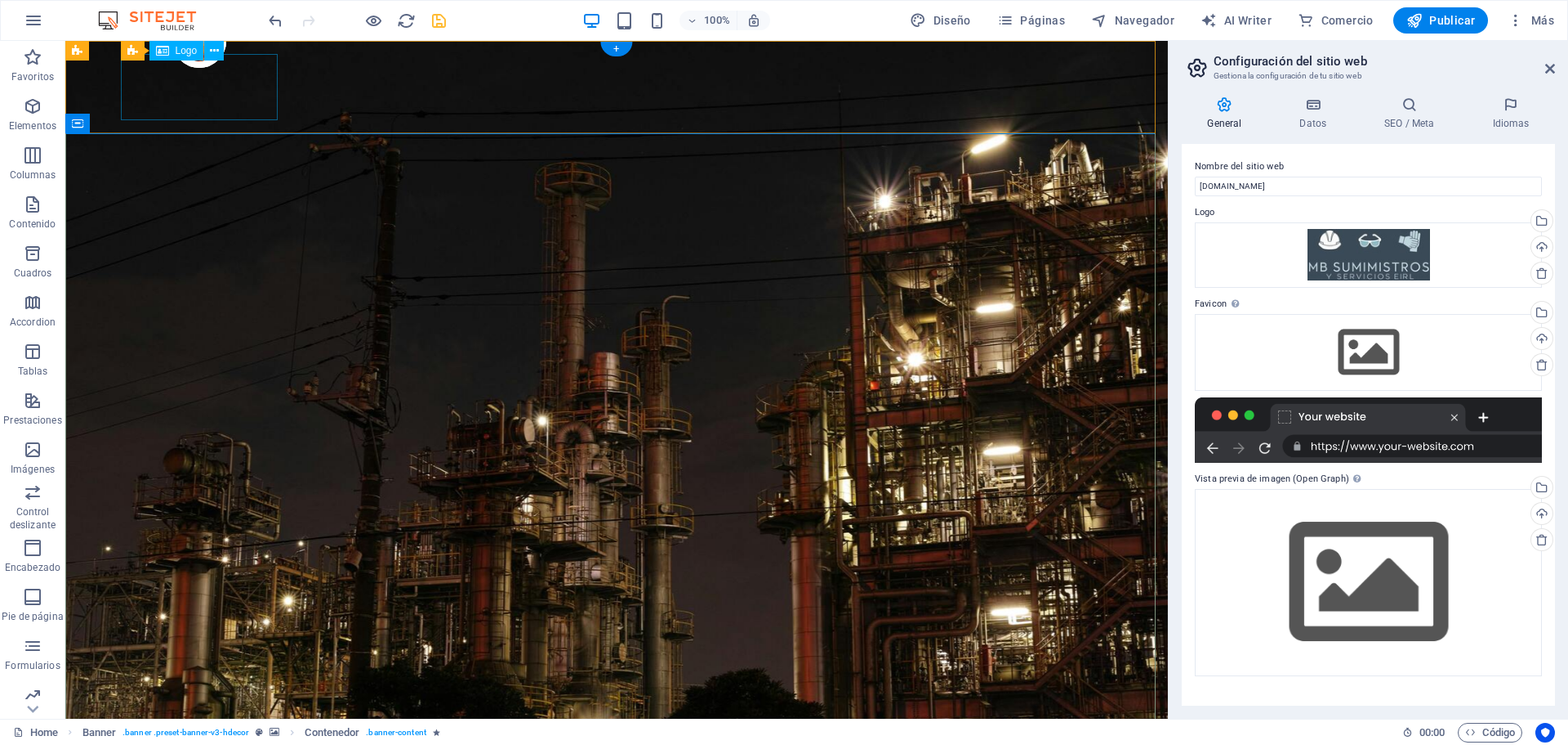
select select "px"
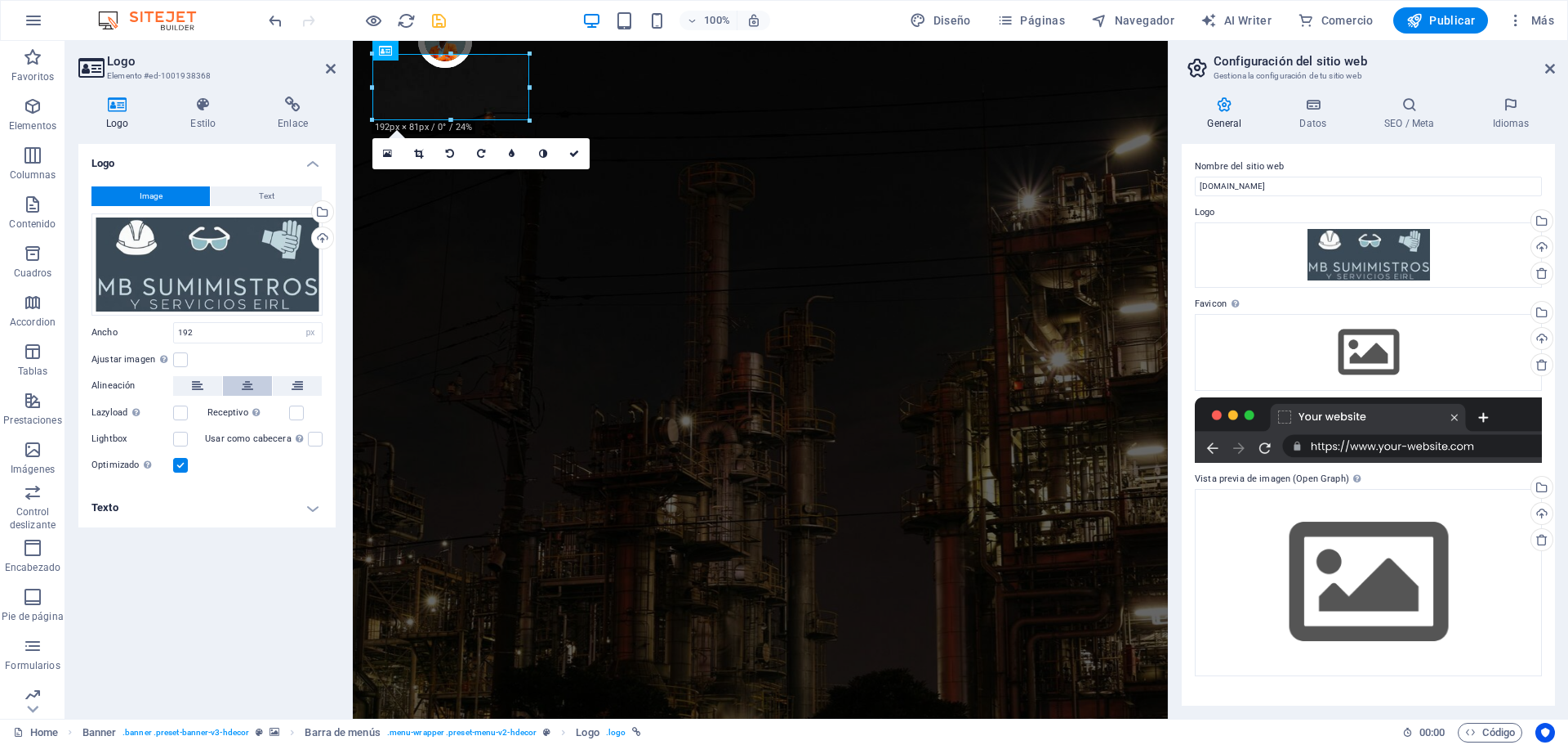
click at [246, 383] on icon at bounding box center [247, 385] width 11 height 20
click at [234, 381] on button at bounding box center [248, 385] width 49 height 20
drag, startPoint x: 177, startPoint y: 380, endPoint x: 199, endPoint y: 381, distance: 22.0
click at [187, 381] on button at bounding box center [198, 385] width 49 height 20
click at [242, 380] on icon at bounding box center [247, 385] width 11 height 20
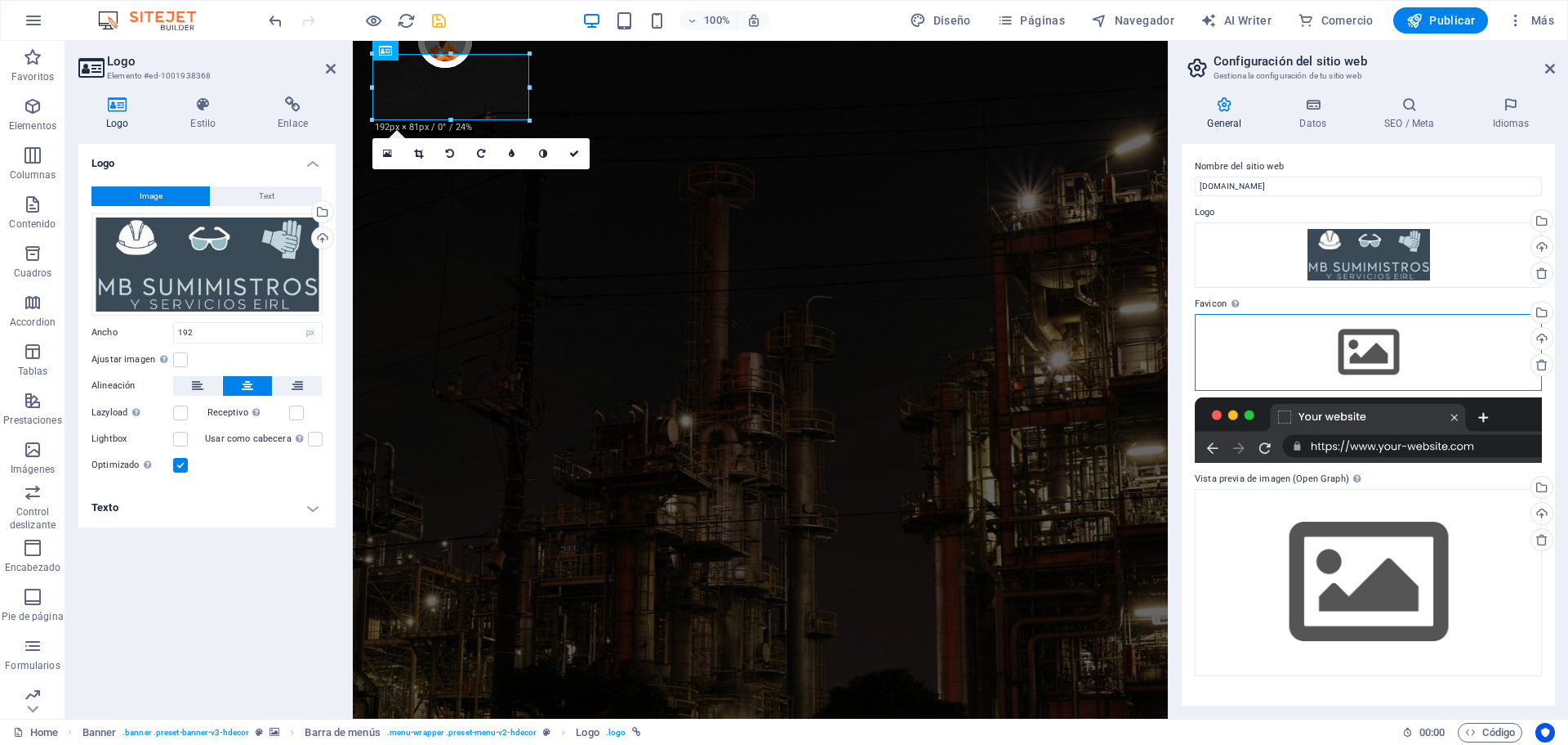
click at [1378, 345] on div "Arrastra archivos aquí, haz clic para escoger archivos o selecciona archivos de…" at bounding box center [1368, 352] width 347 height 77
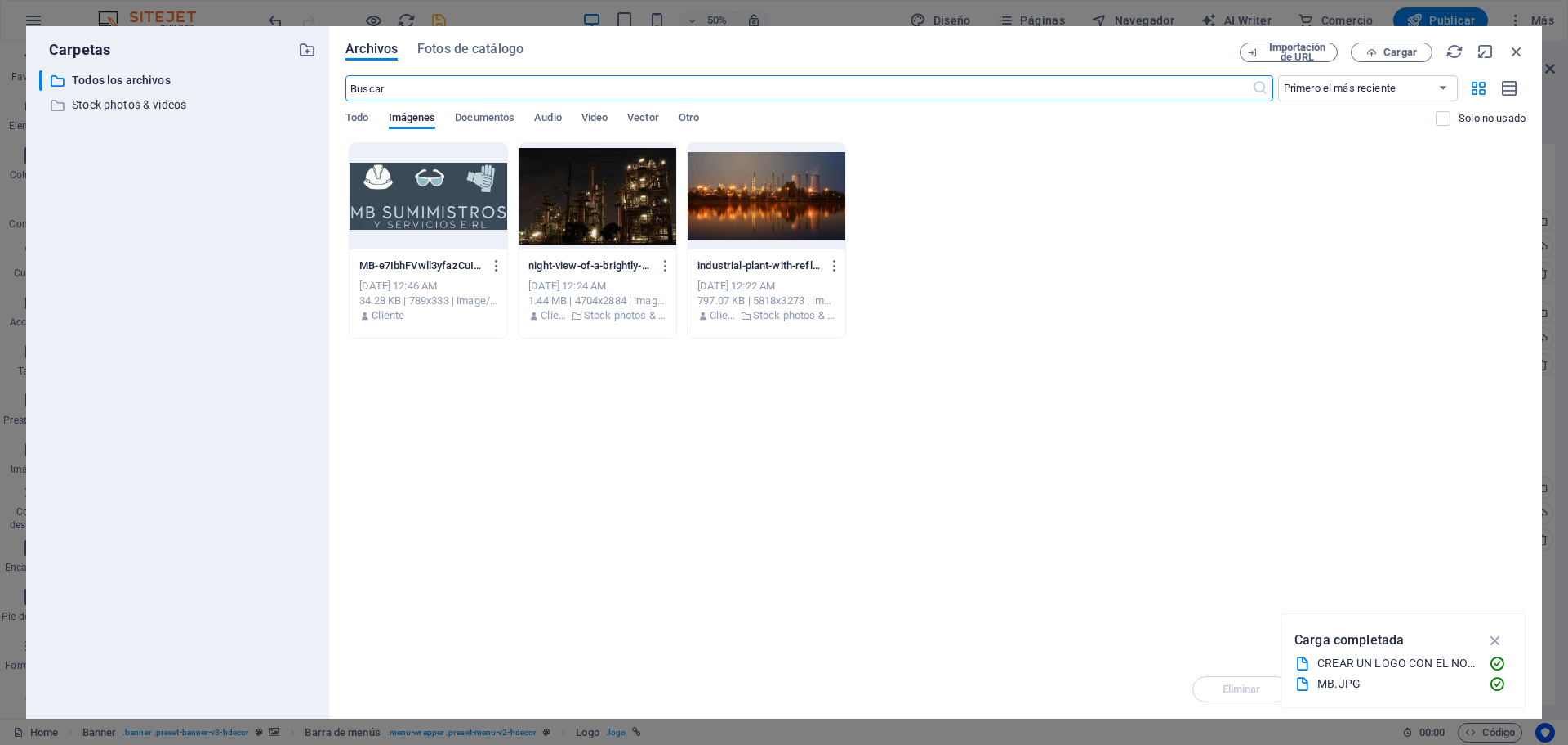
click at [399, 180] on div at bounding box center [429, 196] width 158 height 107
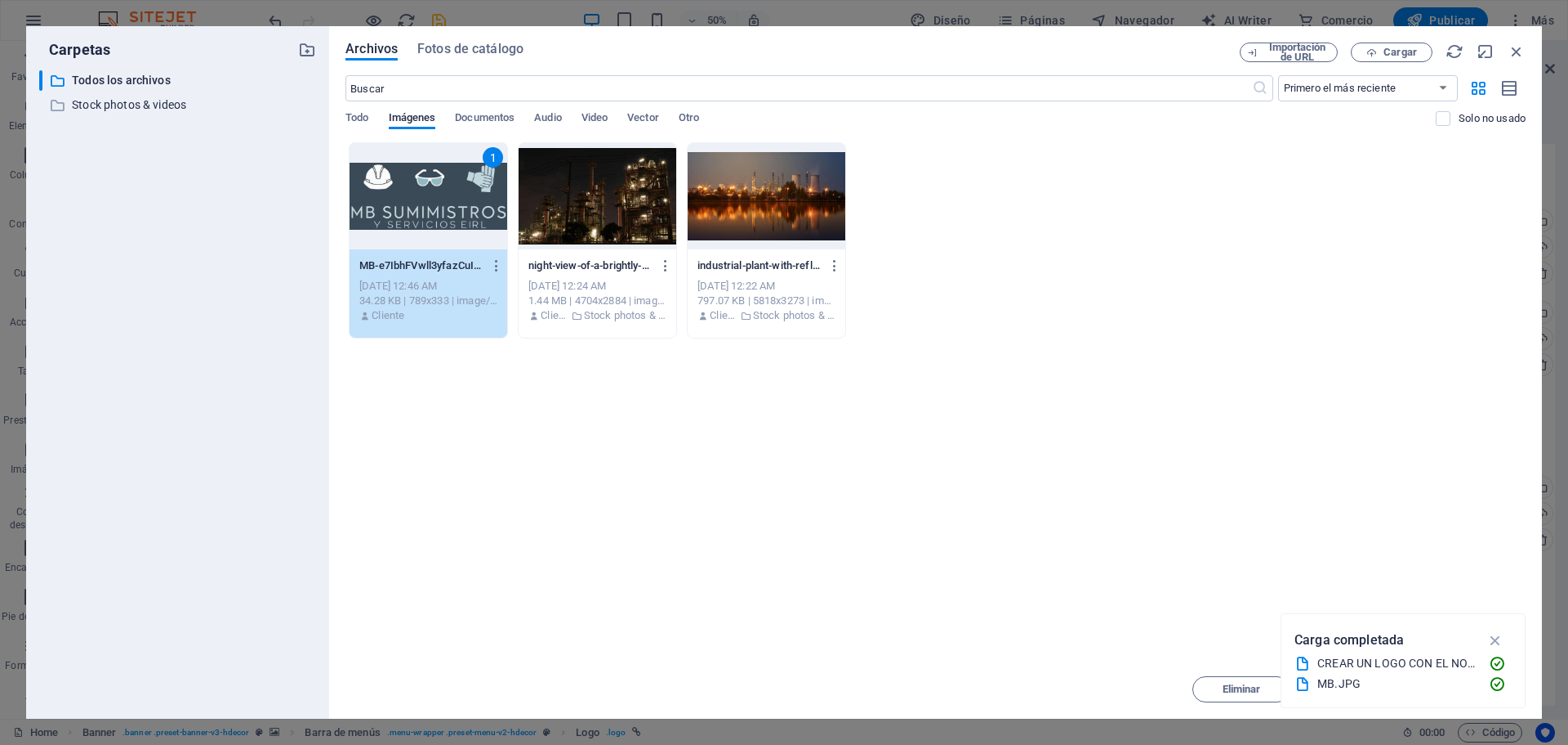
click at [1423, 664] on div "CREAR UN LOGO CON EL NOMBRE DE MB SUMINISTROS Y SERVICIOS EIRL, PONER UNA IMAGE…" at bounding box center [1397, 663] width 159 height 19
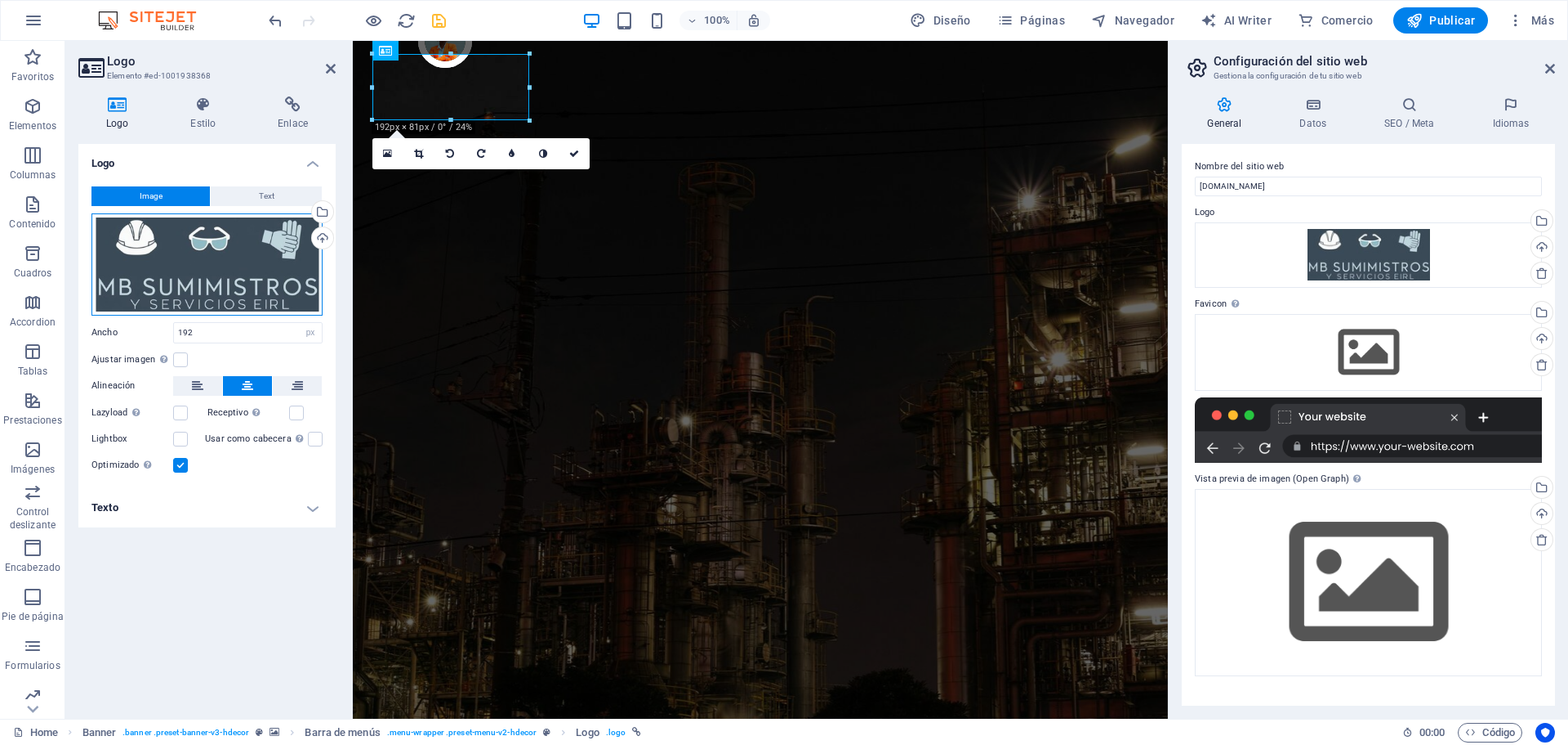
click at [209, 263] on div "Arrastra archivos aquí, haz clic para escoger archivos o selecciona archivos de…" at bounding box center [206, 264] width 231 height 102
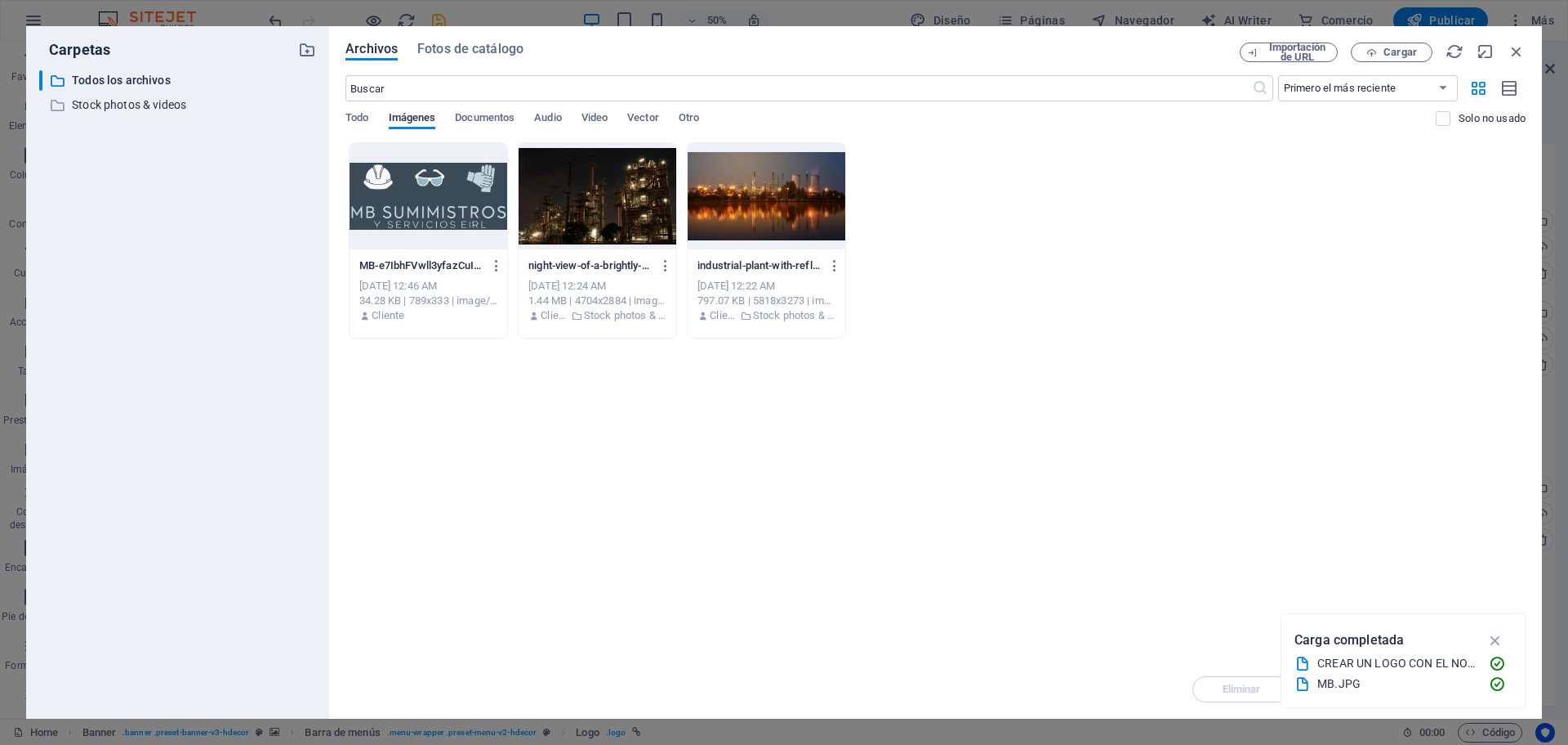
click at [209, 263] on div "​ Todos los archivos Todos los archivos ​ Stock photos & videos Stock photos & …" at bounding box center [177, 388] width 277 height 636
click at [1495, 644] on icon "button" at bounding box center [1497, 639] width 19 height 18
click at [1520, 48] on icon "button" at bounding box center [1517, 51] width 18 height 18
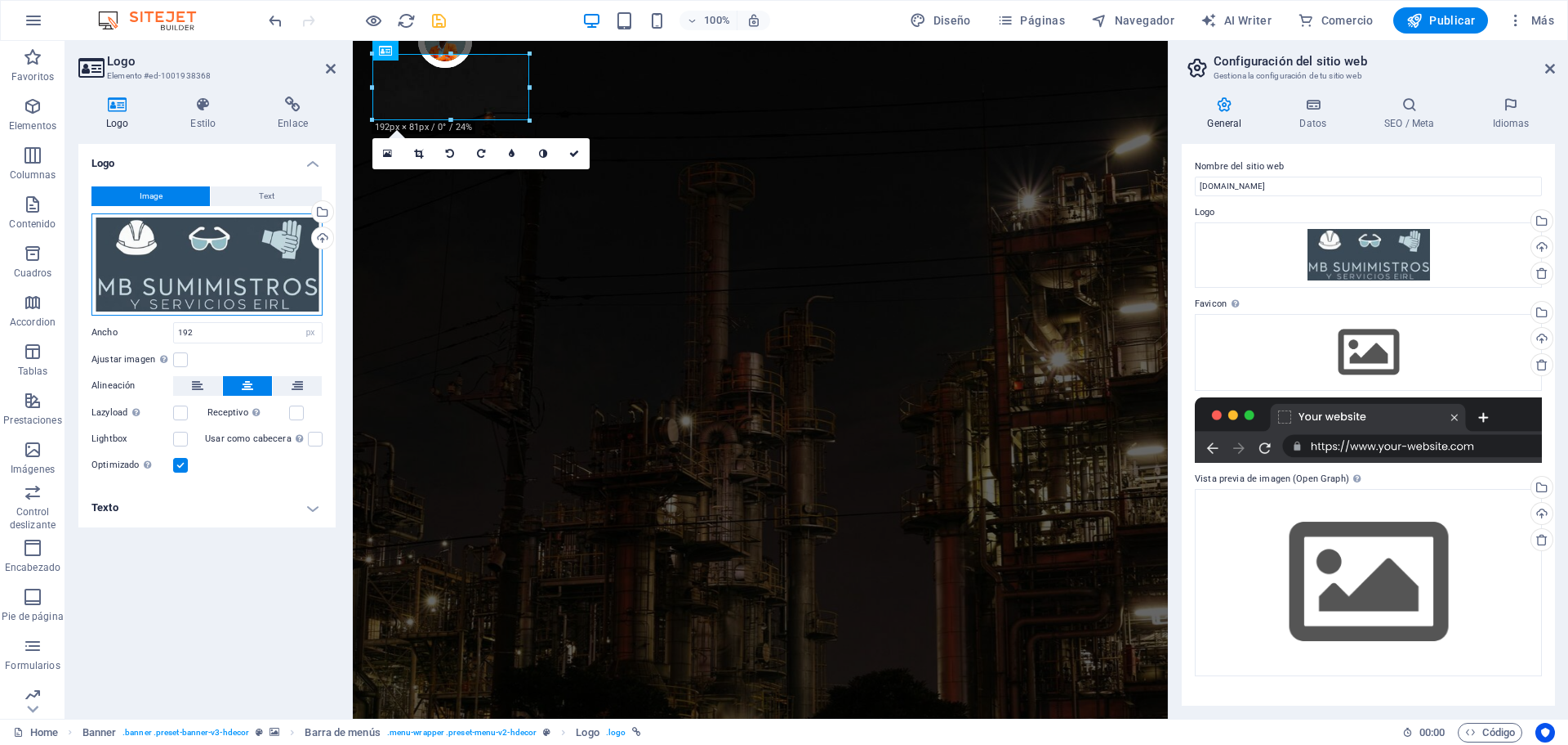
click at [195, 264] on div "Arrastra archivos aquí, haz clic para escoger archivos o selecciona archivos de…" at bounding box center [206, 264] width 231 height 102
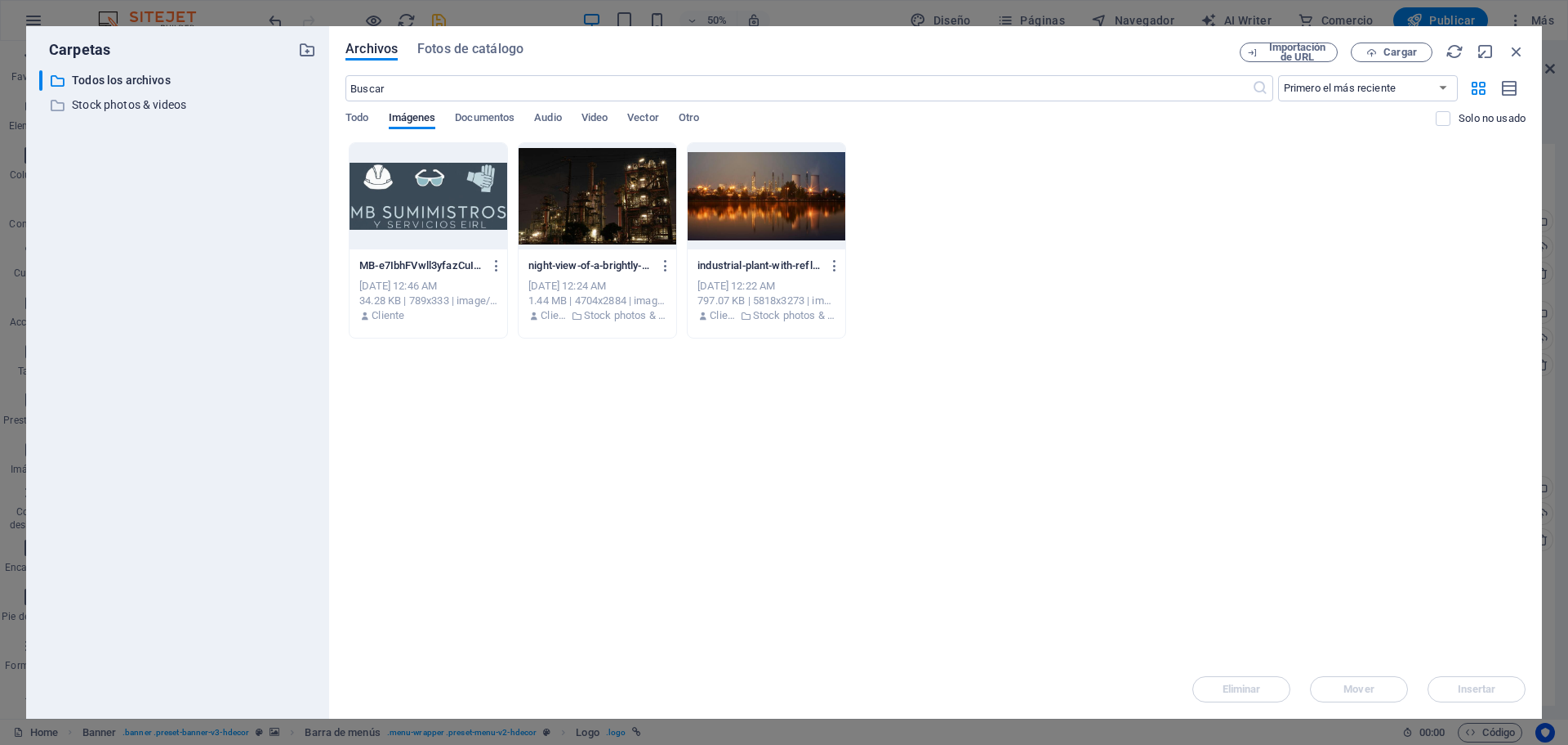
click at [195, 264] on div "​ Todos los archivos Todos los archivos ​ Stock photos & videos Stock photos & …" at bounding box center [177, 388] width 277 height 636
click at [499, 264] on icon "button" at bounding box center [497, 265] width 15 height 14
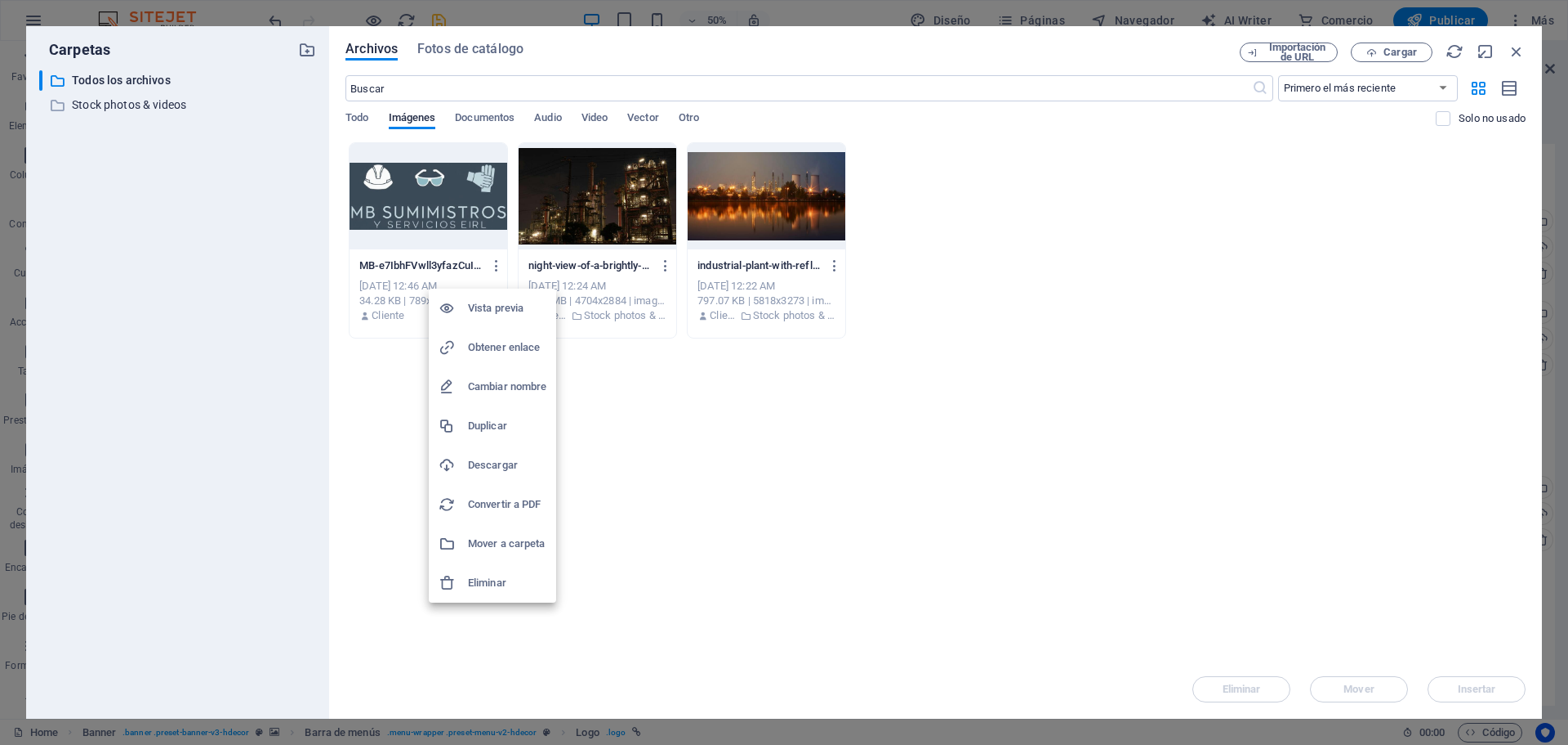
click at [492, 577] on h6 "Eliminar" at bounding box center [507, 582] width 78 height 20
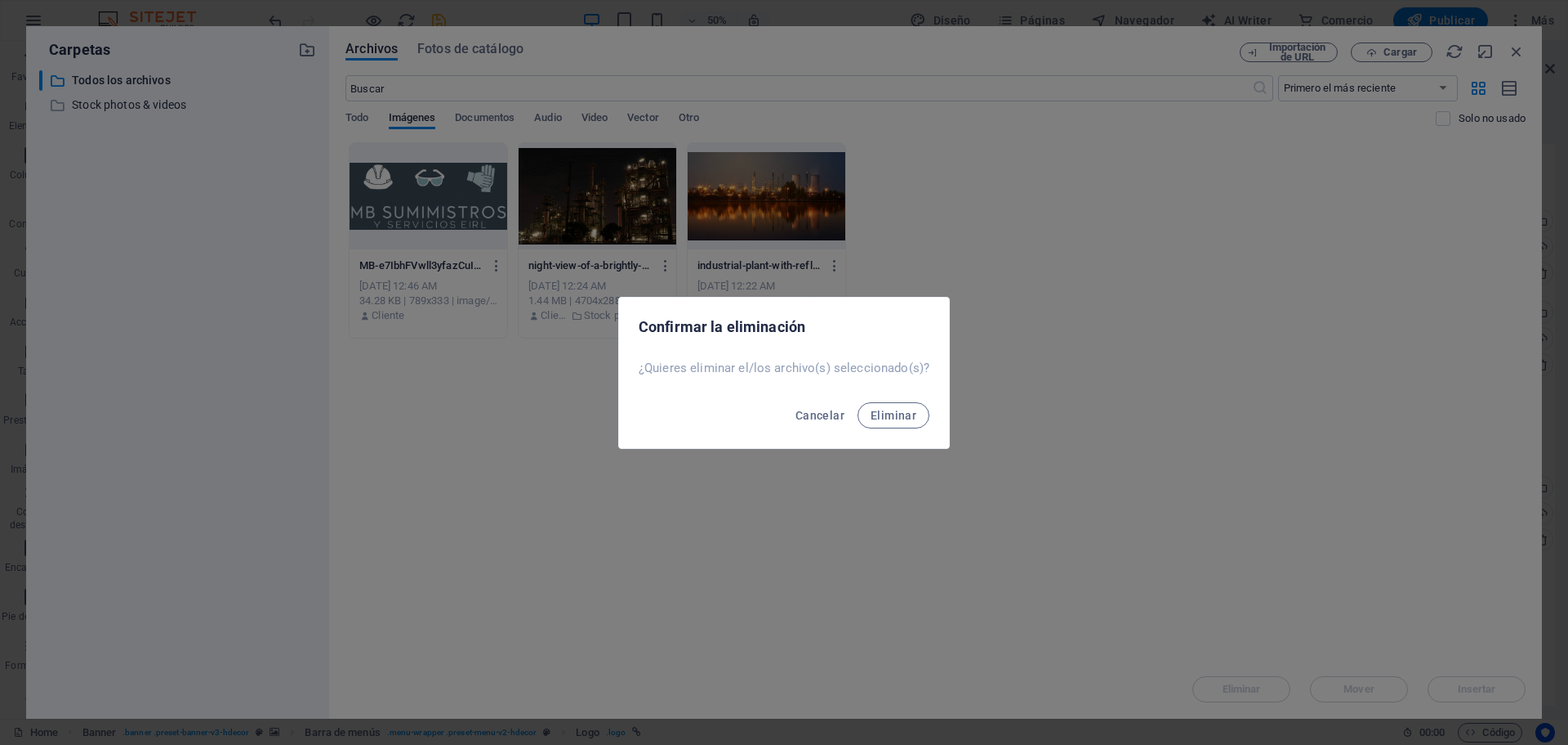
drag, startPoint x: 904, startPoint y: 422, endPoint x: 855, endPoint y: 362, distance: 77.5
click at [904, 421] on button "Eliminar" at bounding box center [894, 415] width 72 height 26
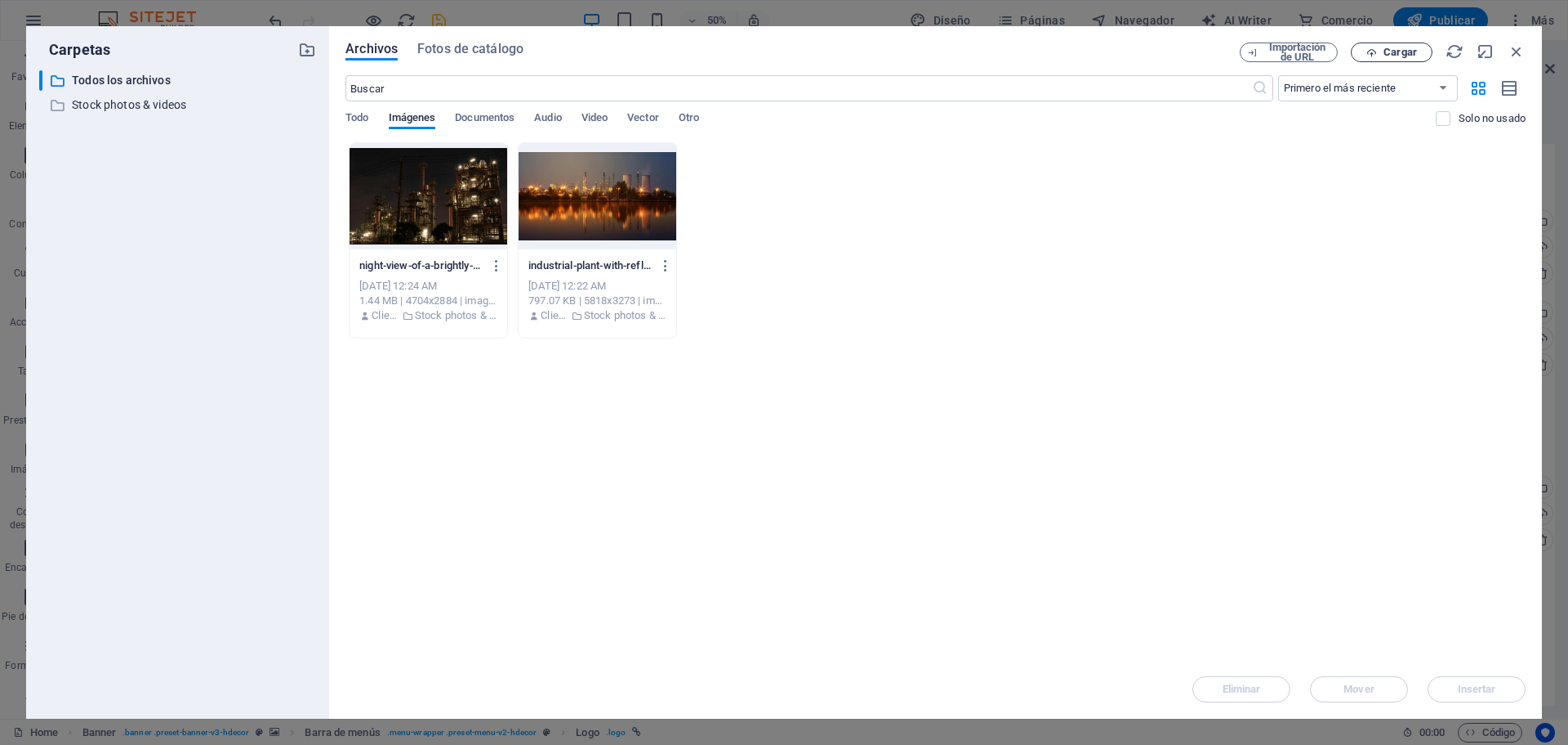
click at [1406, 51] on span "Cargar" at bounding box center [1400, 52] width 33 height 10
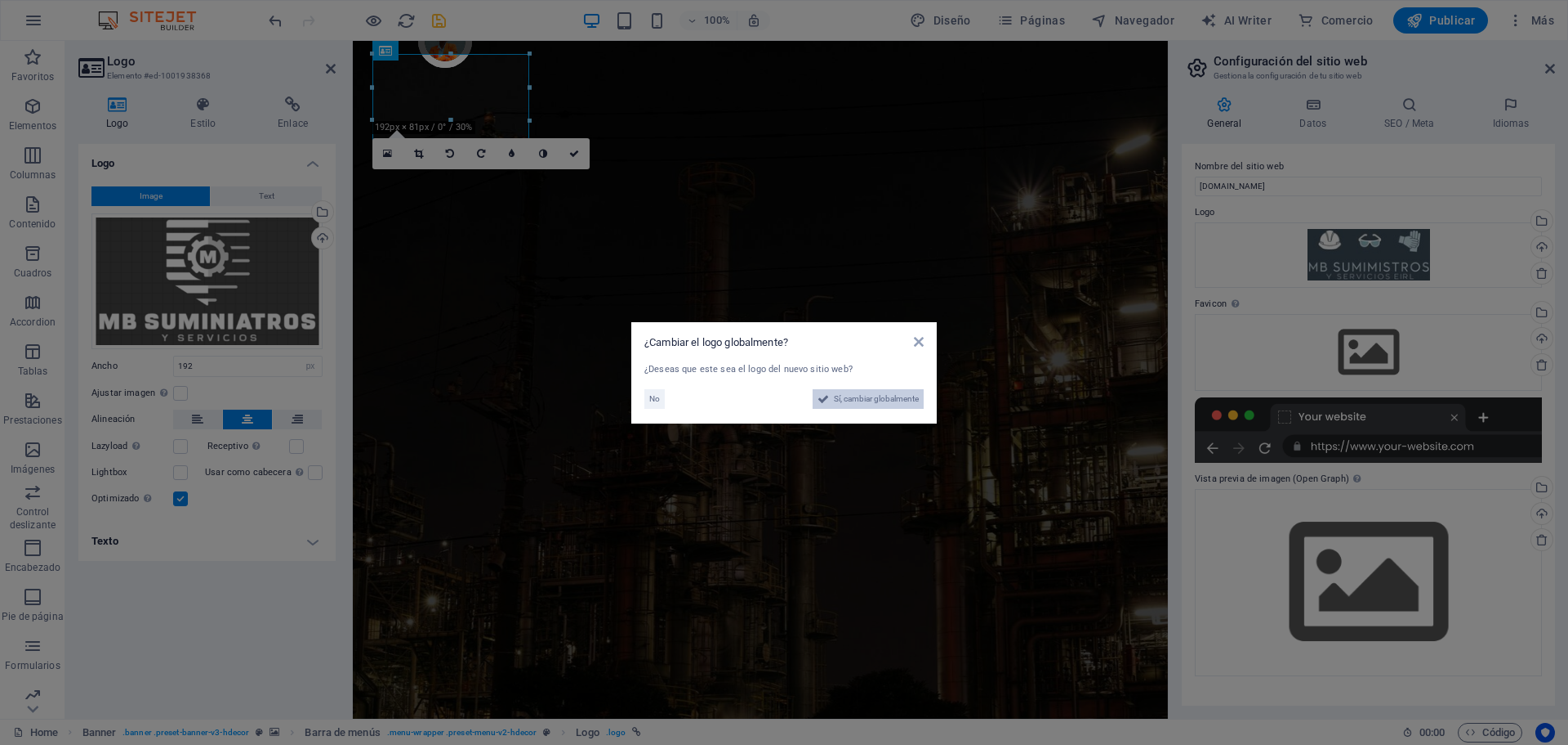
click at [888, 403] on span "Sí, cambiar globalmente" at bounding box center [876, 399] width 85 height 20
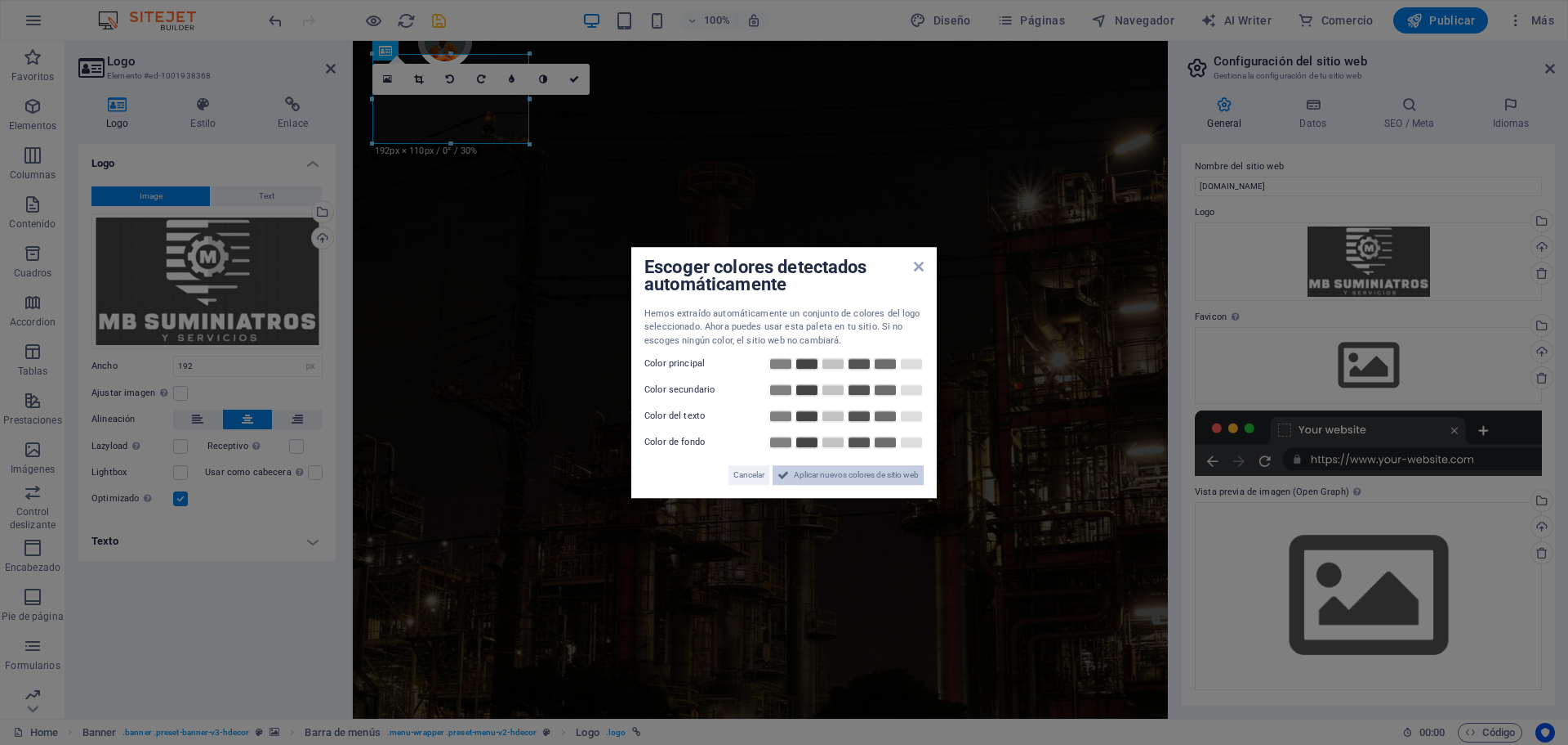
click at [851, 478] on span "Aplicar nuevos colores de sitio web" at bounding box center [856, 475] width 125 height 20
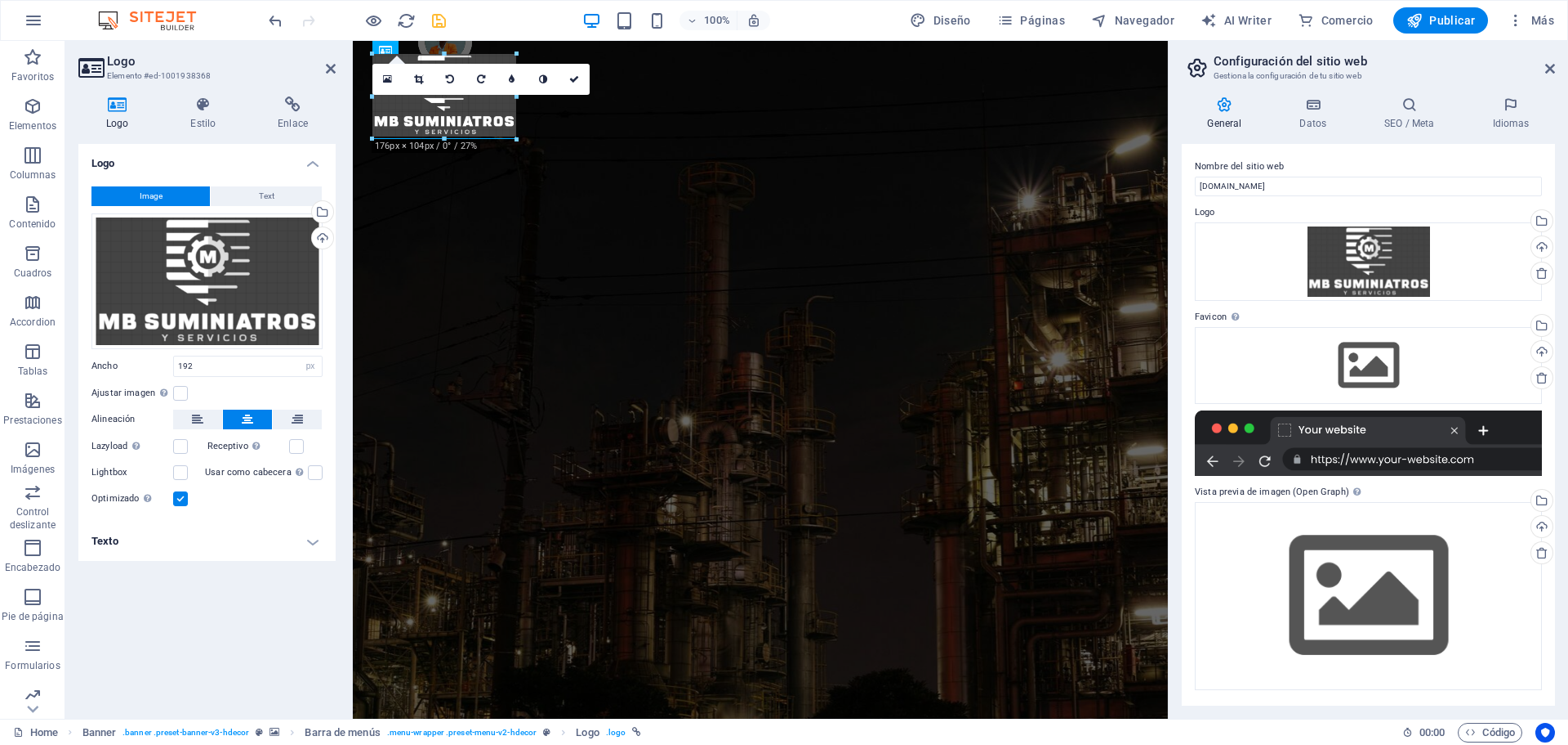
drag, startPoint x: 529, startPoint y: 145, endPoint x: 515, endPoint y: 121, distance: 27.8
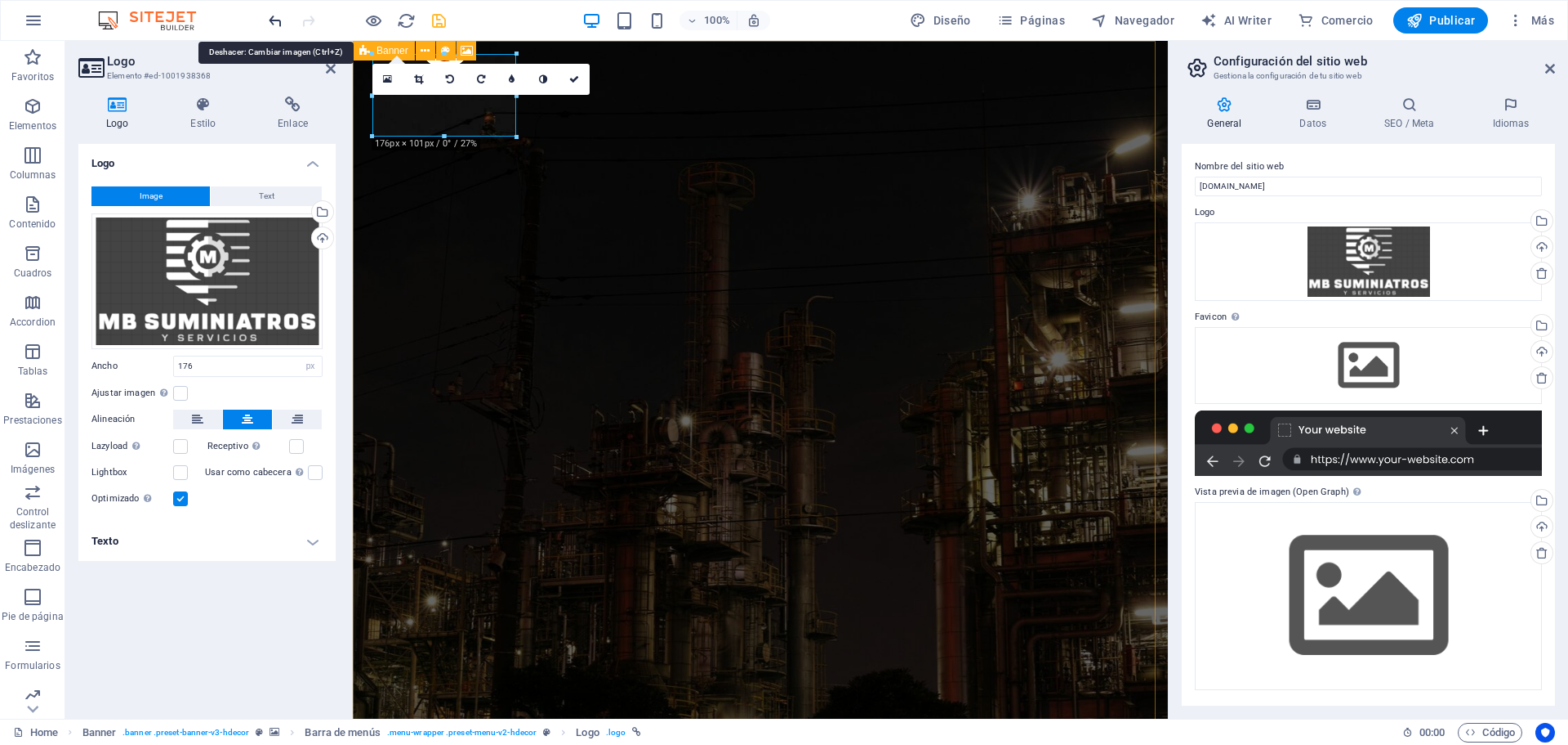
click at [277, 24] on icon "undo" at bounding box center [276, 21] width 19 height 19
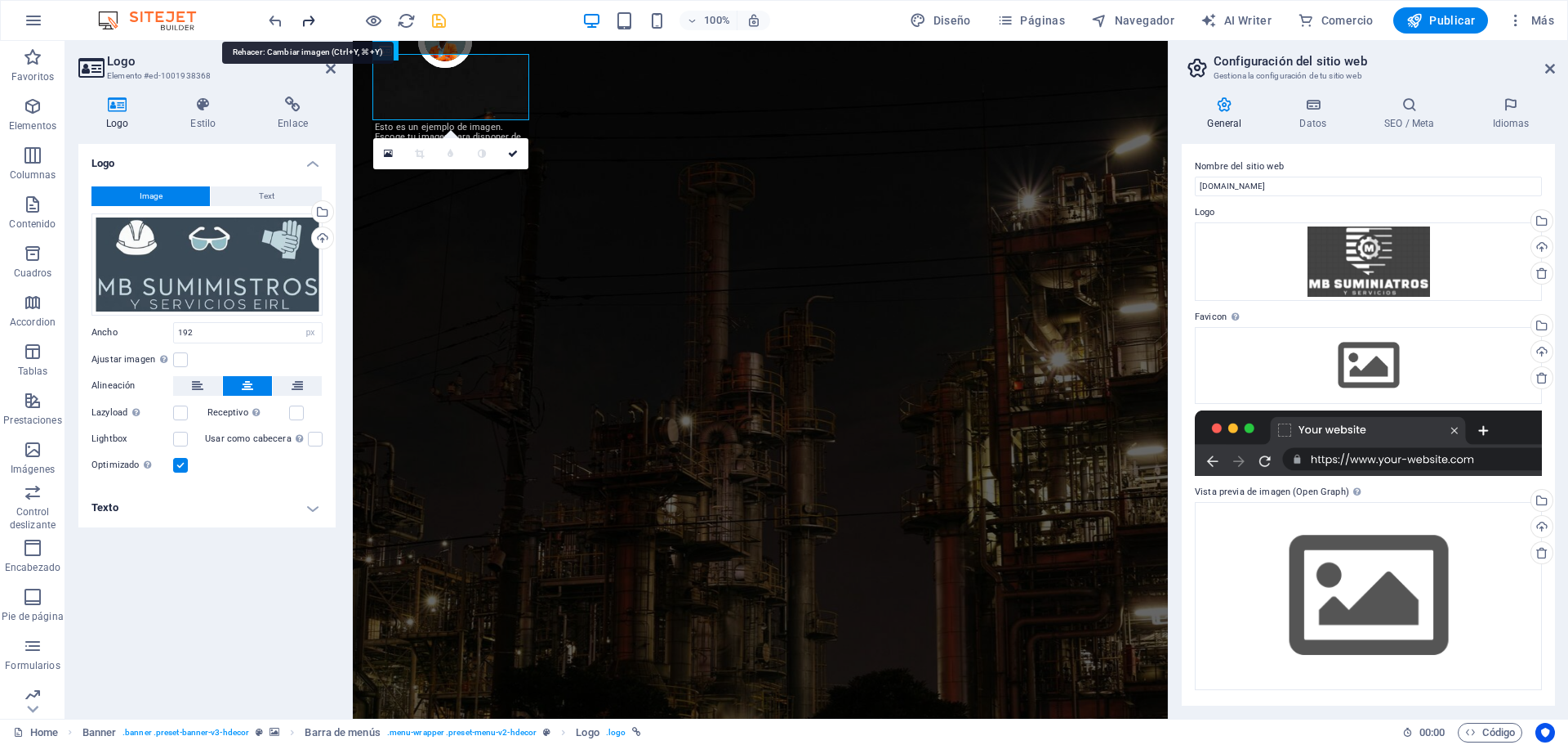
click at [309, 20] on icon "redo" at bounding box center [308, 21] width 19 height 19
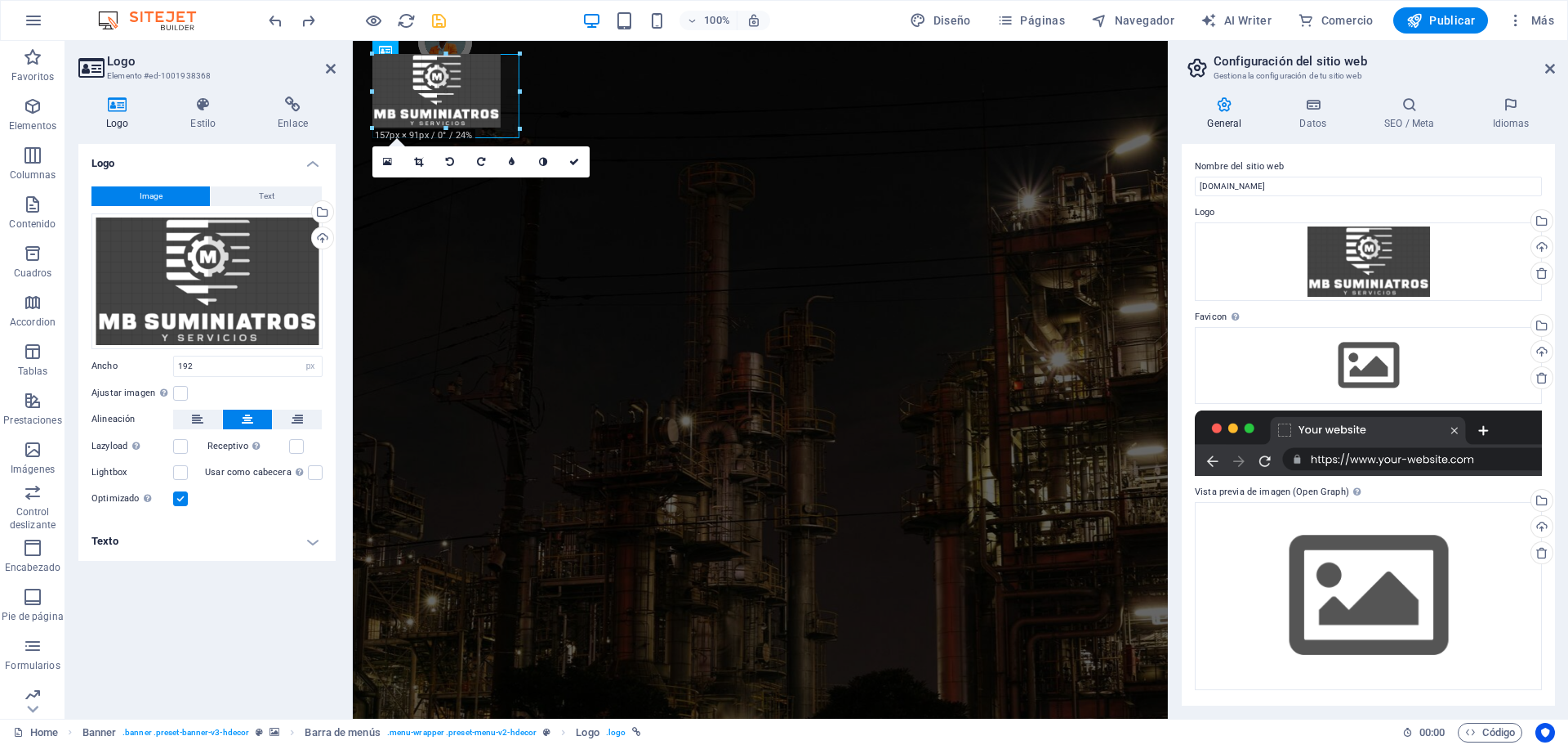
drag, startPoint x: 448, startPoint y: 144, endPoint x: 508, endPoint y: 138, distance: 60.3
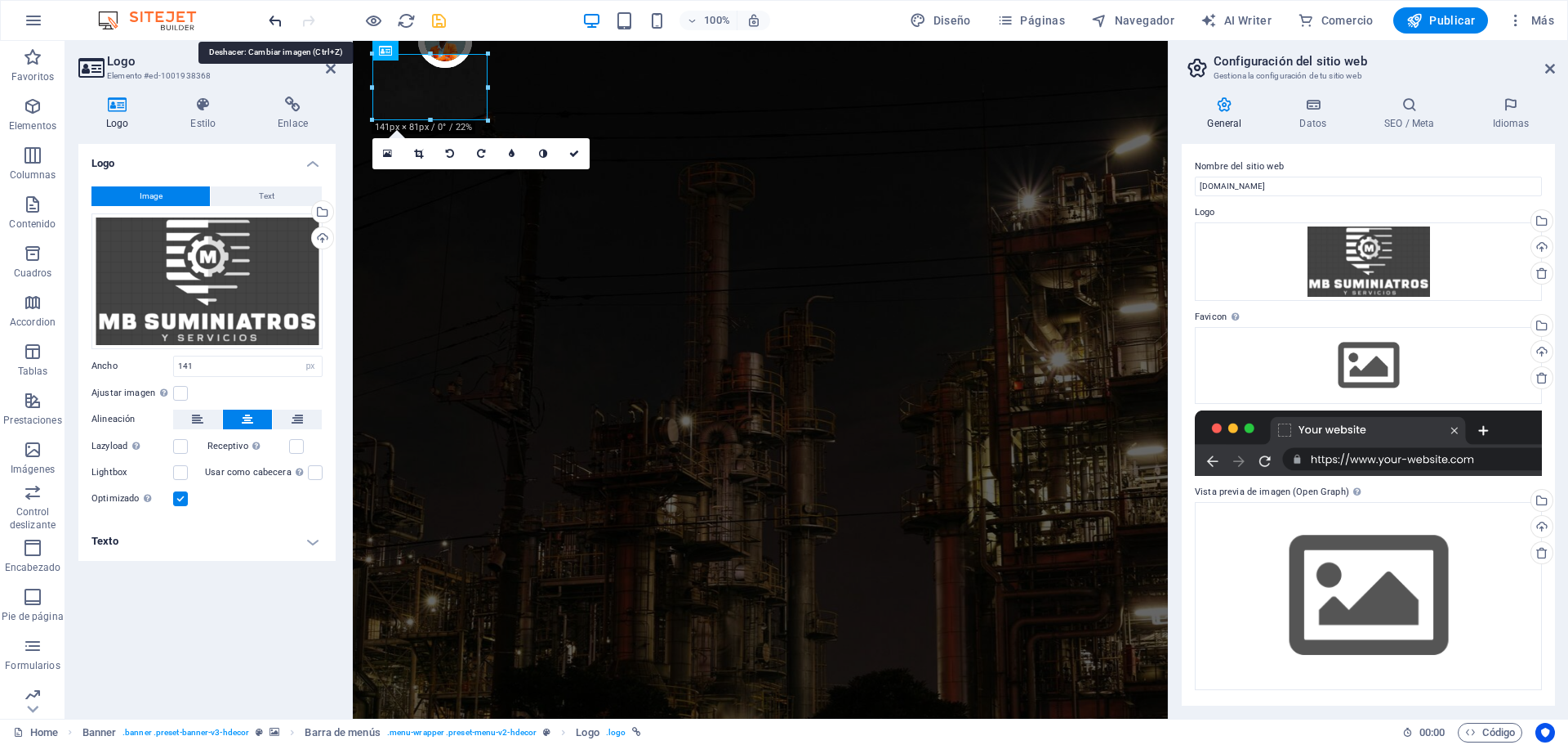
click at [272, 24] on icon "undo" at bounding box center [276, 21] width 19 height 19
type input "192"
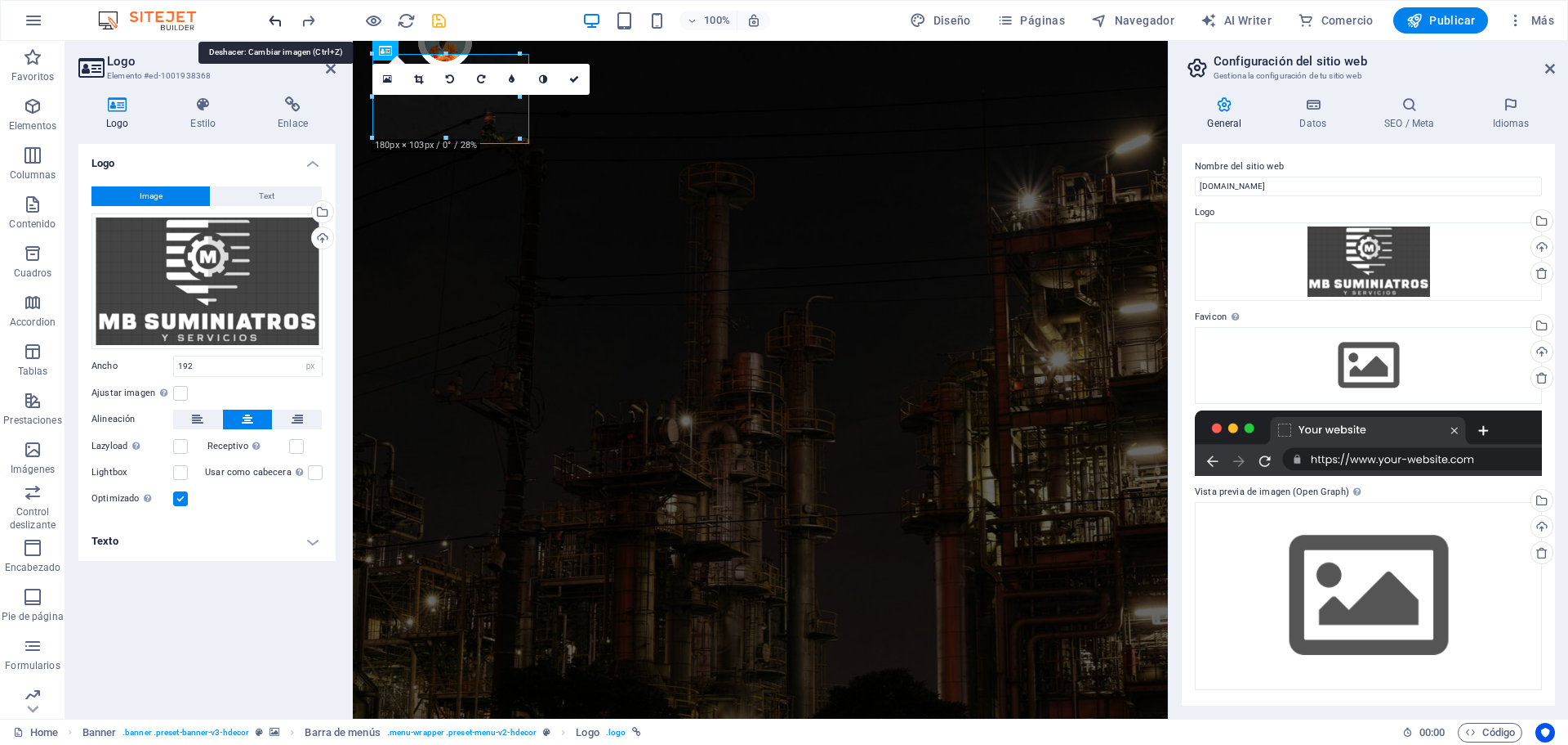
click at [272, 24] on icon "undo" at bounding box center [276, 21] width 19 height 19
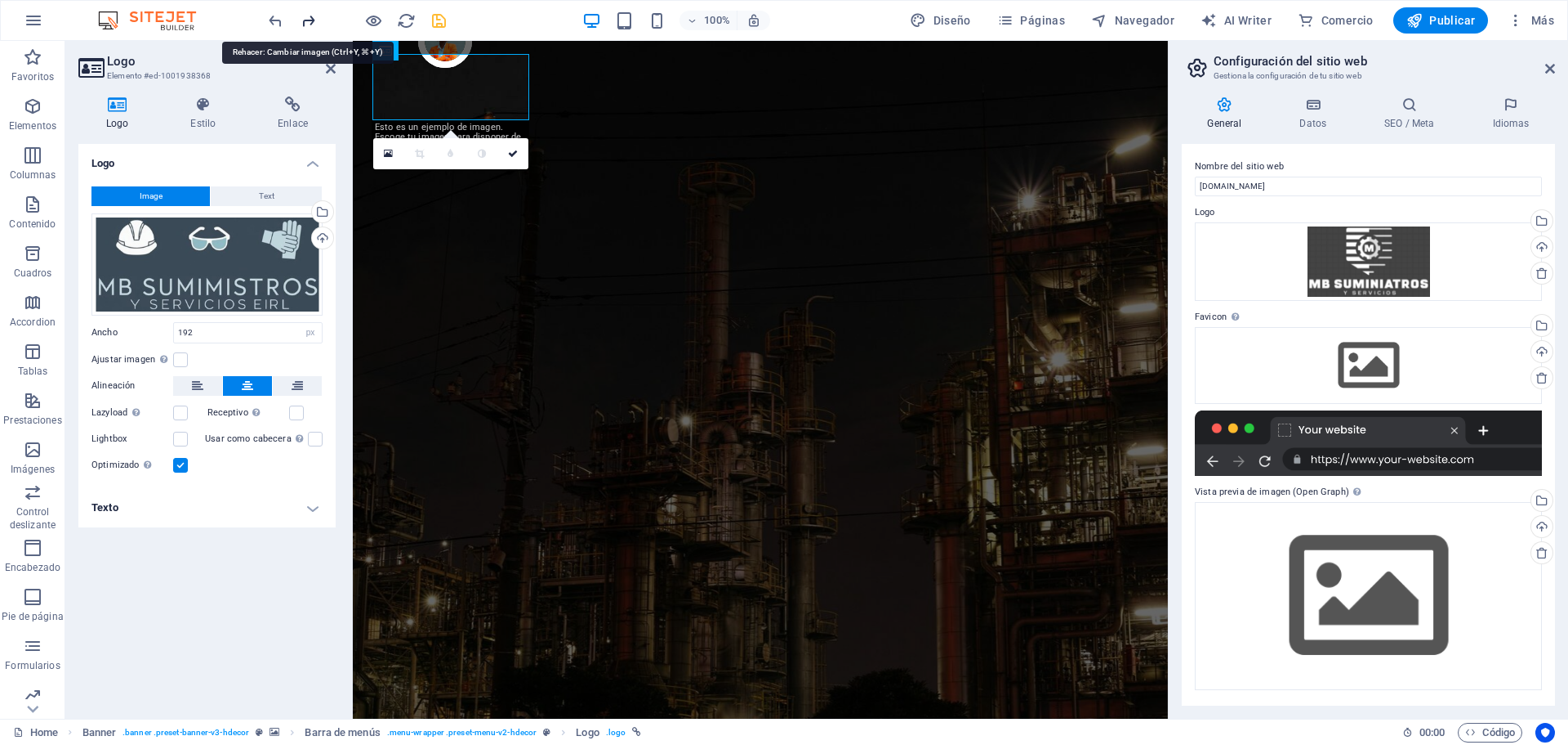
click at [313, 23] on icon "redo" at bounding box center [308, 21] width 19 height 19
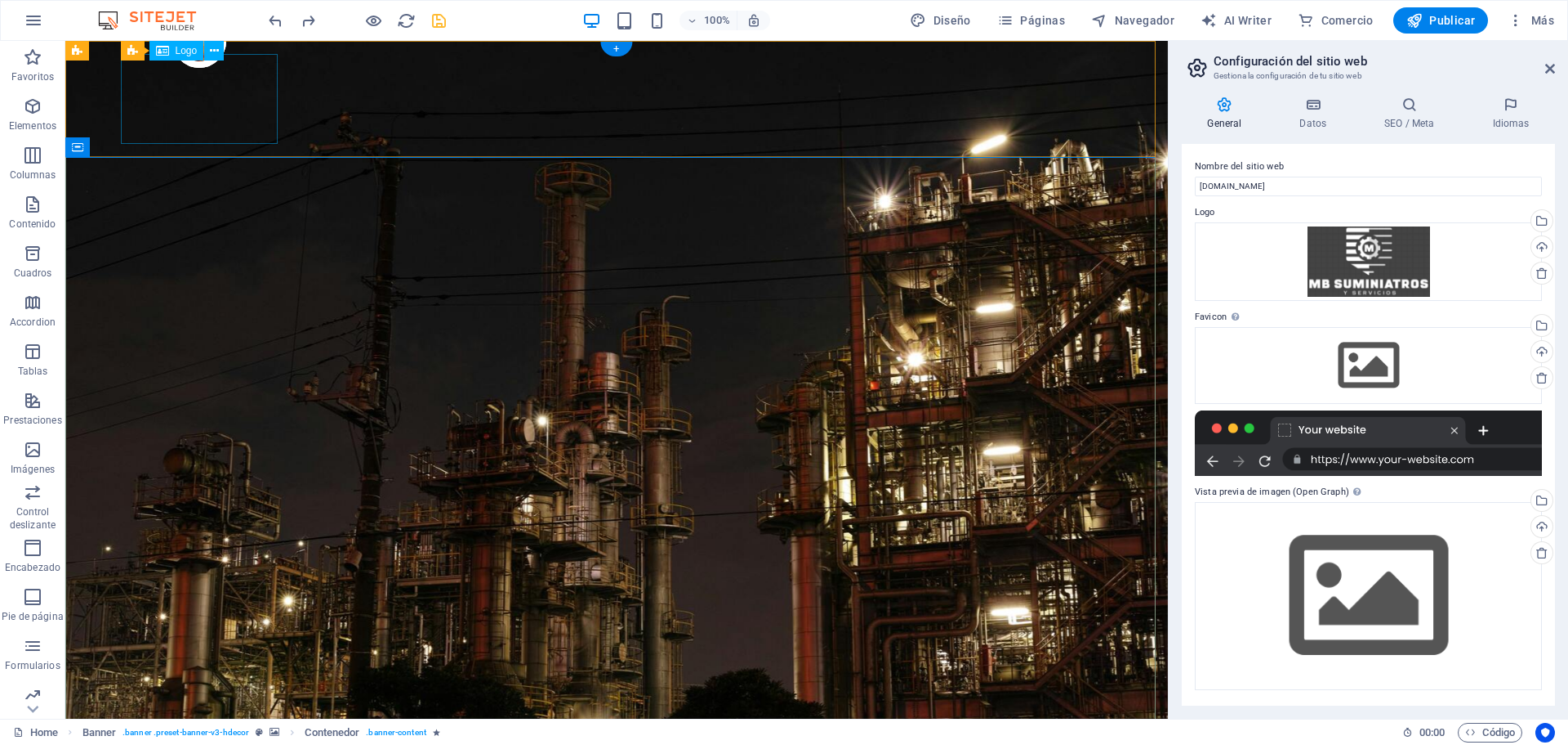
select select "px"
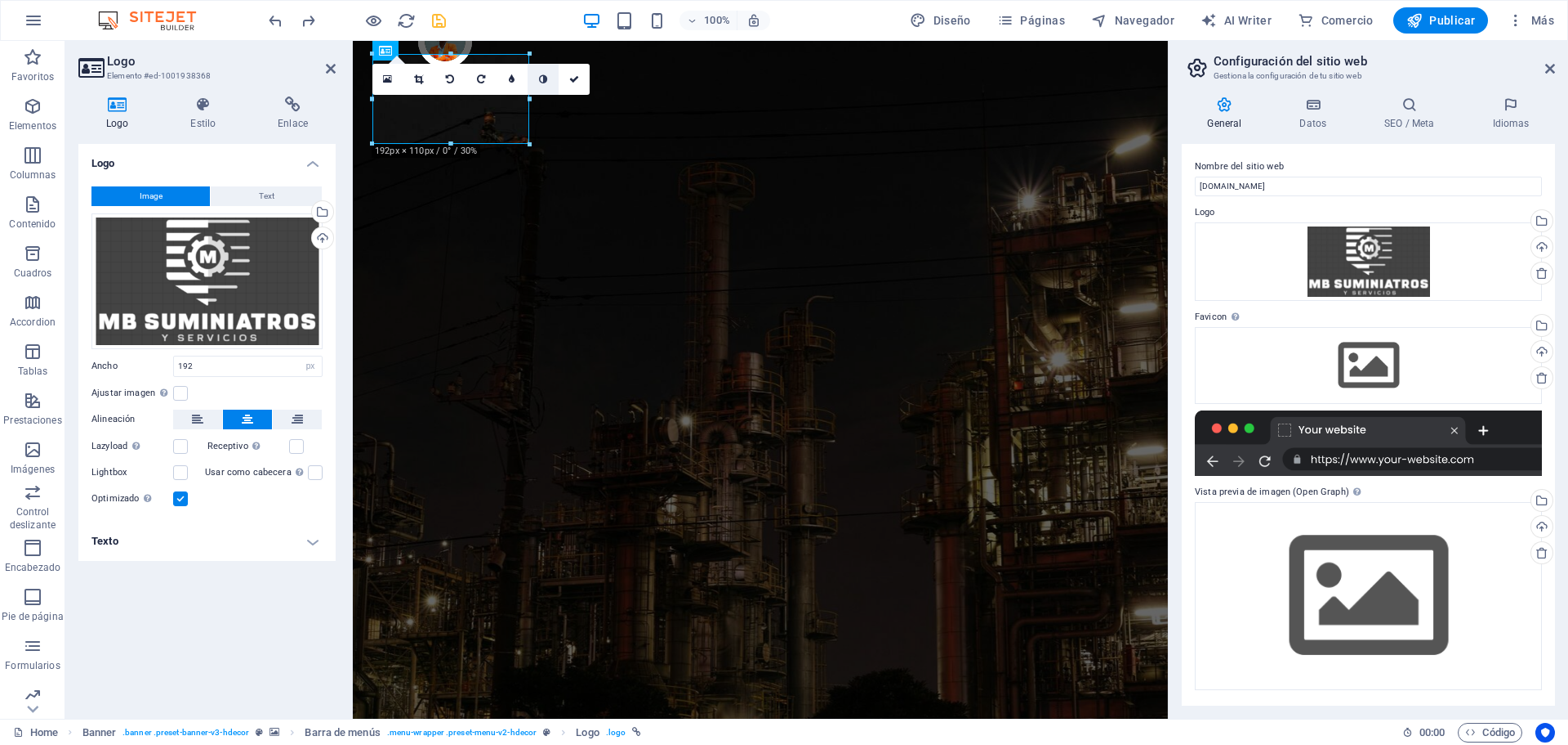
click at [539, 84] on link at bounding box center [543, 79] width 31 height 31
click at [510, 78] on icon at bounding box center [512, 79] width 6 height 10
click at [517, 80] on link at bounding box center [512, 79] width 31 height 31
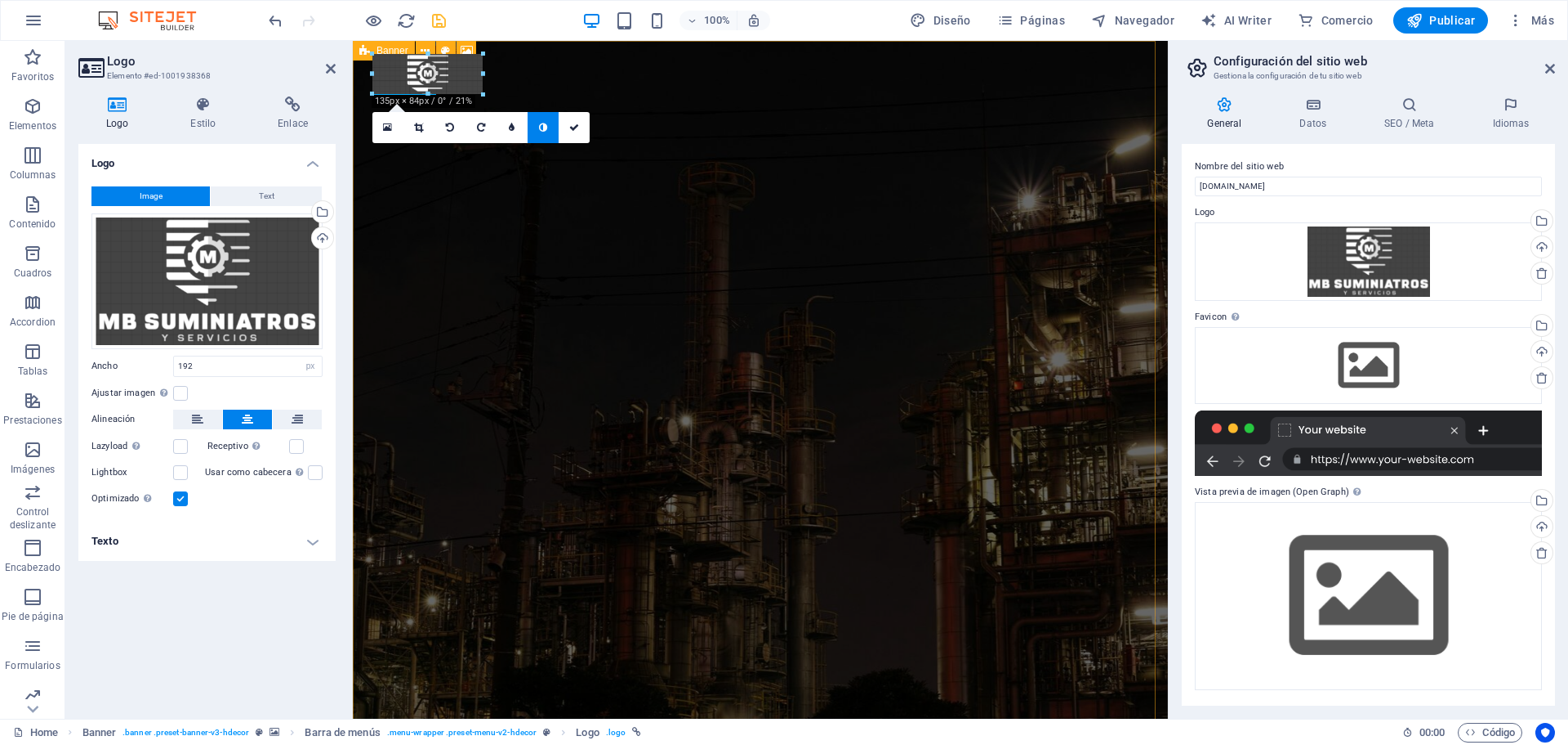
drag, startPoint x: 527, startPoint y: 144, endPoint x: 94, endPoint y: 26, distance: 448.8
click at [278, 20] on icon "undo" at bounding box center [276, 21] width 19 height 19
type input "192"
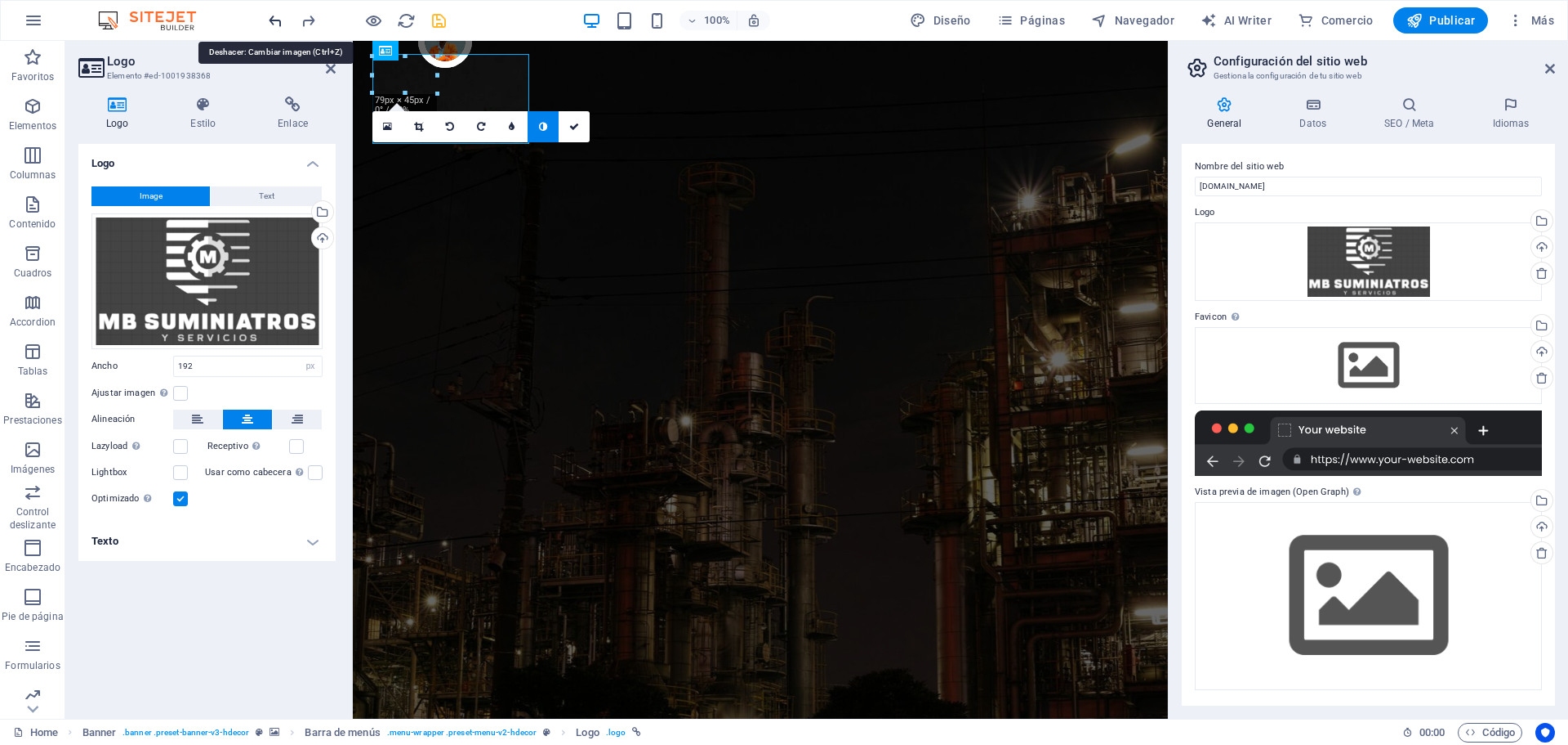
click at [278, 20] on icon "undo" at bounding box center [276, 21] width 19 height 19
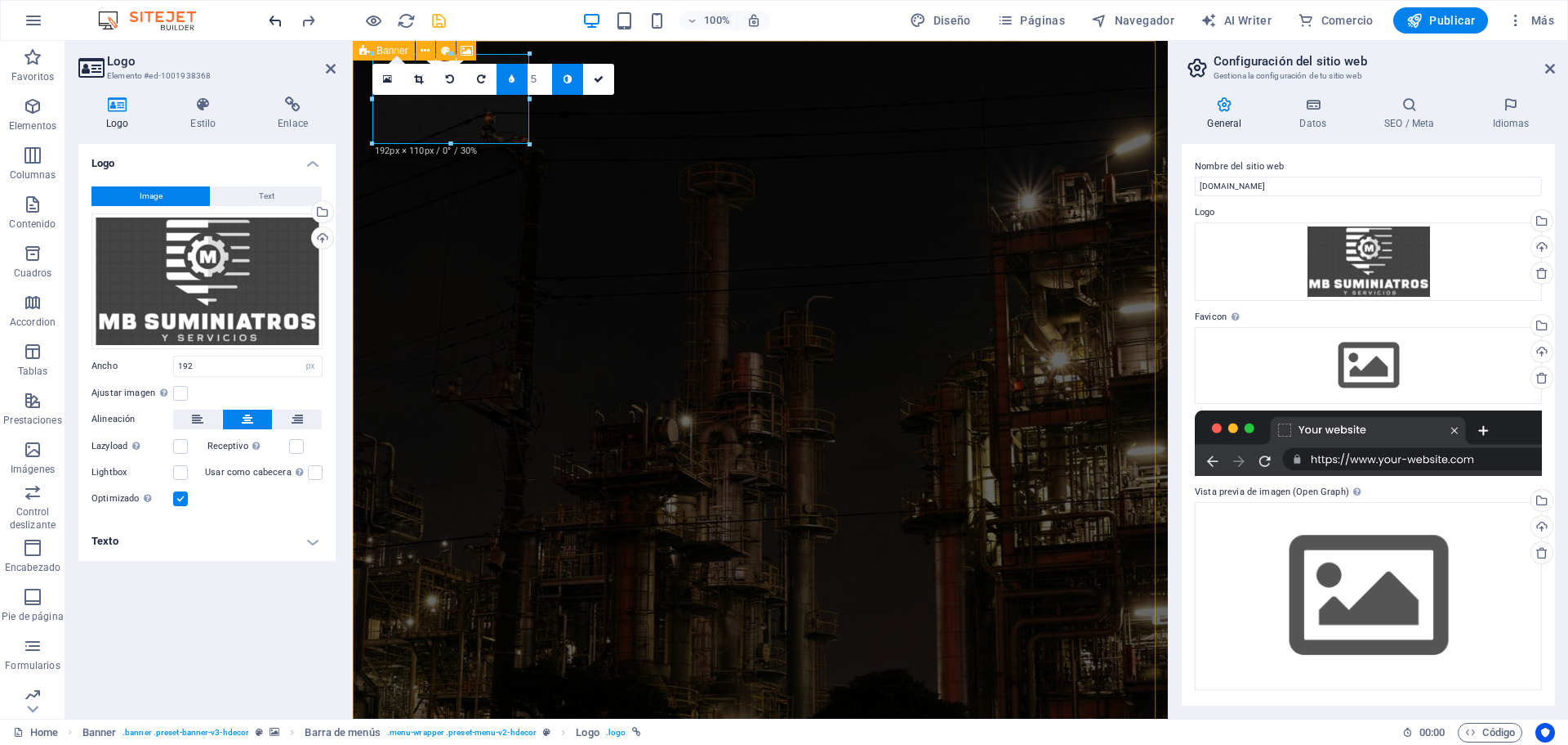
click at [268, 22] on icon "undo" at bounding box center [276, 21] width 19 height 19
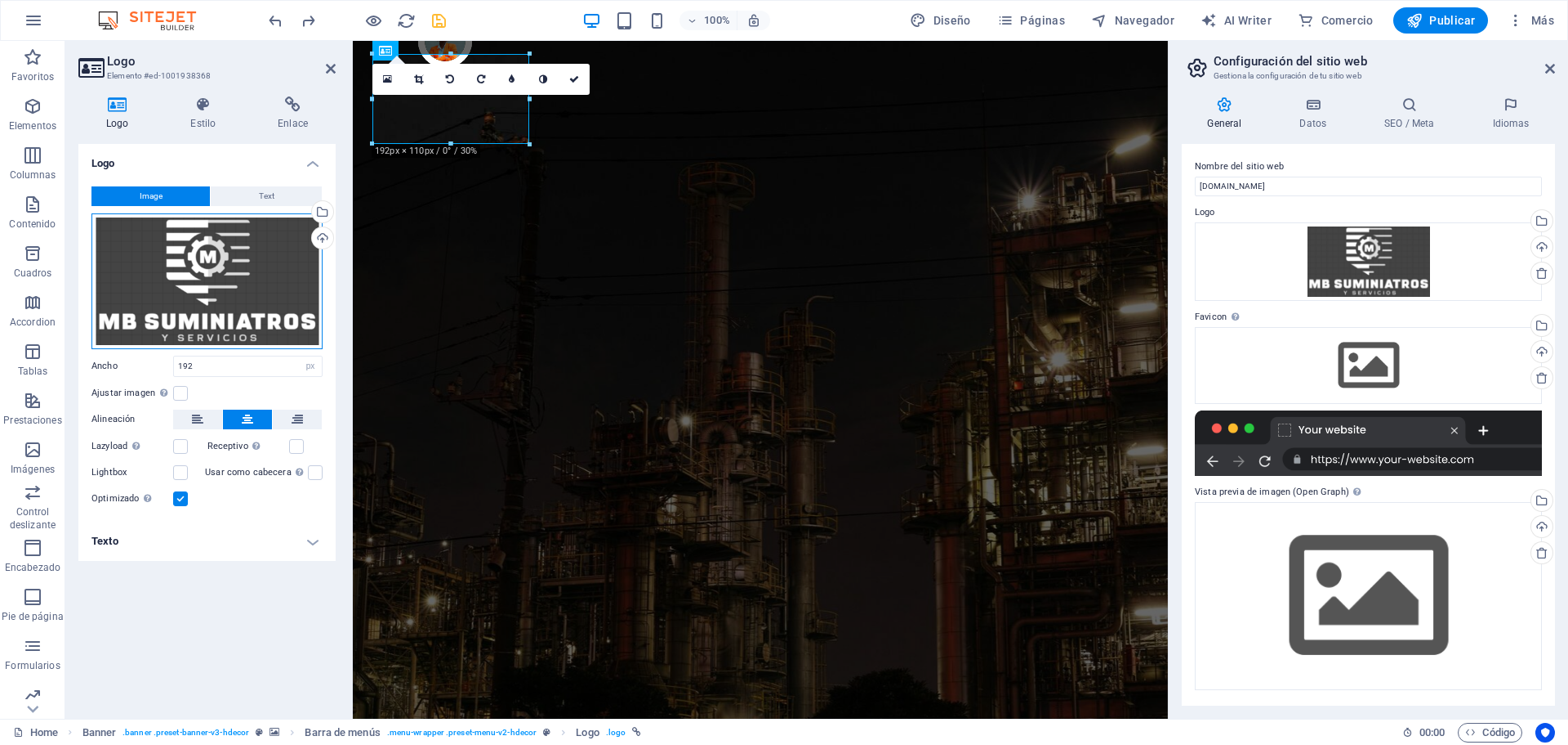
click at [261, 234] on div "Arrastra archivos aquí, haz clic para escoger archivos o selecciona archivos de…" at bounding box center [206, 281] width 231 height 136
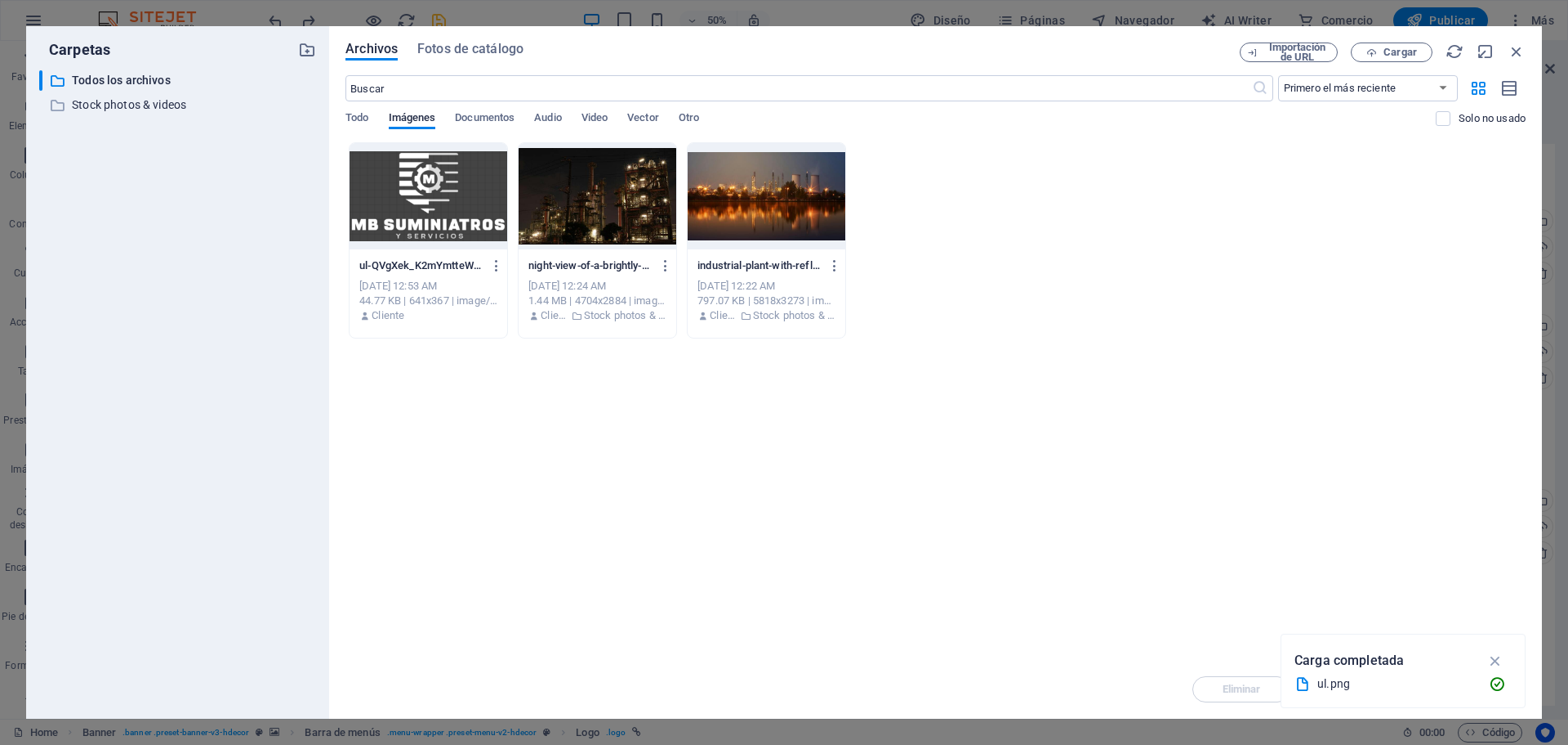
click at [261, 234] on div "​ Todos los archivos Todos los archivos ​ Stock photos & videos Stock photos & …" at bounding box center [177, 388] width 277 height 636
click at [495, 263] on icon "button" at bounding box center [497, 265] width 15 height 14
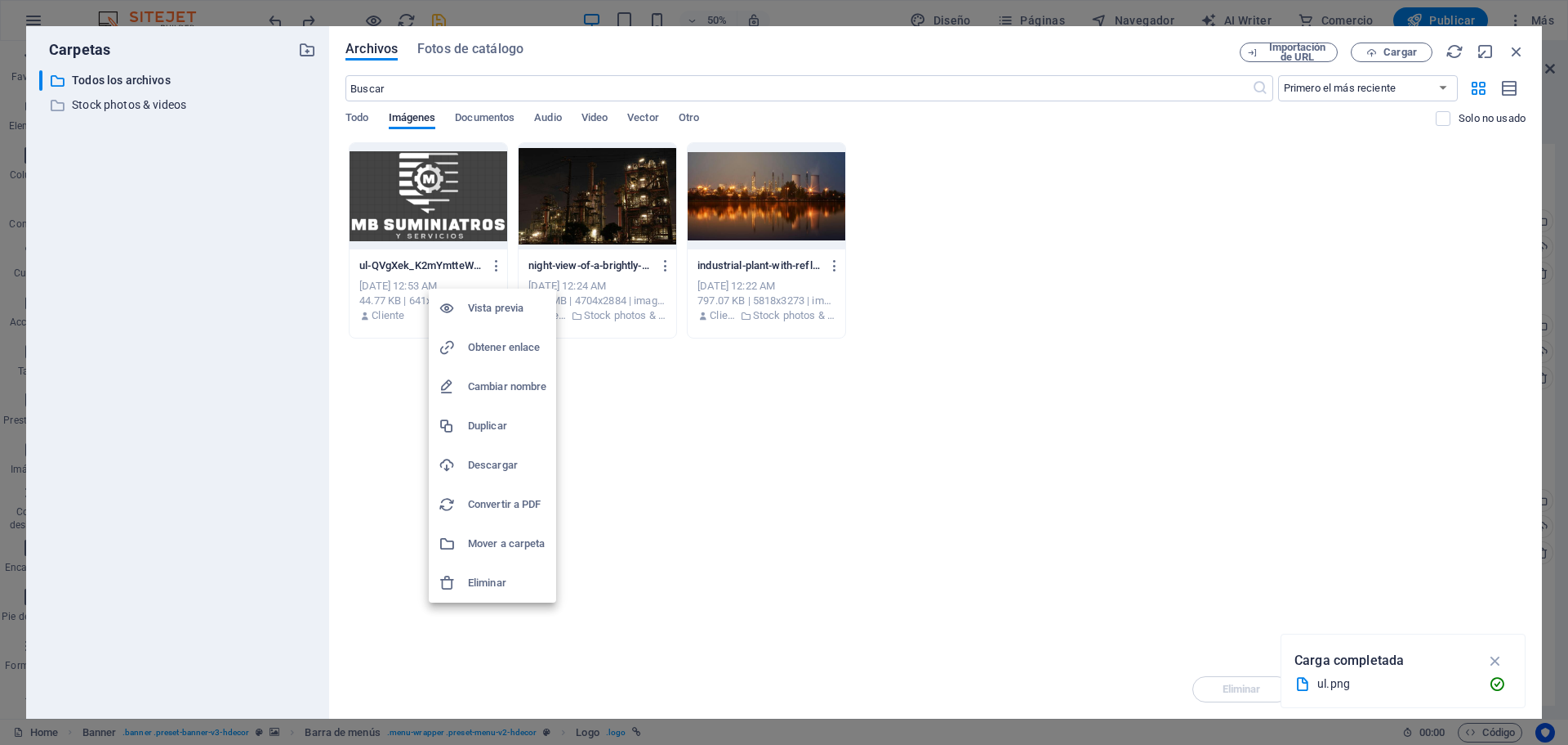
click at [474, 587] on h6 "Eliminar" at bounding box center [507, 582] width 78 height 20
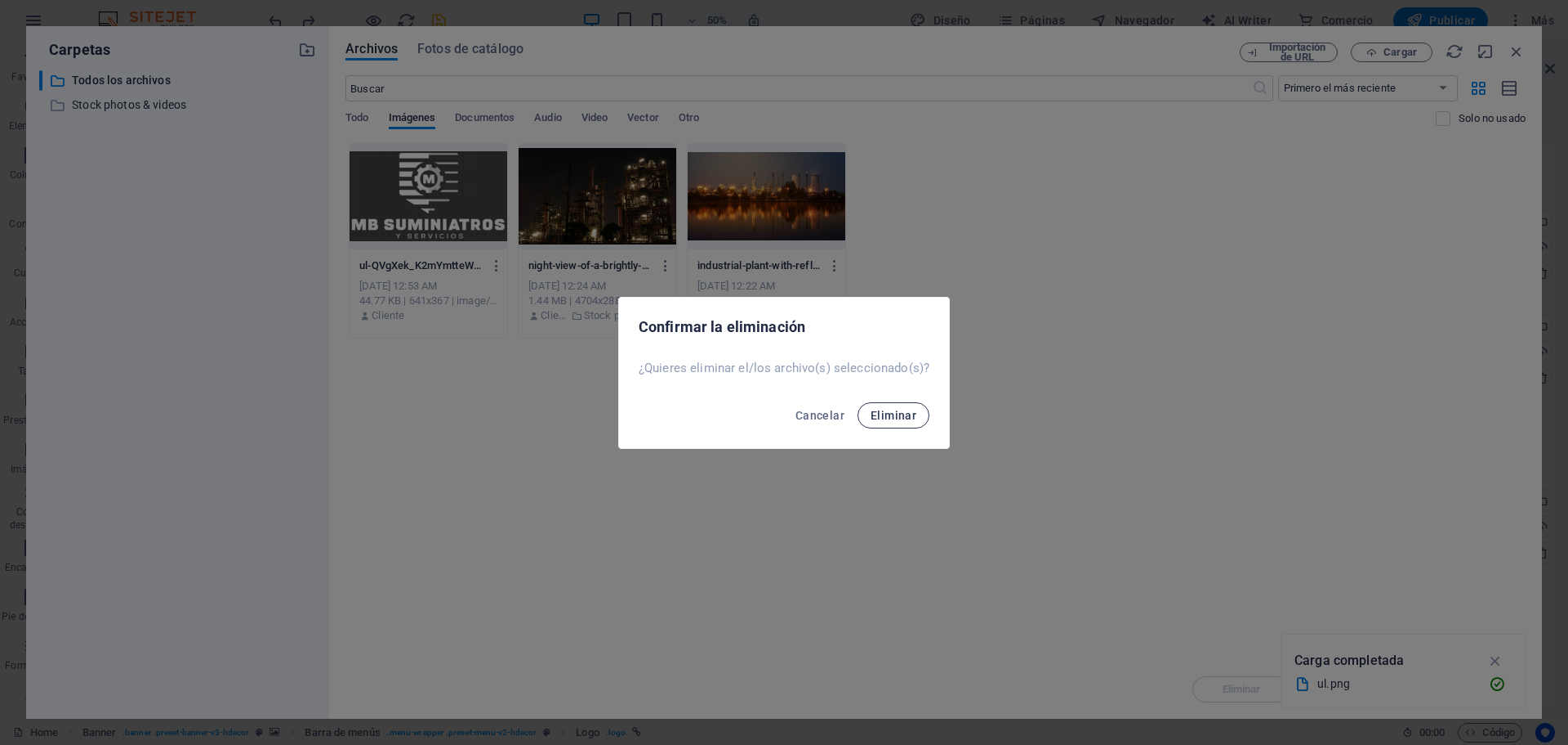
drag, startPoint x: 879, startPoint y: 416, endPoint x: 1418, endPoint y: 96, distance: 626.8
click at [881, 416] on span "Eliminar" at bounding box center [894, 416] width 46 height 13
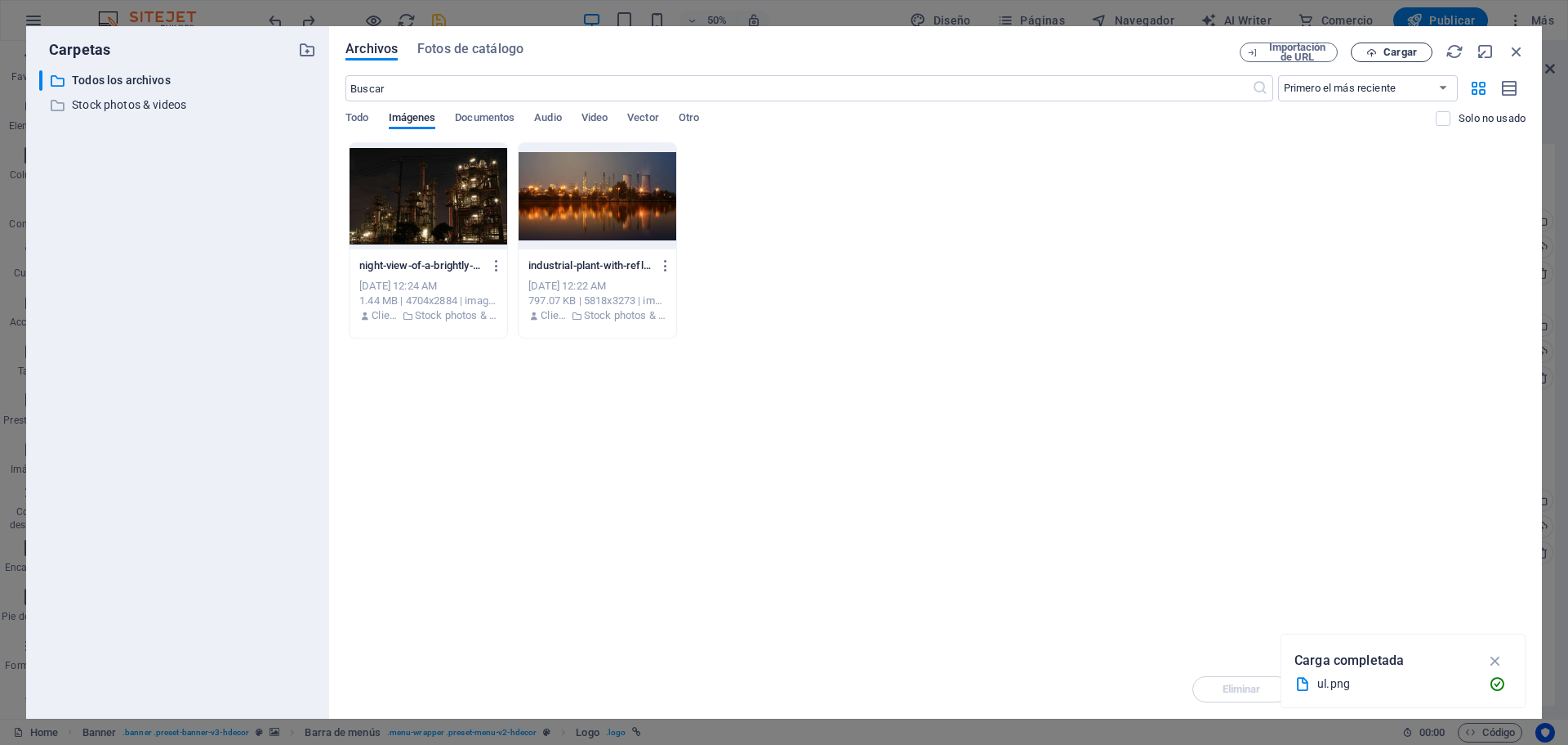
click at [1402, 48] on span "Cargar" at bounding box center [1400, 52] width 33 height 10
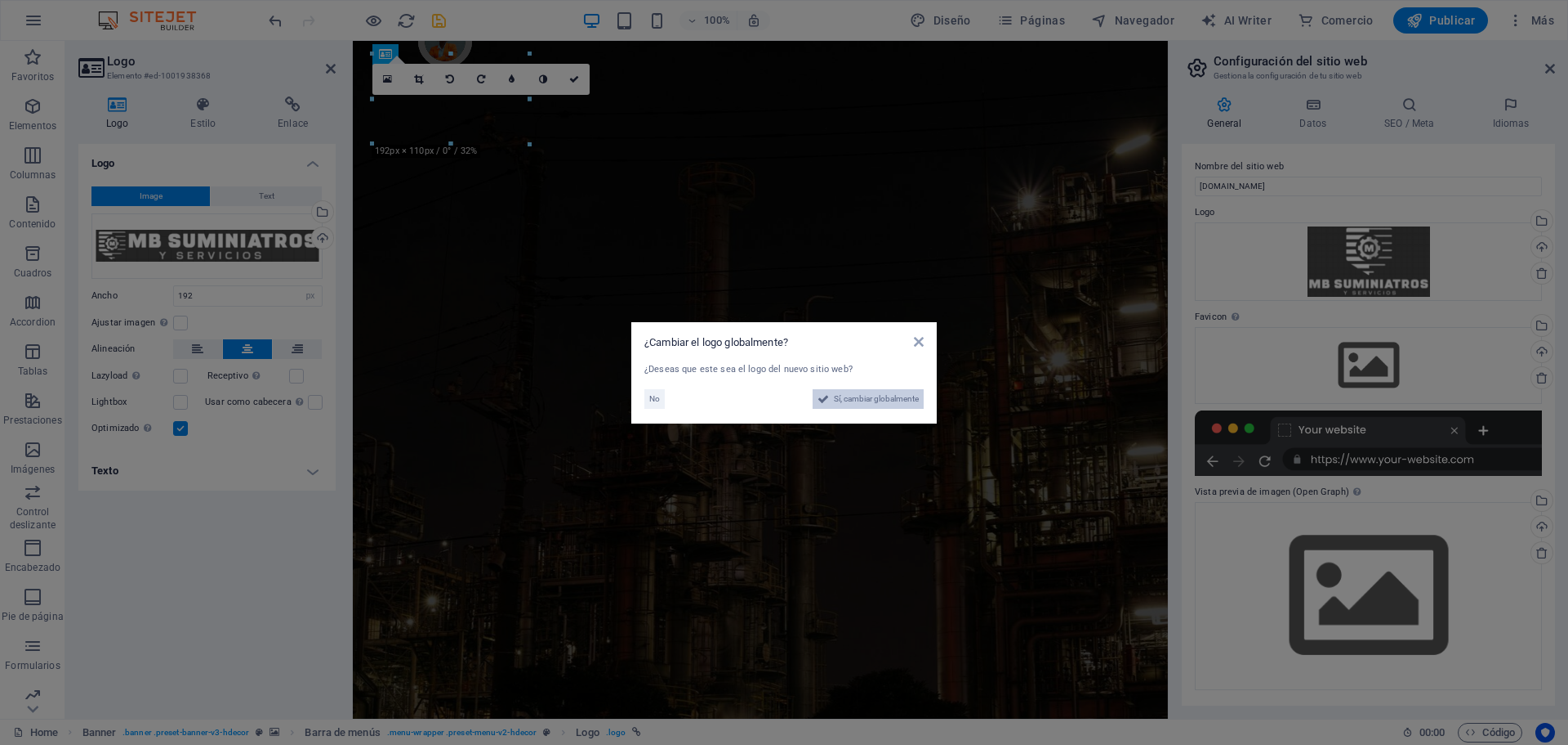
drag, startPoint x: 859, startPoint y: 402, endPoint x: 509, endPoint y: 358, distance: 352.8
click at [859, 402] on span "Sí, cambiar globalmente" at bounding box center [876, 399] width 85 height 20
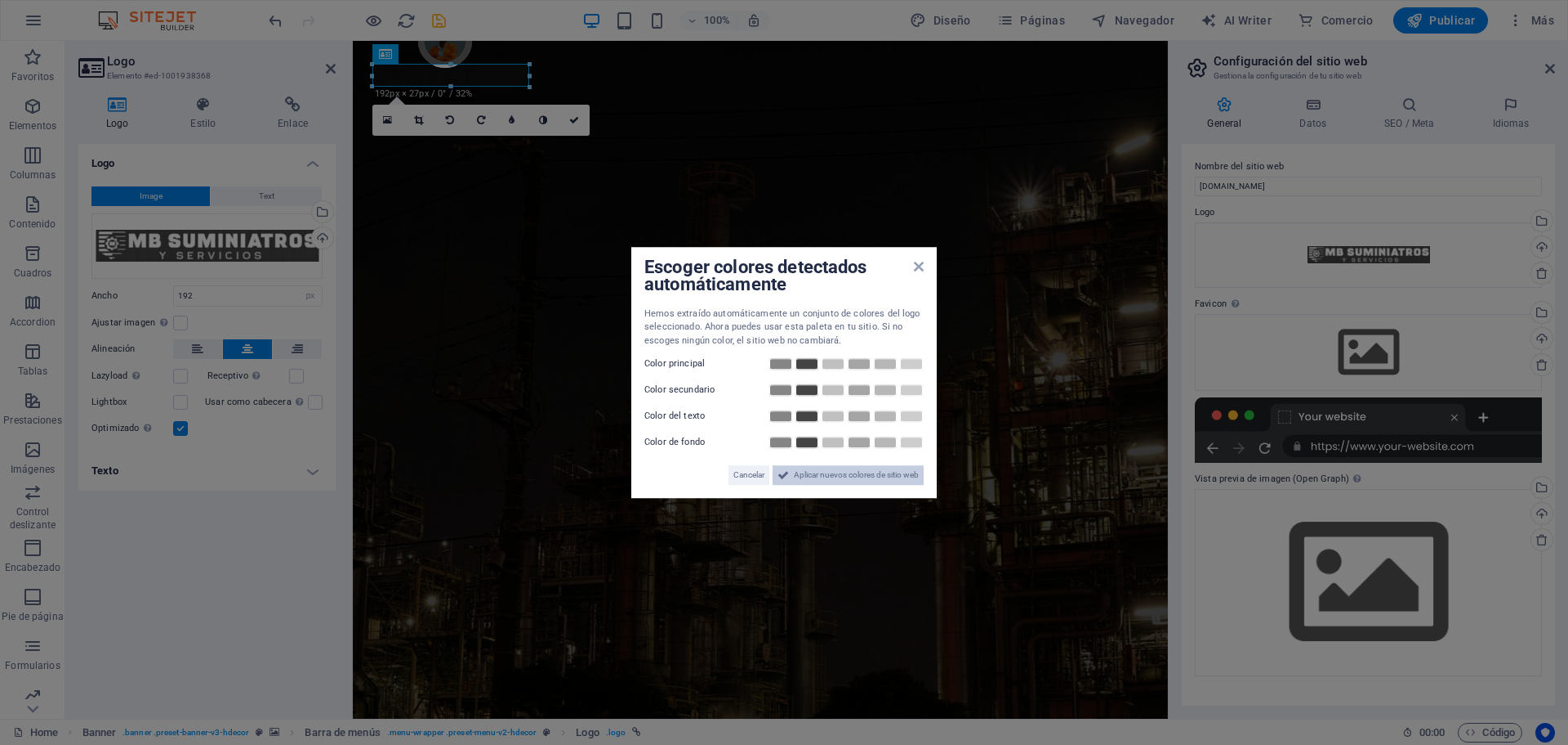
click at [826, 471] on span "Aplicar nuevos colores de sitio web" at bounding box center [856, 475] width 125 height 20
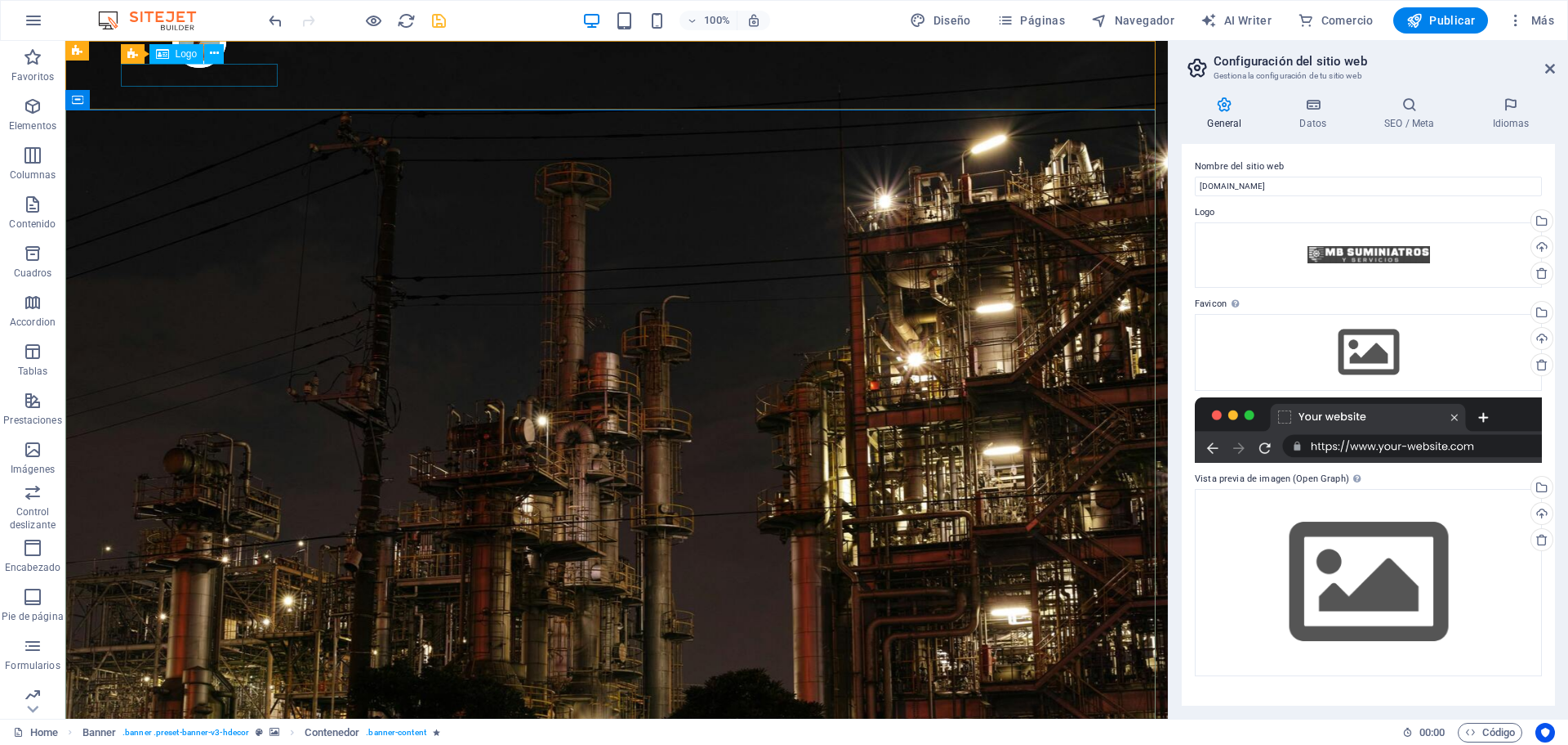
click at [181, 55] on span "Logo" at bounding box center [186, 54] width 22 height 10
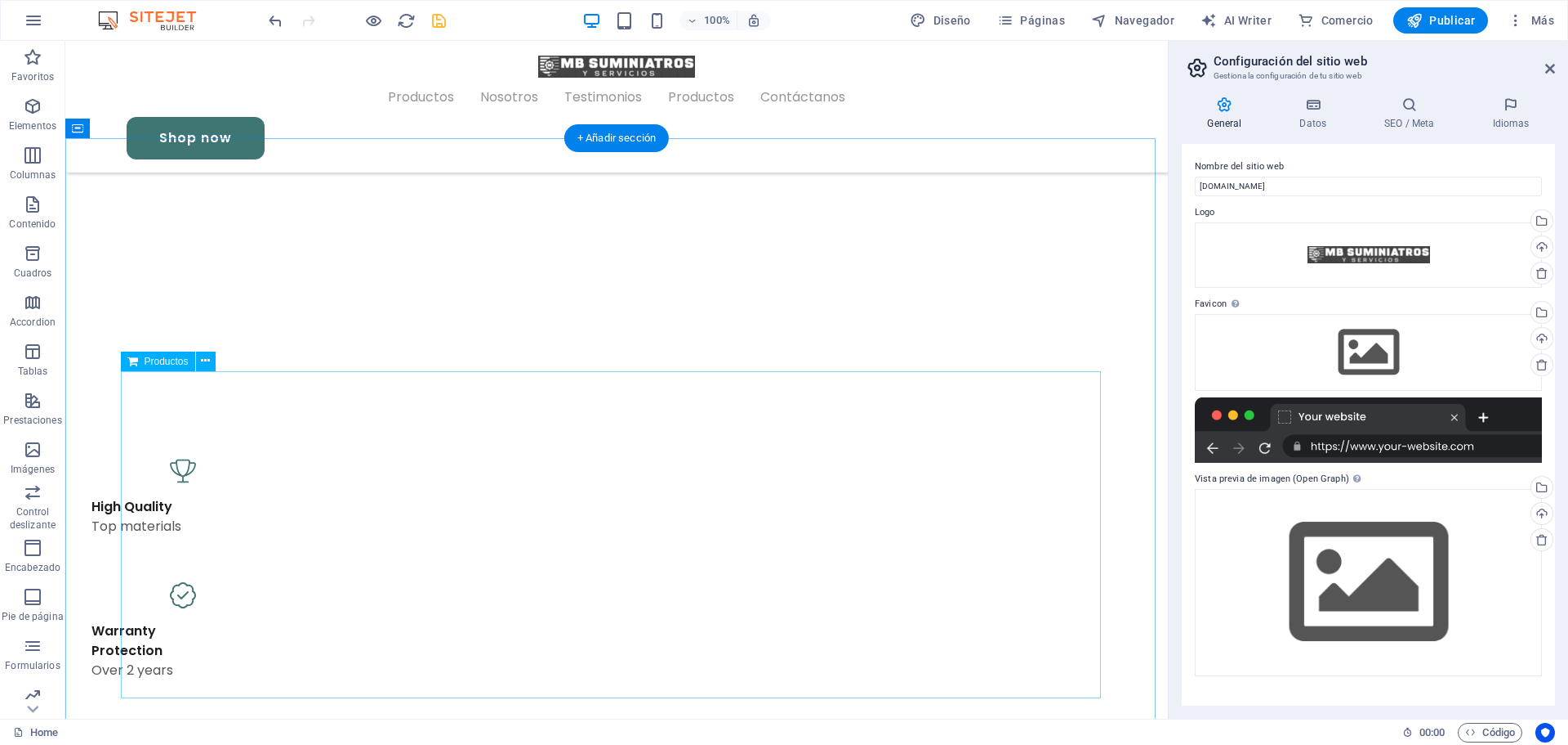
scroll to position [817, 0]
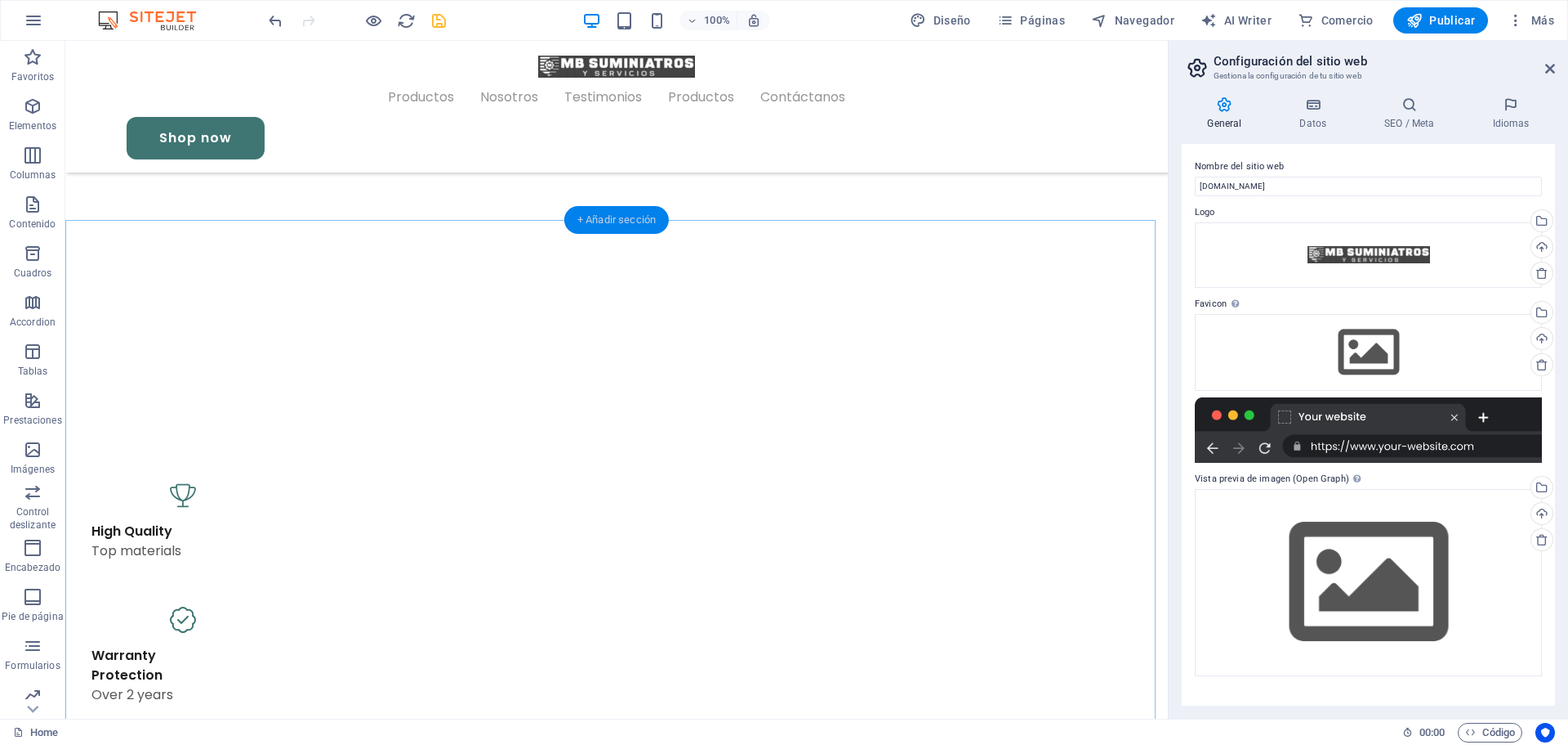
click at [622, 223] on div "+ Añadir sección" at bounding box center [617, 219] width 105 height 28
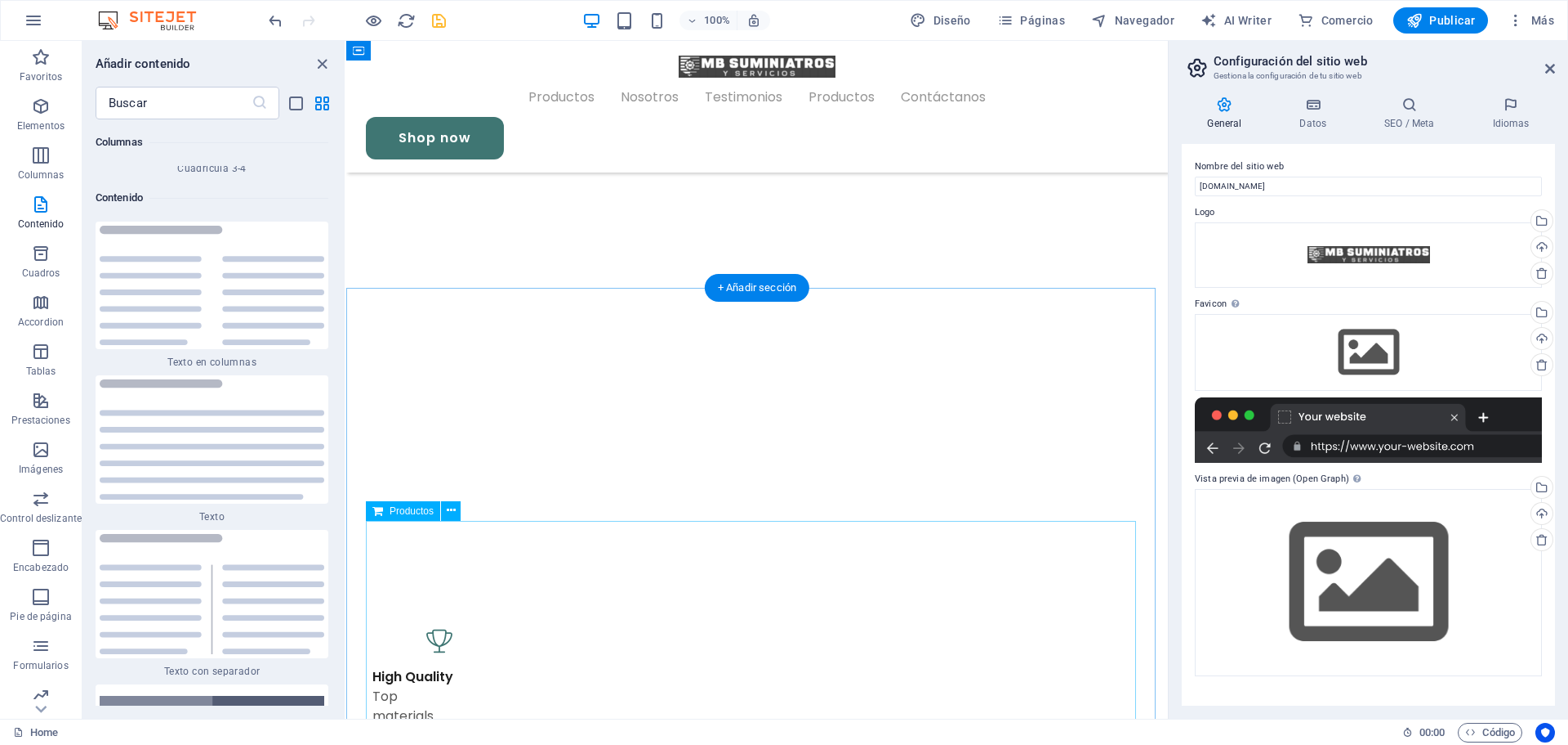
scroll to position [735, 0]
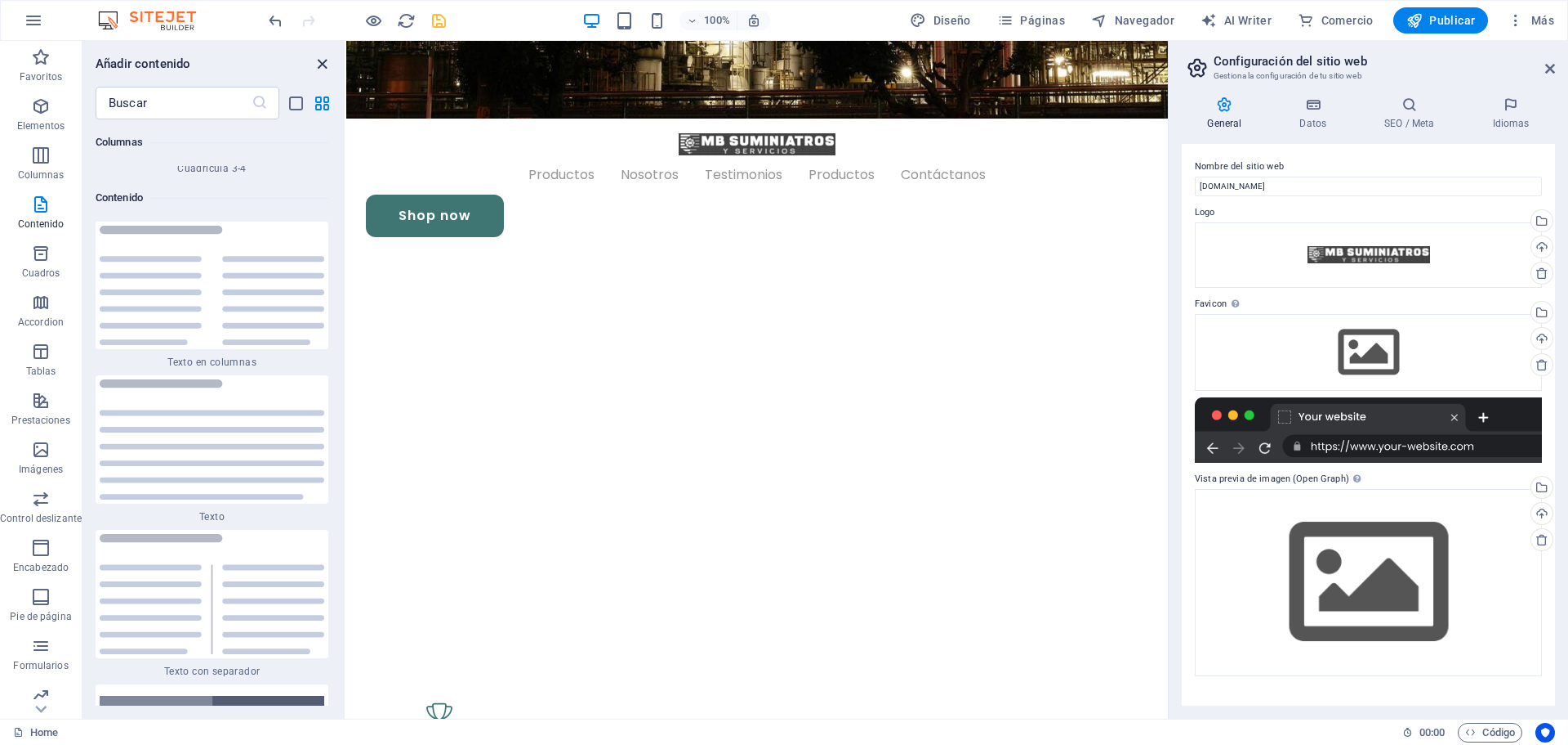
click at [321, 62] on icon "close panel" at bounding box center [322, 65] width 19 height 19
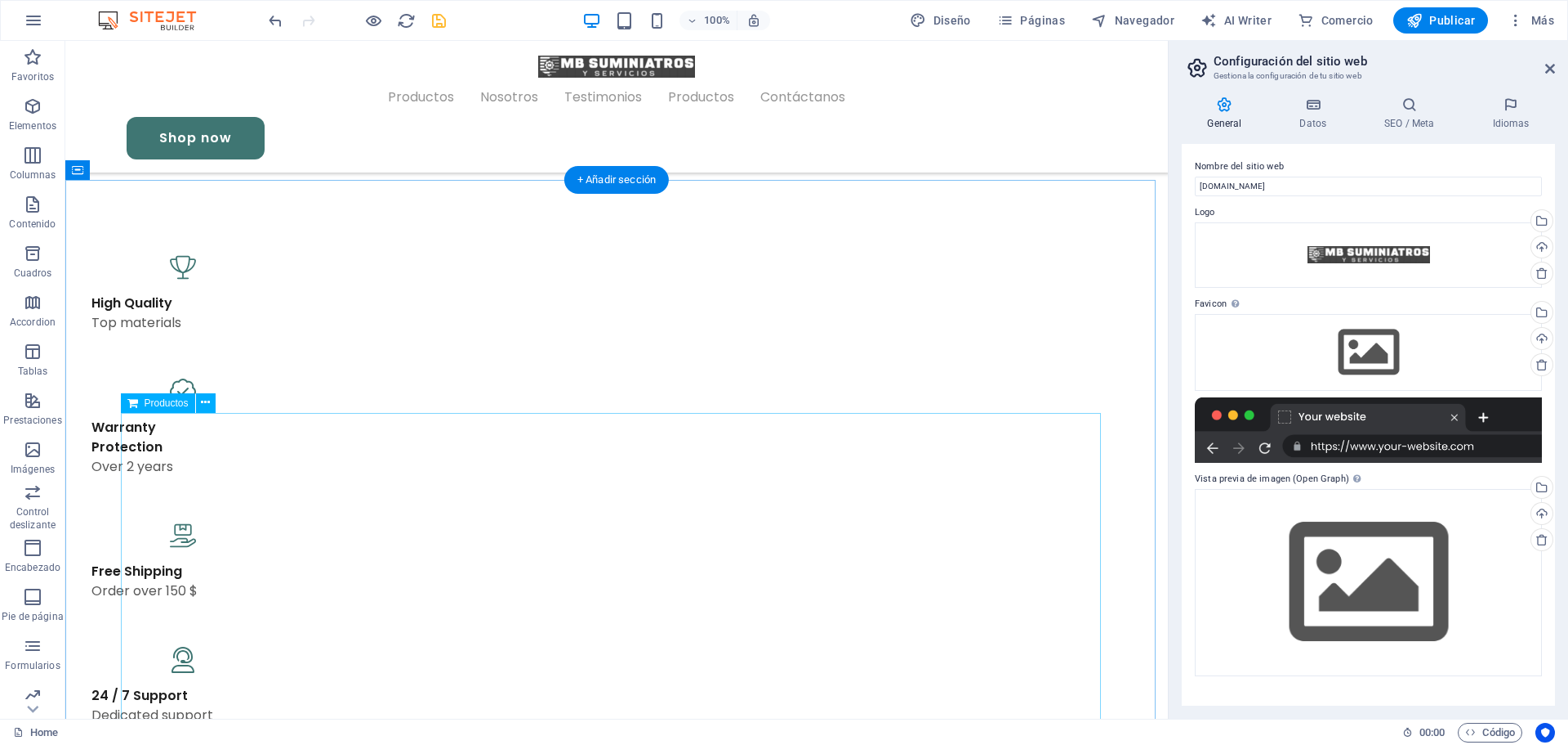
scroll to position [1063, 0]
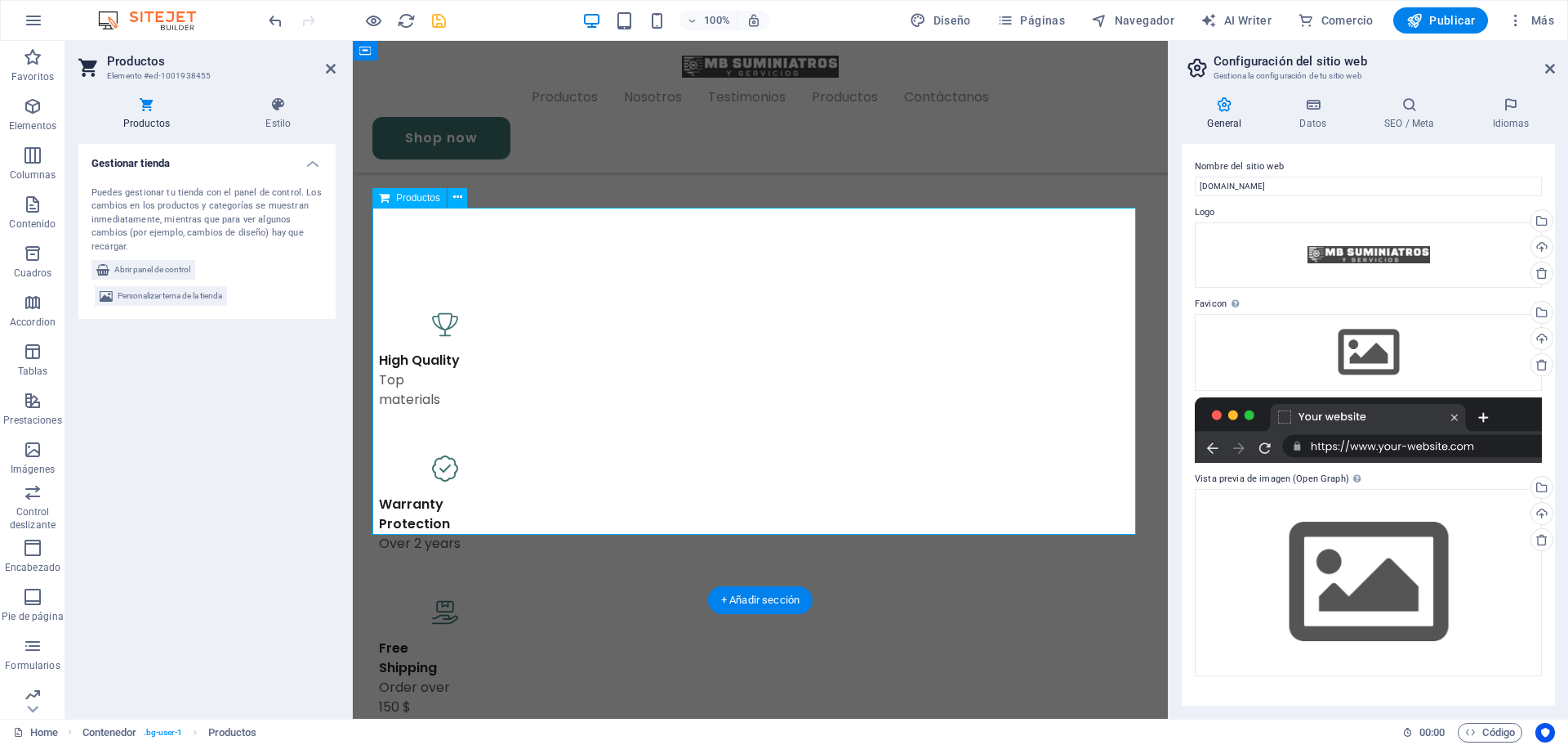
scroll to position [1088, 0]
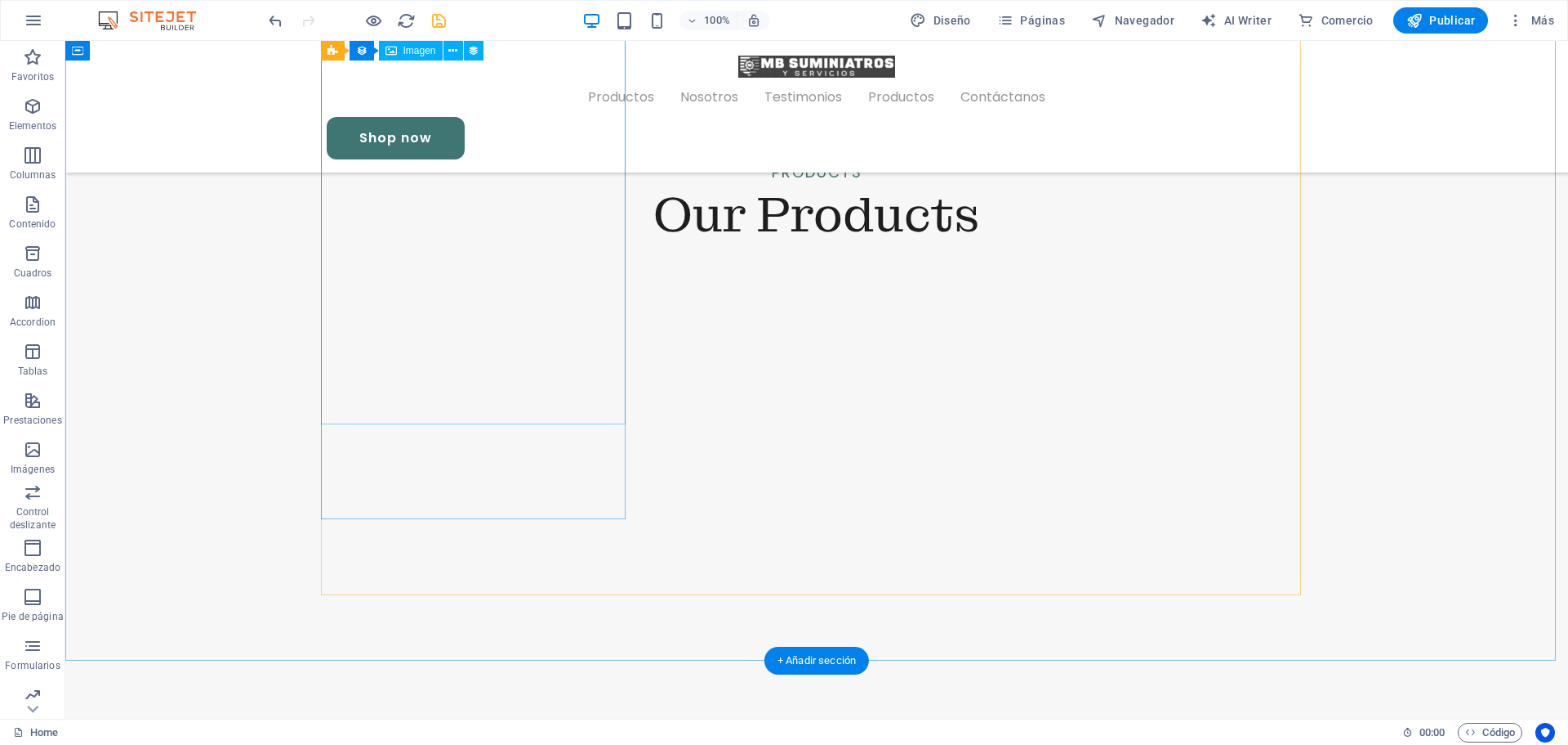
scroll to position [1553, 0]
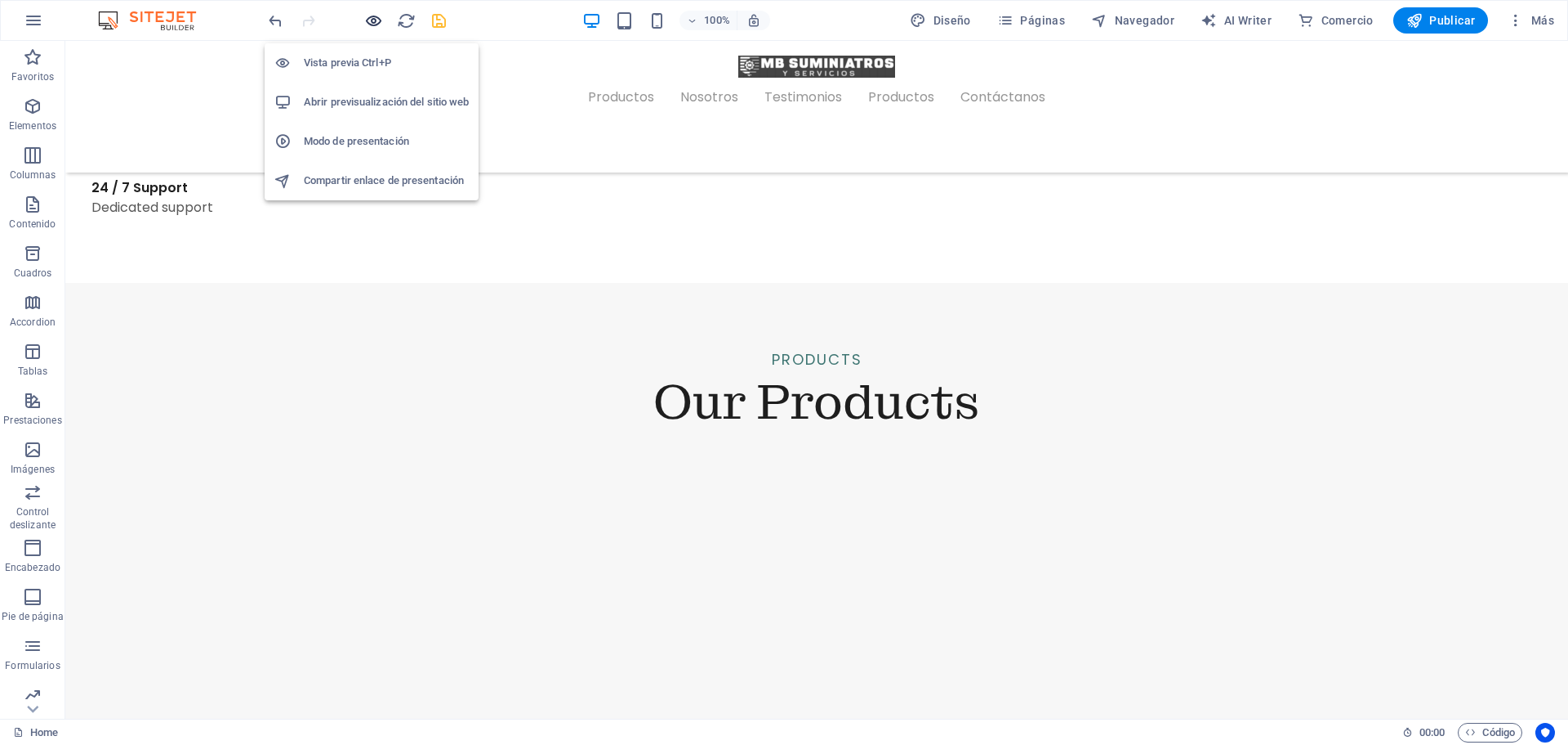
click at [372, 24] on icon "button" at bounding box center [374, 21] width 19 height 19
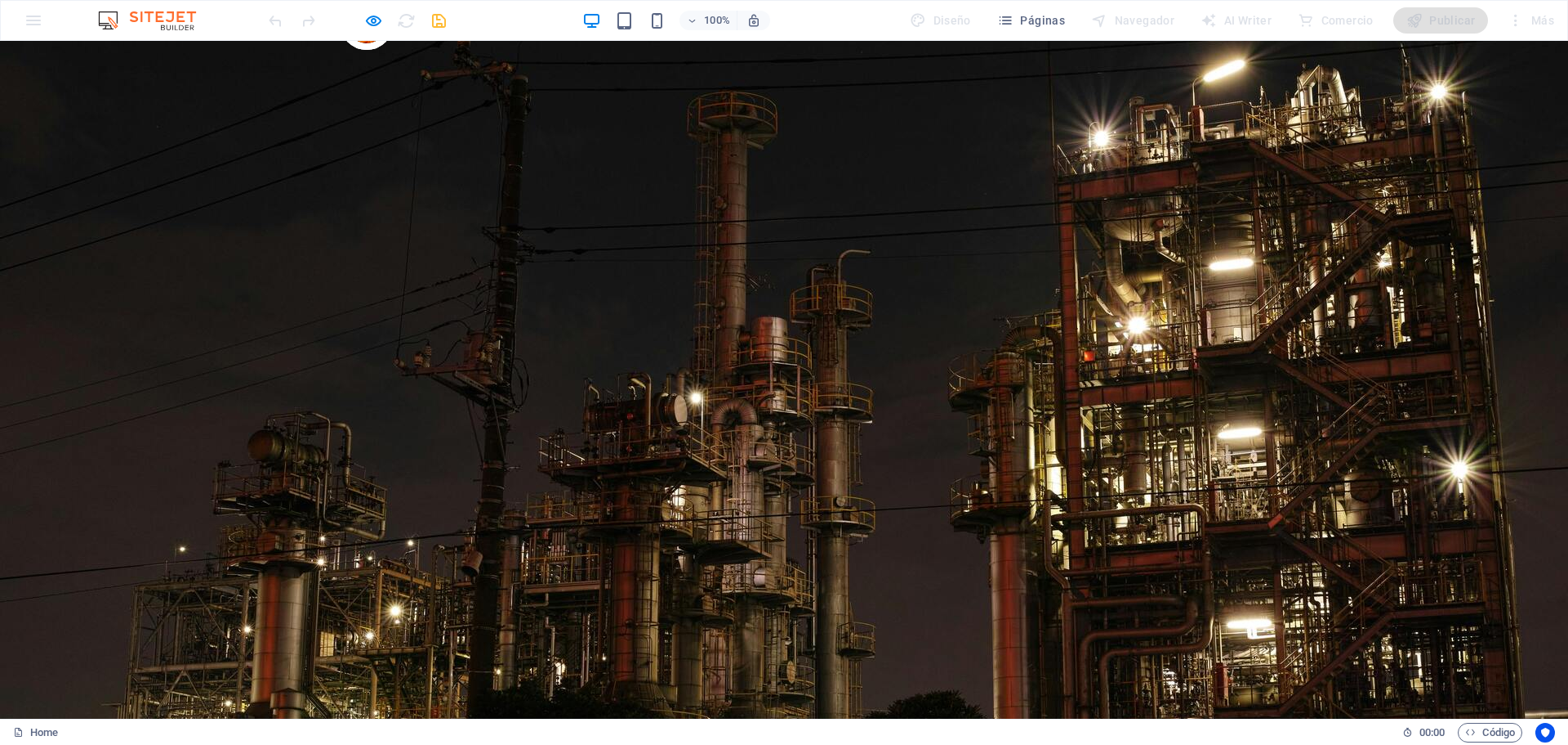
scroll to position [0, 0]
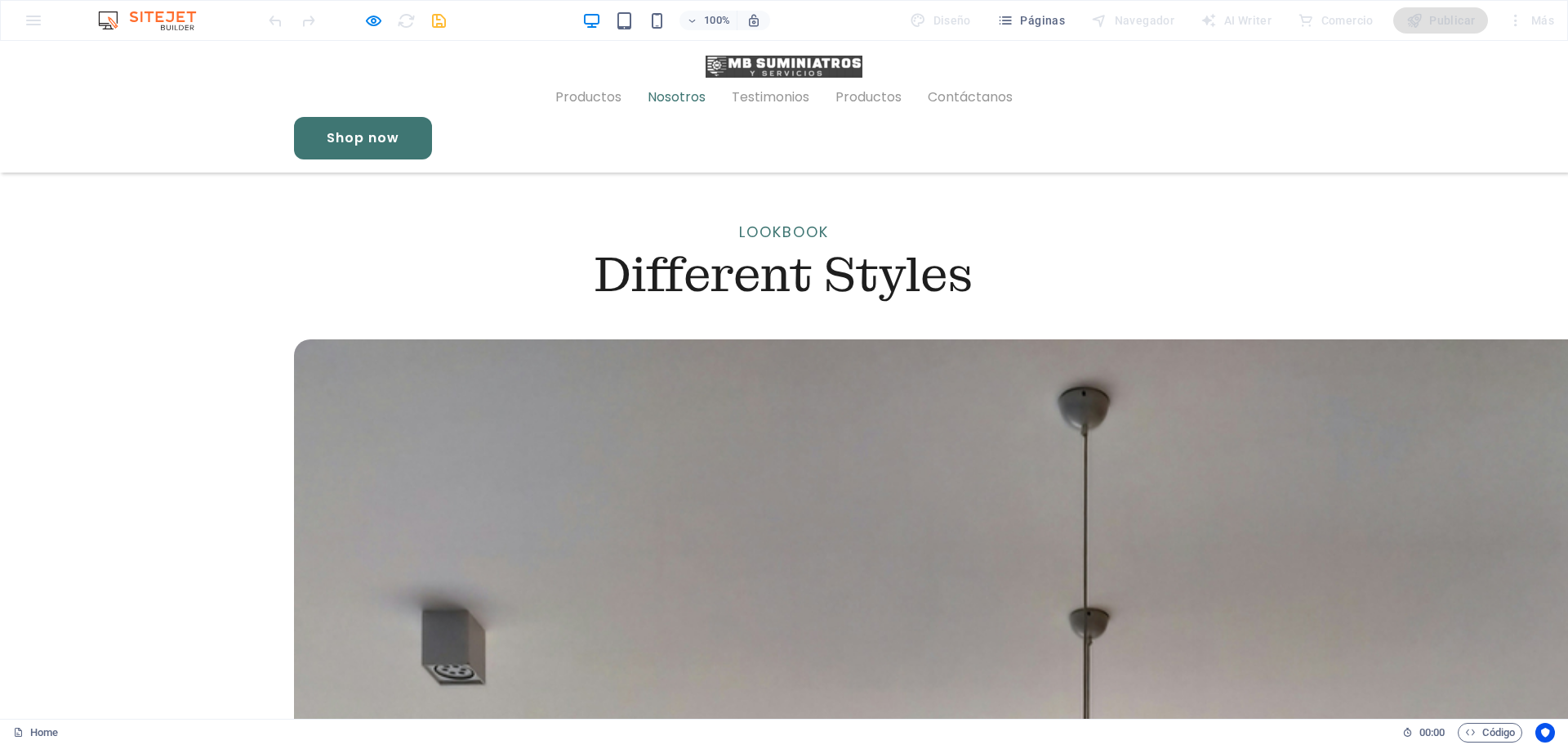
scroll to position [2355, 0]
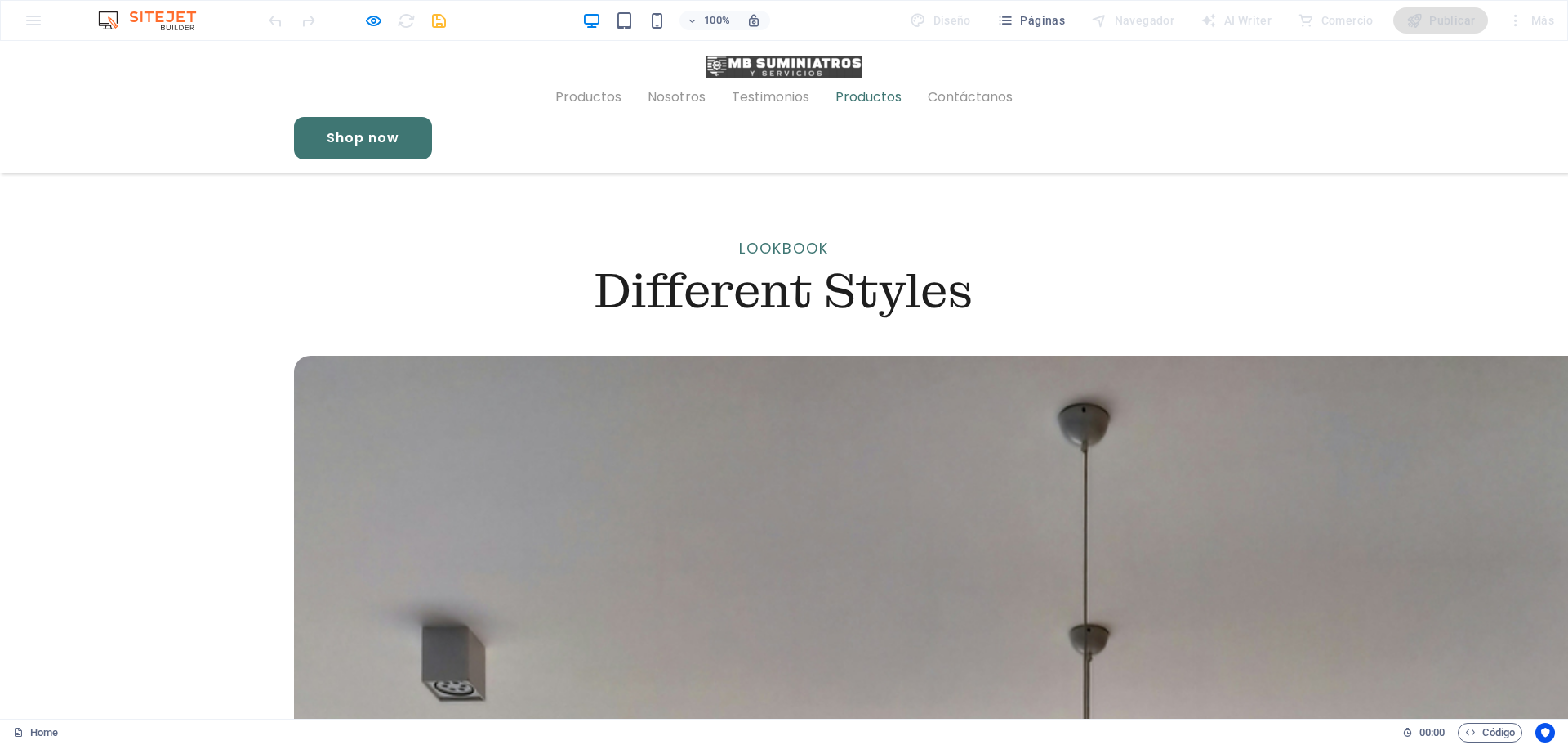
click at [862, 78] on link "Productos" at bounding box center [869, 97] width 67 height 39
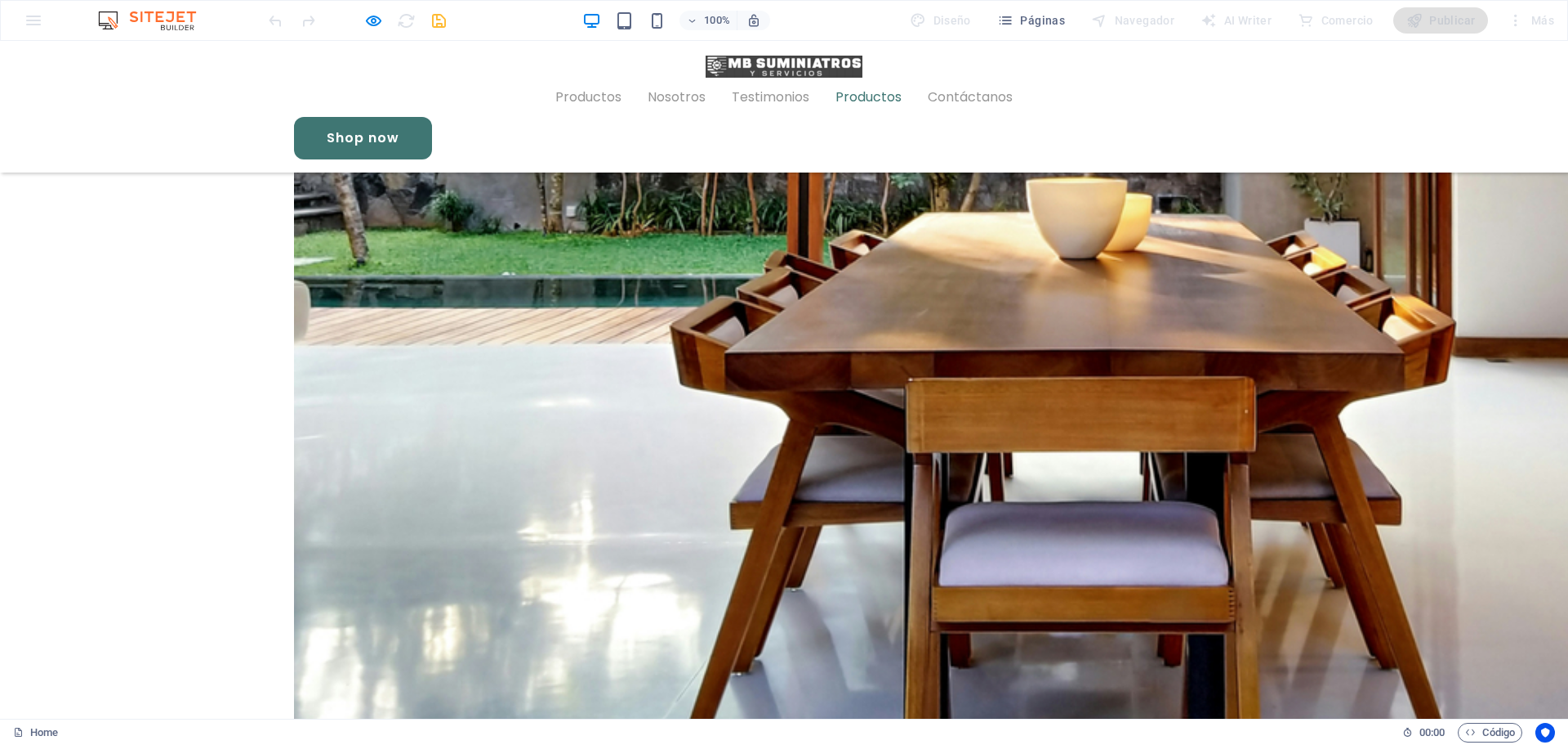
scroll to position [3698, 0]
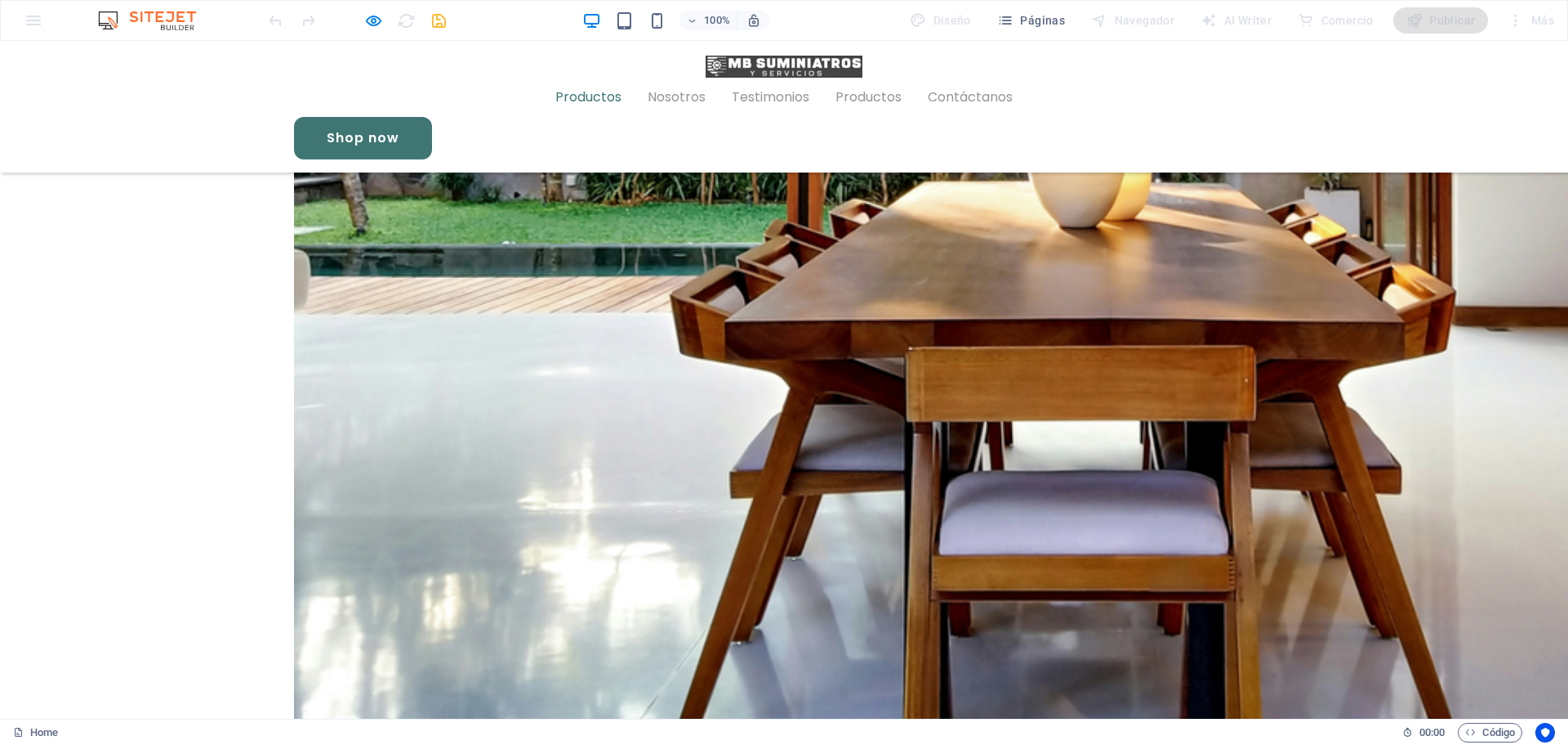
click at [595, 78] on link "Productos" at bounding box center [589, 97] width 67 height 39
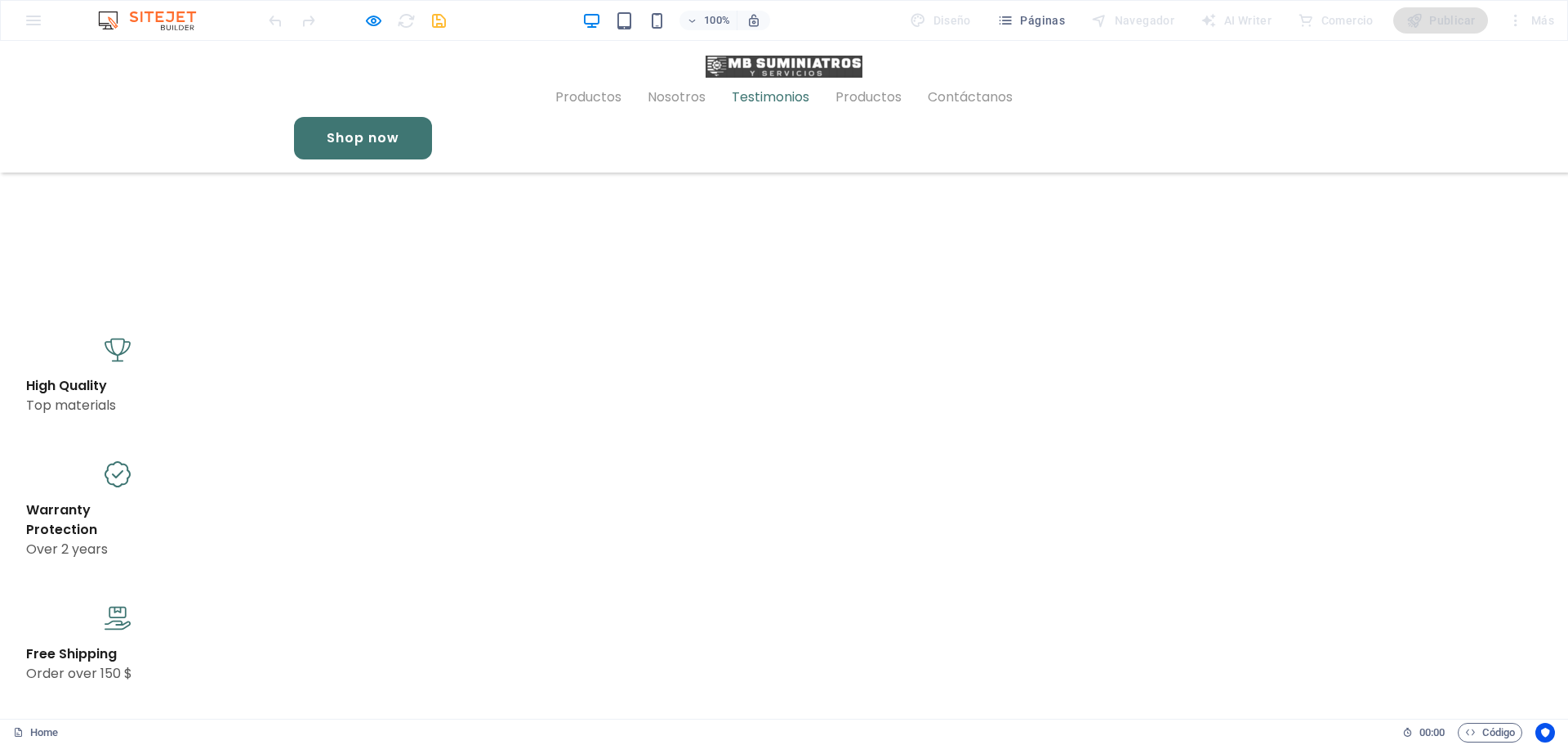
scroll to position [928, 0]
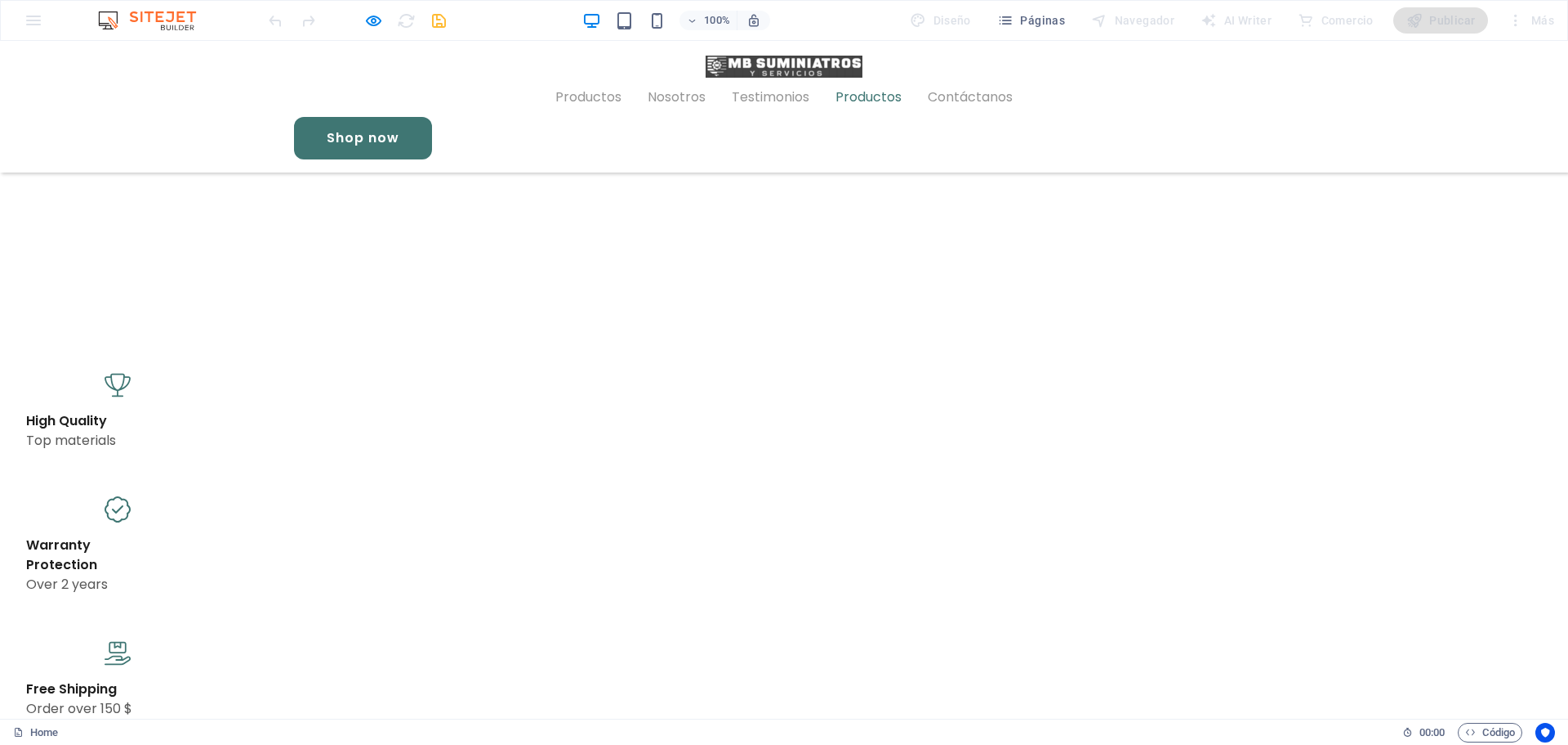
click at [856, 82] on link "Productos" at bounding box center [869, 97] width 67 height 39
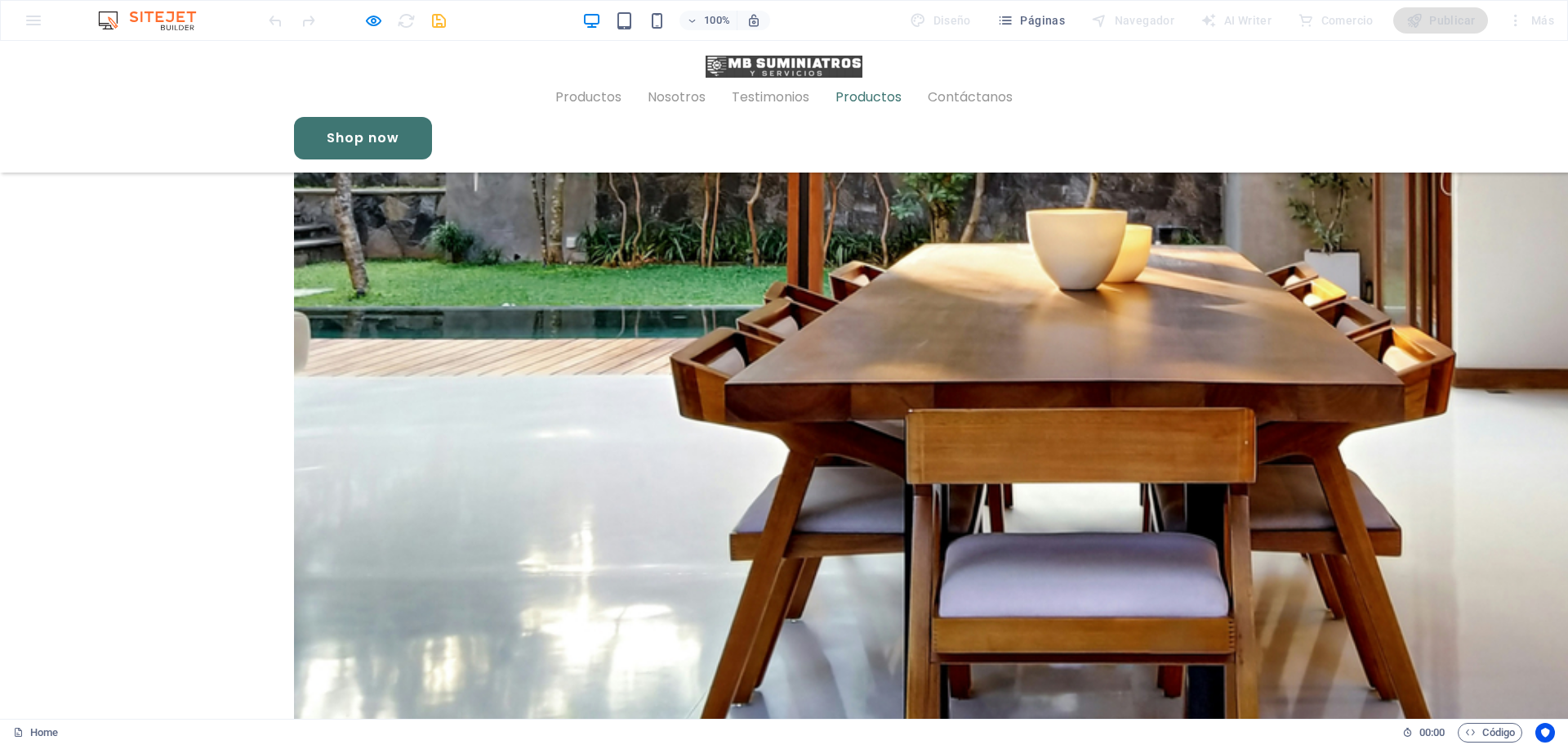
scroll to position [3698, 0]
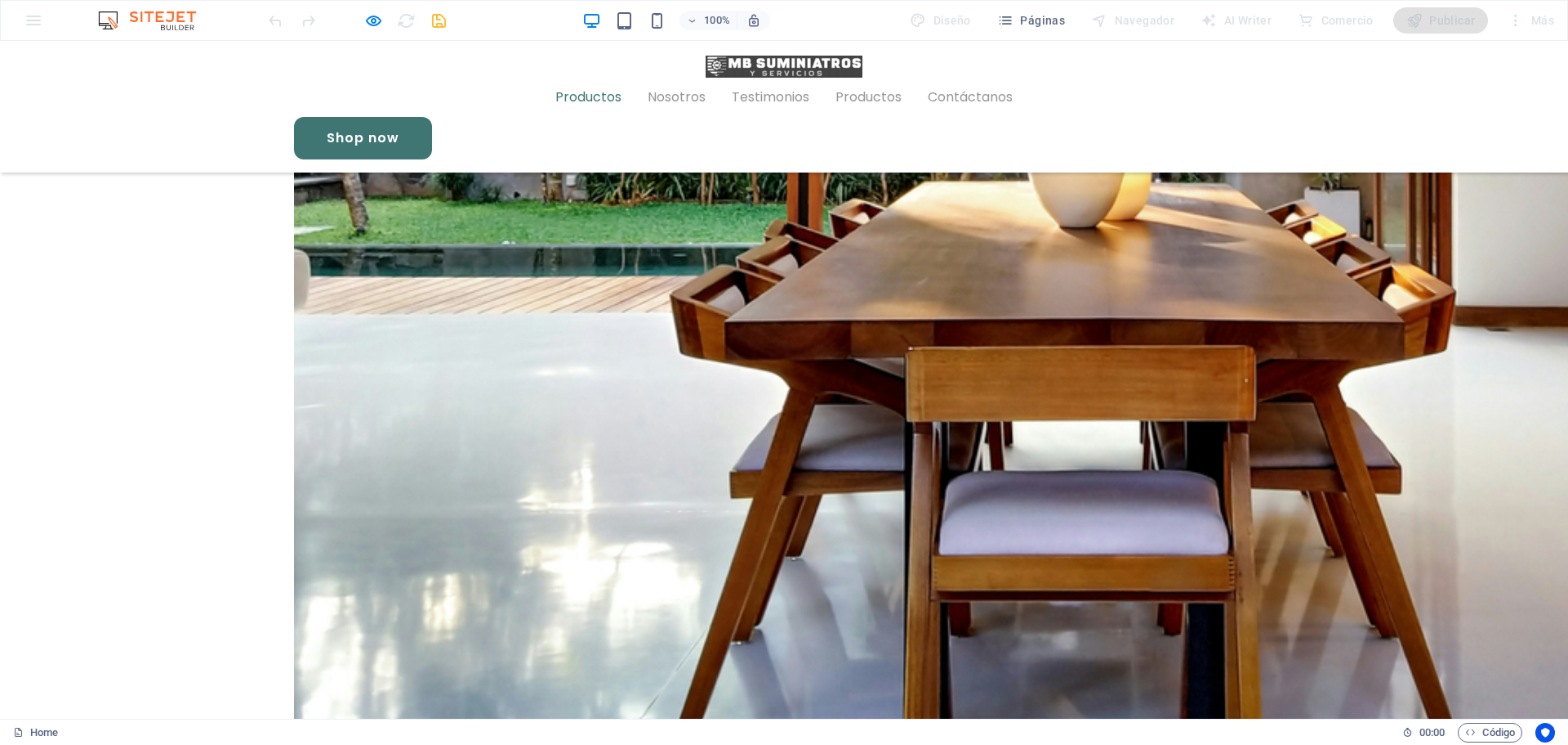
click at [603, 78] on link "Productos" at bounding box center [589, 97] width 67 height 39
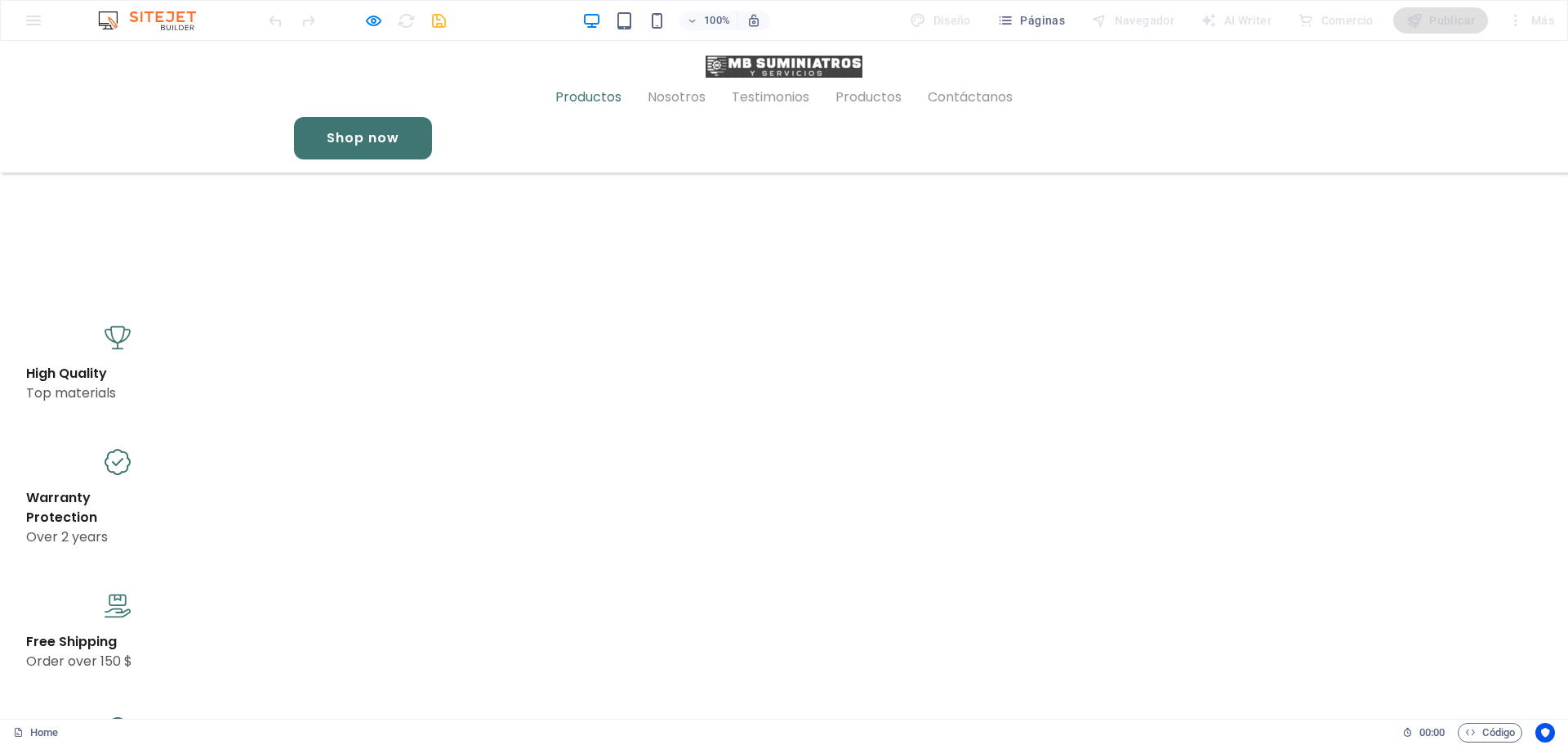
scroll to position [928, 0]
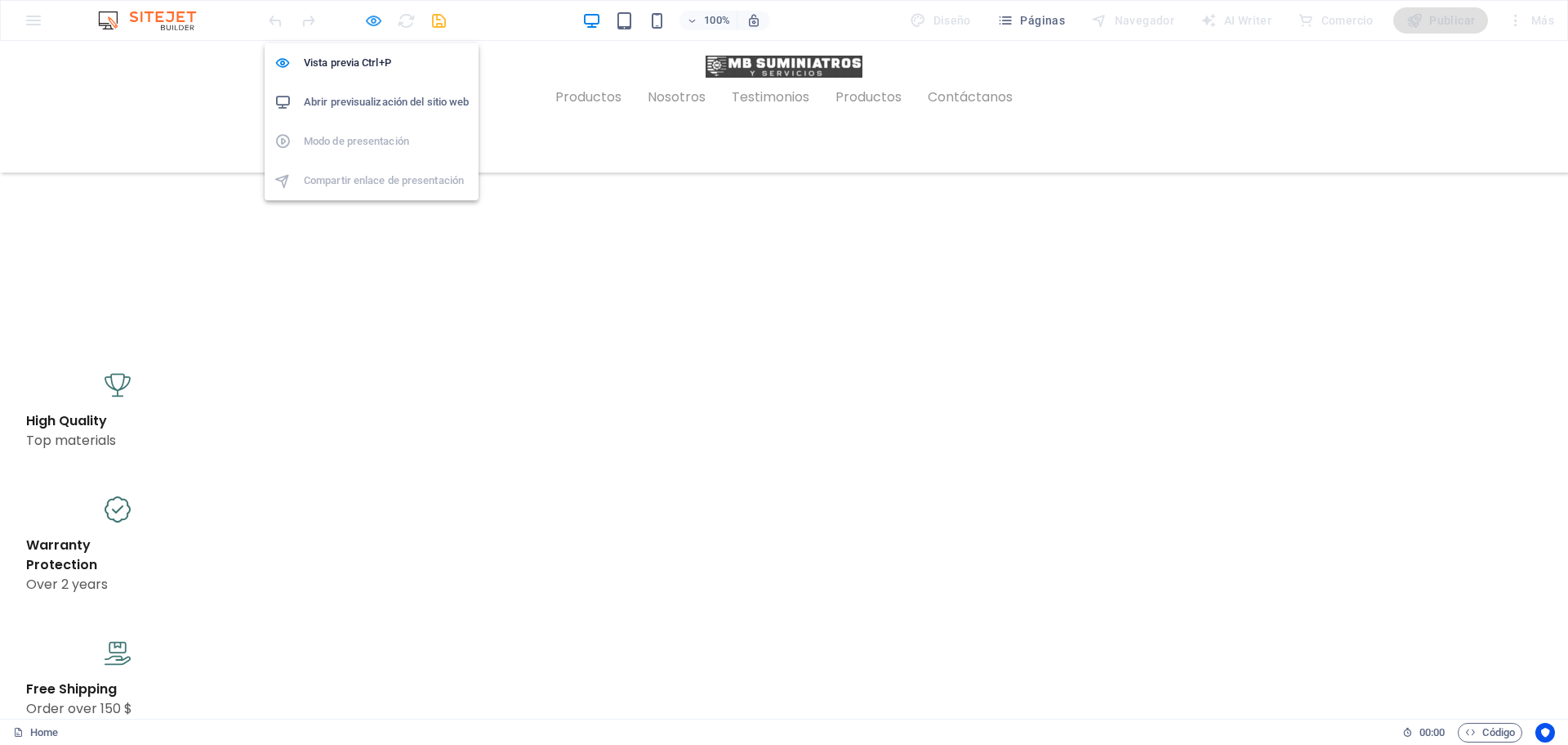
click at [374, 14] on icon "button" at bounding box center [374, 21] width 19 height 19
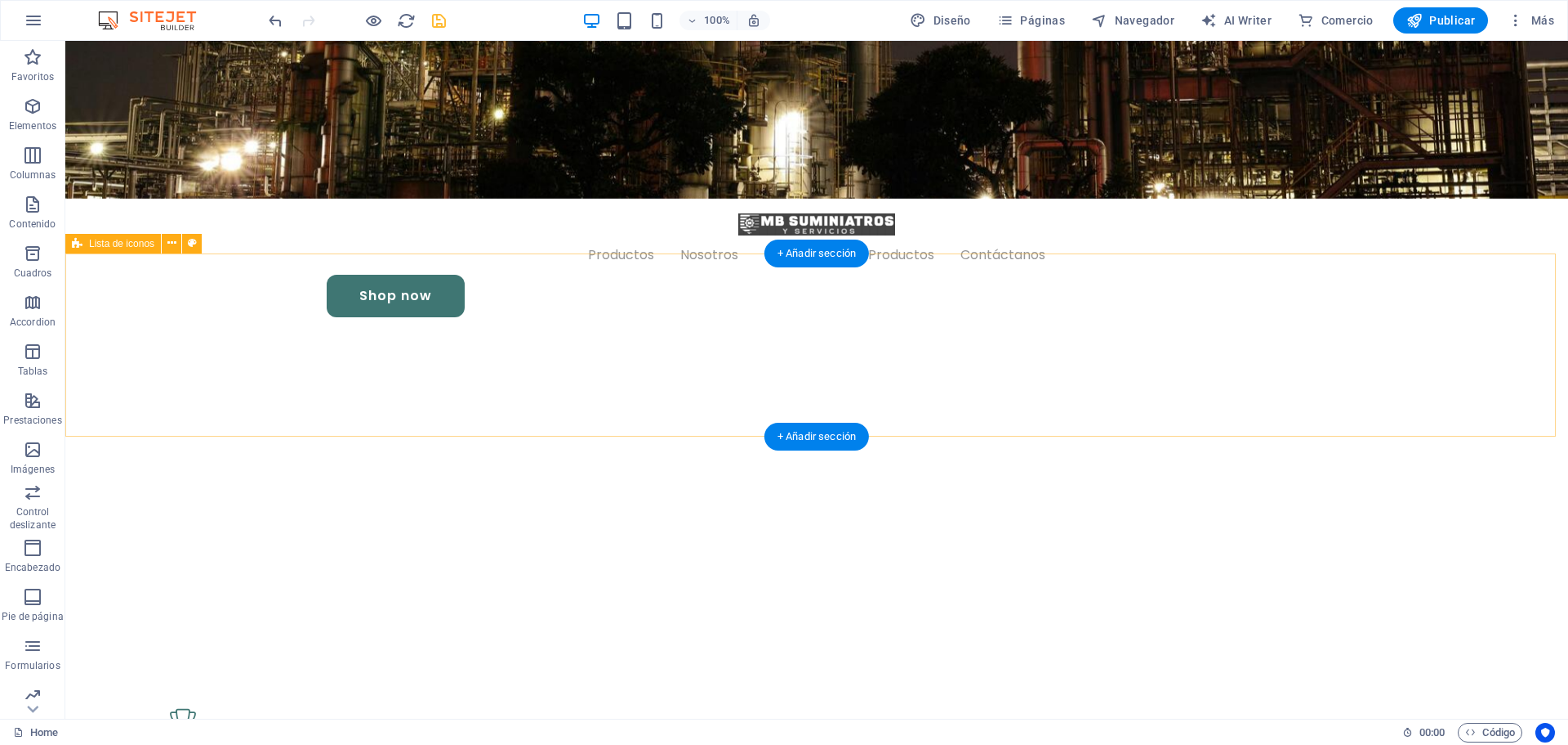
scroll to position [682, 0]
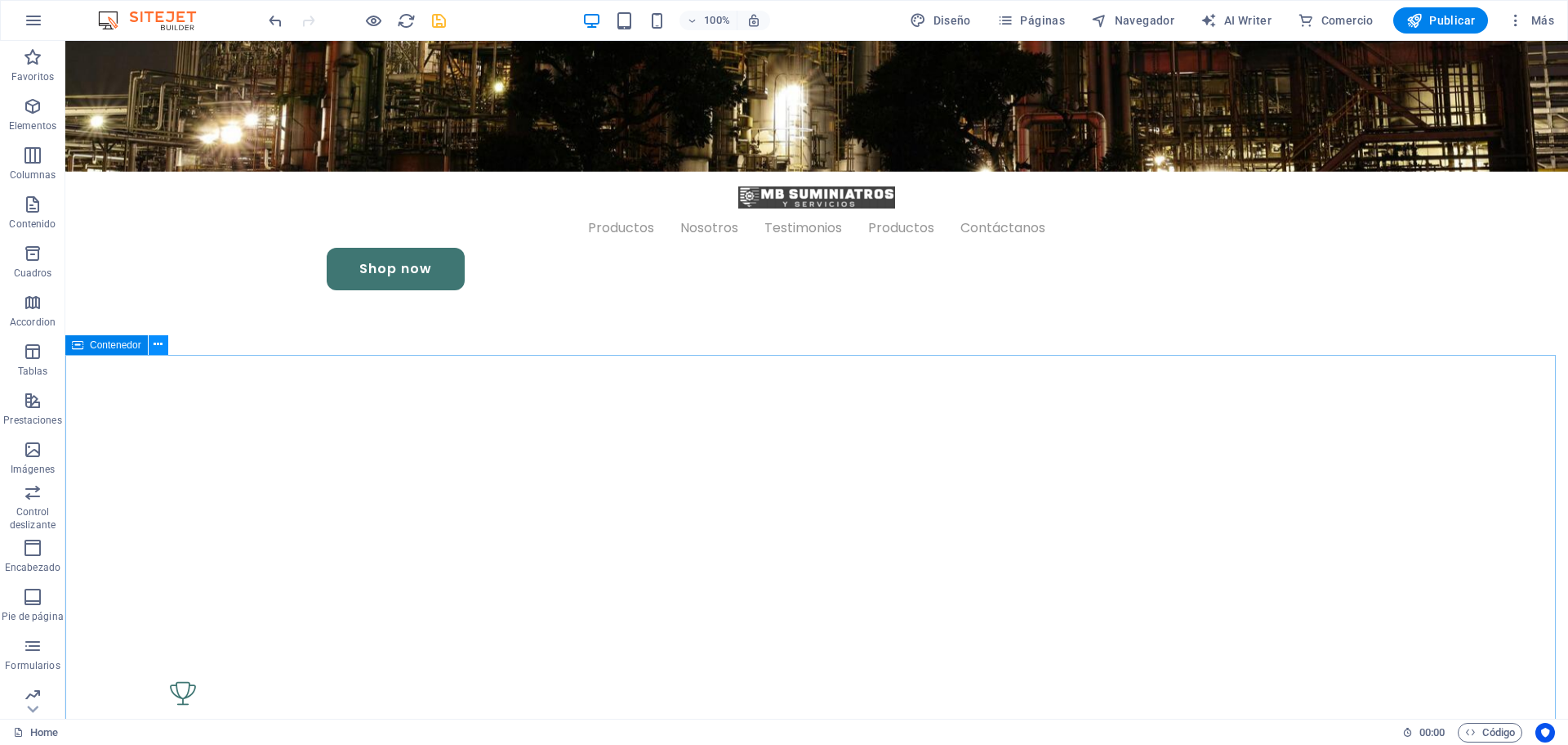
click at [165, 343] on button at bounding box center [158, 344] width 20 height 20
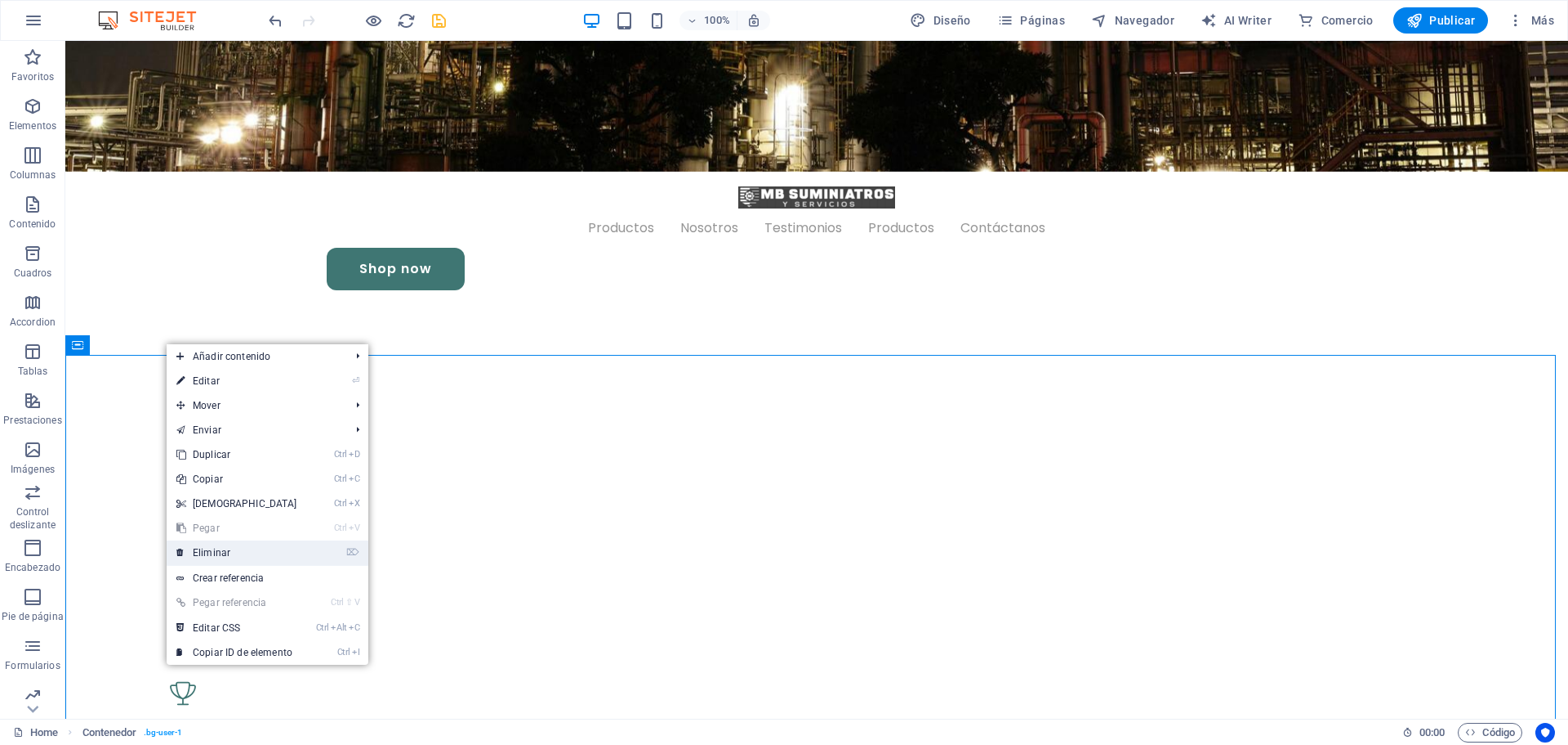
click at [228, 554] on link "⌦ Eliminar" at bounding box center [237, 553] width 141 height 25
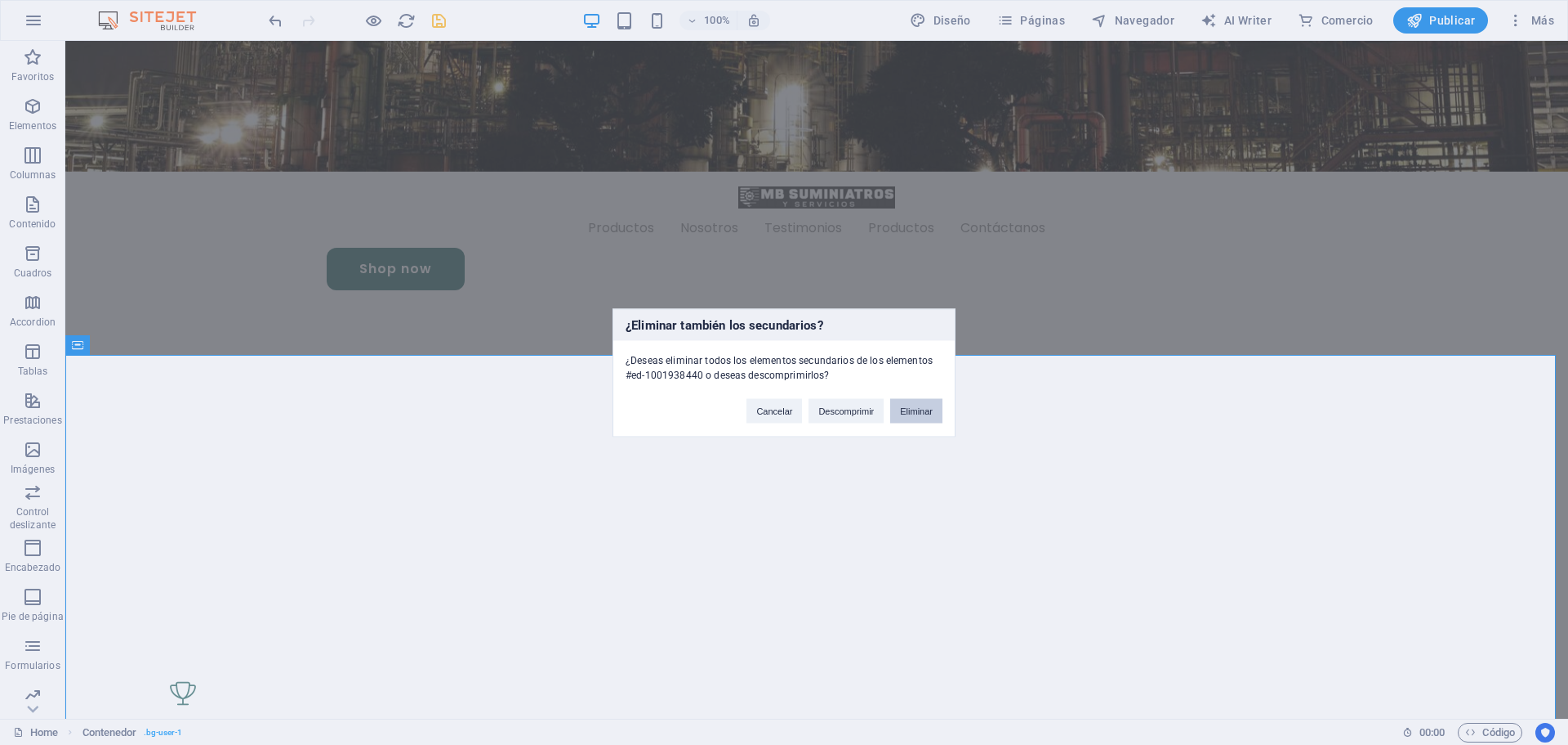
click at [917, 417] on button "Eliminar" at bounding box center [916, 410] width 52 height 25
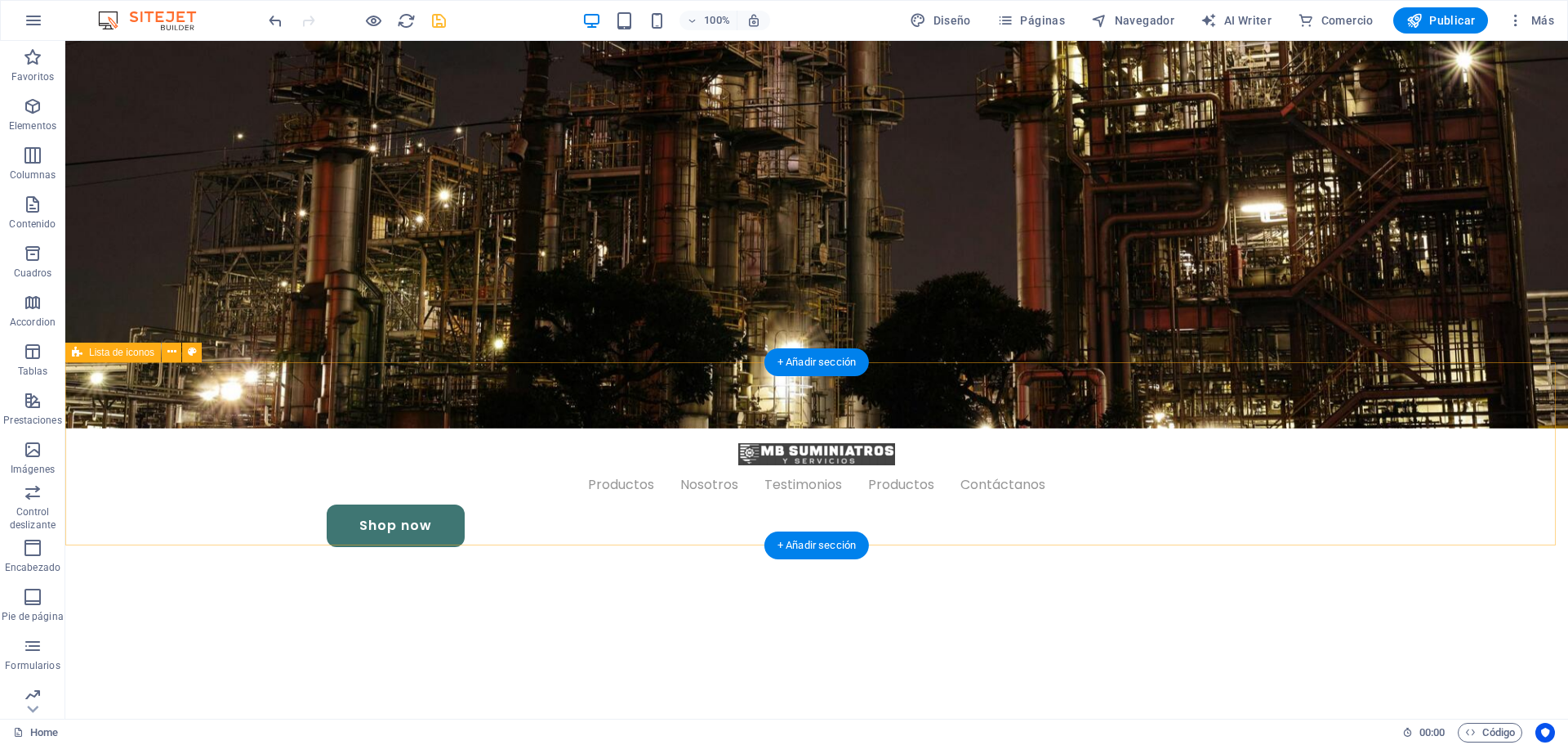
scroll to position [735, 0]
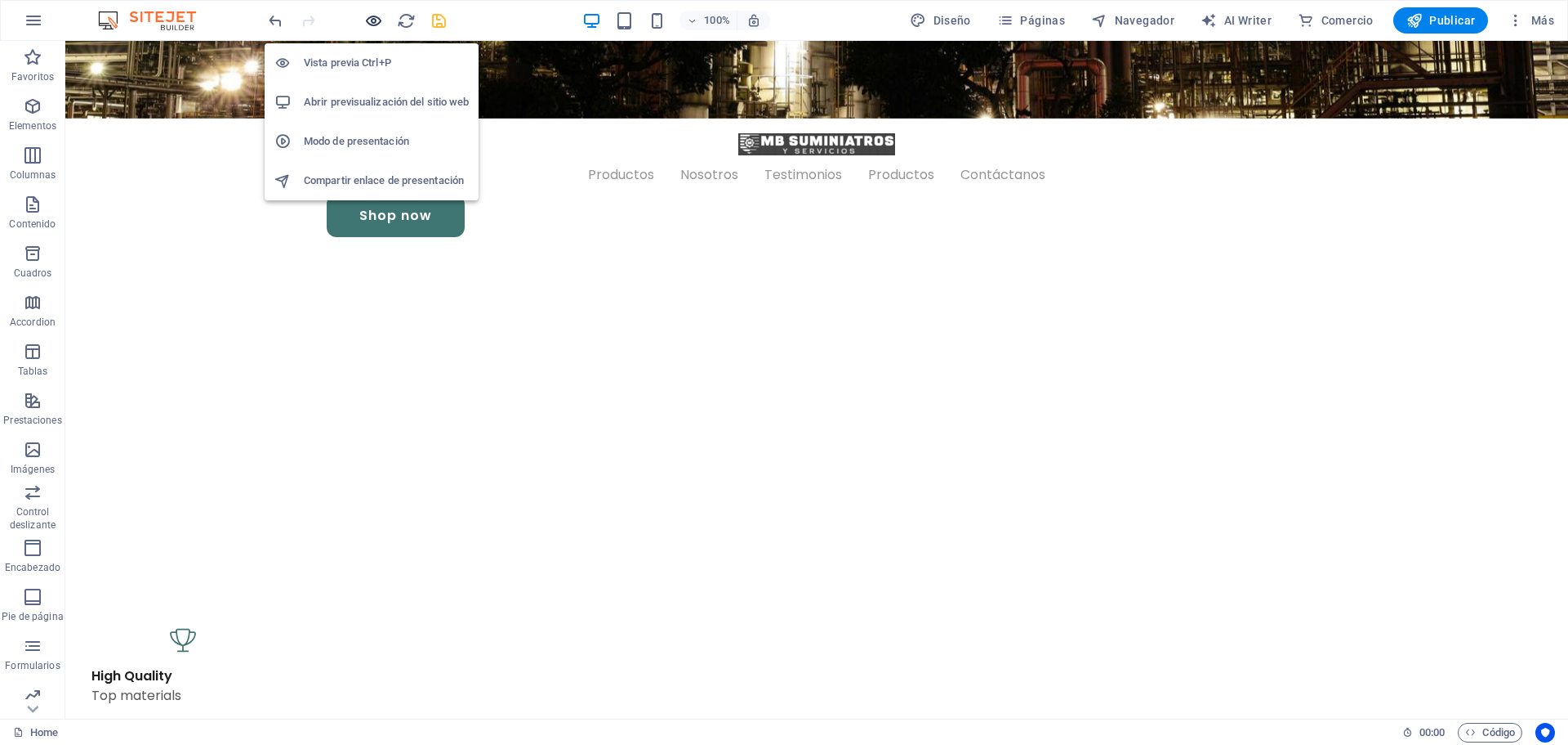
click at [369, 27] on icon "button" at bounding box center [374, 21] width 19 height 19
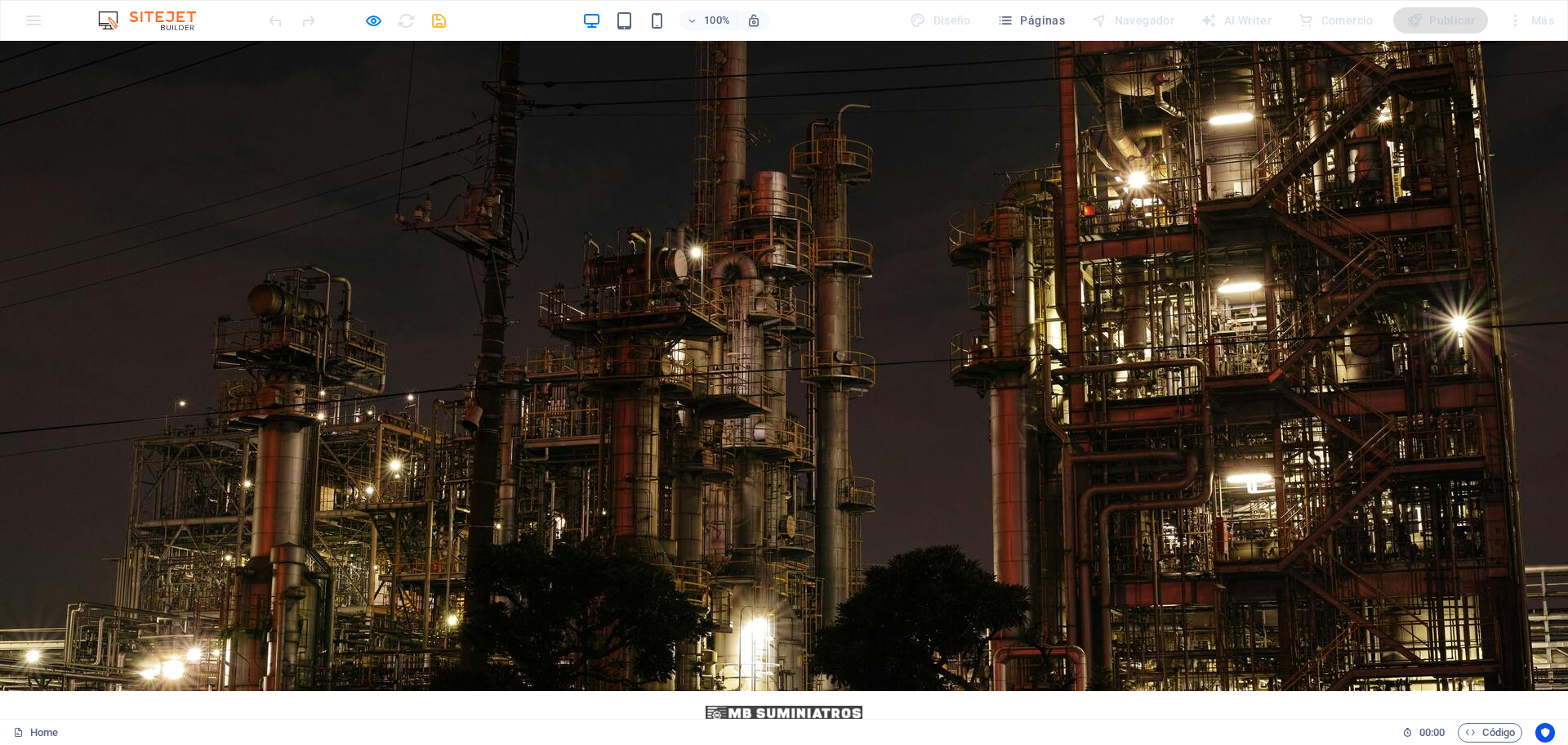
scroll to position [0, 0]
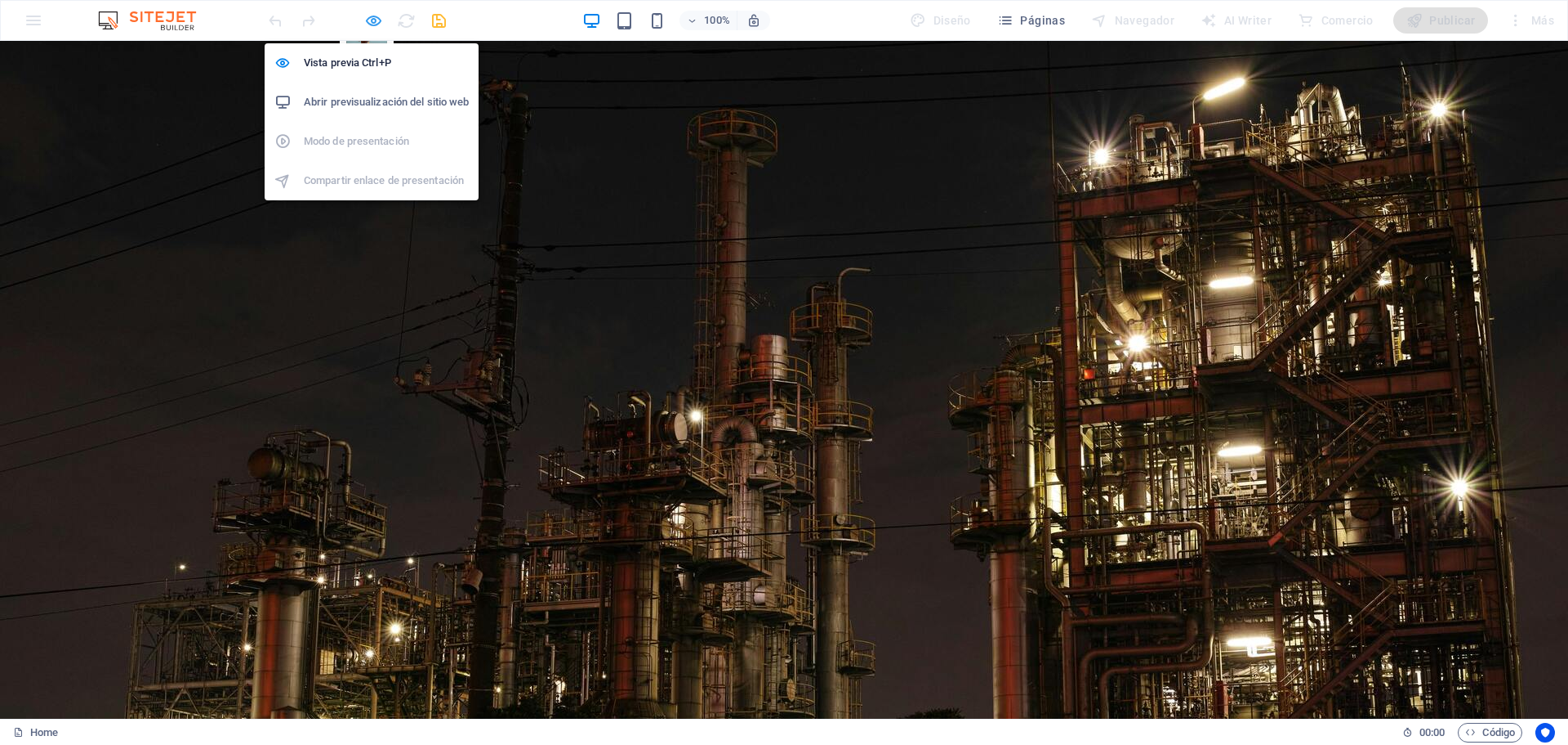
click at [379, 14] on icon "button" at bounding box center [374, 21] width 19 height 19
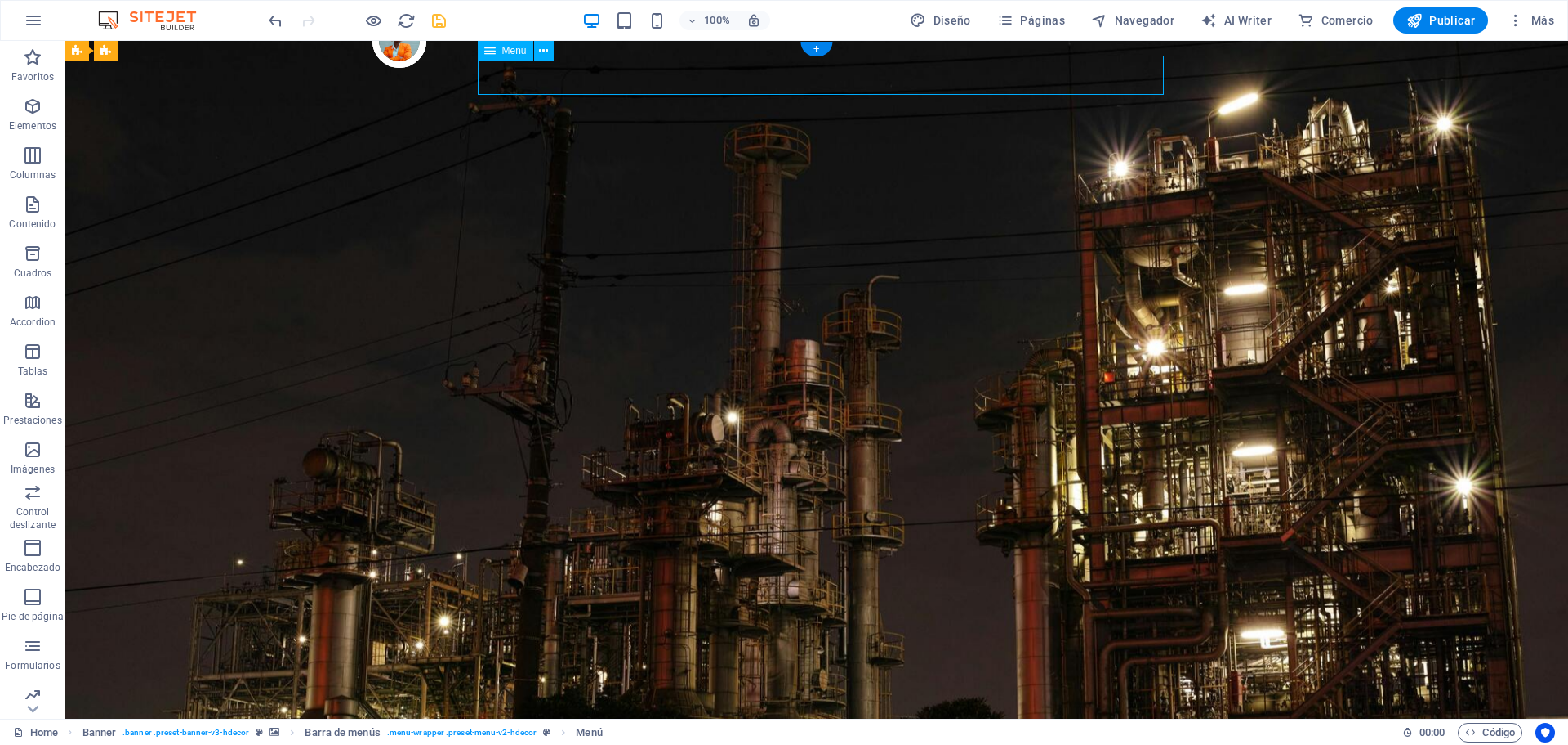
select select "1"
select select
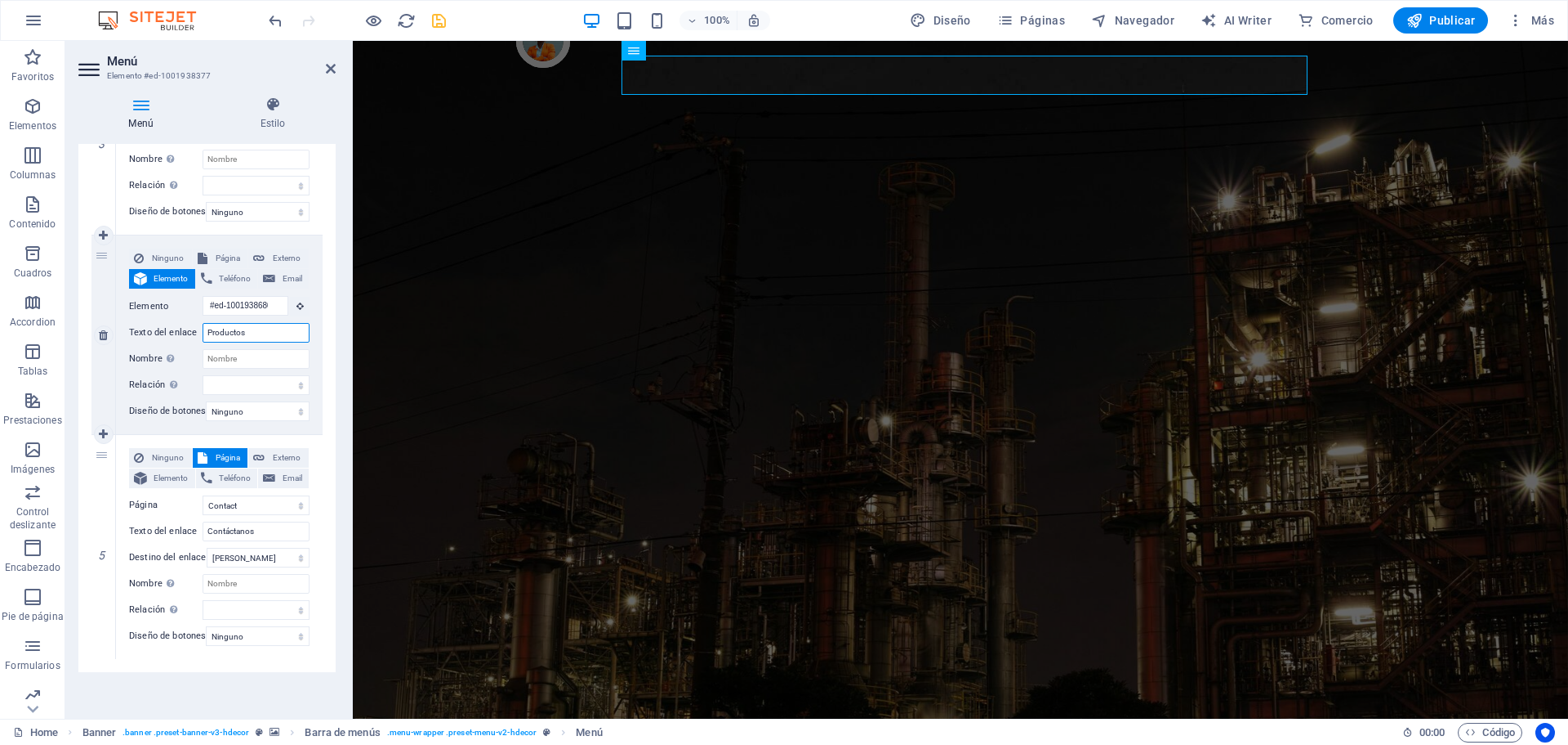
drag, startPoint x: 246, startPoint y: 325, endPoint x: 132, endPoint y: 325, distance: 114.0
click at [132, 325] on div "Texto del enlace Productos" at bounding box center [220, 332] width 181 height 20
type input "T"
select select
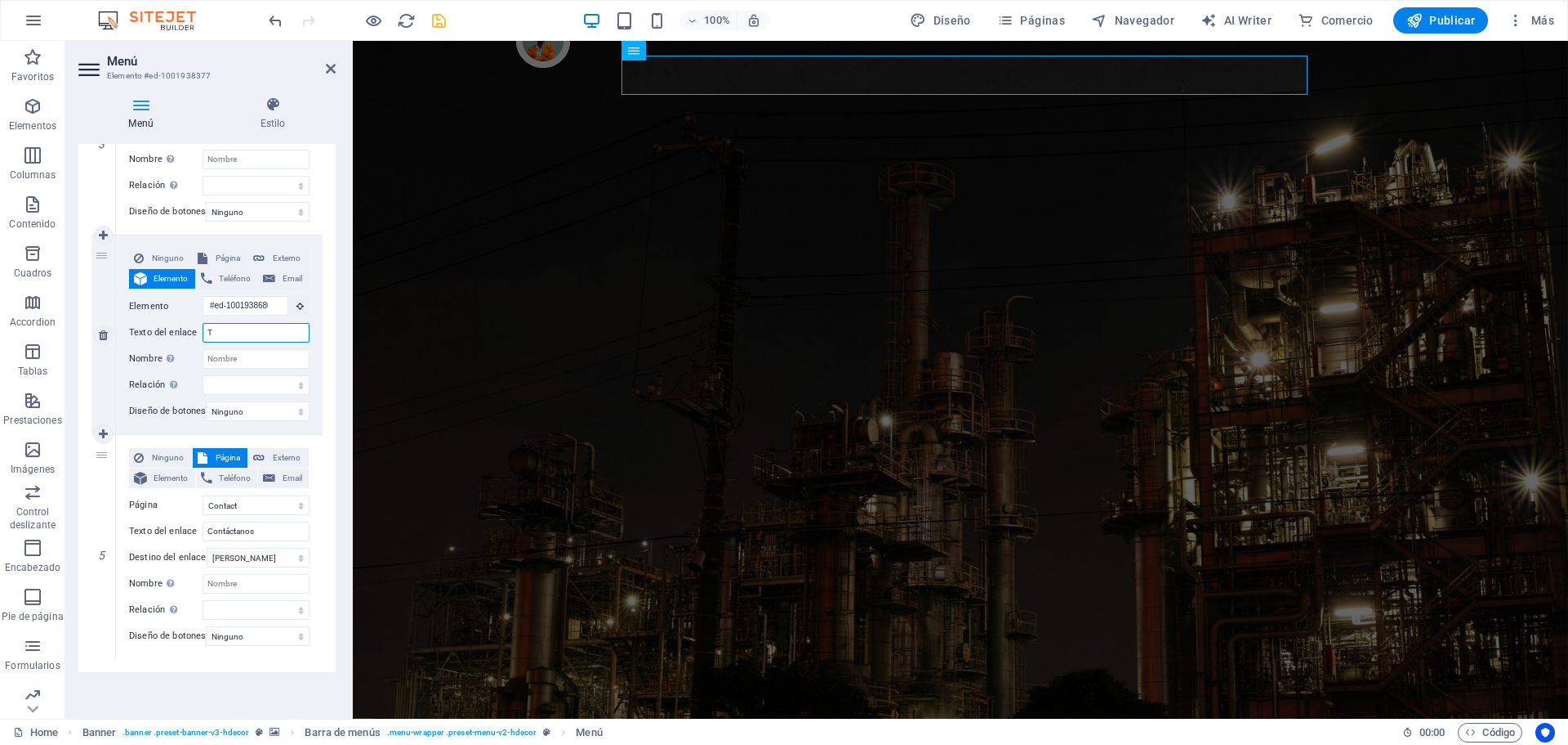
select select
type input "Tienda"
select select
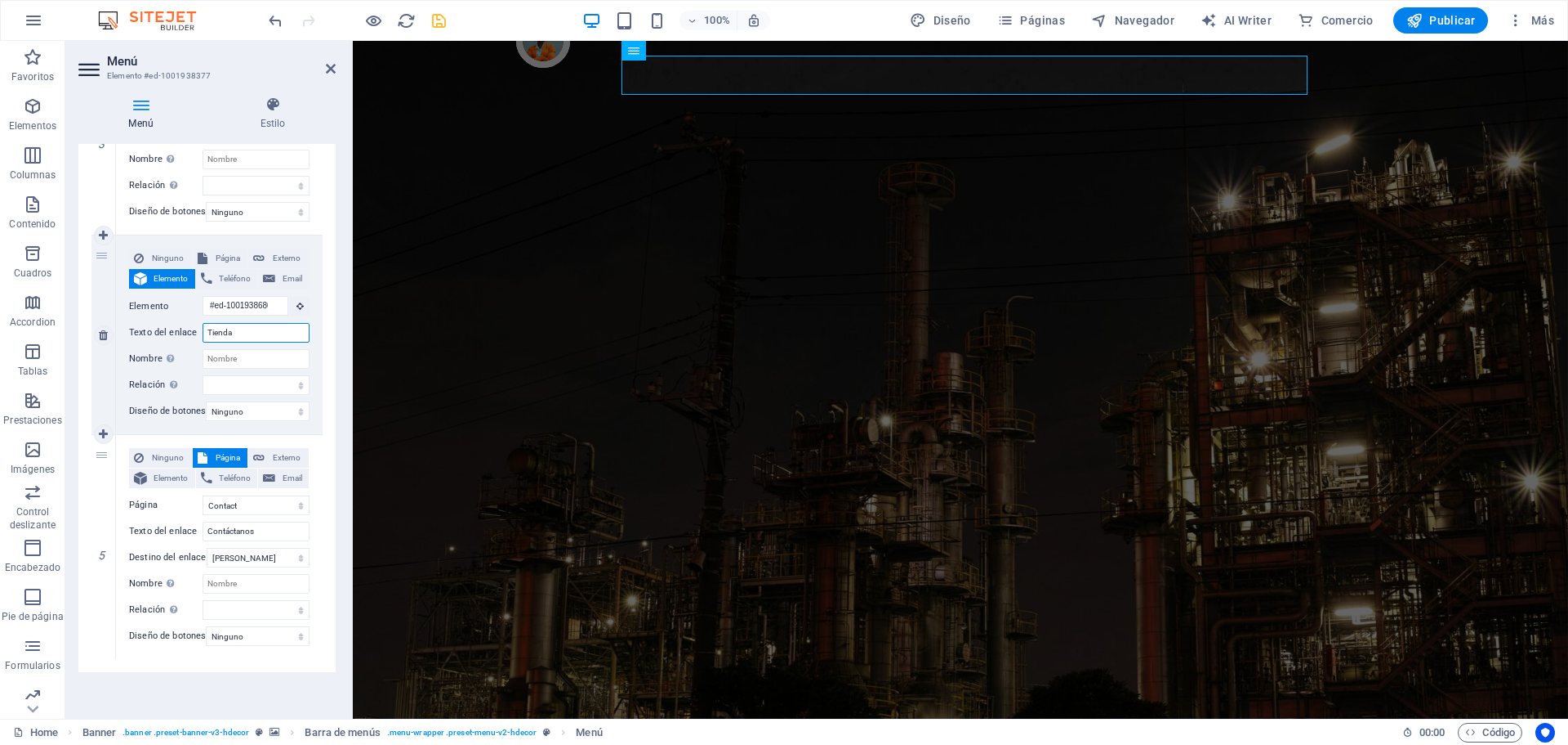
select select
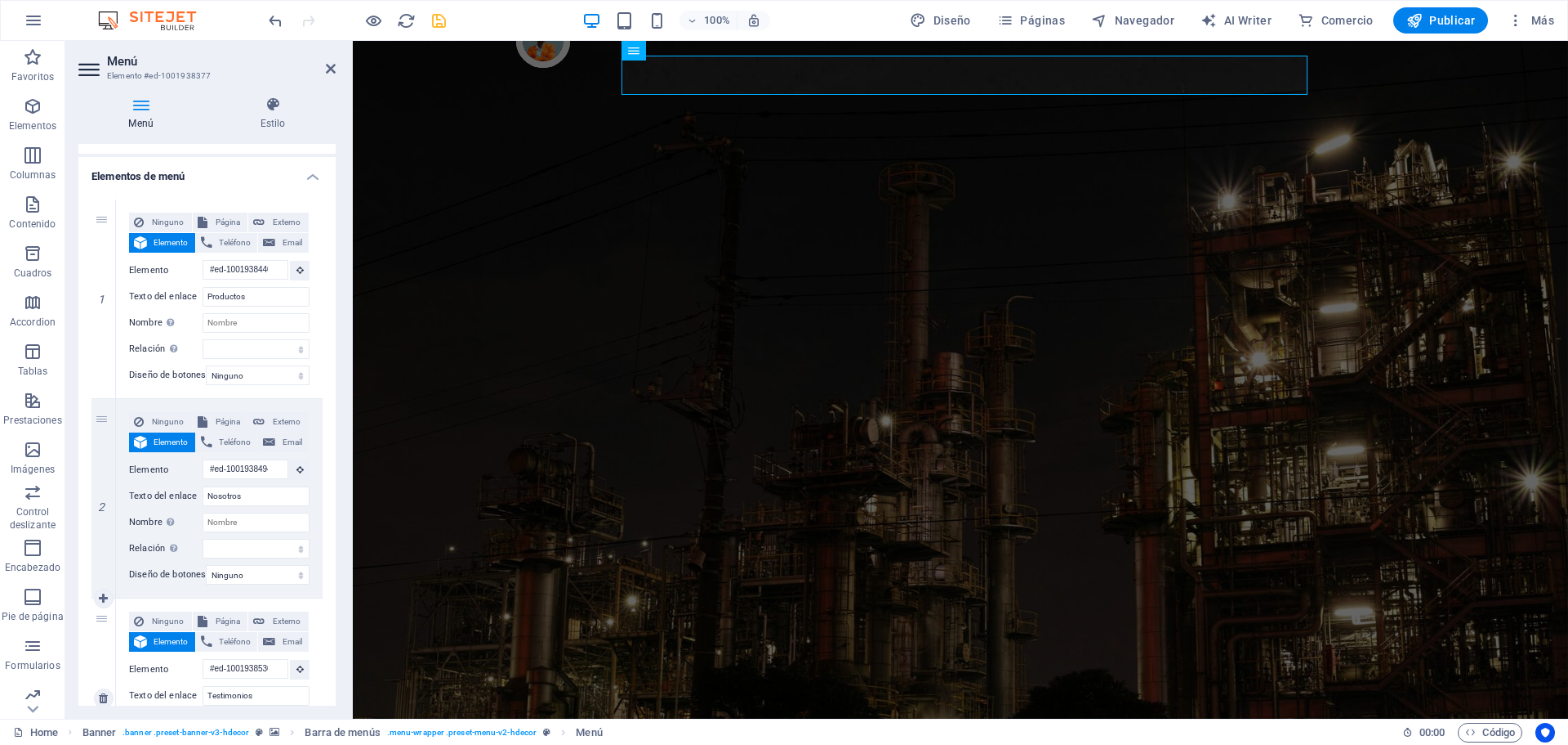
scroll to position [31, 0]
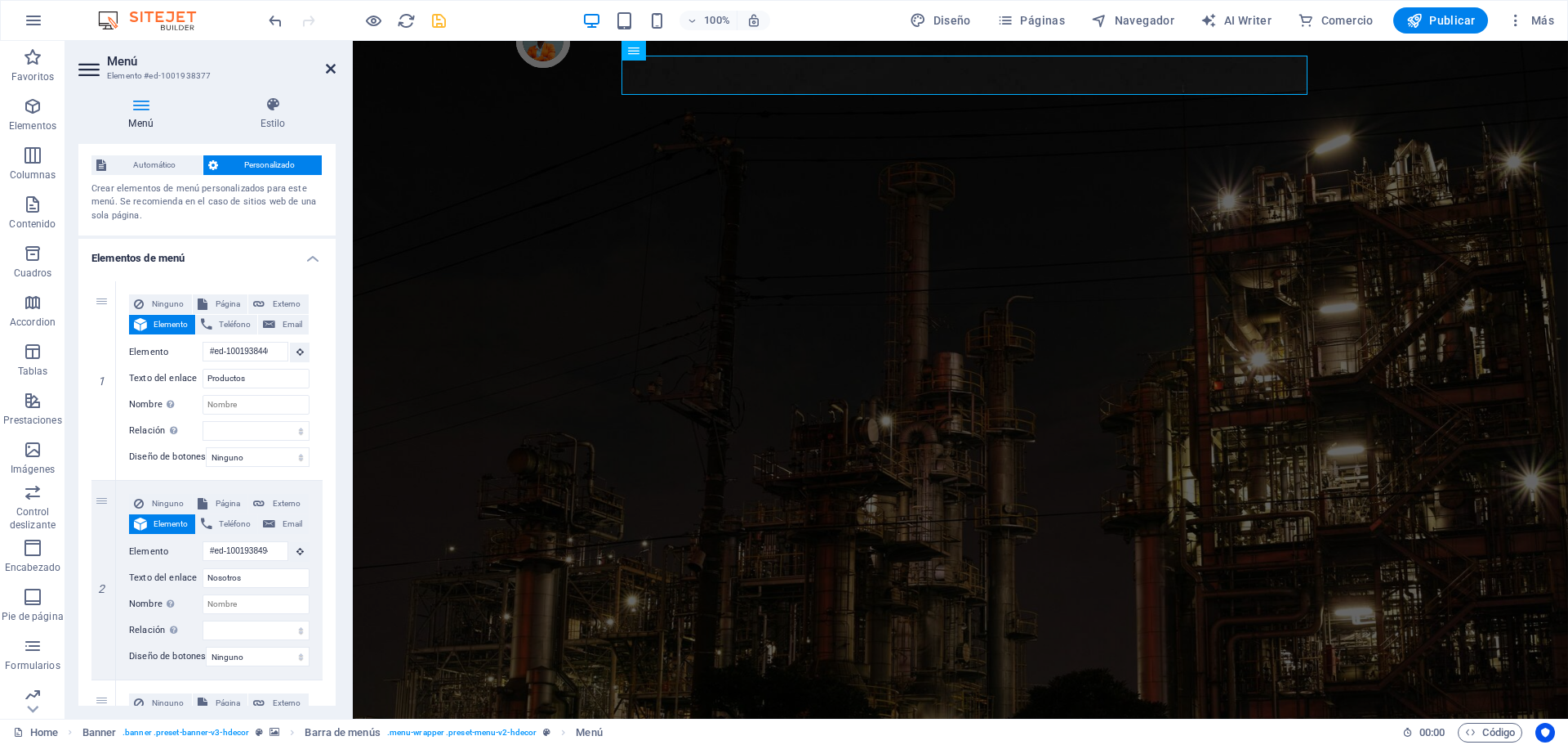
type input "Tienda"
click at [334, 72] on icon at bounding box center [331, 69] width 10 height 13
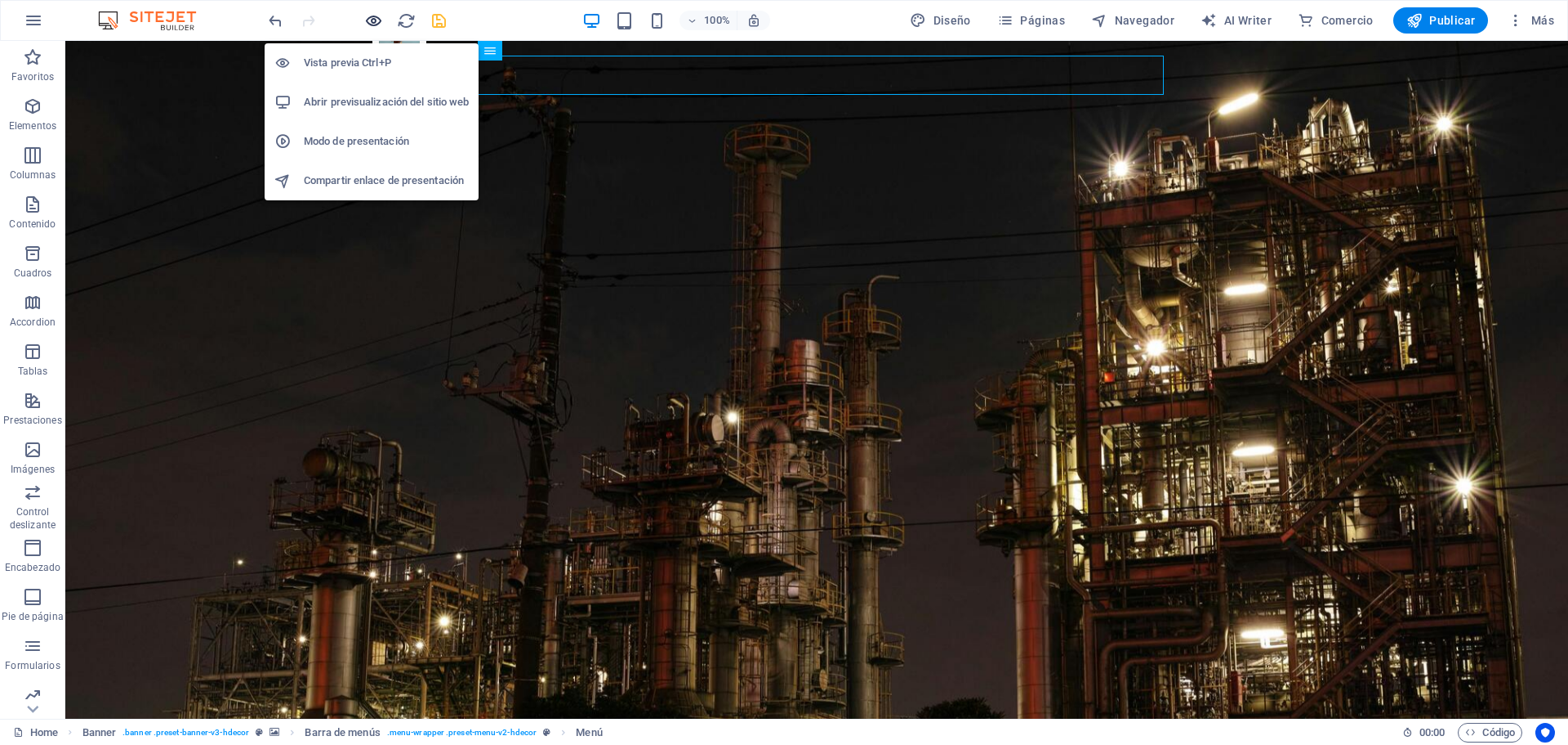
click at [379, 21] on icon "button" at bounding box center [374, 21] width 19 height 19
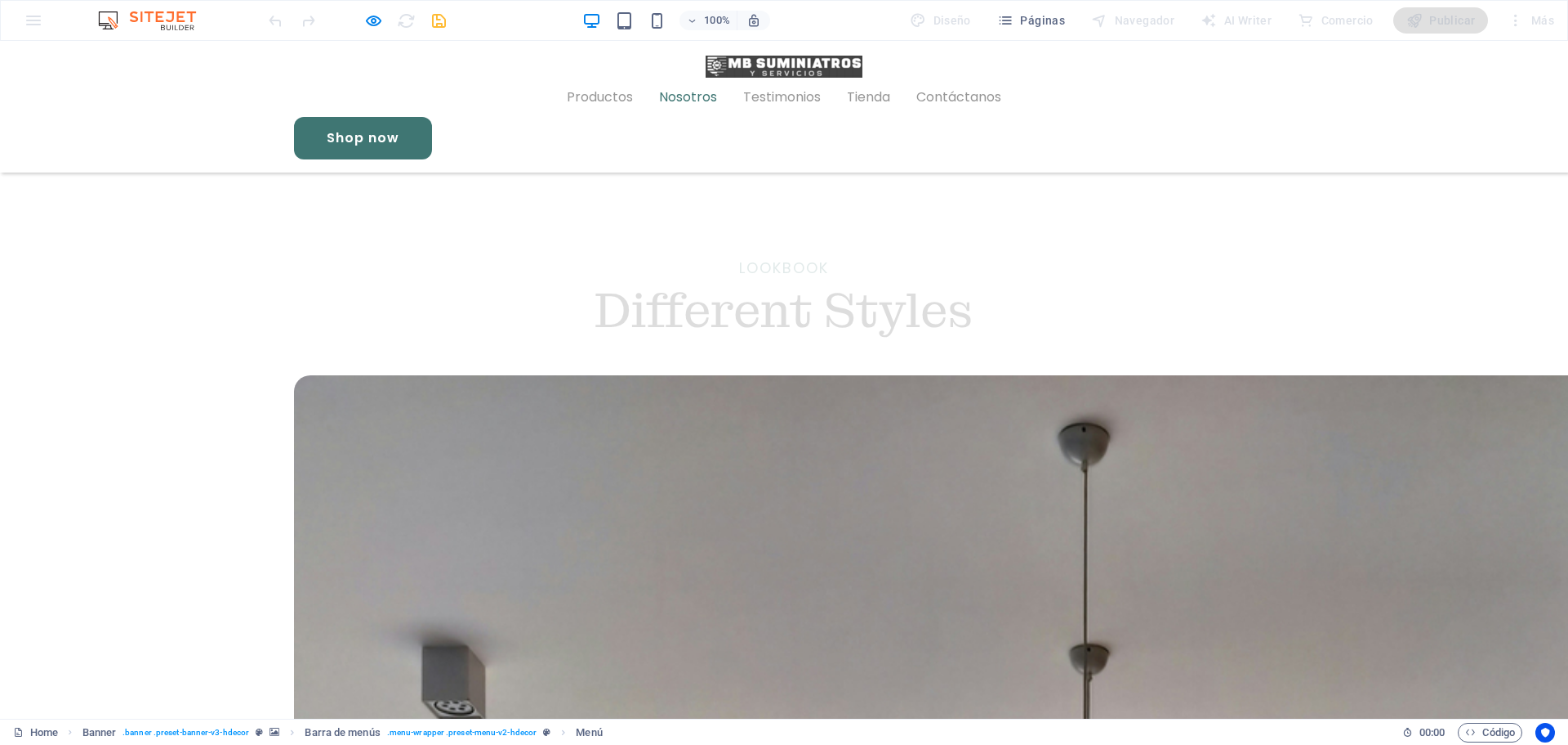
scroll to position [1730, 0]
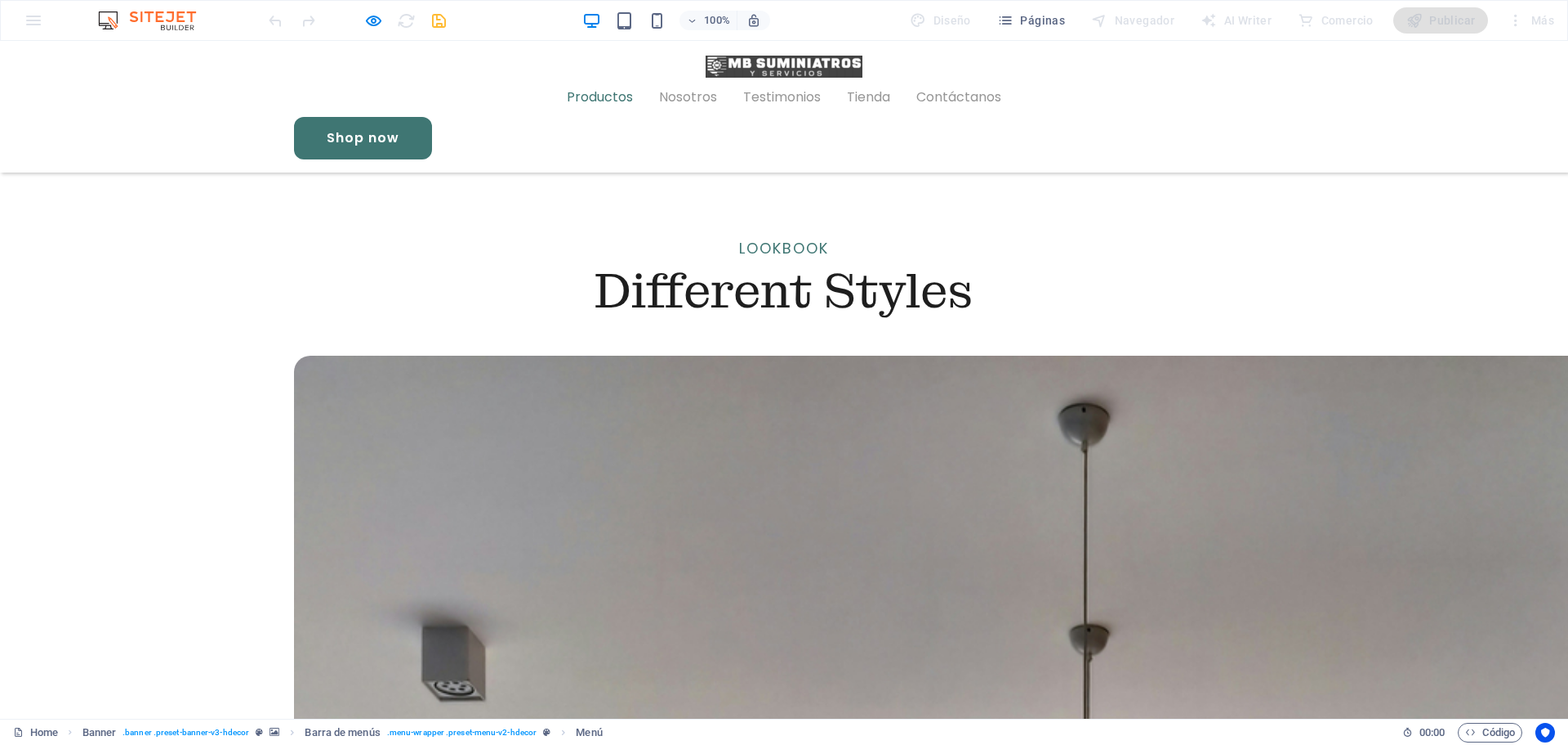
click at [623, 78] on link "Productos" at bounding box center [600, 97] width 67 height 39
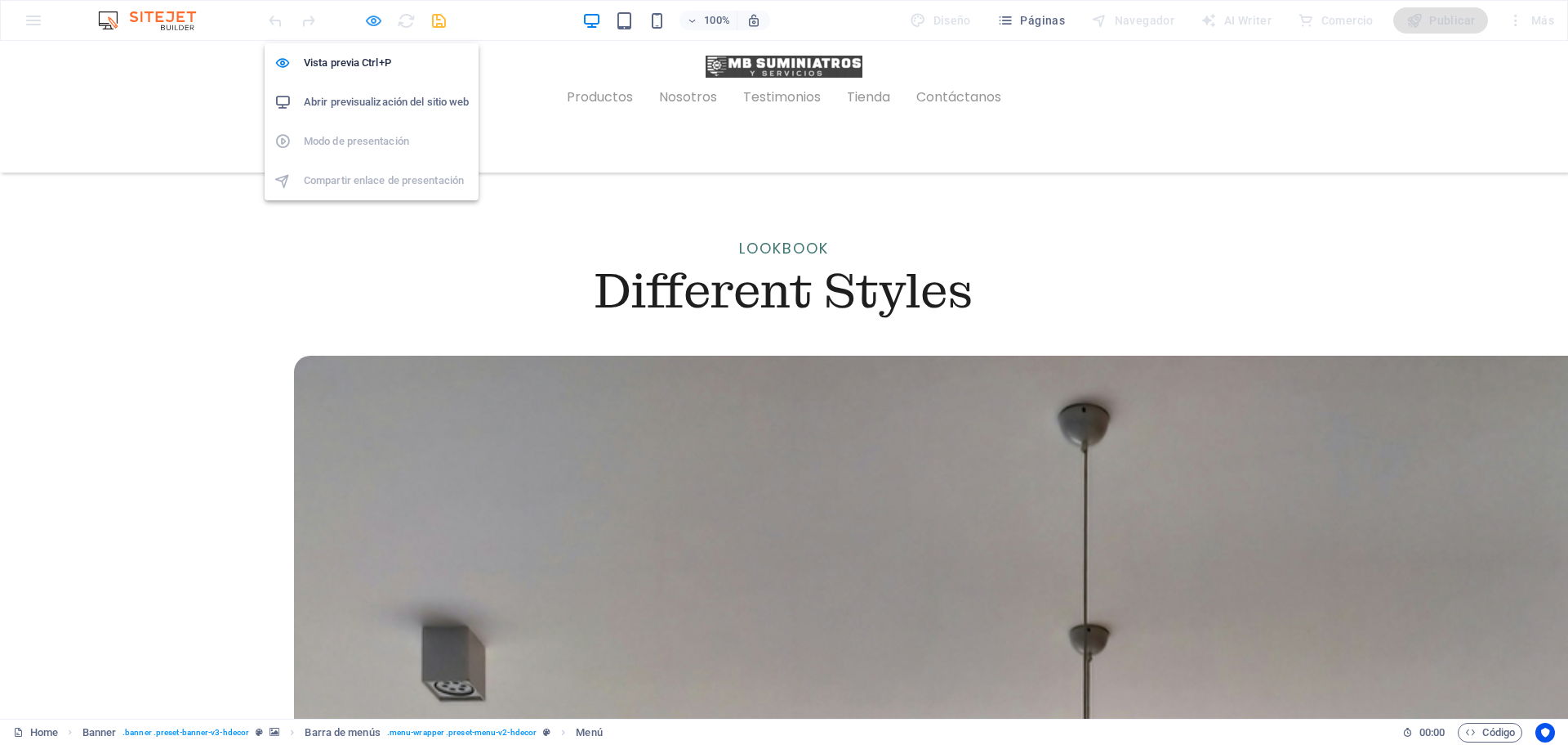
click at [376, 23] on icon "button" at bounding box center [374, 21] width 19 height 19
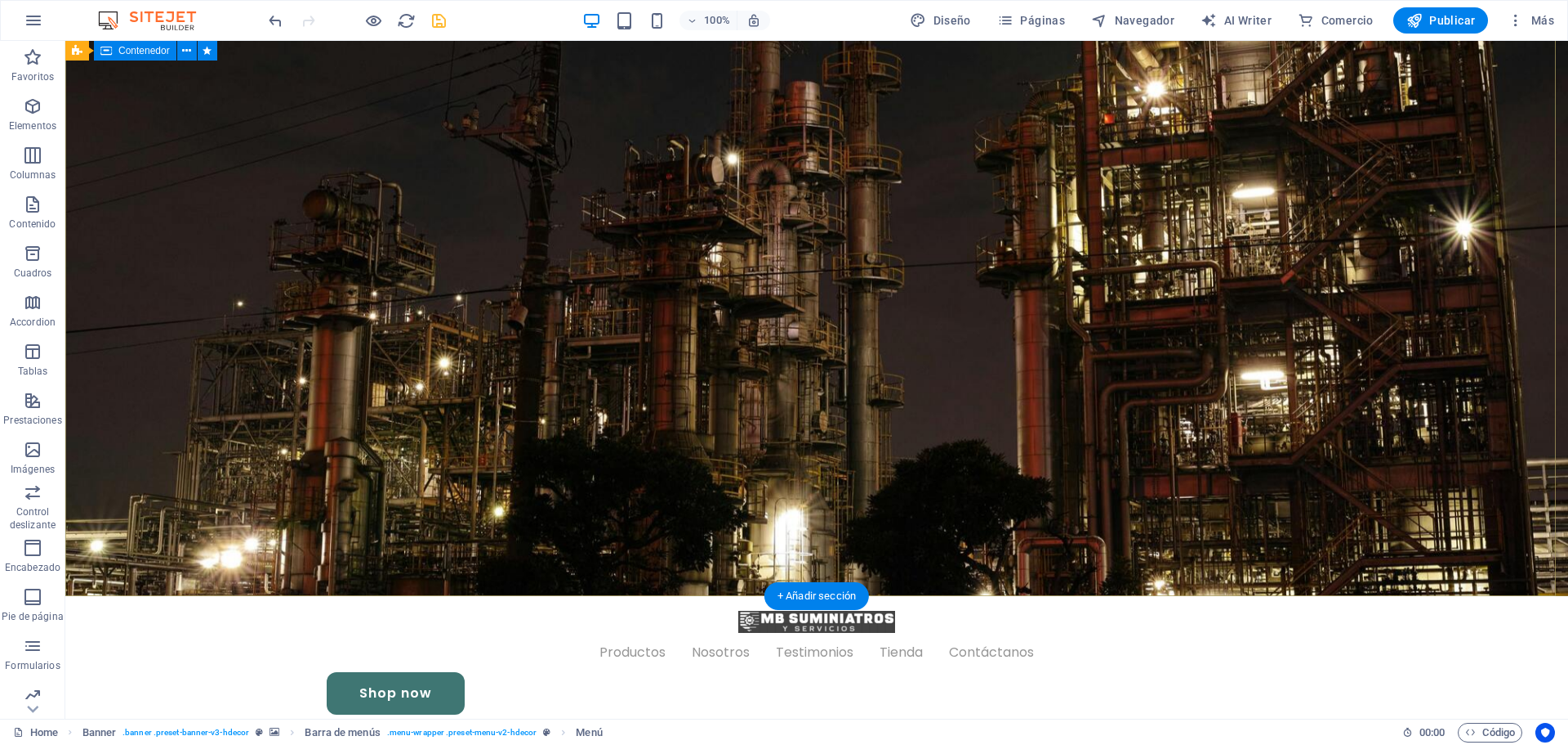
scroll to position [0, 0]
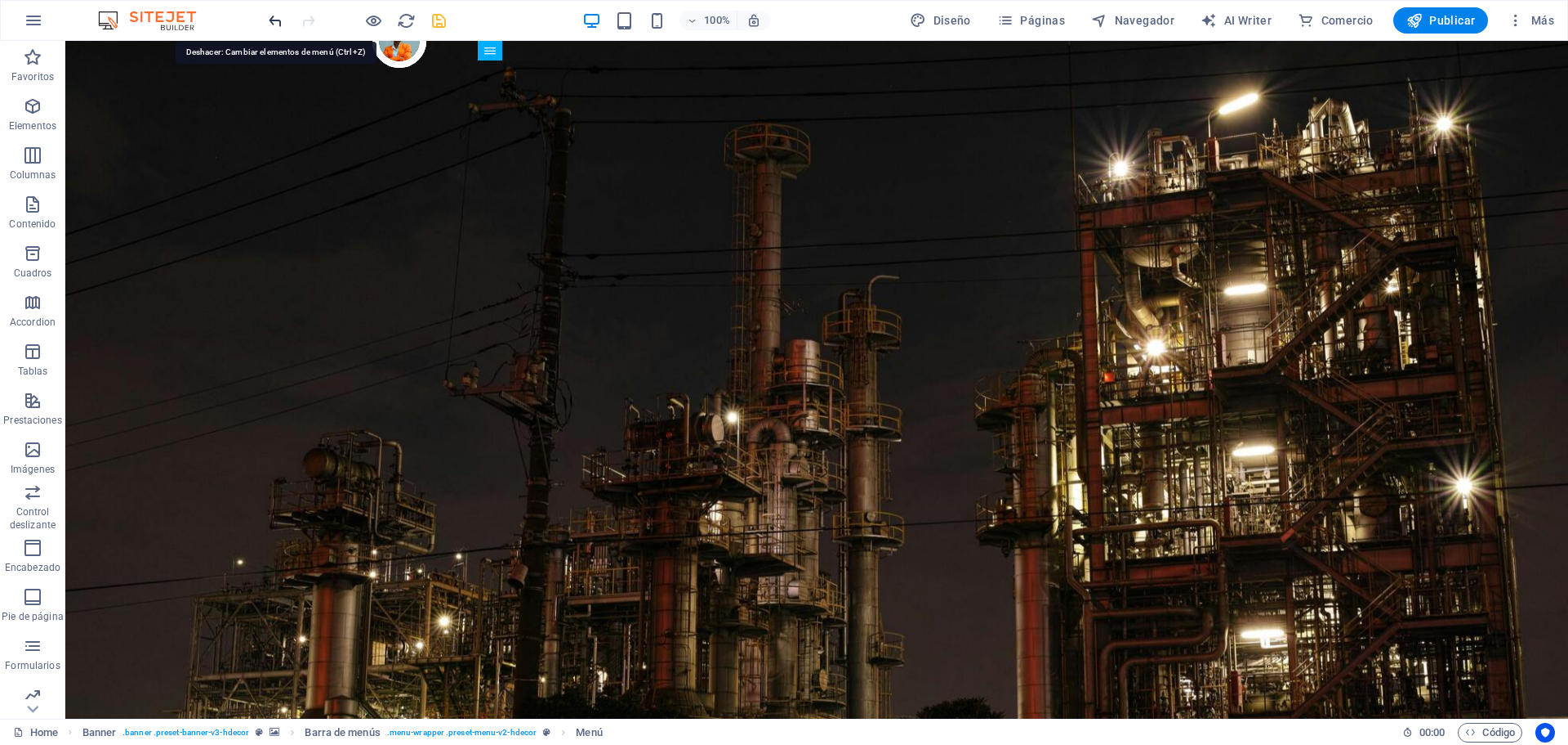
click at [279, 21] on icon "undo" at bounding box center [276, 21] width 19 height 19
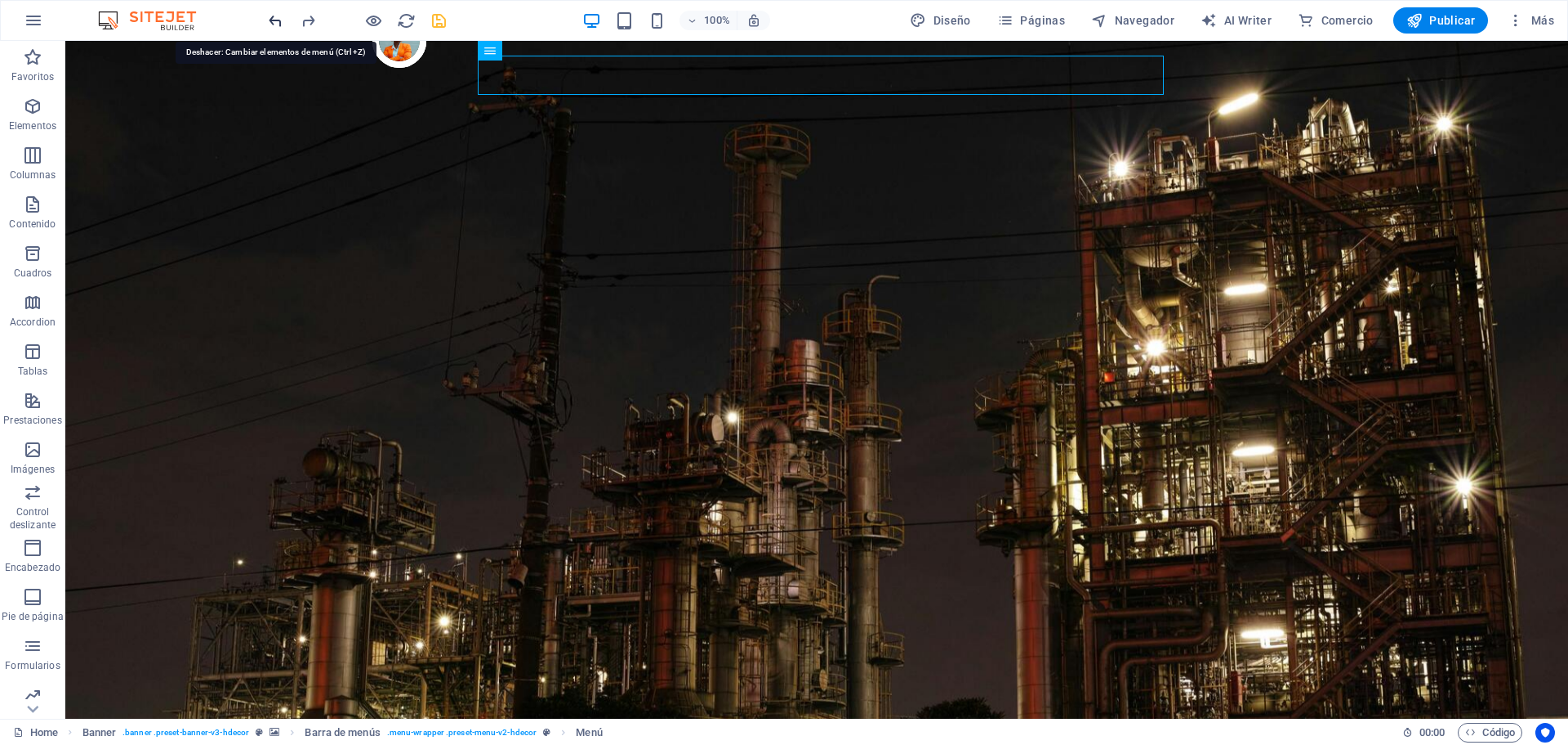
click at [279, 21] on icon "undo" at bounding box center [276, 21] width 19 height 19
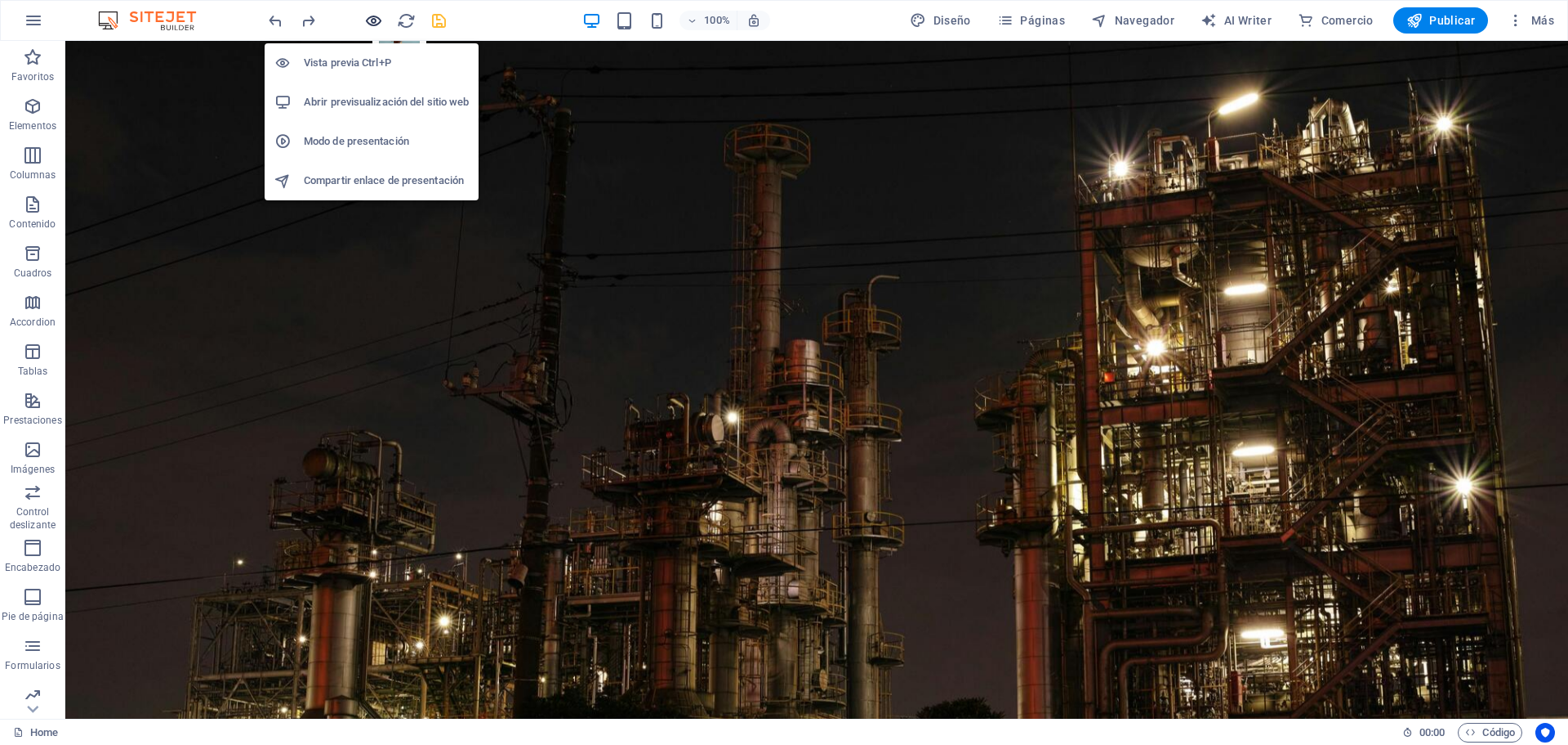
click at [373, 28] on icon "button" at bounding box center [374, 21] width 19 height 19
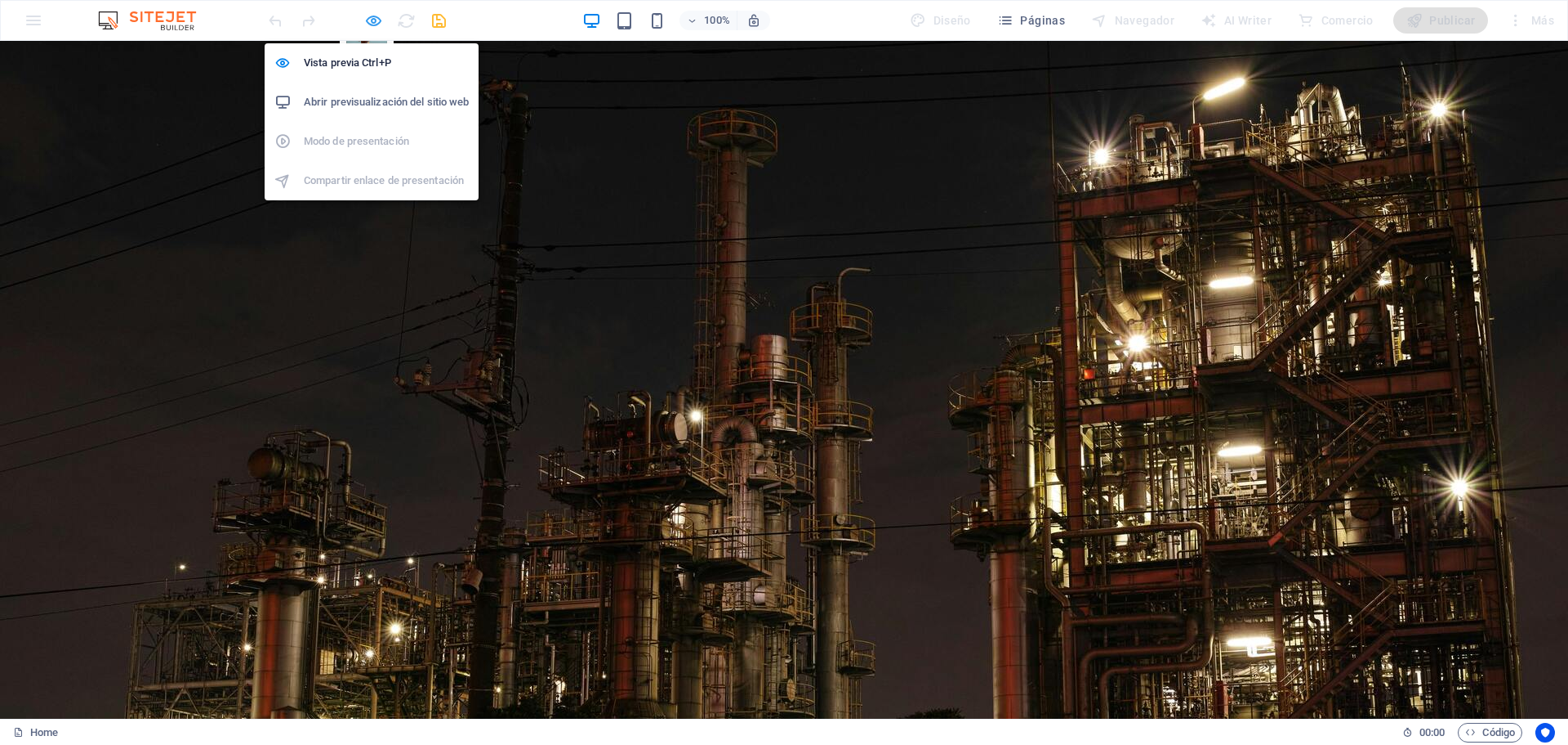
click at [374, 20] on icon "button" at bounding box center [374, 21] width 19 height 19
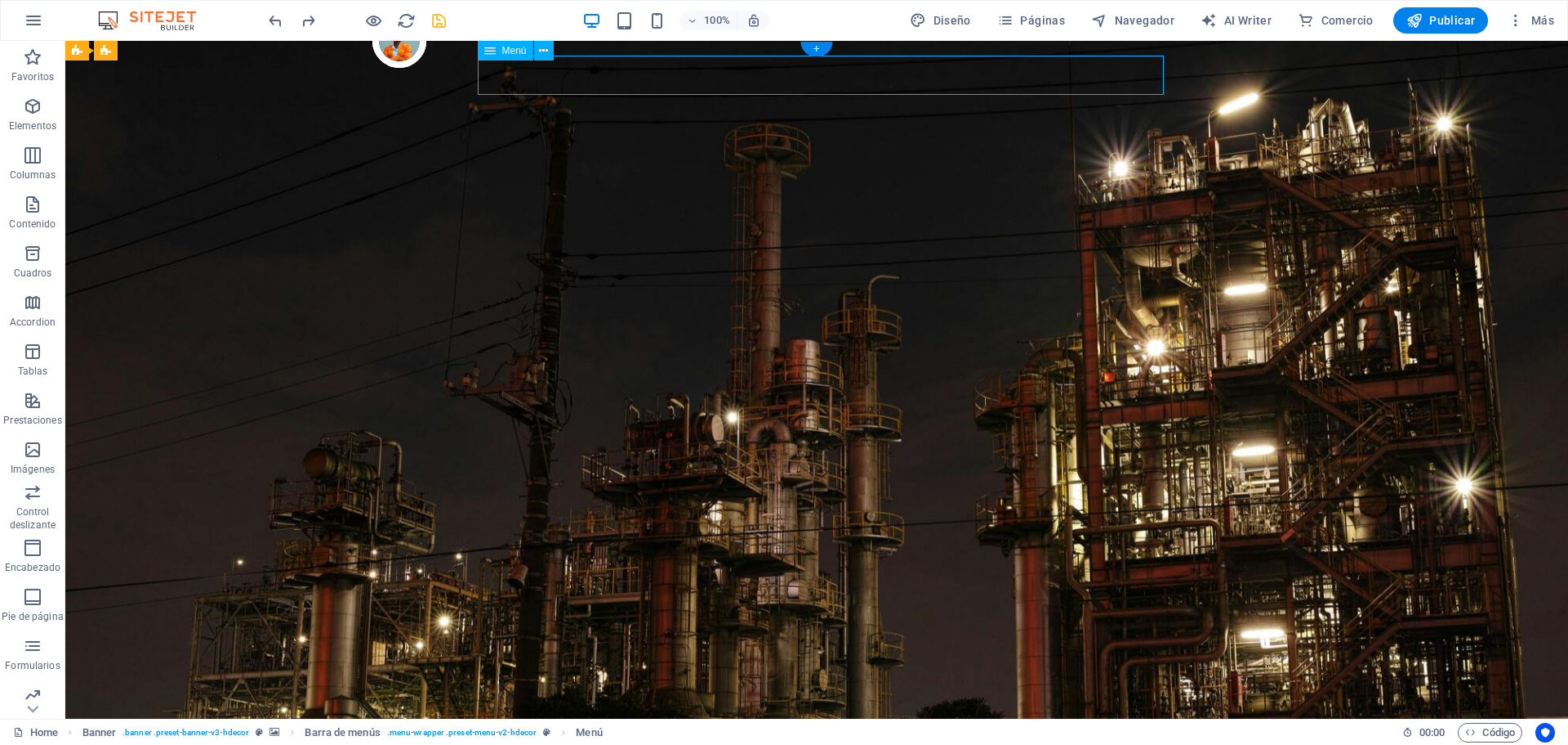
select select "1"
select select
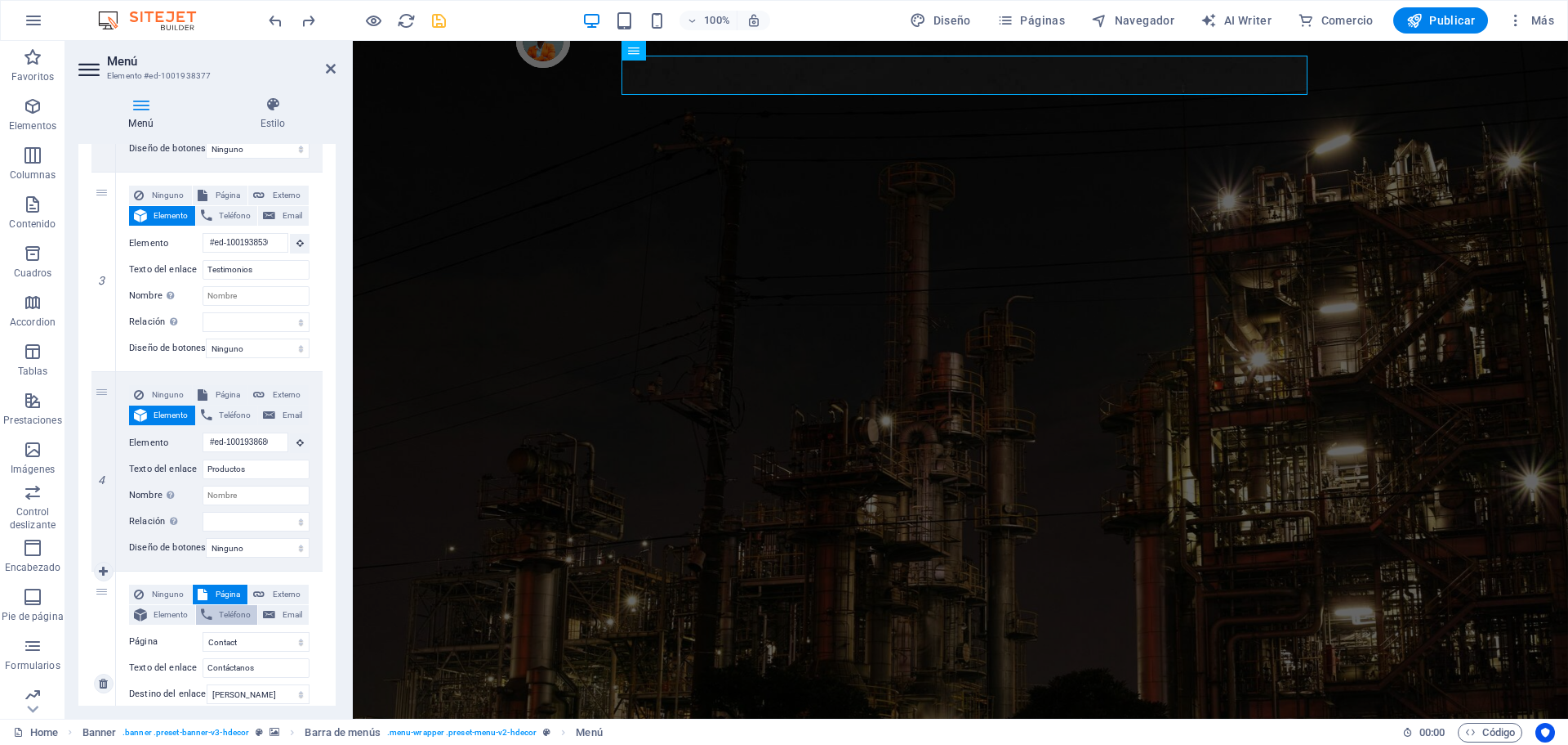
scroll to position [685, 0]
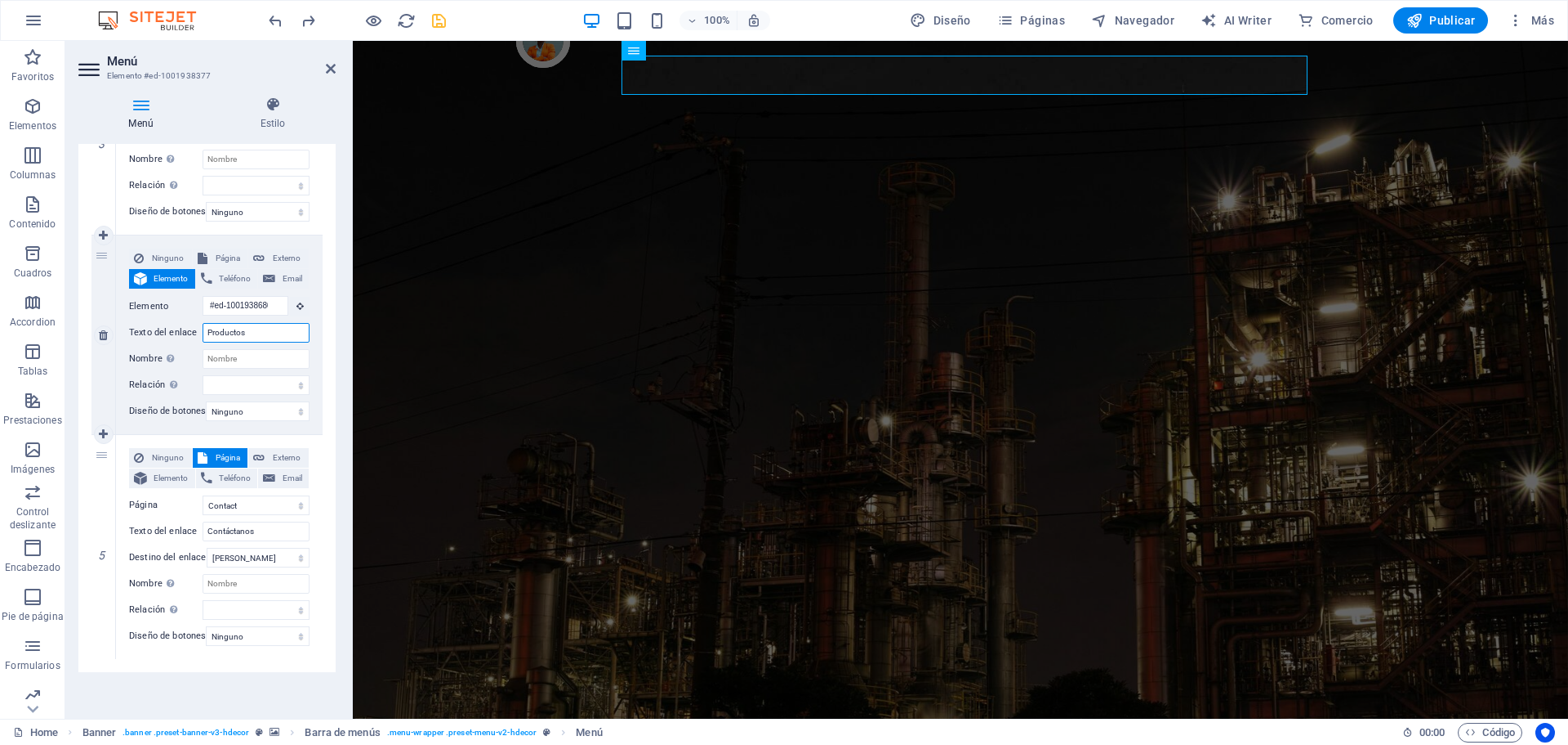
drag, startPoint x: 258, startPoint y: 327, endPoint x: 154, endPoint y: 323, distance: 104.1
click at [154, 323] on div "Texto del enlace Productos" at bounding box center [220, 332] width 181 height 20
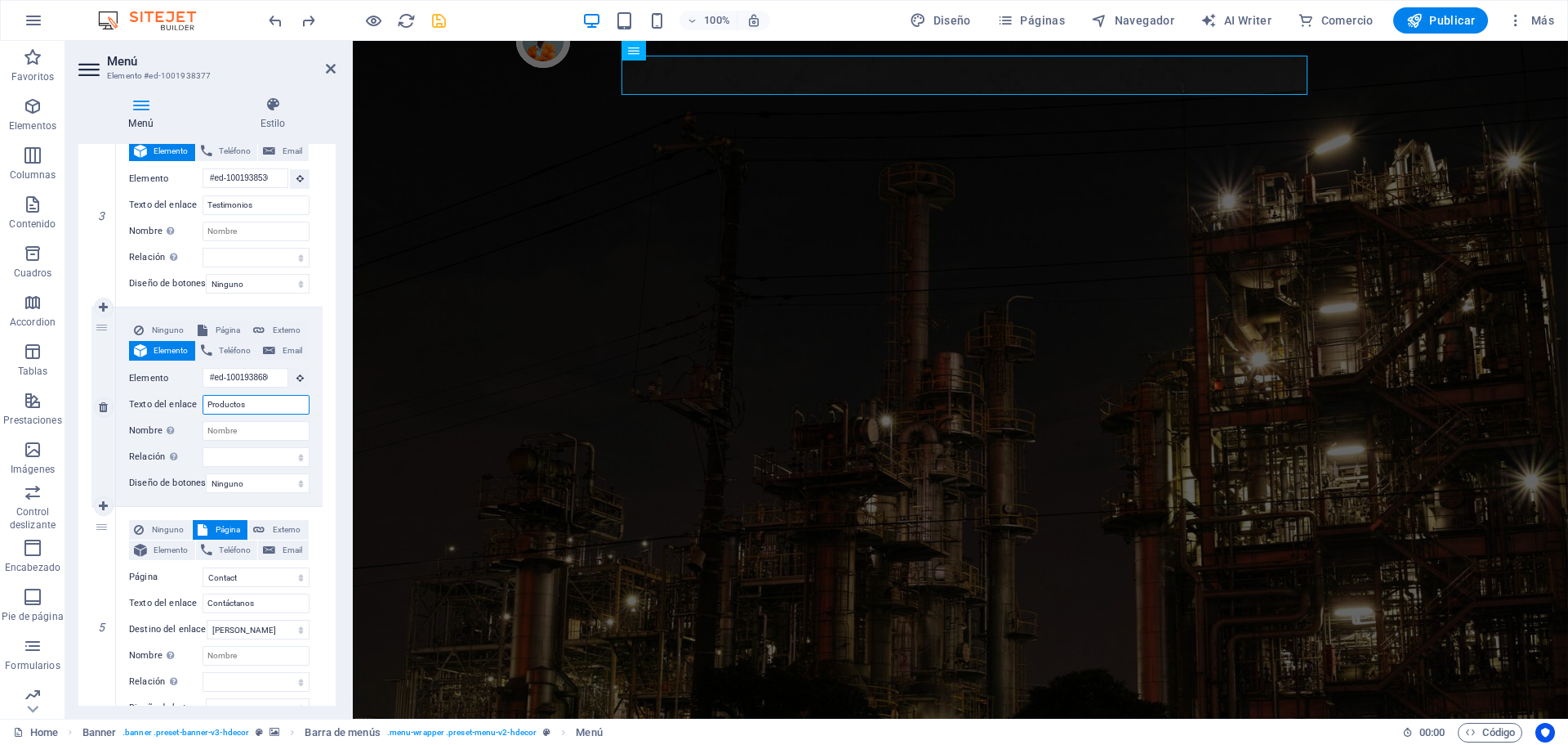
type input "T"
select select
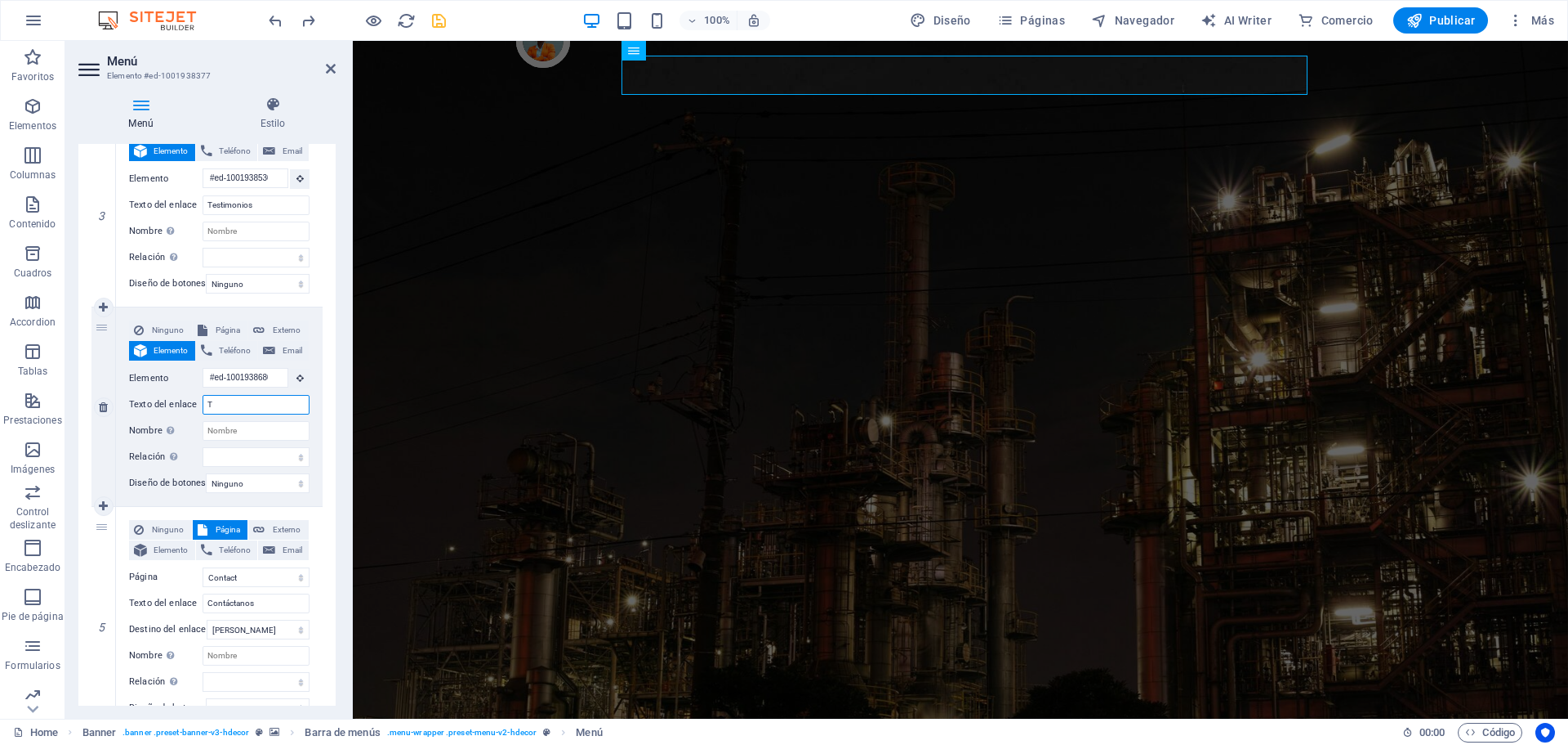
select select
type input "Tienda"
select select
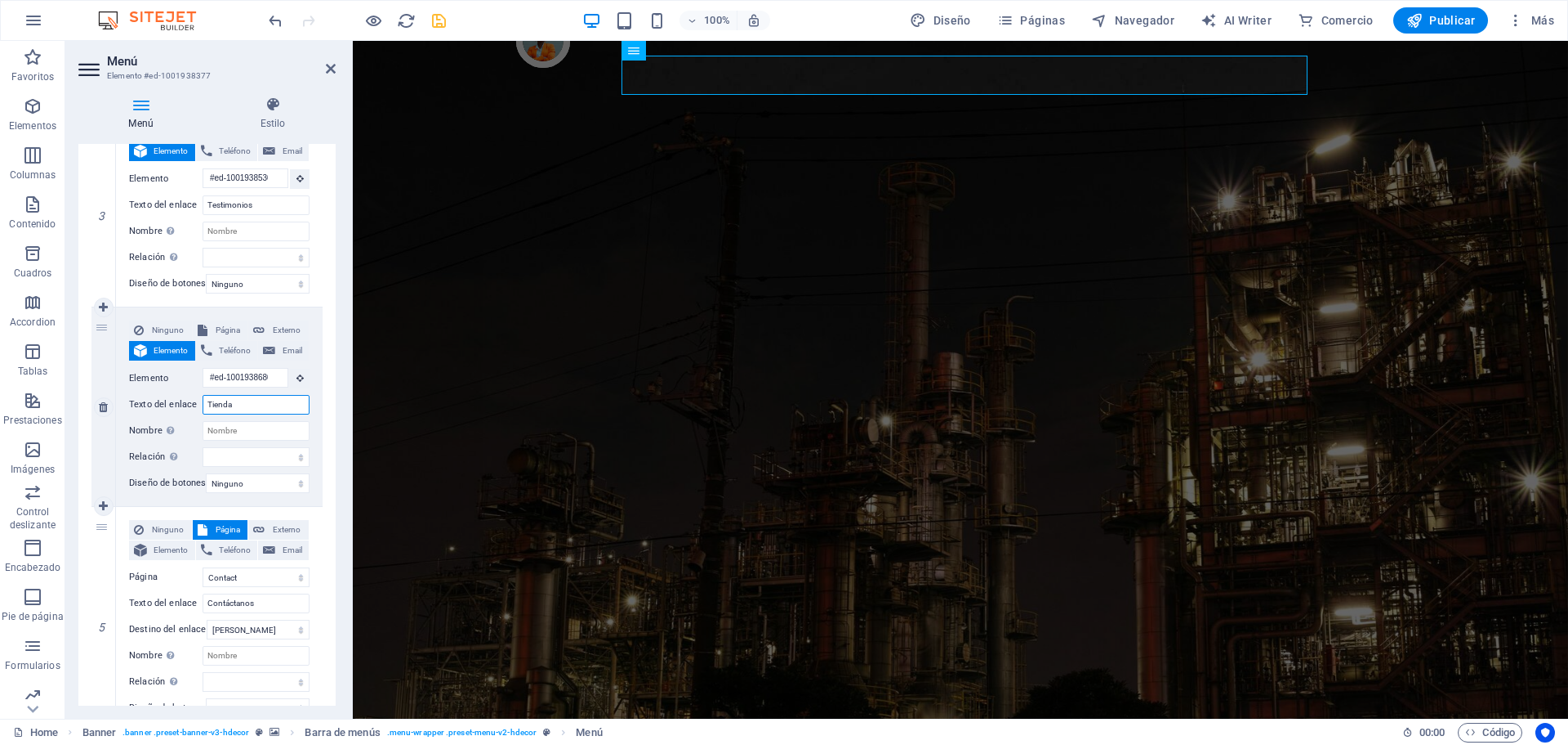
select select
click at [328, 70] on icon at bounding box center [331, 69] width 10 height 13
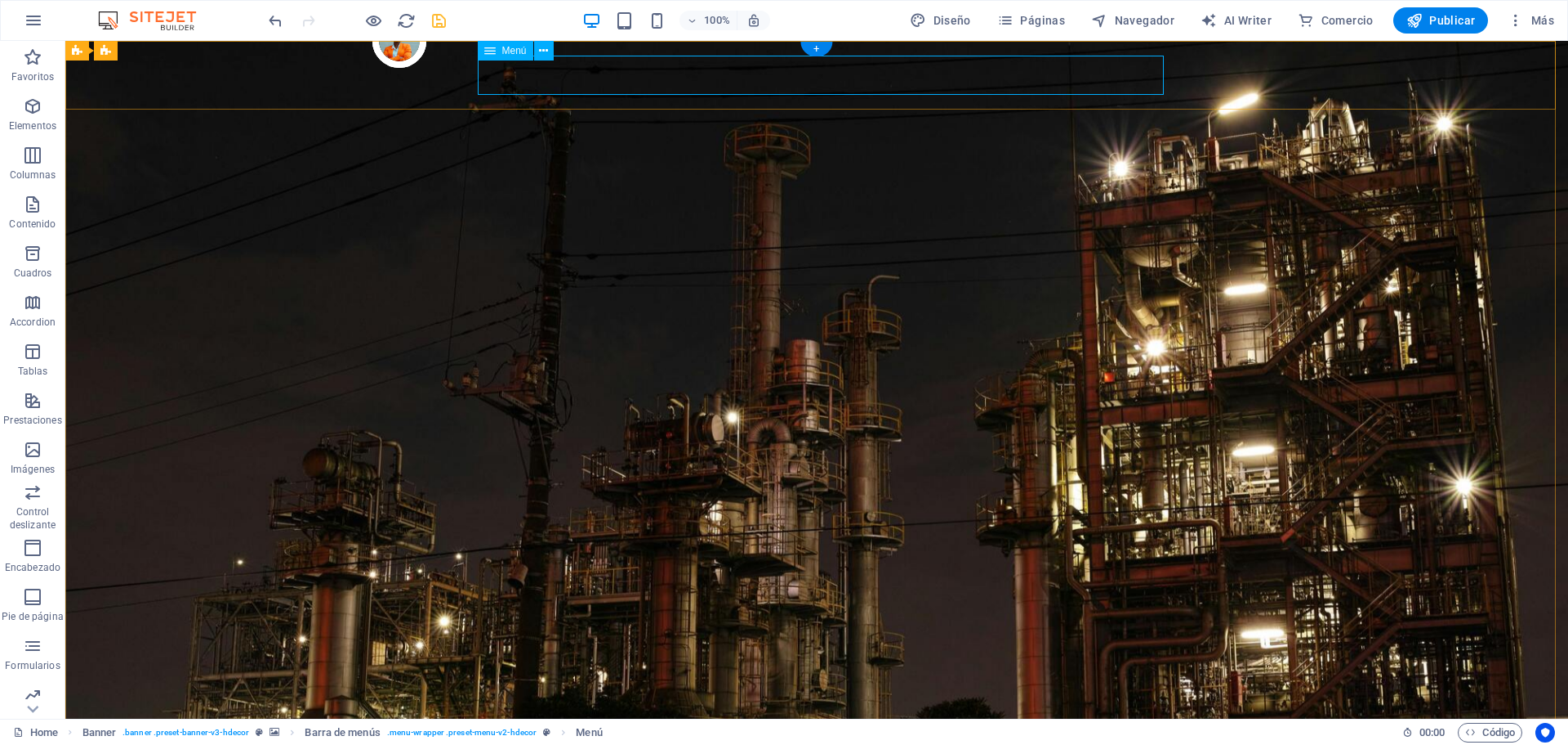
drag, startPoint x: 383, startPoint y: 200, endPoint x: 392, endPoint y: 69, distance: 131.3
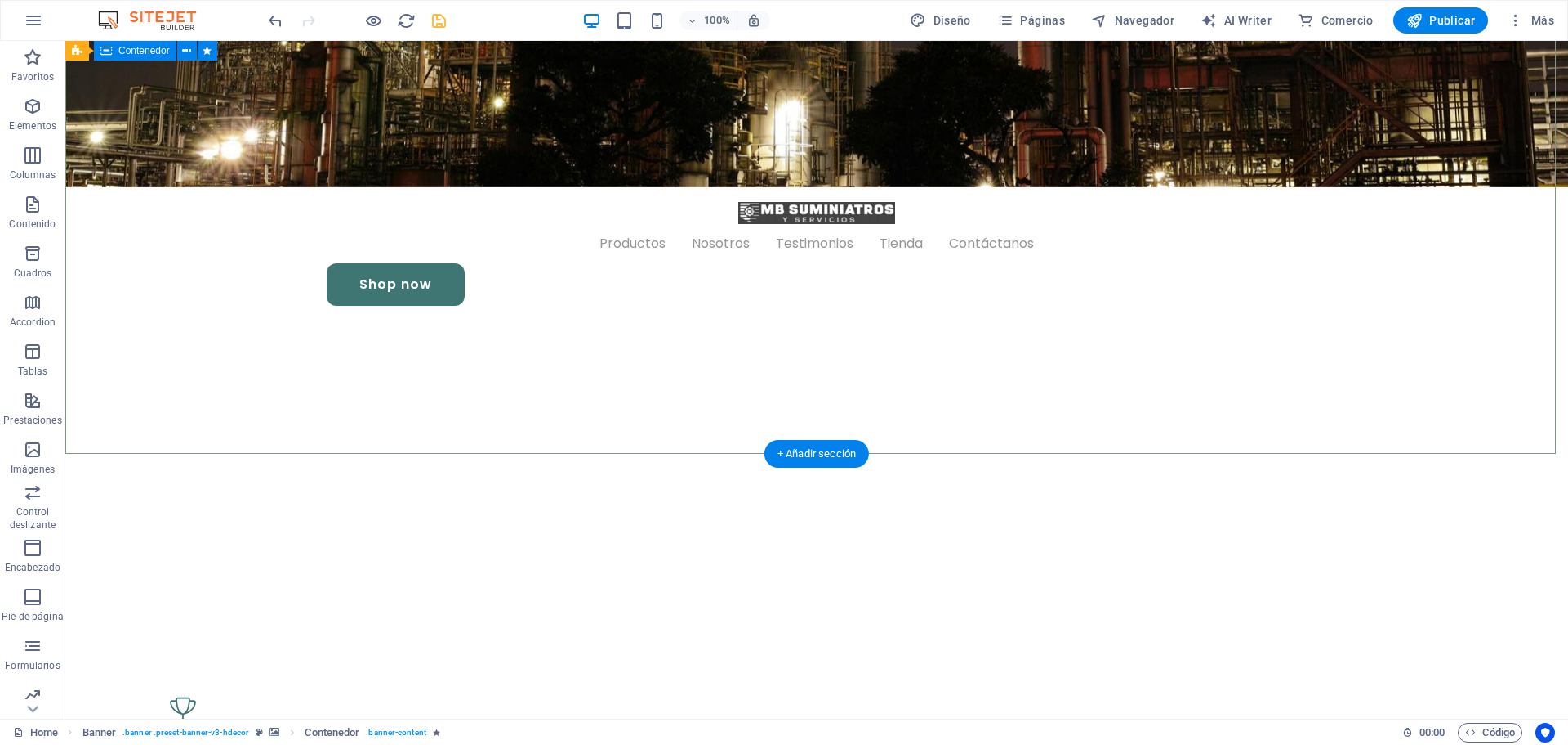
scroll to position [817, 0]
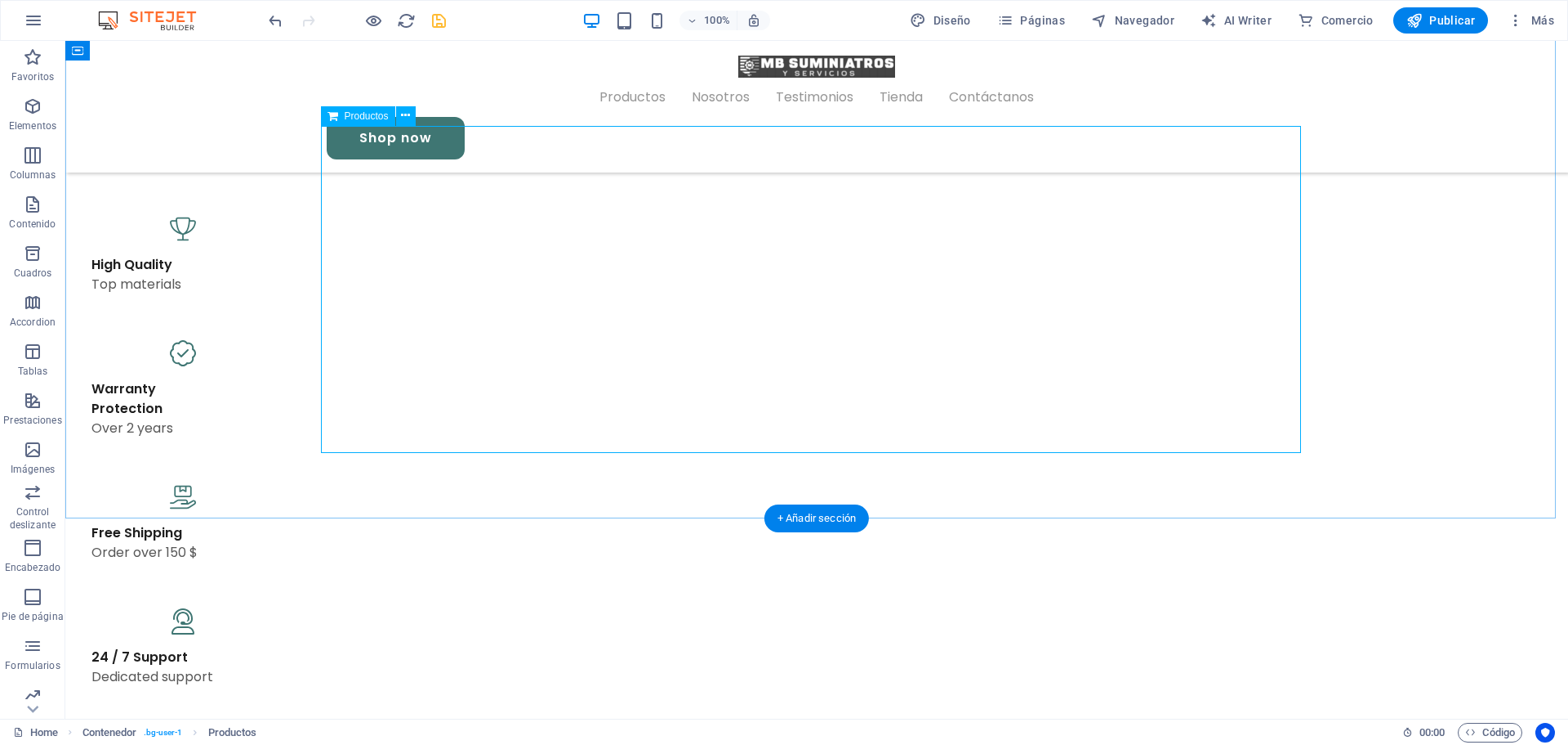
scroll to position [1063, 0]
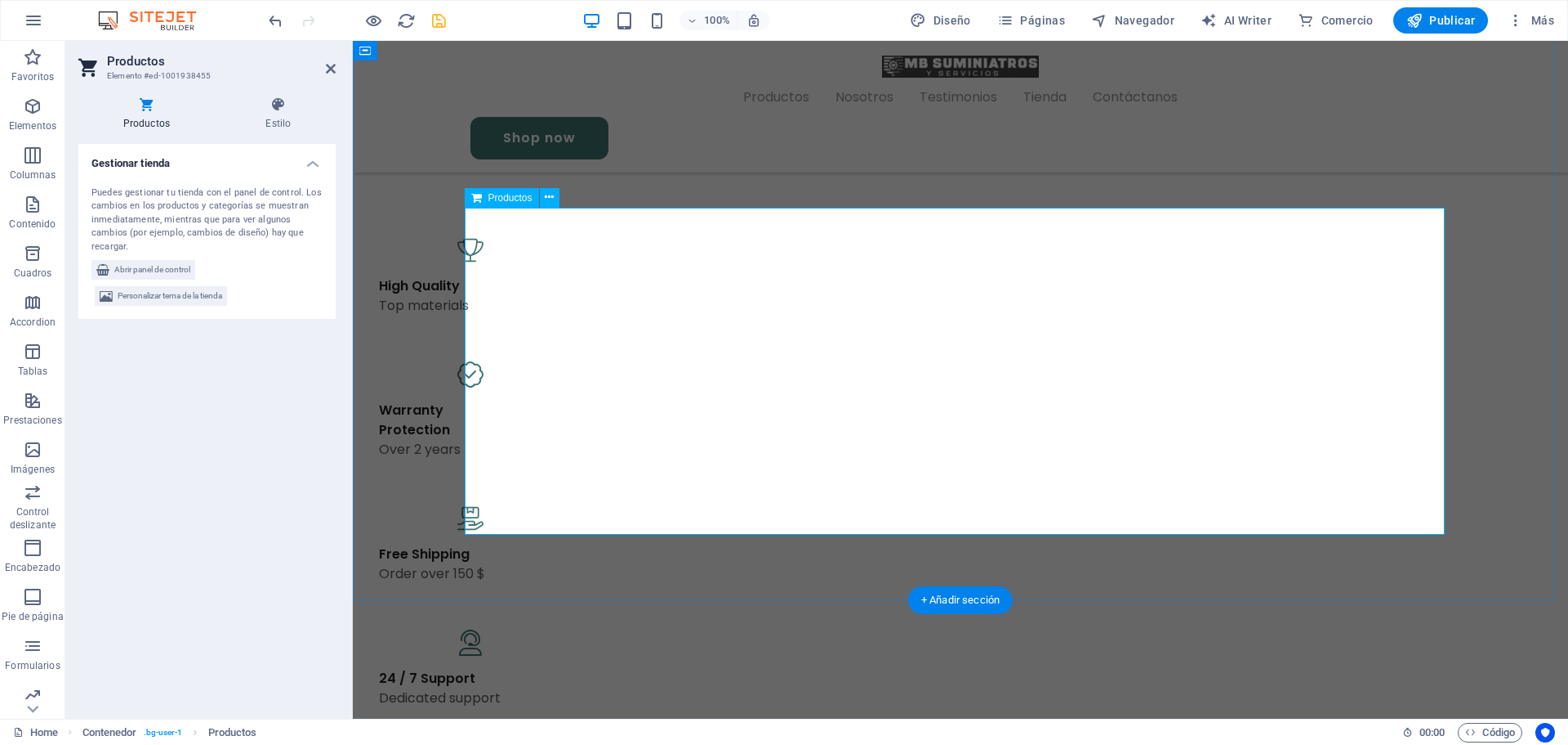
click at [194, 299] on span "Personalizar tema de la tienda" at bounding box center [170, 296] width 105 height 20
select select "px"
select select "400"
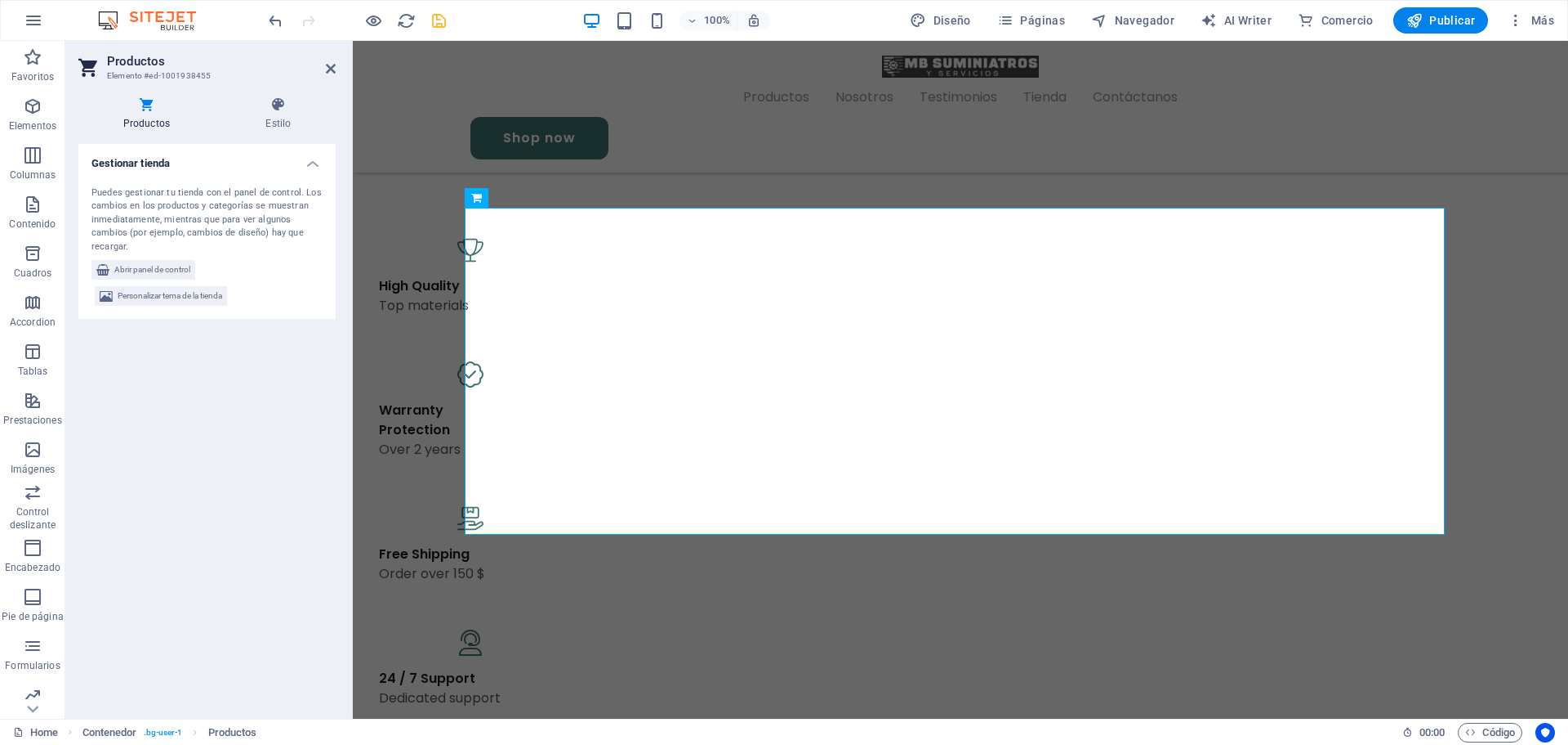
select select "px"
select select "rem"
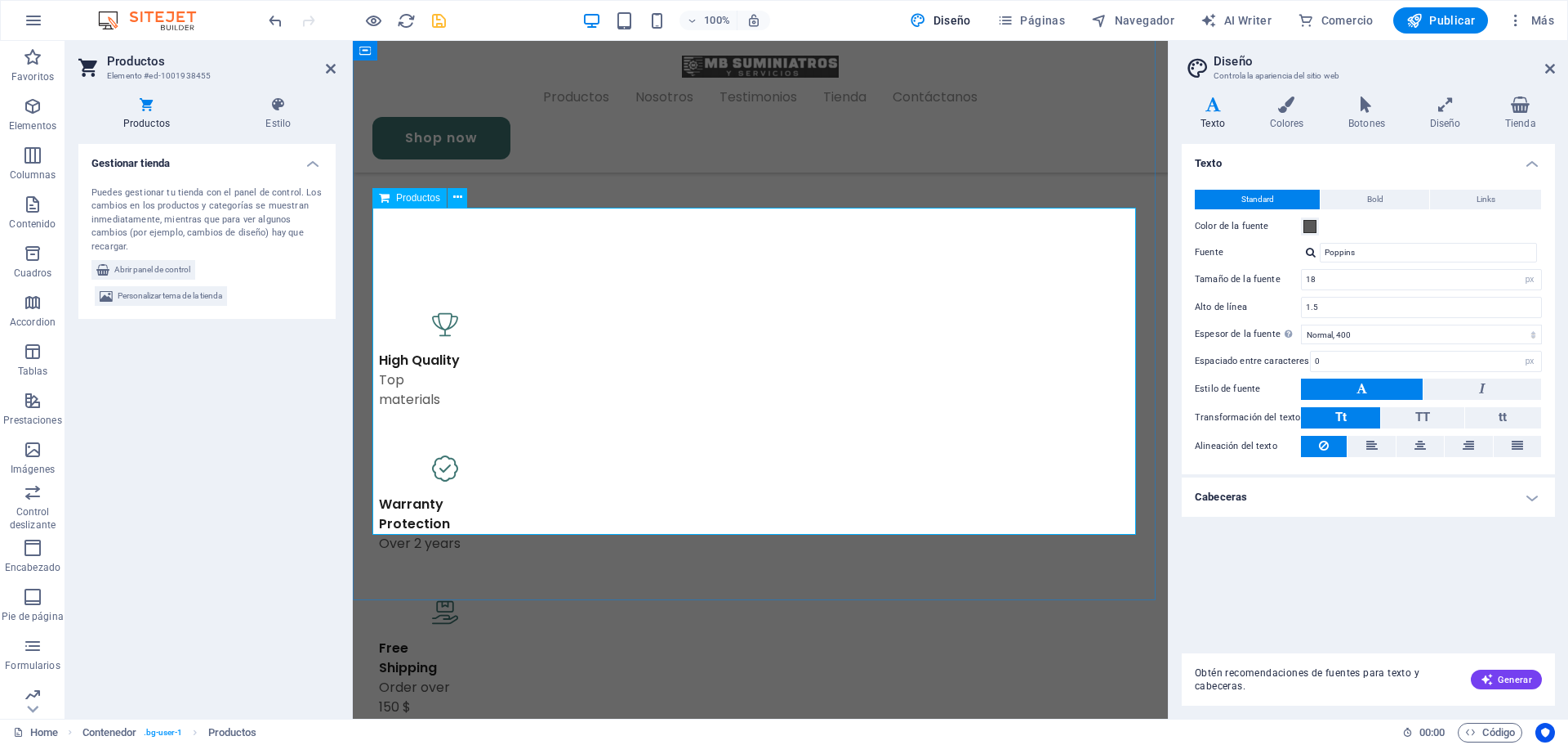
scroll to position [1088, 0]
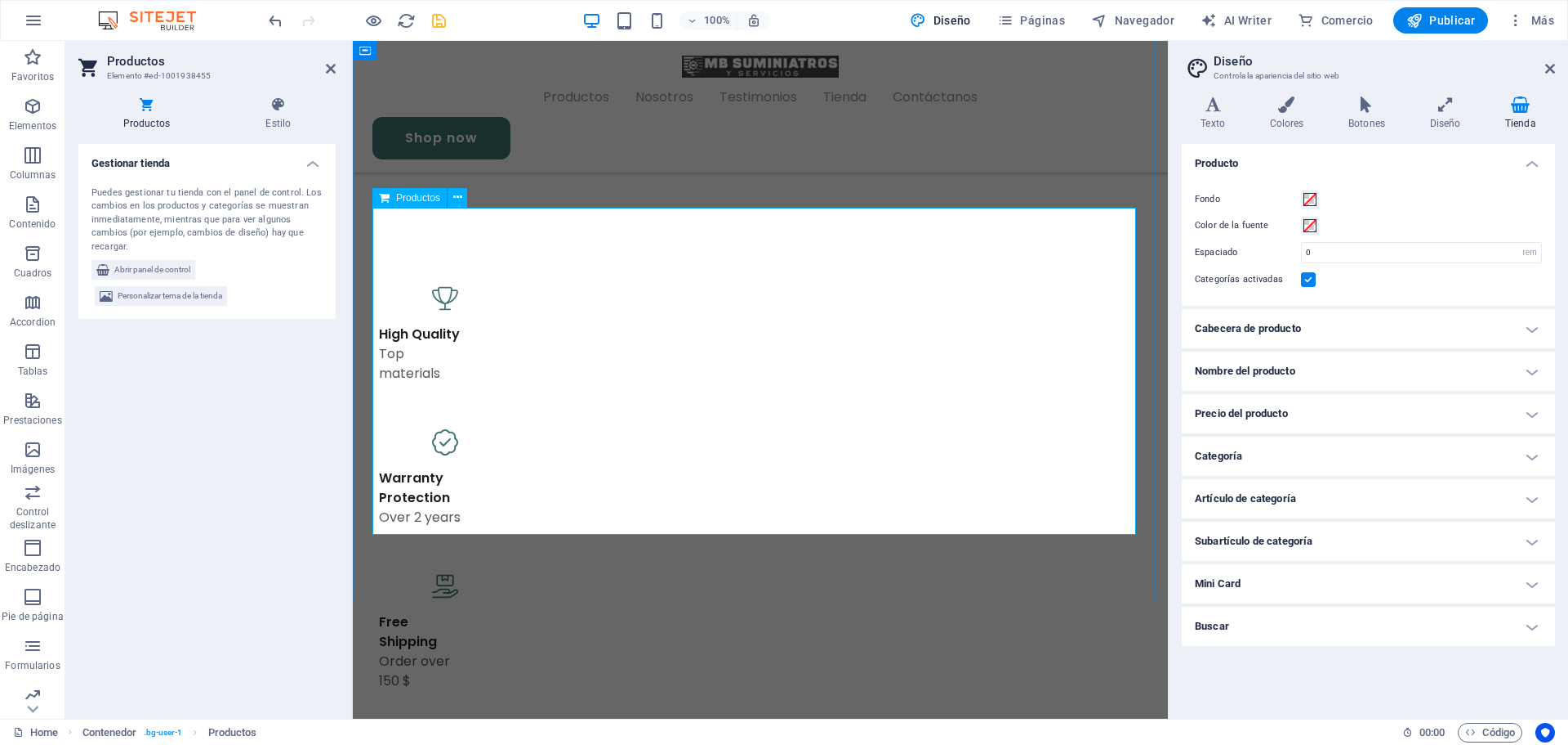
click at [147, 269] on span "Abrir panel de control" at bounding box center [152, 269] width 76 height 20
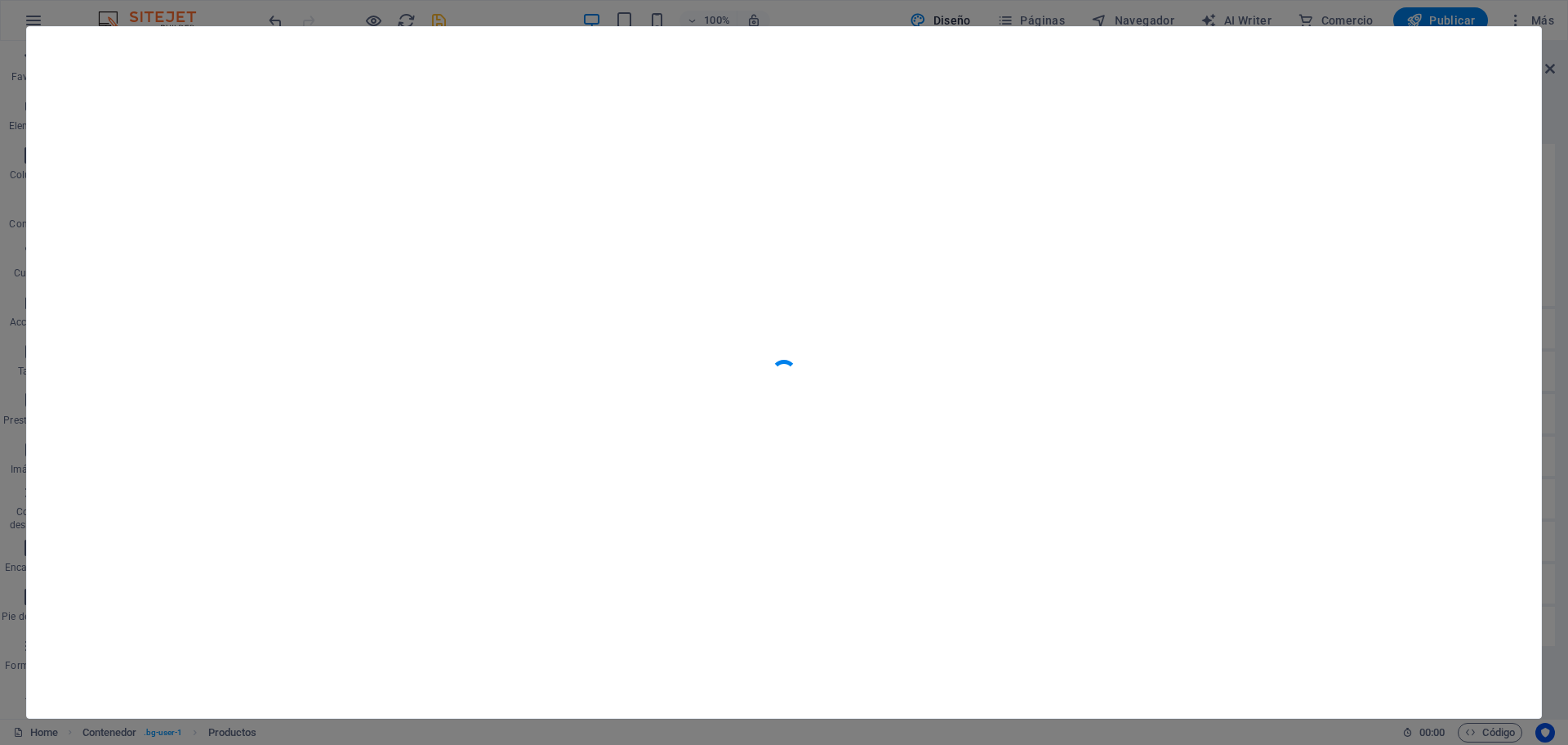
click at [1557, 159] on div at bounding box center [784, 372] width 1568 height 745
click at [476, 548] on div at bounding box center [784, 372] width 1515 height 691
drag, startPoint x: 476, startPoint y: 548, endPoint x: 157, endPoint y: 620, distance: 327.0
click at [475, 547] on div at bounding box center [784, 372] width 1515 height 691
click at [10, 363] on div at bounding box center [784, 372] width 1568 height 745
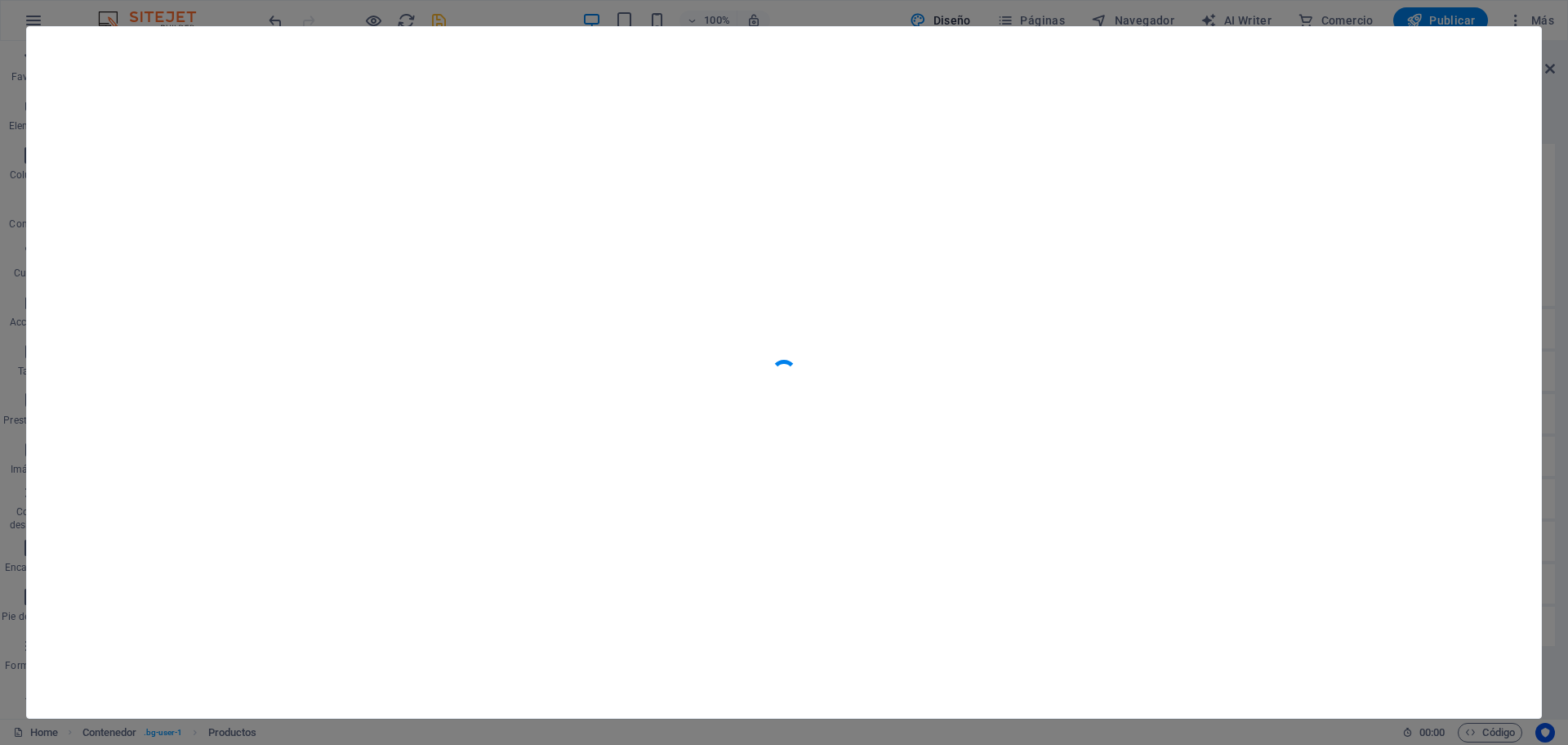
click at [10, 363] on div at bounding box center [784, 372] width 1568 height 745
click at [1558, 44] on div at bounding box center [784, 372] width 1568 height 745
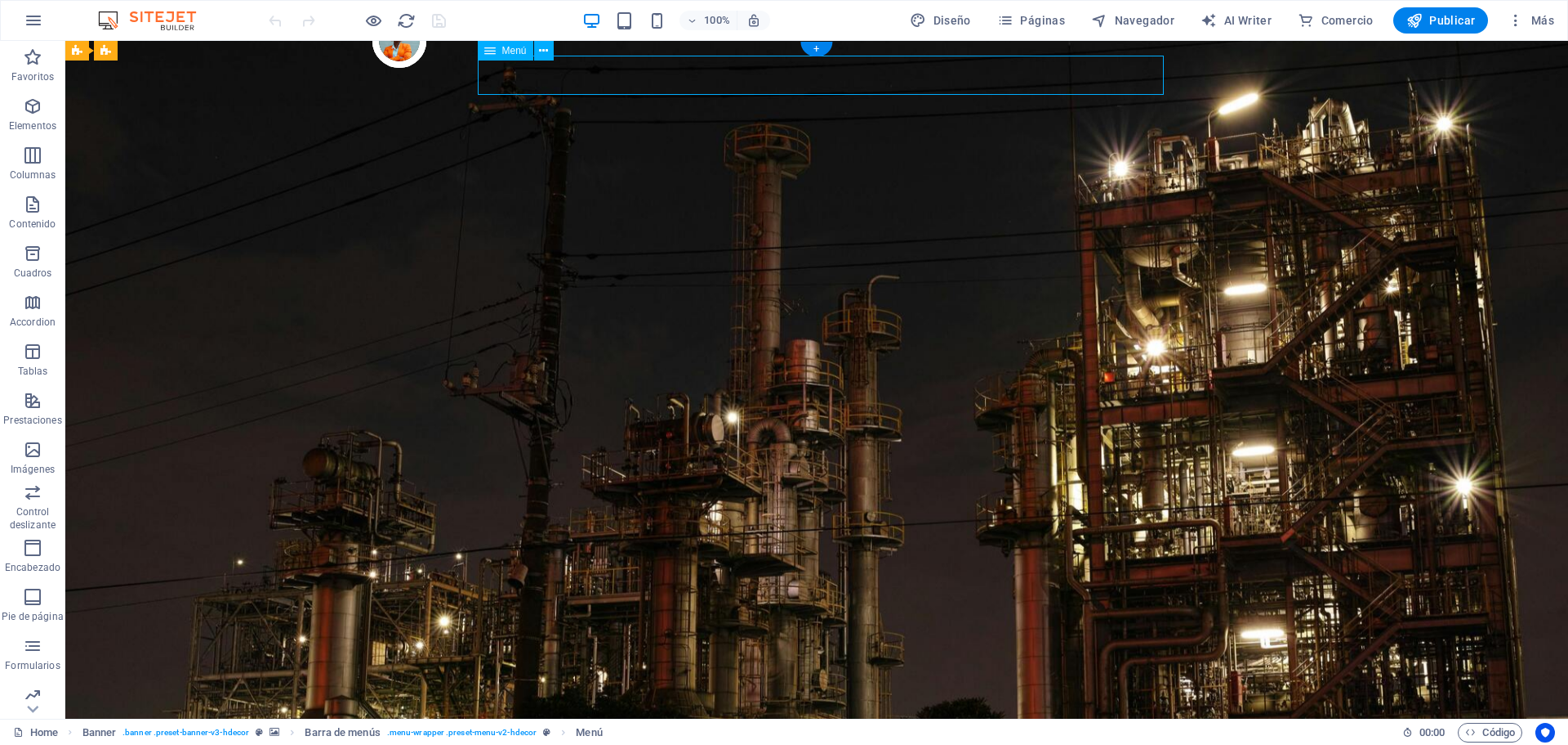
select select "1"
select select
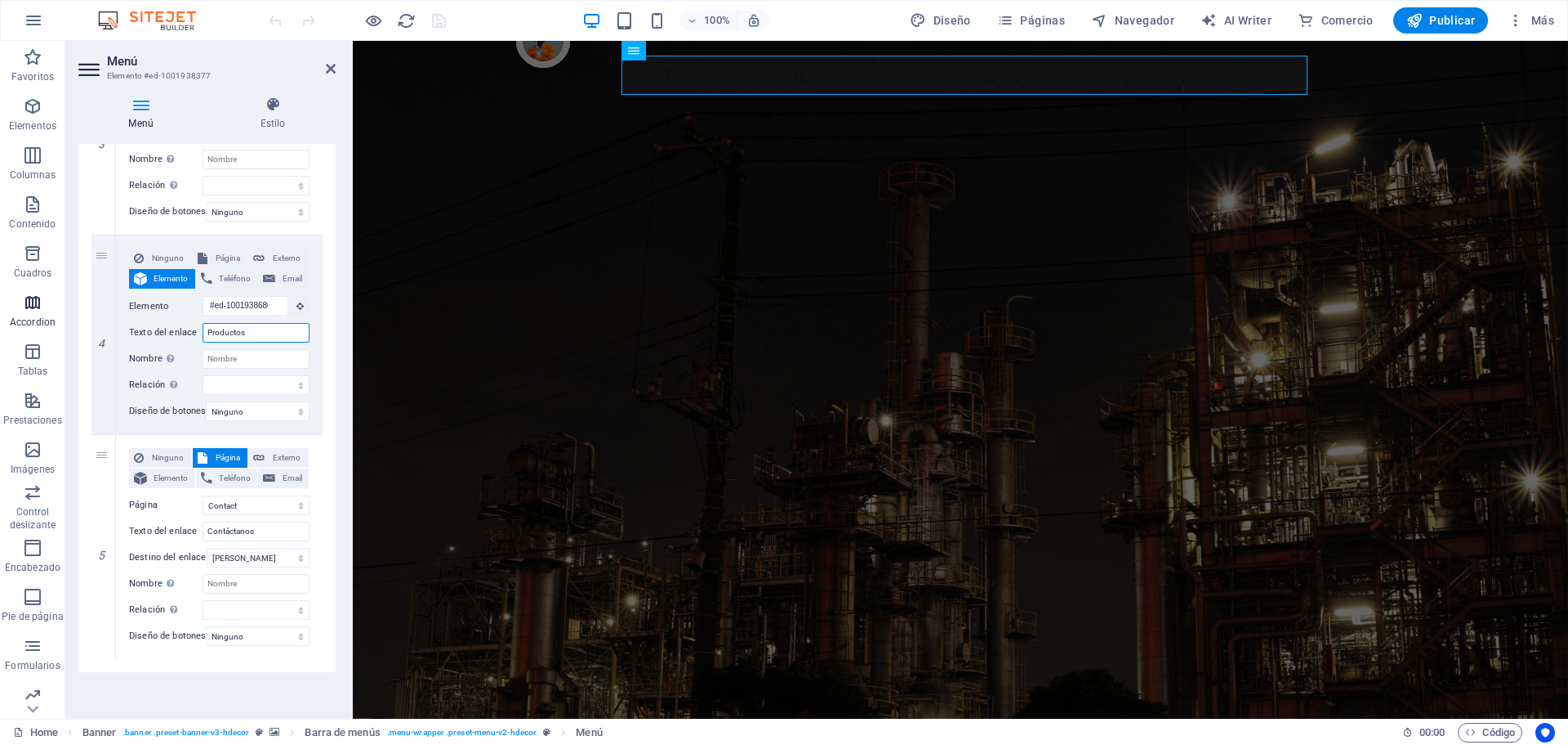
drag, startPoint x: 262, startPoint y: 328, endPoint x: 42, endPoint y: 323, distance: 220.1
click at [42, 323] on section "Favoritos Elementos Columnas Contenido [PERSON_NAME] Accordion Tablas Prestacio…" at bounding box center [784, 380] width 1568 height 677
type input "T"
select select
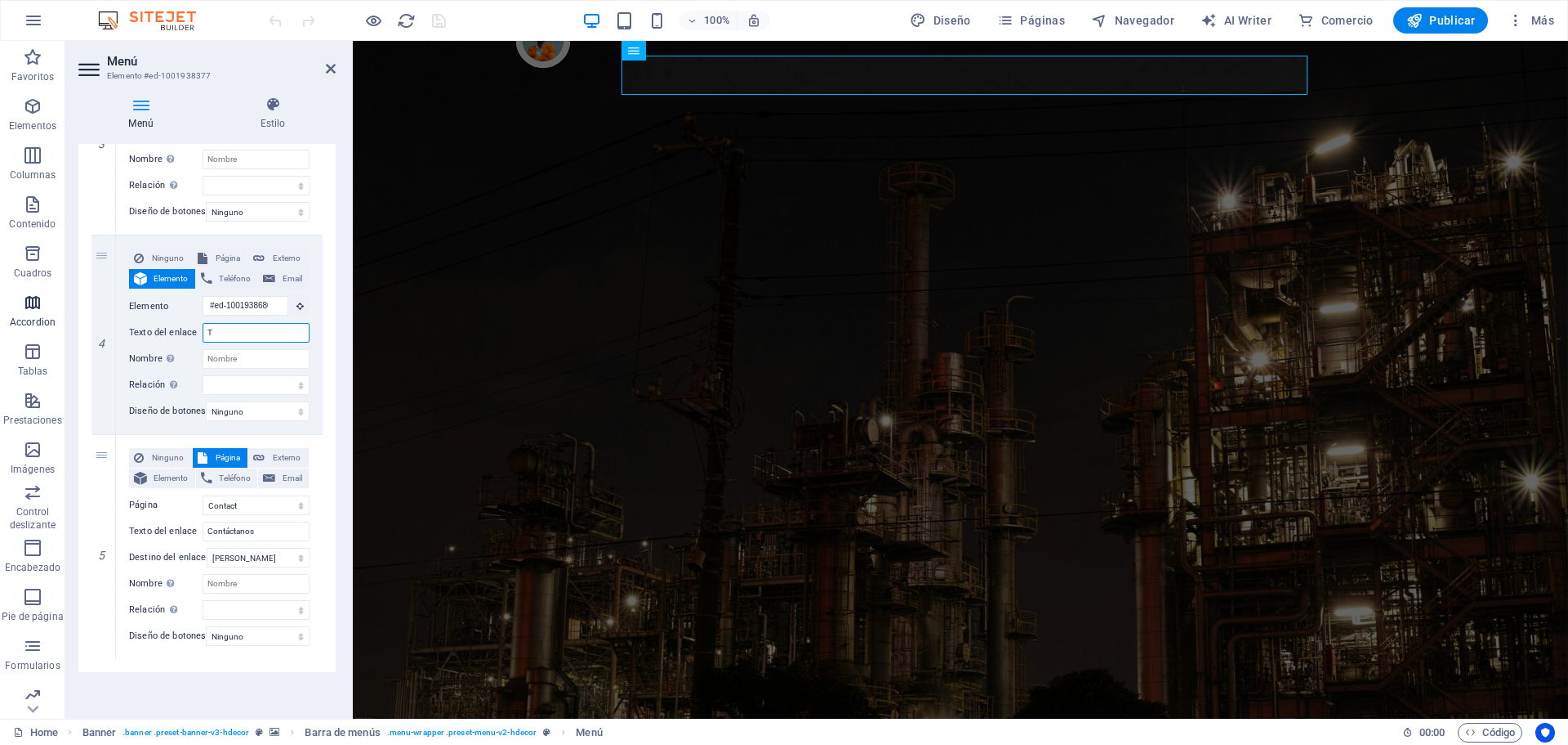
select select
type input "Tienda"
select select
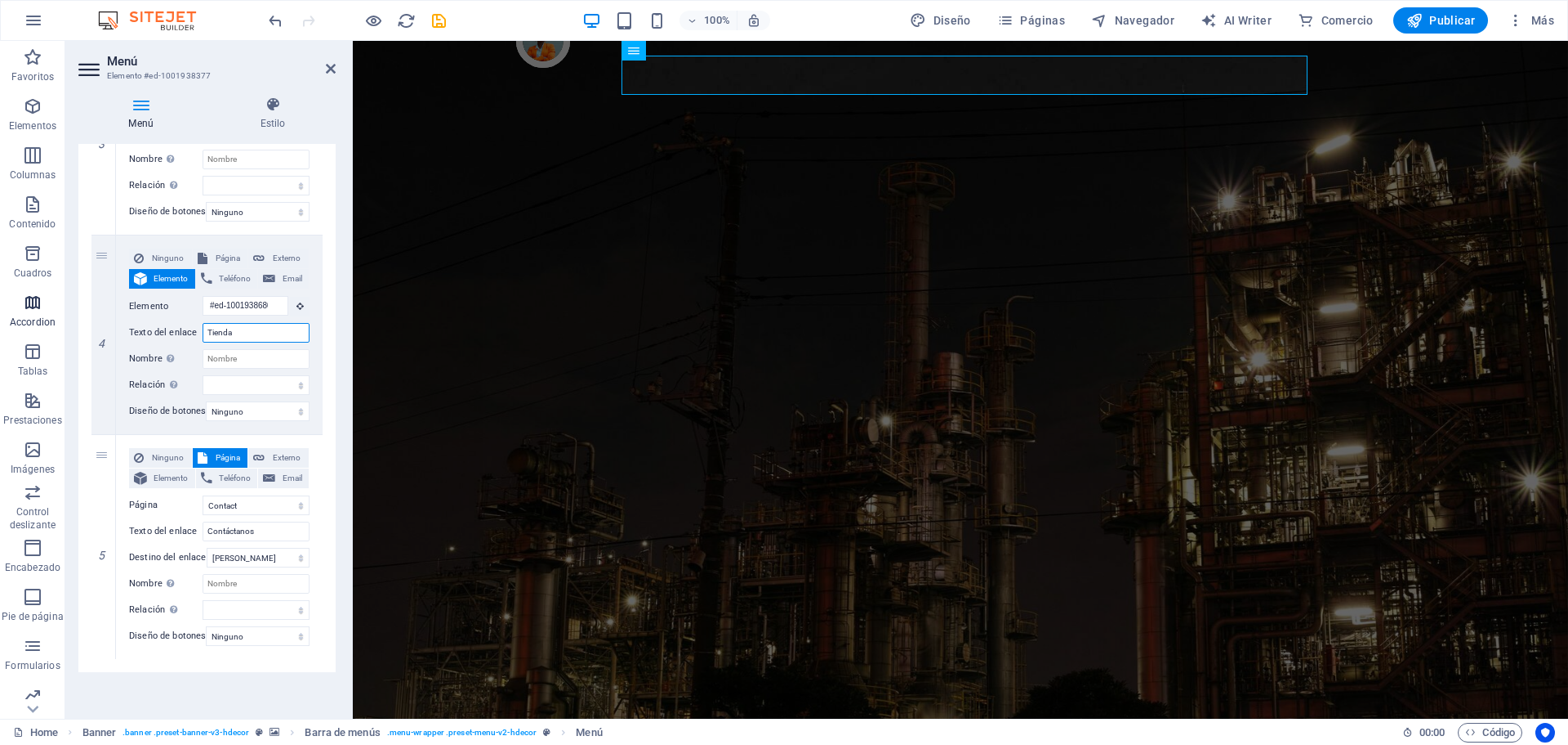
select select
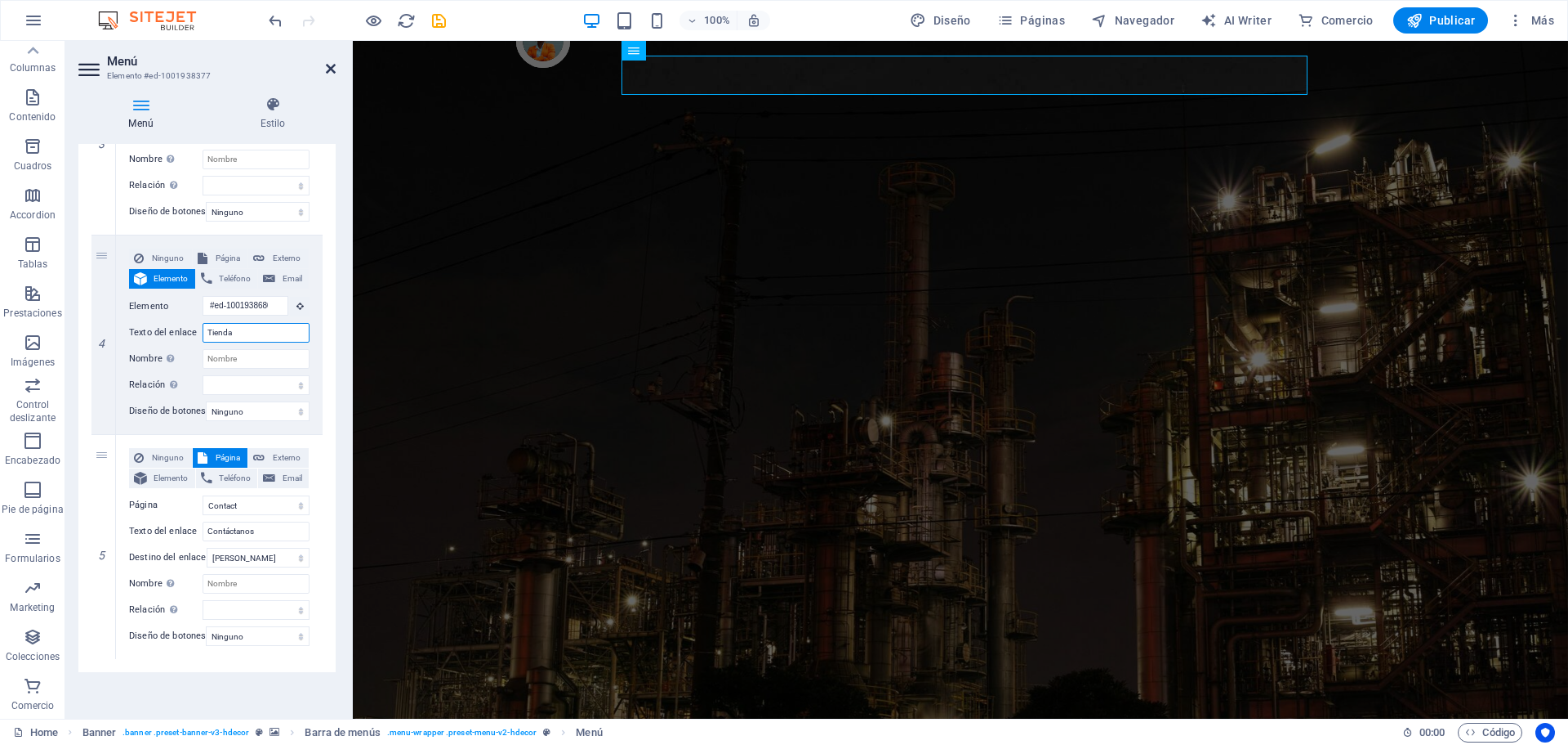
type input "Tienda"
click at [329, 67] on icon at bounding box center [331, 69] width 10 height 13
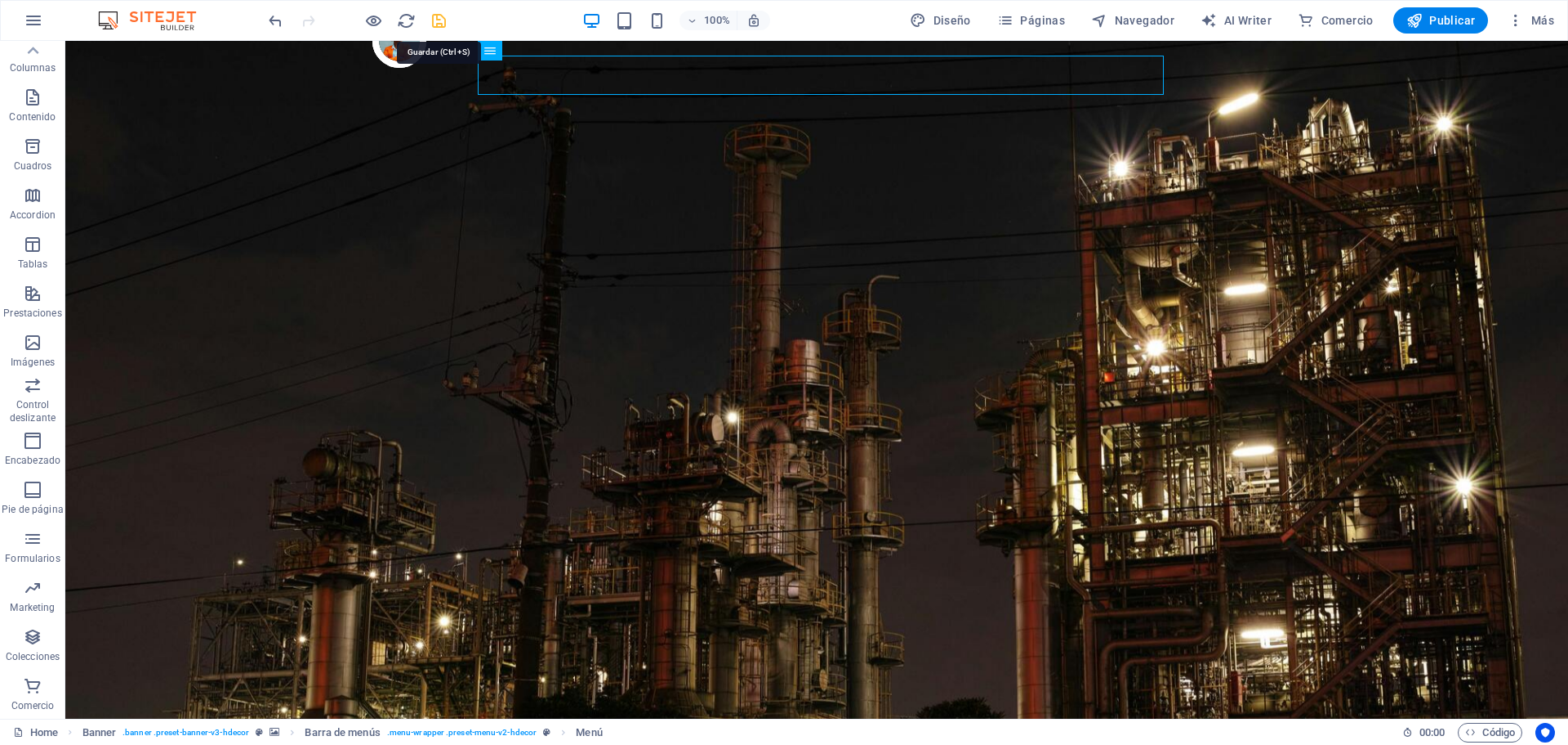
click at [437, 22] on icon "save" at bounding box center [439, 21] width 19 height 19
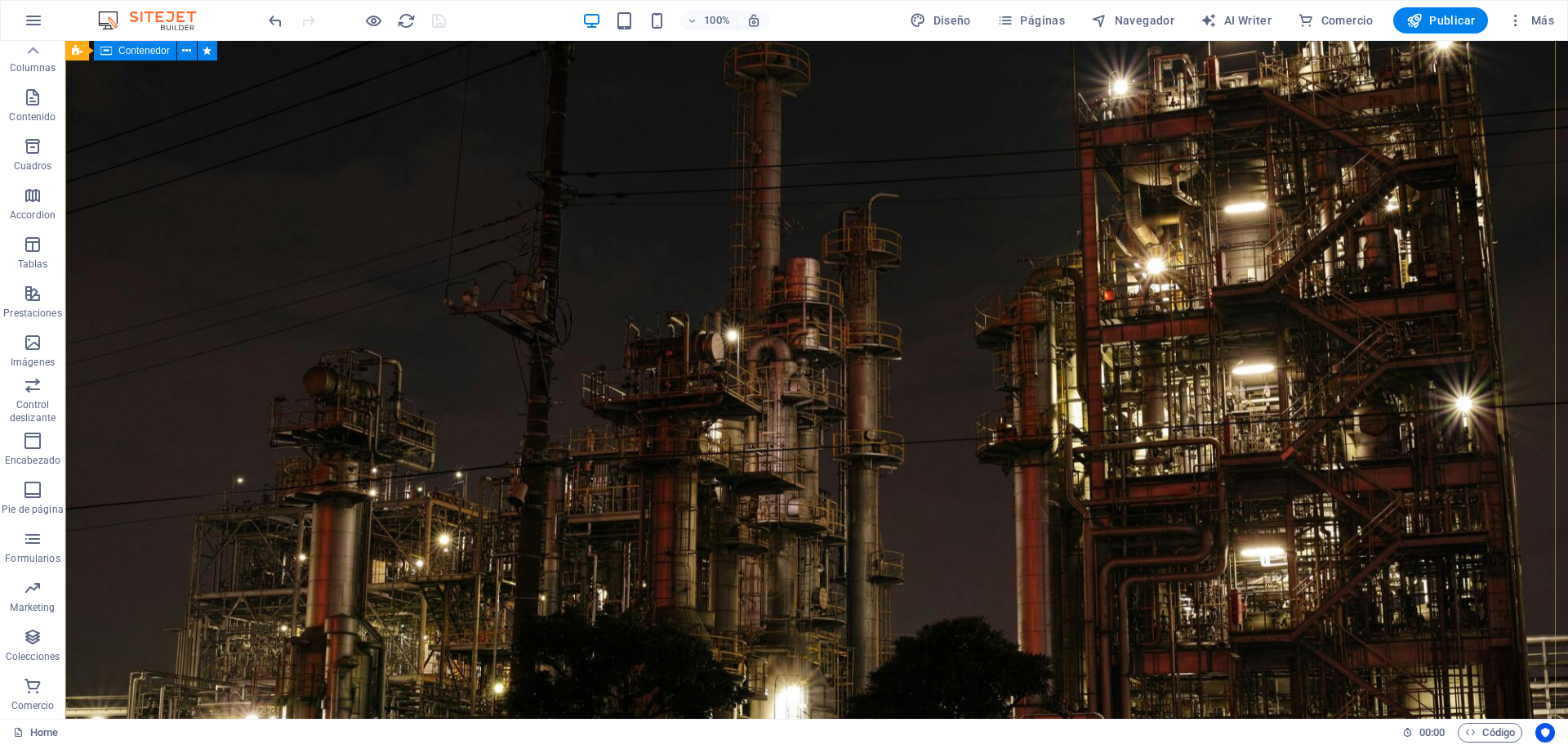
scroll to position [0, 0]
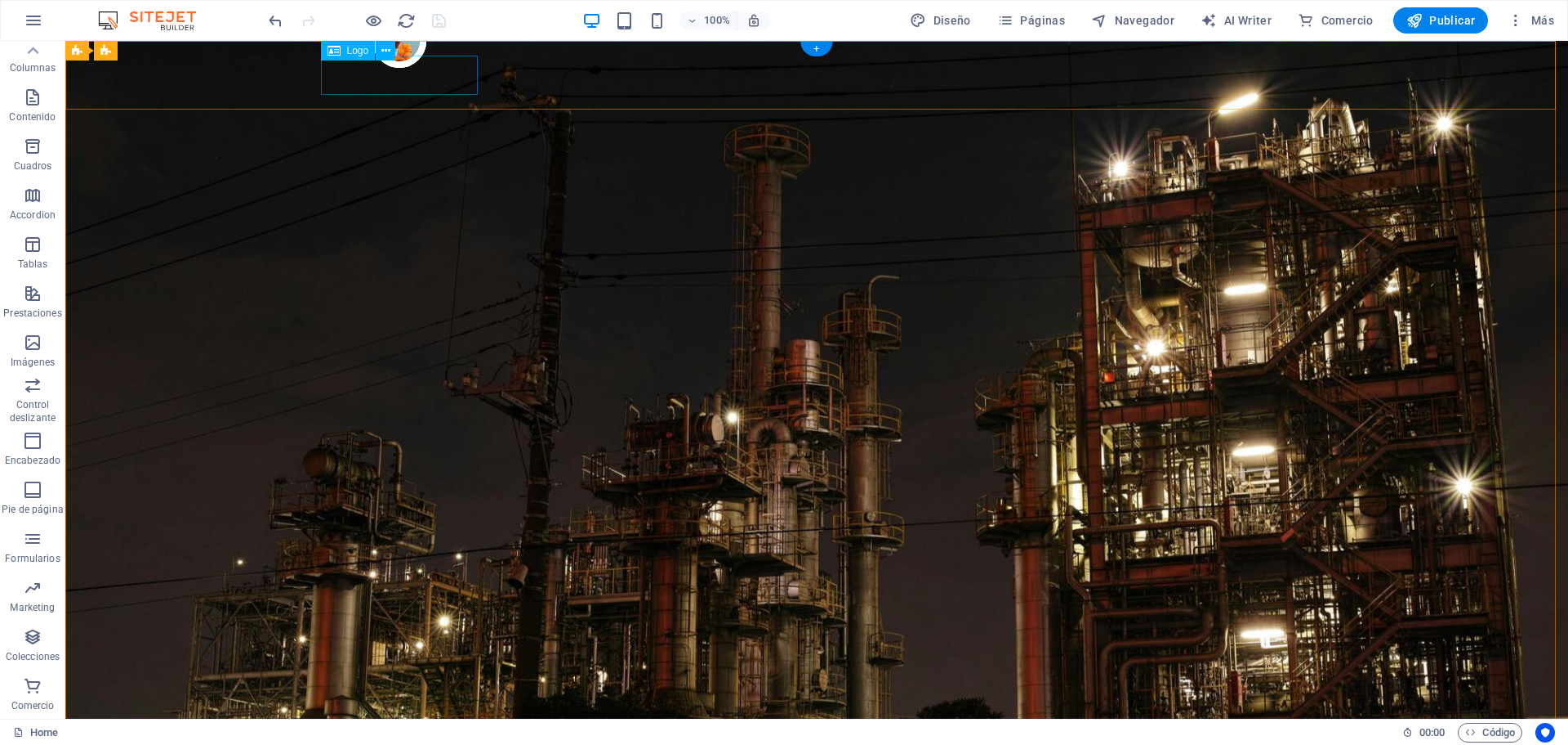
select select "px"
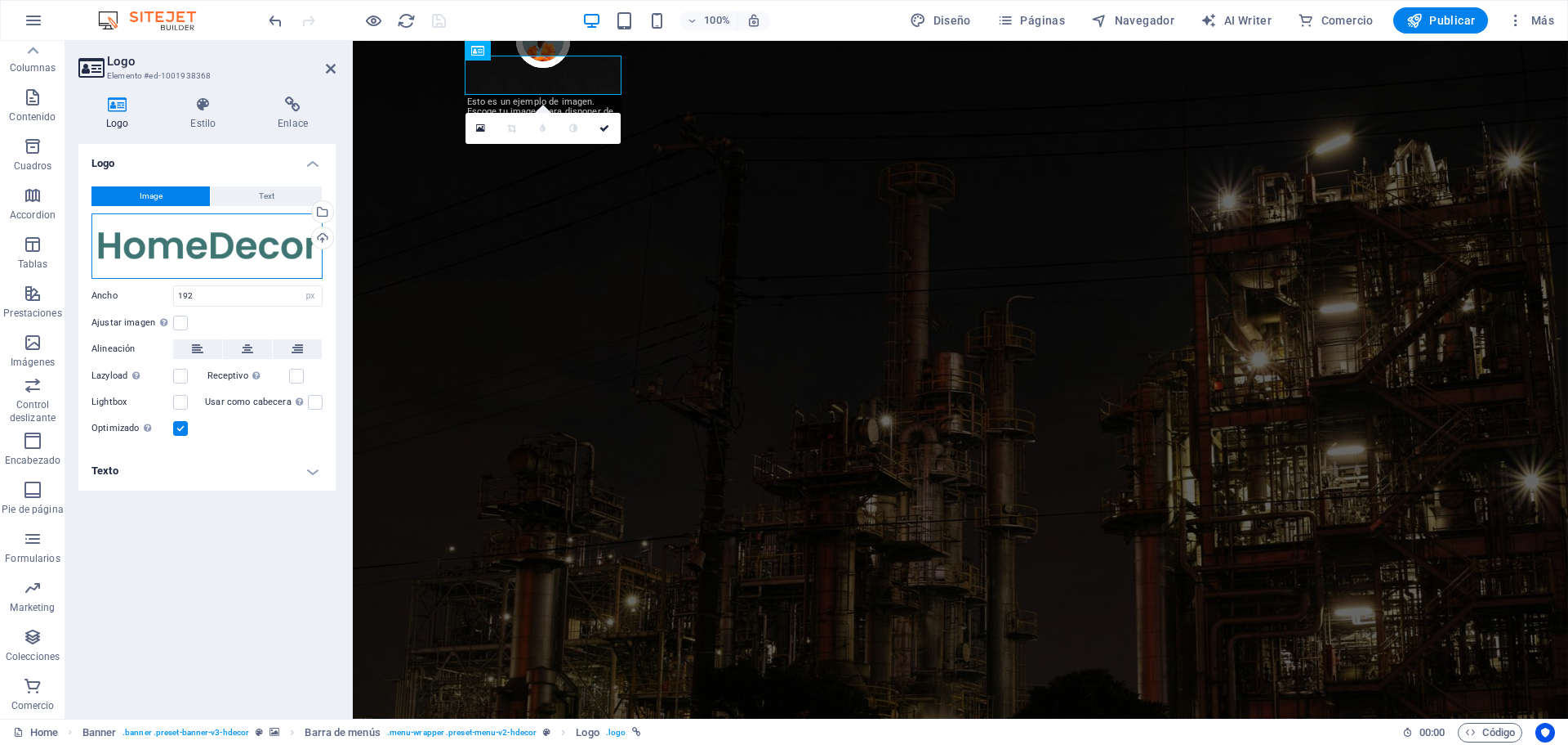
click at [223, 241] on div "Arrastra archivos aquí, haz clic para escoger archivos o selecciona archivos de…" at bounding box center [206, 245] width 231 height 66
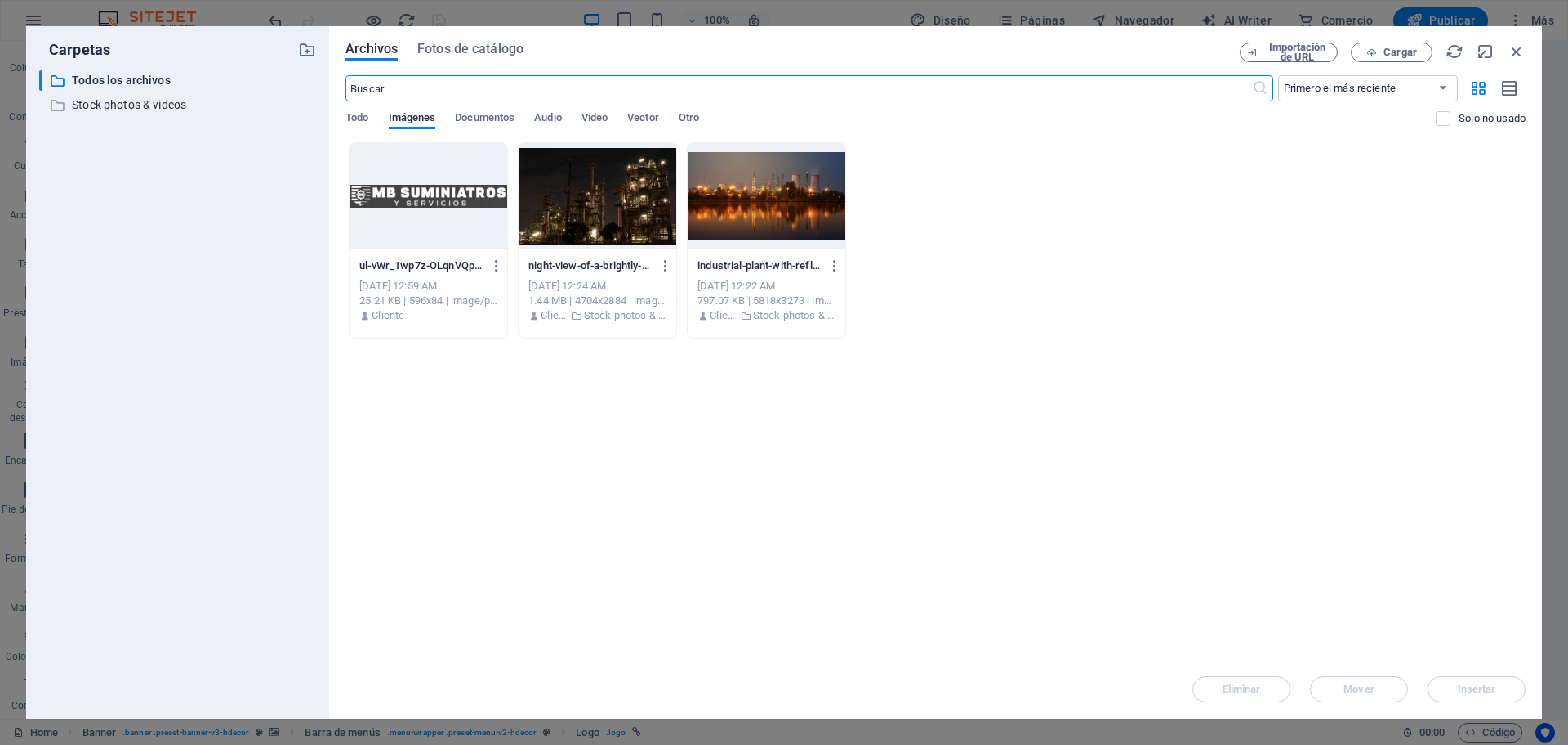
click at [447, 195] on div at bounding box center [429, 196] width 158 height 107
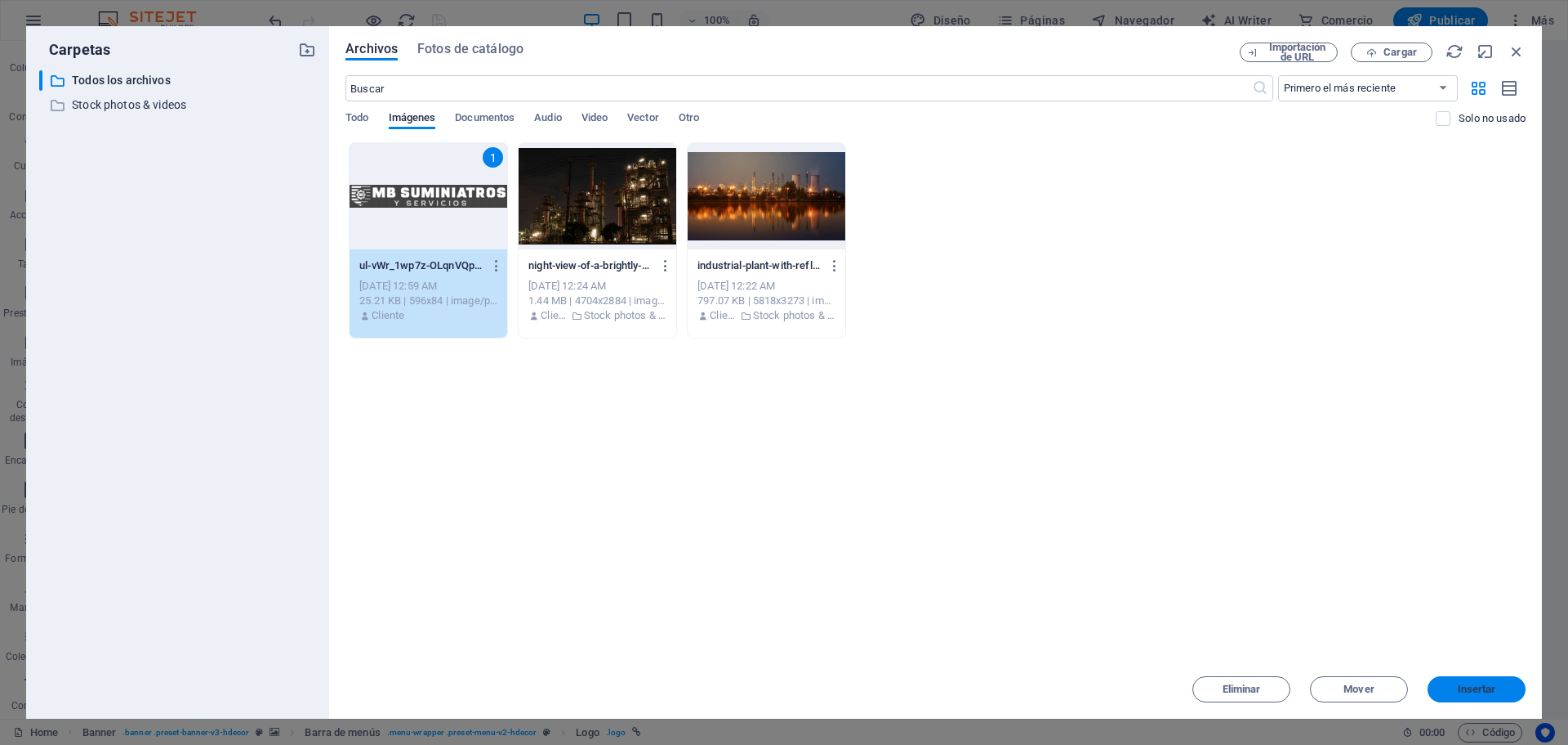
click at [1490, 691] on span "Insertar" at bounding box center [1478, 689] width 38 height 10
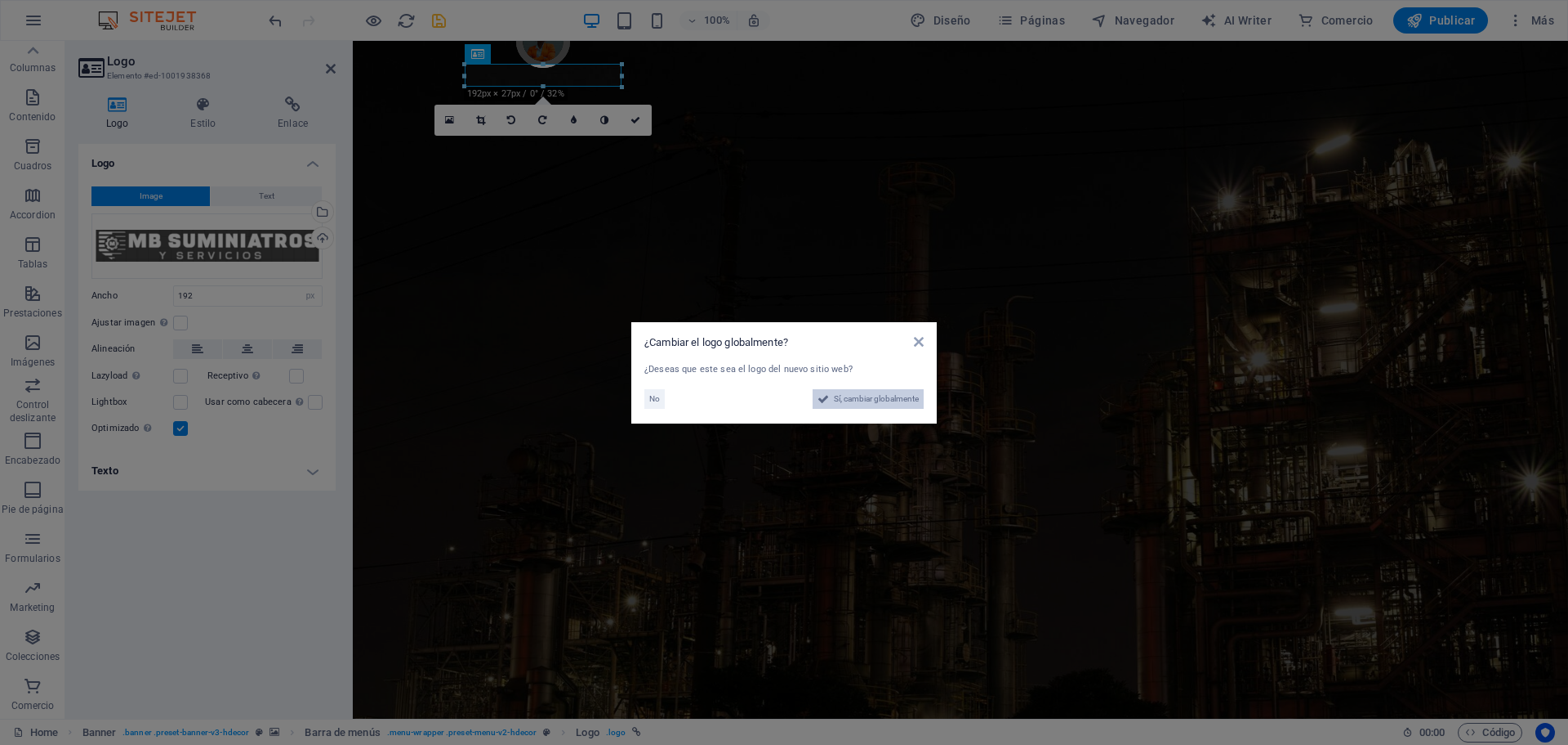
click at [879, 398] on span "Sí, cambiar globalmente" at bounding box center [876, 399] width 85 height 20
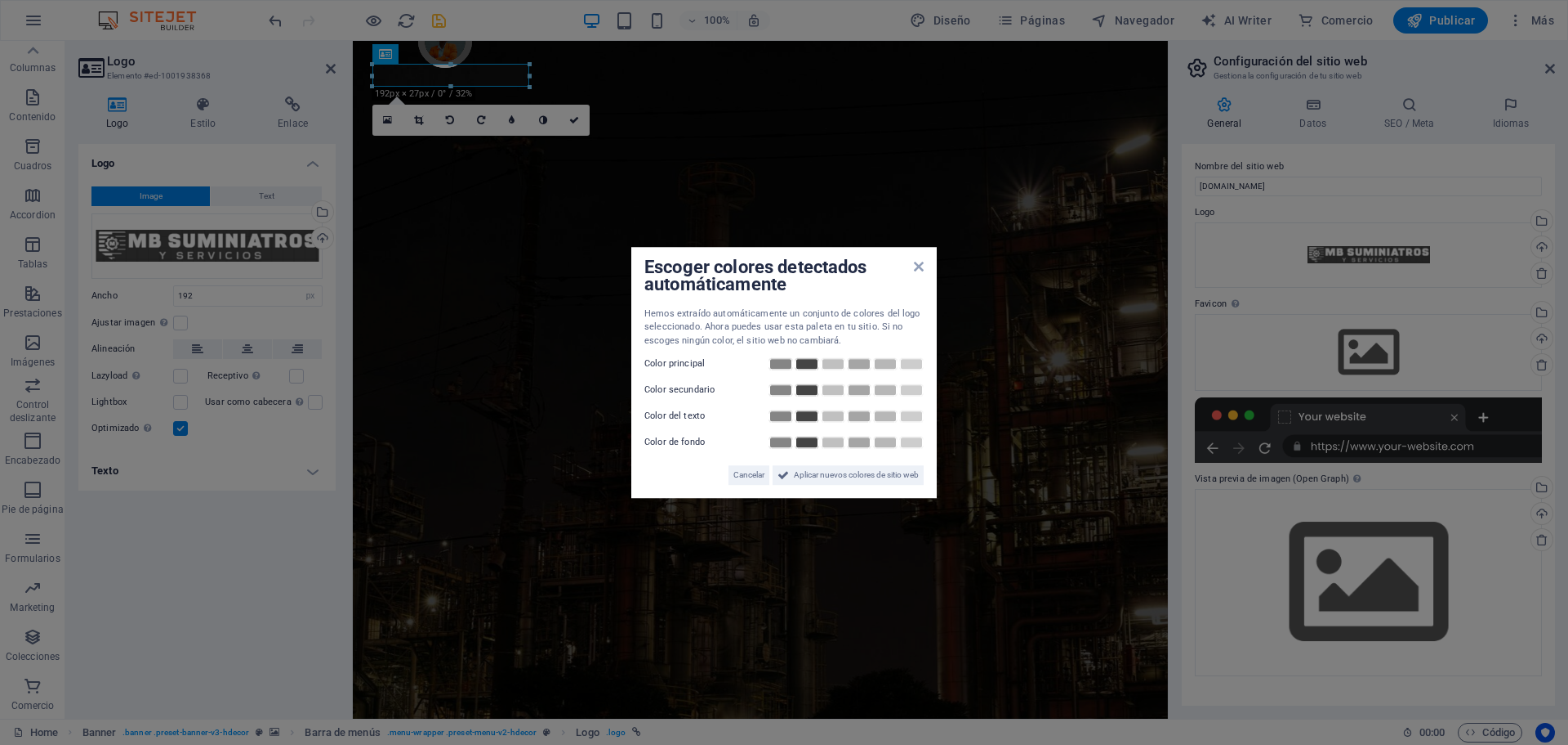
click at [498, 433] on aside "Escoger colores detectados automáticamente Hemos extraído automáticamente un co…" at bounding box center [784, 372] width 1568 height 745
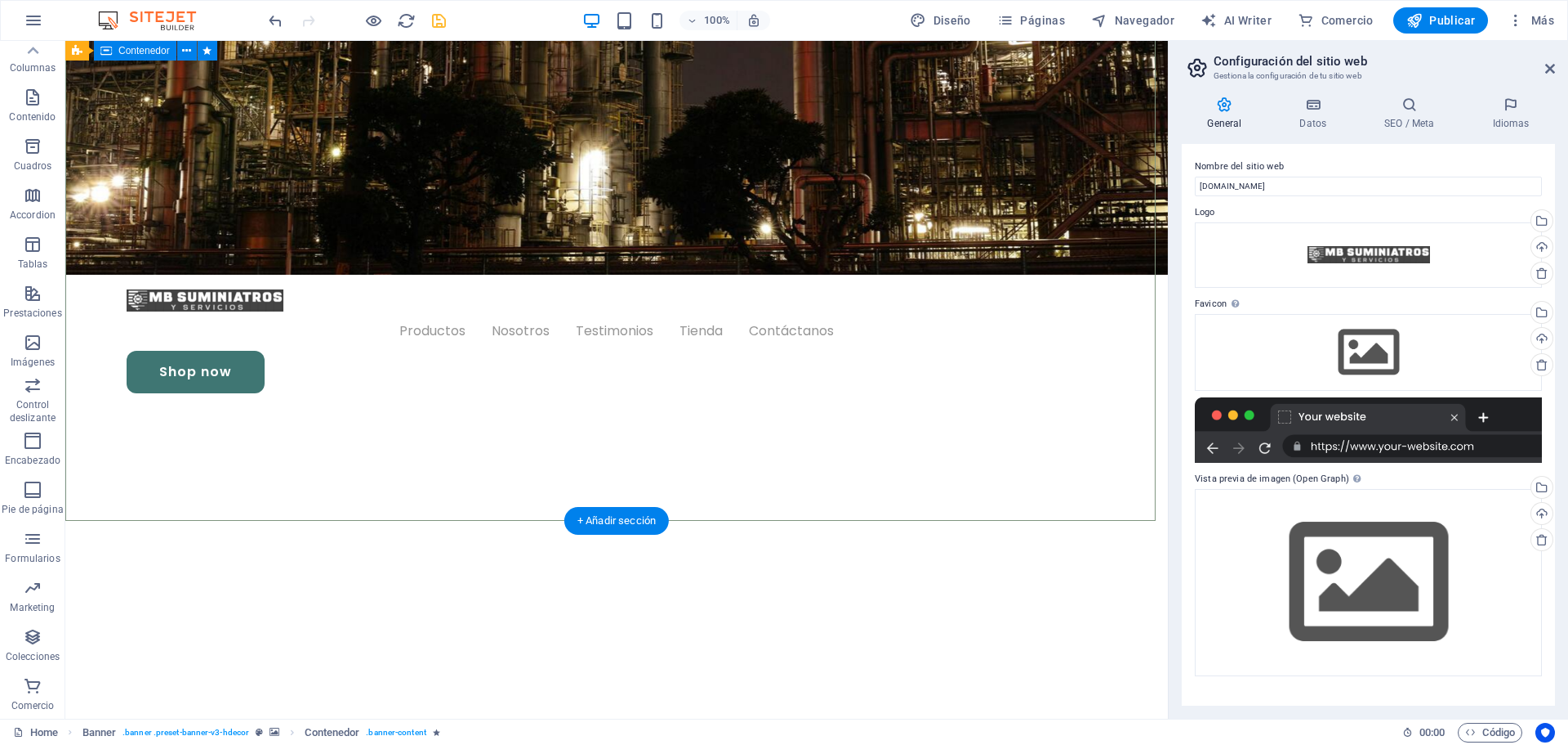
scroll to position [654, 0]
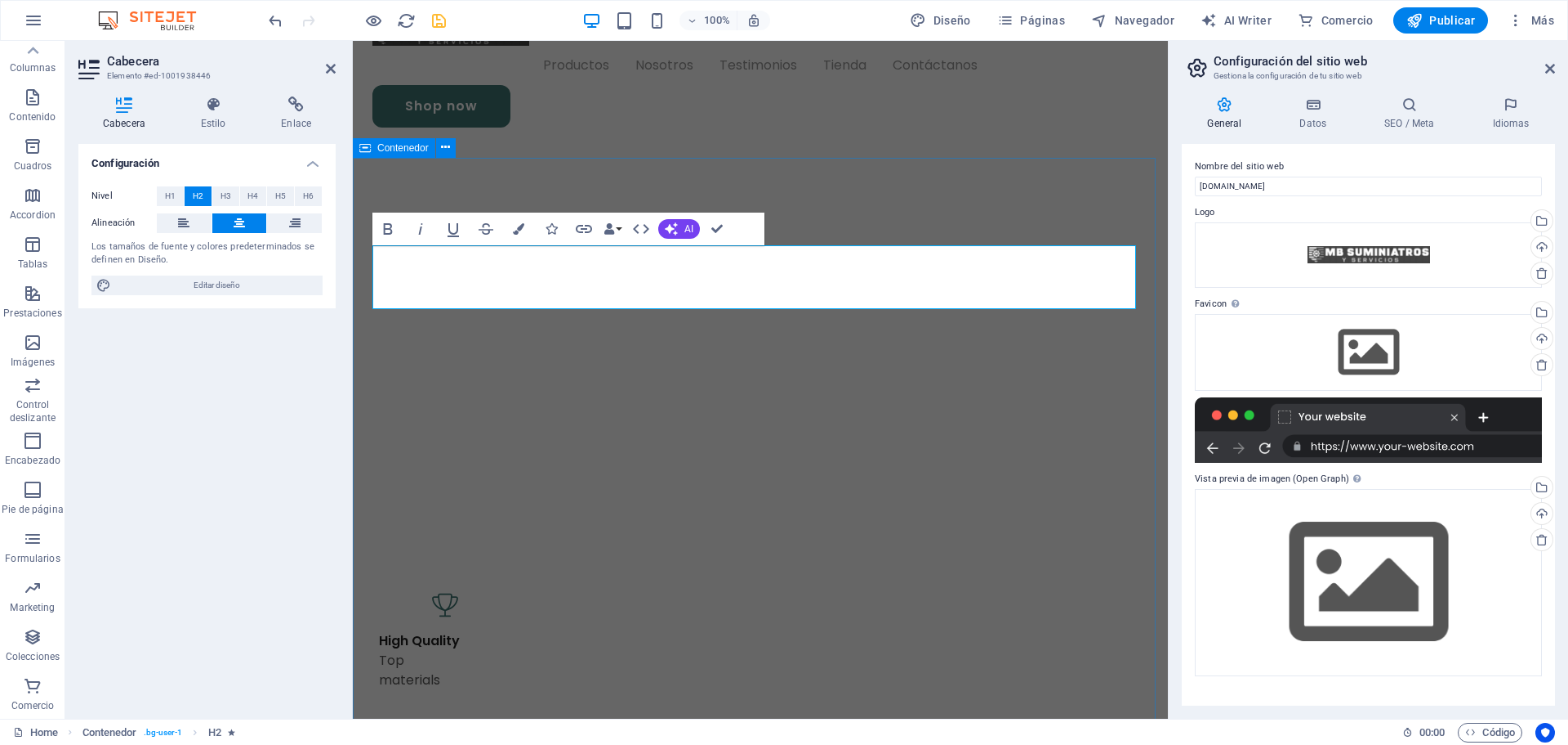
scroll to position [981, 0]
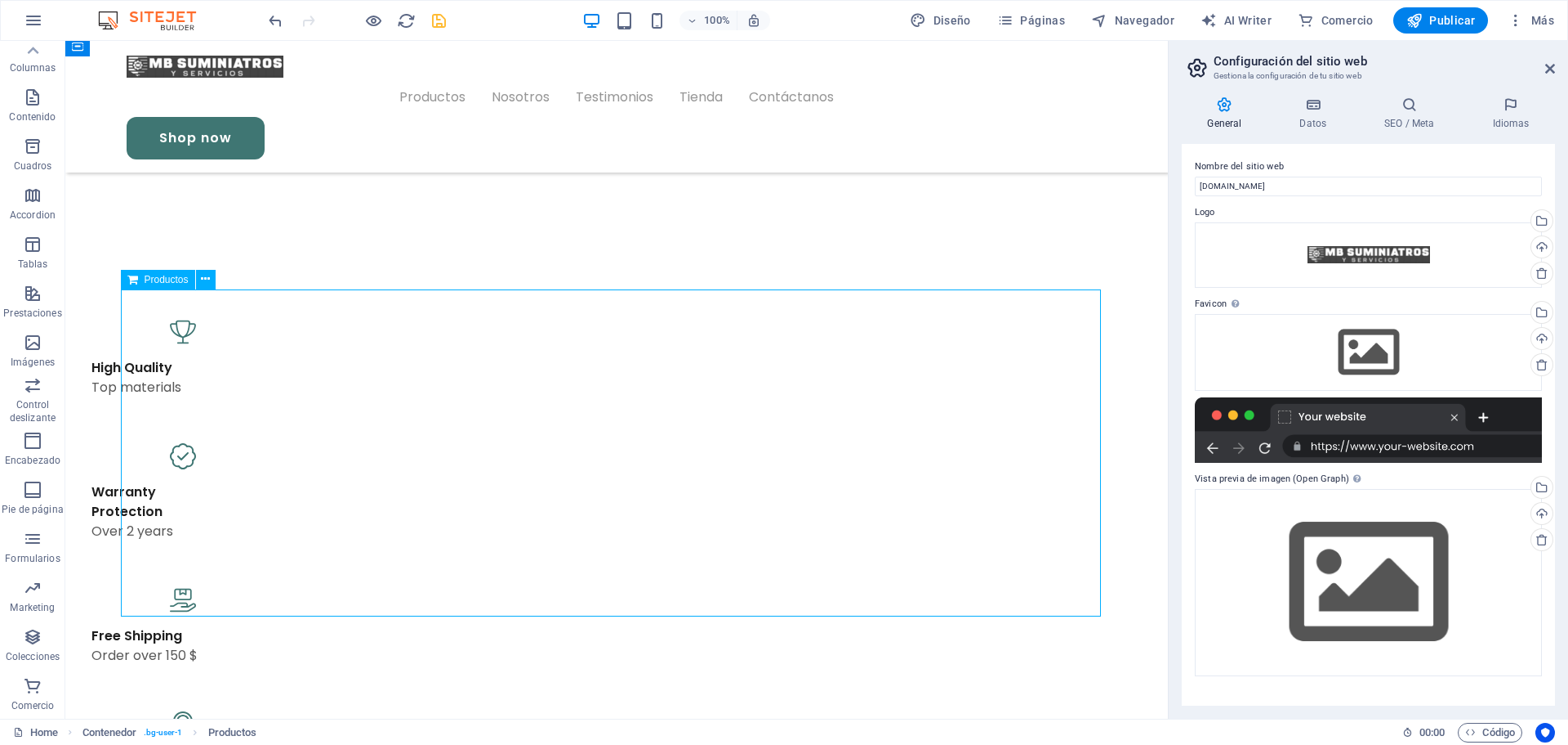
click at [1550, 67] on icon at bounding box center [1550, 69] width 10 height 13
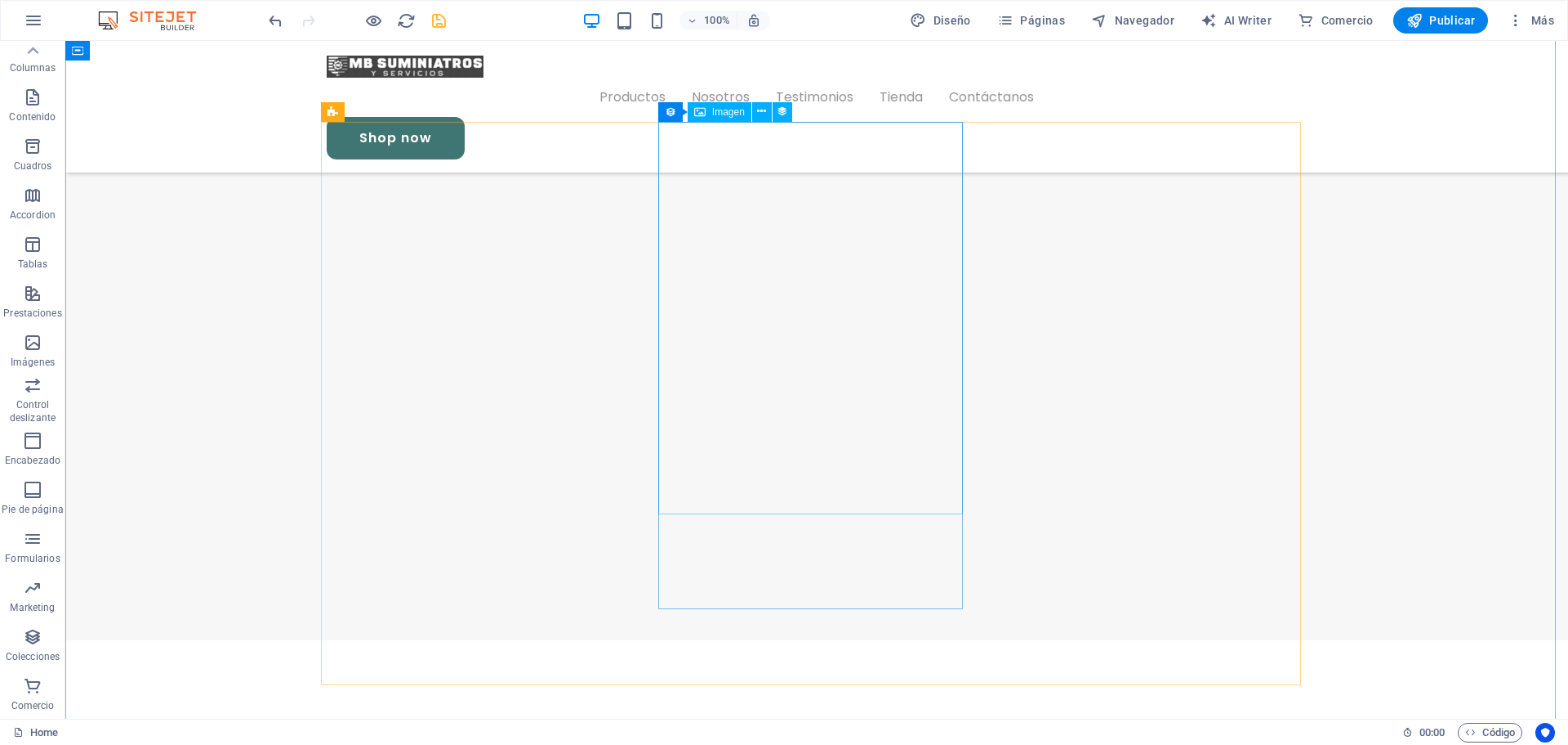
scroll to position [1635, 0]
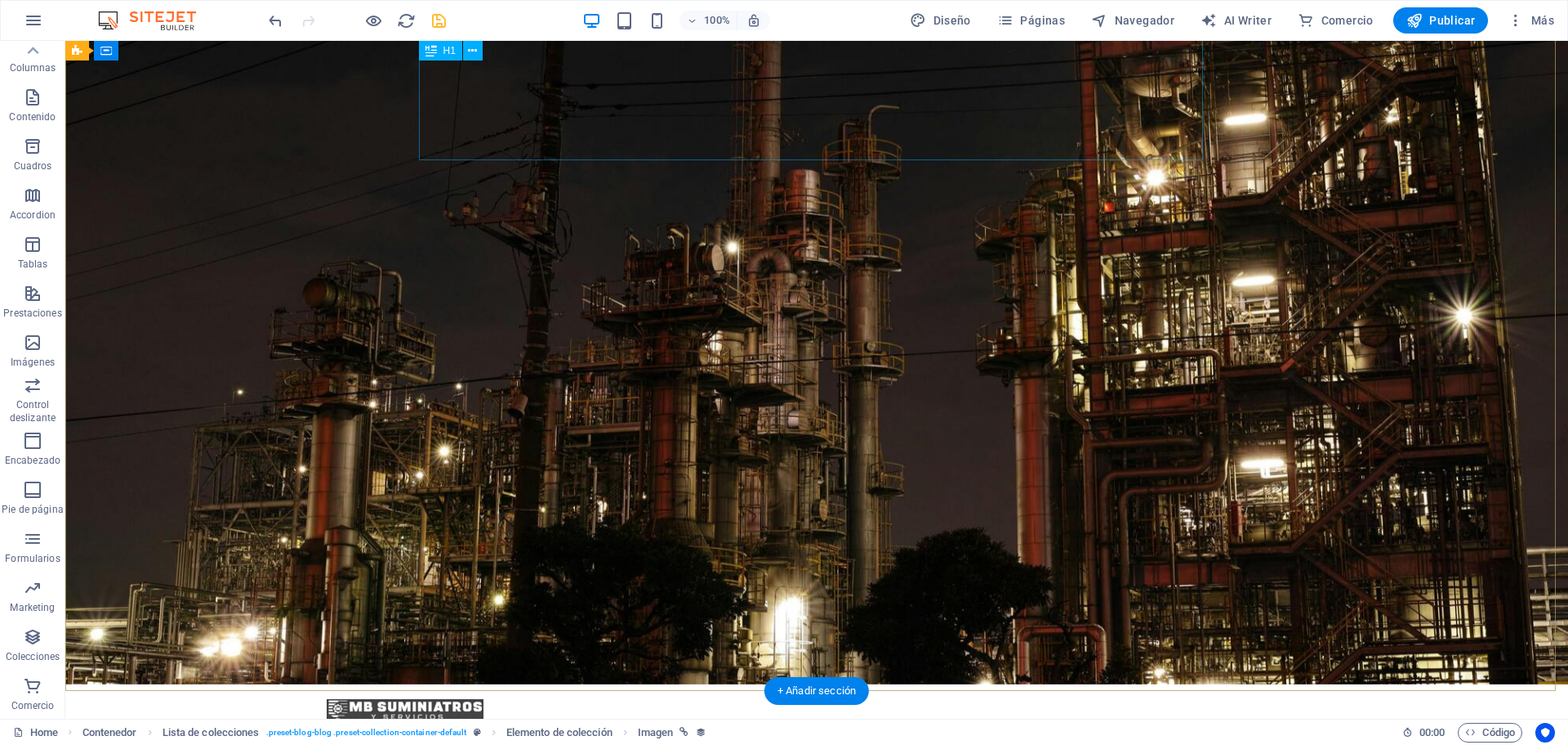
scroll to position [164, 0]
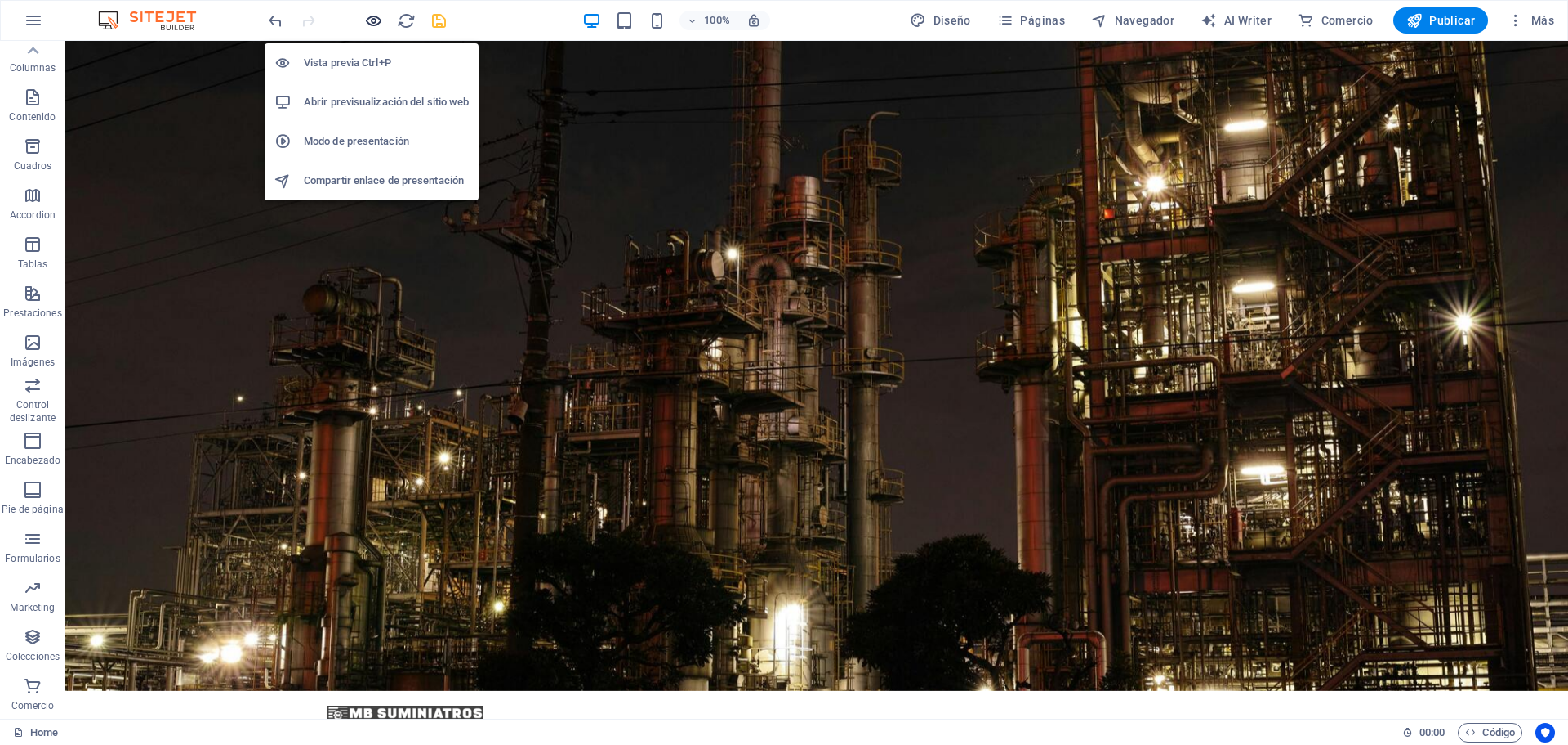
click at [365, 17] on icon "button" at bounding box center [374, 21] width 19 height 19
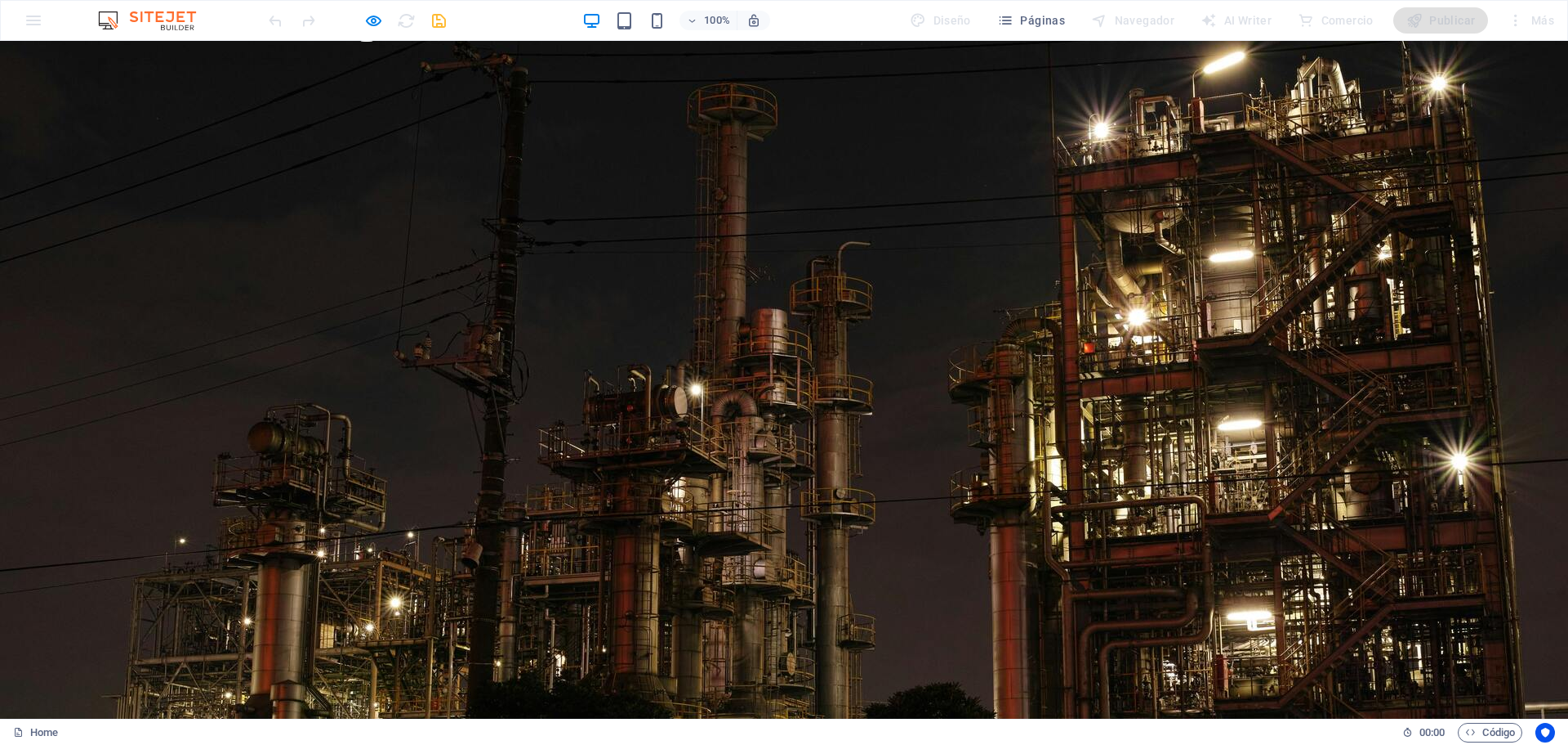
scroll to position [0, 0]
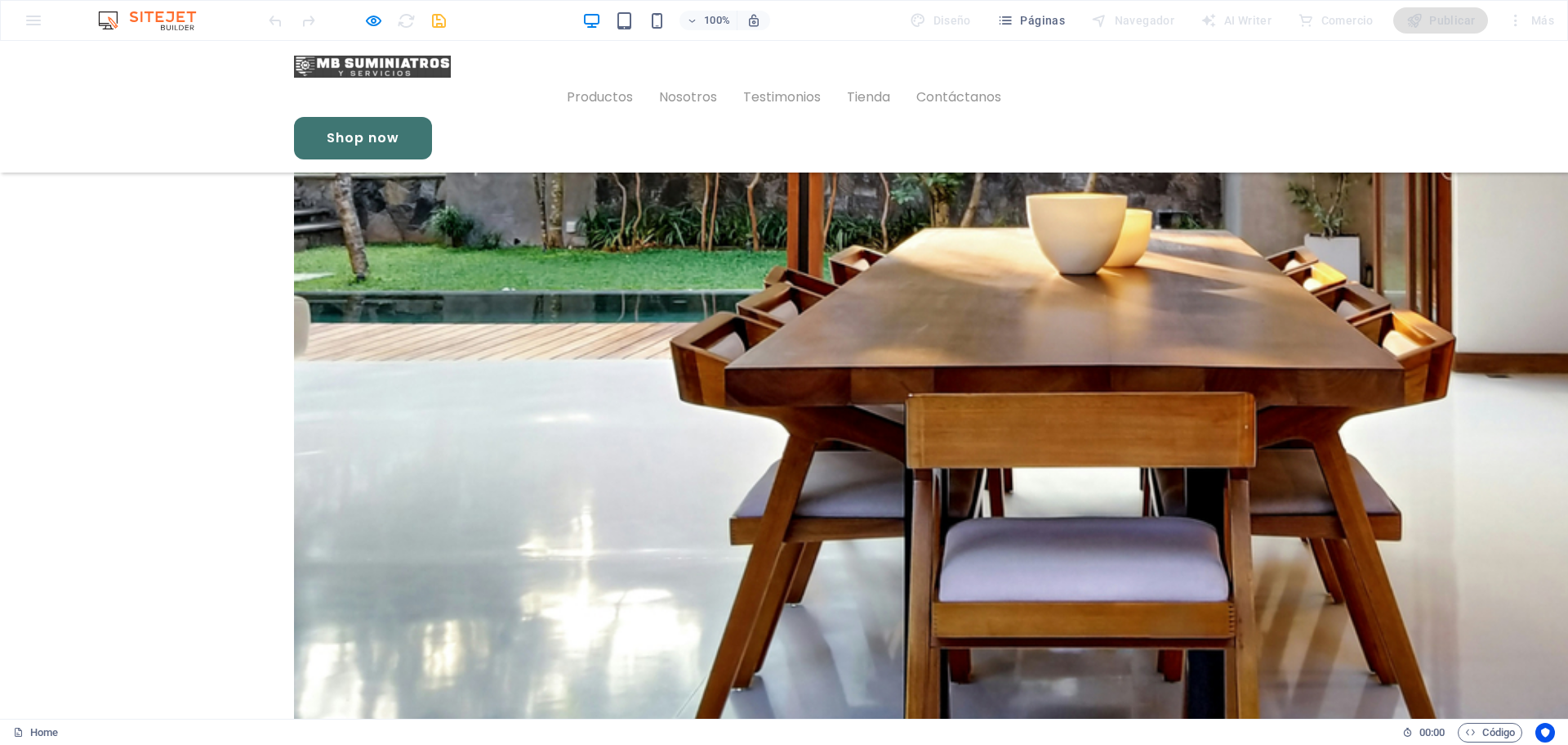
scroll to position [3698, 0]
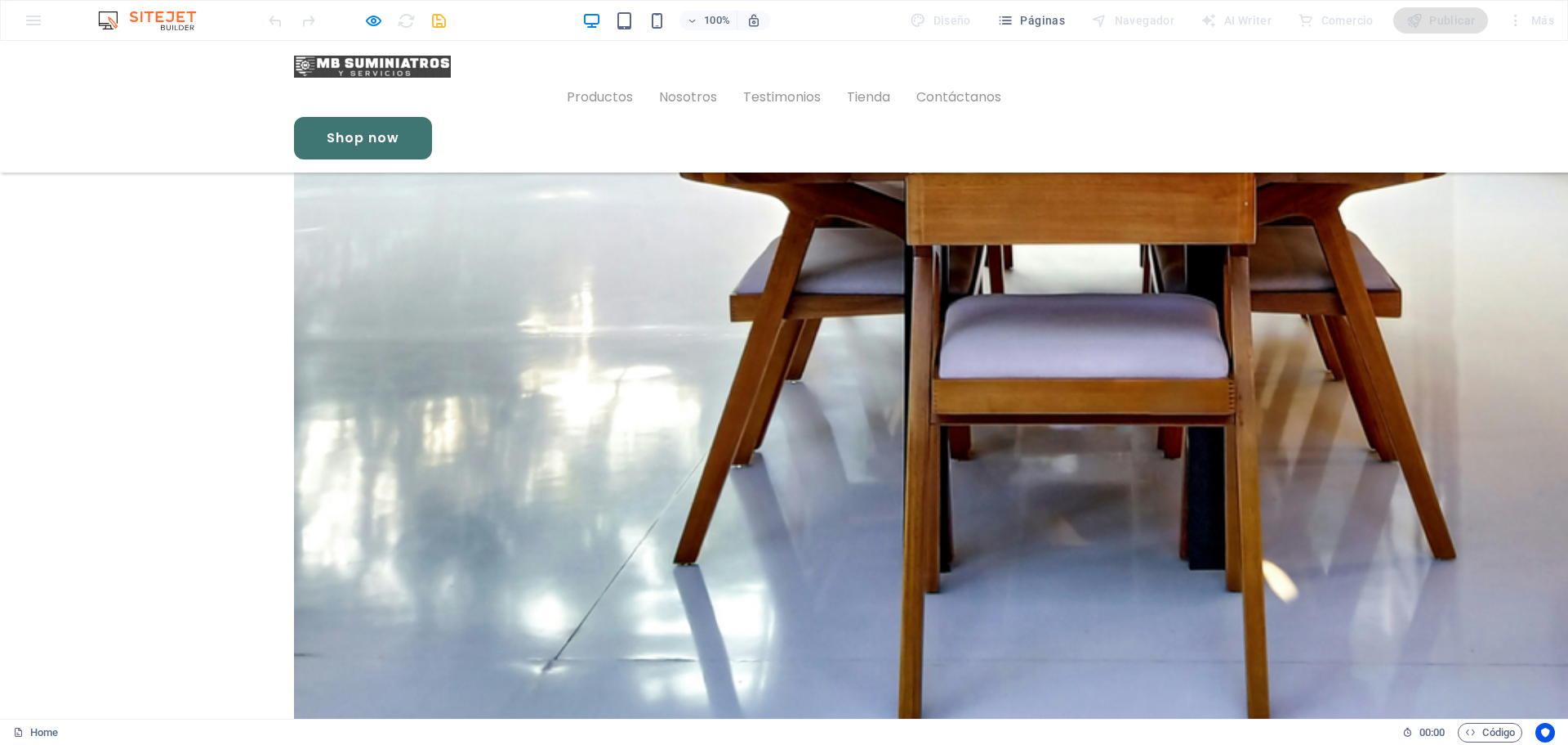
scroll to position [4026, 0]
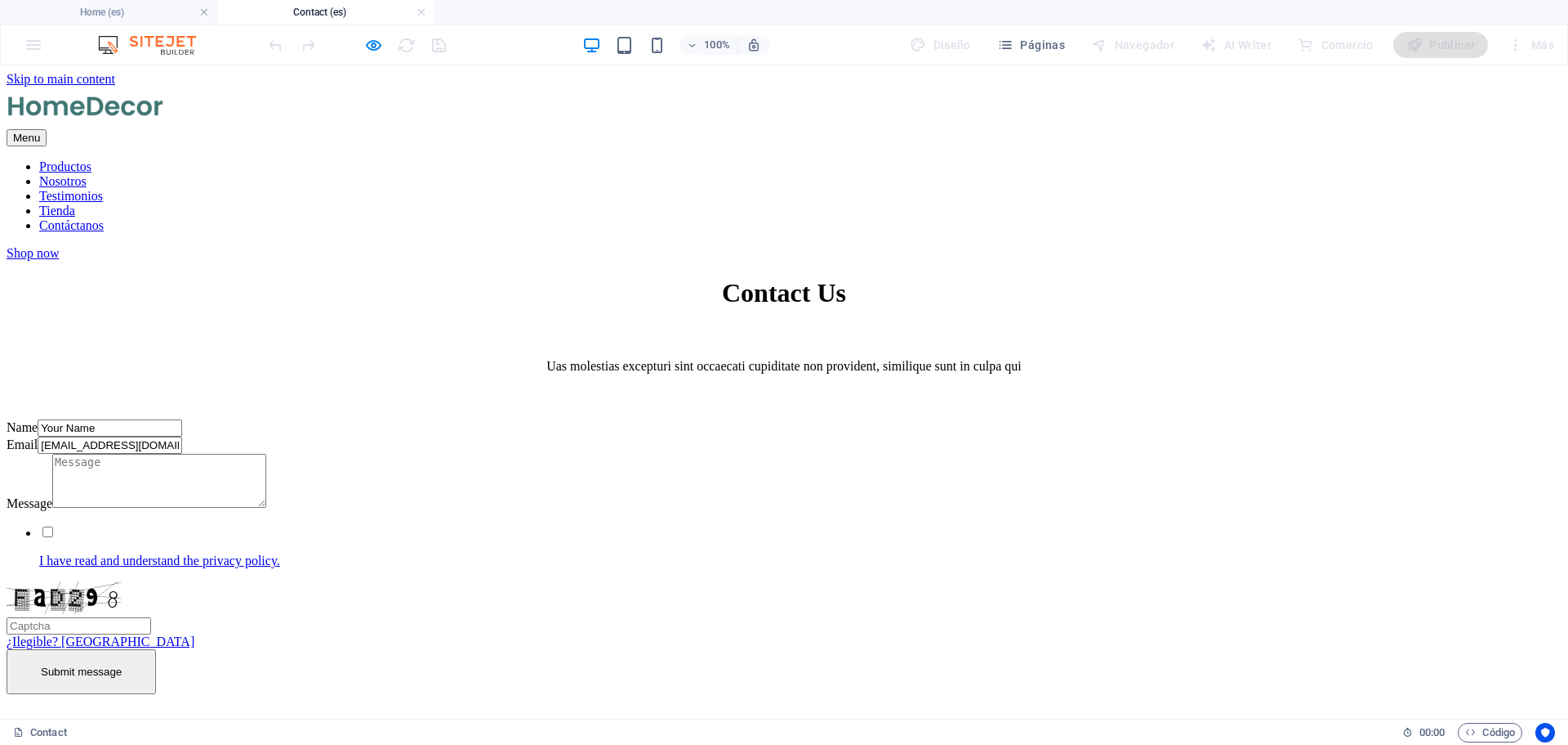
scroll to position [164, 0]
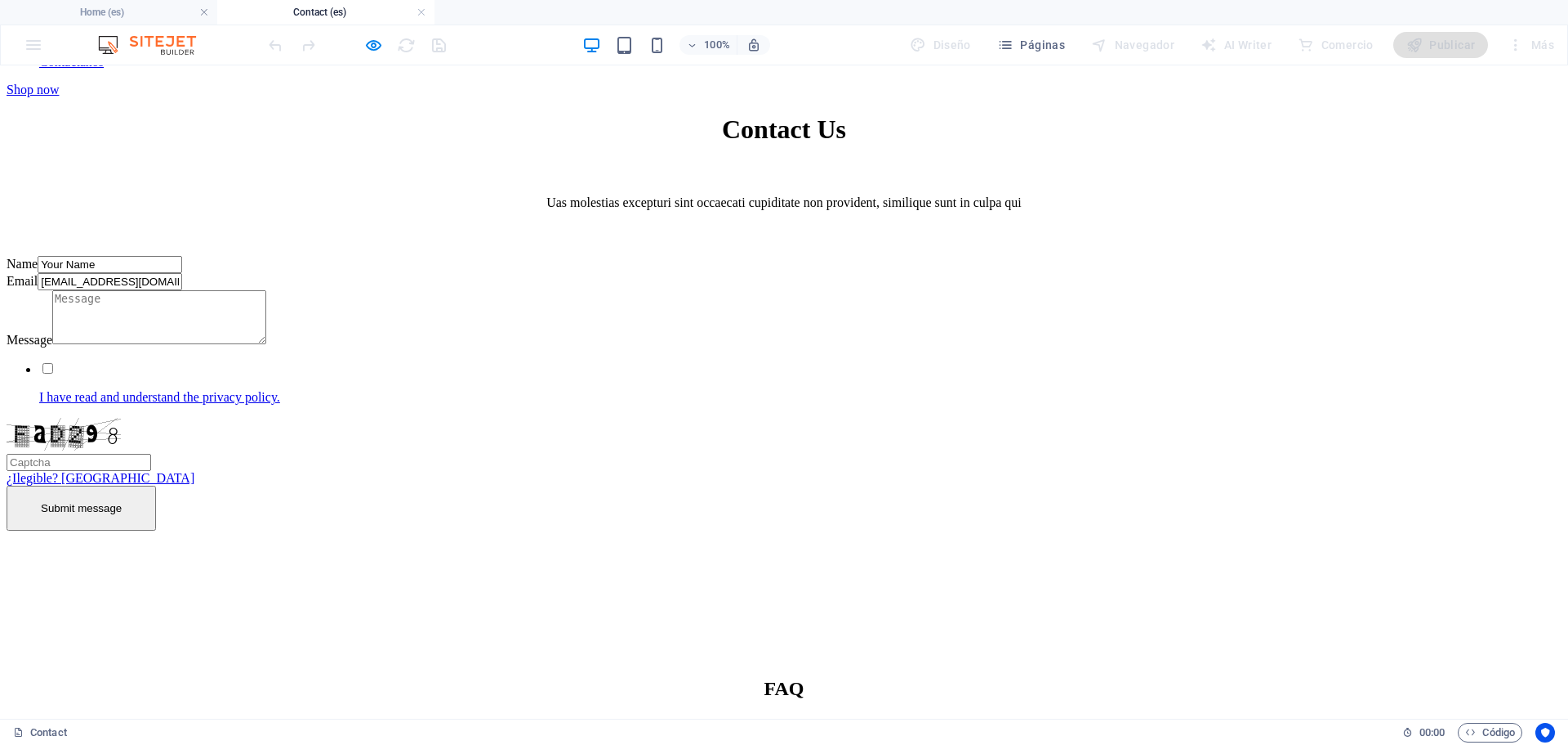
click at [464, 347] on div "Message" at bounding box center [235, 319] width 457 height 57
drag, startPoint x: 843, startPoint y: 536, endPoint x: 956, endPoint y: 544, distance: 113.3
click at [464, 531] on div "Submit message" at bounding box center [235, 507] width 457 height 45
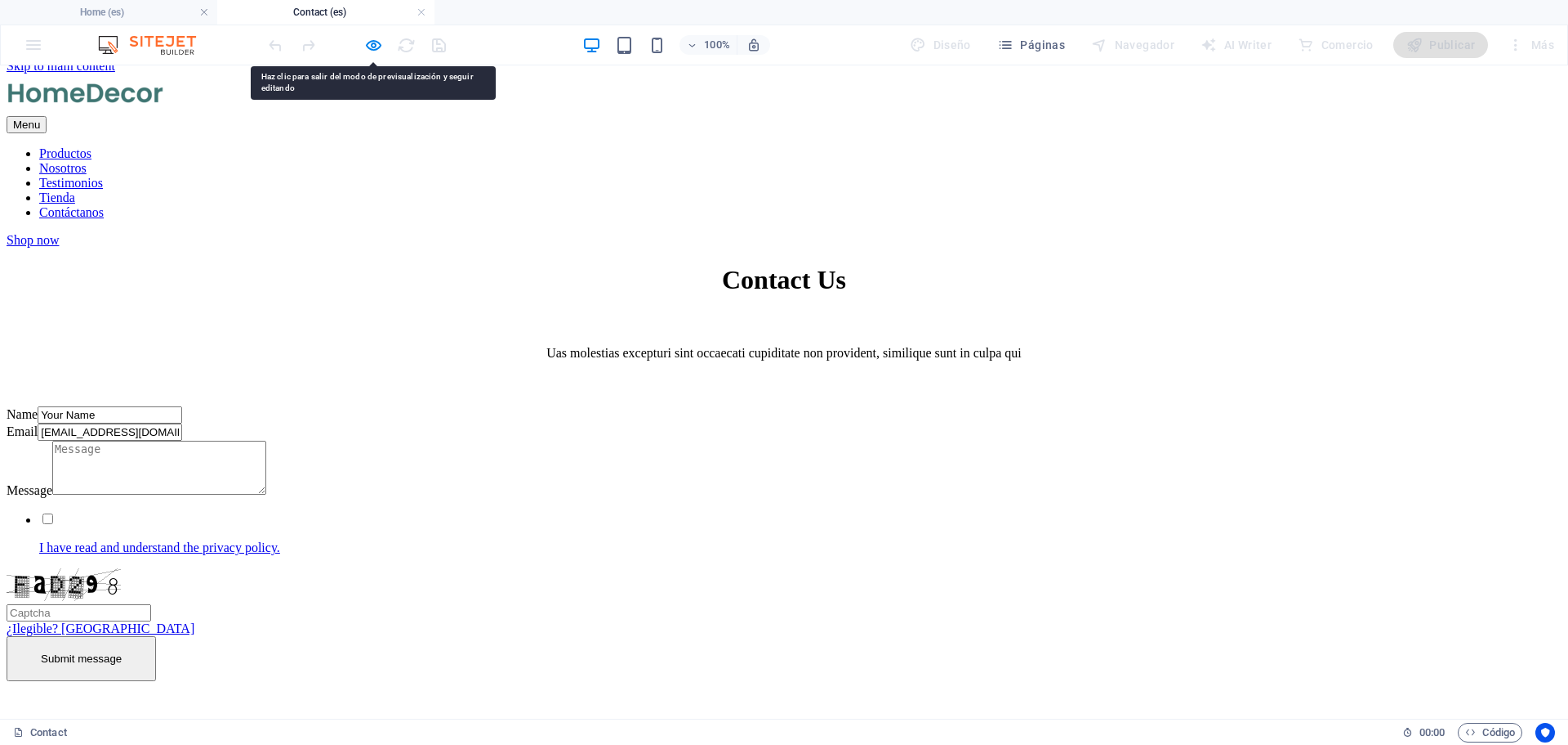
scroll to position [245, 0]
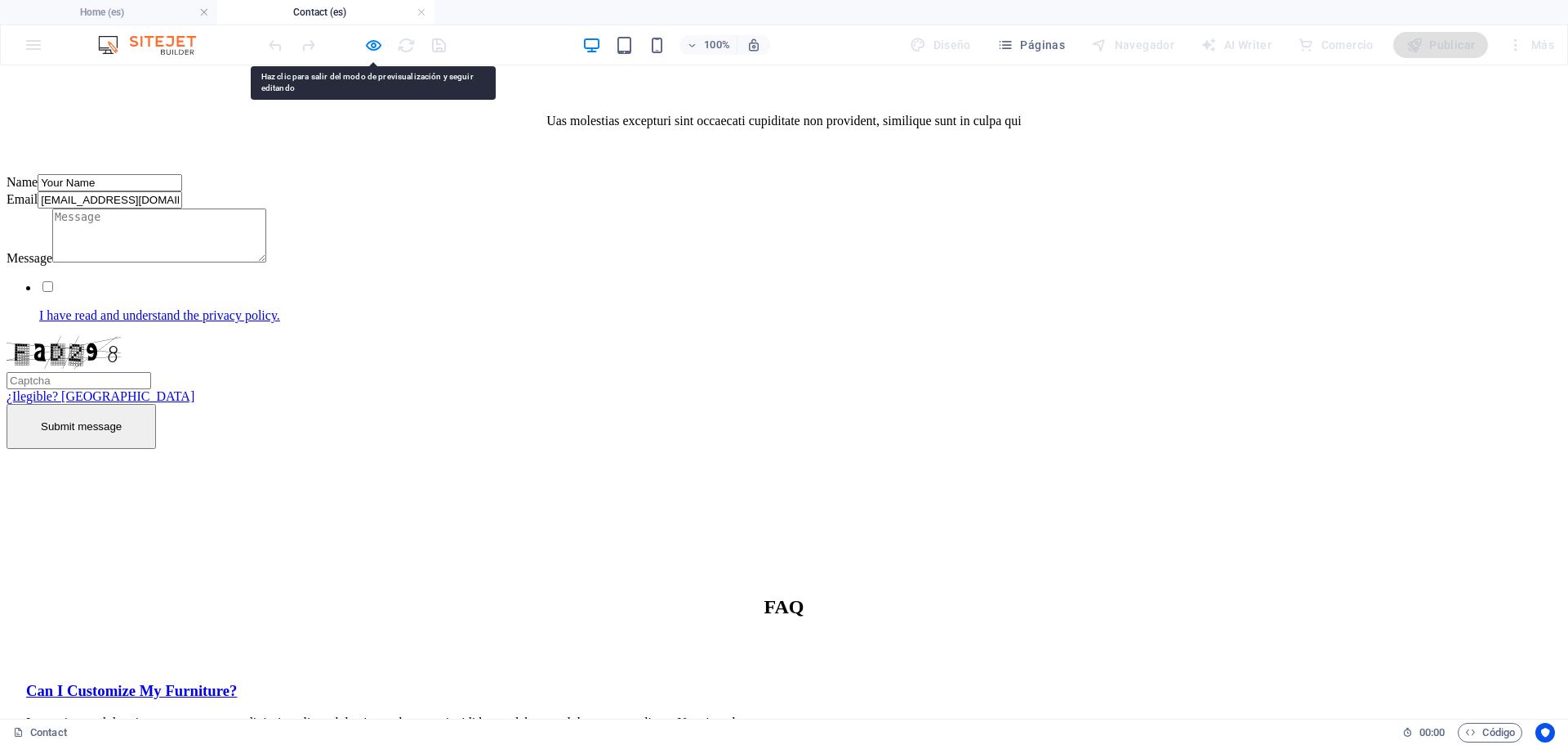
click at [464, 449] on div "Submit message" at bounding box center [235, 425] width 457 height 45
drag, startPoint x: 838, startPoint y: 450, endPoint x: 977, endPoint y: 450, distance: 139.0
click at [464, 449] on div "Submit message" at bounding box center [235, 425] width 457 height 45
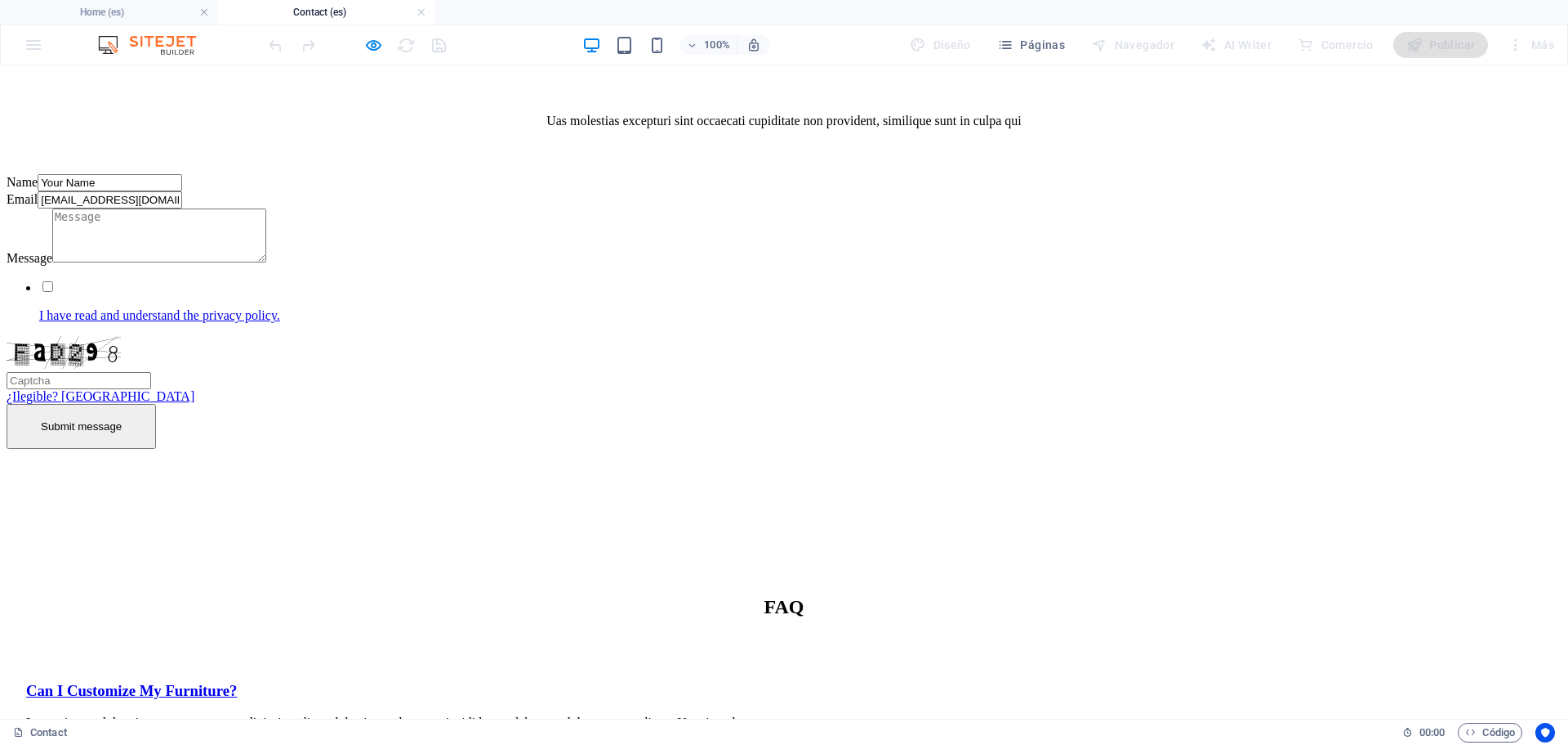
click at [464, 449] on div "Submit message" at bounding box center [235, 425] width 457 height 45
click at [377, 50] on icon "button" at bounding box center [374, 46] width 19 height 19
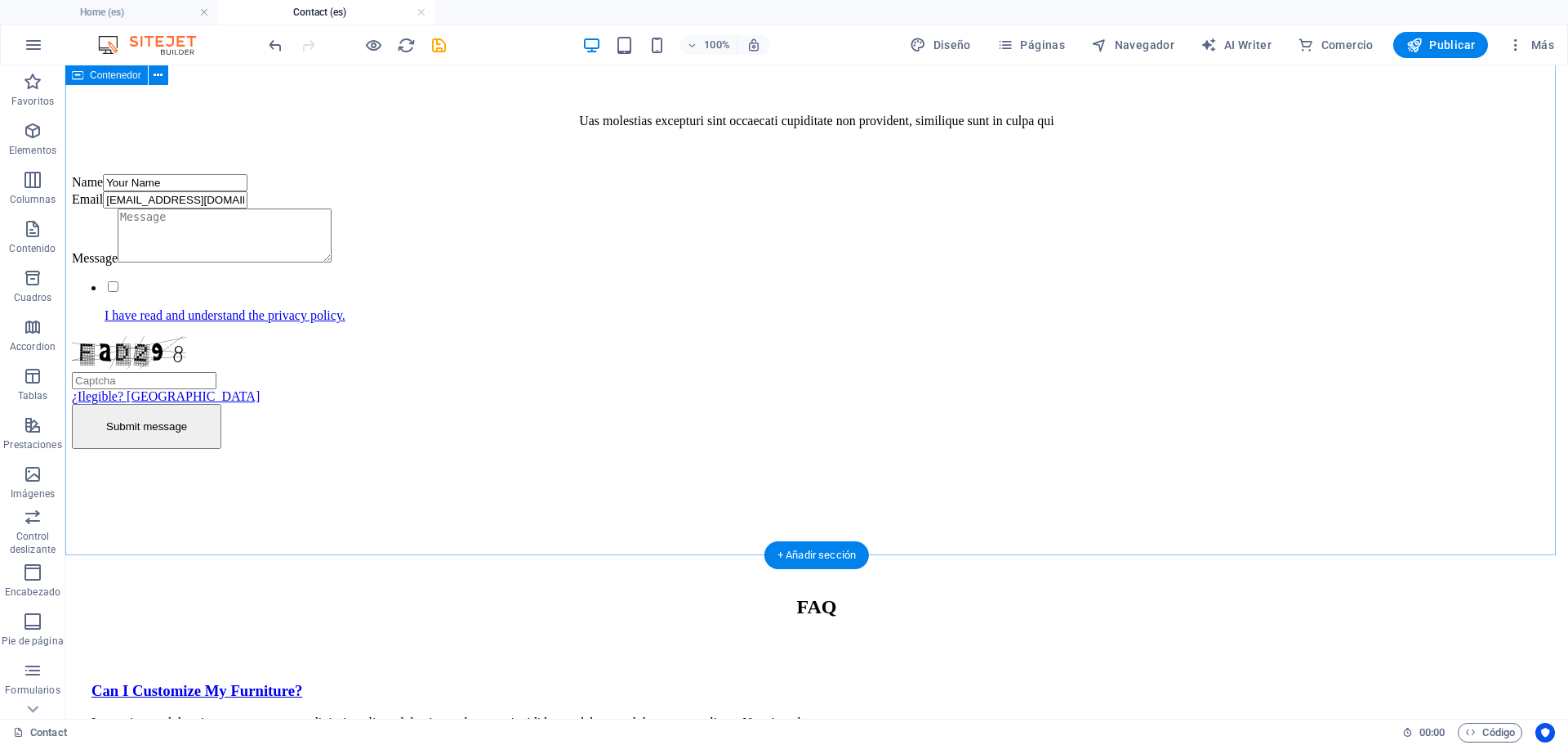
scroll to position [164, 0]
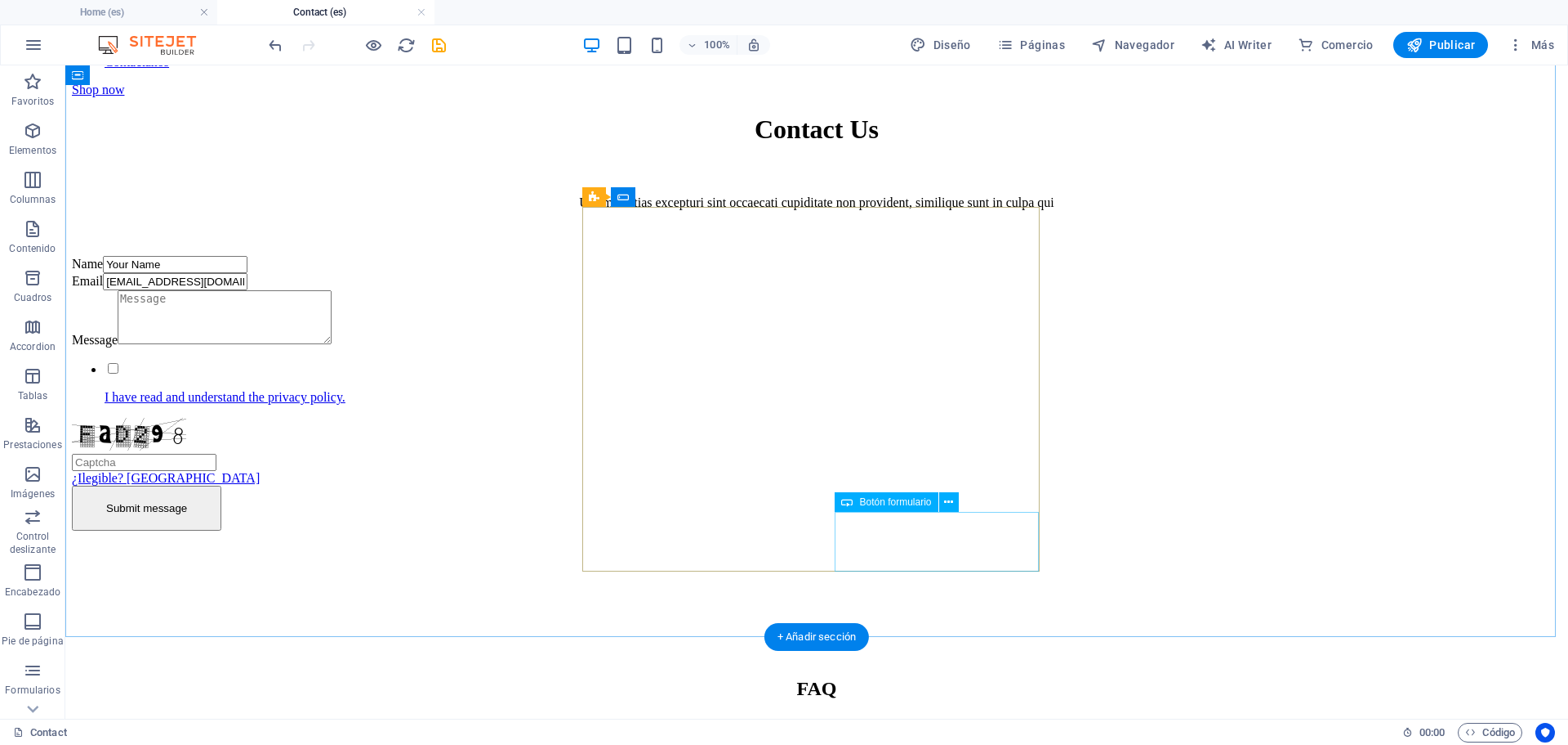
click at [530, 530] on div "Submit message" at bounding box center [300, 507] width 457 height 45
click at [530, 531] on div "Submit message" at bounding box center [300, 507] width 457 height 45
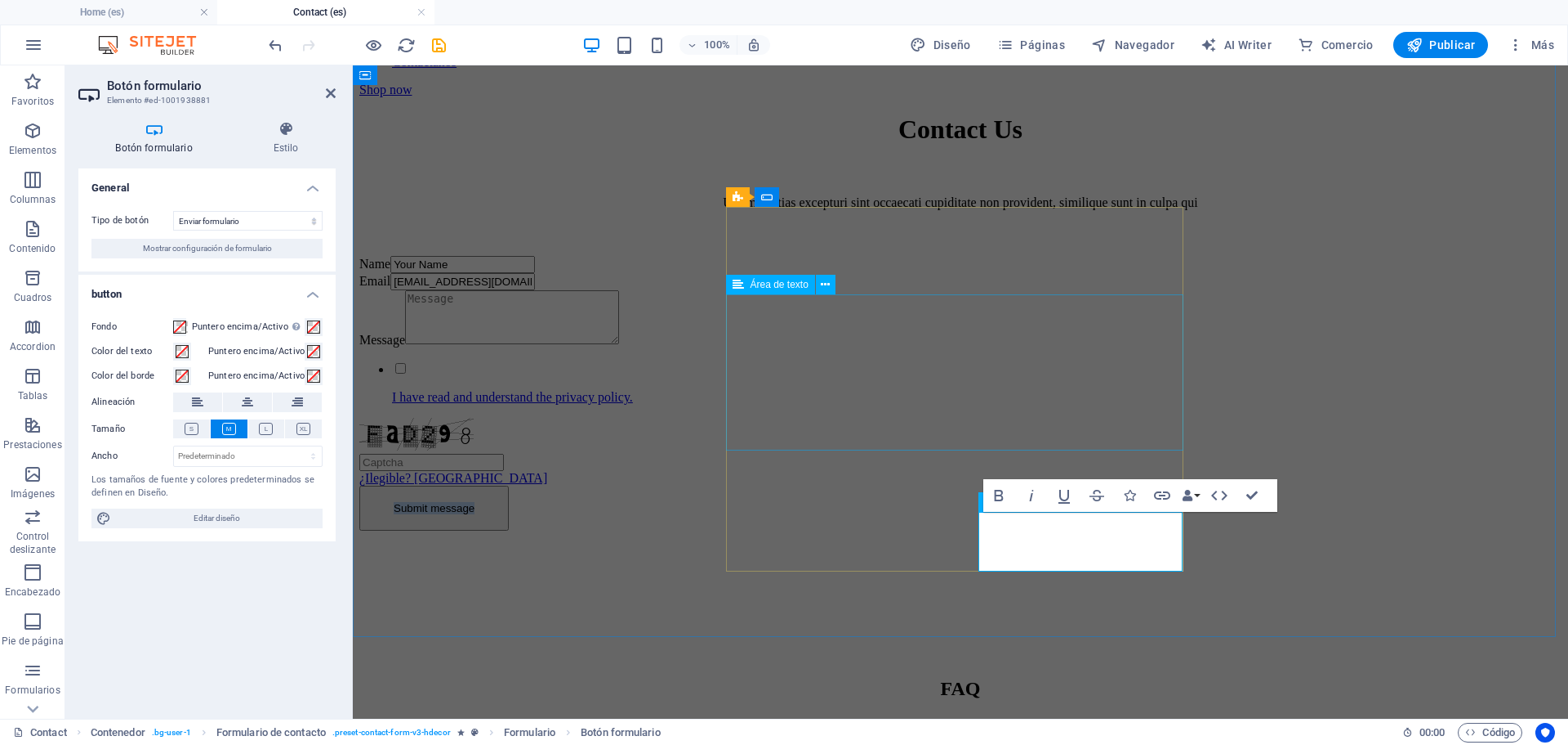
type button "Submit"
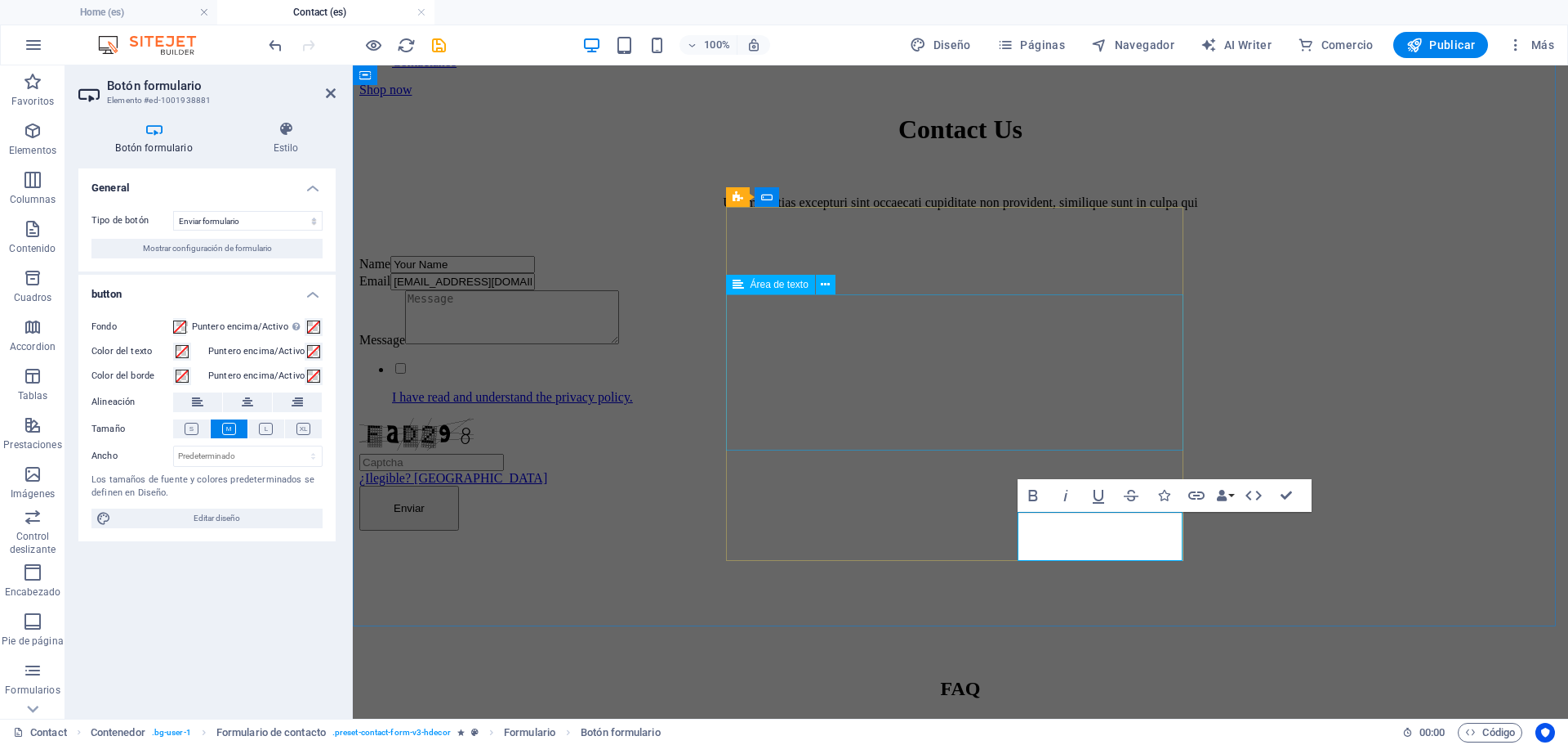
click at [359, 485] on button "Enviar" at bounding box center [409, 507] width 100 height 45
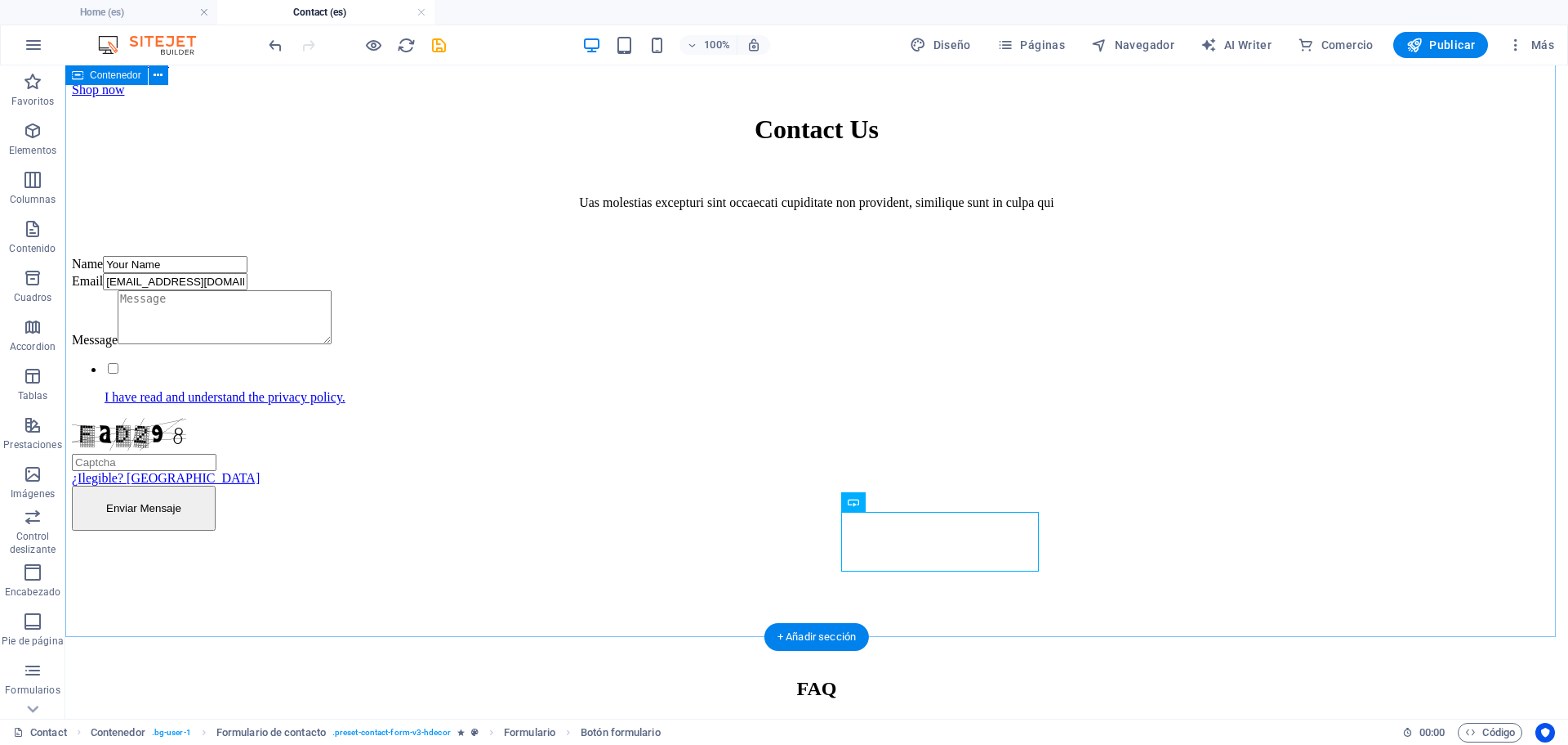
click at [1278, 474] on div "Contact Us Uas molestias excepturi sint occaecati cupiditate non provident, sim…" at bounding box center [817, 322] width 1490 height 415
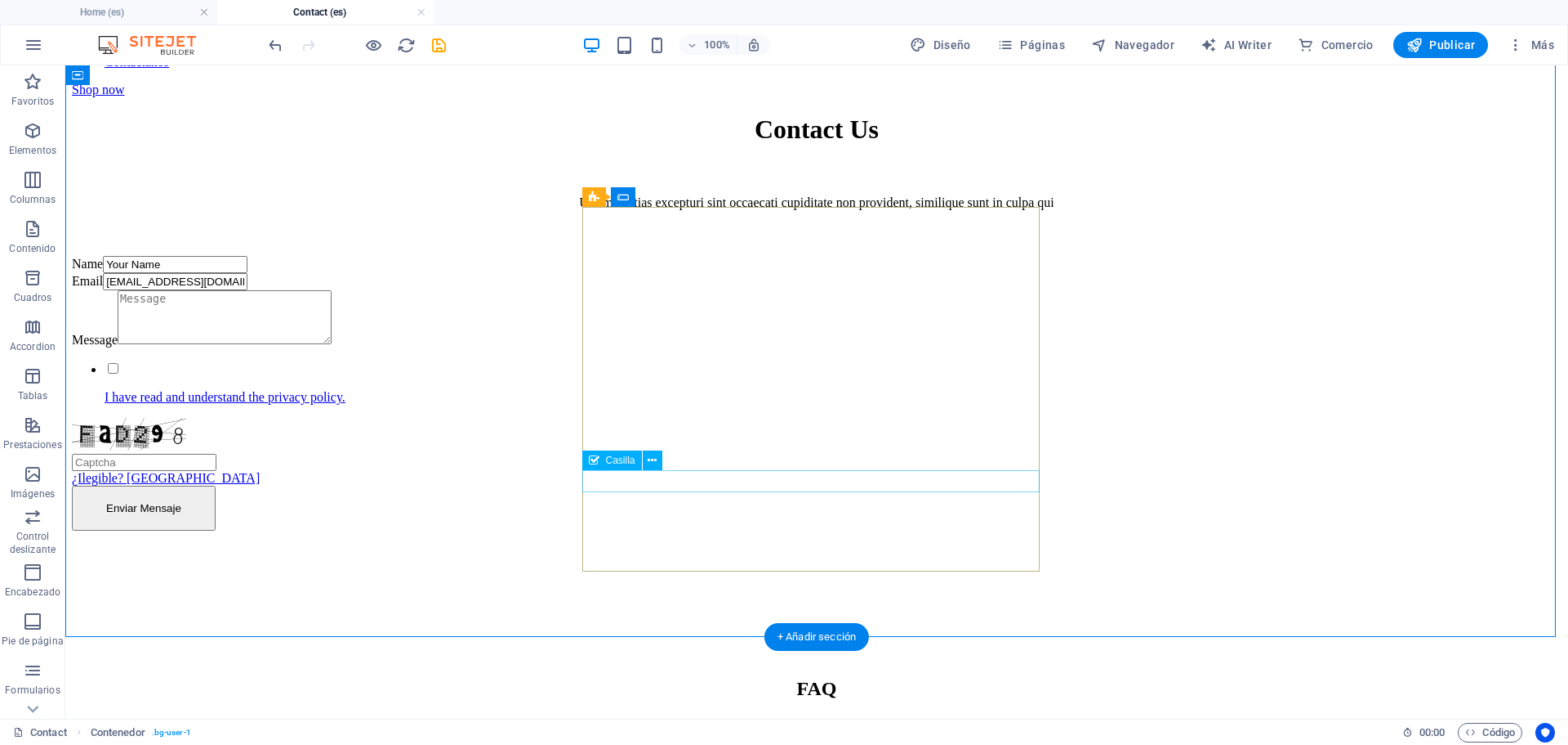
click at [530, 404] on div "I have read and understand the privacy policy." at bounding box center [300, 382] width 457 height 44
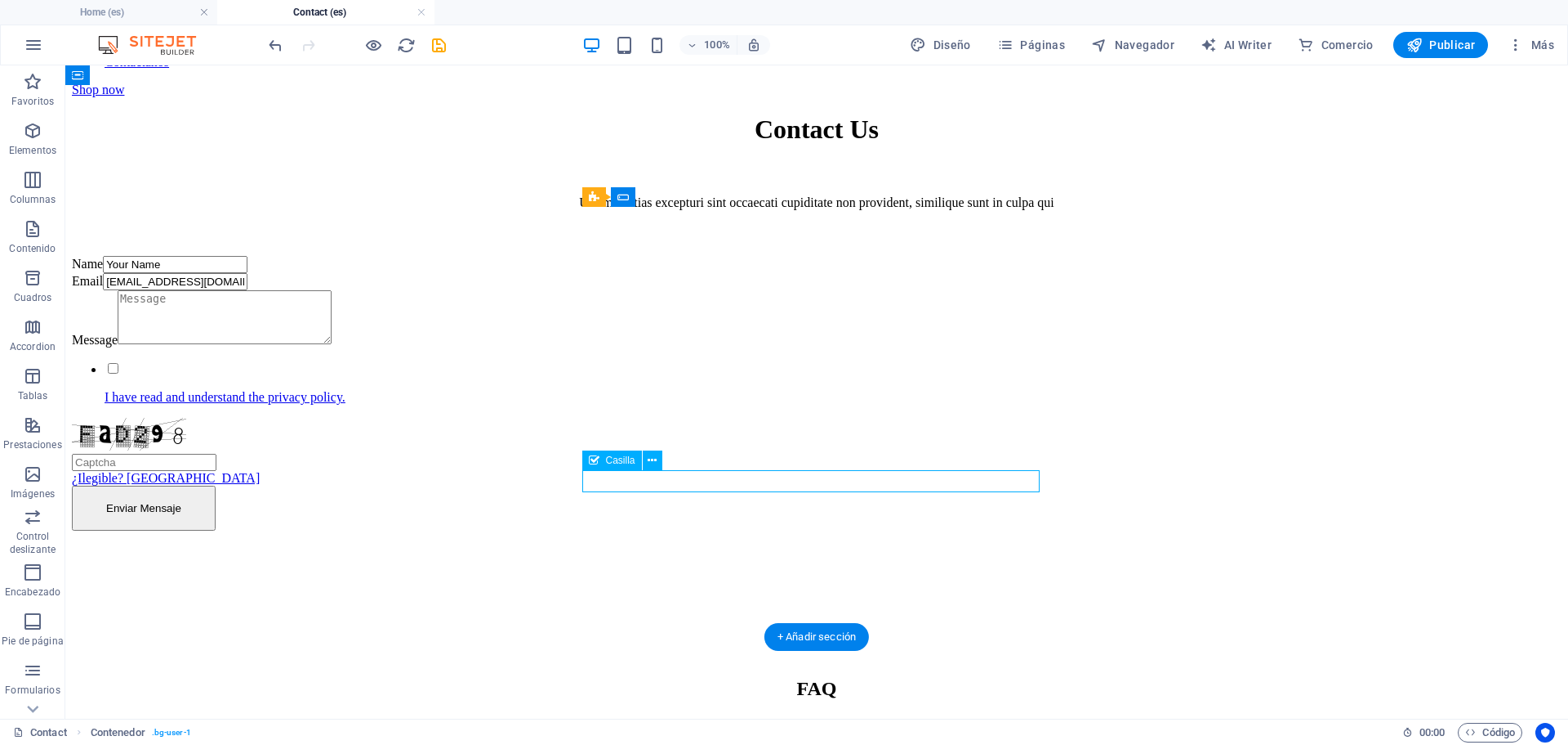
click at [530, 404] on div "I have read and understand the privacy policy." at bounding box center [300, 382] width 457 height 44
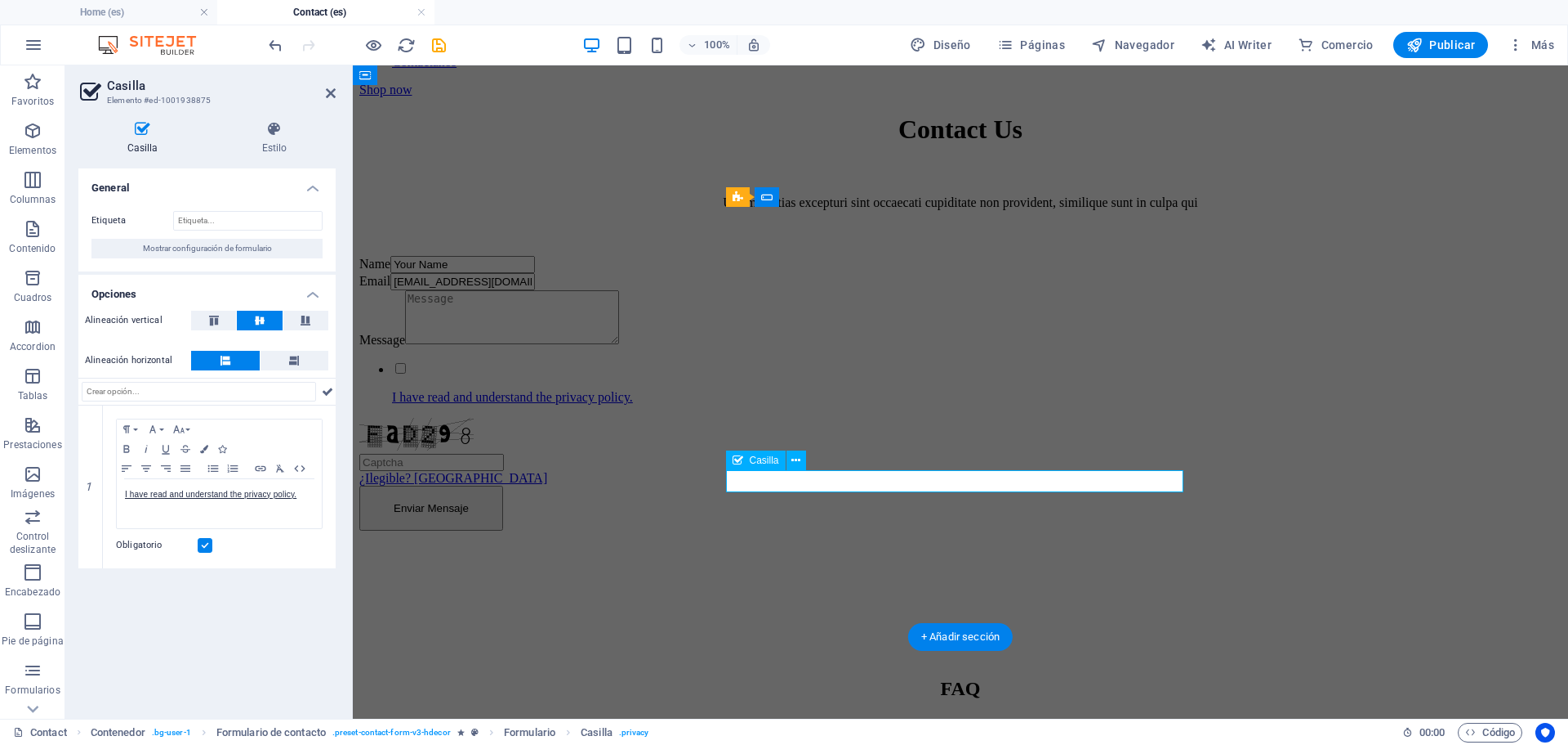
click at [817, 404] on div "I have read and understand the privacy policy." at bounding box center [588, 382] width 457 height 44
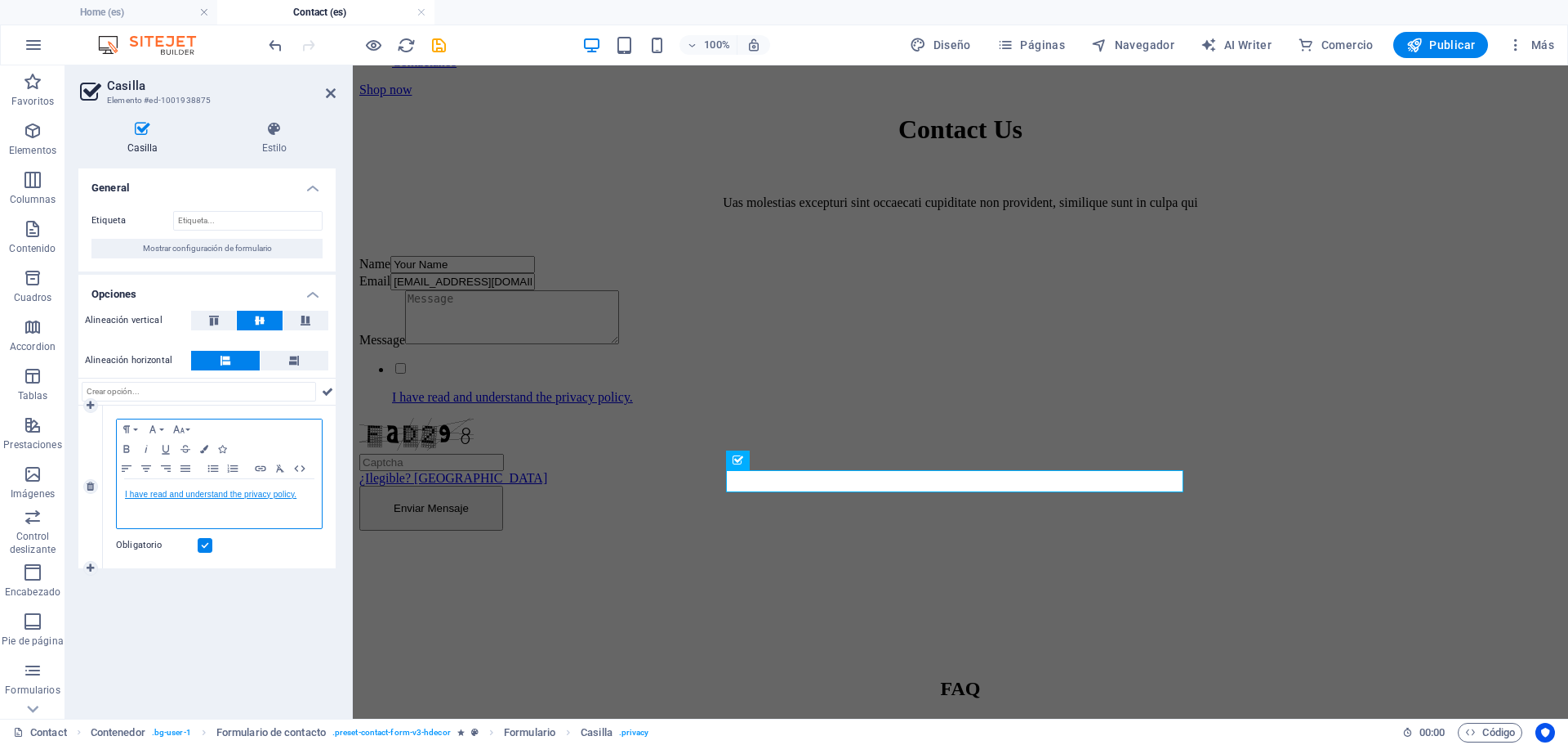
click at [274, 497] on link "I have read and understand the privacy policy." at bounding box center [210, 494] width 171 height 9
click at [205, 525] on icon "button" at bounding box center [211, 523] width 11 height 11
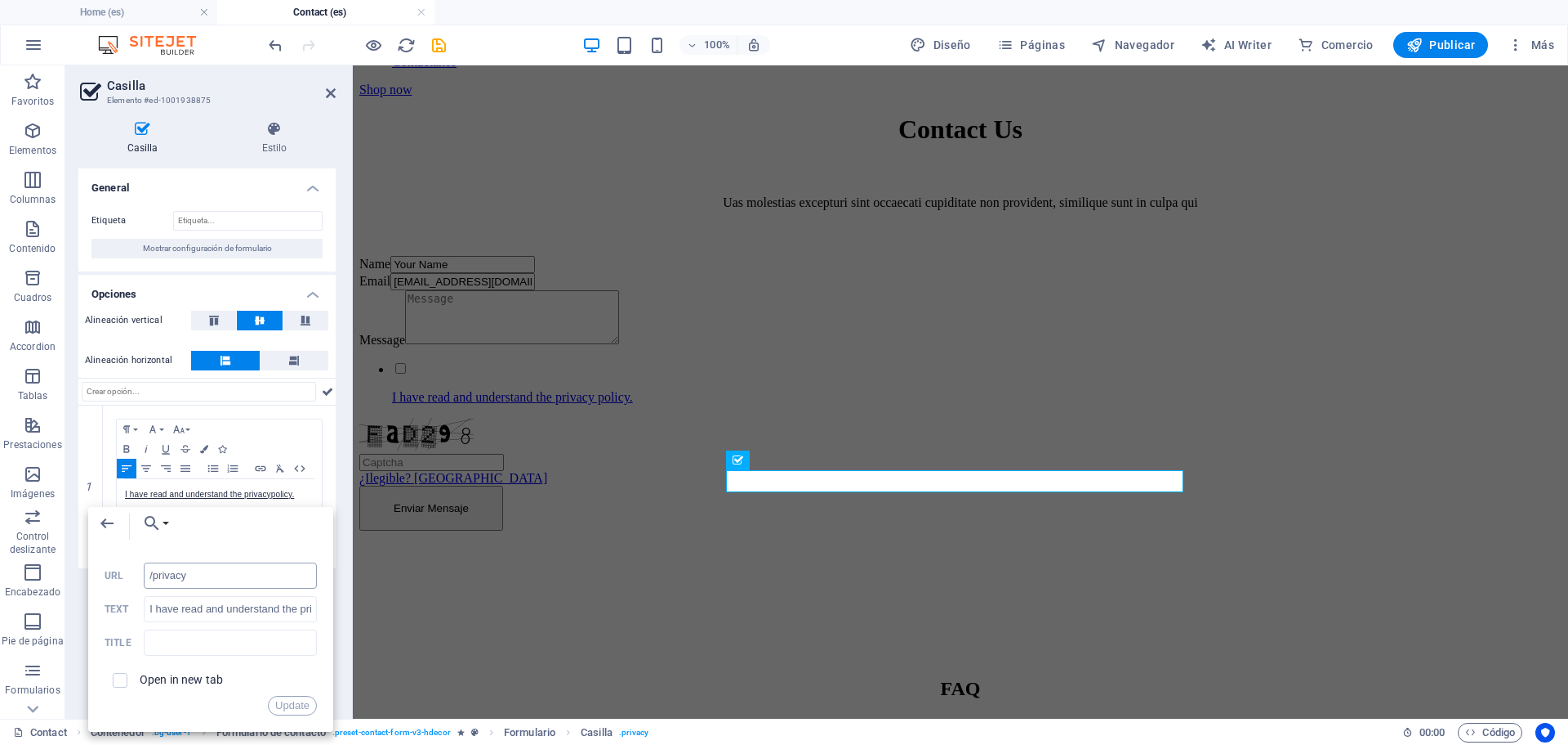
drag, startPoint x: 240, startPoint y: 570, endPoint x: 187, endPoint y: 573, distance: 53.1
click at [187, 573] on input "/privacy" at bounding box center [230, 575] width 173 height 26
click at [234, 606] on input "I have read and understand the privacy policy." at bounding box center [230, 608] width 173 height 26
click at [214, 612] on input "I have read and understand the privacy policy." at bounding box center [230, 608] width 173 height 26
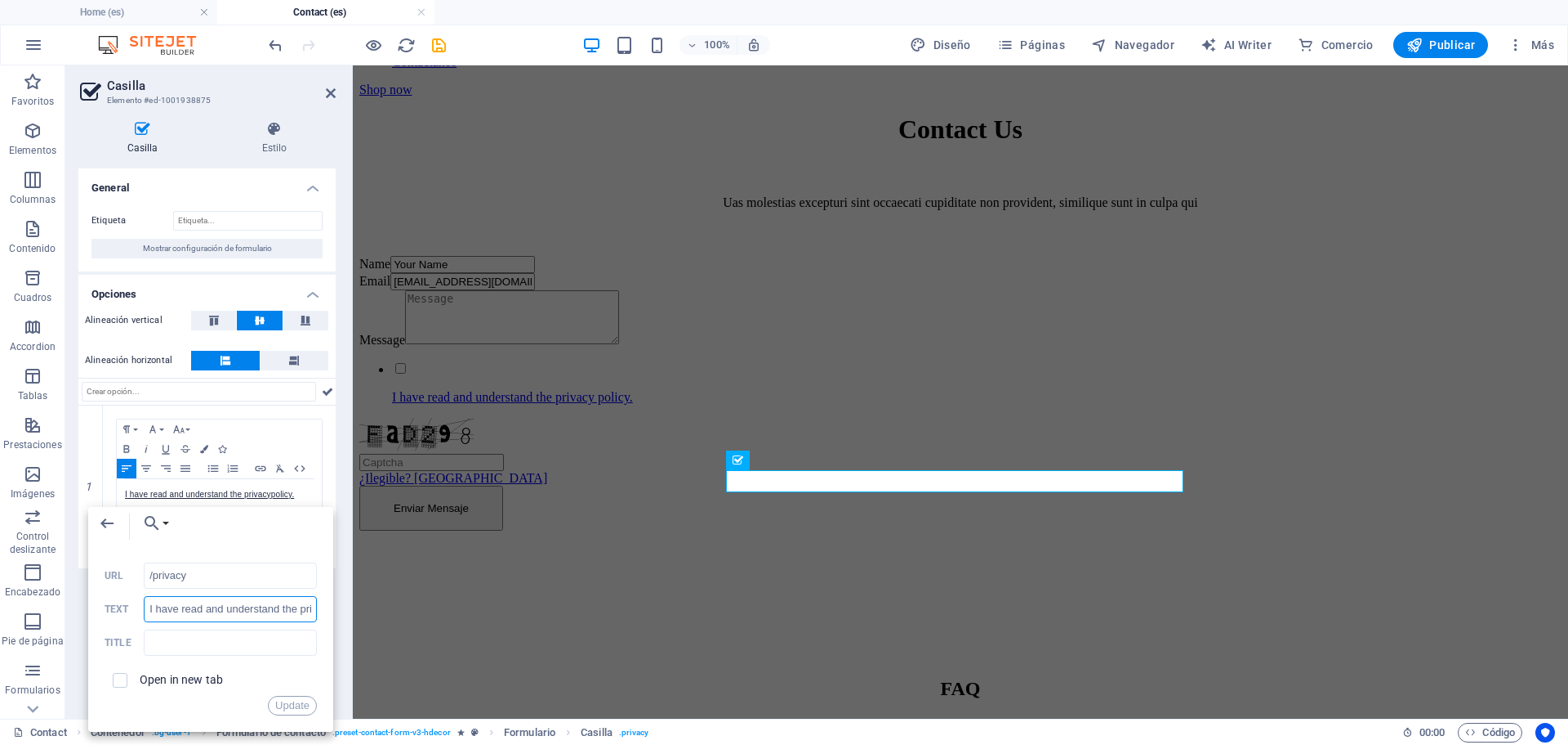
paste input "He leído y comprendido la política de privacidad"
click at [329, 90] on icon at bounding box center [331, 93] width 10 height 13
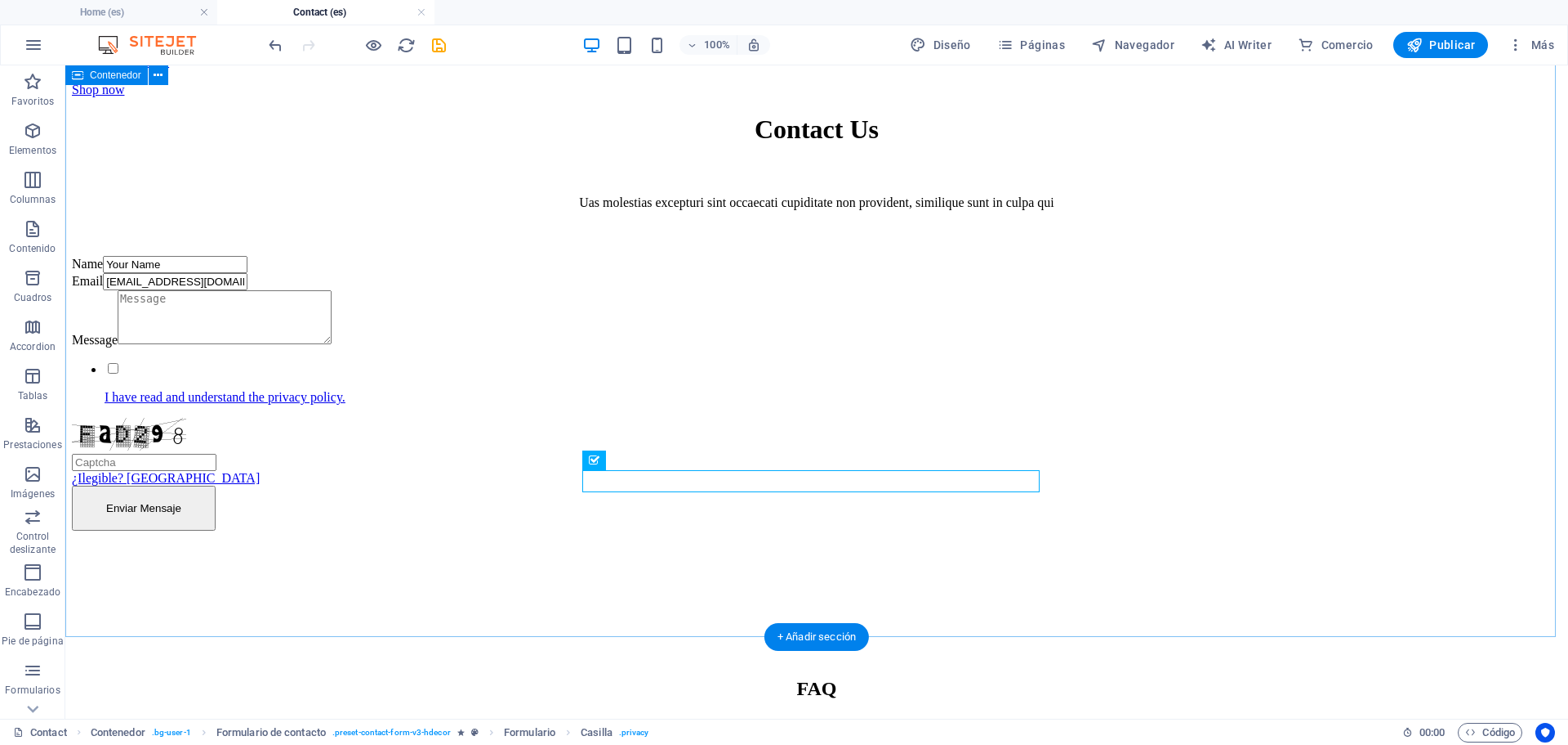
click at [1282, 481] on div "Contact Us Uas molestias excepturi sint occaecati cupiditate non provident, sim…" at bounding box center [817, 322] width 1490 height 415
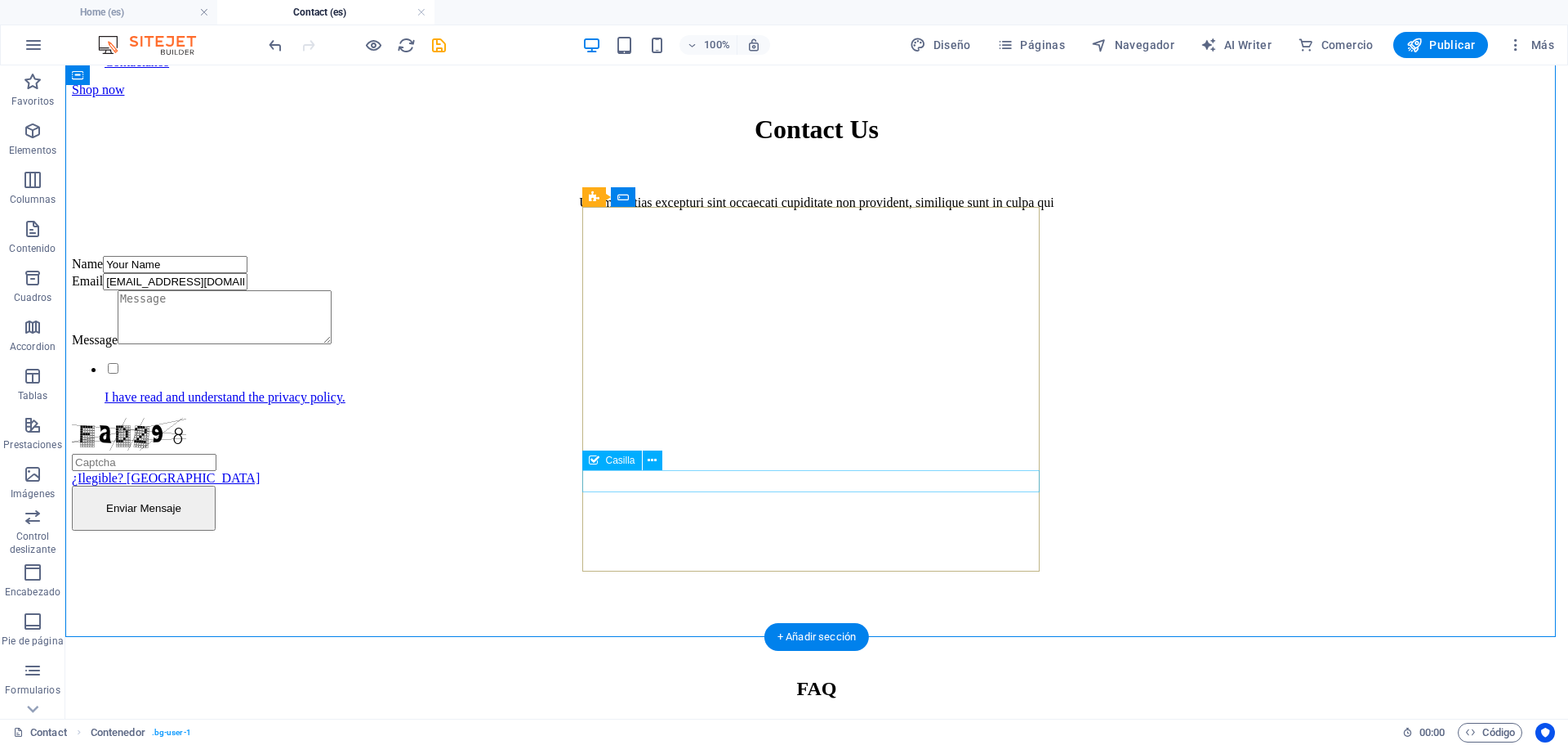
click at [530, 404] on div "I have read and understand the privacy policy." at bounding box center [300, 382] width 457 height 44
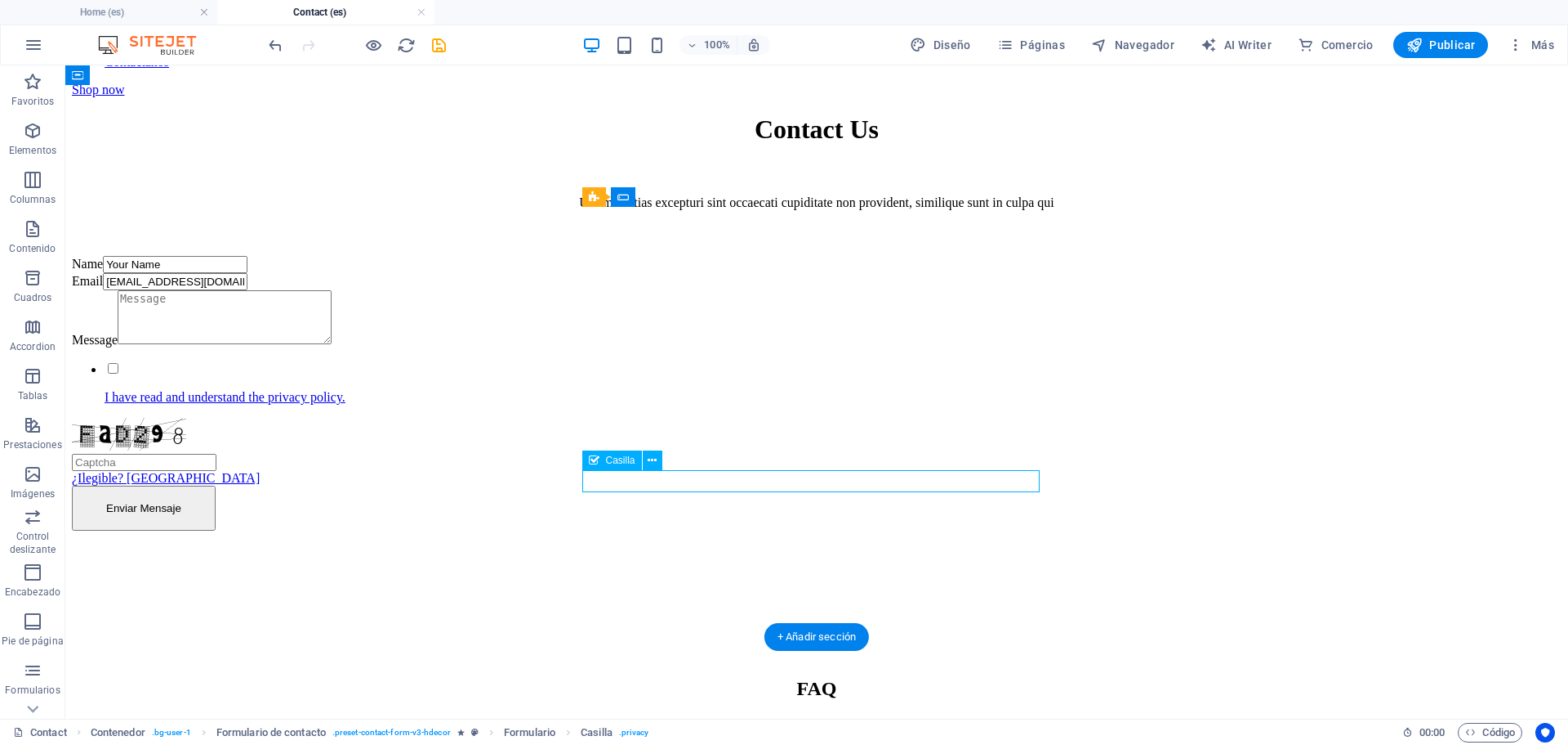
click at [530, 404] on div "I have read and understand the privacy policy." at bounding box center [300, 382] width 457 height 44
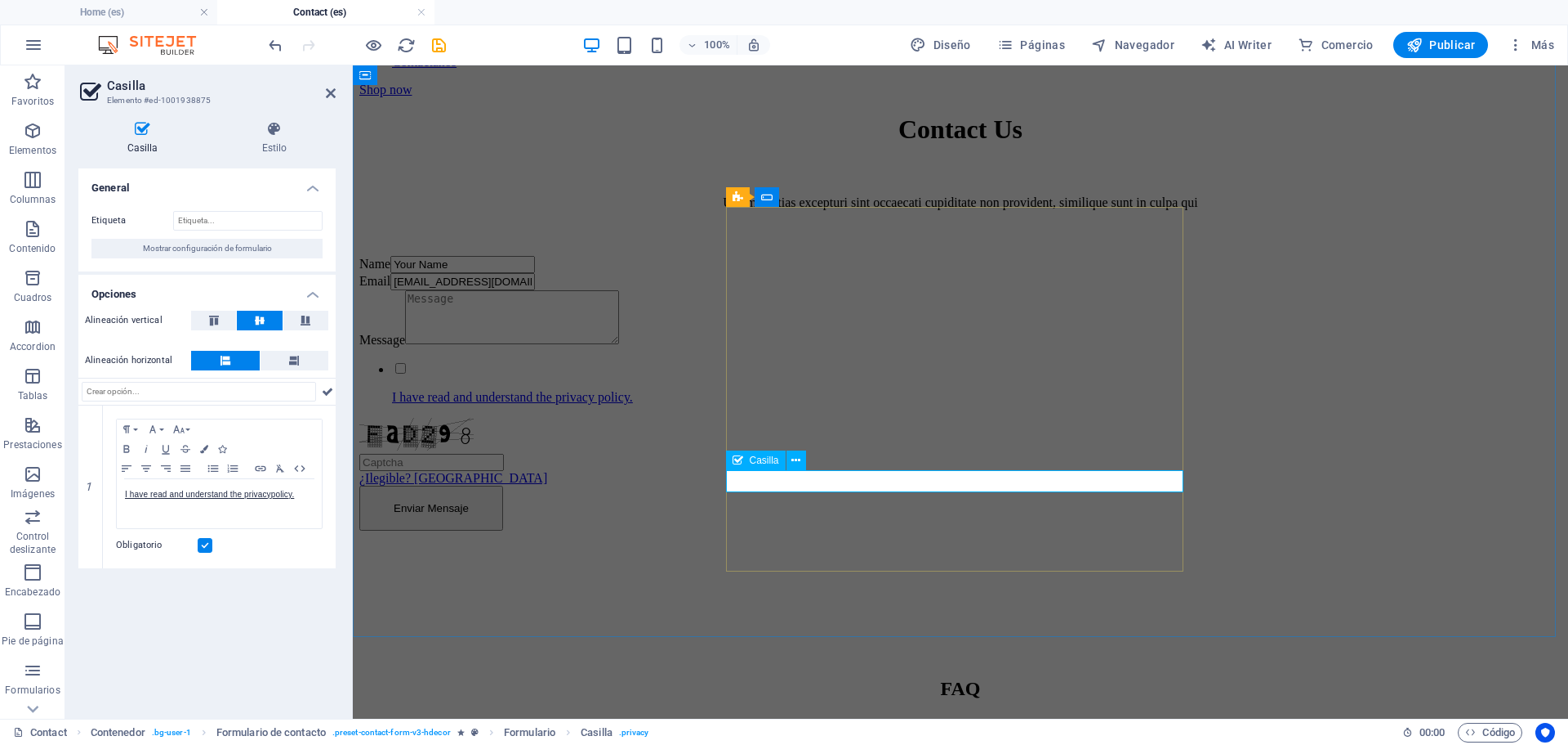
click at [764, 404] on div "I have read and understand the privacy policy." at bounding box center [588, 382] width 457 height 44
click at [786, 461] on button at bounding box center [796, 460] width 20 height 20
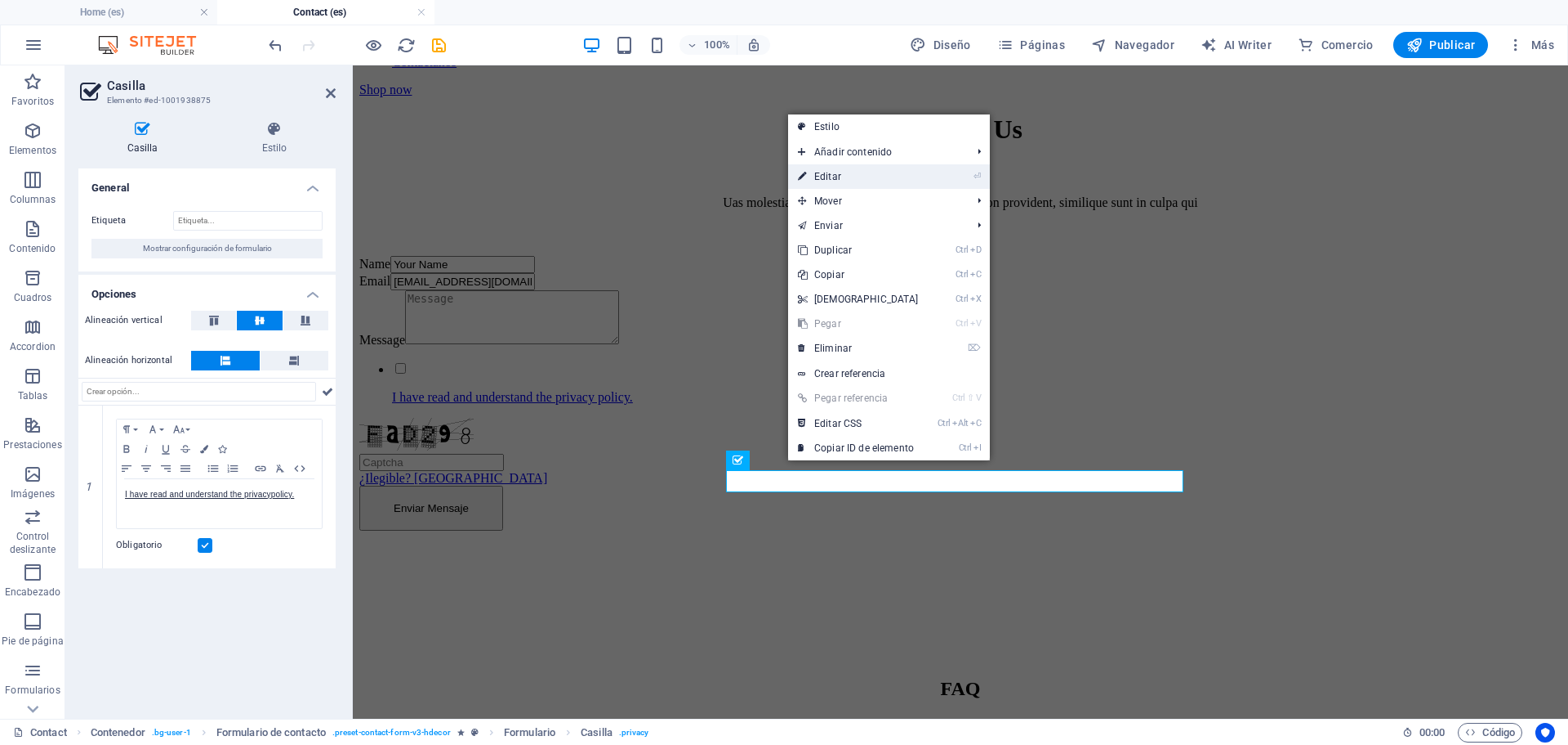
click at [833, 174] on link "⏎ Editar" at bounding box center [859, 177] width 141 height 25
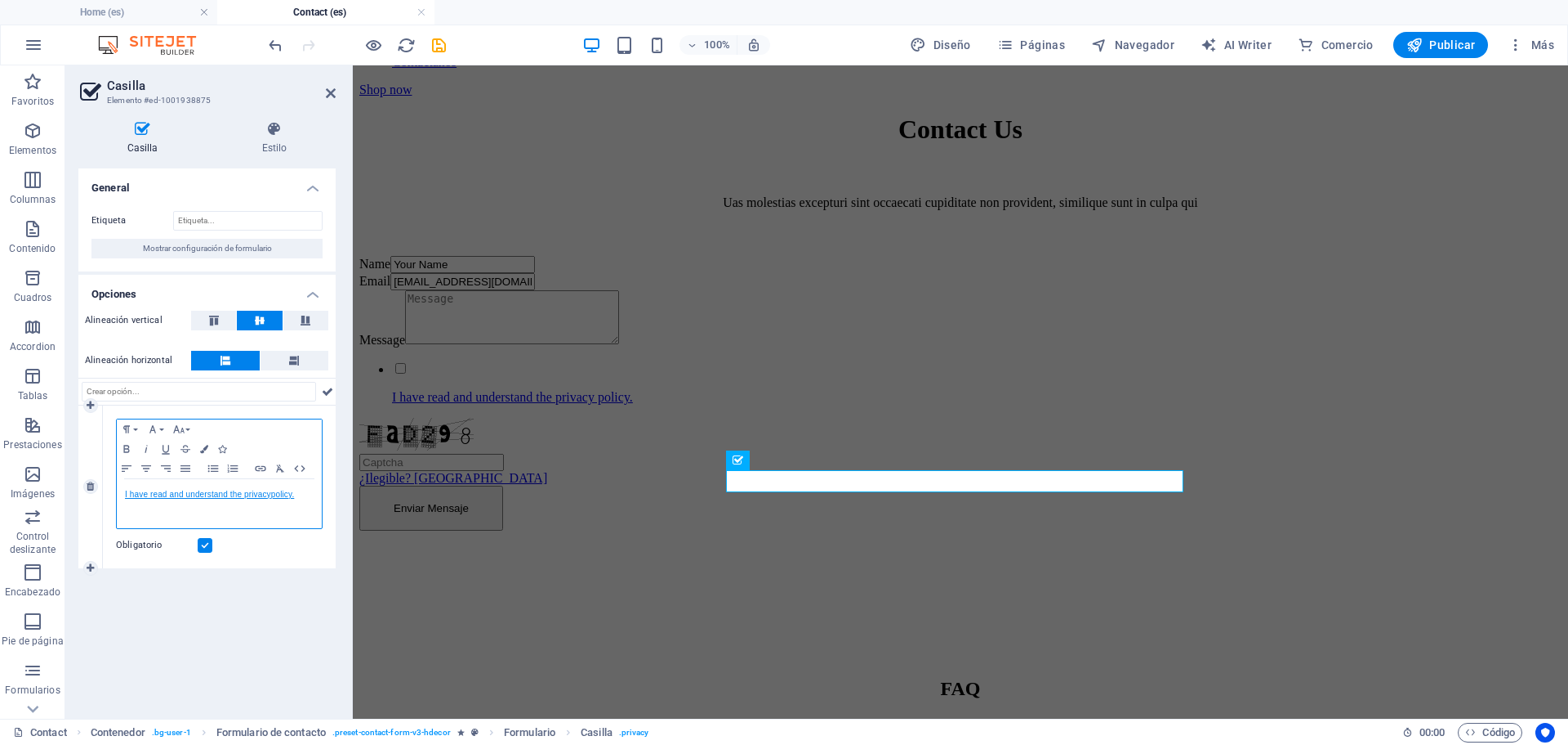
click at [242, 497] on link "I have read and understand the privacy policy." at bounding box center [209, 494] width 169 height 9
type input "I have read and understand the privacy policy."
click at [217, 528] on icon "button" at bounding box center [210, 523] width 20 height 20
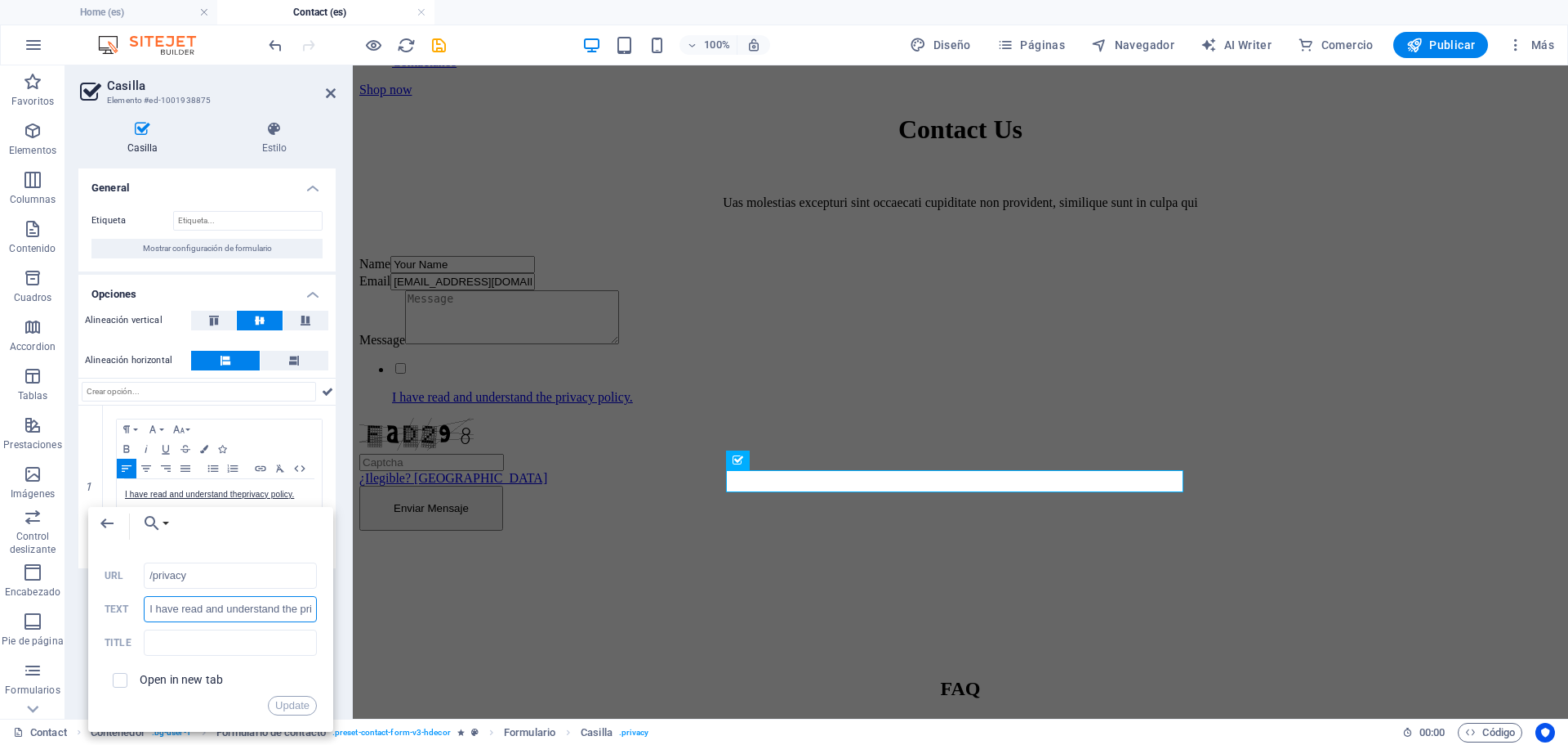
scroll to position [0, 55]
drag, startPoint x: 501, startPoint y: 676, endPoint x: 723, endPoint y: 641, distance: 224.7
drag, startPoint x: 234, startPoint y: 621, endPoint x: 229, endPoint y: 613, distance: 9.4
click at [233, 619] on input "I have read and understand the privacy policy." at bounding box center [230, 608] width 173 height 26
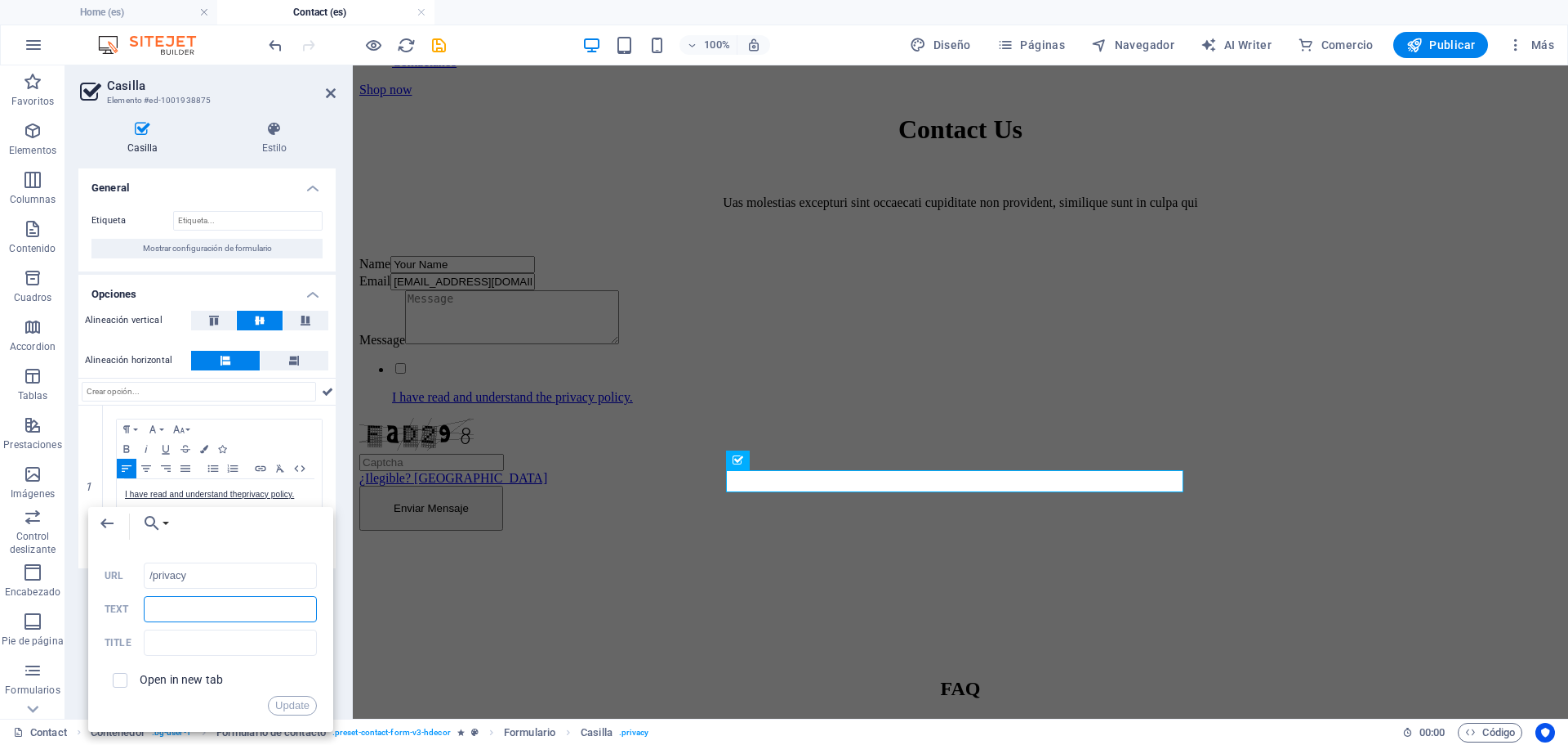
paste input "He leído y comprendido la política de privacidad."
type input "He leído y comprendido la política de privacidad."
click at [287, 694] on div "Open in new tab" at bounding box center [210, 679] width 212 height 31
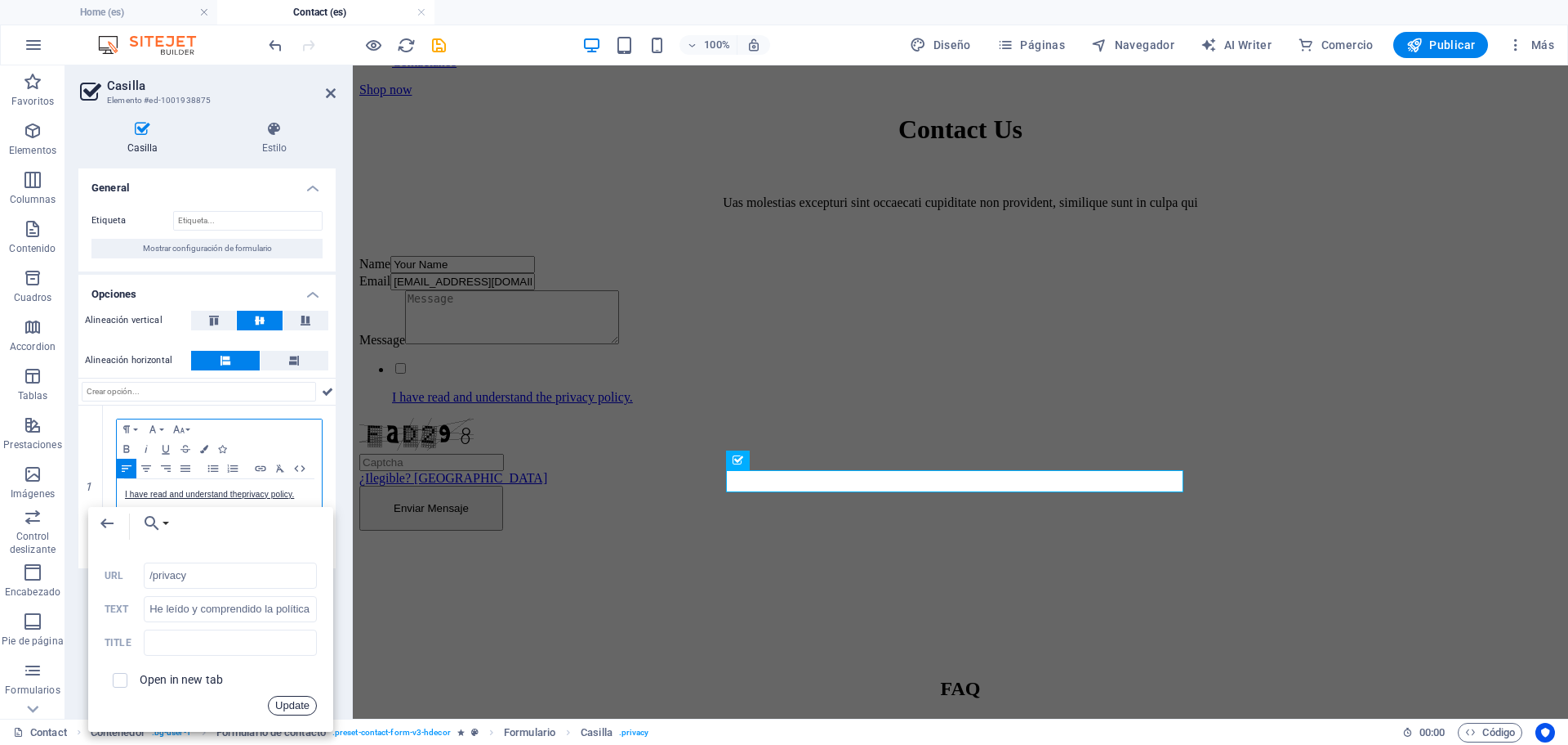
click at [282, 700] on button "Update" at bounding box center [293, 705] width 49 height 20
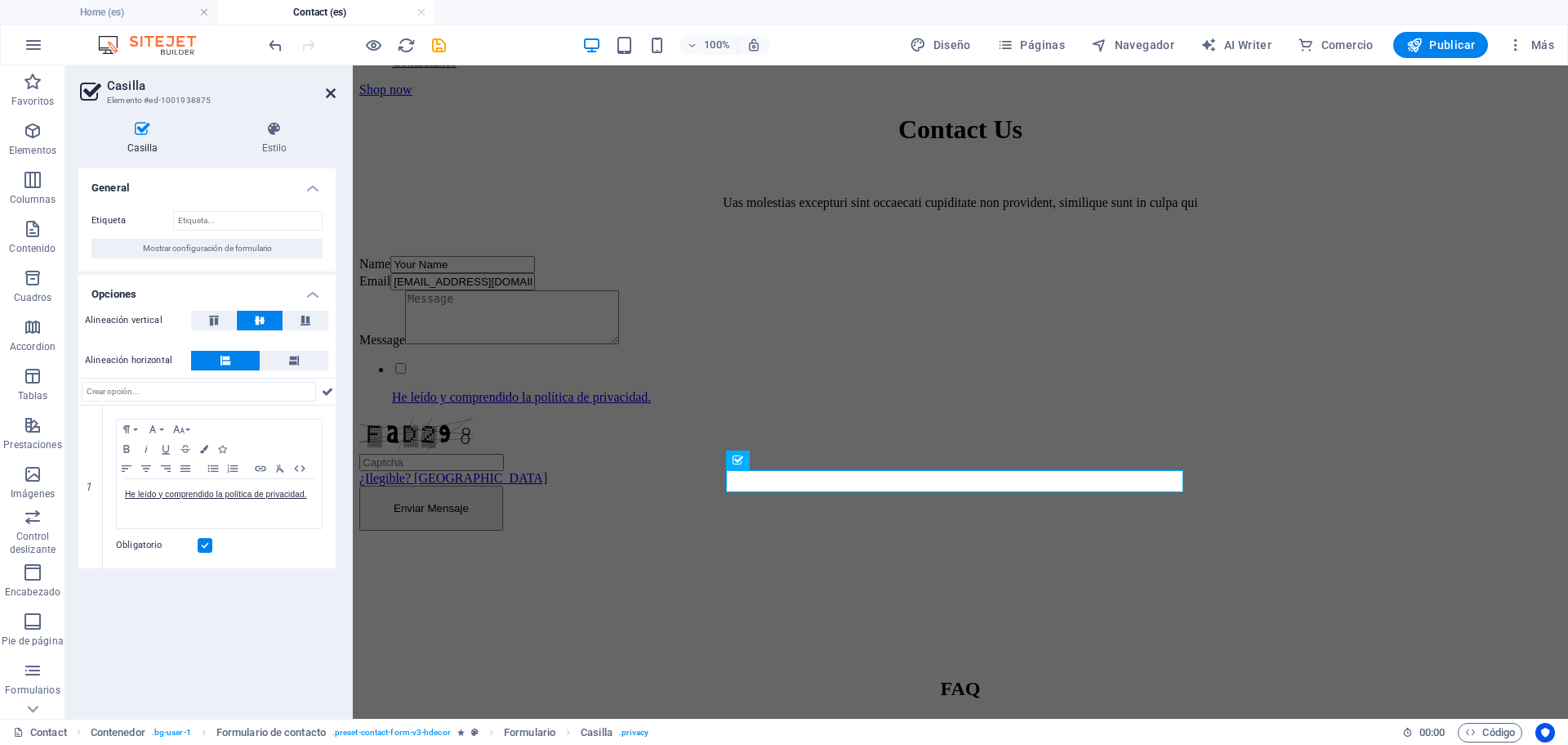
click at [334, 95] on icon at bounding box center [331, 93] width 10 height 13
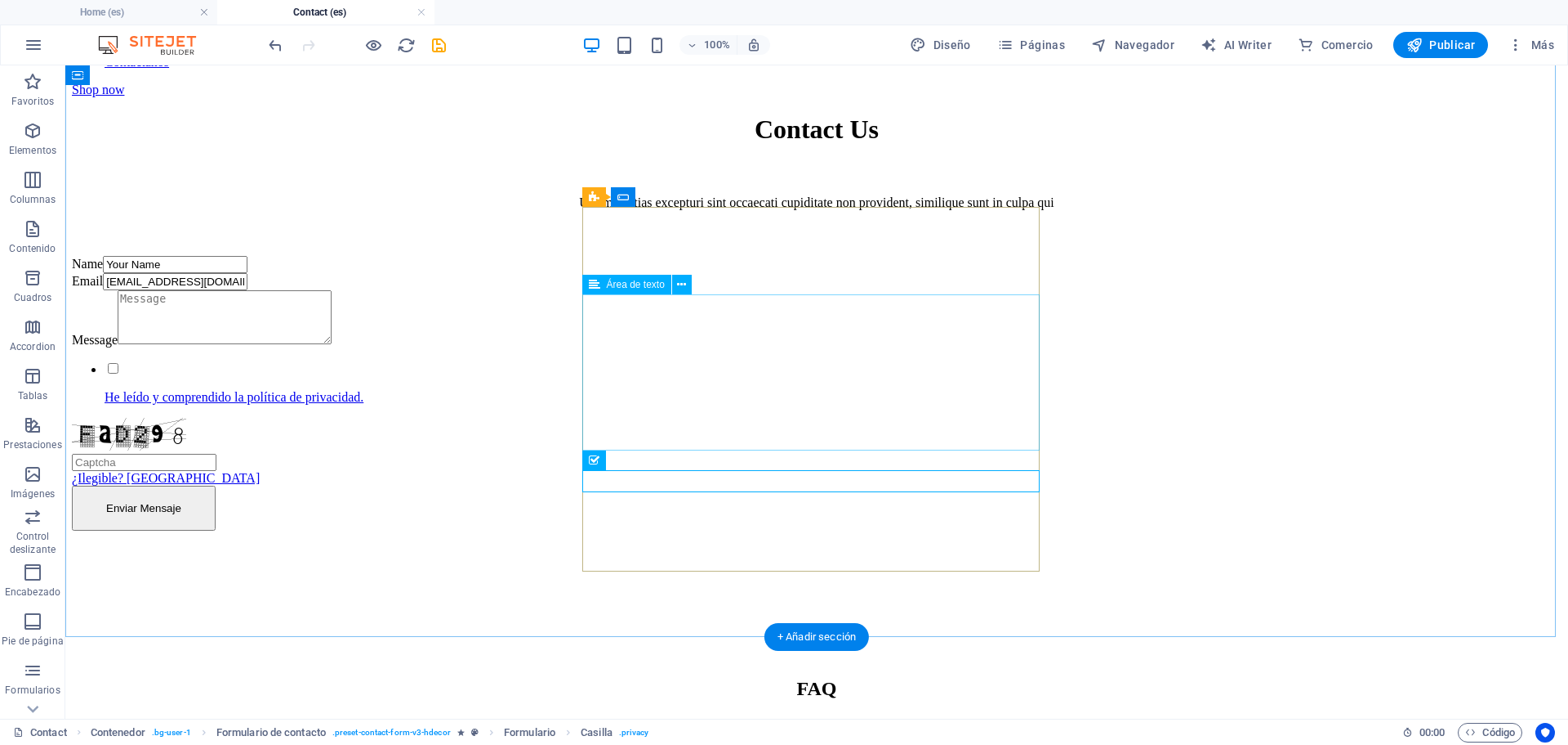
click at [530, 347] on div "Message" at bounding box center [300, 319] width 457 height 57
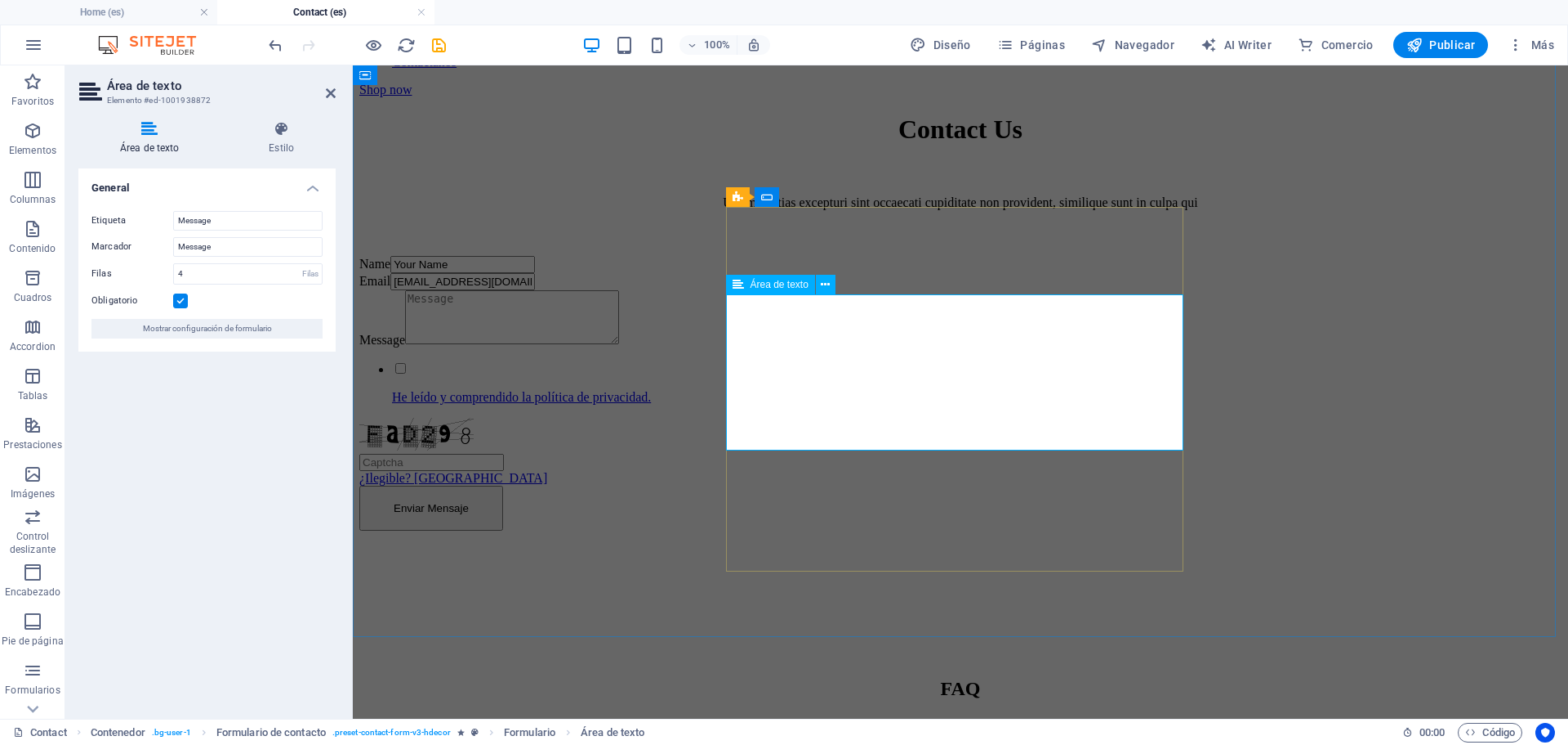
click at [619, 344] on textarea "Message" at bounding box center [512, 317] width 214 height 54
drag, startPoint x: 236, startPoint y: 214, endPoint x: 0, endPoint y: 206, distance: 236.1
click at [0, 206] on section "Favoritos Elementos Columnas Contenido [PERSON_NAME] Accordion Tablas Prestacio…" at bounding box center [784, 392] width 1568 height 653
type input "Mensaje"
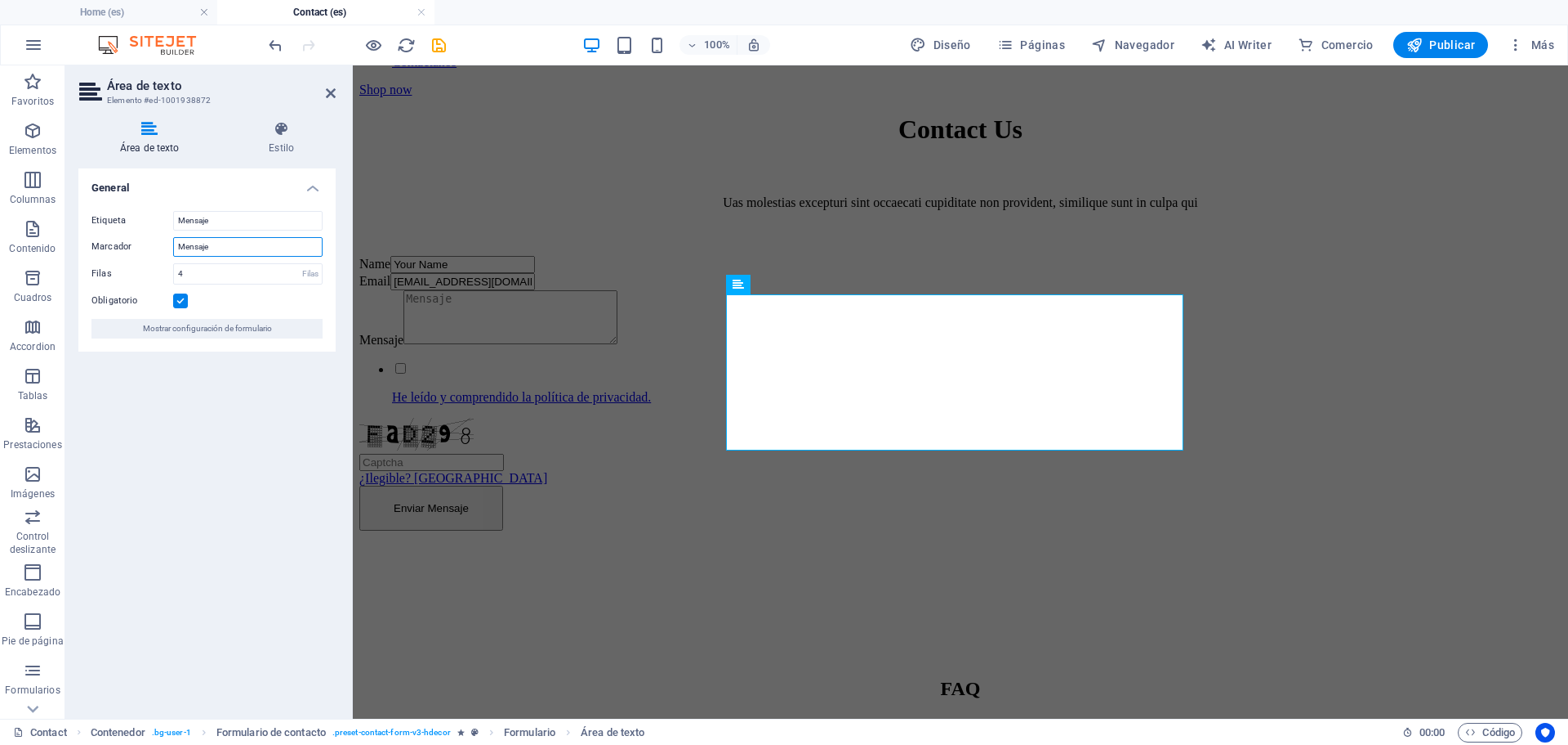
type input "Mensaje"
click at [336, 93] on aside "Área de texto Elemento #ed-1001938872 Área de texto Estilo General Etiqueta Men…" at bounding box center [209, 392] width 287 height 653
click at [333, 91] on icon at bounding box center [331, 93] width 10 height 13
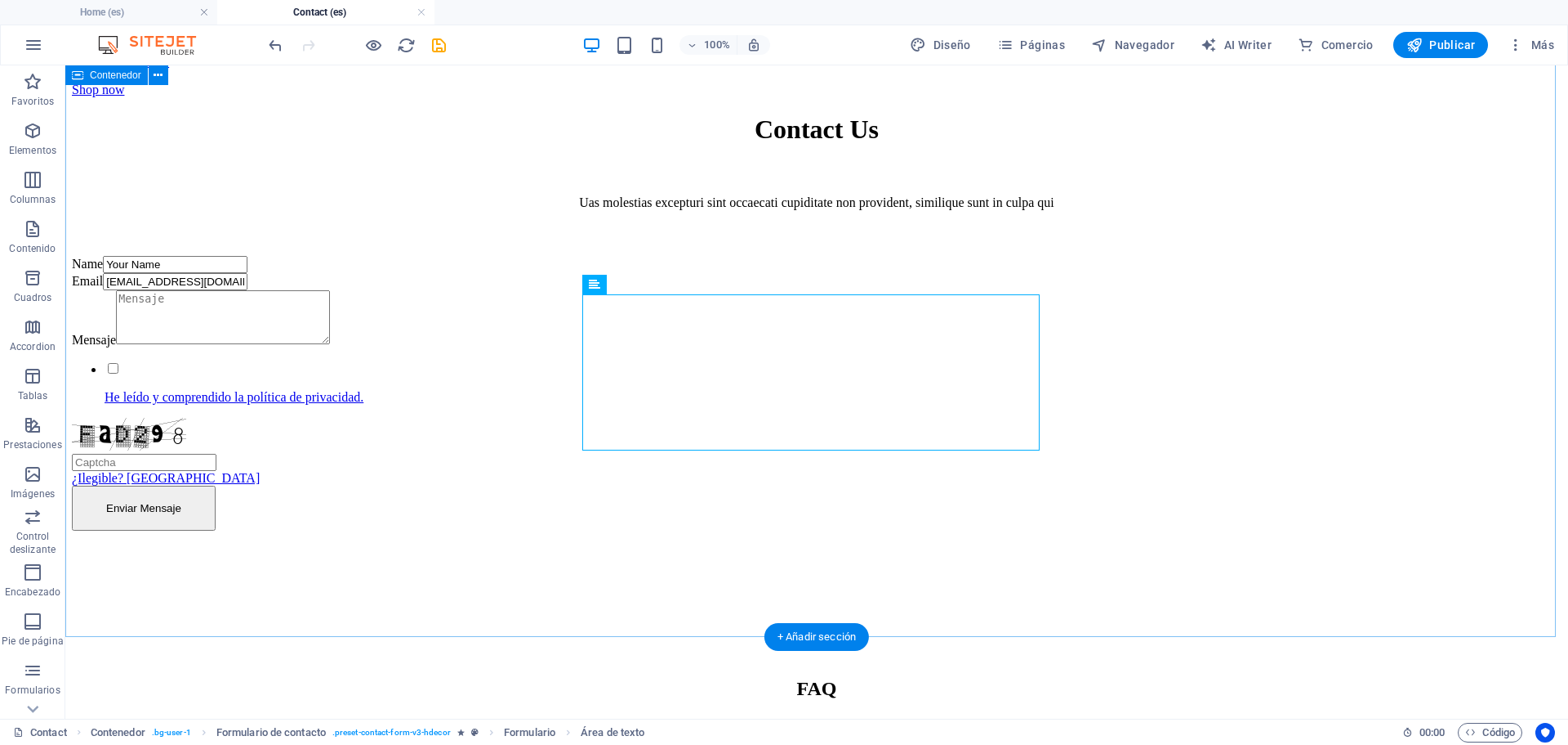
click at [1248, 350] on div "Contact Us Uas molestias excepturi sint occaecati cupiditate non provident, sim…" at bounding box center [817, 322] width 1490 height 415
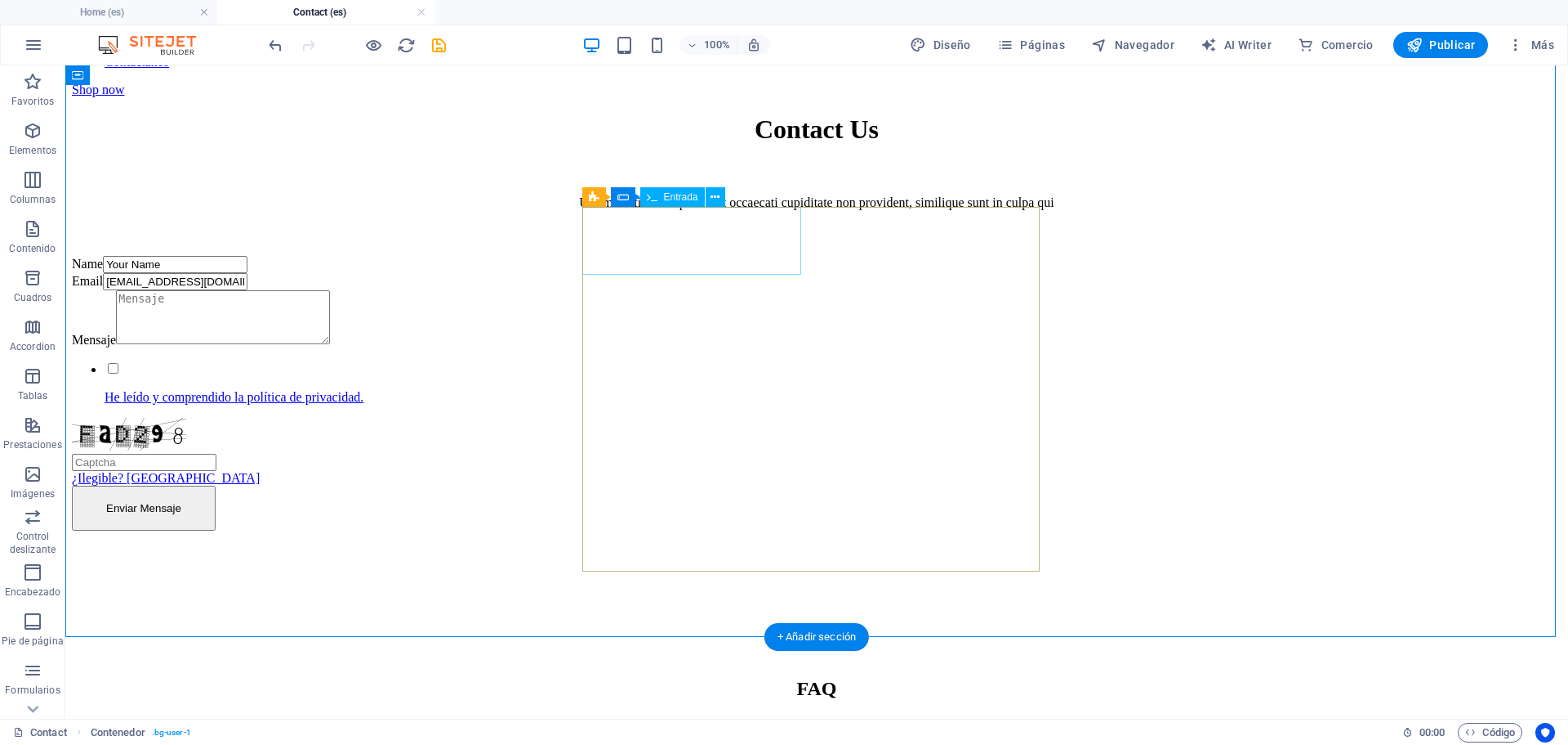
click at [530, 256] on div "Name Your Name" at bounding box center [300, 265] width 457 height 17
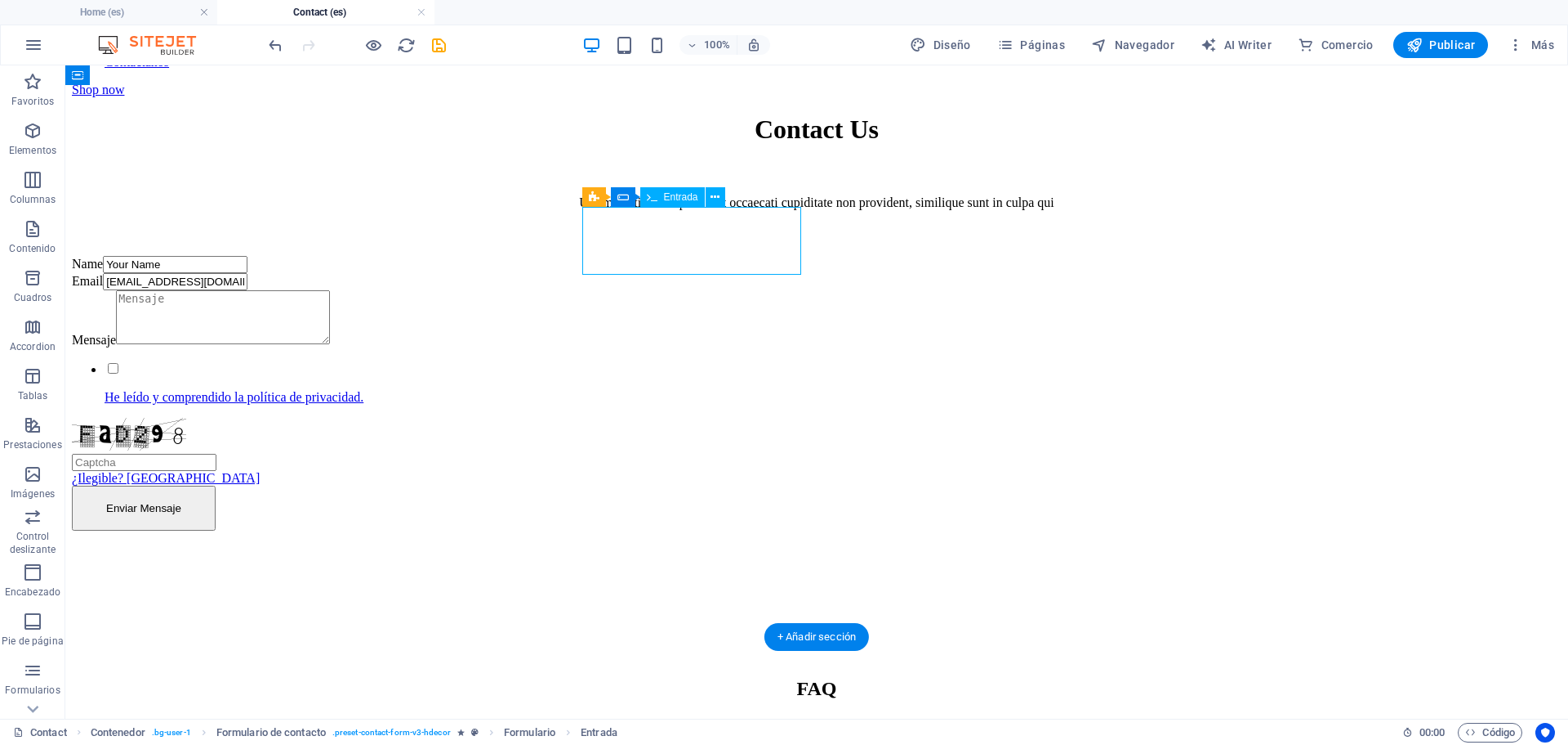
click at [530, 256] on div "Name Your Name" at bounding box center [300, 265] width 457 height 17
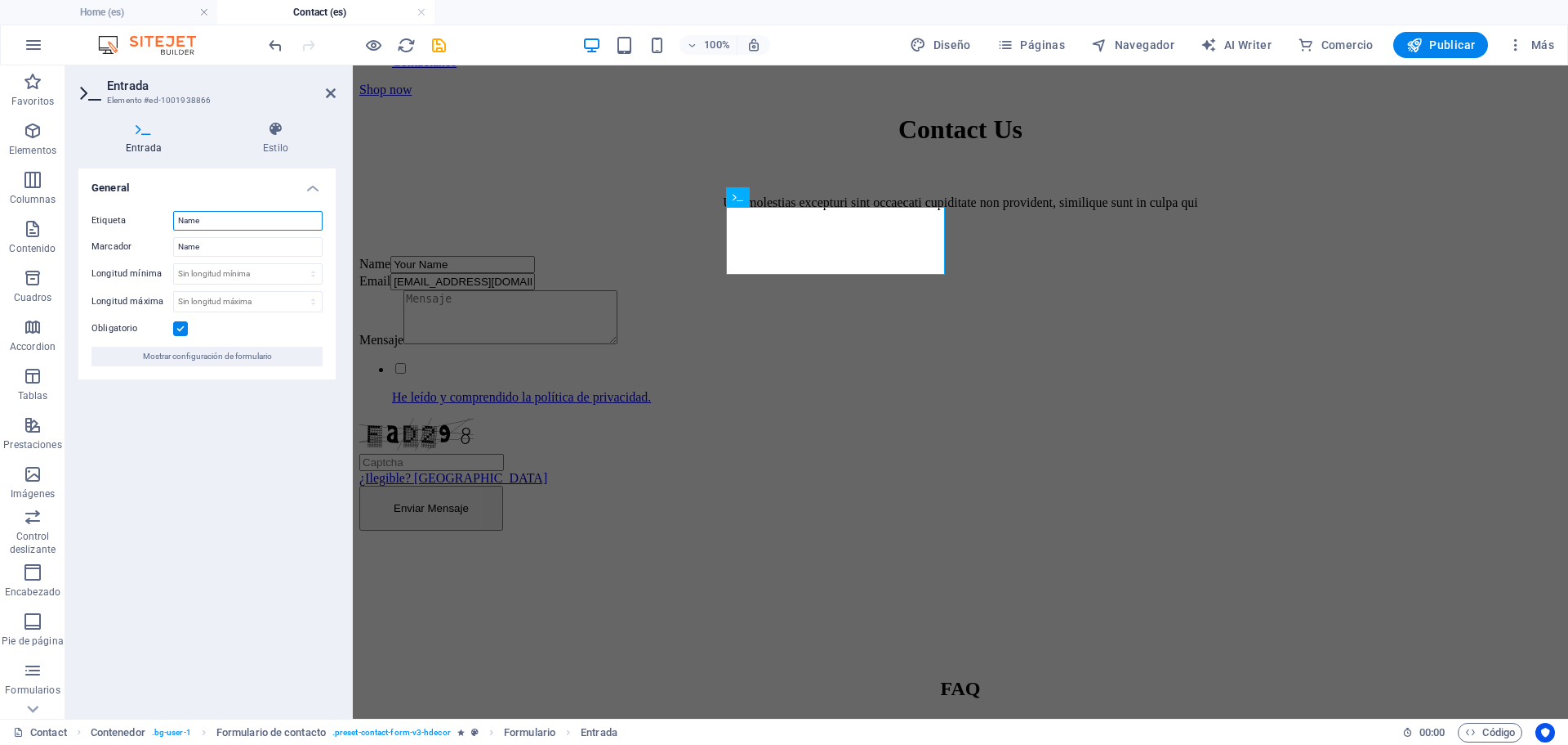
drag, startPoint x: 219, startPoint y: 218, endPoint x: 74, endPoint y: 202, distance: 145.9
click at [68, 211] on div "Entrada Estilo General Etiqueta Name Marcador Name Longitud mínima Sin longitud…" at bounding box center [207, 413] width 283 height 611
type input "Nombre"
click at [327, 95] on icon at bounding box center [331, 93] width 10 height 13
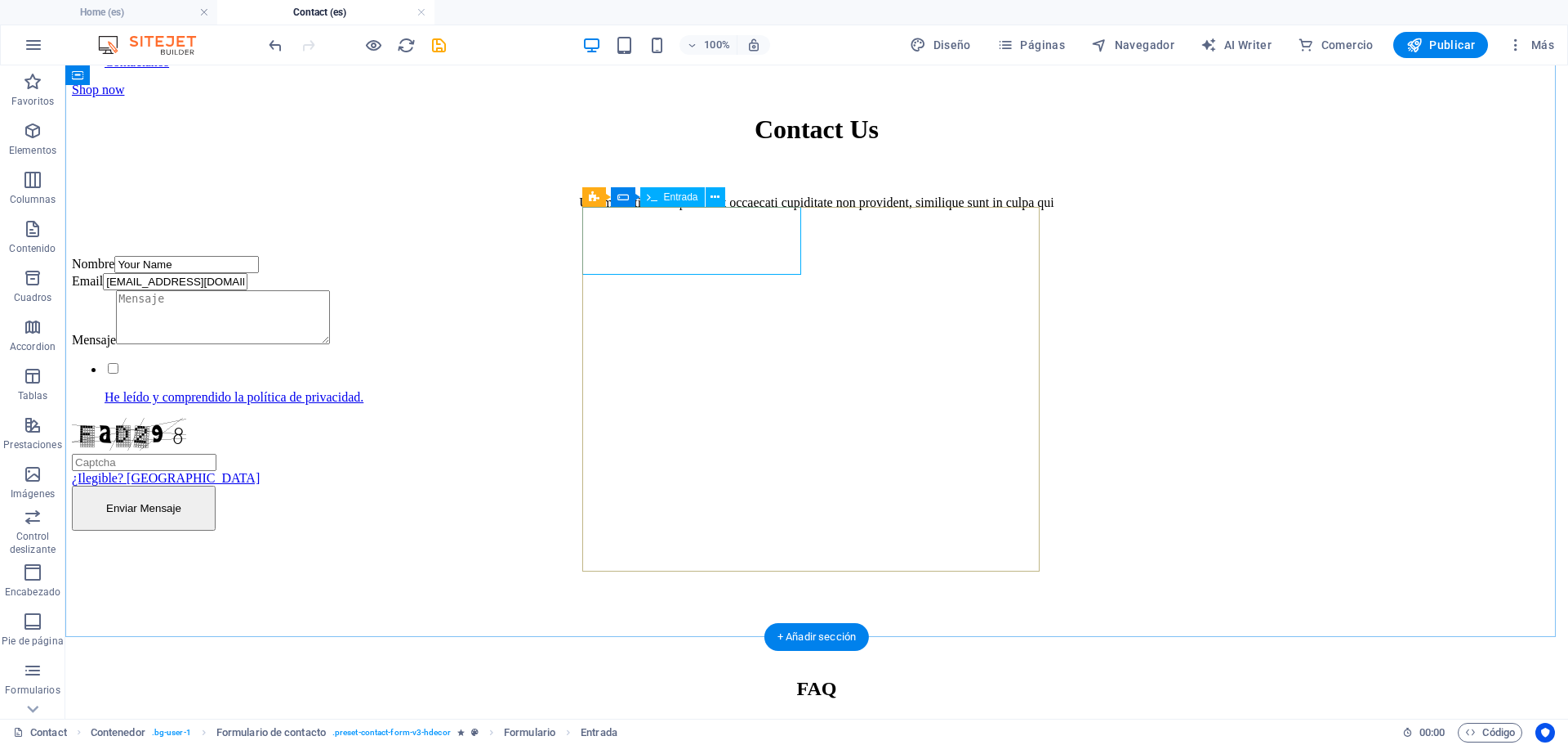
click at [530, 257] on div "Nombre Your Name" at bounding box center [300, 265] width 457 height 17
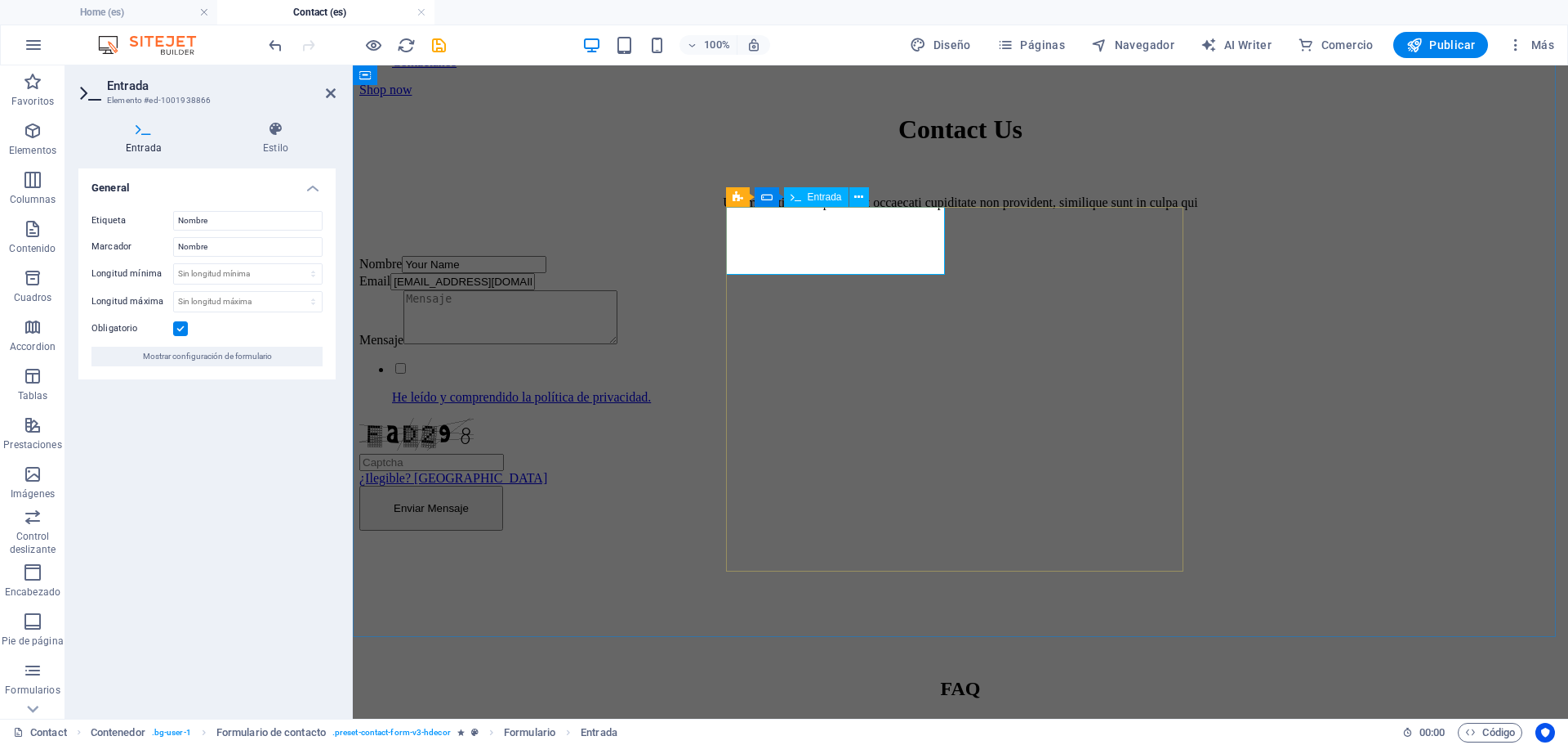
click at [547, 257] on input "Your Name" at bounding box center [474, 265] width 145 height 17
drag, startPoint x: 841, startPoint y: 258, endPoint x: 616, endPoint y: 250, distance: 225.1
click at [616, 250] on div "Contact Us Uas molestias excepturi sint occaecati cupiditate non provident, sim…" at bounding box center [960, 322] width 1203 height 415
click at [547, 256] on input "Your Name" at bounding box center [474, 265] width 145 height 17
drag, startPoint x: 829, startPoint y: 258, endPoint x: 683, endPoint y: 252, distance: 146.1
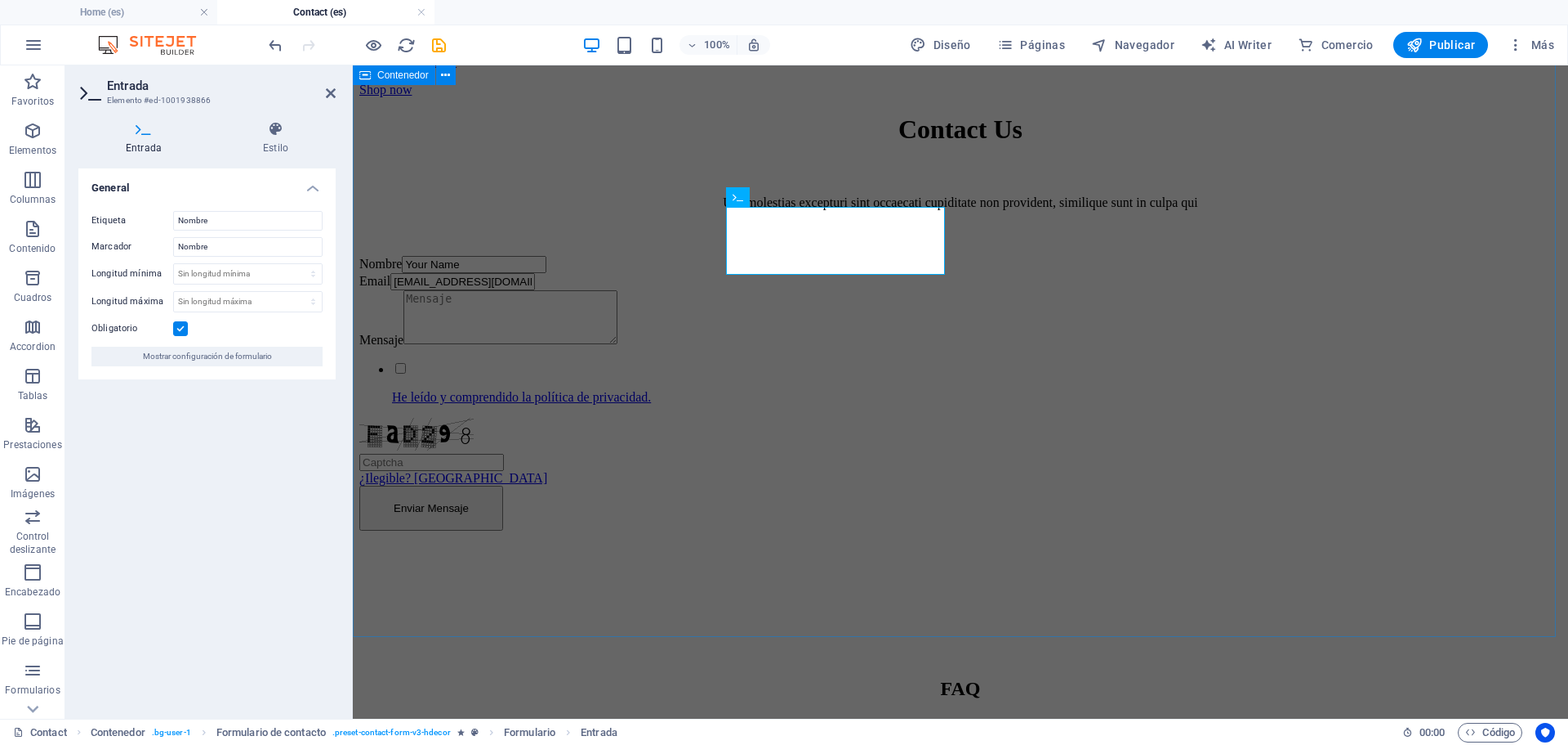
click at [683, 252] on div "Contact Us Uas molestias excepturi sint occaecati cupiditate non provident, sim…" at bounding box center [960, 322] width 1203 height 415
click at [547, 259] on input "Your Name" at bounding box center [474, 265] width 145 height 17
drag, startPoint x: 622, startPoint y: 230, endPoint x: 576, endPoint y: 227, distance: 46.1
click at [580, 228] on div "Contact Us Uas molestias excepturi sint occaecati cupiditate non provident, sim…" at bounding box center [960, 322] width 1203 height 415
click at [1261, 307] on div "Contact Us Uas molestias excepturi sint occaecati cupiditate non provident, sim…" at bounding box center [960, 322] width 1203 height 415
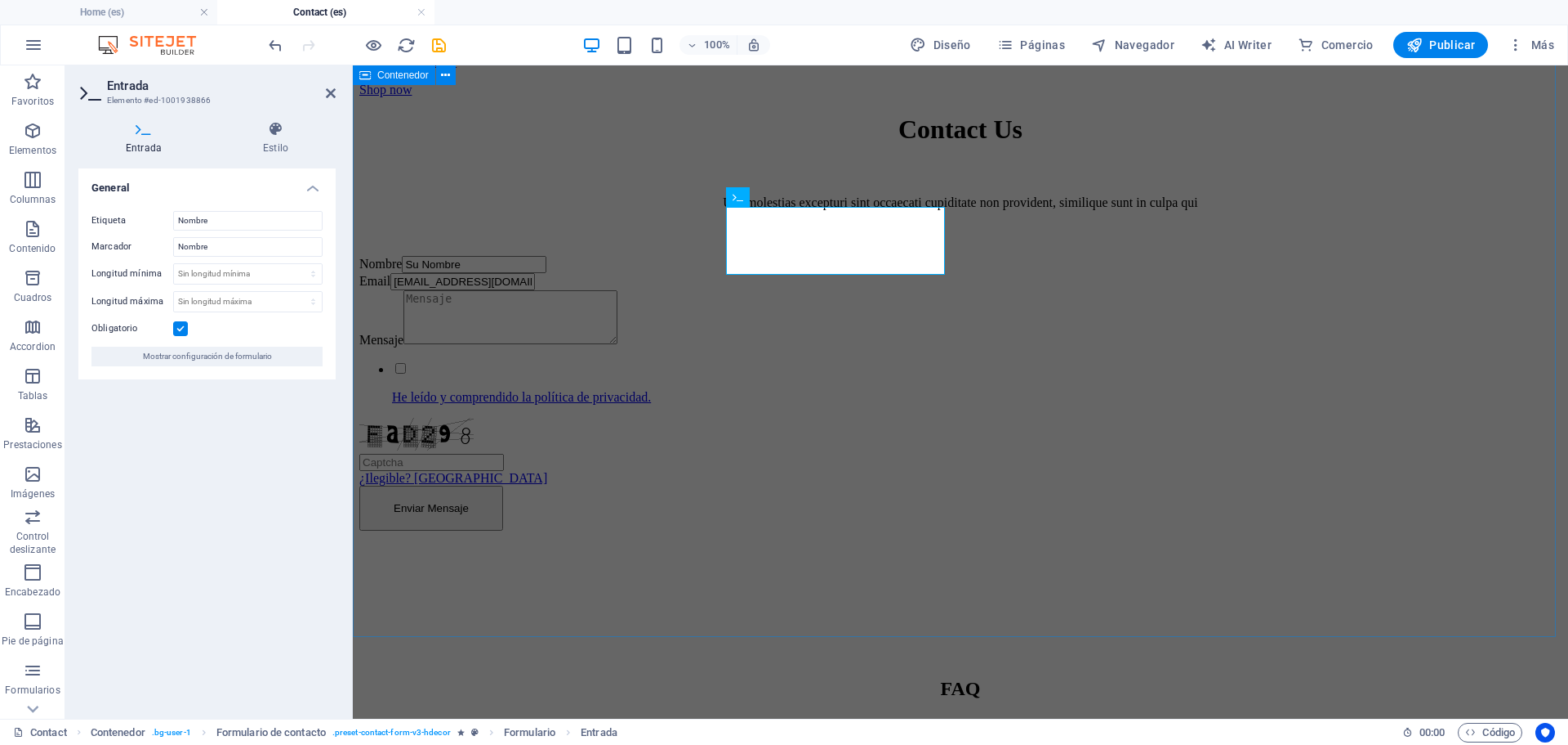
type input "Su Nombre"
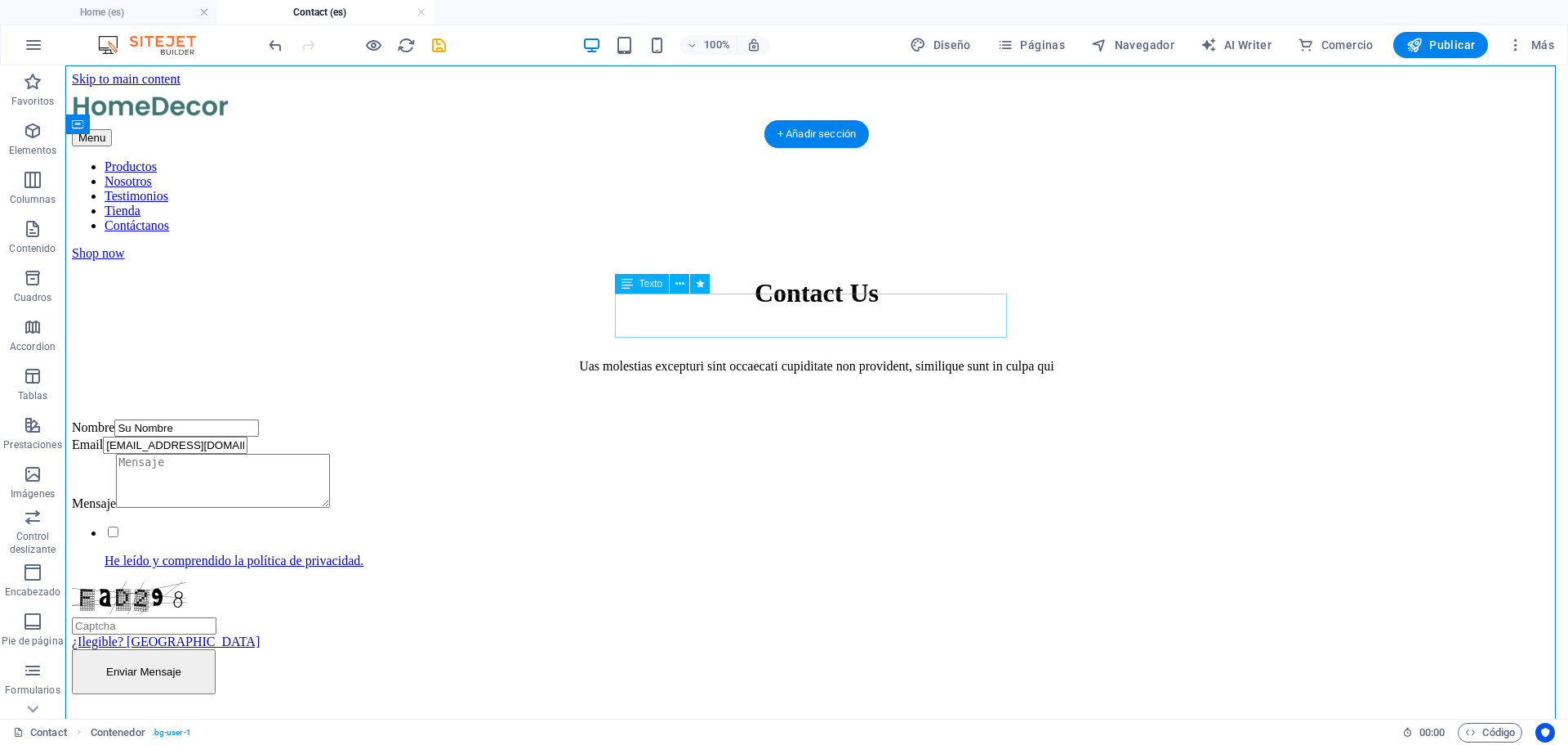
click at [757, 359] on div "Uas molestias excepturi sint occaecati cupiditate non provident, similique sunt…" at bounding box center [817, 365] width 1490 height 14
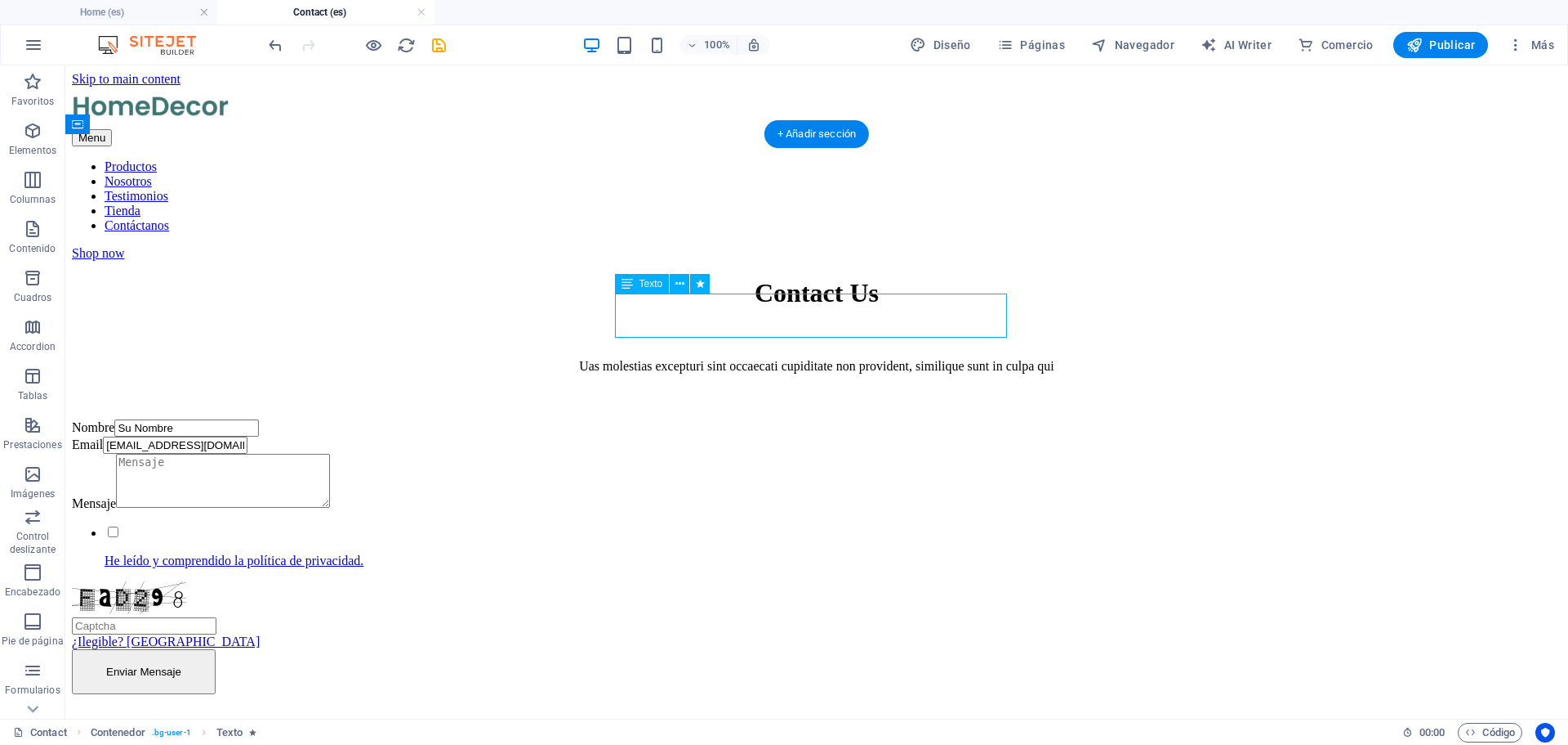
click at [930, 359] on div "Uas molestias excepturi sint occaecati cupiditate non provident, similique sunt…" at bounding box center [817, 365] width 1490 height 14
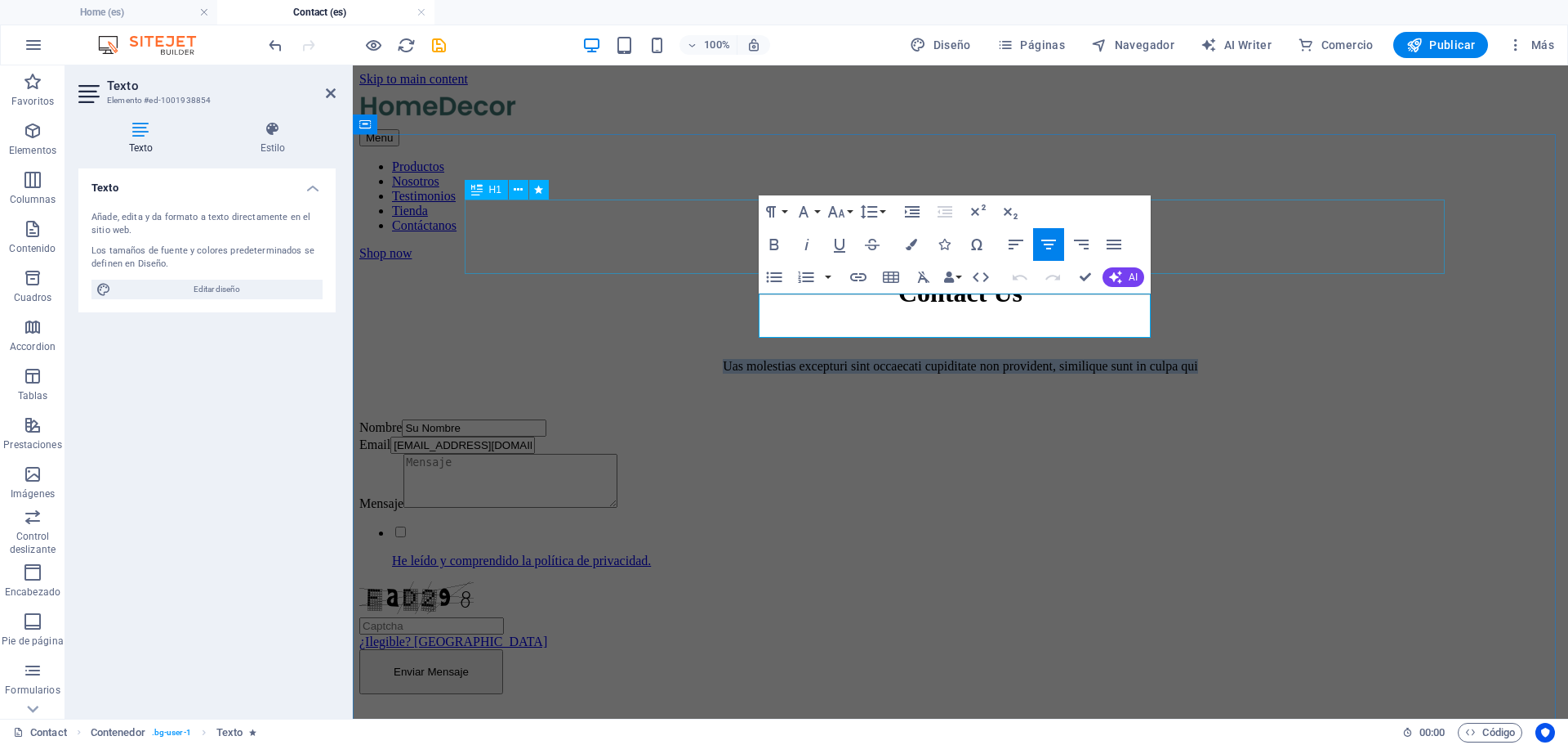
drag, startPoint x: 1111, startPoint y: 328, endPoint x: 586, endPoint y: 246, distance: 531.4
click at [586, 278] on div "Contact Us Uas molestias excepturi sint occaecati cupiditate non provident, sim…" at bounding box center [960, 485] width 1203 height 415
copy span "Uas molestias excepturi sint occaecati cupiditate non provident, similique sunt…"
click at [1351, 422] on div "Contact Us Uas molestias excepturi sint occaecati cupiditate non provident, sim…" at bounding box center [960, 485] width 1203 height 415
click at [1350, 422] on div "Contact Us Uas molestias excepturi sint occaecati cupiditate non provident, sim…" at bounding box center [960, 485] width 1203 height 415
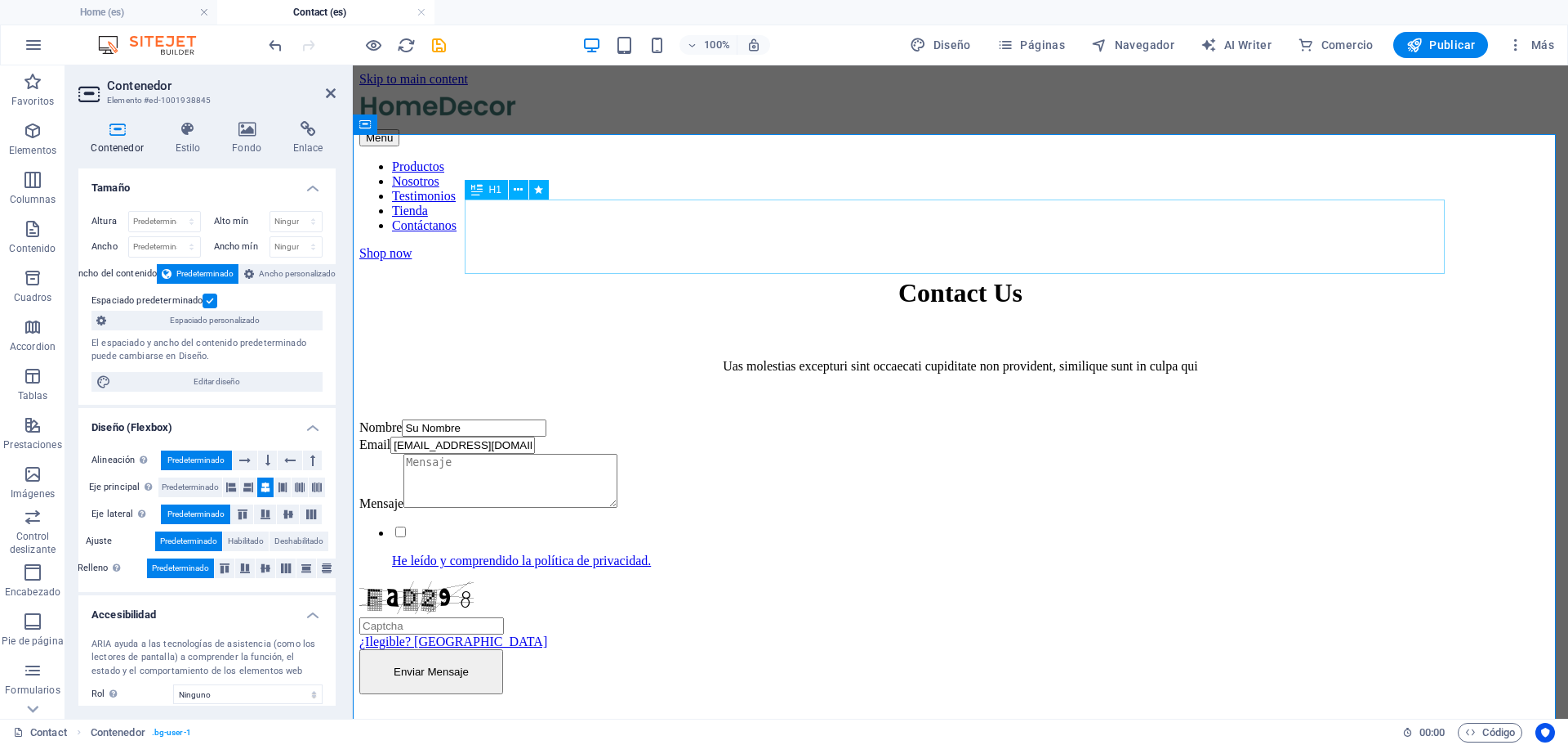
click at [976, 278] on div "Contact Us" at bounding box center [960, 293] width 1203 height 30
click at [975, 278] on div "Contact Us" at bounding box center [960, 293] width 1203 height 30
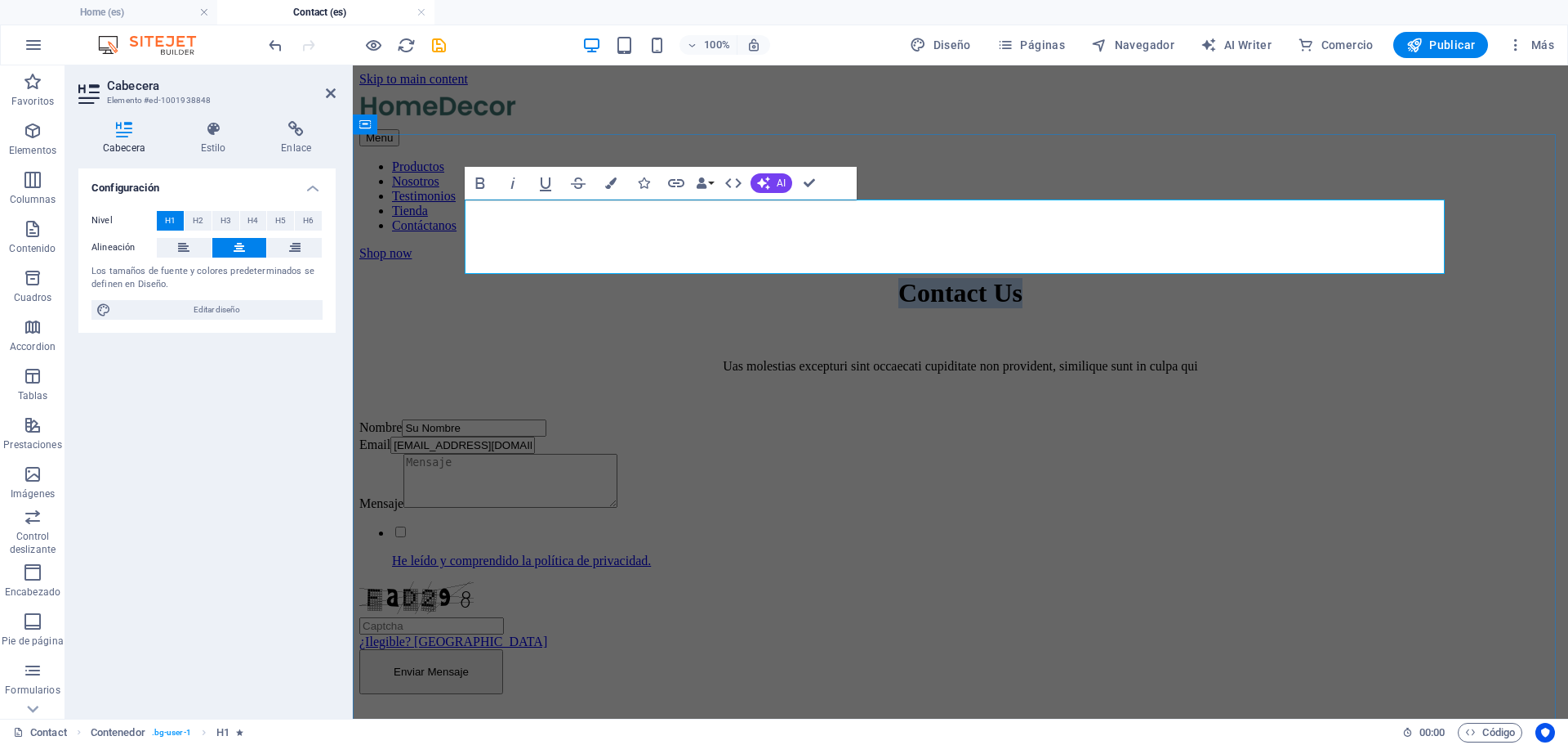
click at [1066, 278] on h1 "Contact Us" at bounding box center [960, 293] width 1203 height 30
drag, startPoint x: 1101, startPoint y: 245, endPoint x: 829, endPoint y: 217, distance: 273.4
click at [829, 278] on h1 "Contact Us" at bounding box center [960, 293] width 1203 height 30
click at [1303, 431] on div "Contáctanos Uas molestias excepturi sint occaecati cupiditate non provident, si…" at bounding box center [960, 485] width 1203 height 415
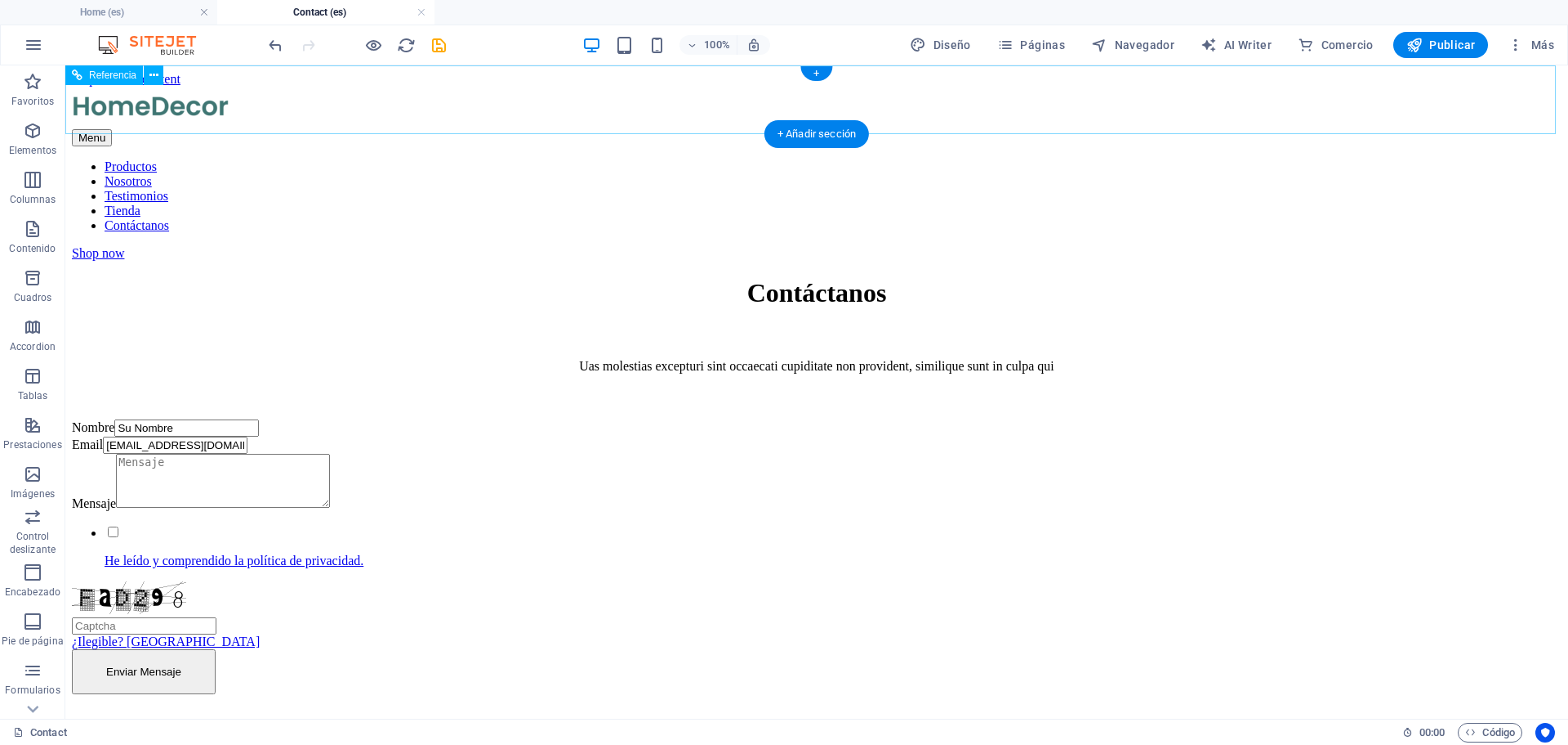
click at [641, 160] on nav "Productos Nosotros Testimonios Tienda Contáctanos" at bounding box center [817, 196] width 1490 height 73
click at [43, 241] on span "Contenido" at bounding box center [32, 238] width 66 height 39
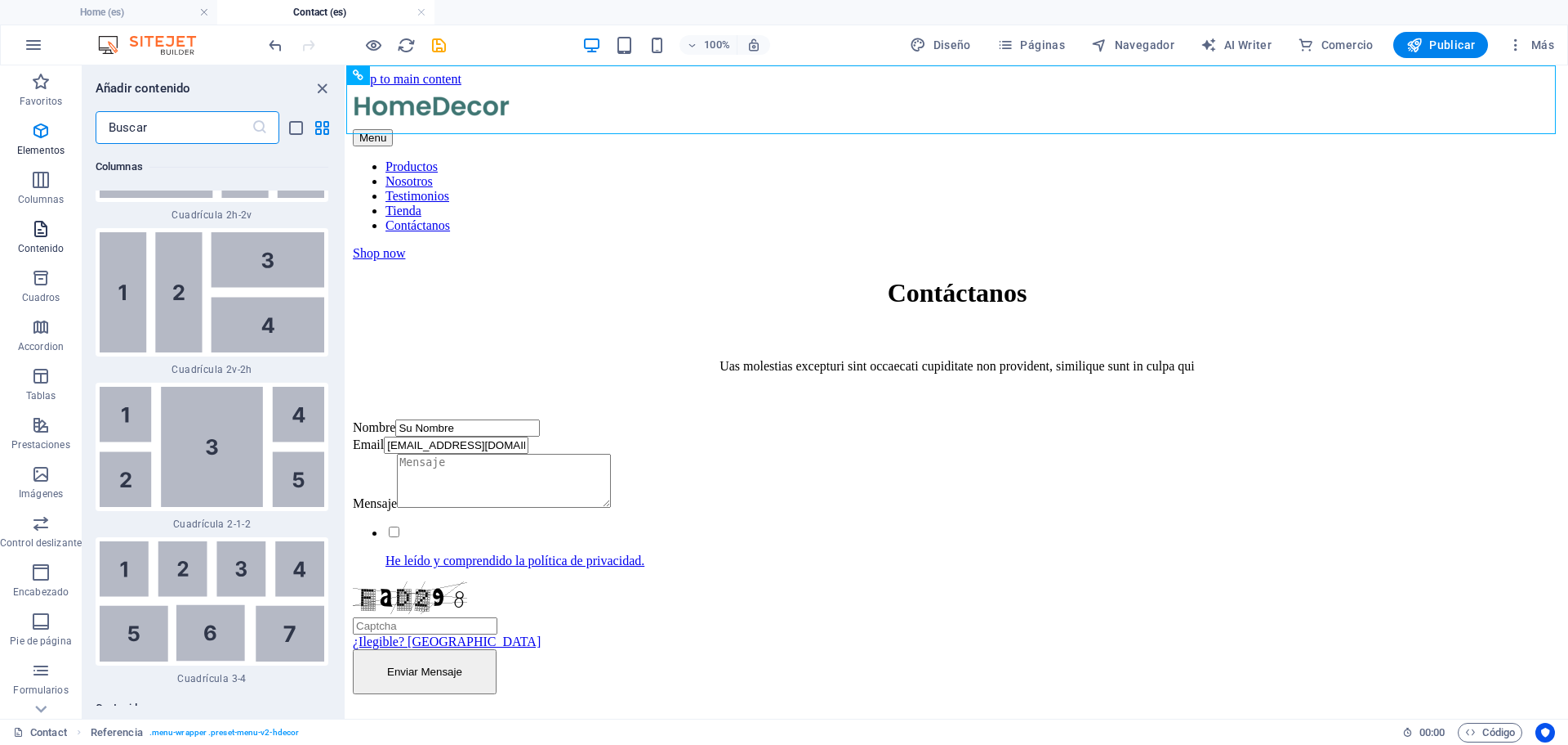
scroll to position [5005, 0]
click at [46, 94] on span "Favoritos" at bounding box center [41, 91] width 82 height 39
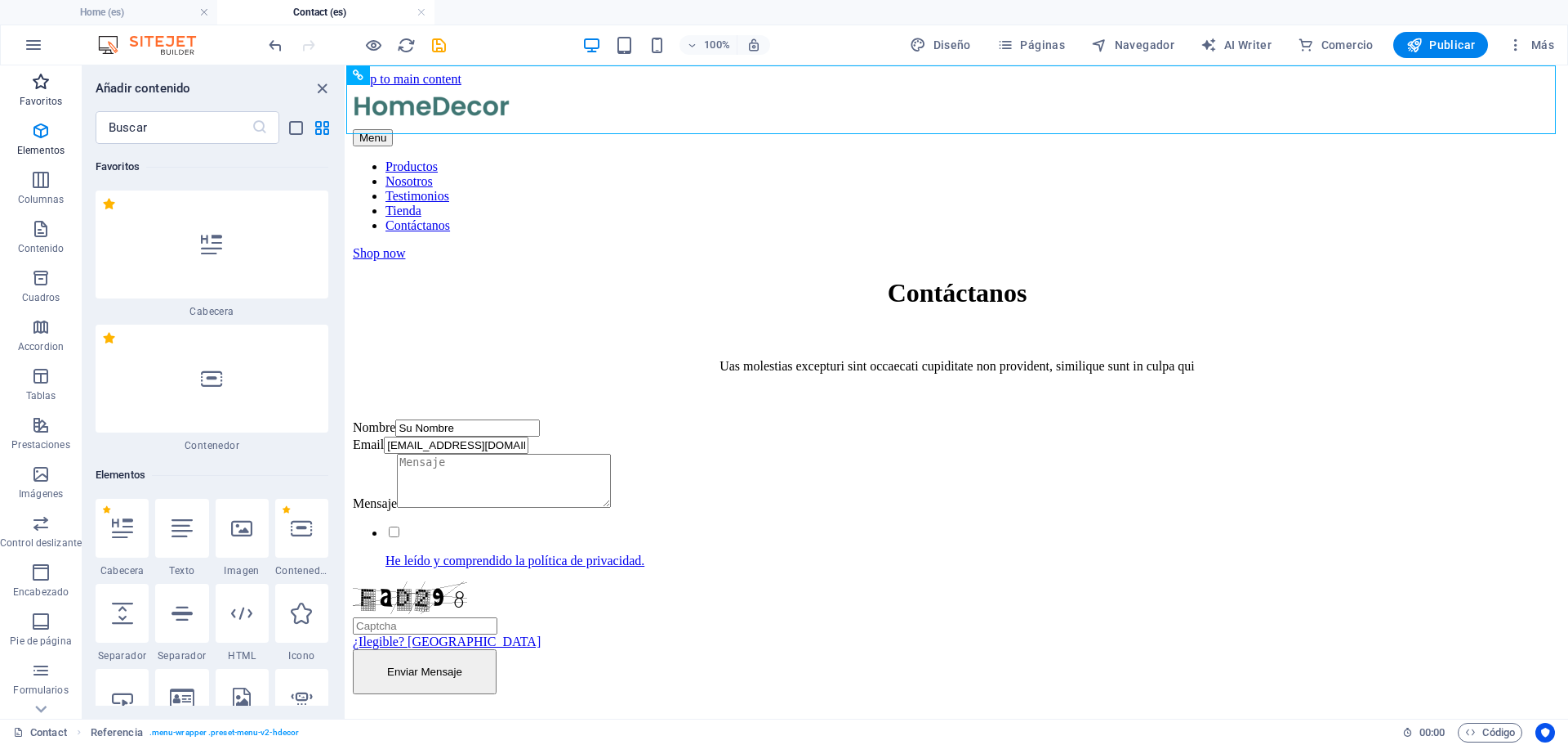
scroll to position [0, 0]
click at [38, 41] on icon "button" at bounding box center [33, 45] width 20 height 20
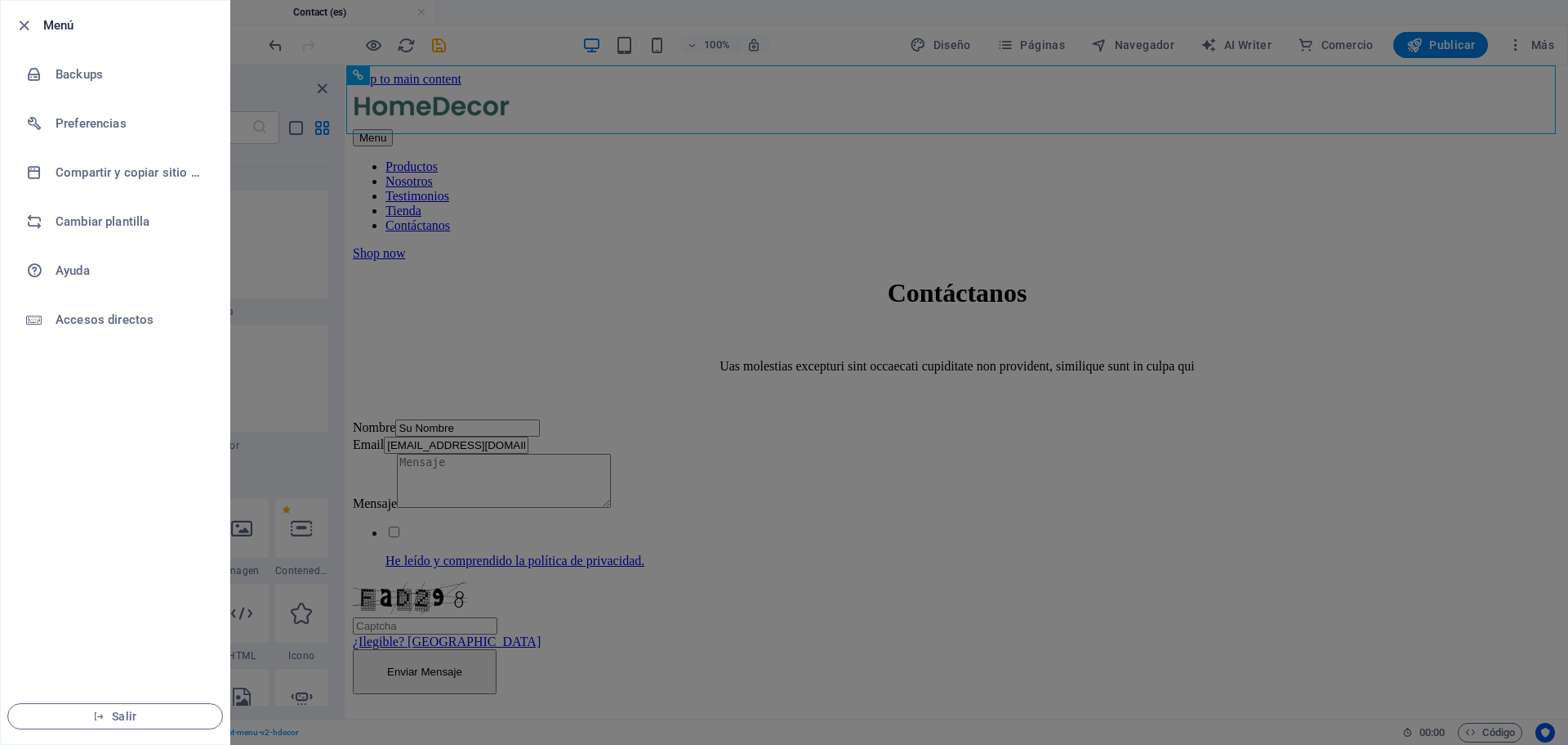
drag, startPoint x: 58, startPoint y: 22, endPoint x: 44, endPoint y: 20, distance: 14.1
click at [58, 21] on h6 "Menú" at bounding box center [130, 25] width 173 height 20
click at [28, 22] on icon "button" at bounding box center [24, 26] width 19 height 19
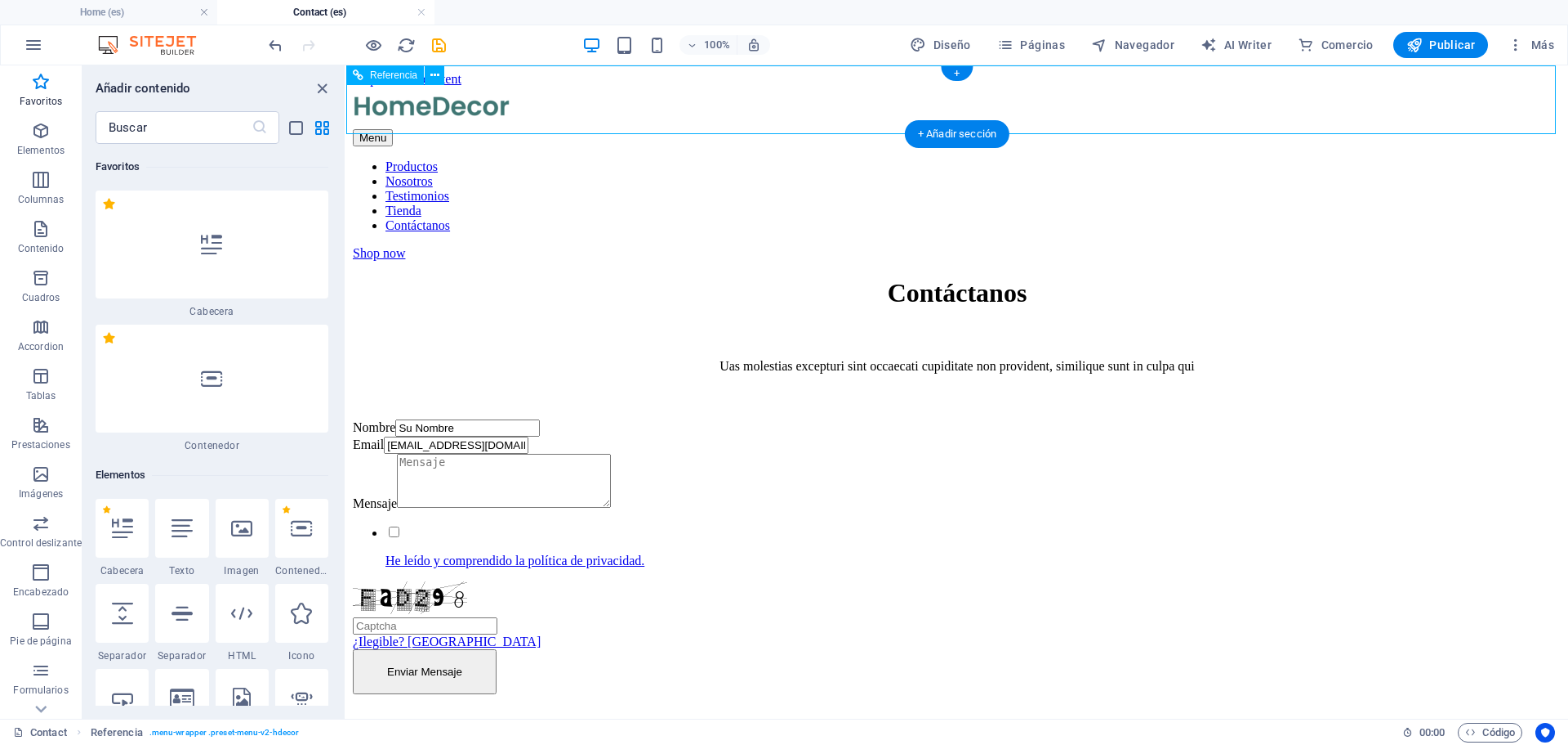
click at [1364, 246] on div "Shop now" at bounding box center [957, 253] width 1209 height 14
click at [1362, 246] on div "Shop now" at bounding box center [957, 253] width 1209 height 14
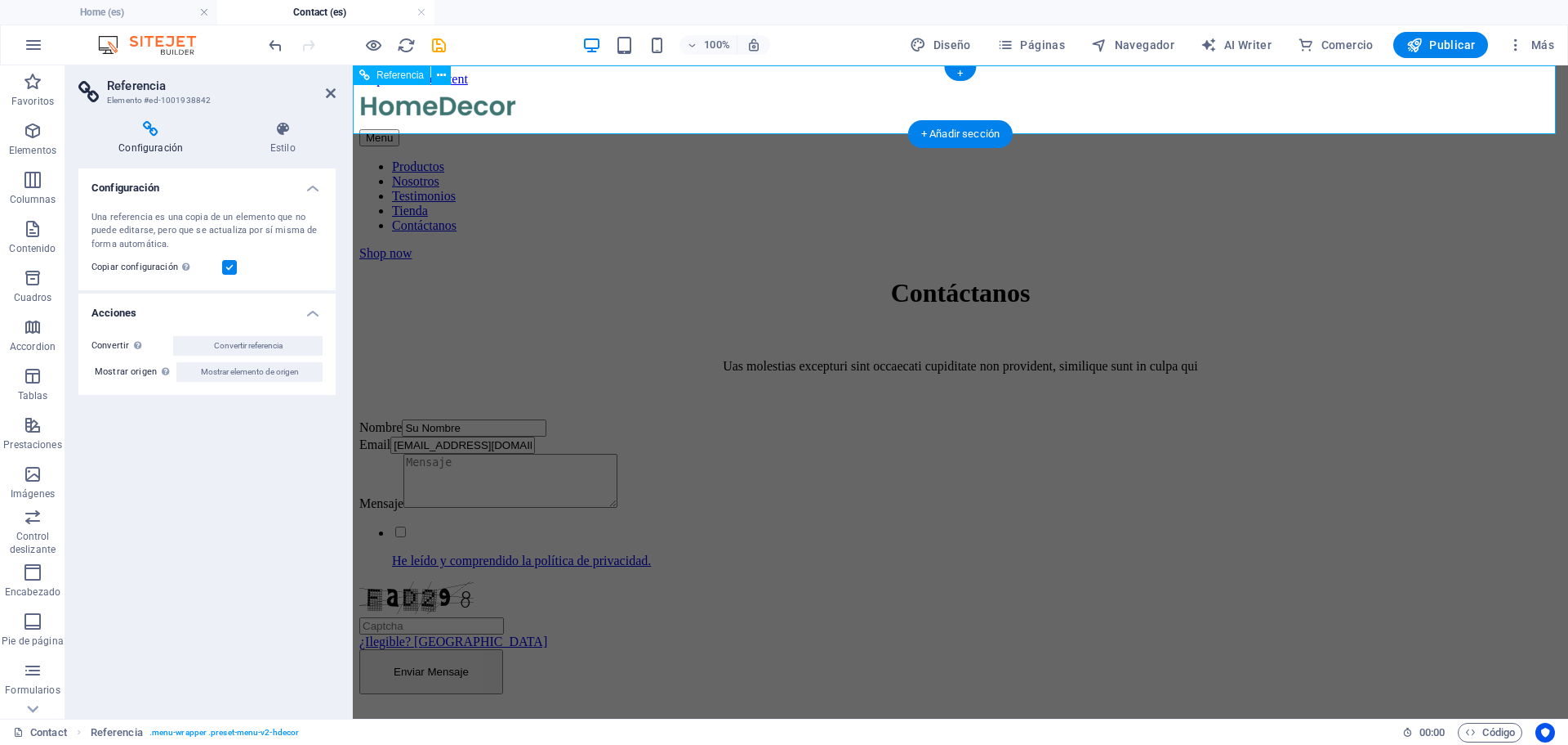
click at [1401, 246] on div "Shop now" at bounding box center [960, 253] width 1203 height 14
click at [1376, 246] on div "Shop now" at bounding box center [960, 253] width 1203 height 14
click at [1374, 246] on div "Shop now" at bounding box center [960, 253] width 1203 height 14
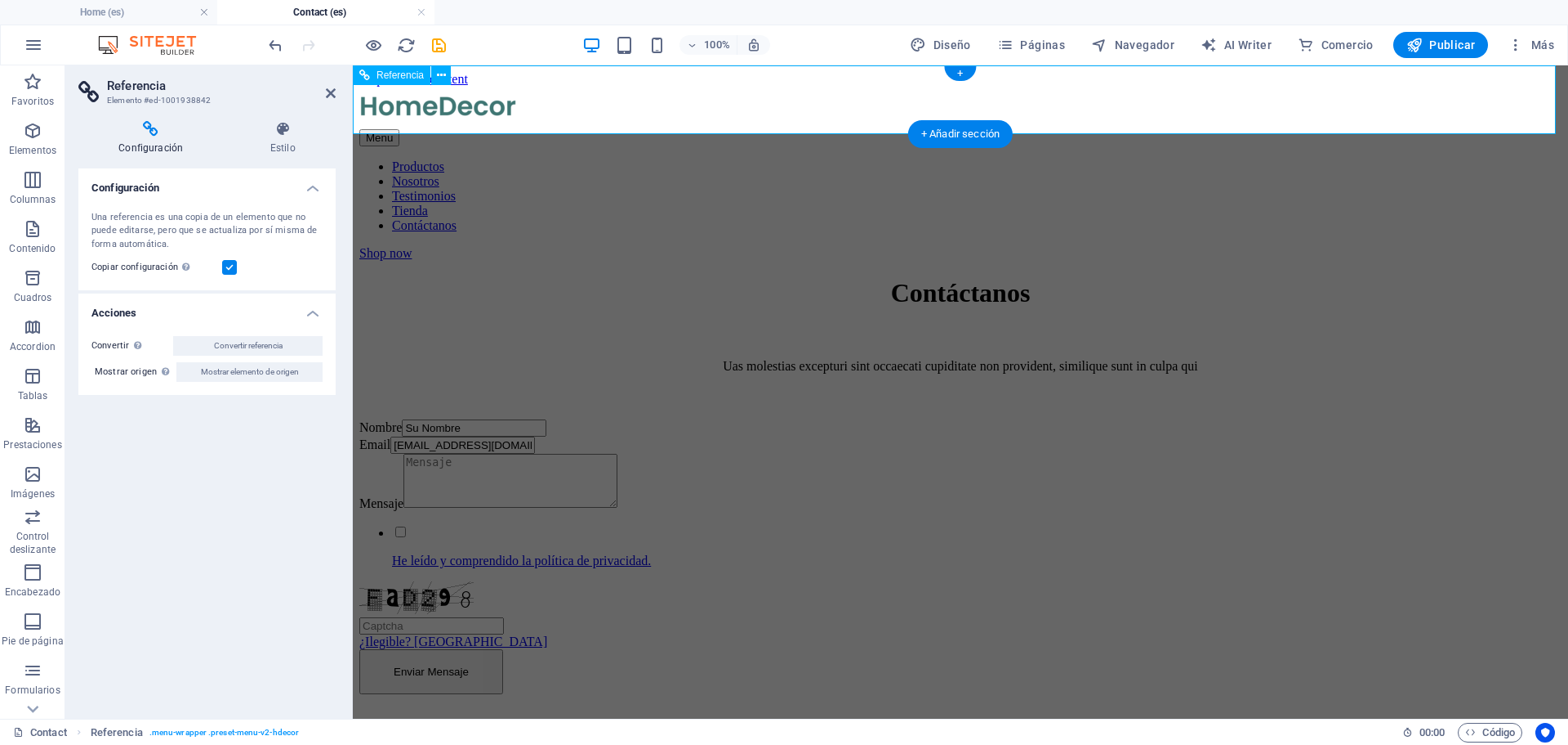
click at [1374, 246] on div "Shop now" at bounding box center [960, 253] width 1203 height 14
click at [310, 186] on h4 "Configuración" at bounding box center [206, 183] width 258 height 29
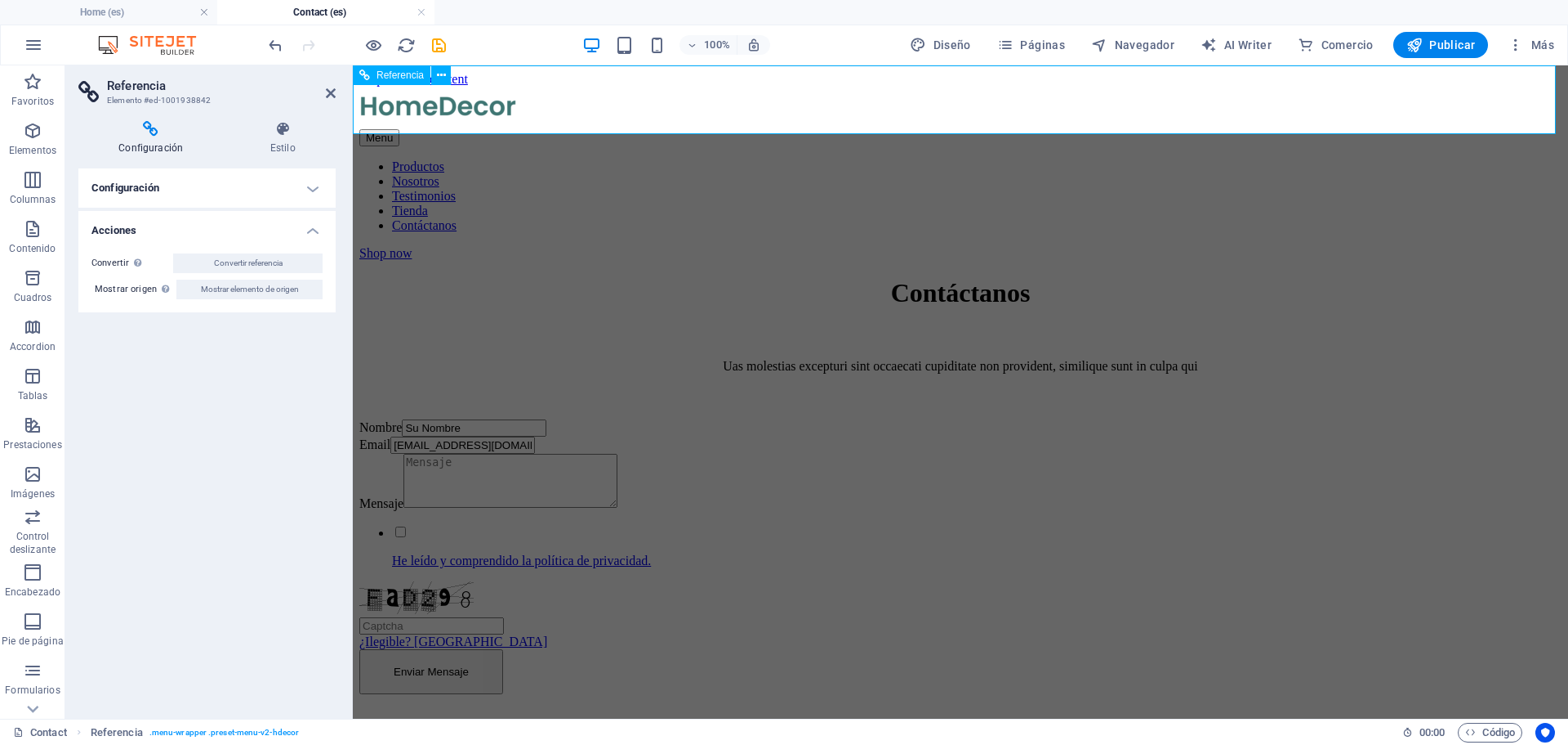
click at [1407, 246] on div "Shop now" at bounding box center [960, 253] width 1203 height 14
click at [1406, 246] on div "Shop now" at bounding box center [960, 253] width 1203 height 14
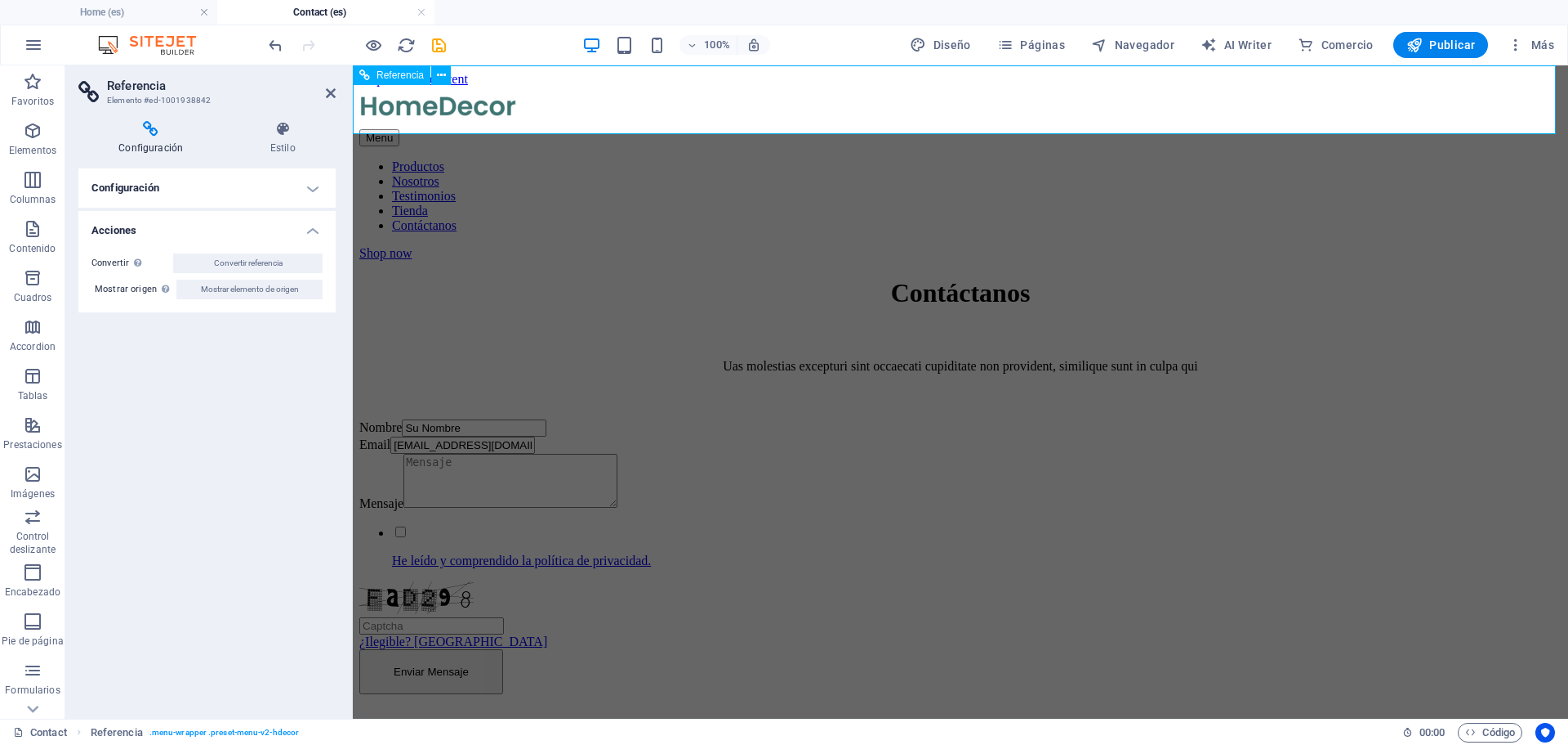
click at [1406, 246] on div "Shop now" at bounding box center [960, 253] width 1203 height 14
drag, startPoint x: 1406, startPoint y: 101, endPoint x: 1406, endPoint y: 92, distance: 9.0
click at [1406, 246] on div "Shop now" at bounding box center [960, 253] width 1203 height 14
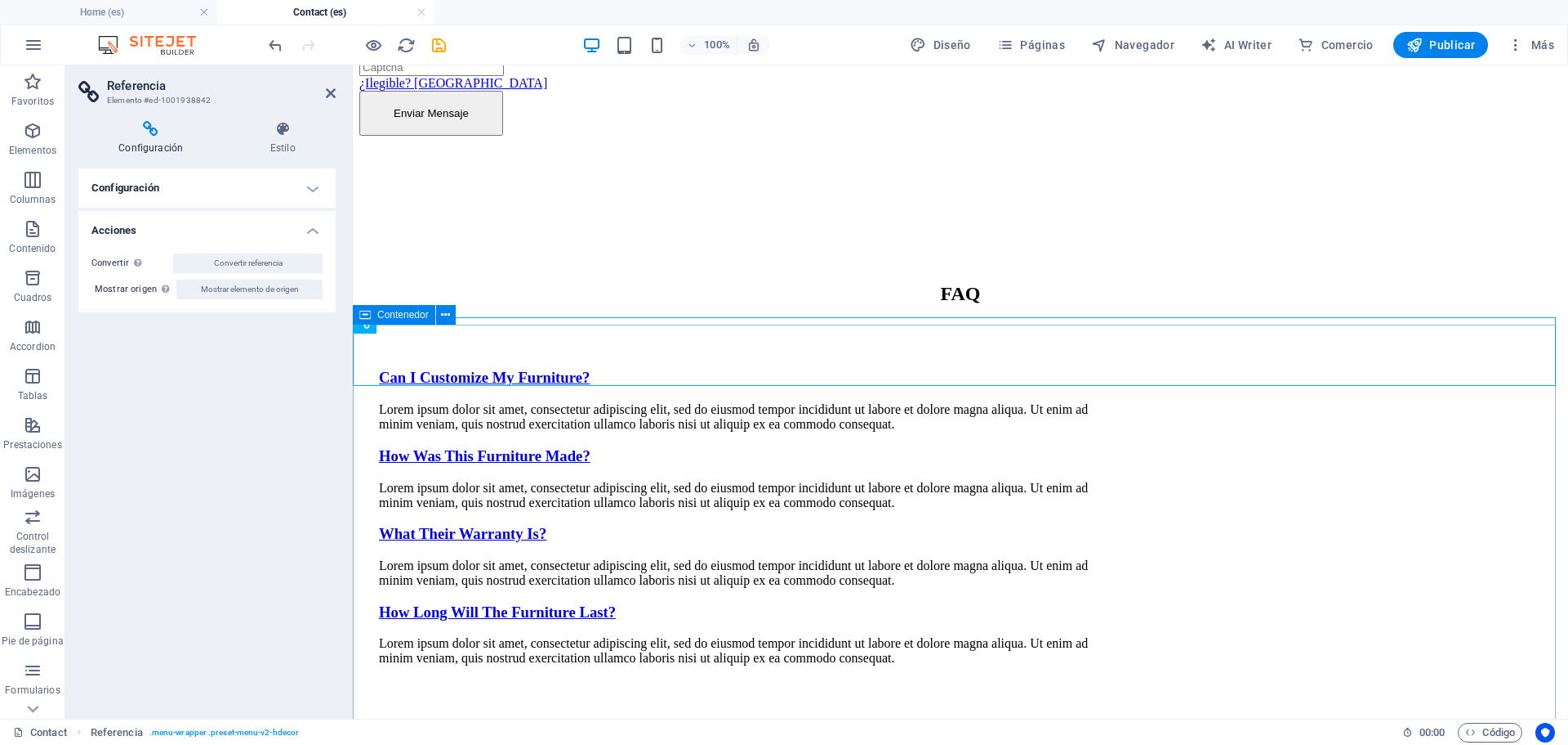
scroll to position [253, 0]
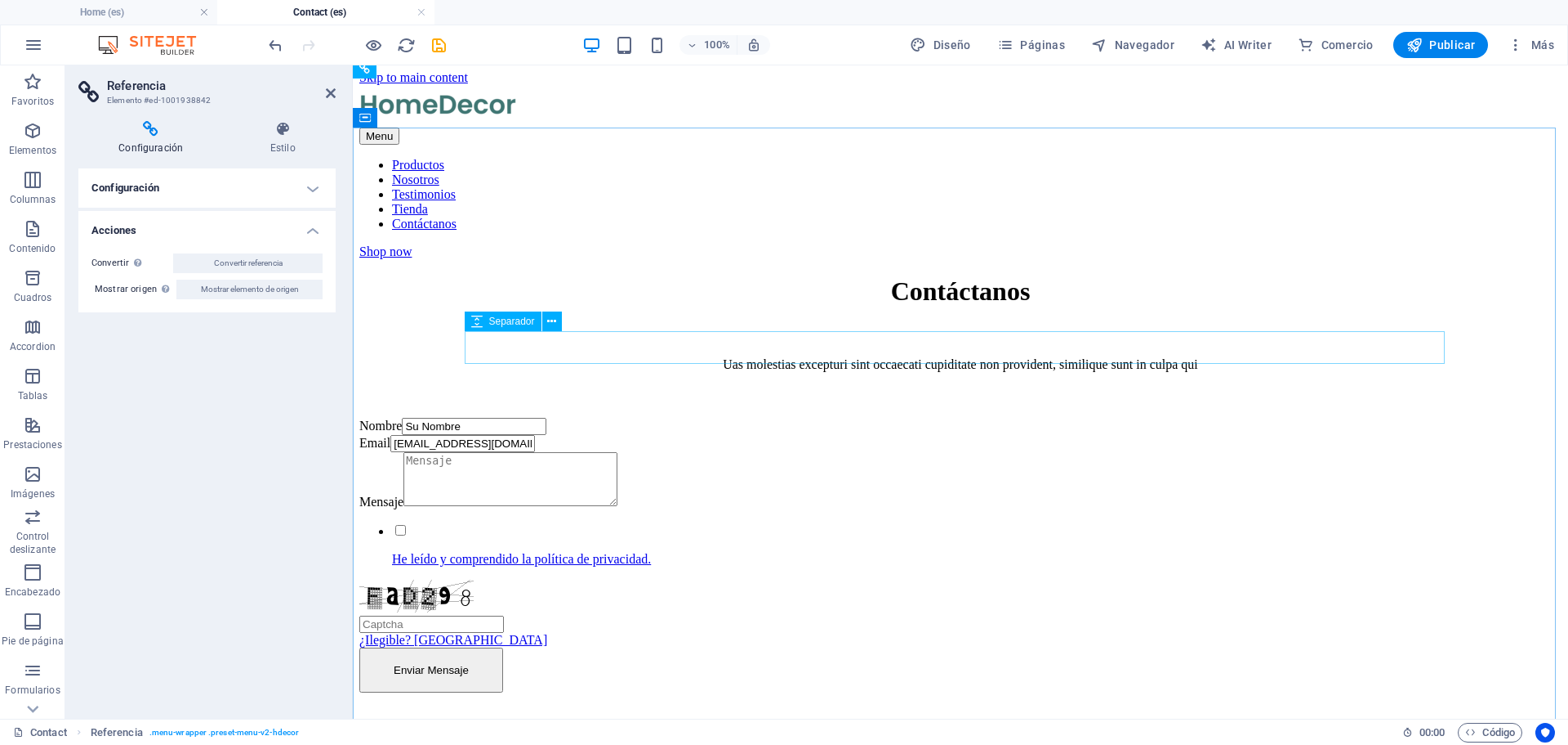
scroll to position [0, 0]
click at [331, 96] on icon at bounding box center [331, 93] width 10 height 13
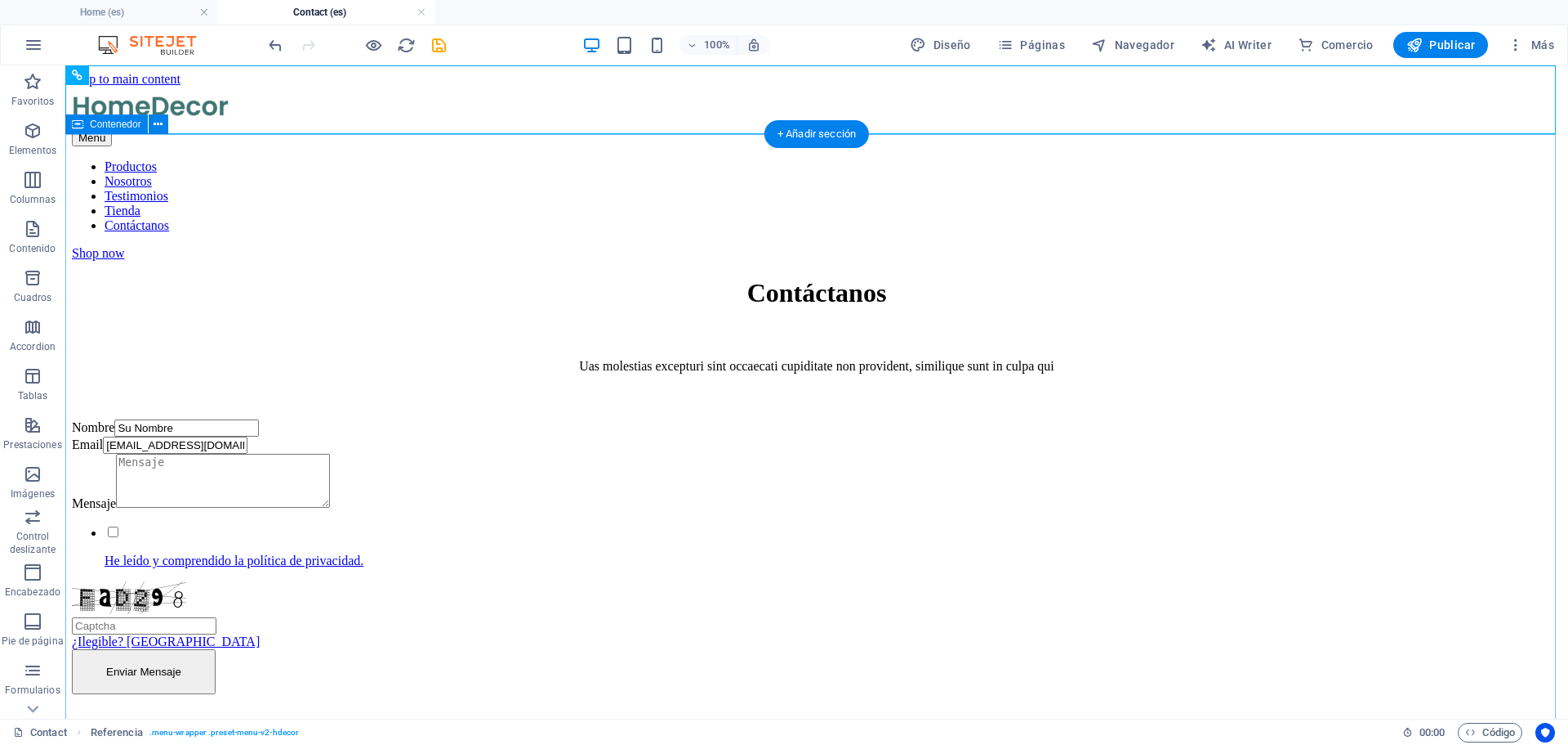
click at [195, 278] on div "Contáctanos Uas molestias excepturi sint occaecati cupiditate non provident, si…" at bounding box center [817, 485] width 1490 height 415
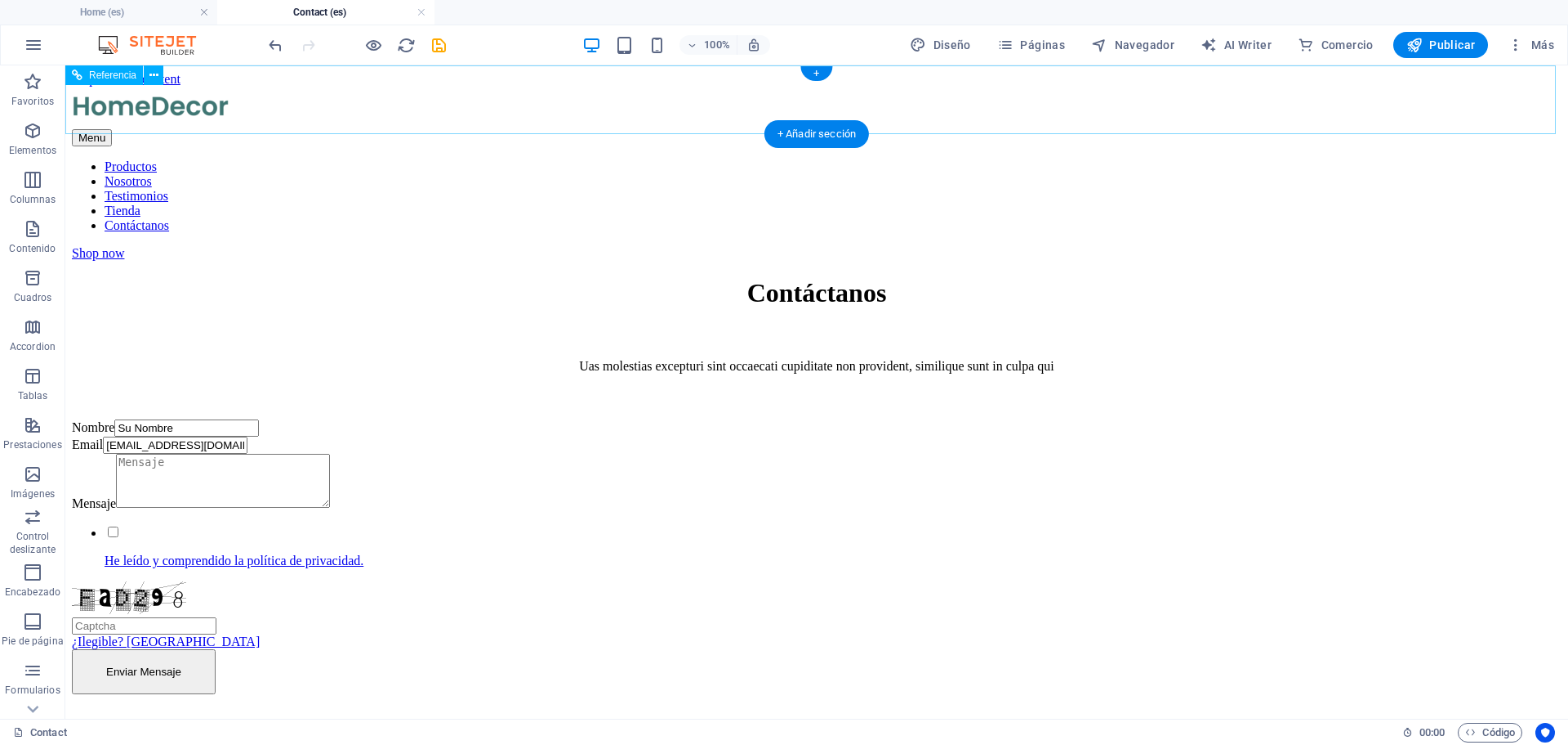
click at [393, 104] on div at bounding box center [817, 108] width 1490 height 43
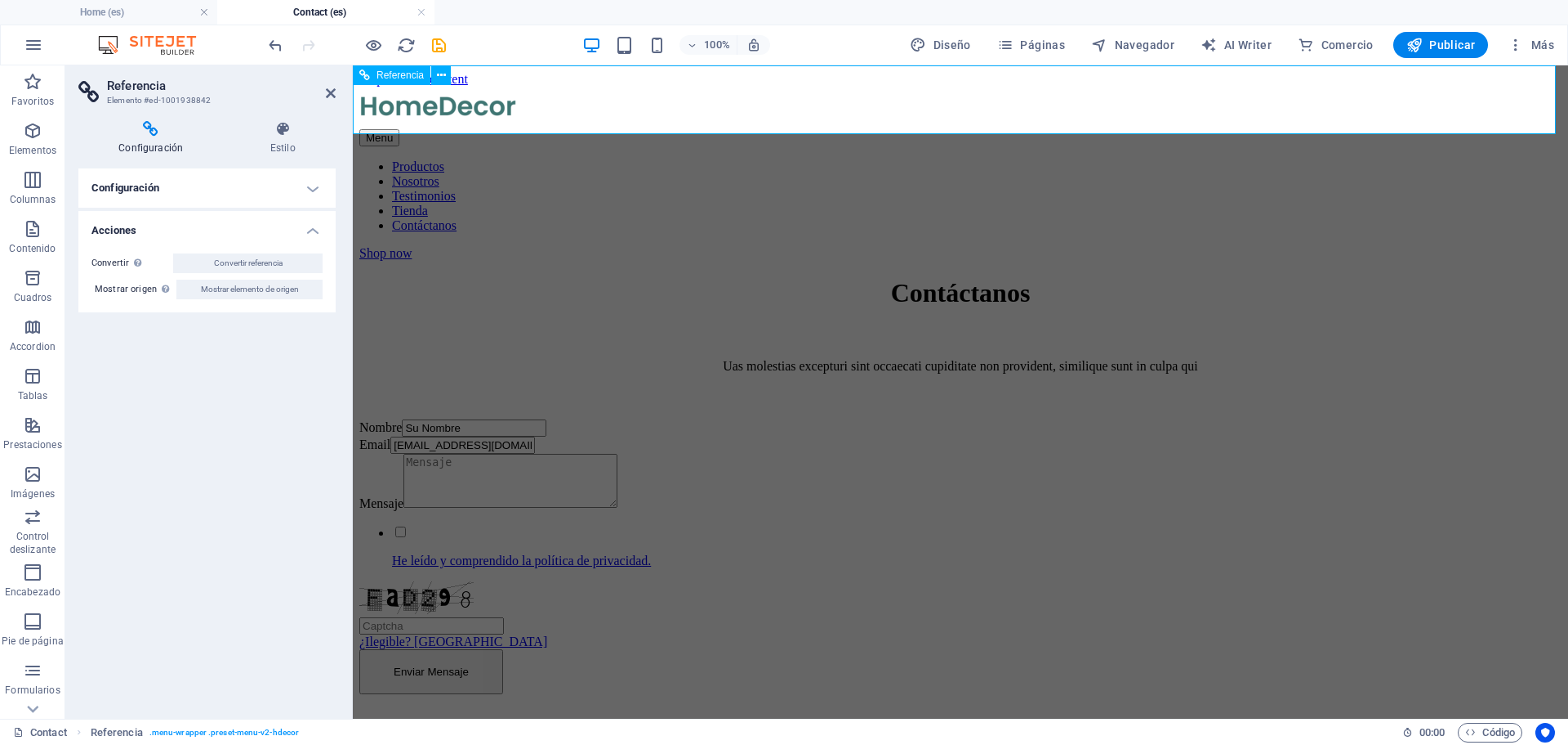
click at [559, 93] on div at bounding box center [960, 108] width 1203 height 43
click at [552, 106] on div at bounding box center [960, 108] width 1203 height 43
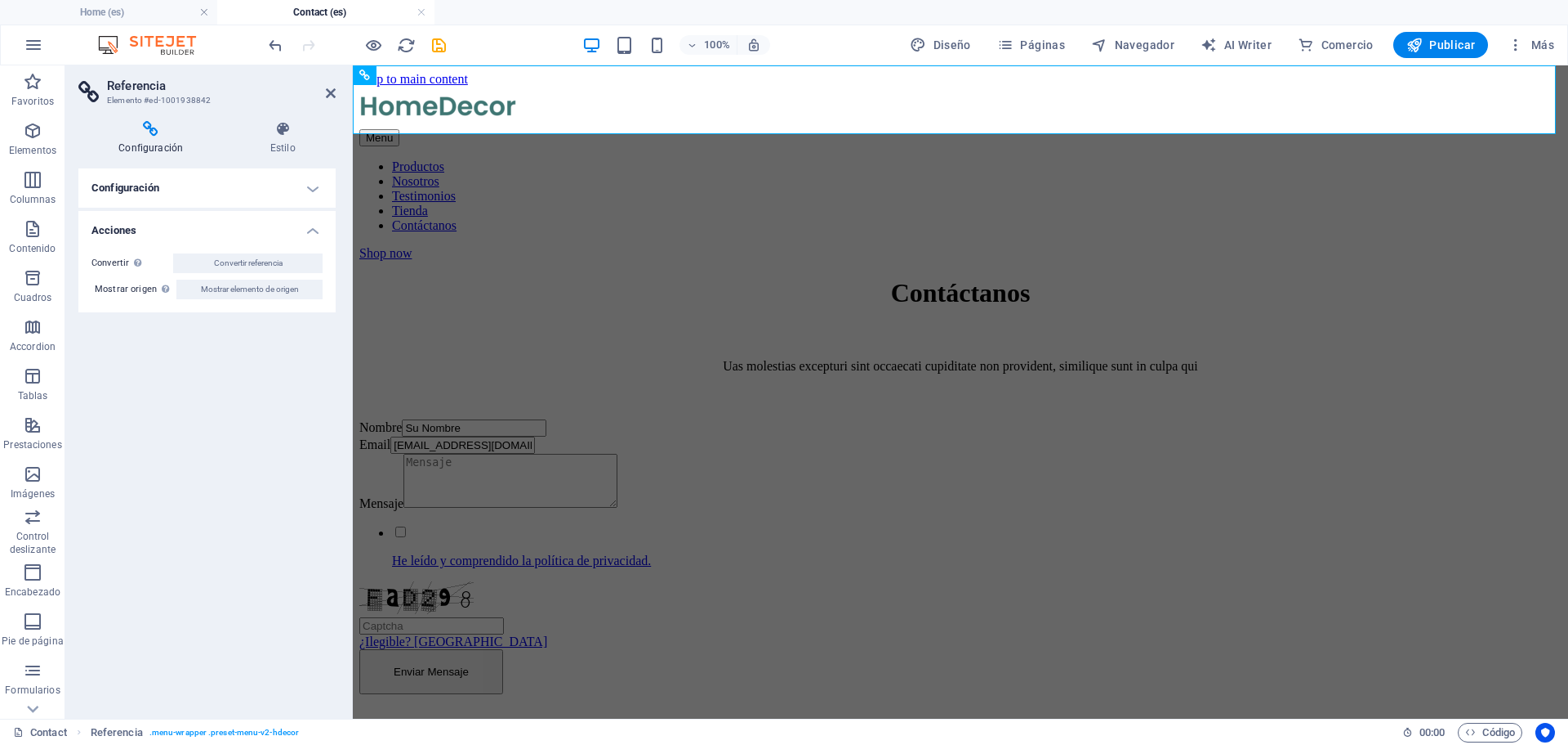
click at [160, 142] on h4 "Configuración" at bounding box center [153, 138] width 151 height 34
click at [331, 95] on icon at bounding box center [331, 93] width 10 height 13
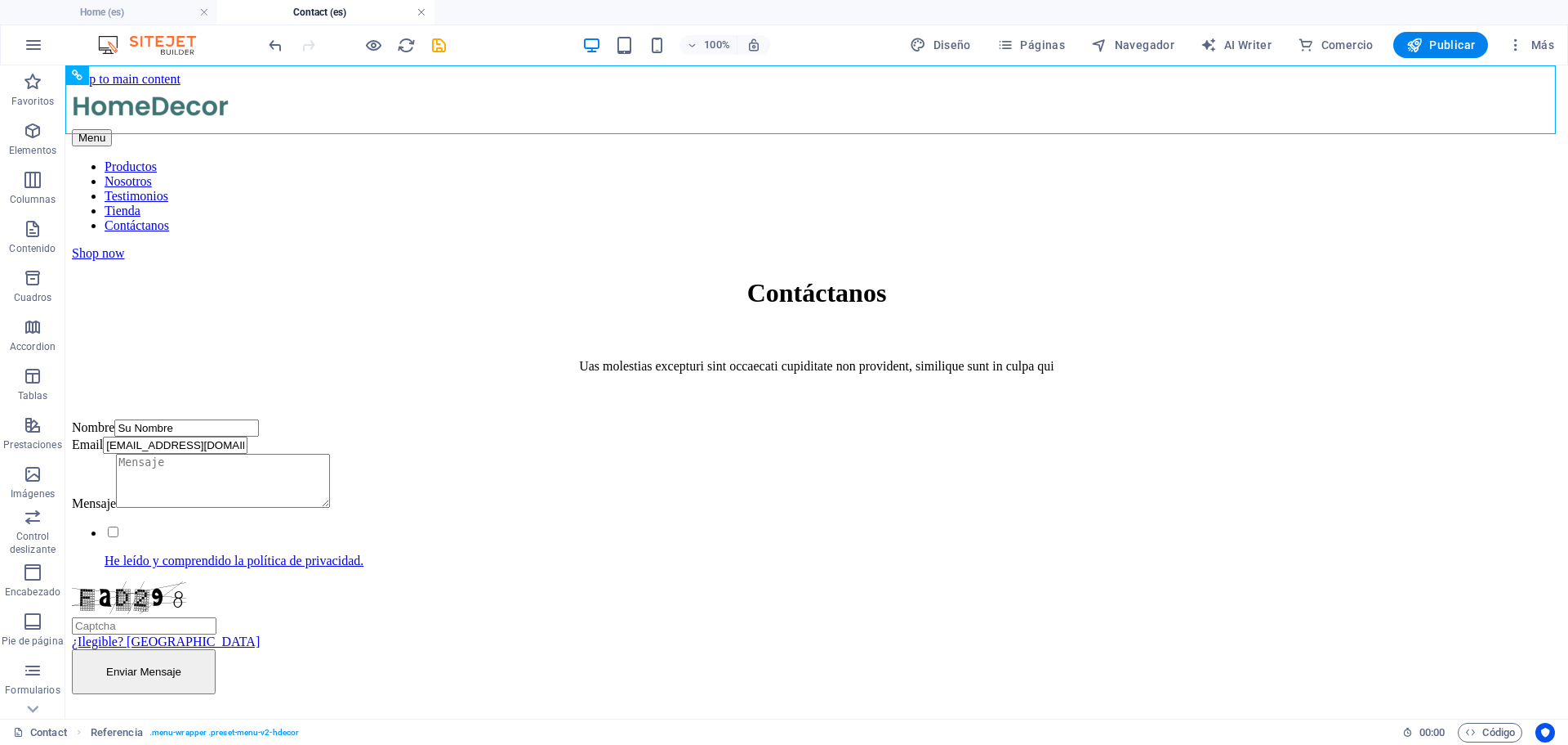
click at [417, 9] on link at bounding box center [421, 12] width 10 height 15
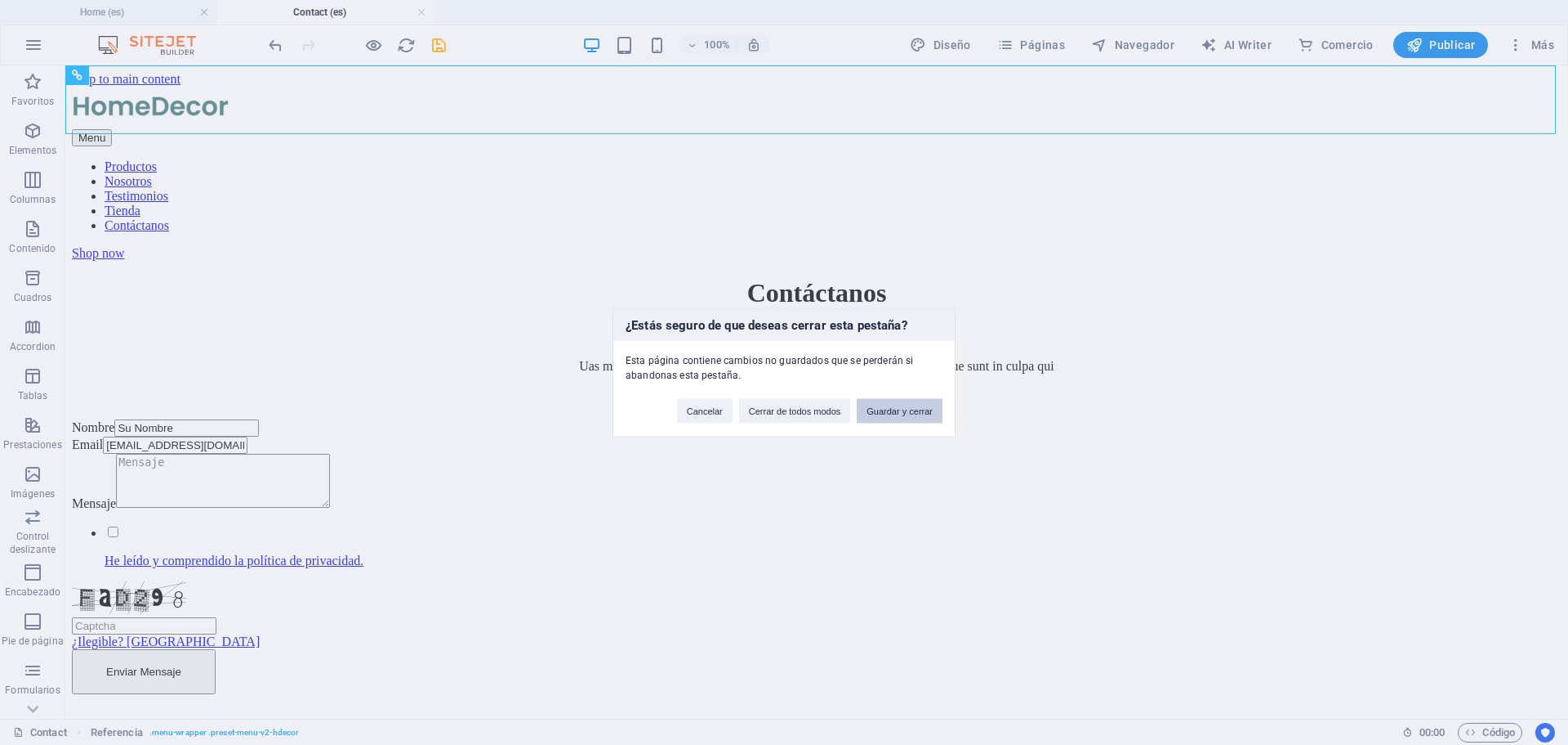
click at [896, 419] on button "Guardar y cerrar" at bounding box center [900, 410] width 86 height 25
checkbox input "false"
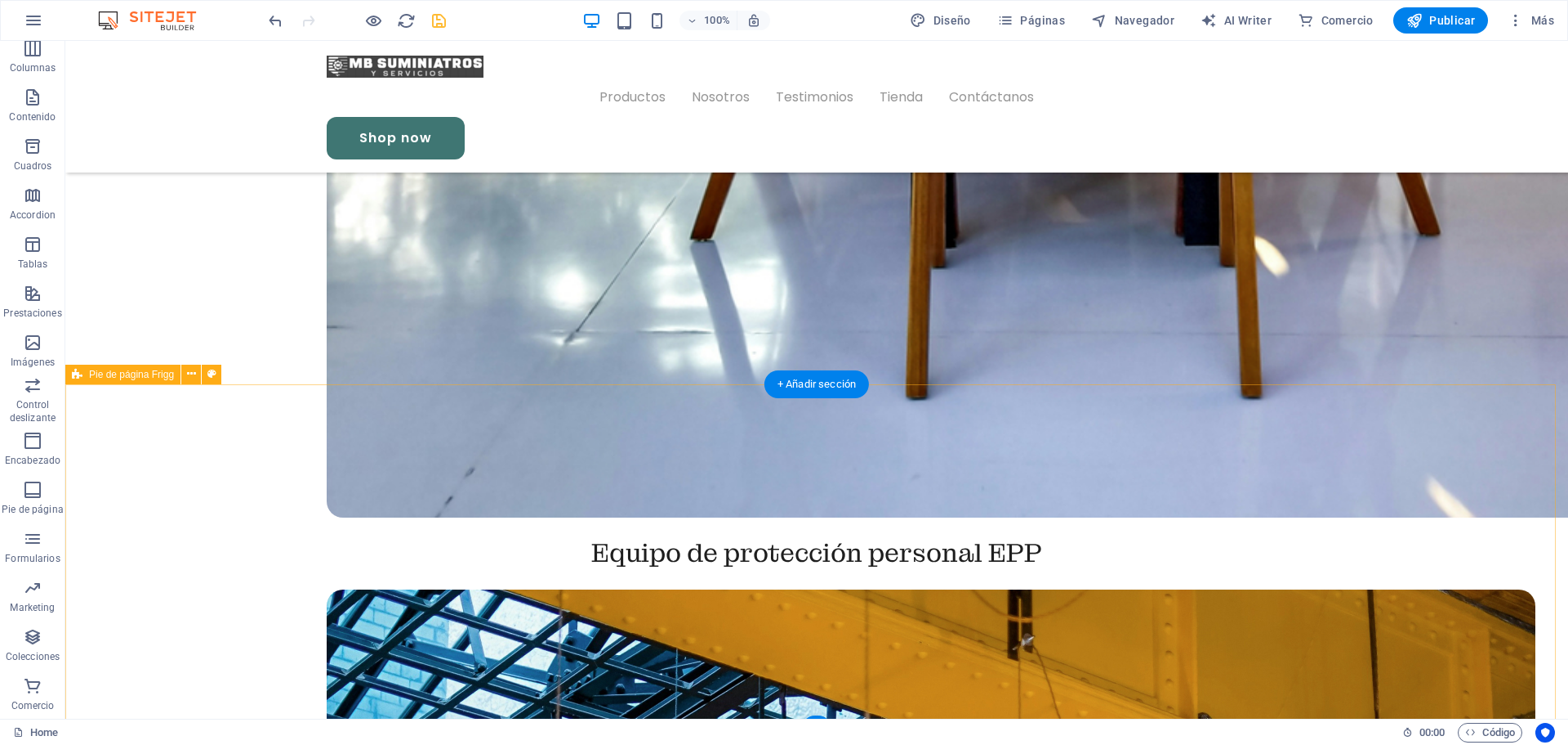
scroll to position [3891, 0]
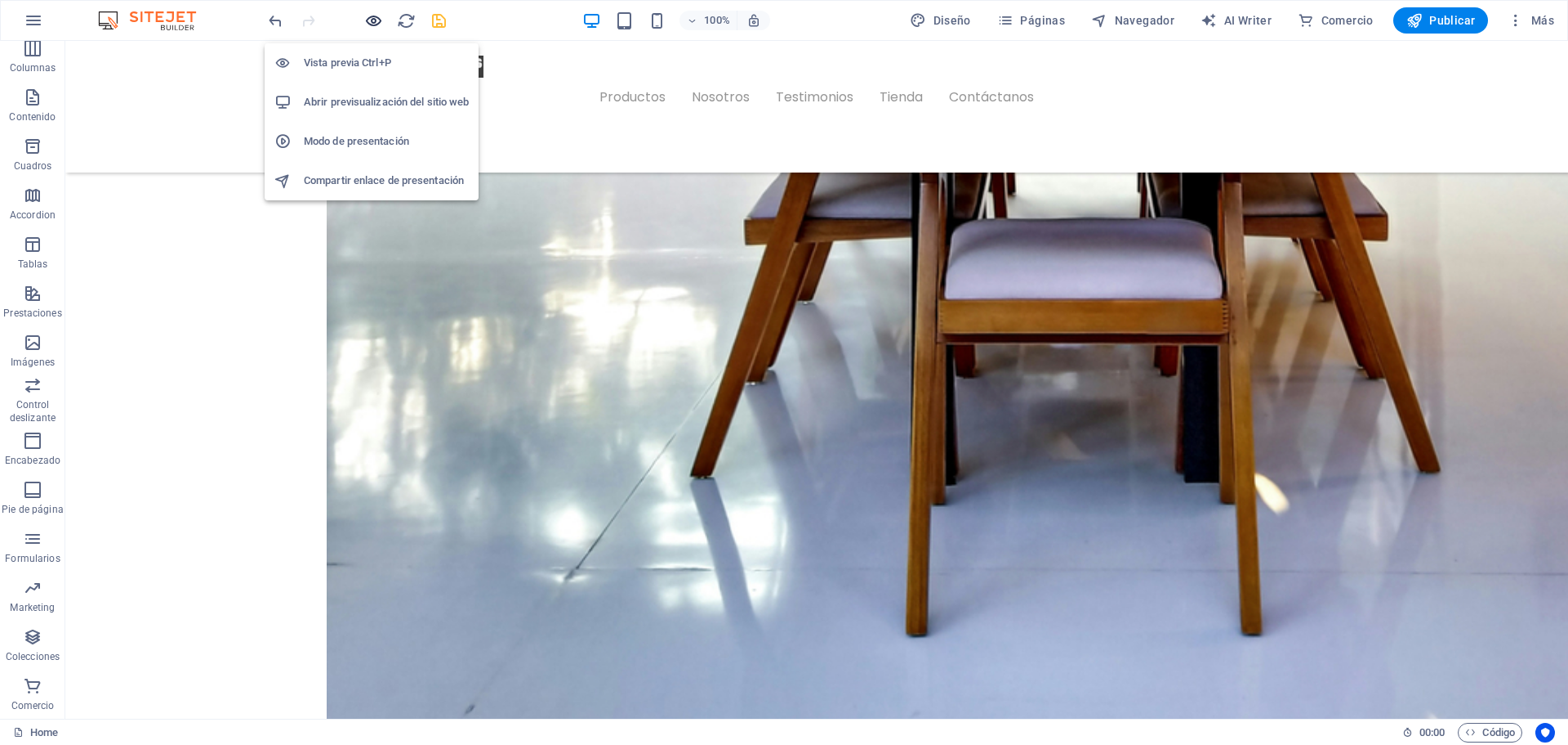
click at [378, 20] on icon "button" at bounding box center [374, 21] width 19 height 19
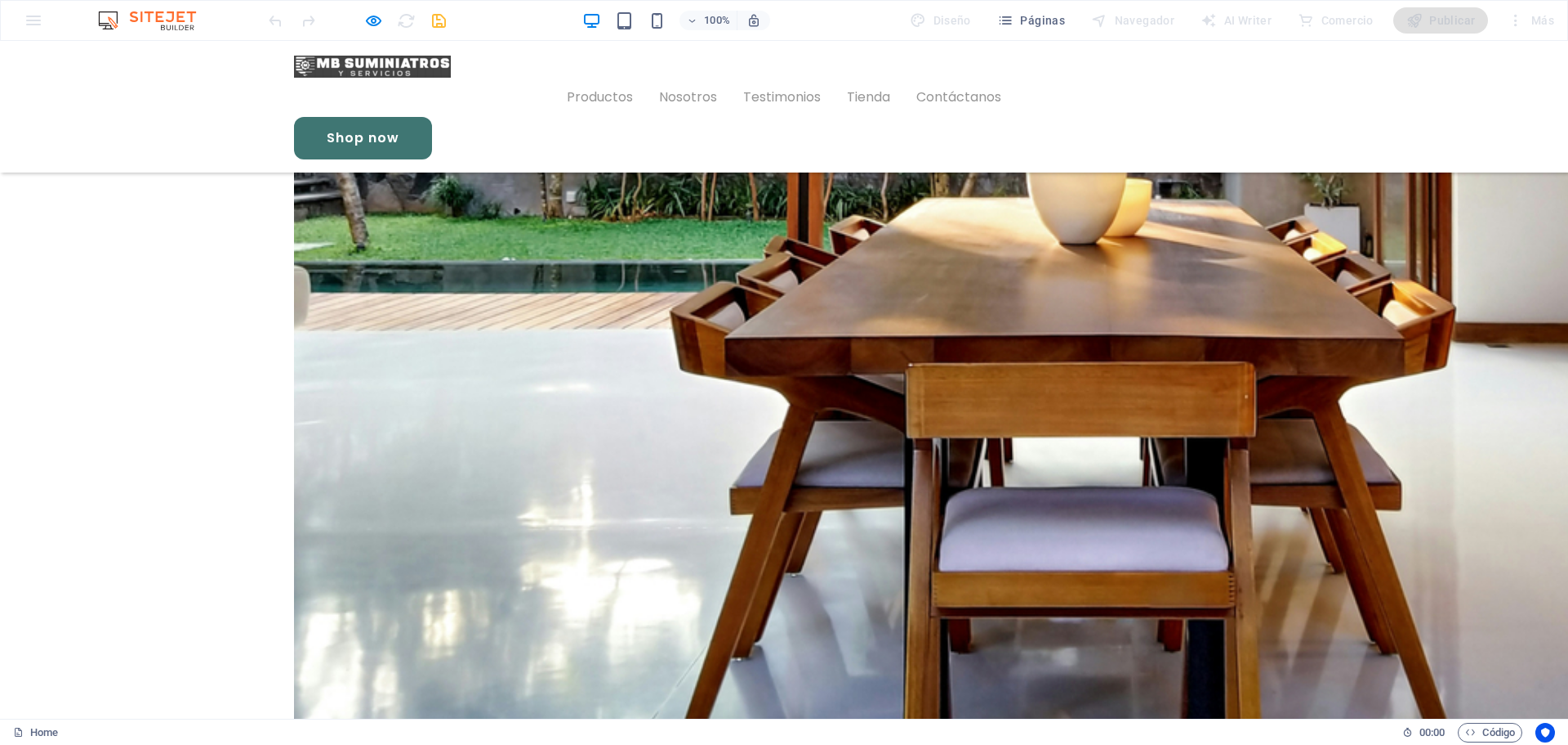
scroll to position [3797, 0]
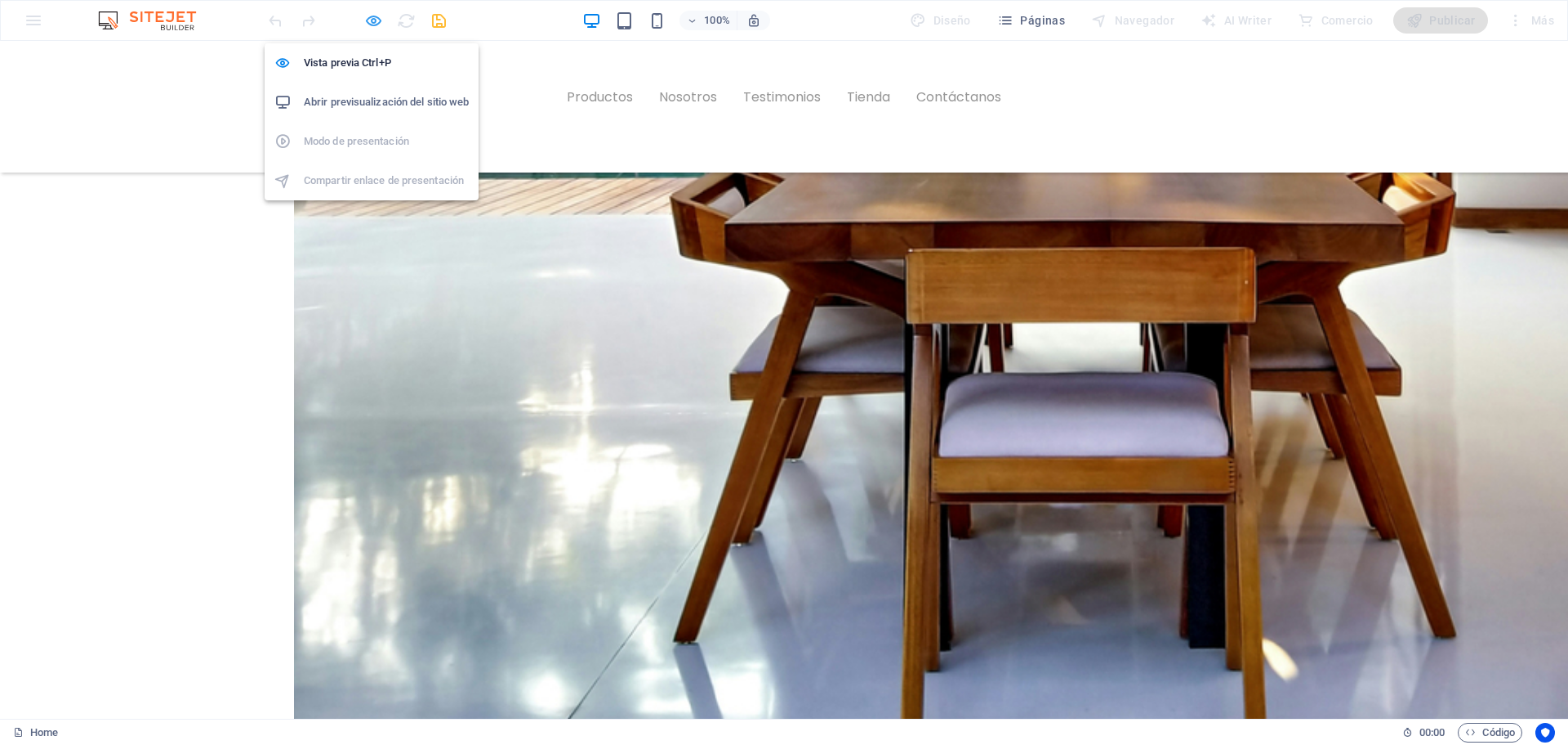
click at [376, 16] on icon "button" at bounding box center [374, 21] width 19 height 19
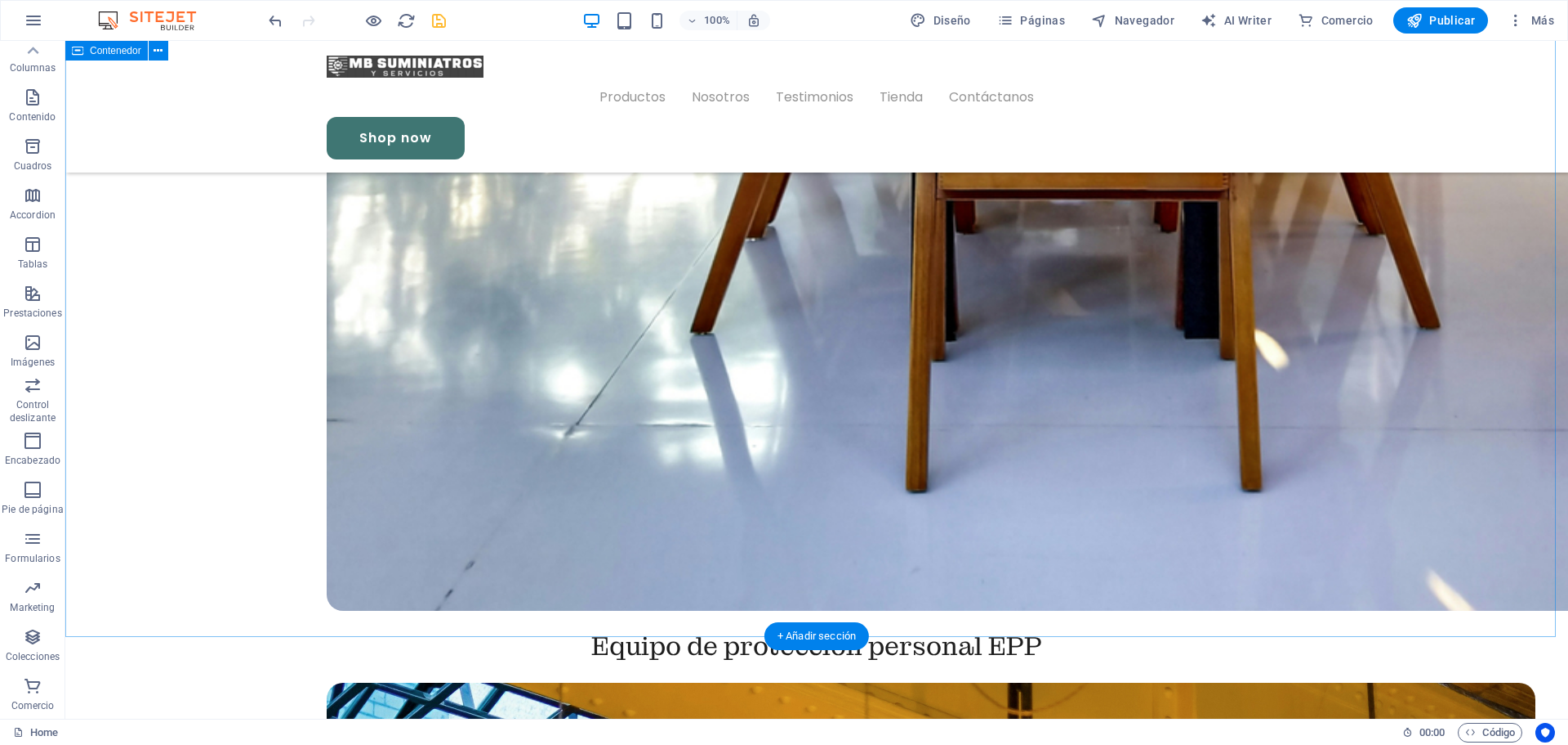
scroll to position [3707, 0]
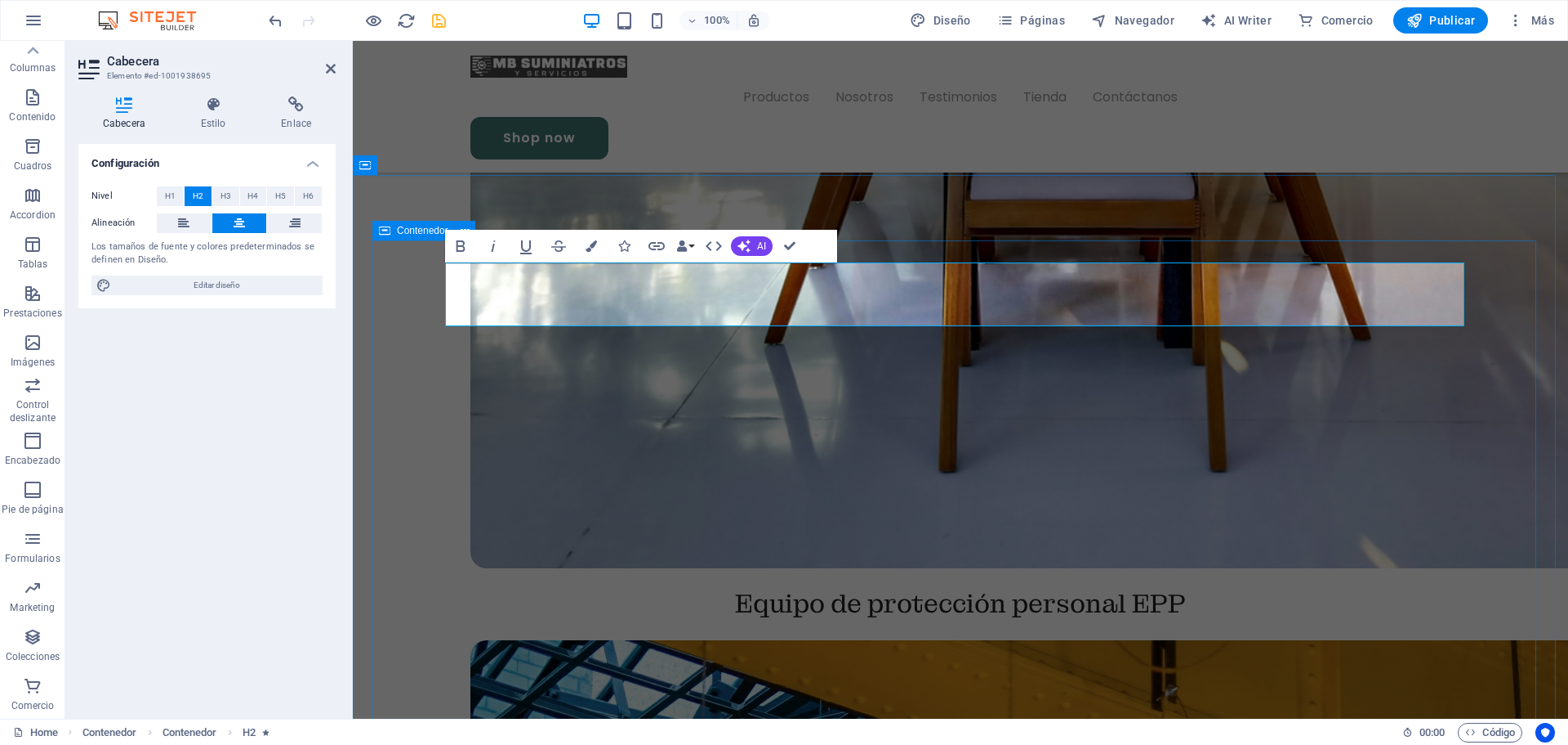
drag, startPoint x: 1470, startPoint y: 494, endPoint x: 1460, endPoint y: 501, distance: 12.2
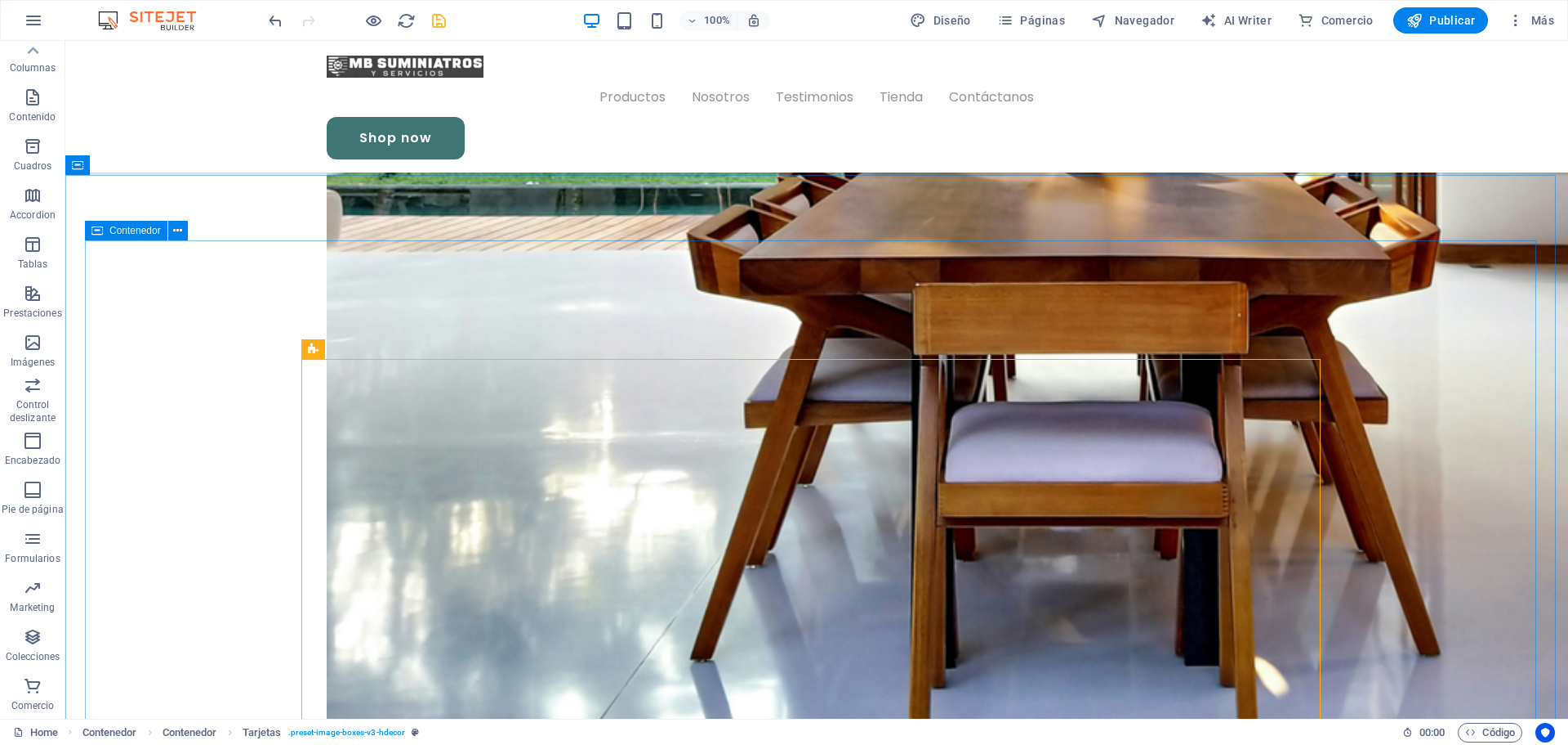
drag, startPoint x: 1470, startPoint y: 398, endPoint x: 1361, endPoint y: 399, distance: 109.0
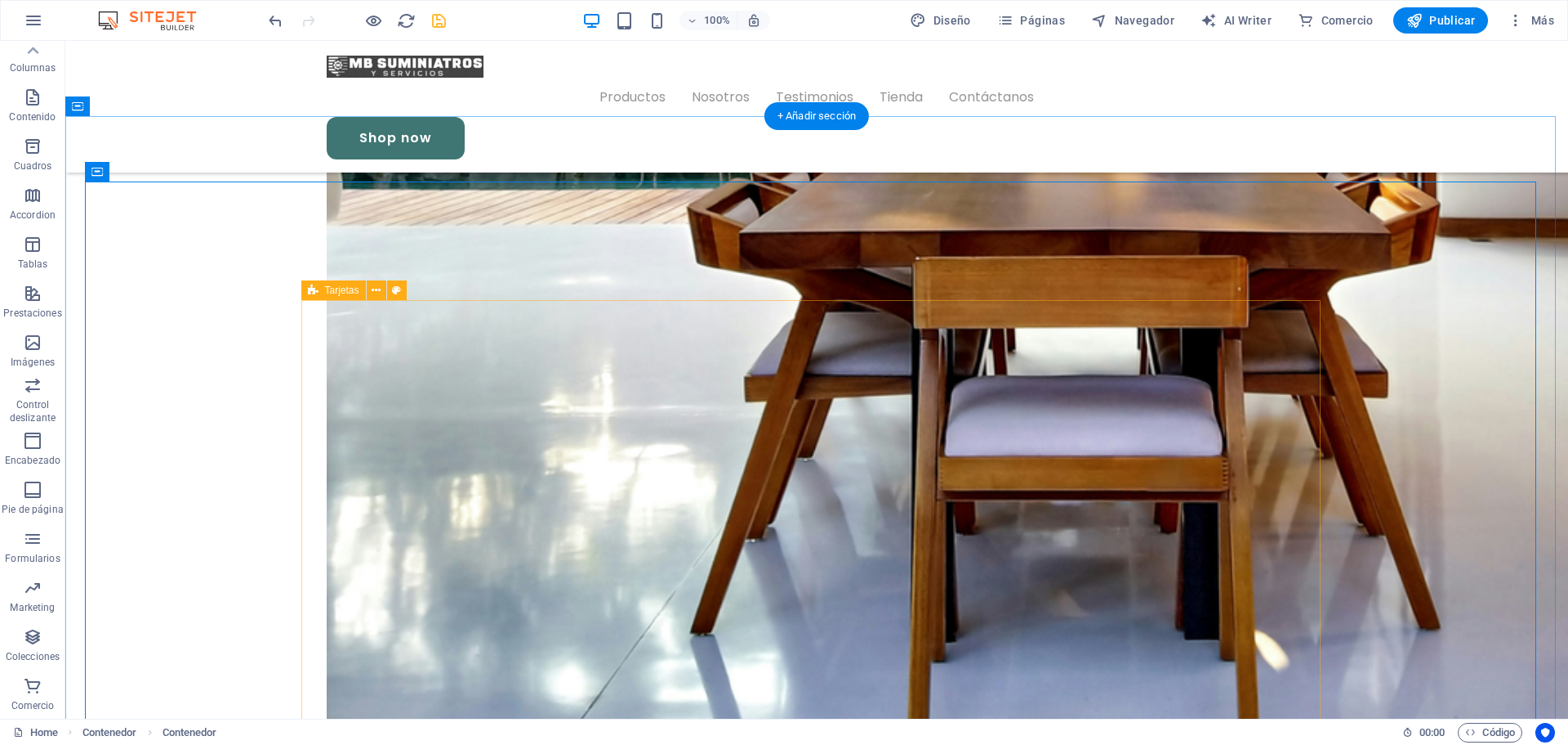
scroll to position [4116, 0]
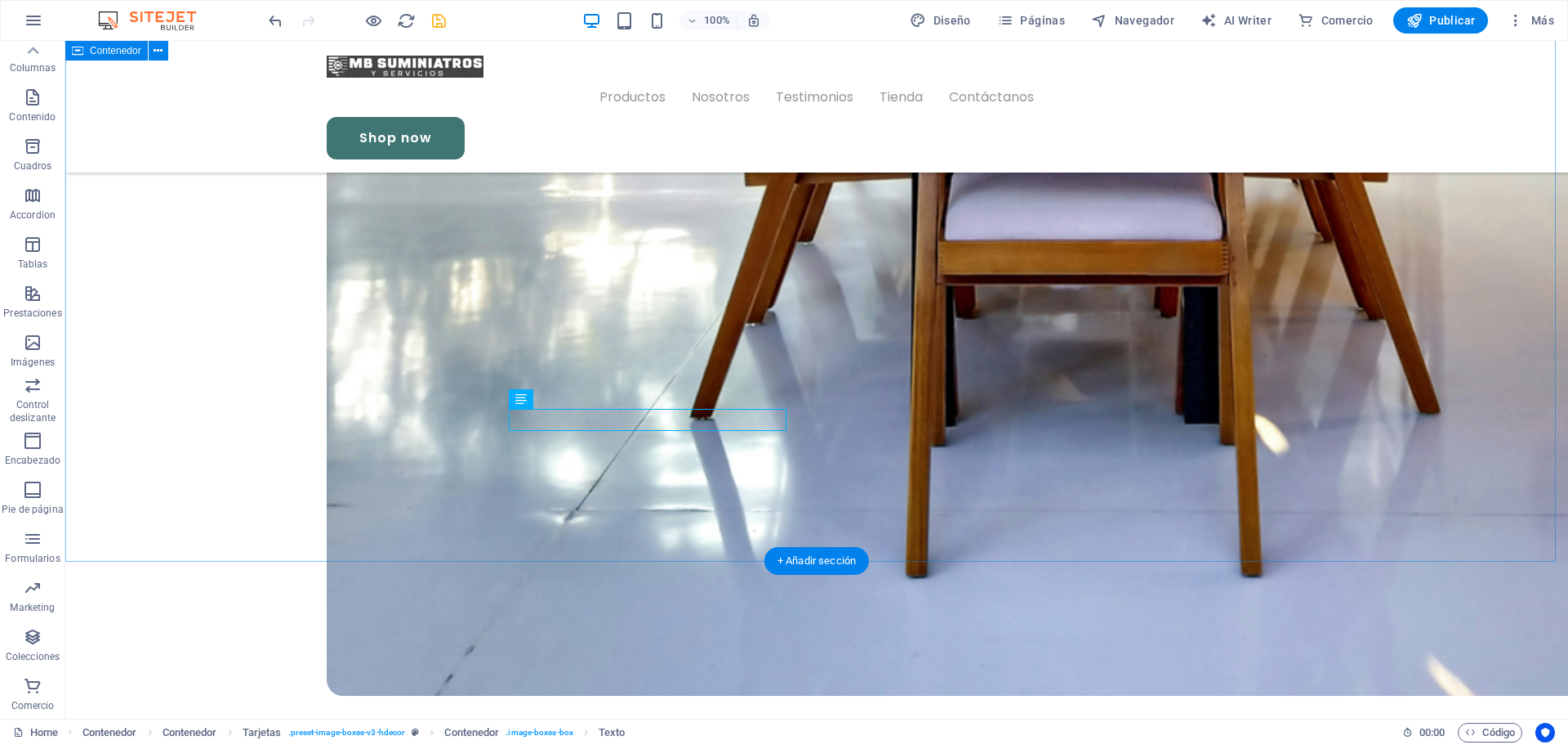
scroll to position [3789, 0]
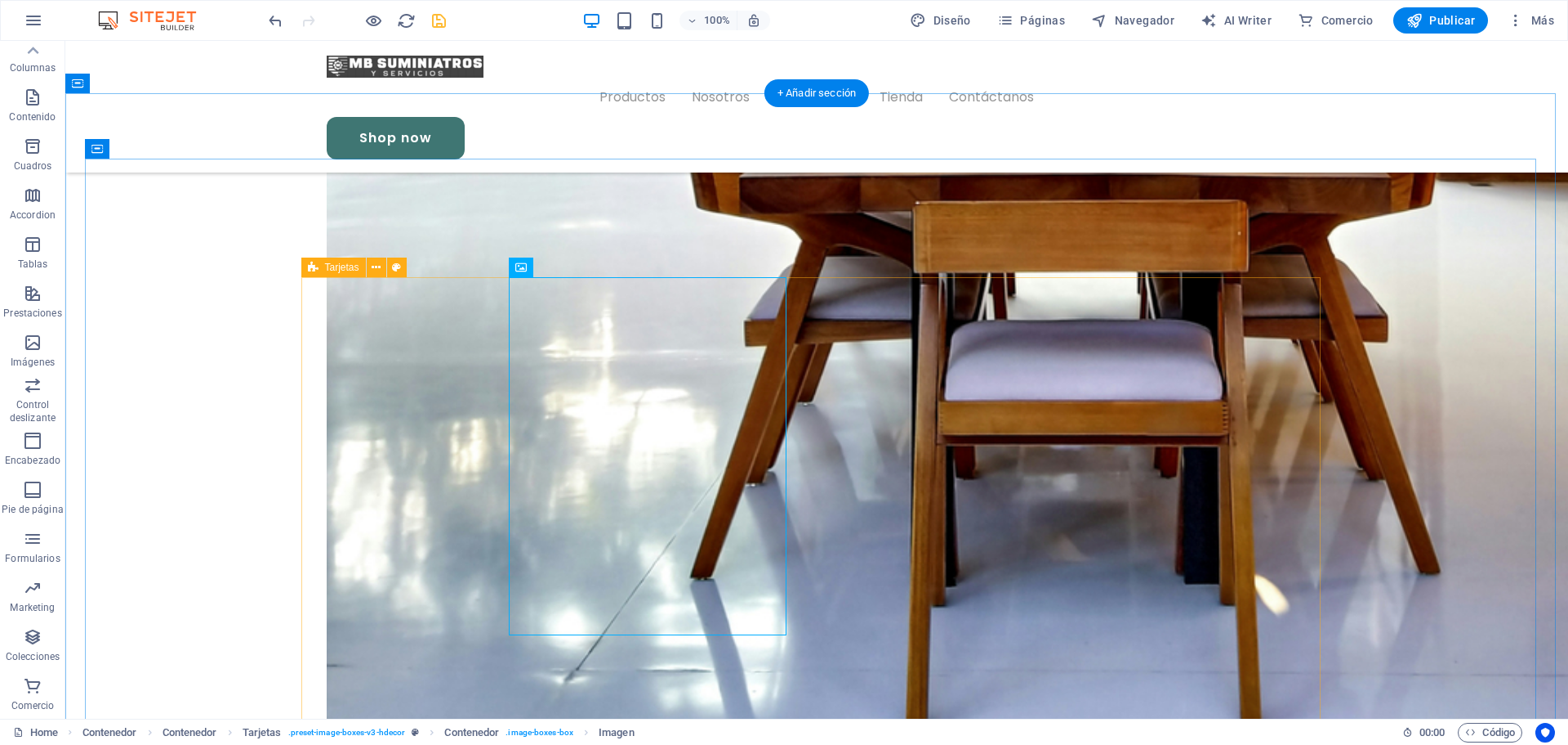
select select "px"
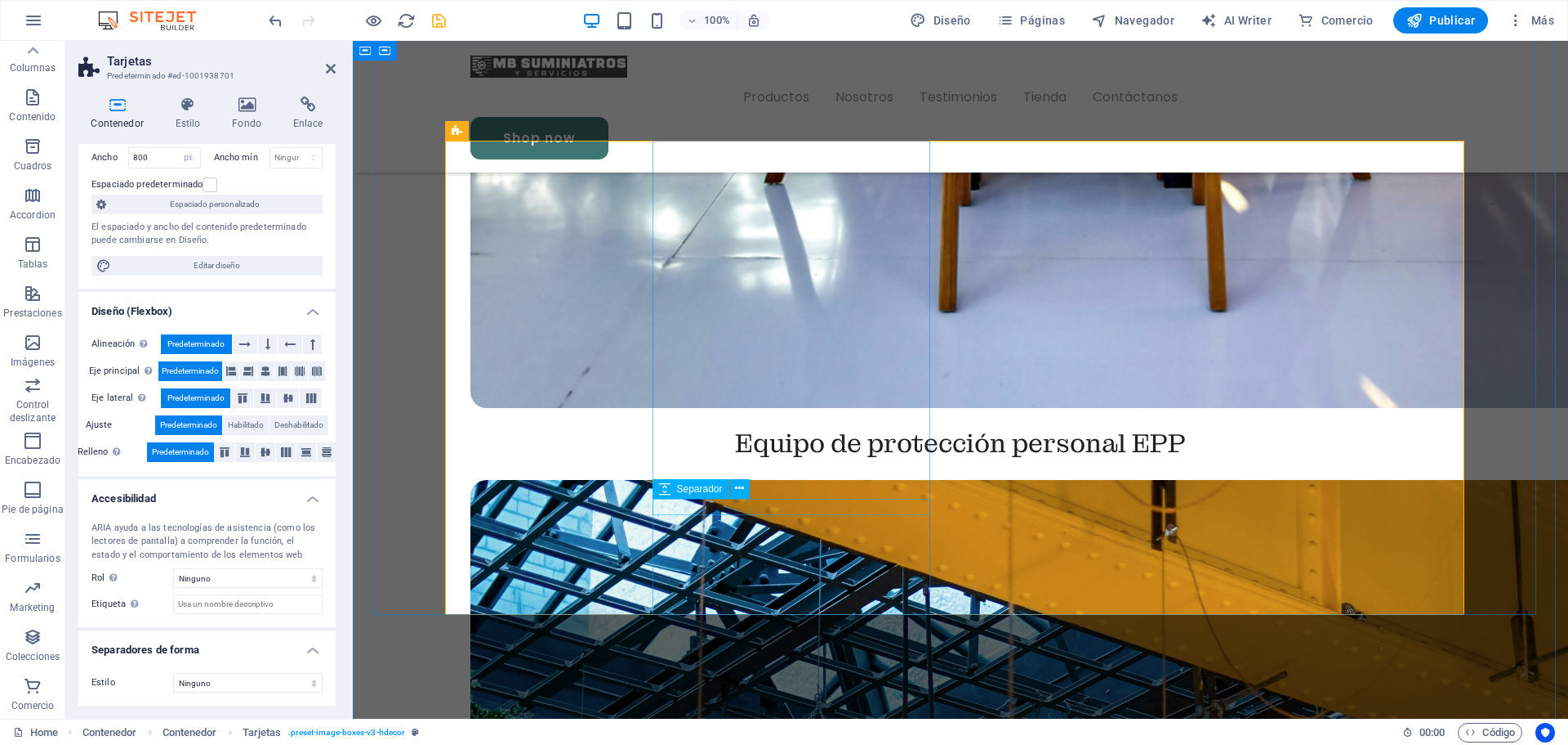
scroll to position [4198, 0]
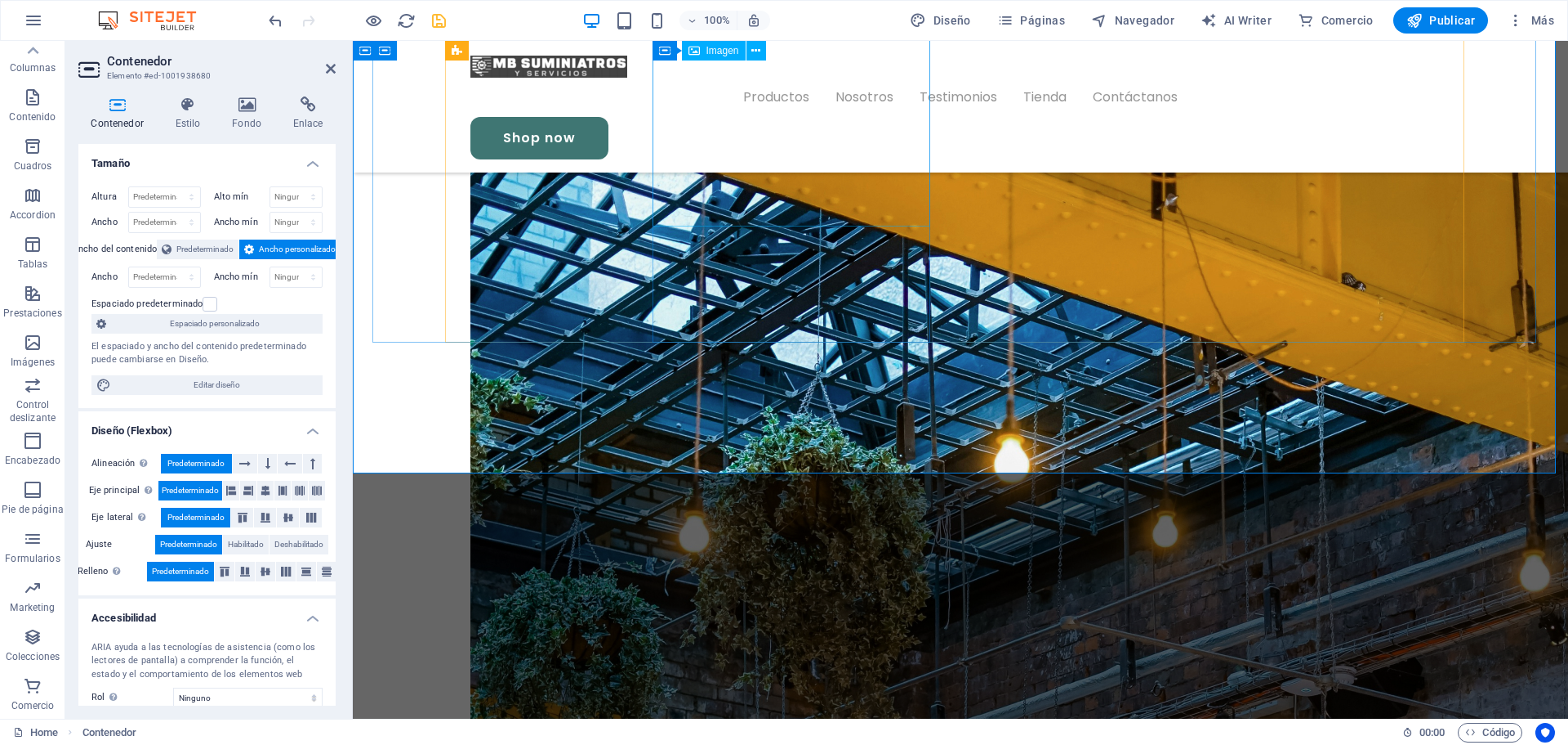
select select "%"
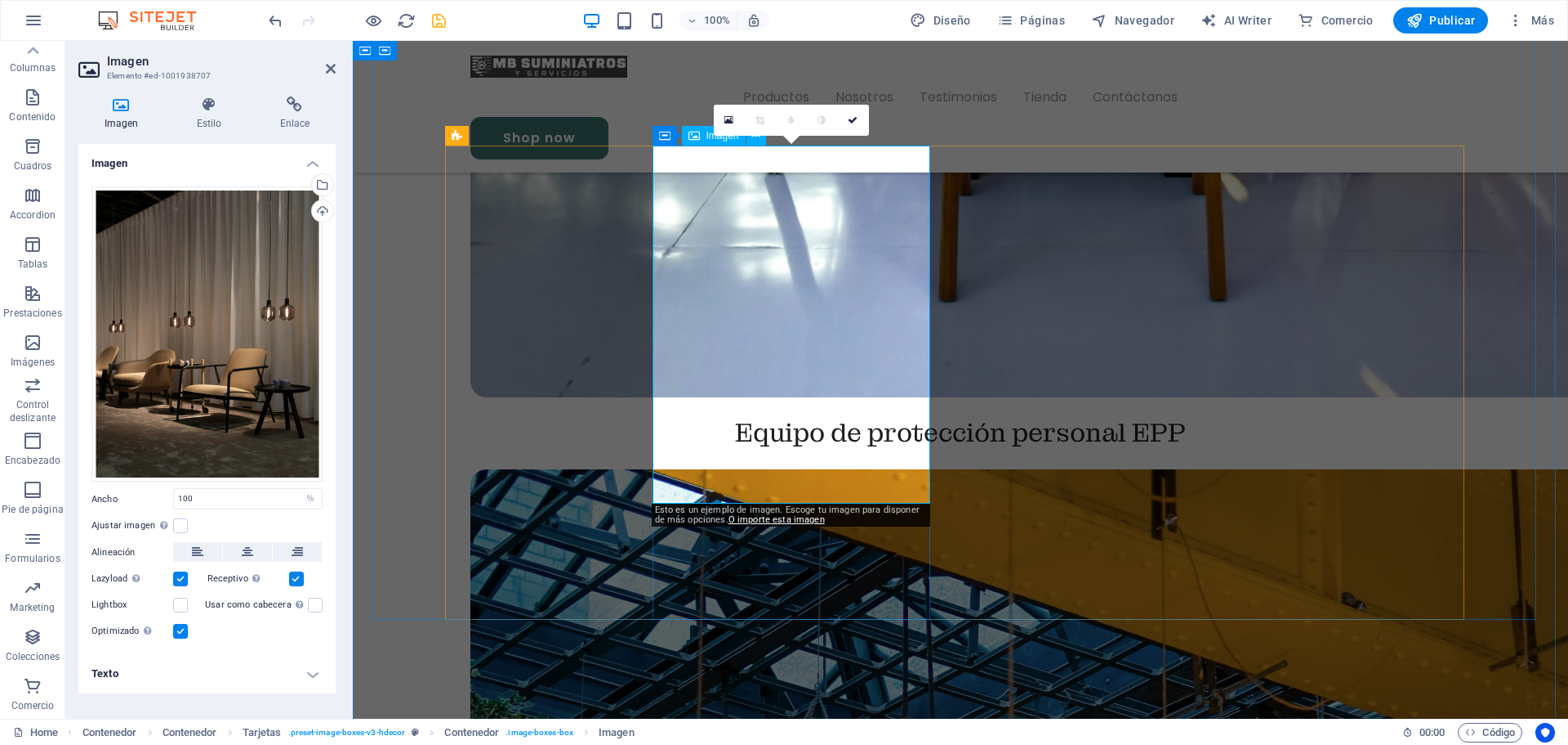
scroll to position [3871, 0]
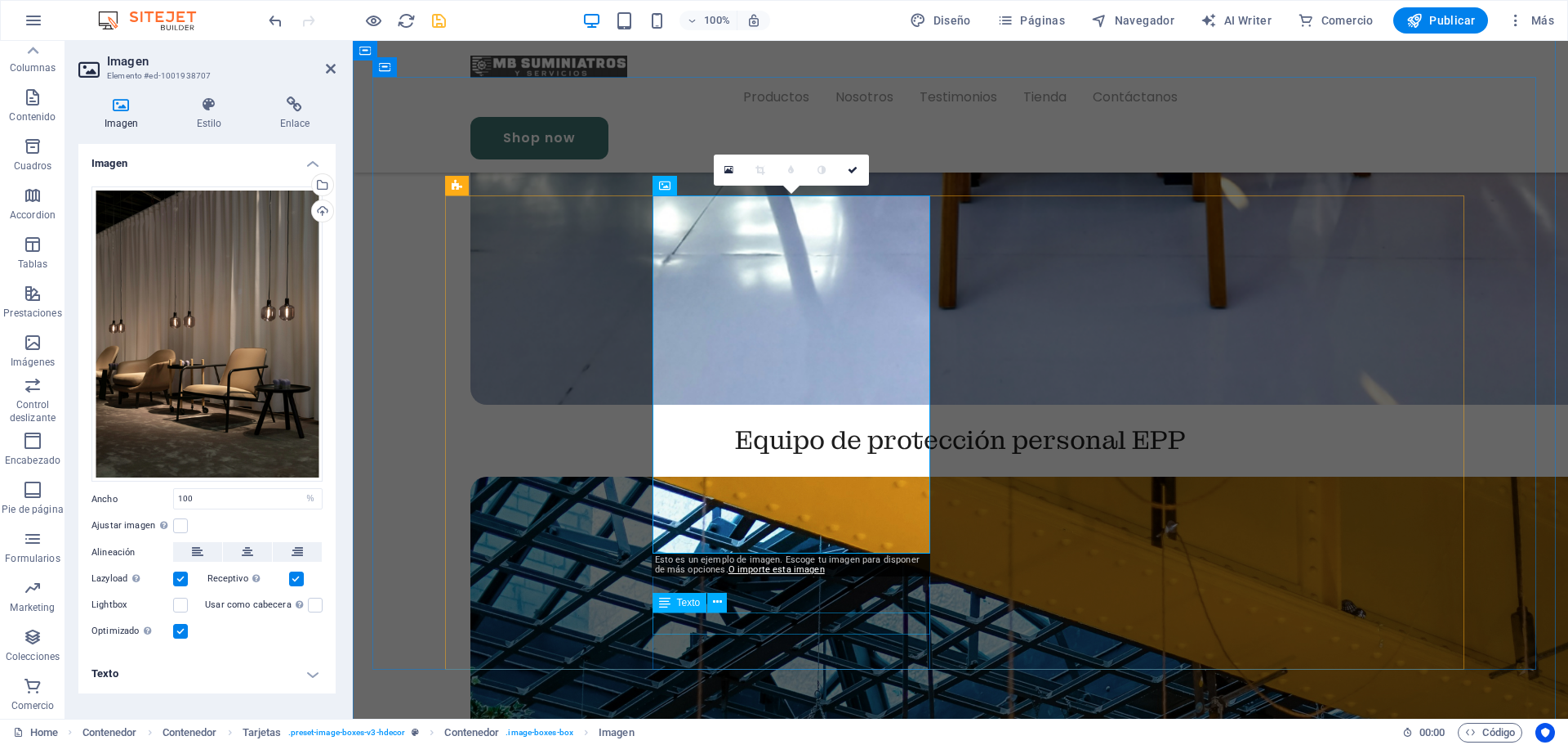
drag, startPoint x: 1216, startPoint y: 612, endPoint x: 878, endPoint y: 624, distance: 338.2
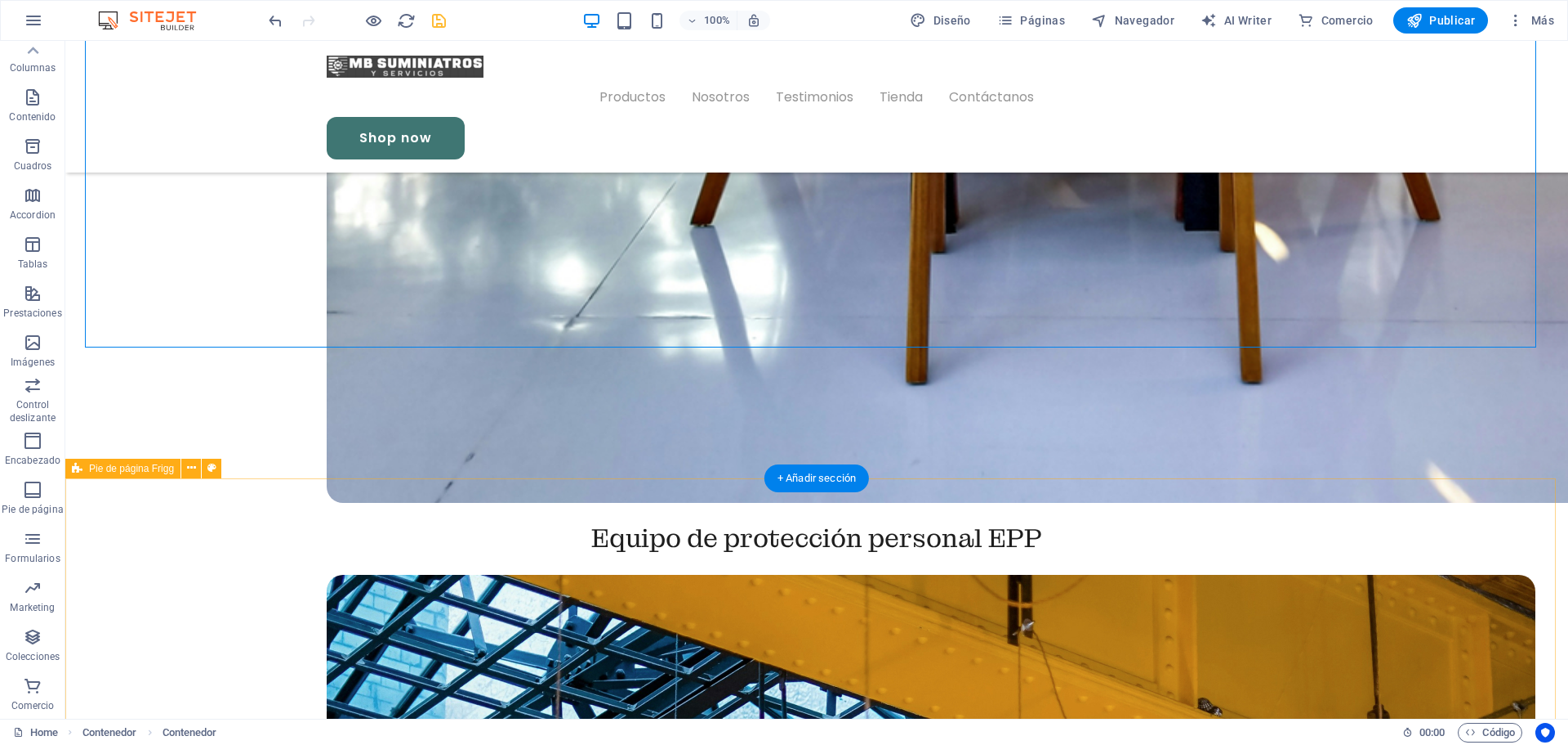
scroll to position [4116, 0]
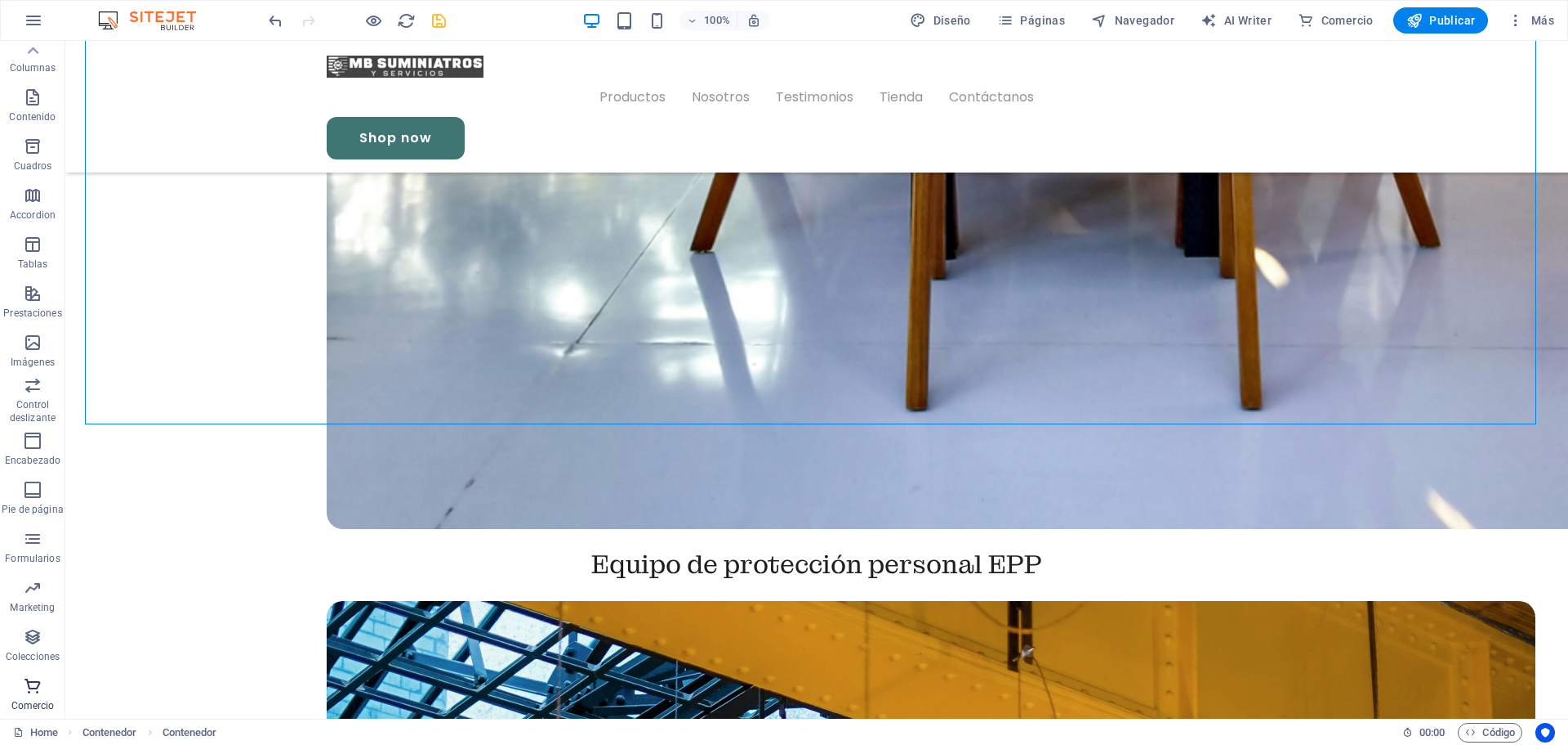
click at [36, 688] on icon "button" at bounding box center [32, 685] width 20 height 20
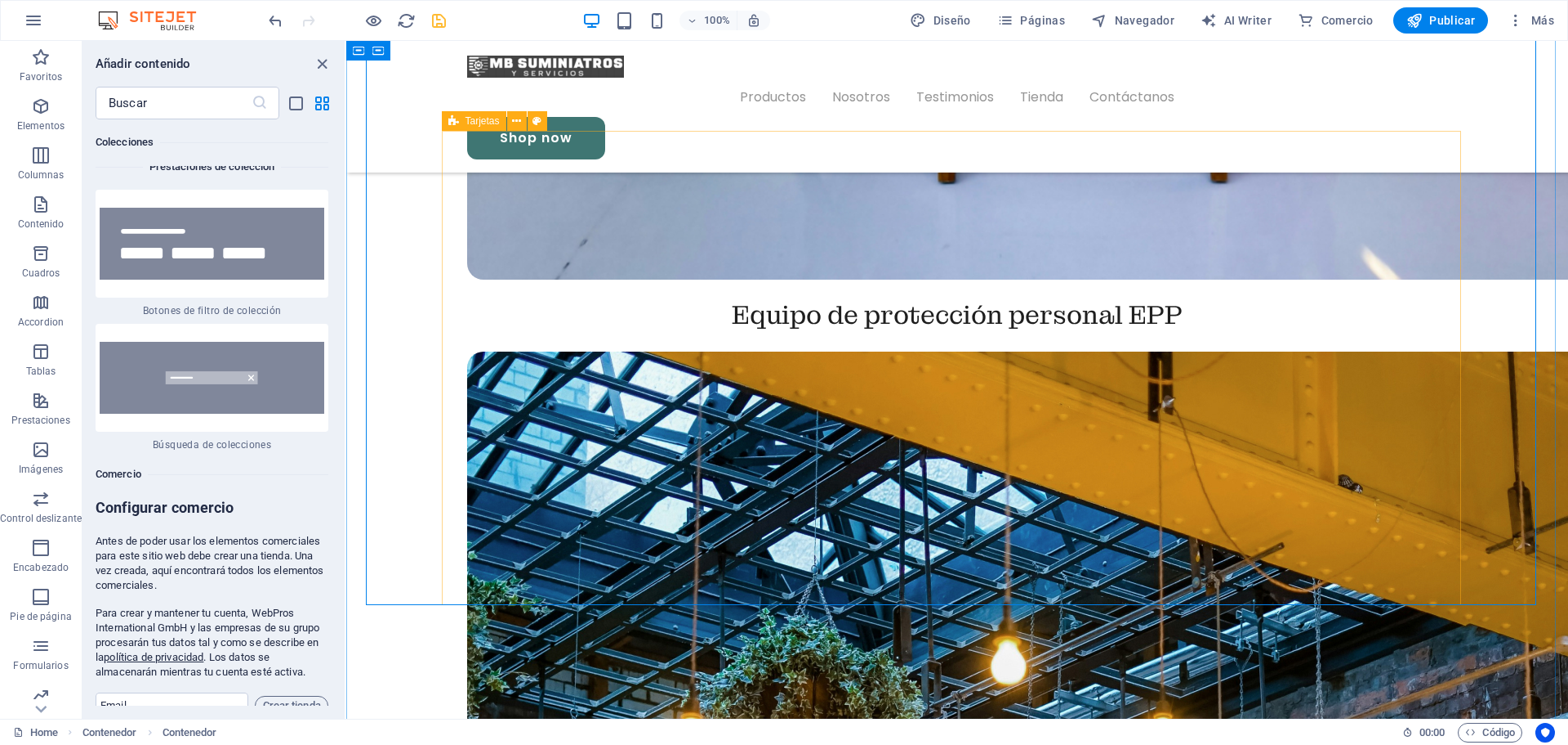
scroll to position [3871, 0]
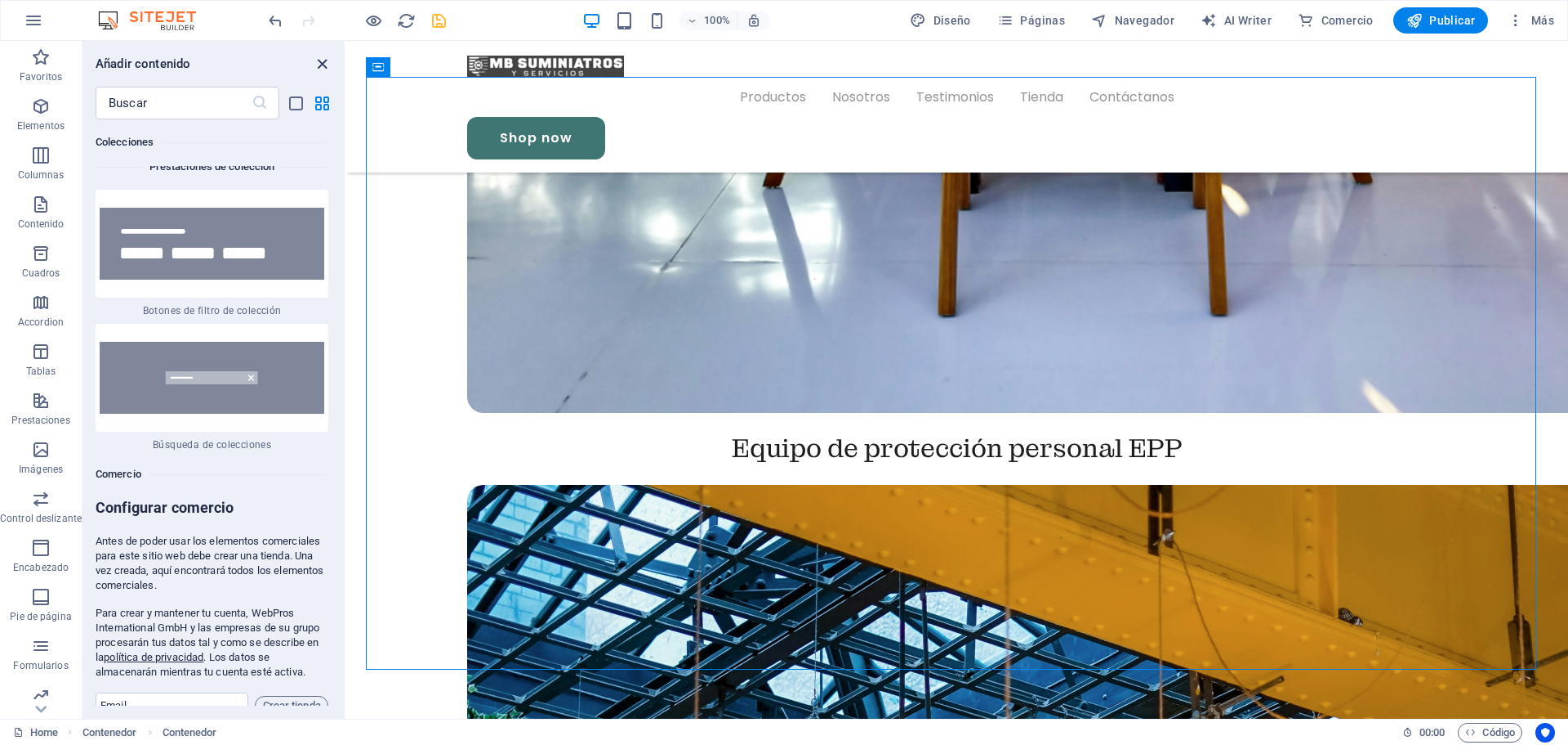
click at [328, 66] on icon "close panel" at bounding box center [322, 65] width 19 height 19
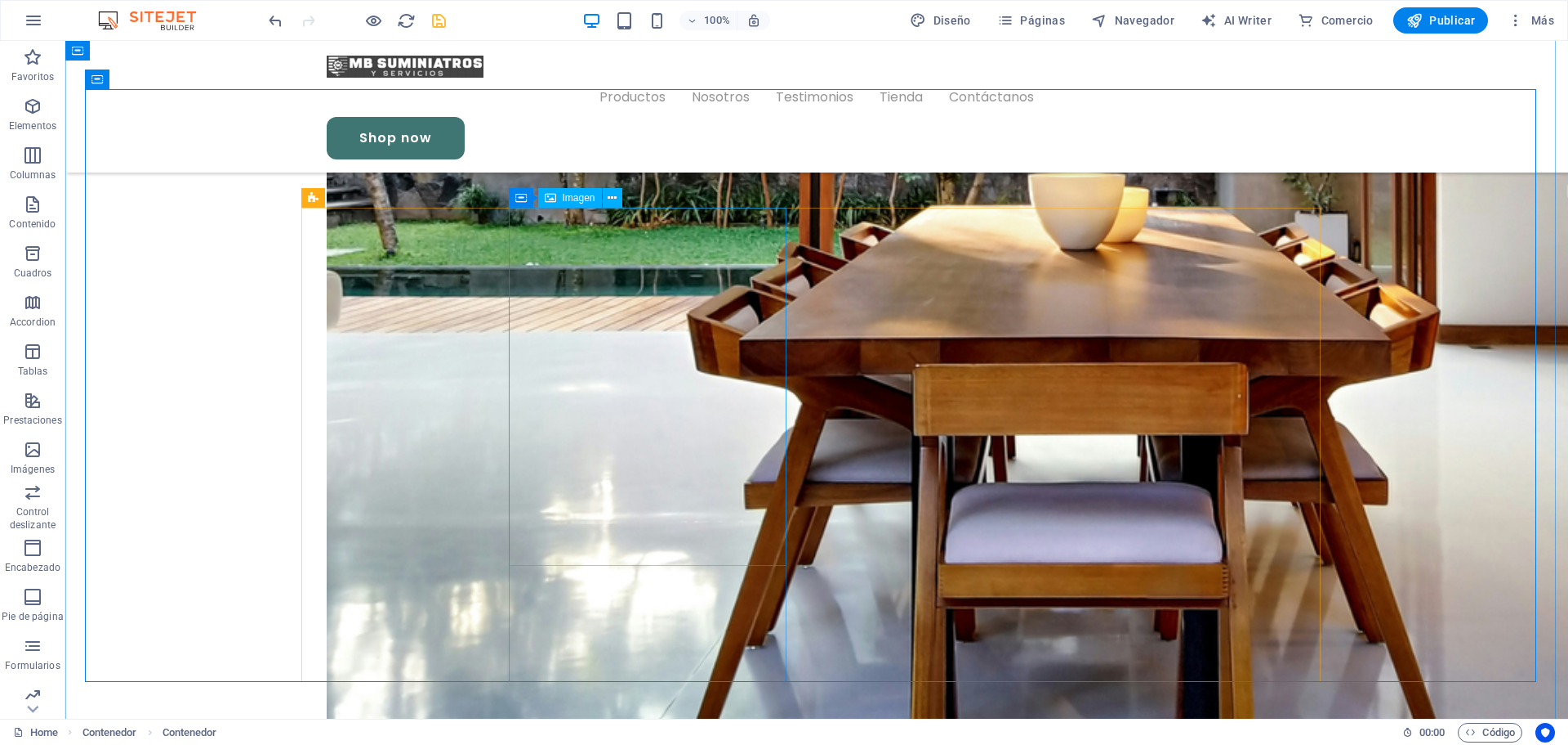
scroll to position [3625, 0]
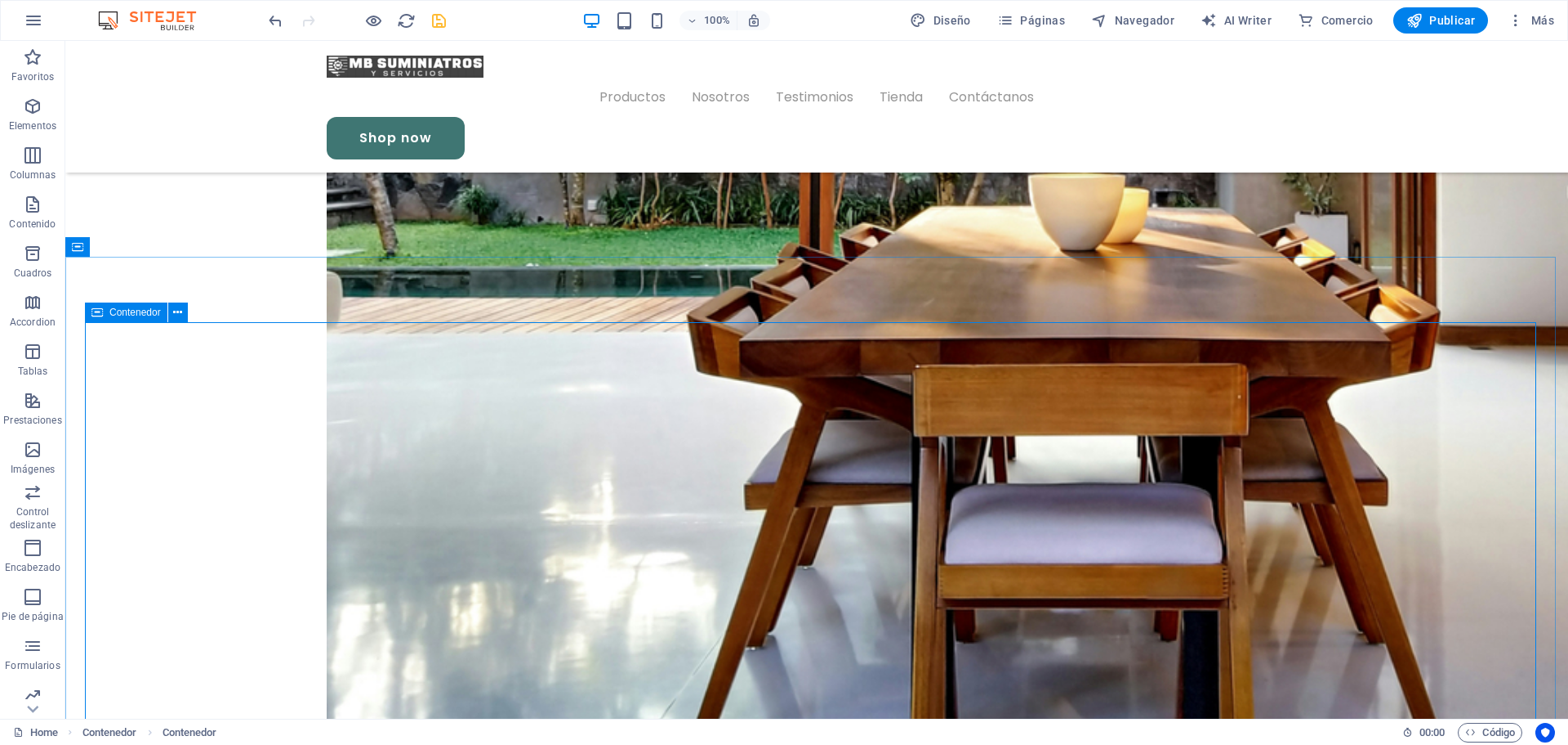
click at [122, 312] on span "Contenedor" at bounding box center [135, 312] width 51 height 10
click at [177, 314] on icon at bounding box center [177, 313] width 9 height 17
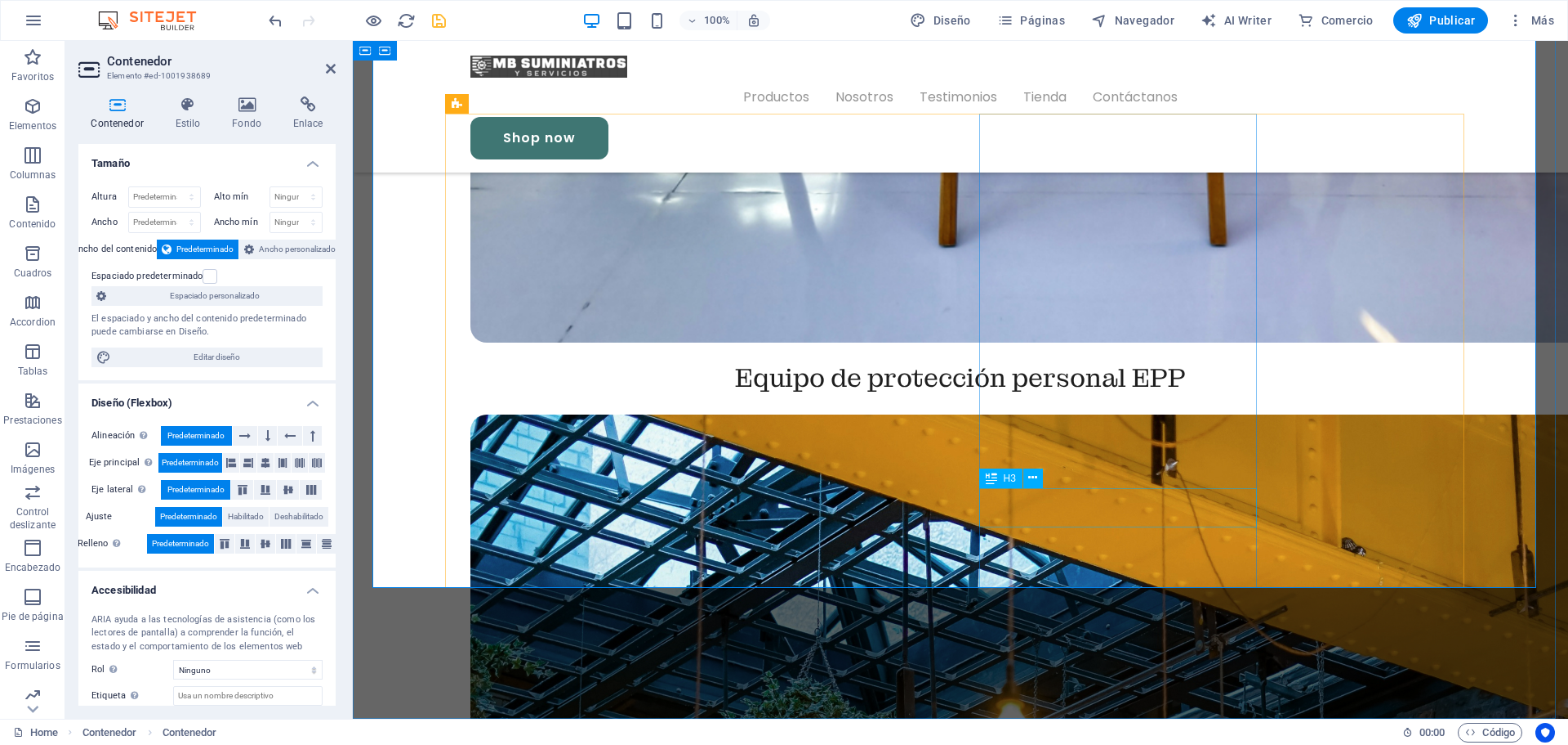
scroll to position [3952, 0]
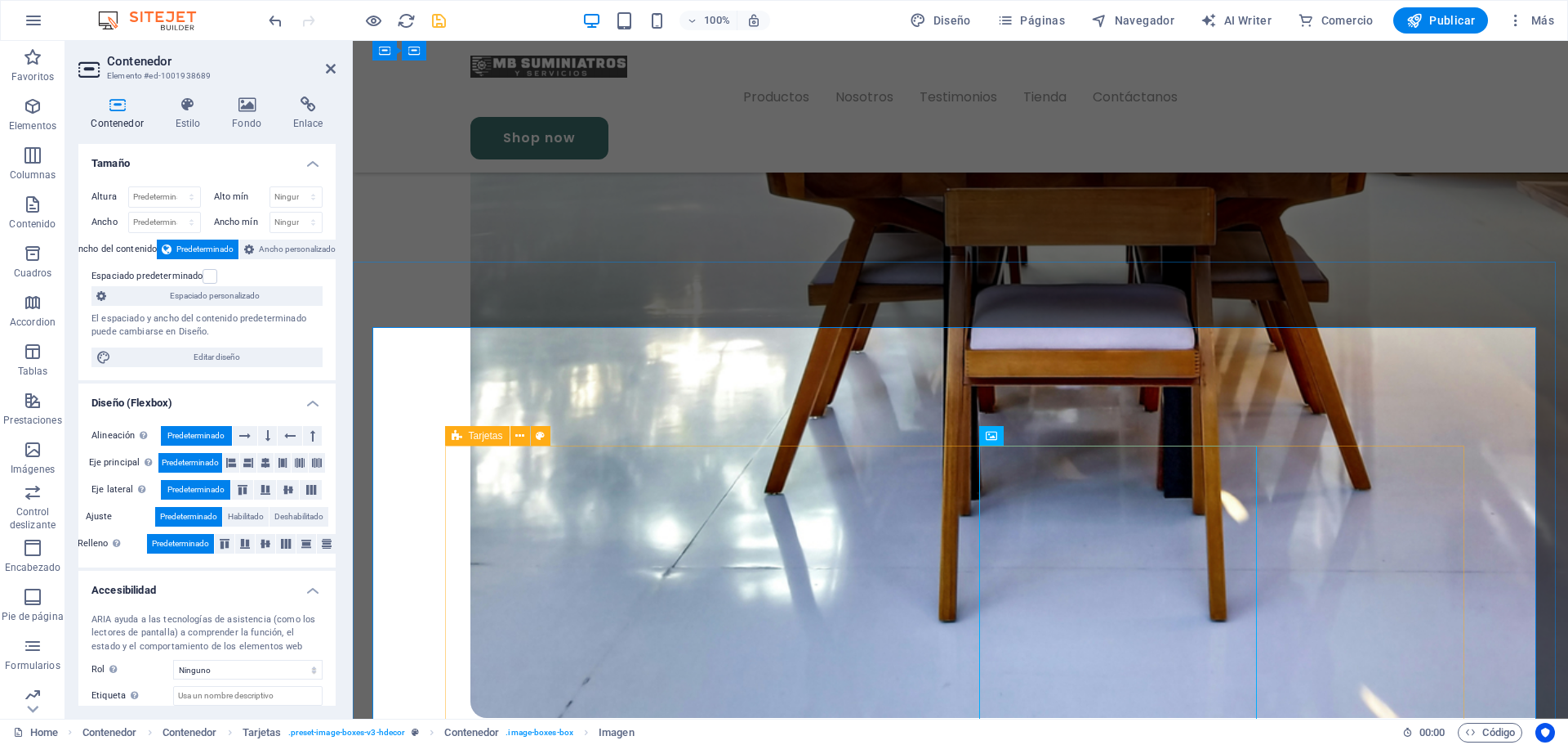
scroll to position [3543, 0]
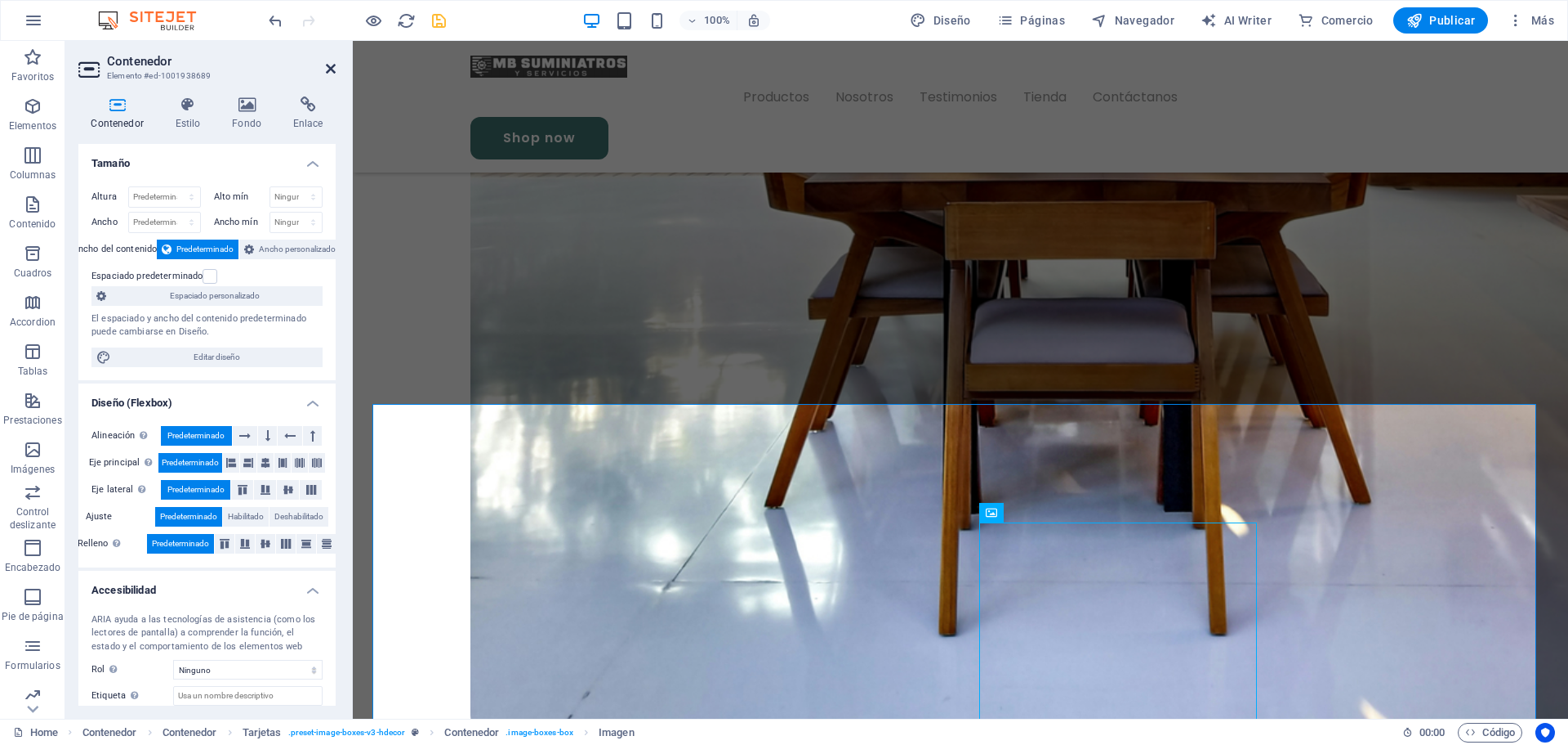
click at [328, 69] on icon at bounding box center [331, 69] width 10 height 13
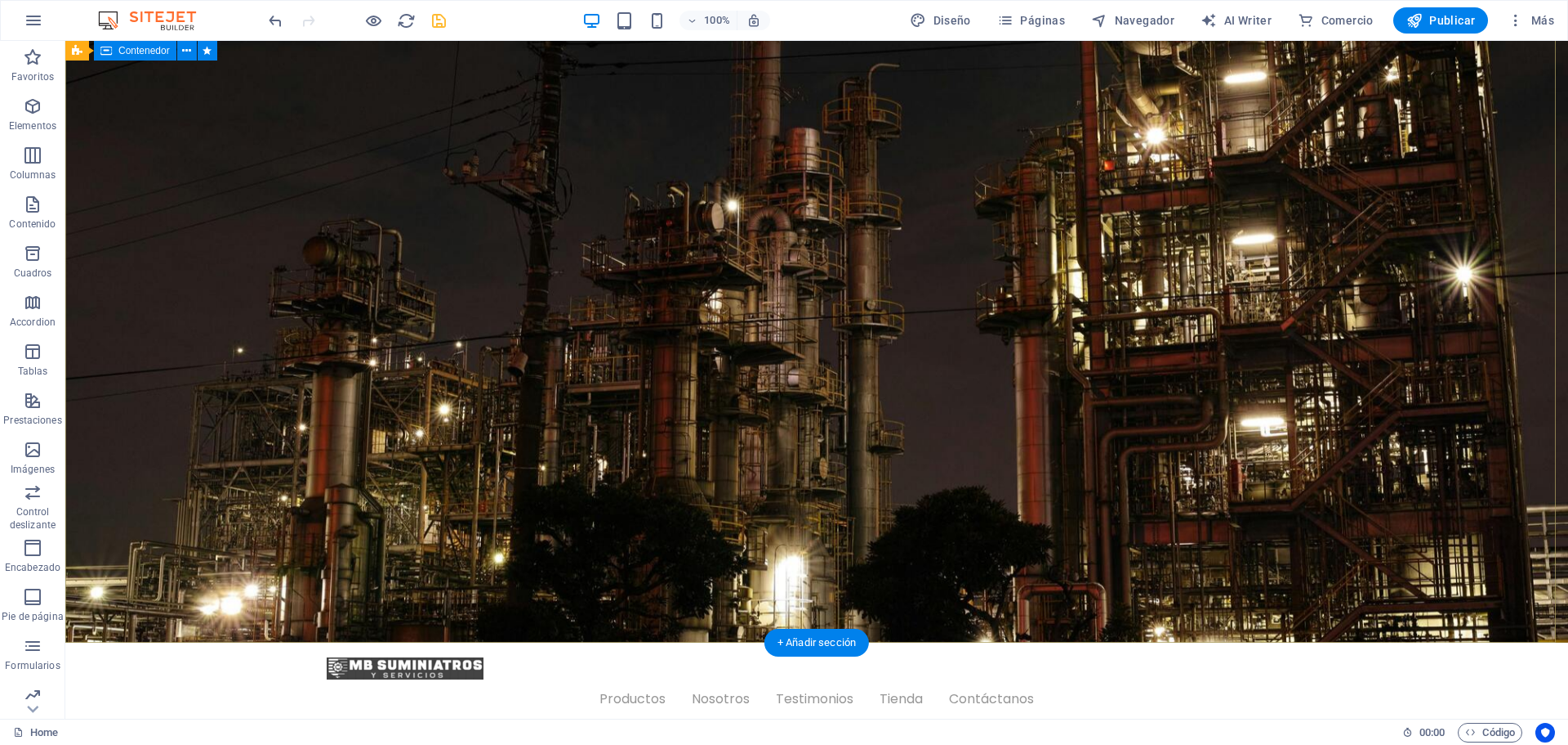
scroll to position [457, 0]
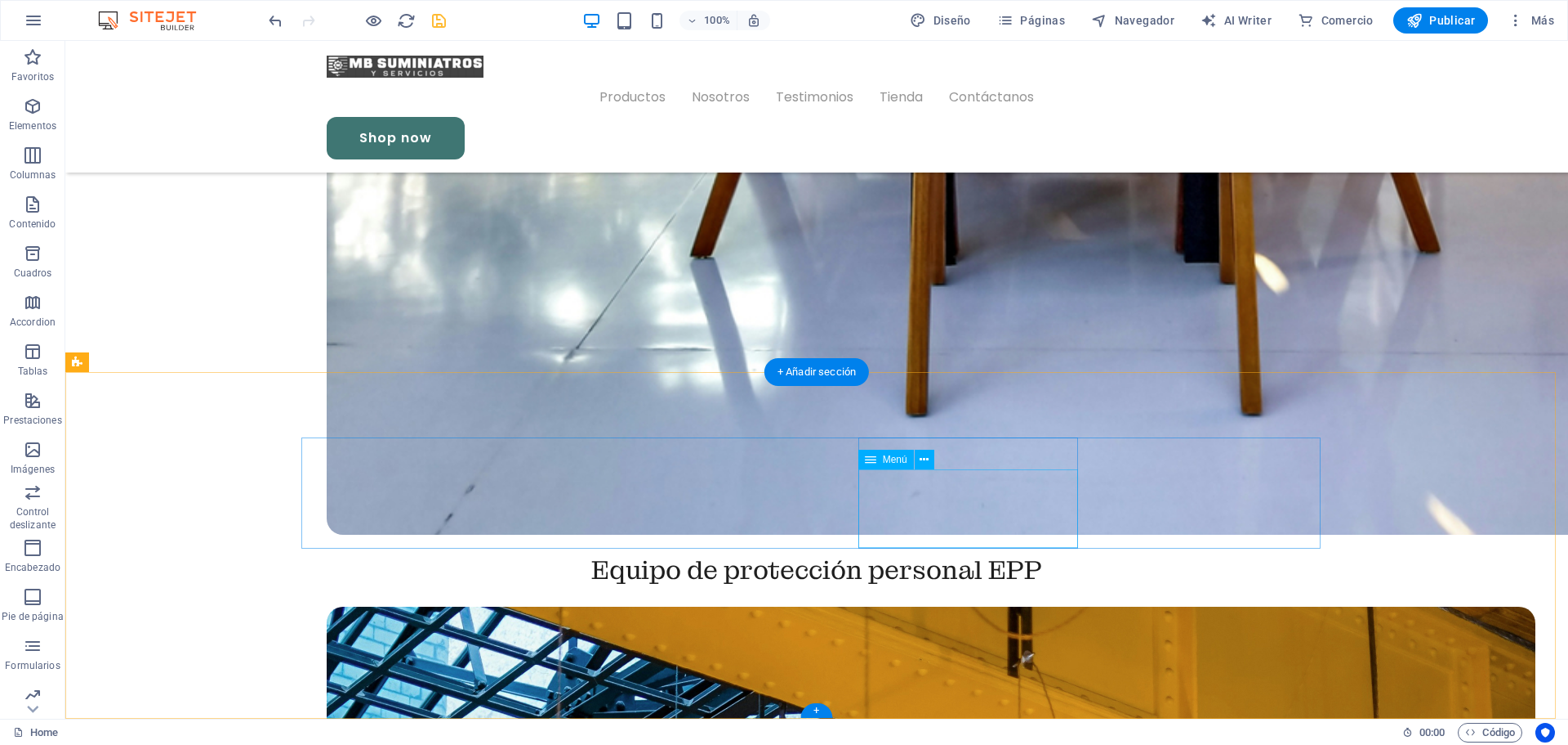
scroll to position [3971, 0]
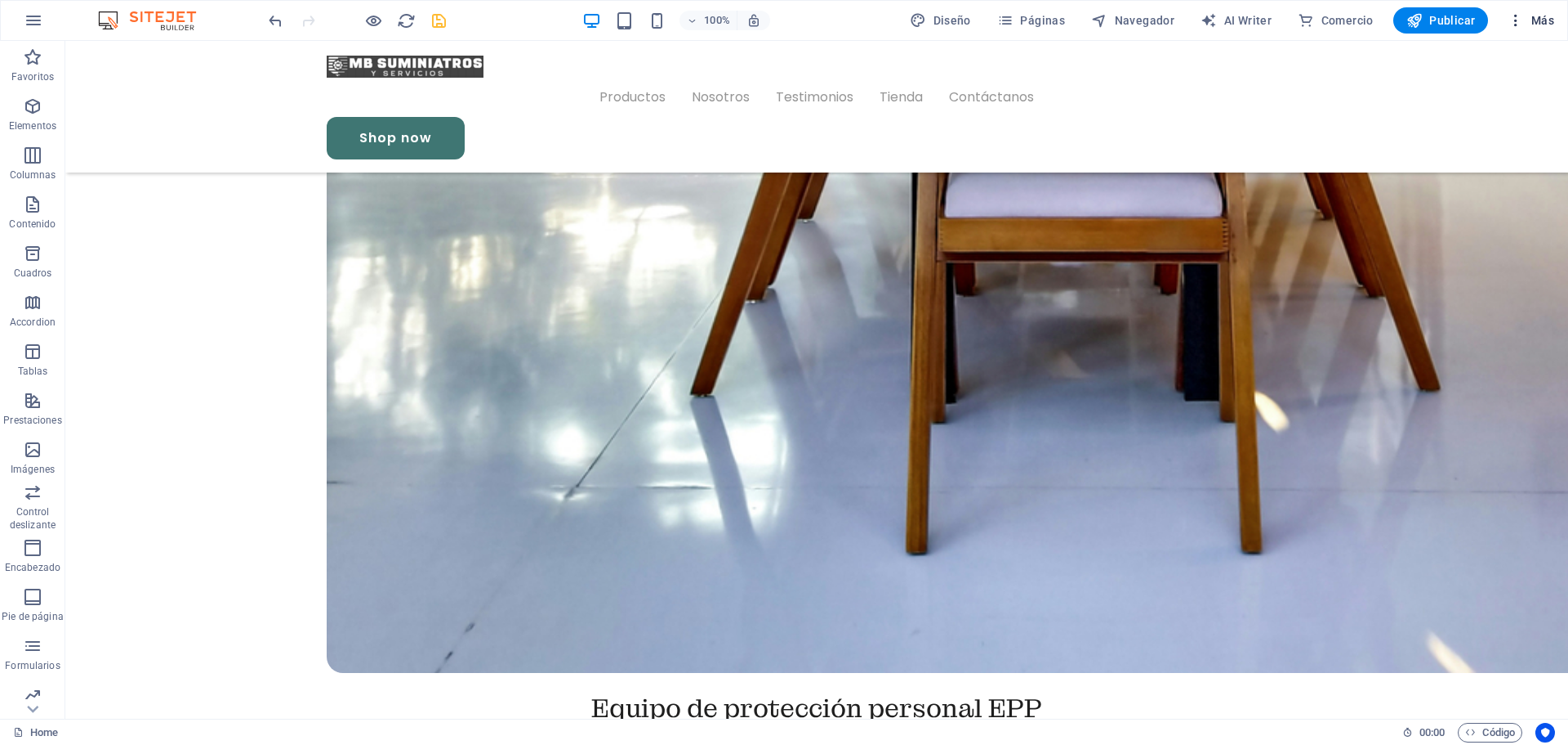
click at [1547, 10] on button "Más" at bounding box center [1531, 20] width 60 height 26
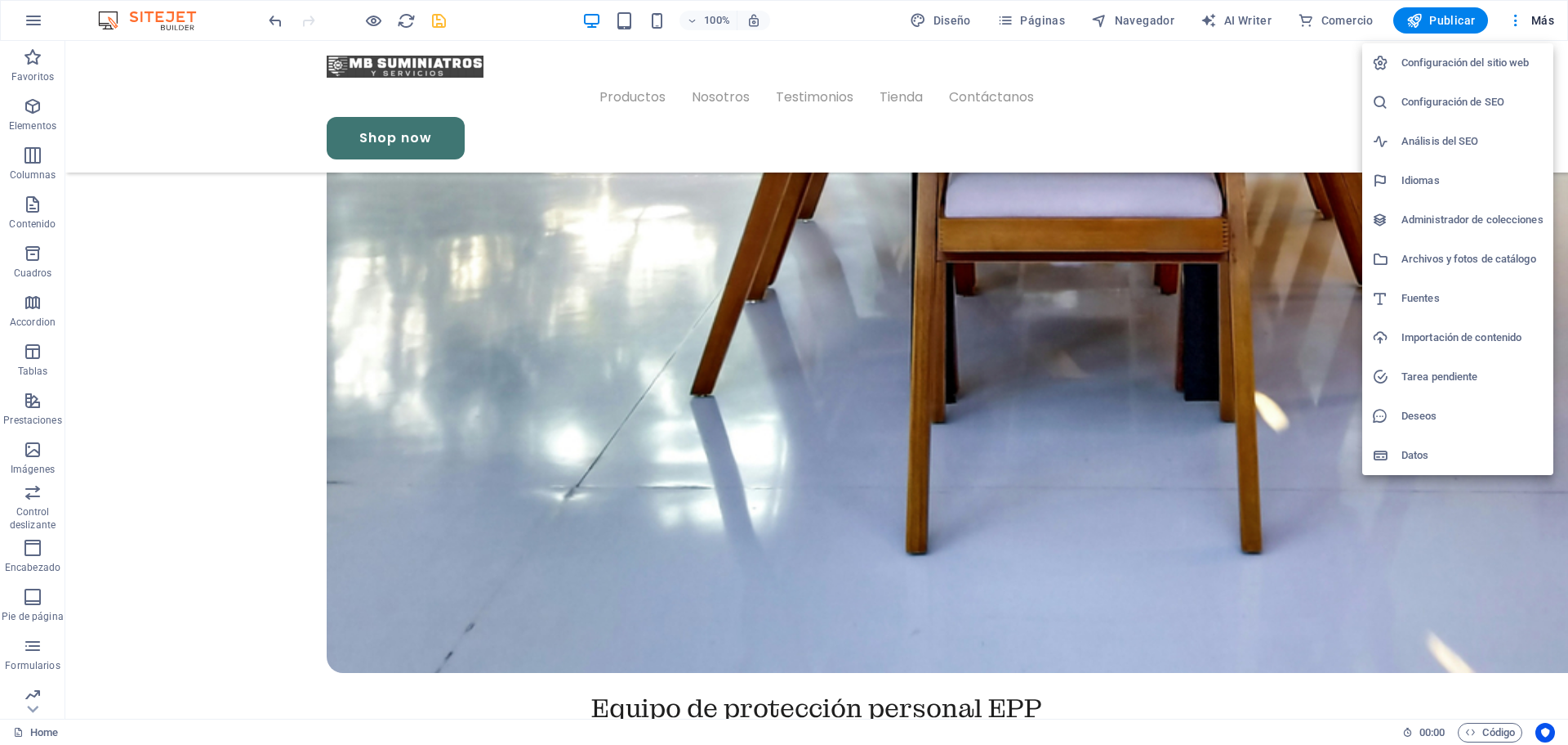
click at [1477, 63] on h6 "Configuración del sitio web" at bounding box center [1472, 63] width 142 height 20
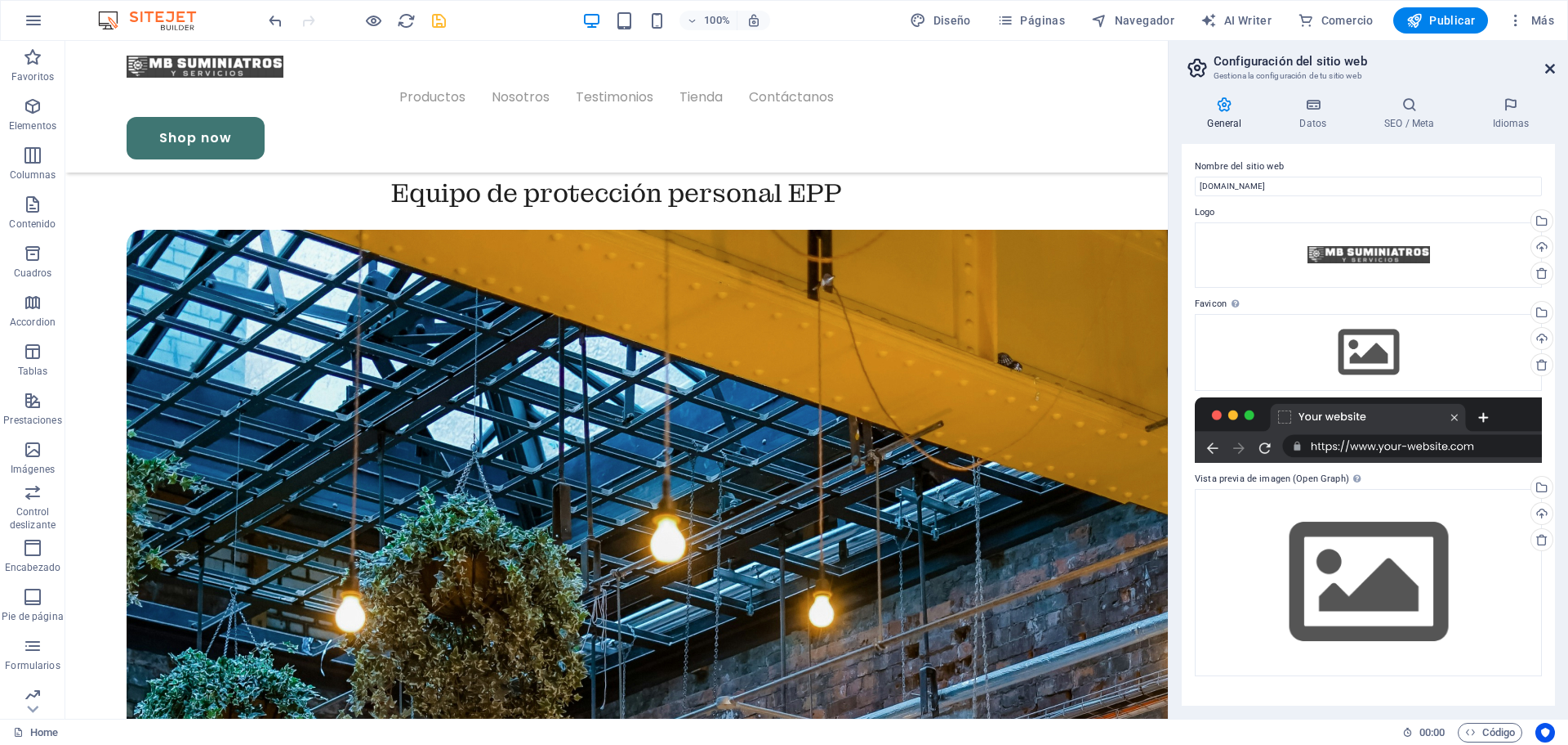
click at [1551, 69] on icon at bounding box center [1550, 69] width 10 height 13
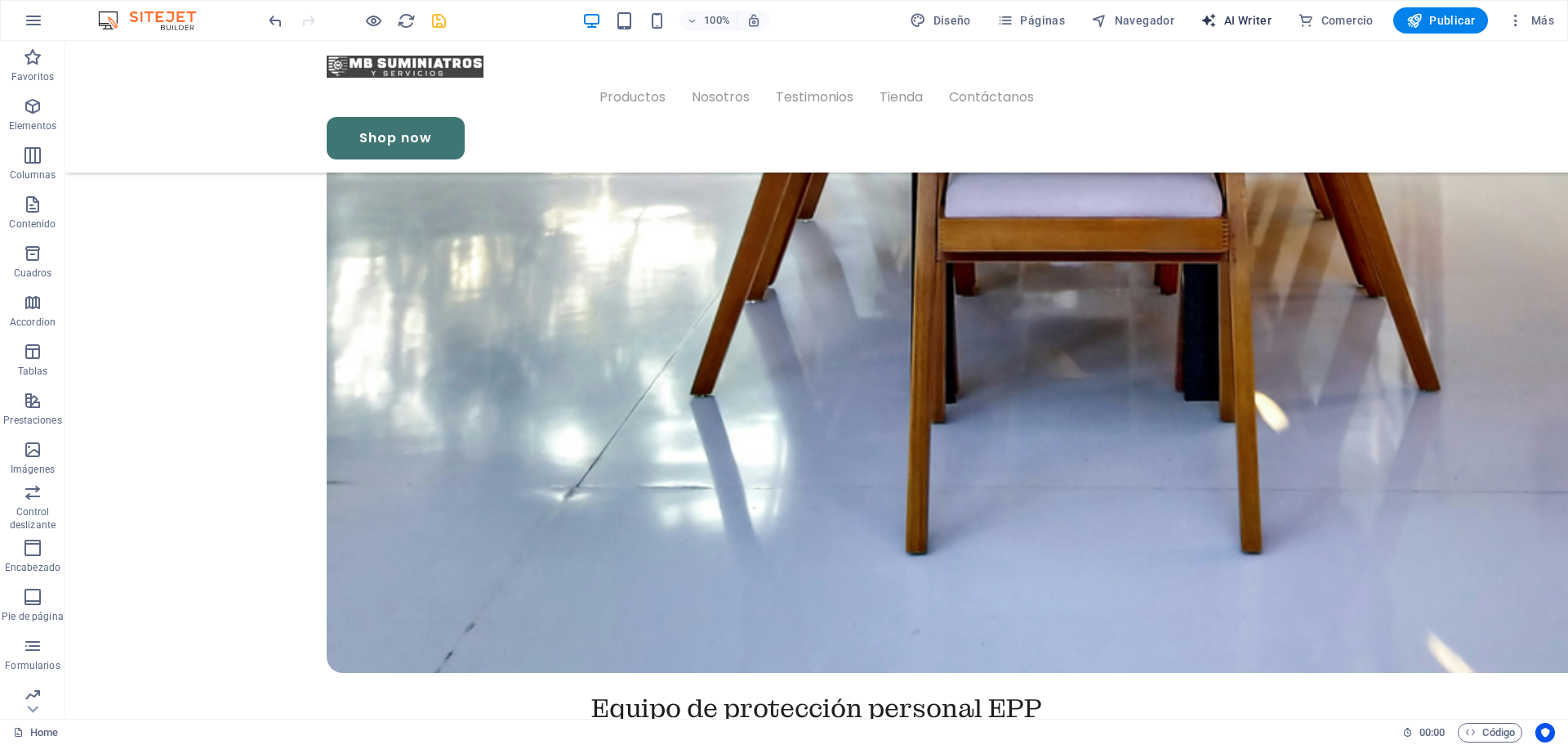
click at [1255, 20] on span "AI Writer" at bounding box center [1236, 20] width 71 height 16
select select "English"
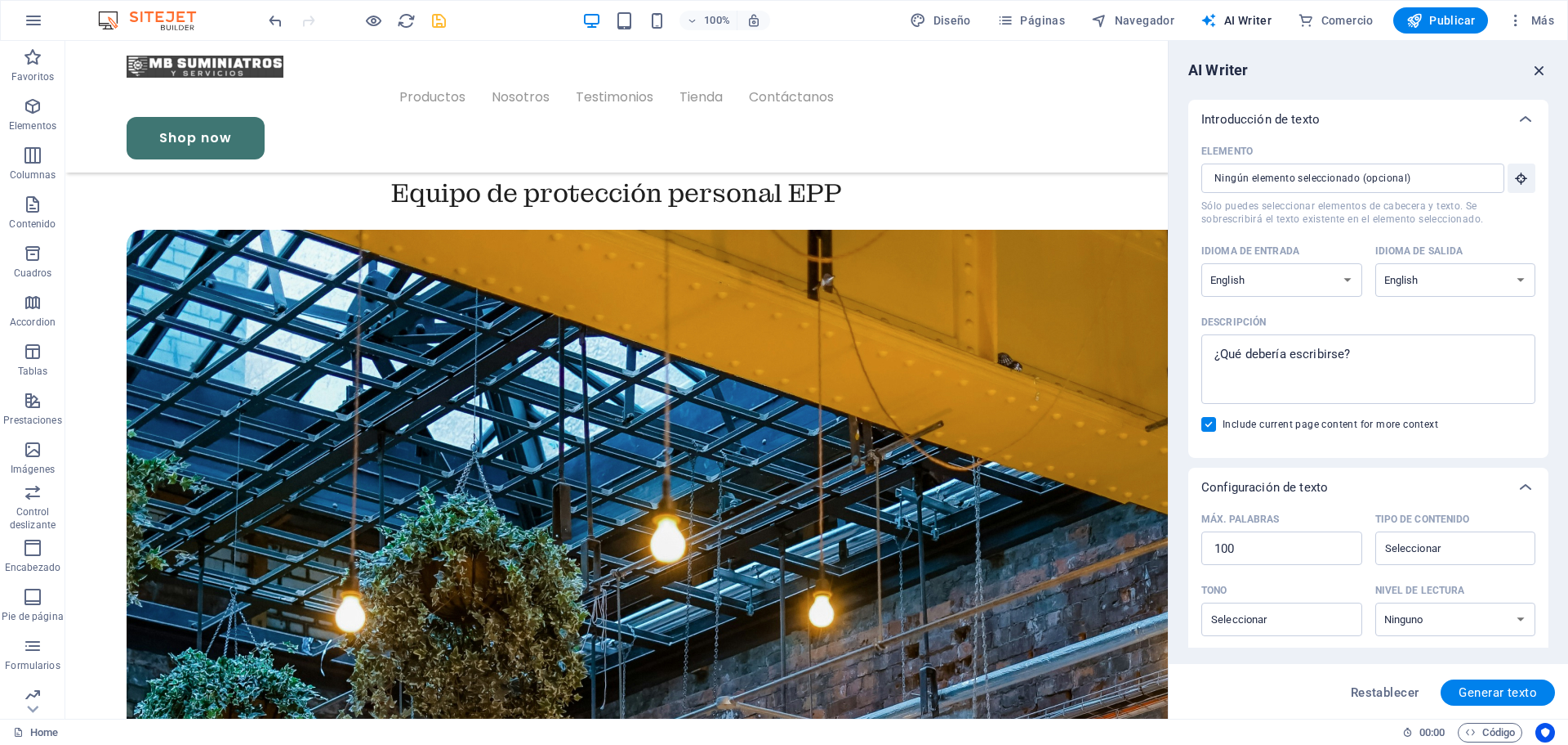
click at [1541, 69] on icon "button" at bounding box center [1539, 69] width 18 height 18
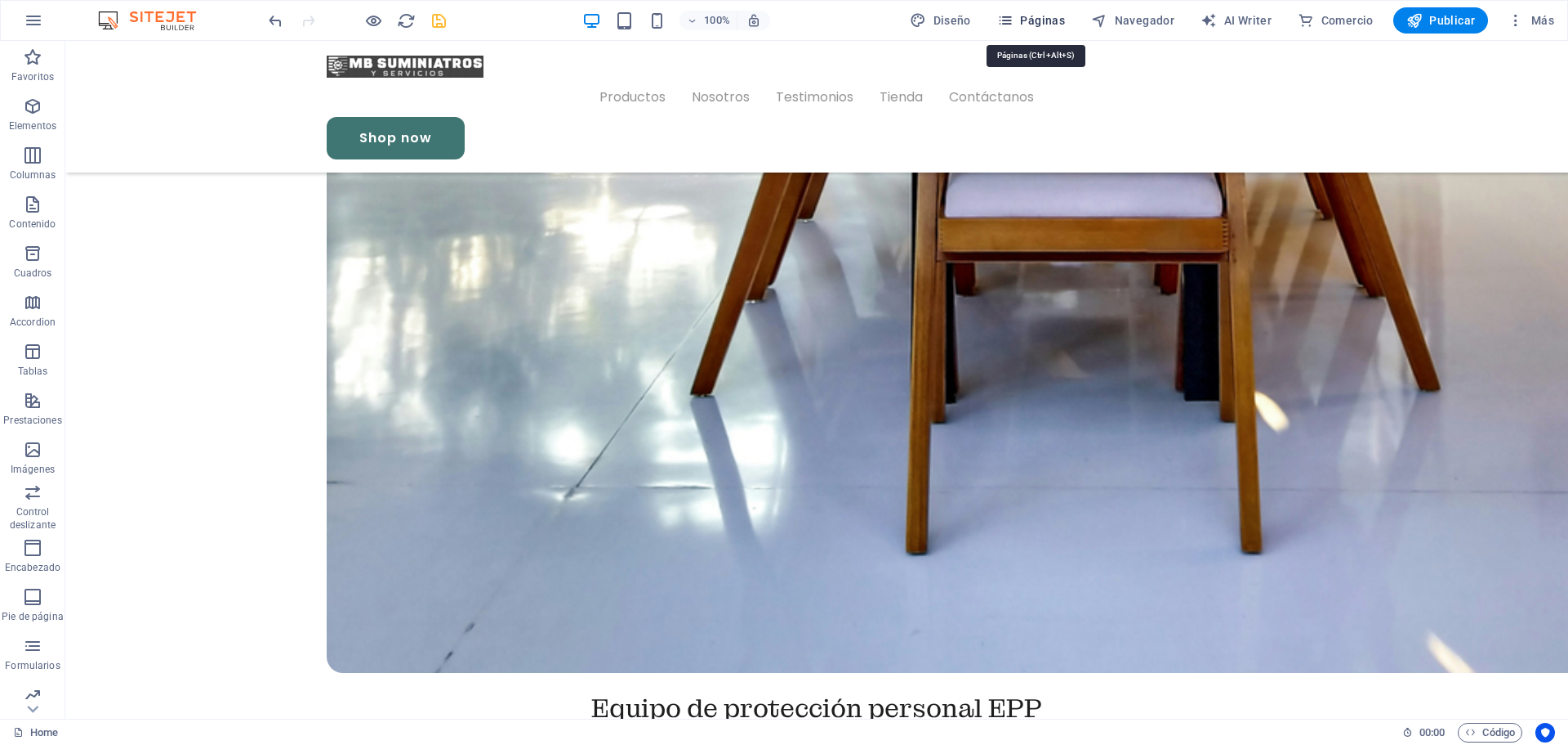
click at [1027, 27] on span "Páginas" at bounding box center [1031, 20] width 68 height 16
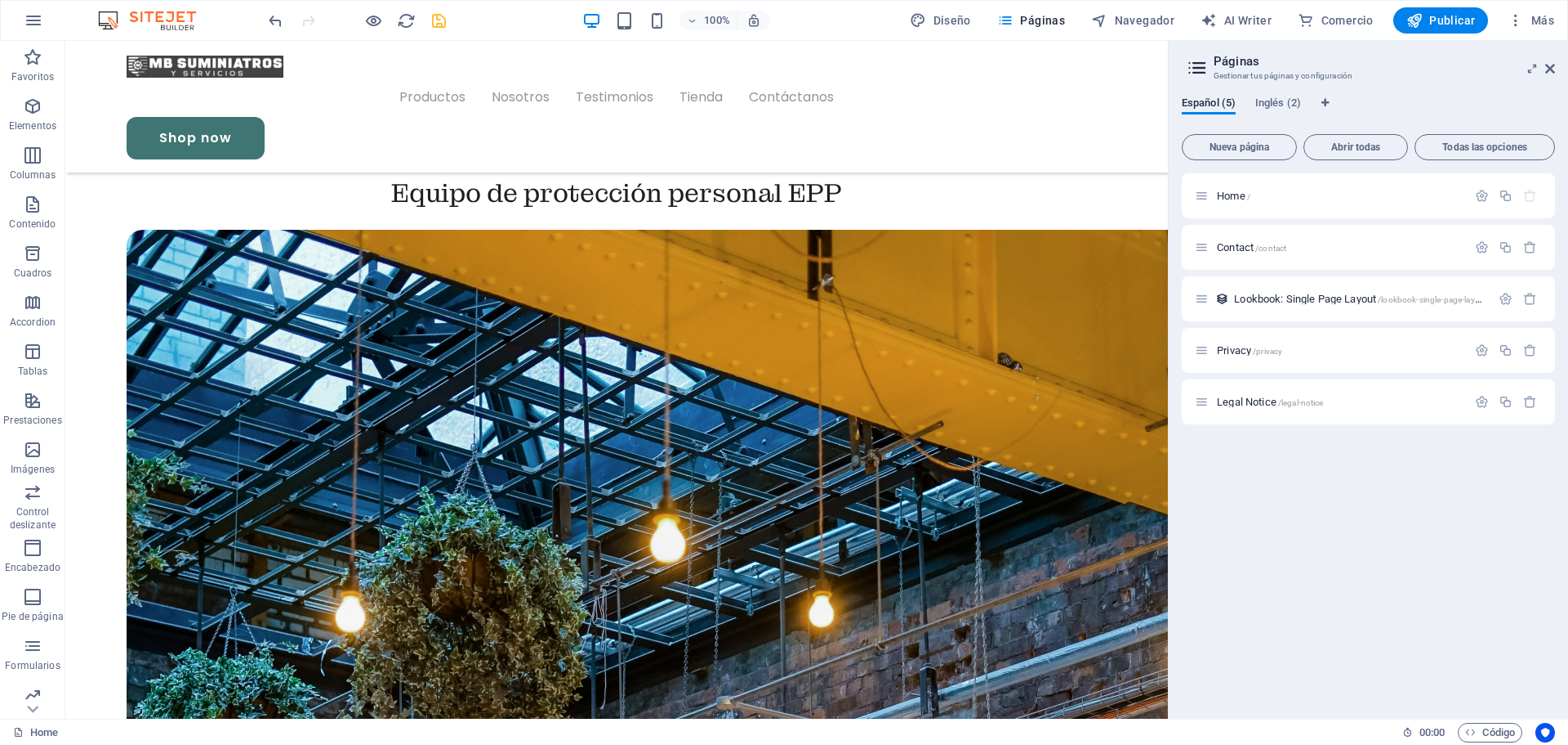
click at [1541, 78] on header "Páginas Gestionar tus páginas y configuración" at bounding box center [1370, 62] width 370 height 43
drag, startPoint x: 1555, startPoint y: 72, endPoint x: 1492, endPoint y: 30, distance: 75.7
click at [1555, 72] on icon at bounding box center [1550, 69] width 10 height 13
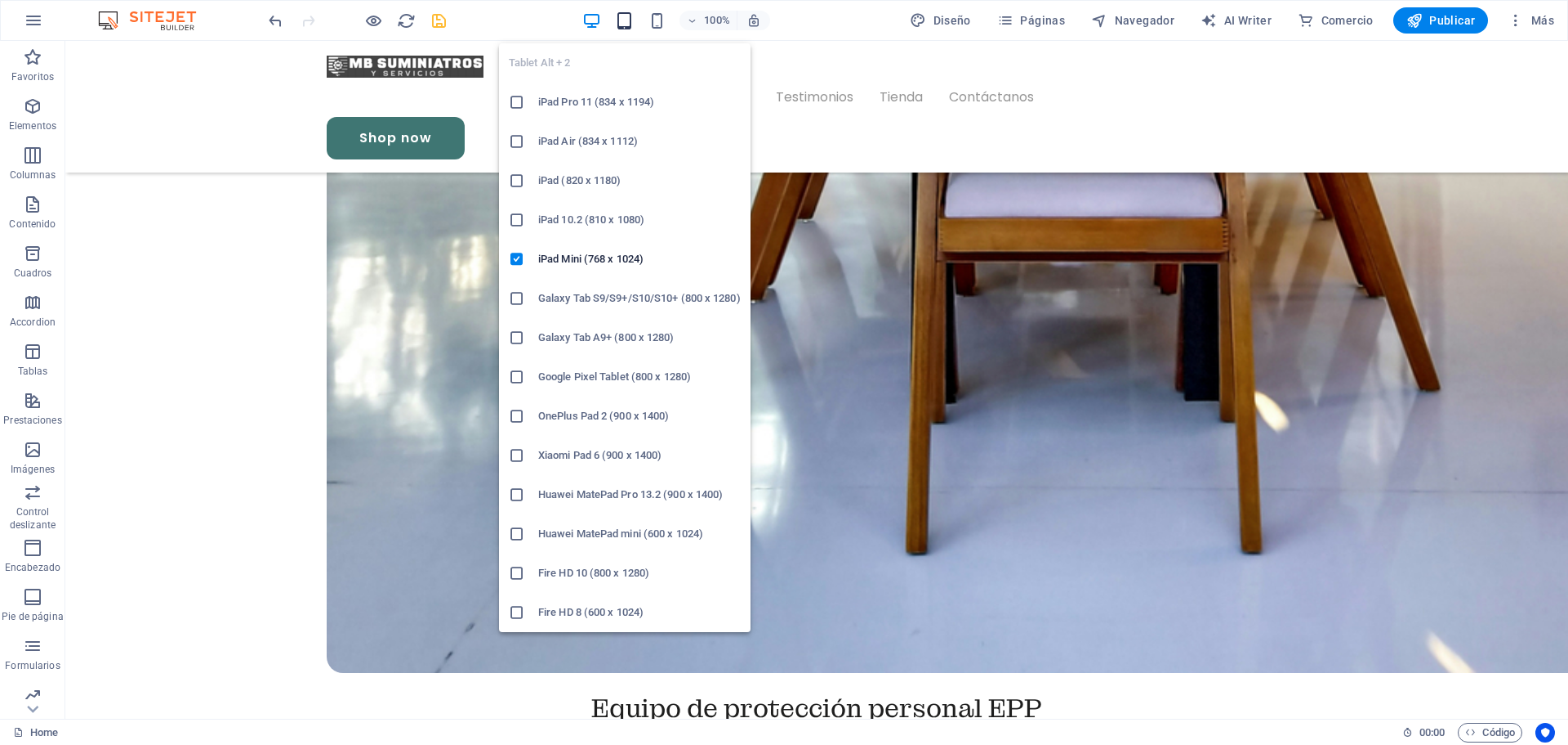
click at [624, 19] on icon "button" at bounding box center [625, 21] width 19 height 19
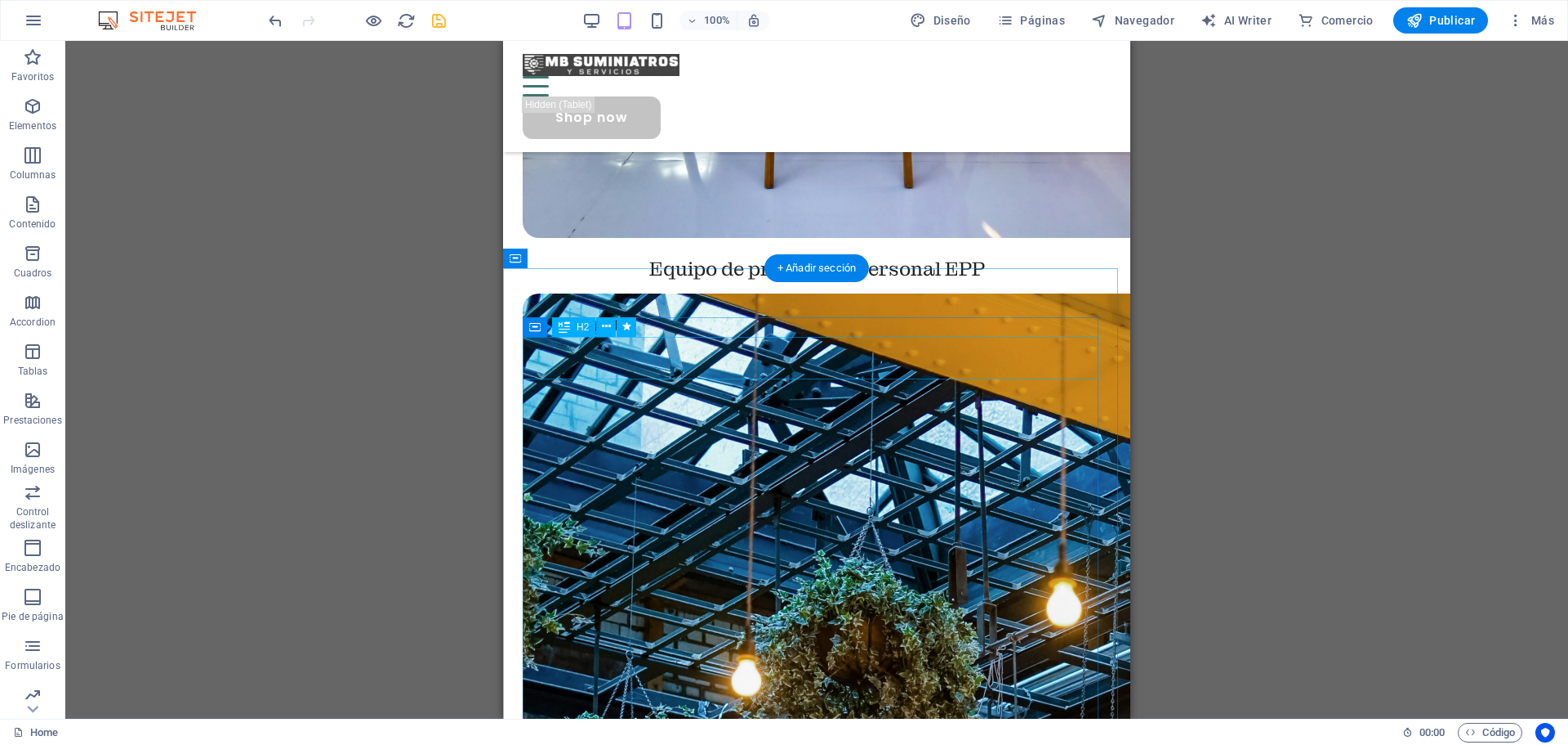
scroll to position [3170, 0]
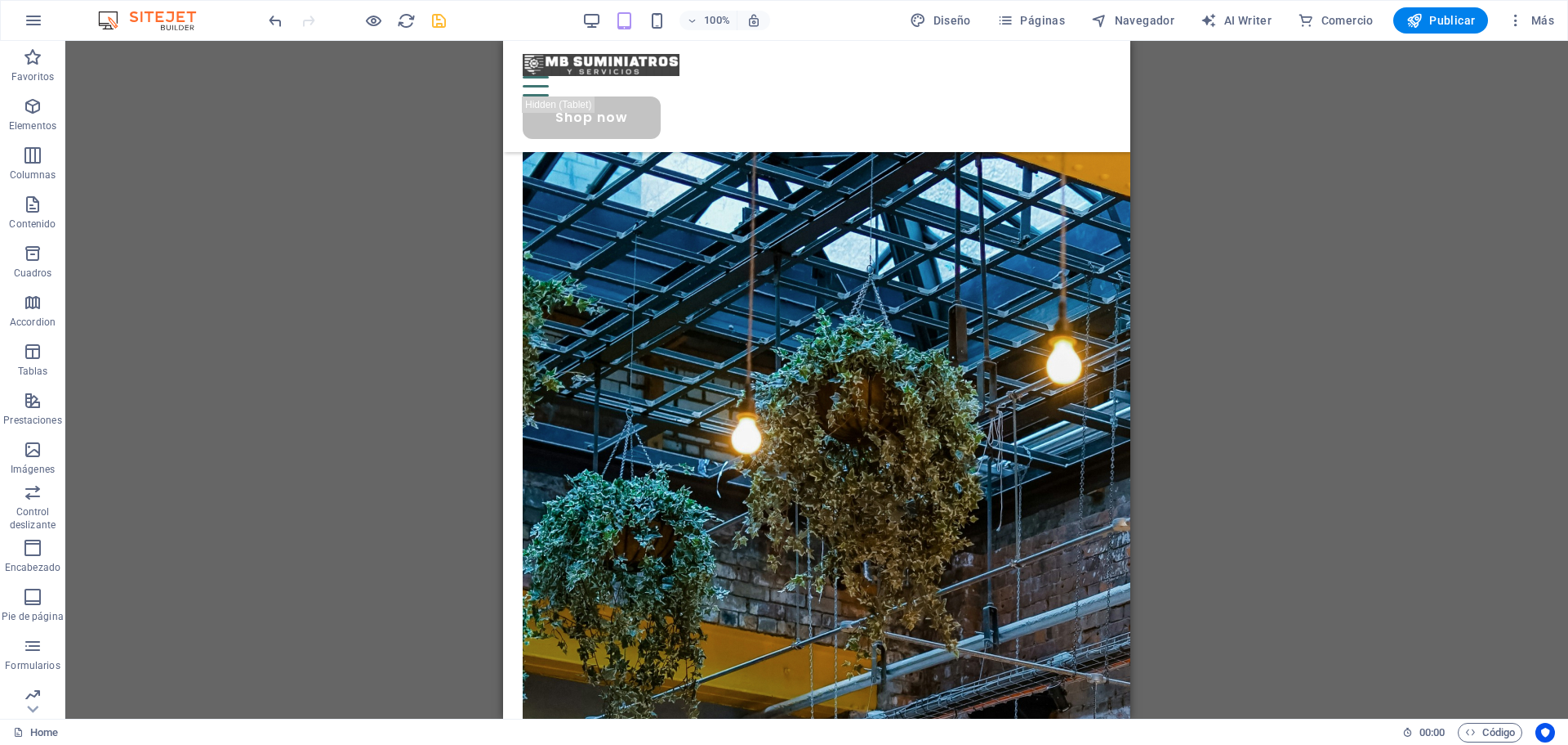
click at [605, 25] on div "100%" at bounding box center [676, 20] width 188 height 26
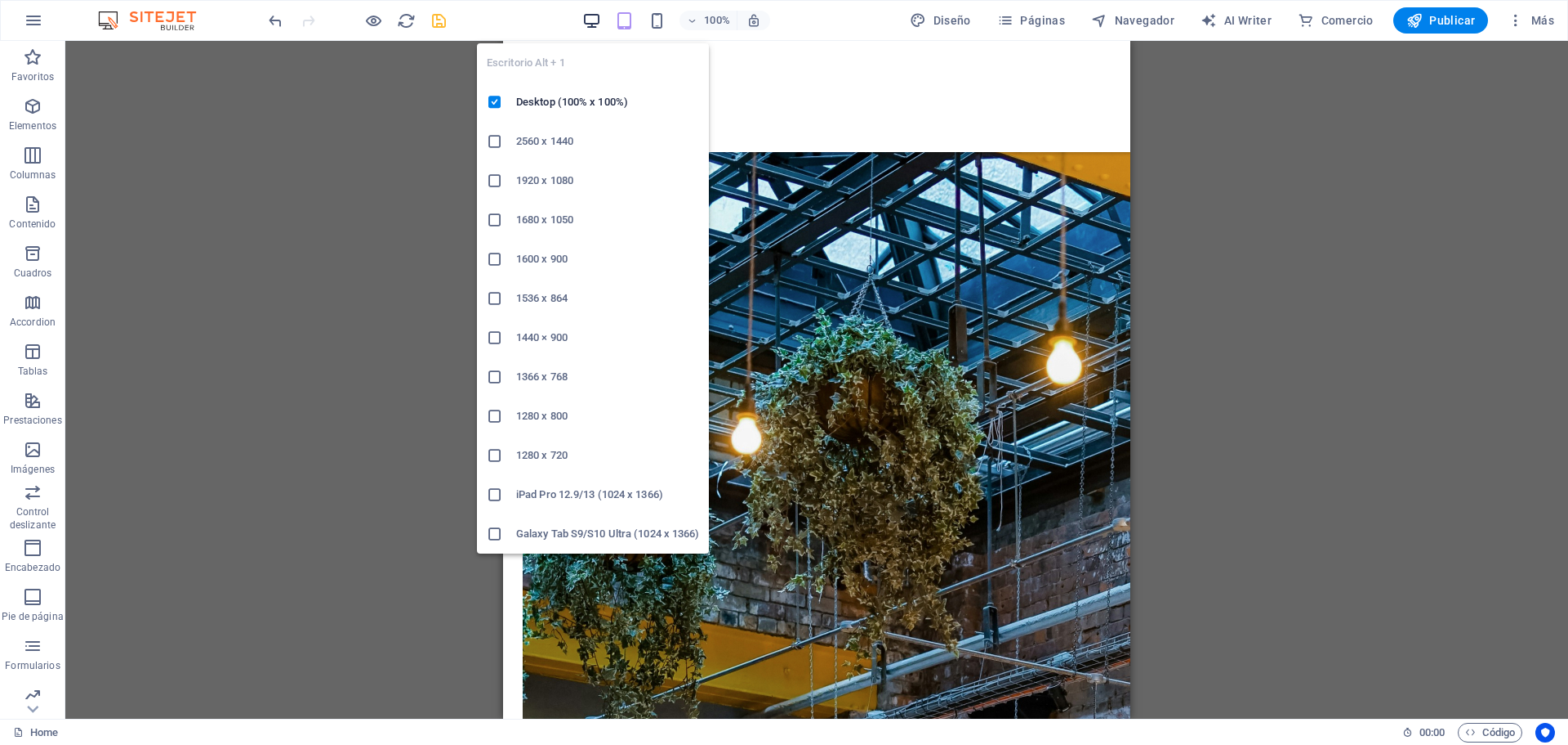
click at [592, 20] on icon "button" at bounding box center [592, 21] width 19 height 19
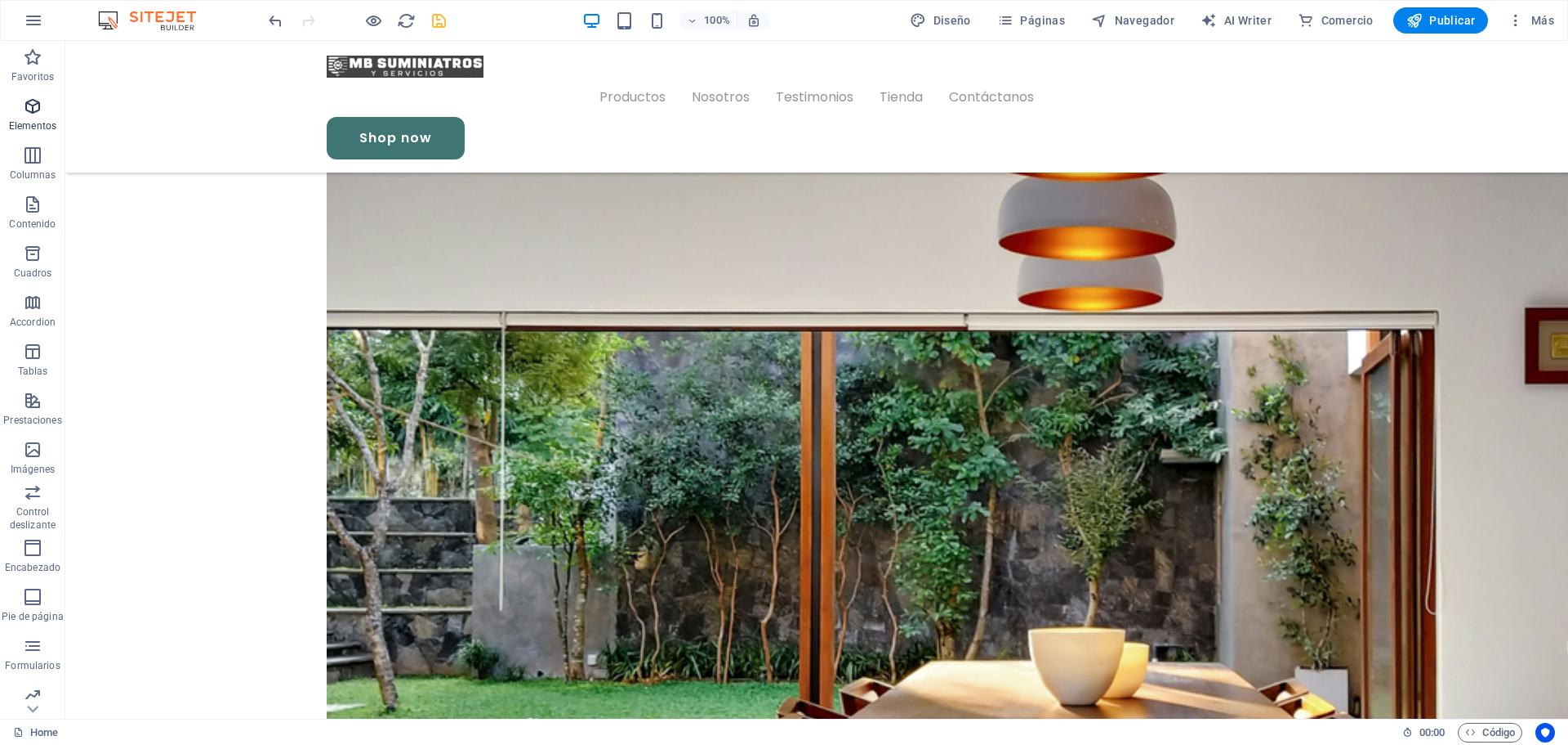
click at [44, 118] on span "Elementos" at bounding box center [32, 115] width 66 height 39
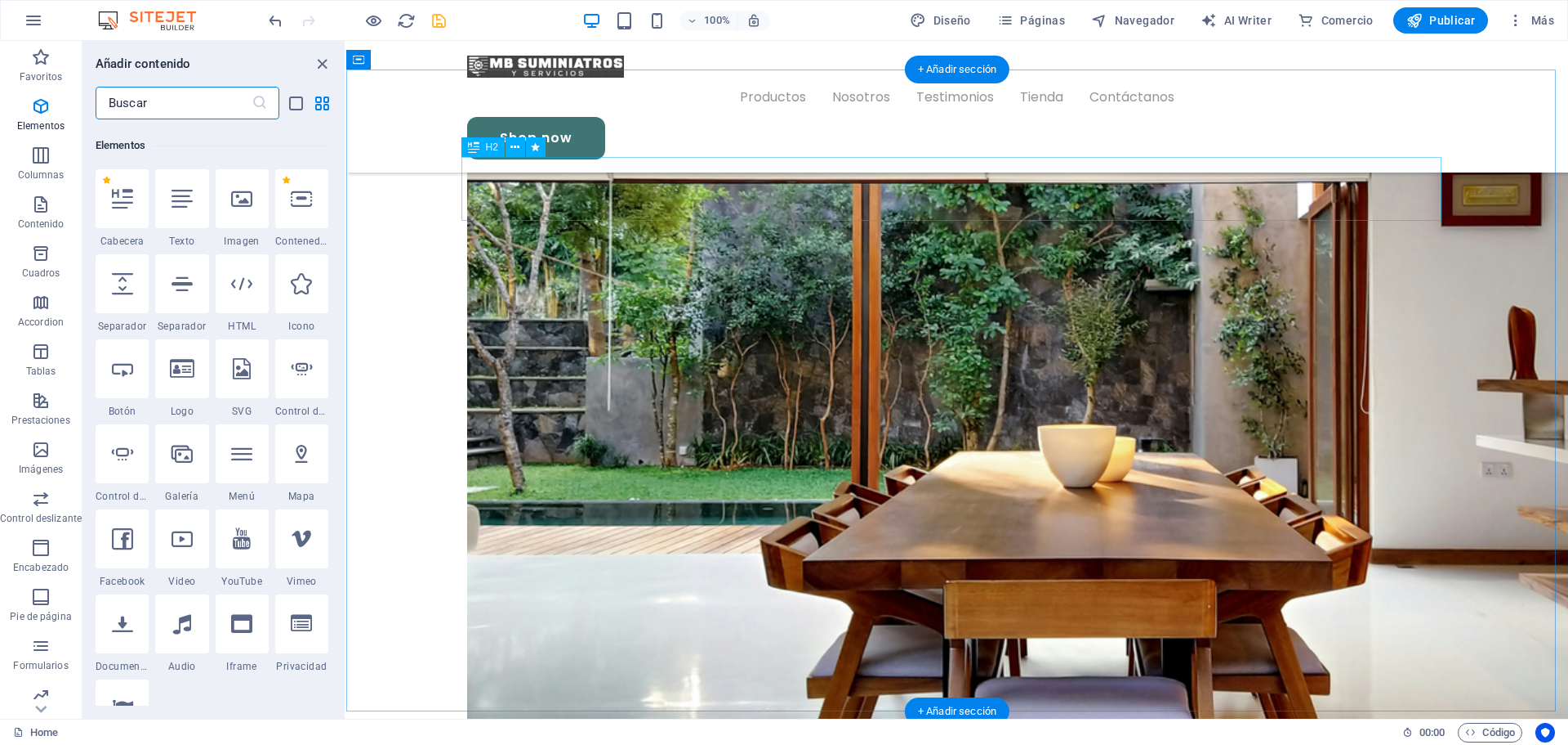
scroll to position [308, 0]
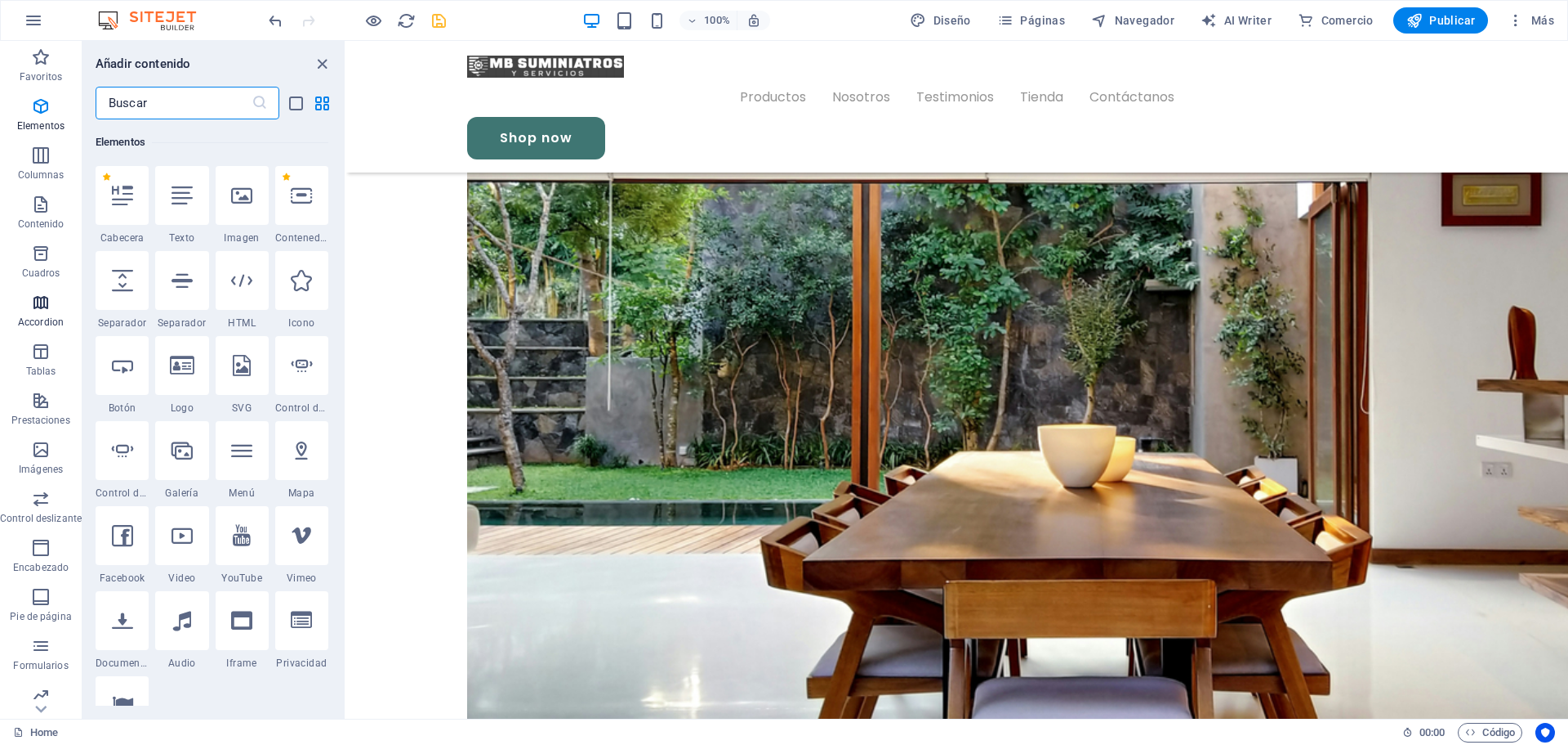
click at [53, 309] on span "Accordion" at bounding box center [41, 312] width 82 height 39
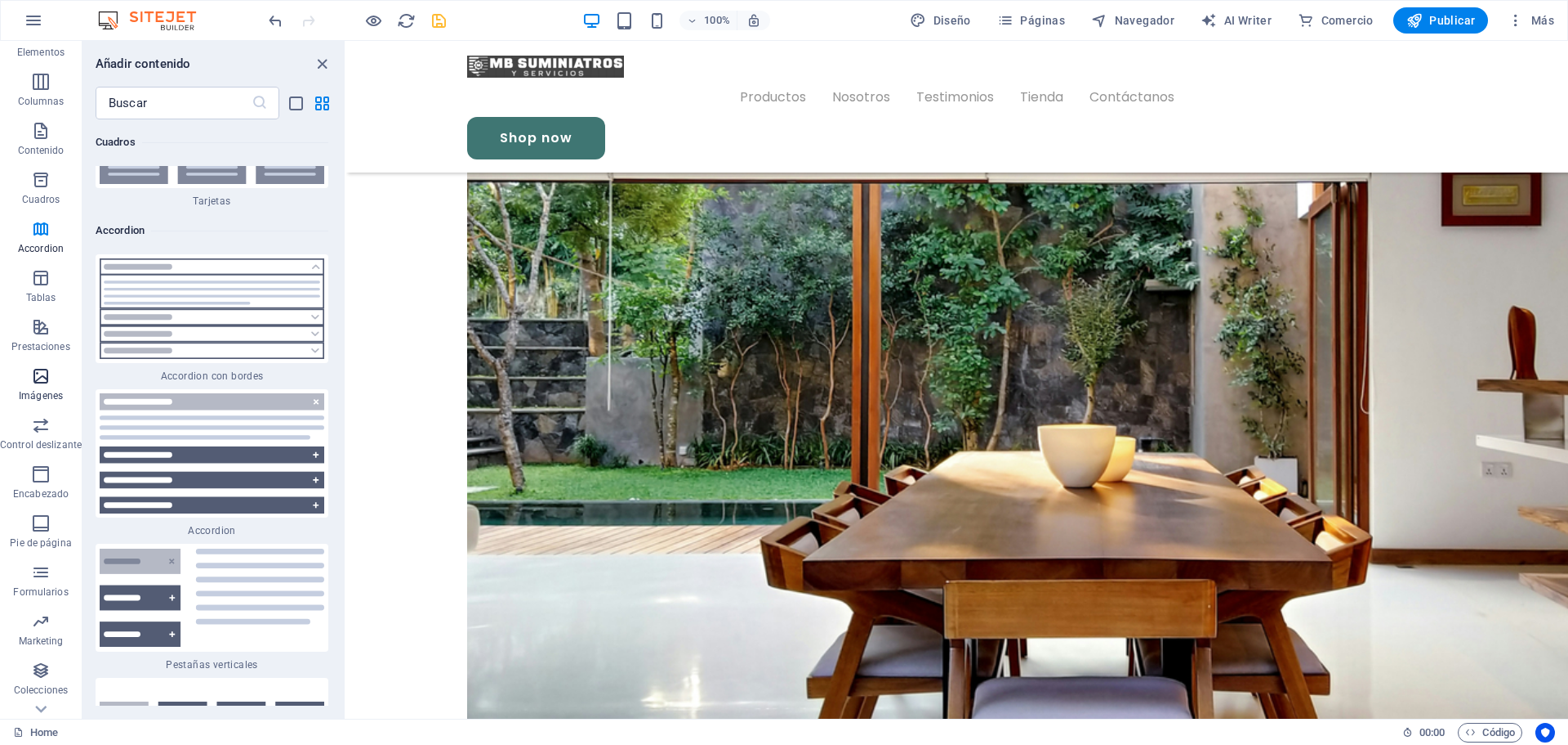
scroll to position [108, 0]
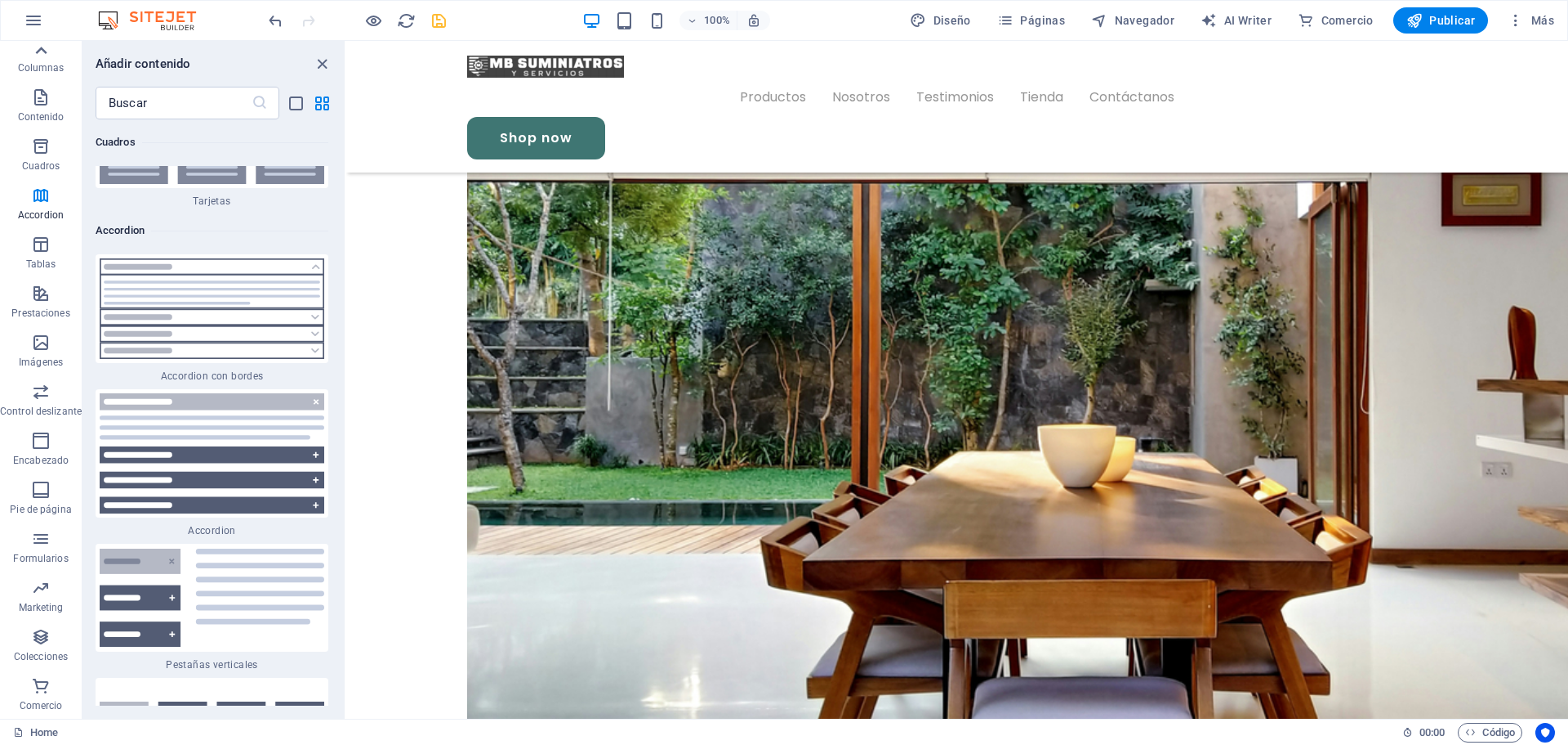
click at [42, 48] on icon at bounding box center [41, 50] width 23 height 23
click at [1538, 18] on span "Más" at bounding box center [1531, 20] width 47 height 16
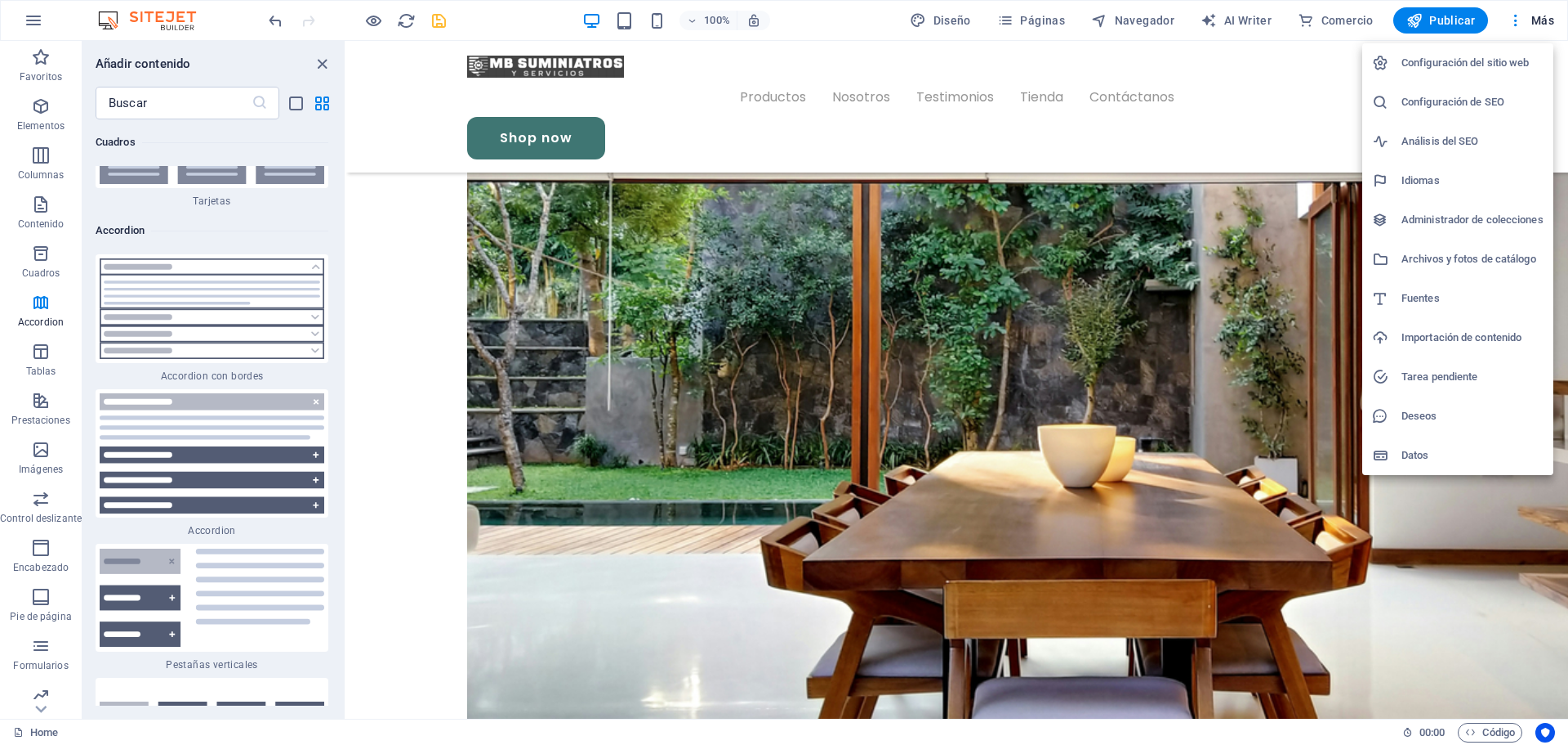
click at [33, 19] on div at bounding box center [784, 372] width 1568 height 745
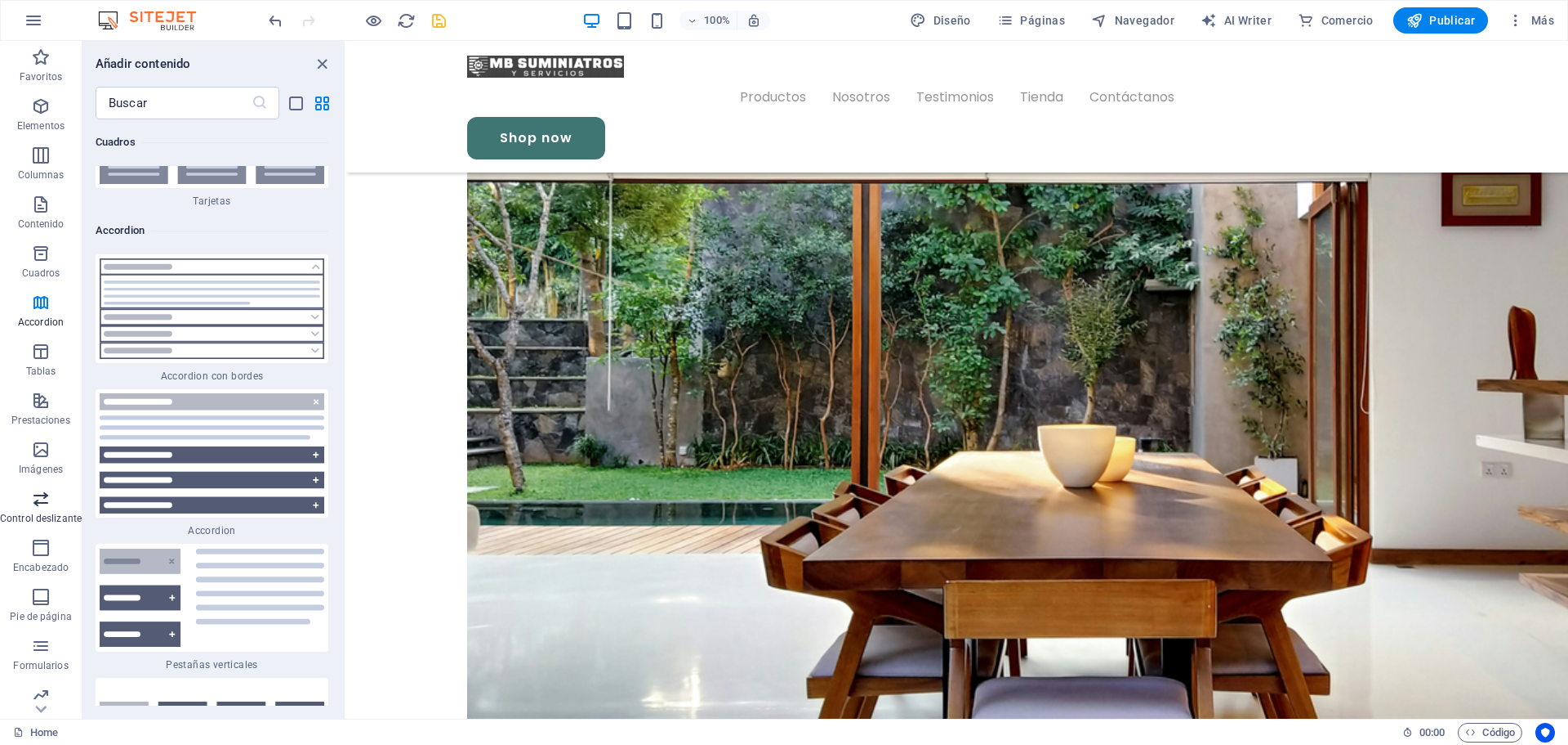
click at [38, 511] on span "Control deslizante" at bounding box center [41, 508] width 82 height 39
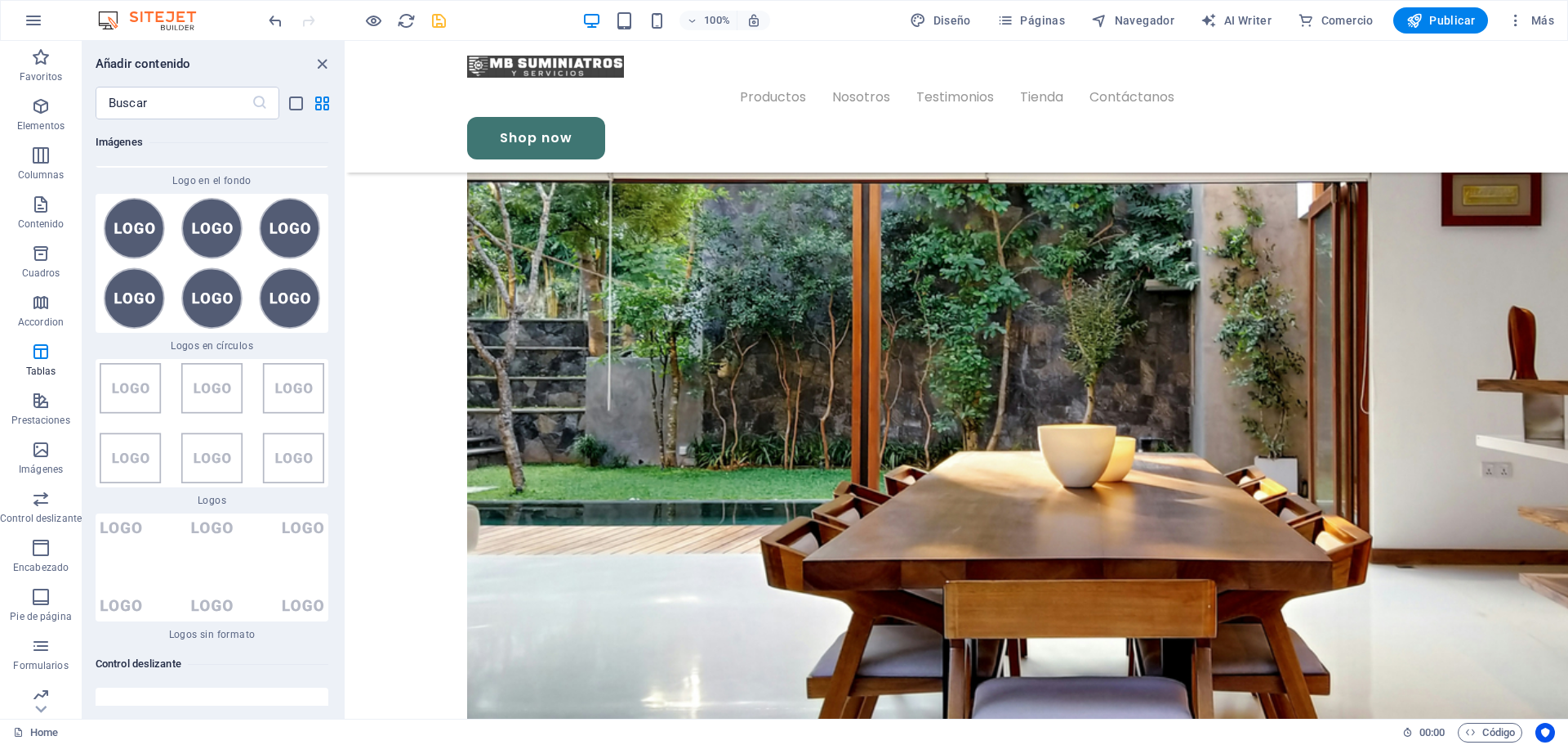
scroll to position [18390, 0]
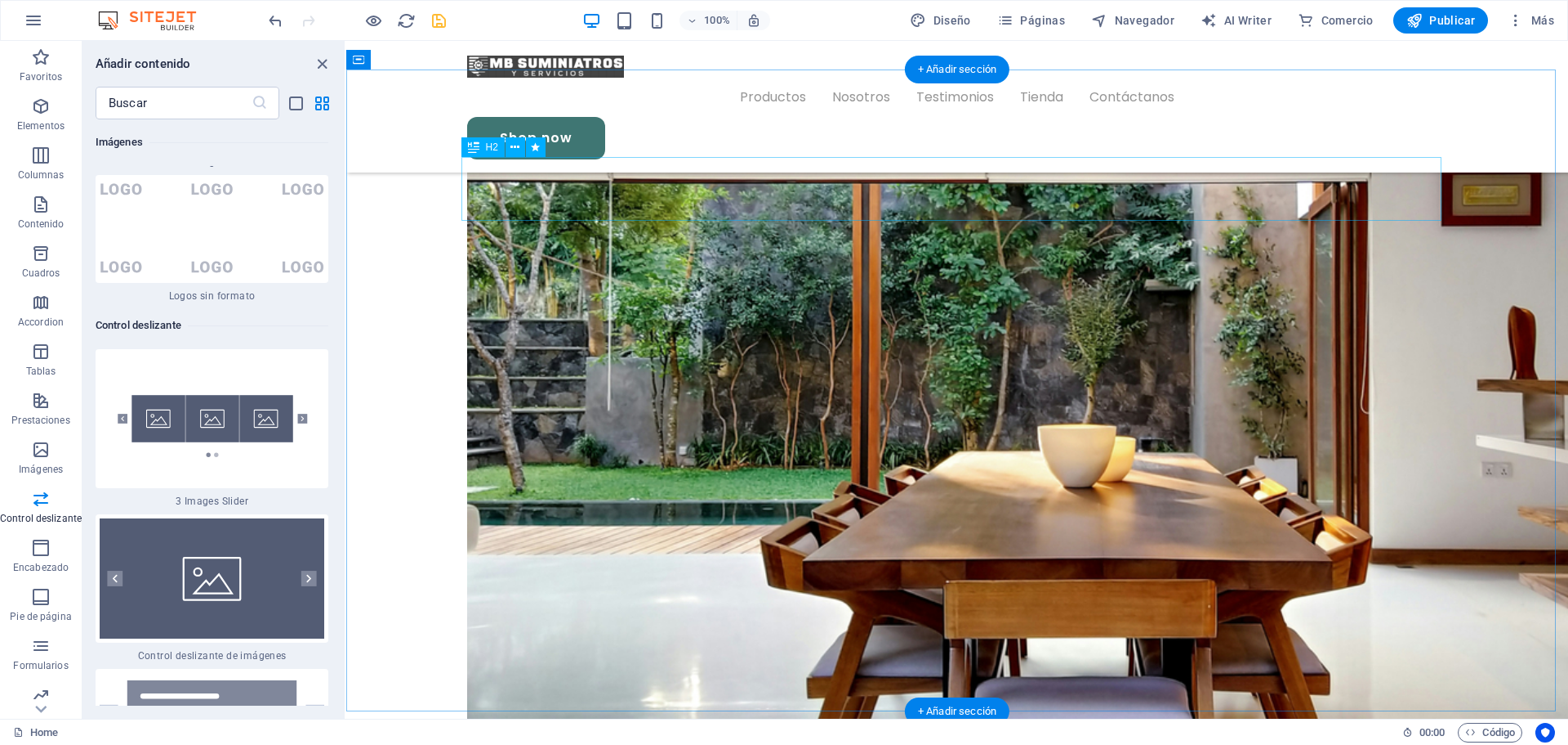
drag, startPoint x: 644, startPoint y: 356, endPoint x: 652, endPoint y: 350, distance: 10.0
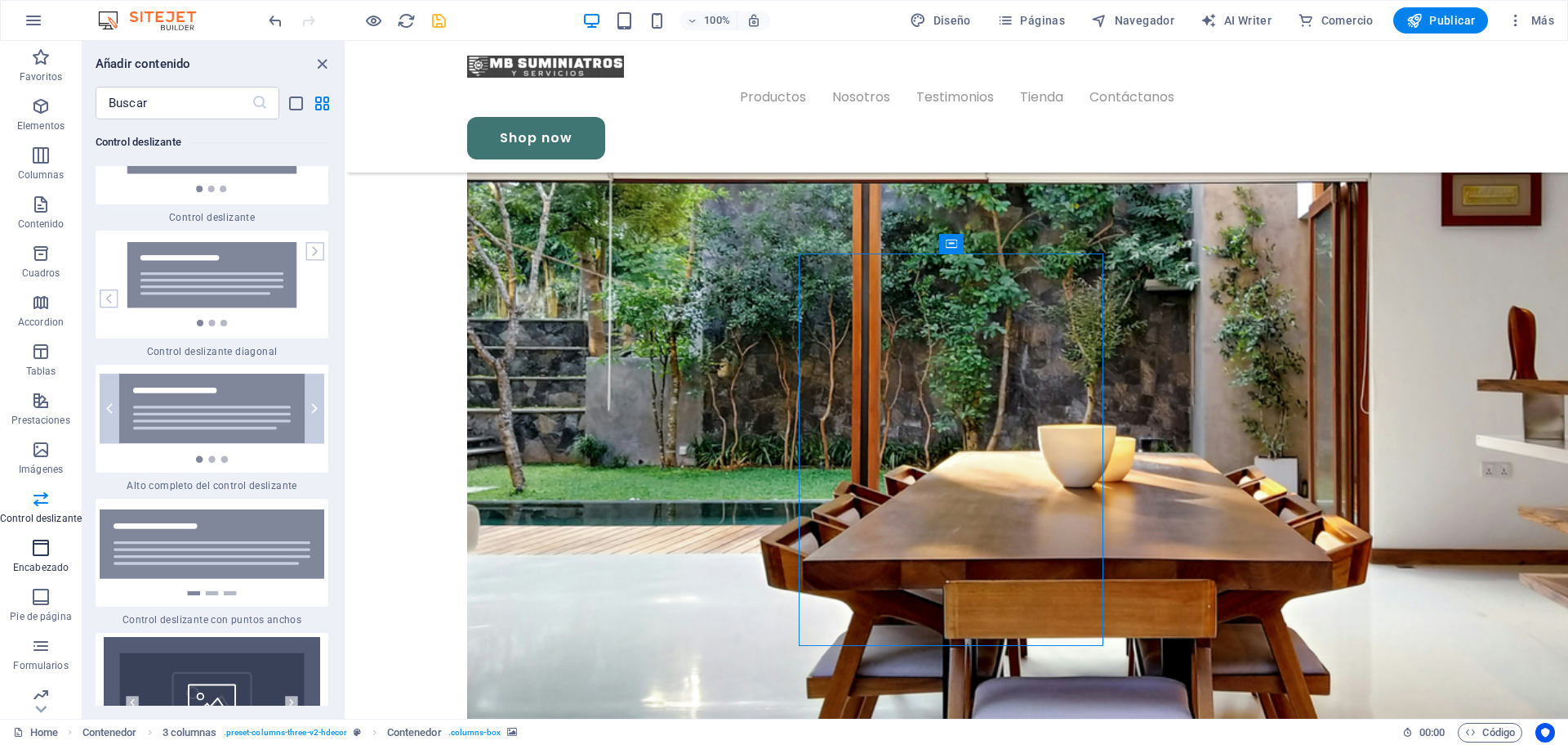
click at [41, 556] on icon "button" at bounding box center [41, 547] width 20 height 20
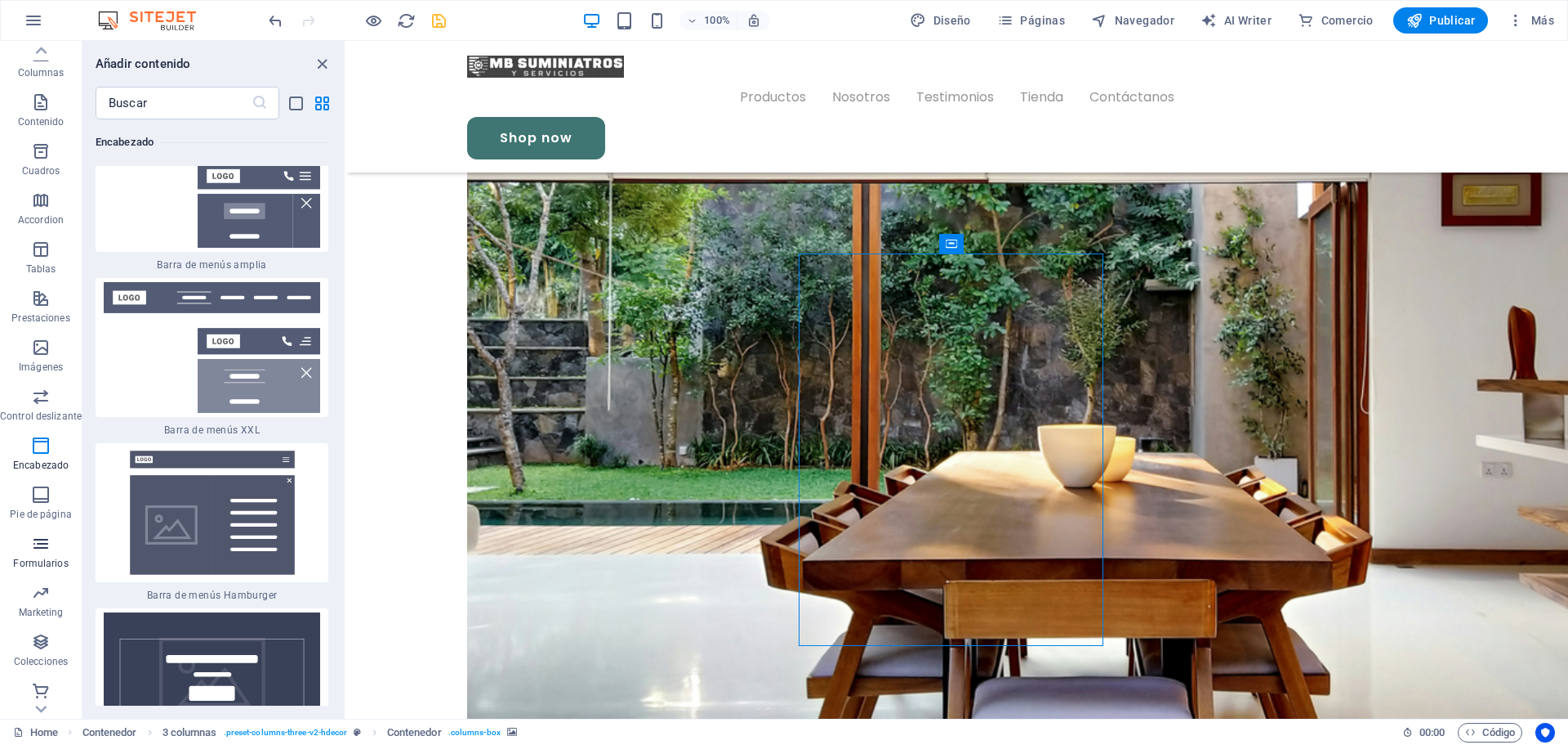
scroll to position [108, 0]
click at [48, 656] on p "Colecciones" at bounding box center [41, 657] width 54 height 13
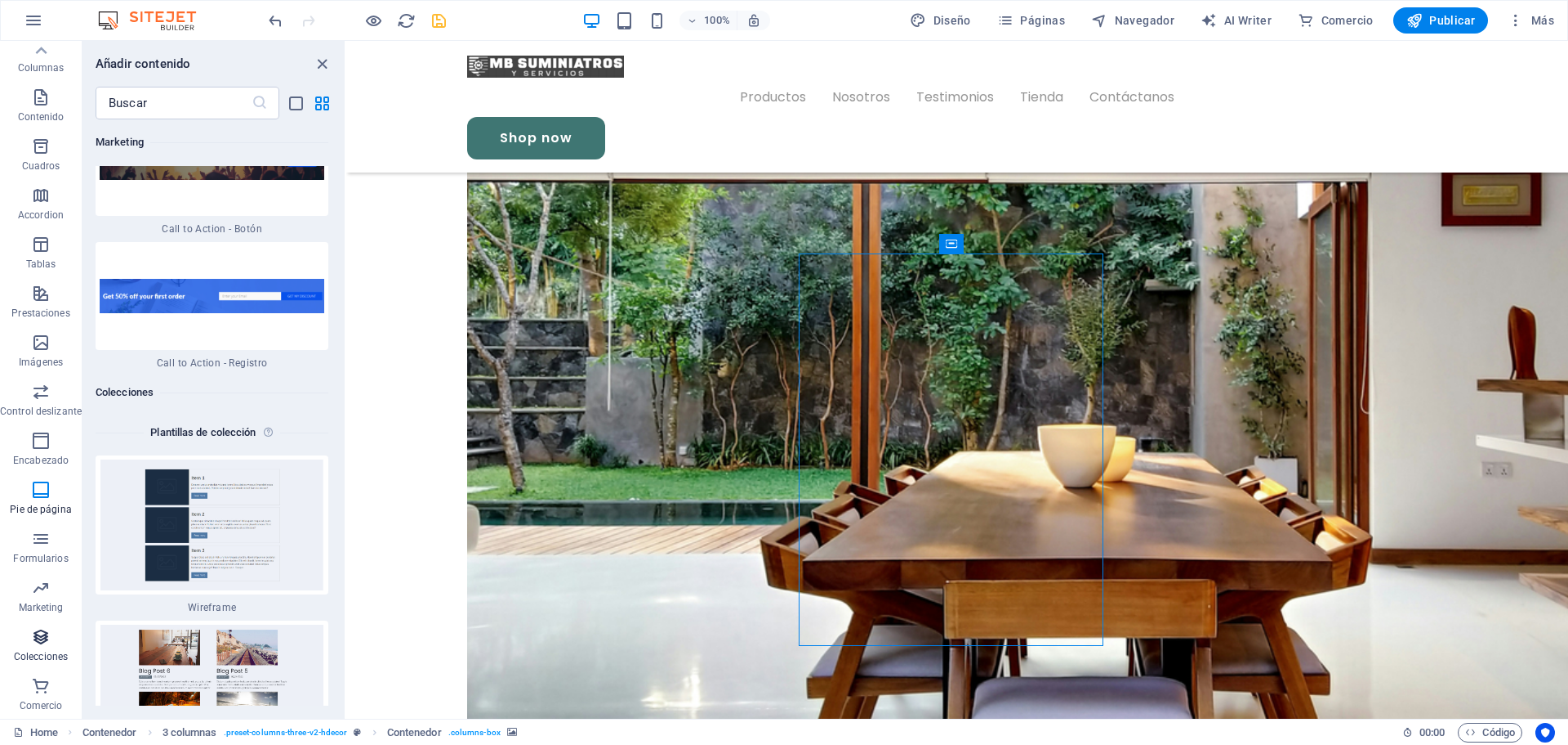
scroll to position [30168, 0]
click at [233, 624] on img at bounding box center [212, 689] width 224 height 130
click at [47, 691] on icon "button" at bounding box center [41, 685] width 20 height 20
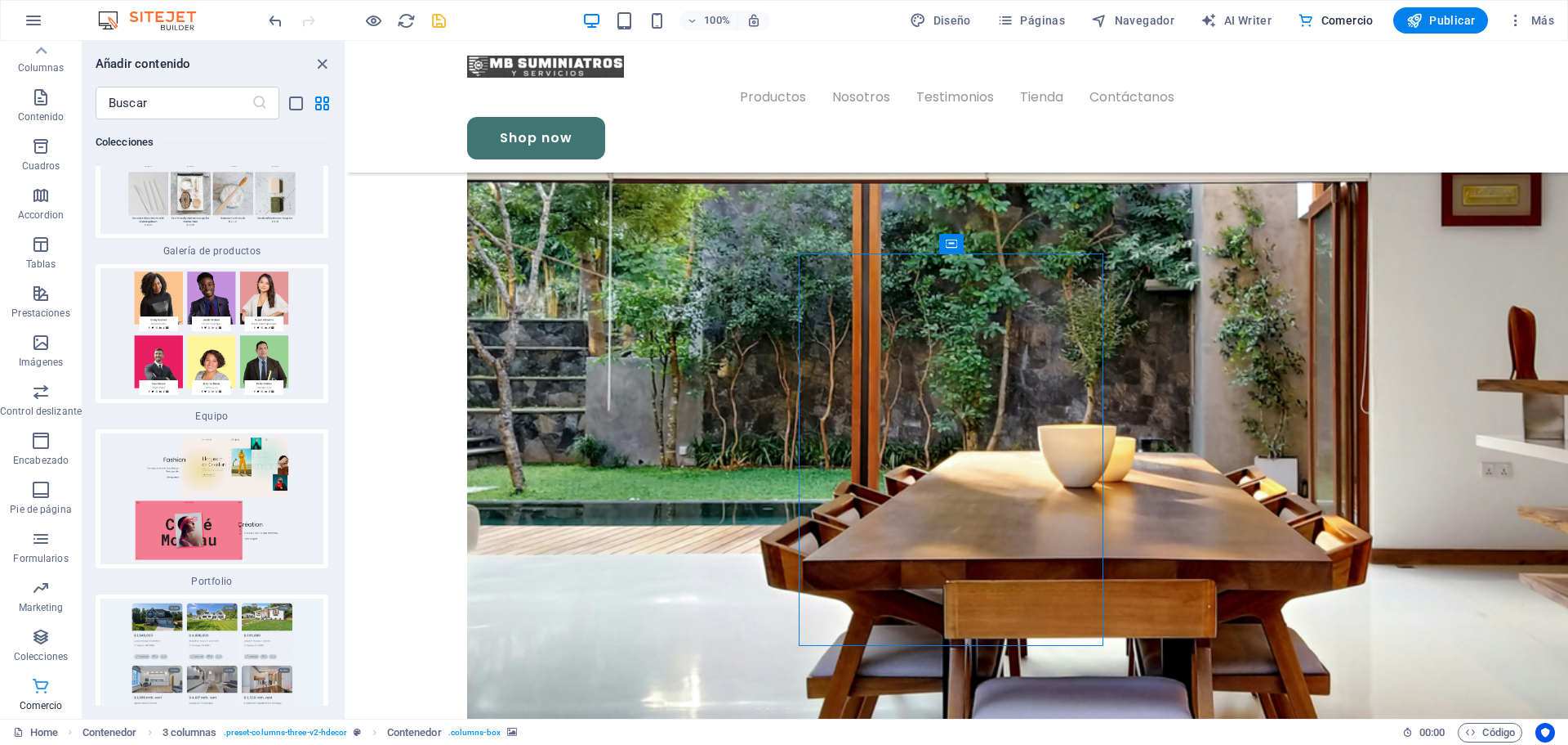
scroll to position [31876, 0]
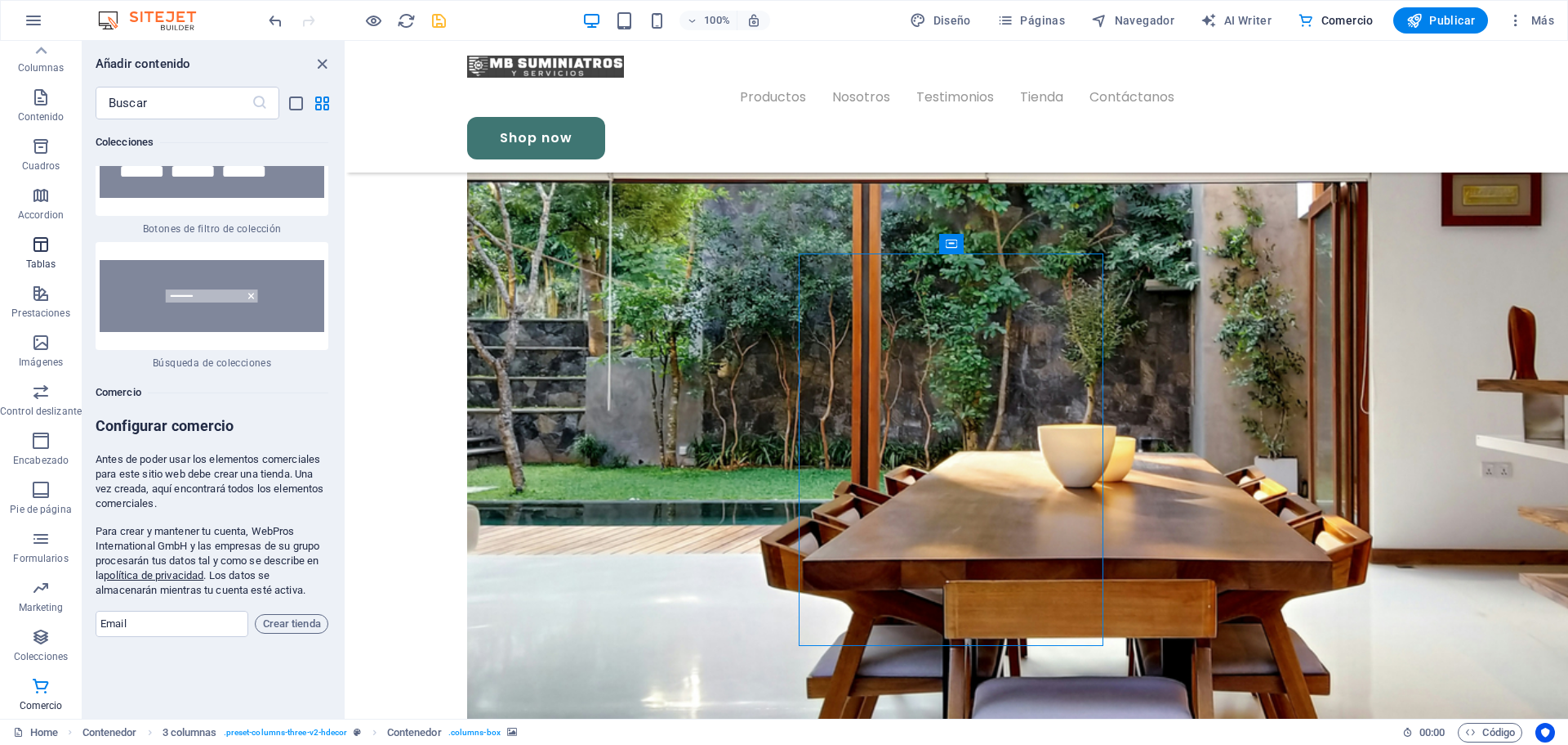
click at [35, 245] on icon "button" at bounding box center [41, 245] width 20 height 20
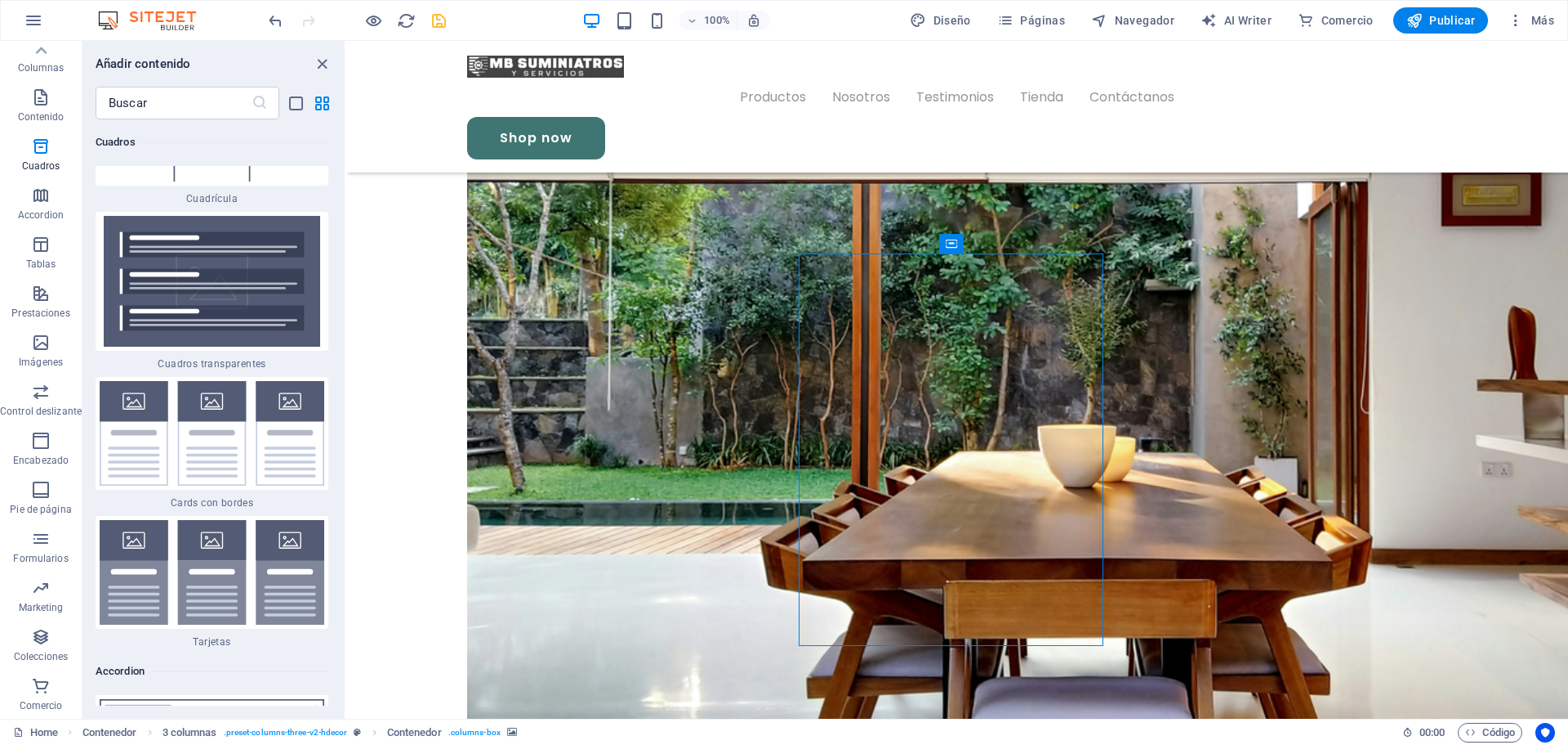
scroll to position [9407, 0]
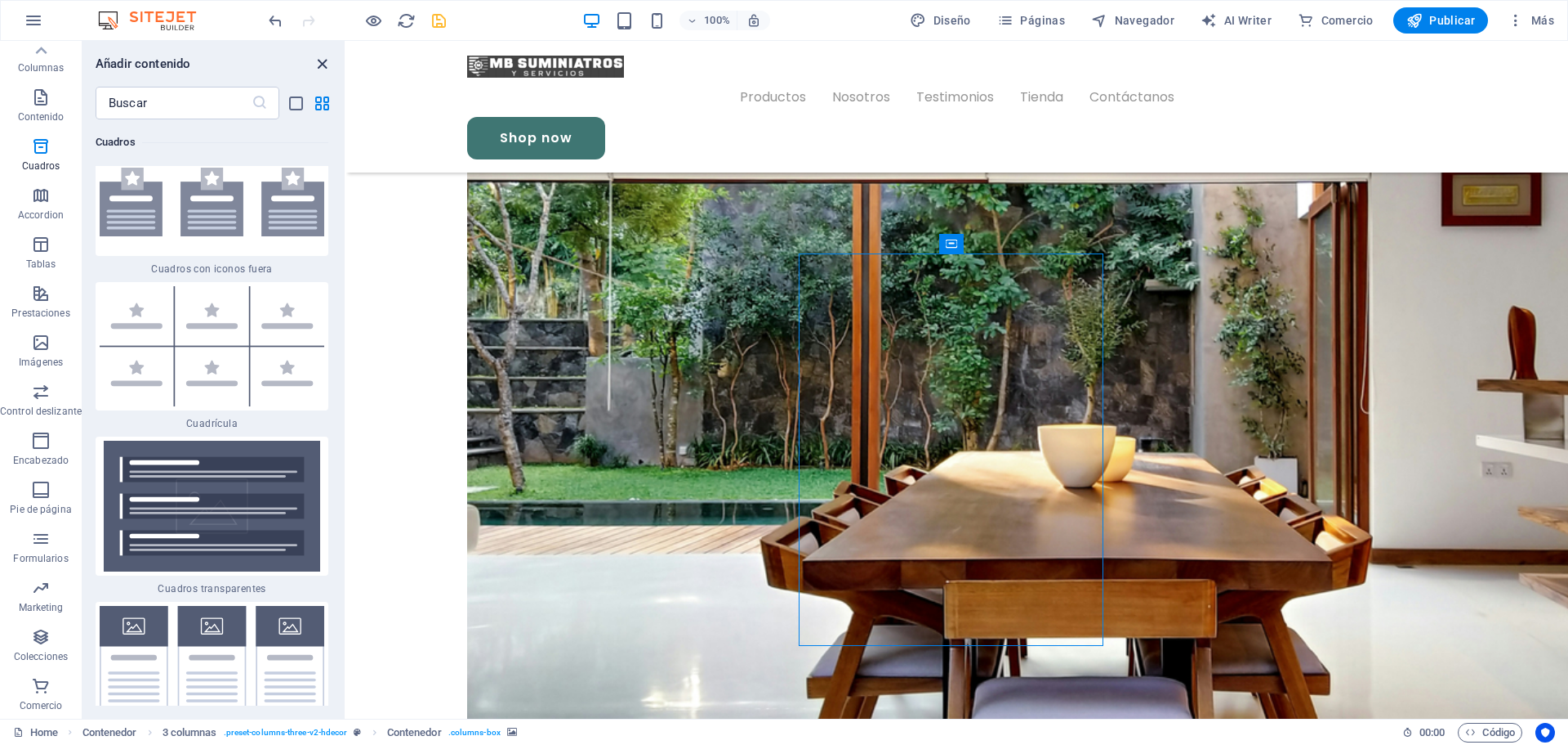
drag, startPoint x: 322, startPoint y: 68, endPoint x: 258, endPoint y: 25, distance: 77.1
click at [322, 68] on icon "close panel" at bounding box center [322, 65] width 19 height 19
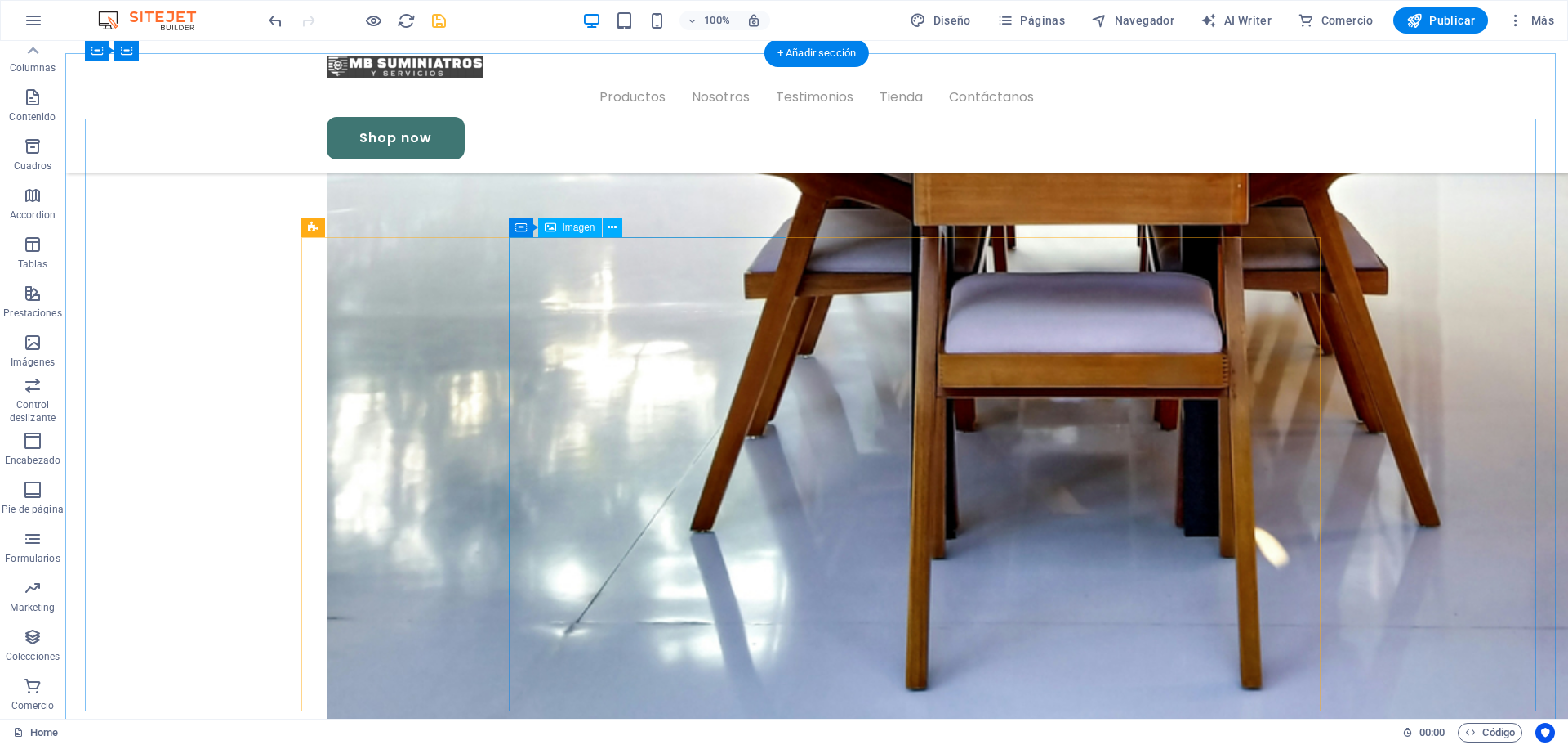
scroll to position [3825, 0]
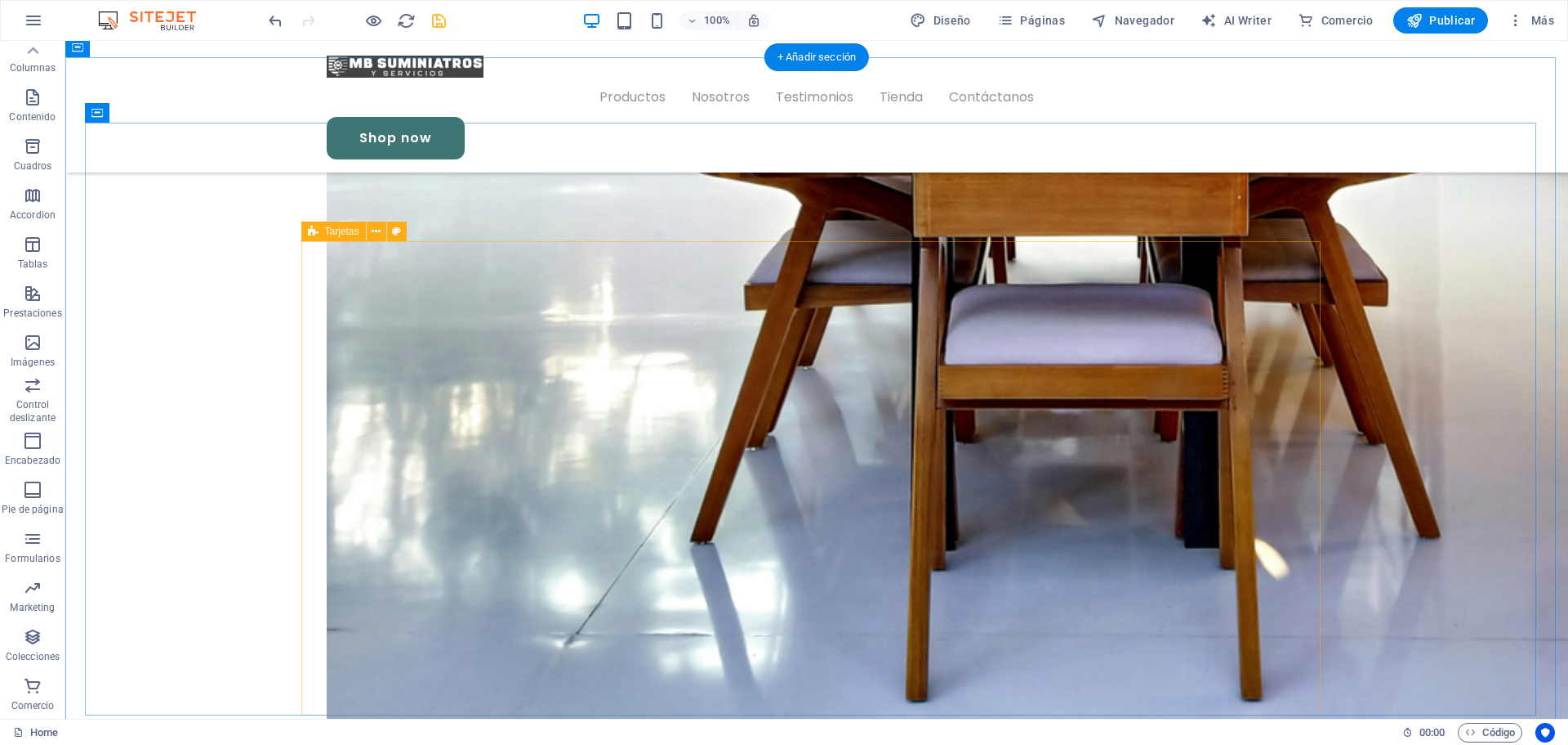
select select "px"
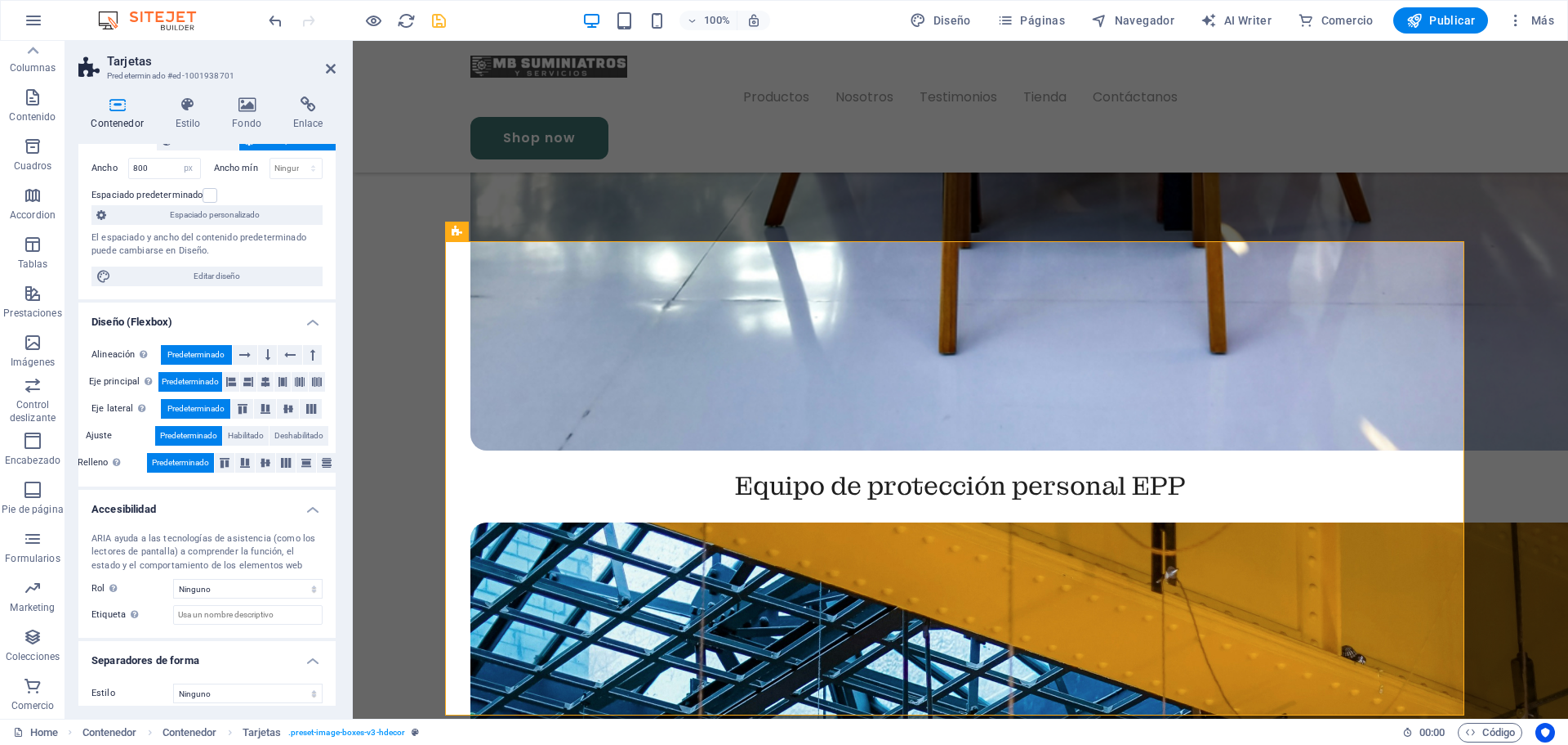
scroll to position [119, 0]
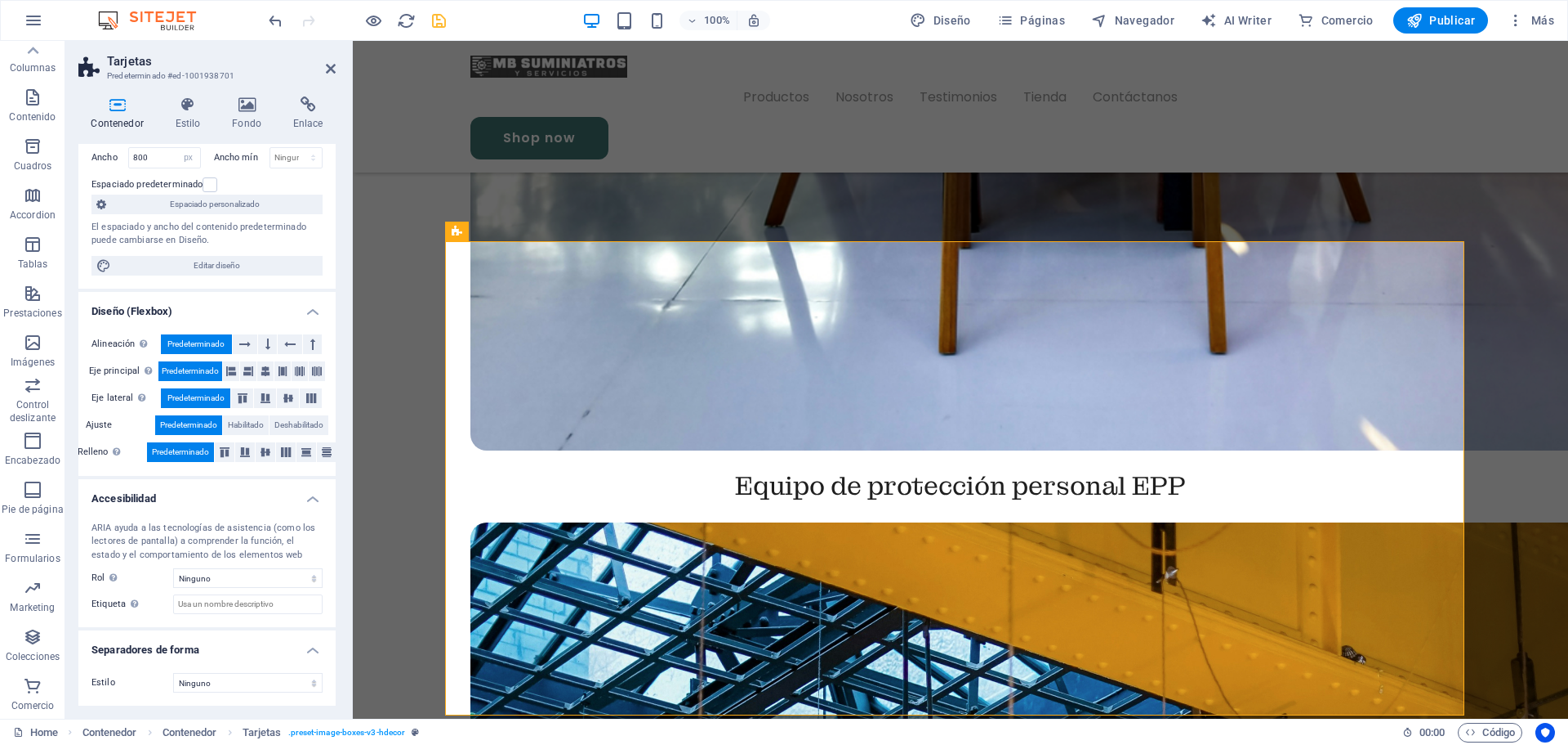
click at [124, 116] on h4 "Contenedor" at bounding box center [120, 113] width 84 height 34
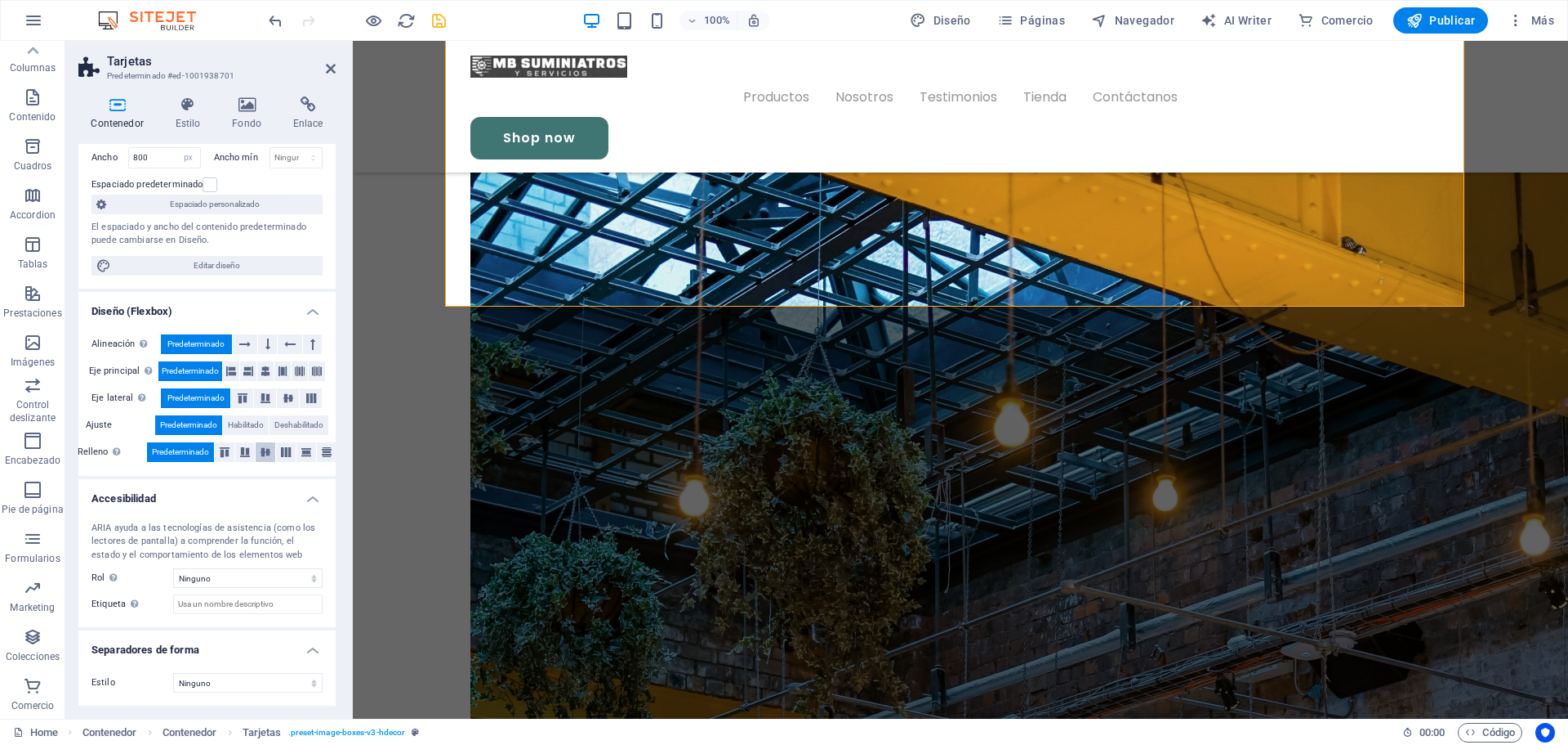
scroll to position [0, 0]
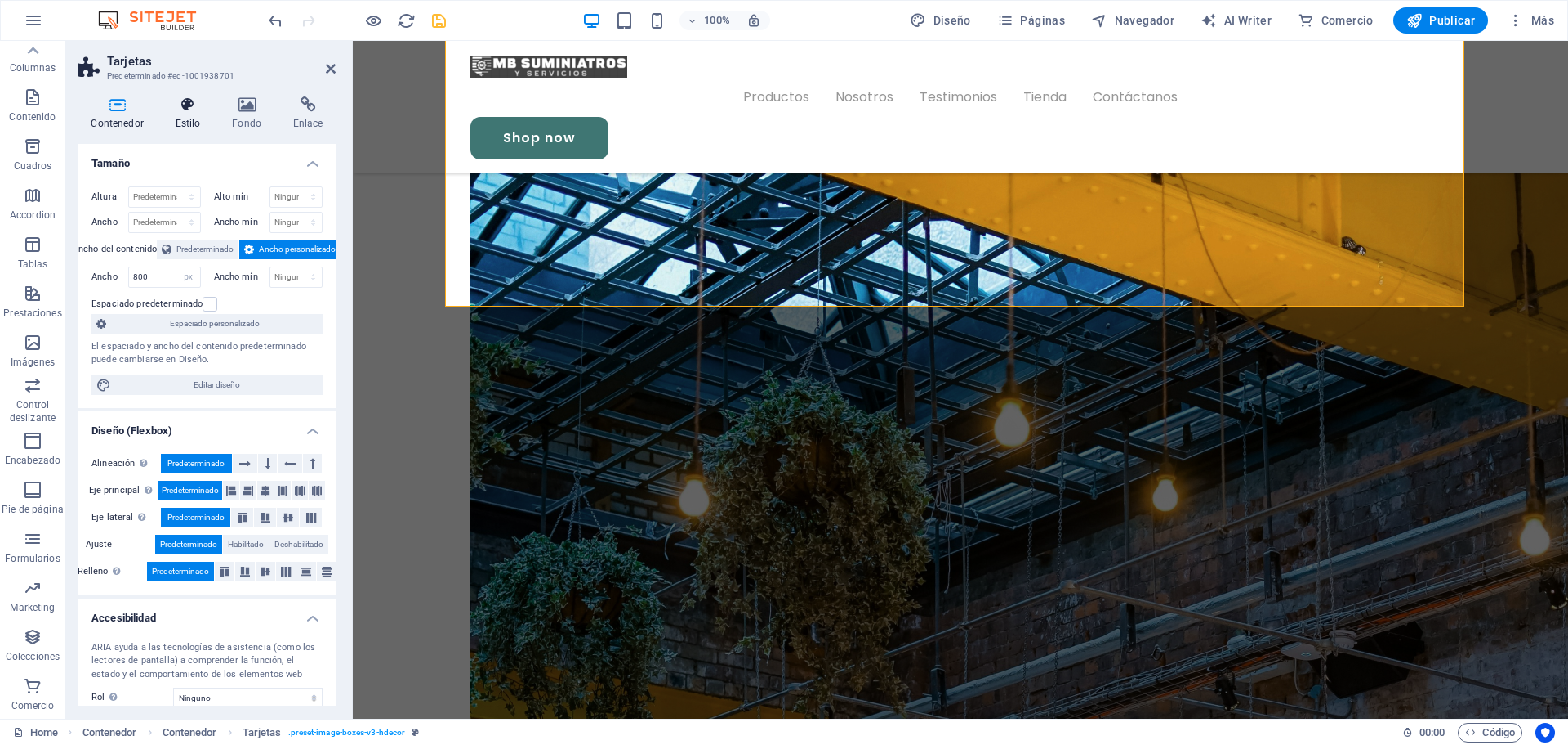
click at [200, 122] on h4 "Estilo" at bounding box center [191, 113] width 57 height 34
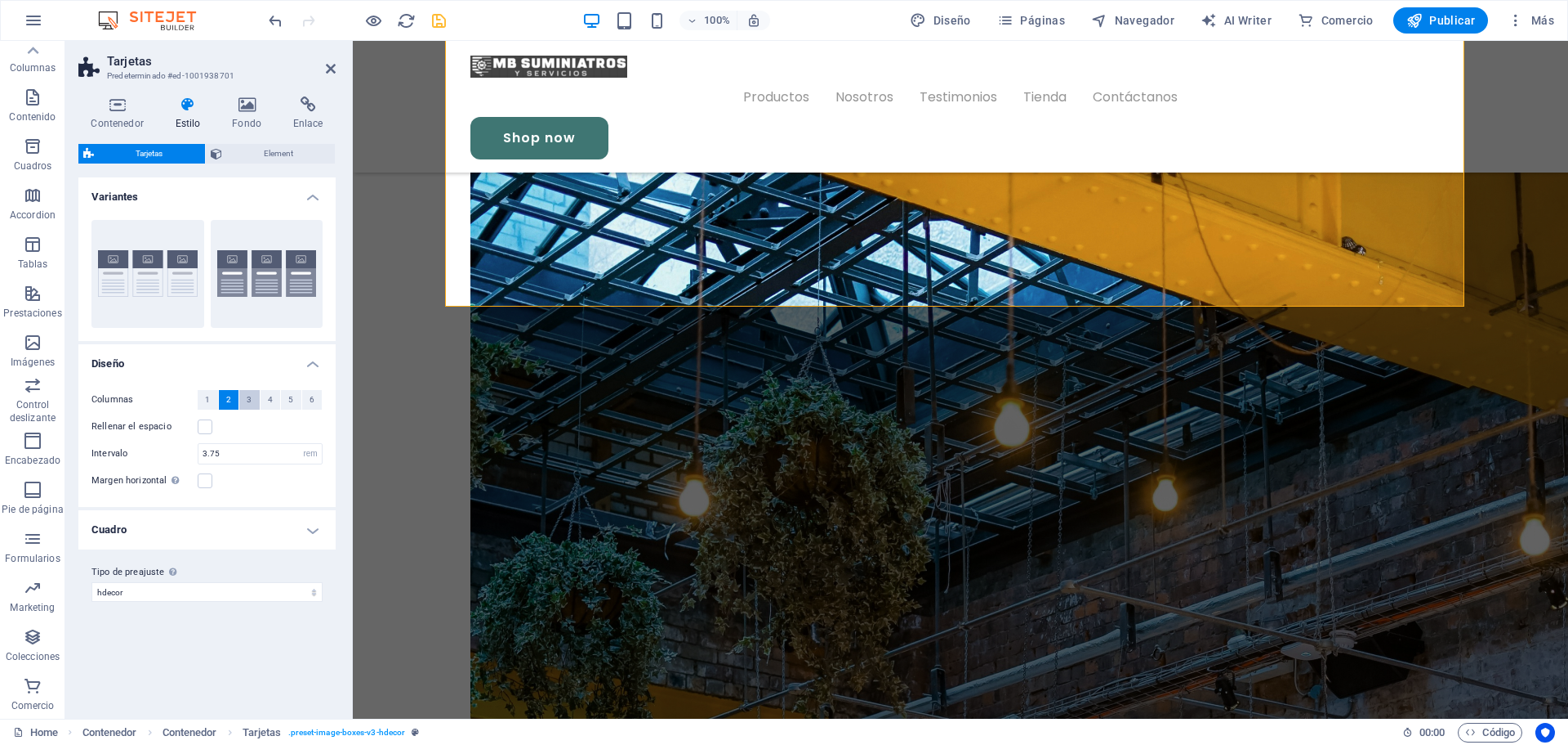
click at [252, 401] on span "3" at bounding box center [248, 400] width 5 height 20
click at [229, 402] on span "2" at bounding box center [228, 400] width 5 height 20
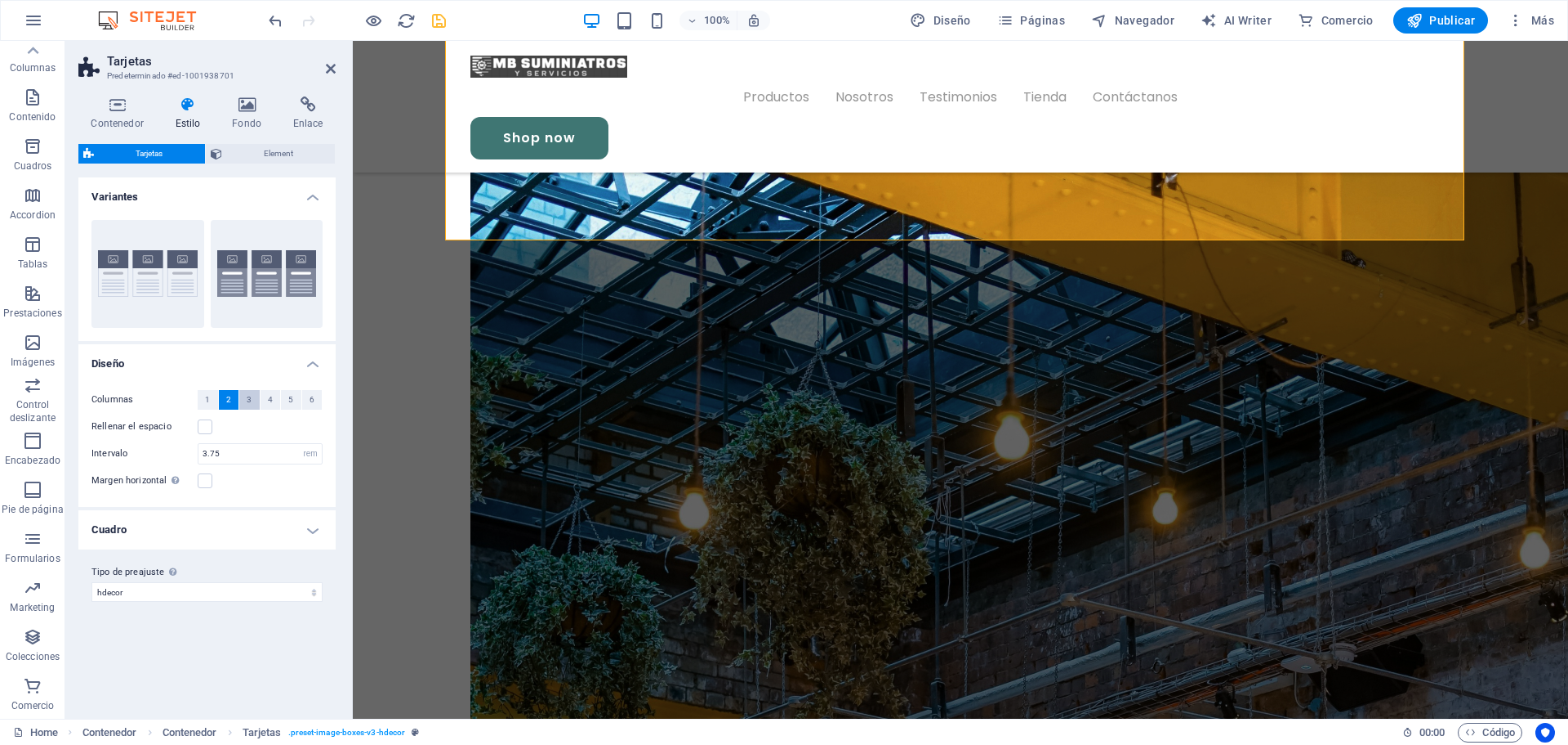
click at [250, 398] on span "3" at bounding box center [248, 400] width 5 height 20
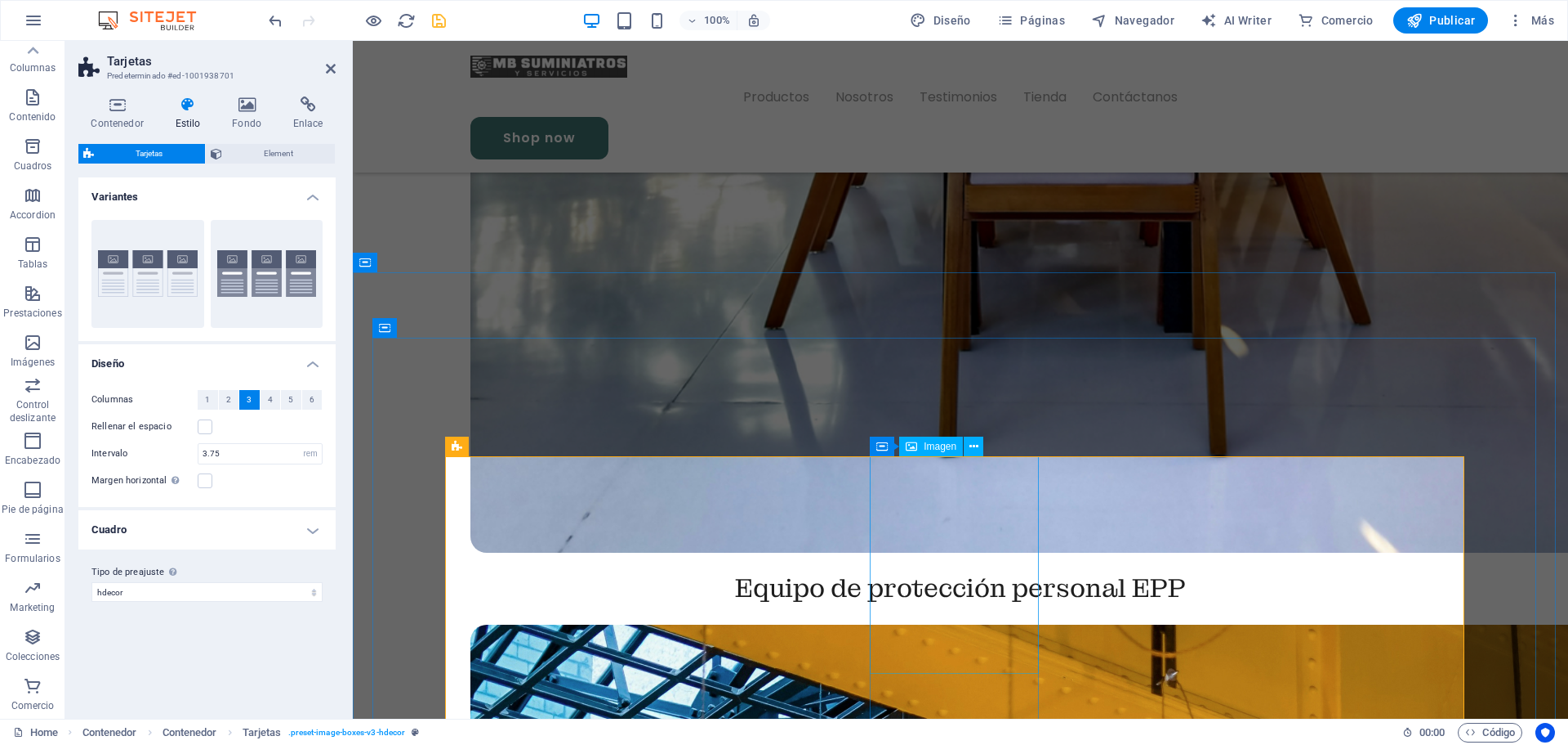
scroll to position [3730, 0]
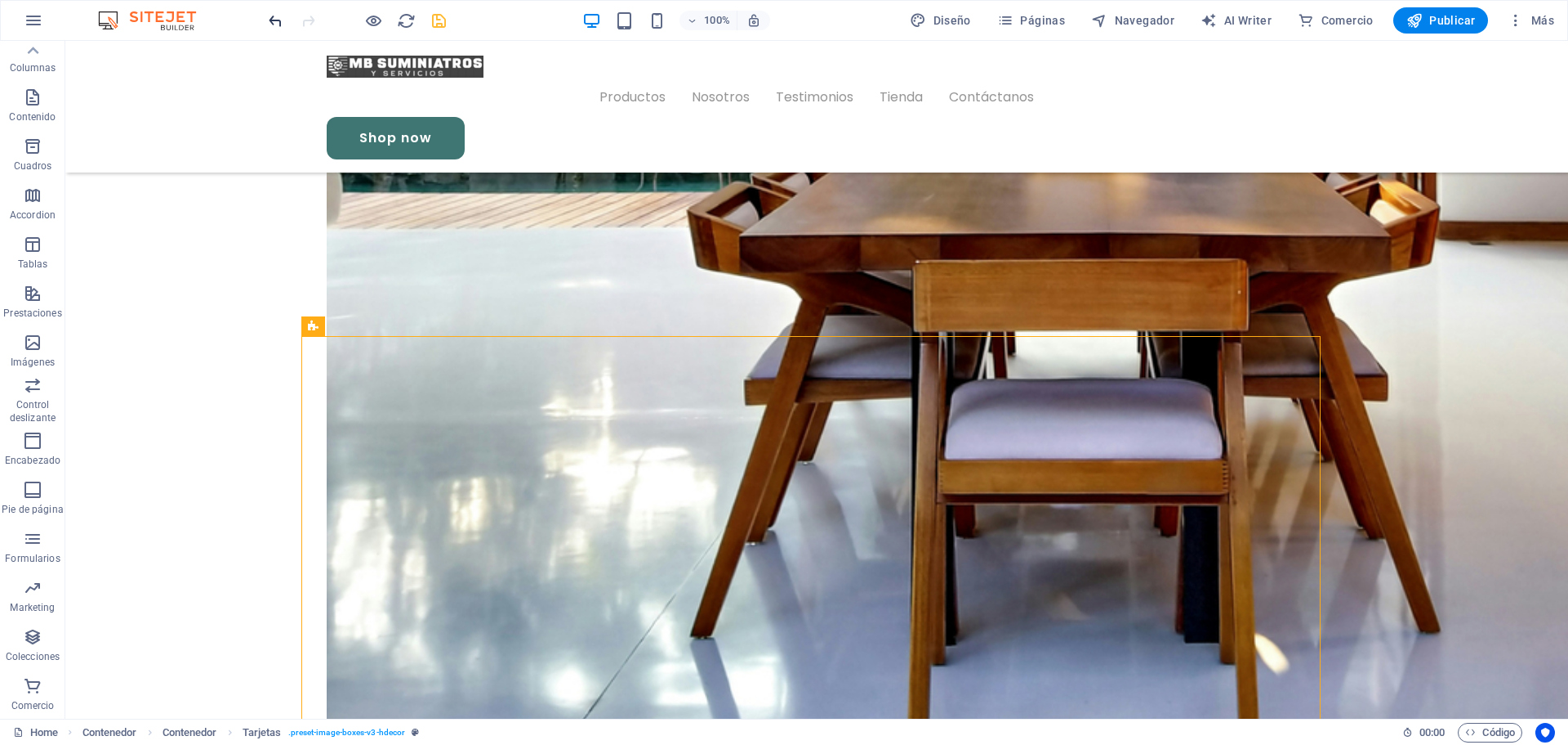
click at [279, 24] on icon "undo" at bounding box center [276, 21] width 19 height 19
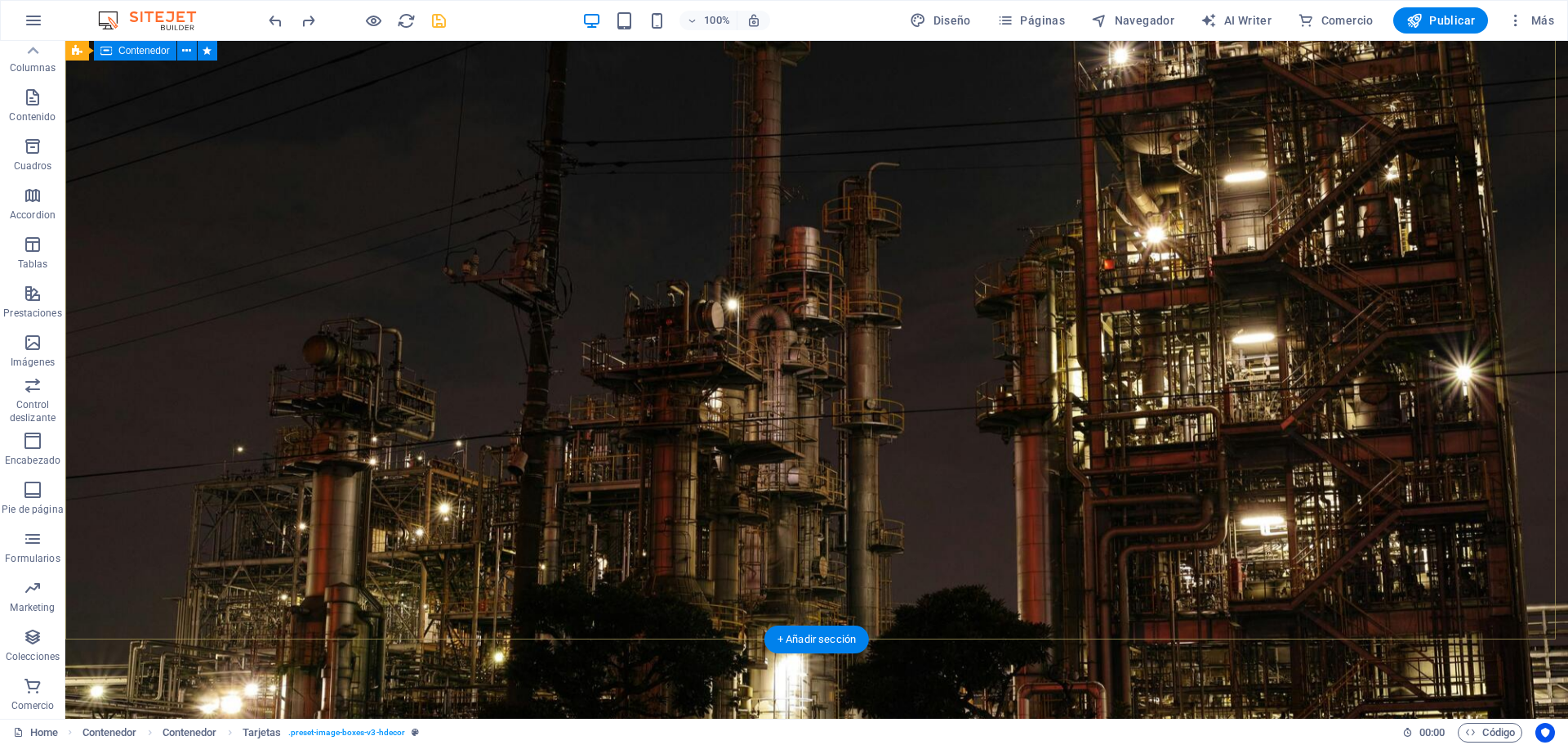
scroll to position [0, 0]
